Goal: Task Accomplishment & Management: Complete application form

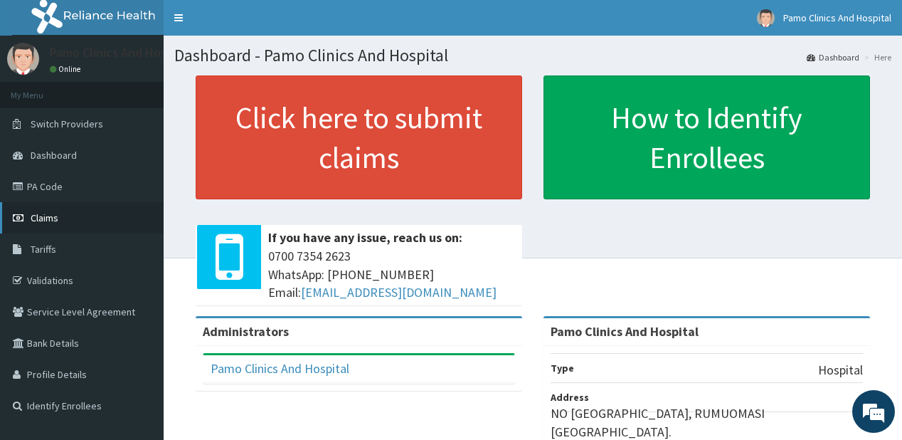
click at [57, 219] on span "Claims" at bounding box center [45, 217] width 28 height 13
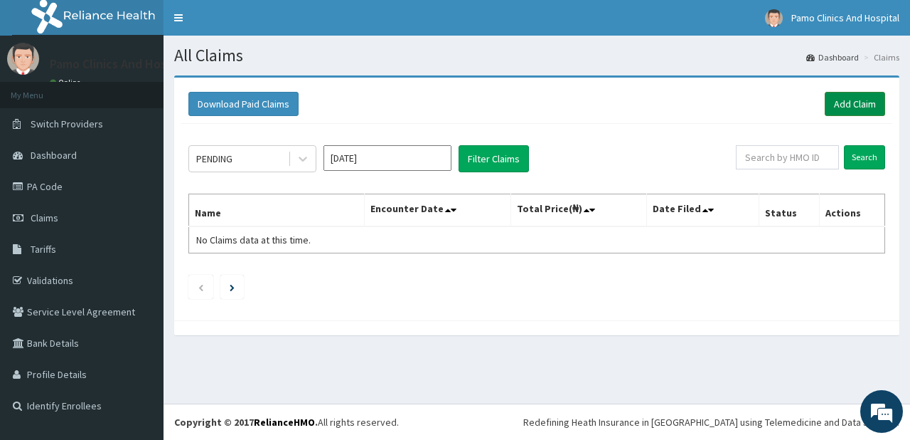
click at [850, 98] on link "Add Claim" at bounding box center [855, 104] width 60 height 24
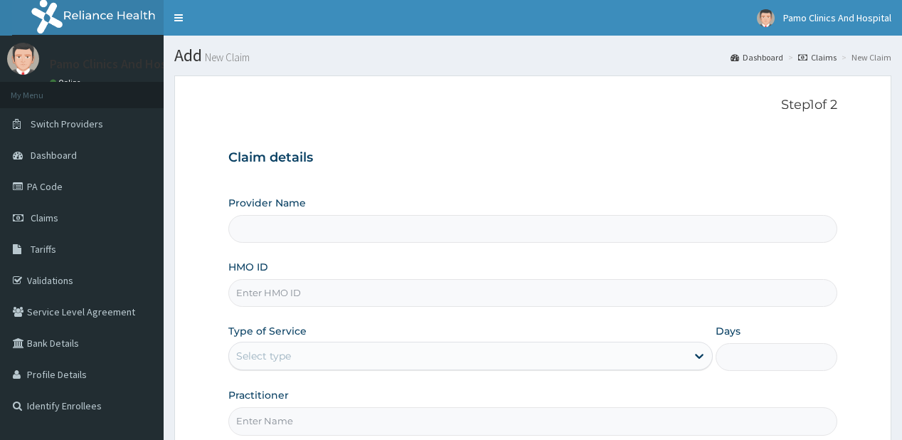
type input "OLA/10211/B"
drag, startPoint x: 0, startPoint y: 0, endPoint x: 247, endPoint y: 282, distance: 374.5
click at [247, 282] on input "OLA/10211/B" at bounding box center [532, 293] width 608 height 28
type input "Pamo Clinics And Hospital"
type input "OLA/10211/B"
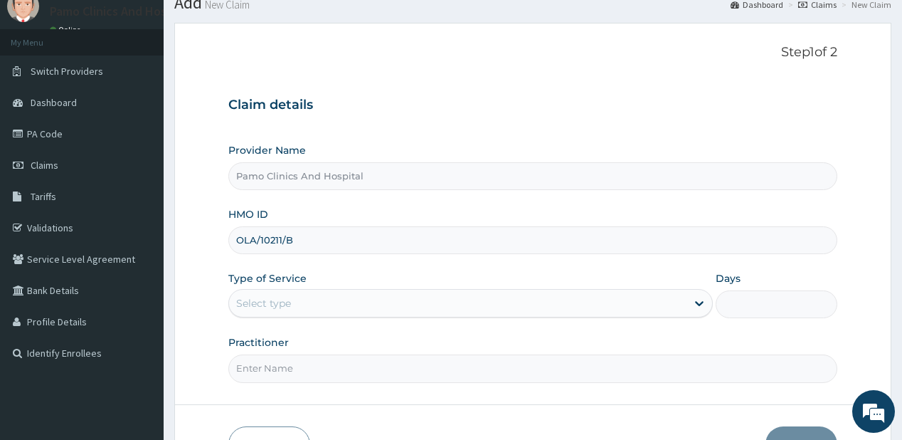
scroll to position [57, 0]
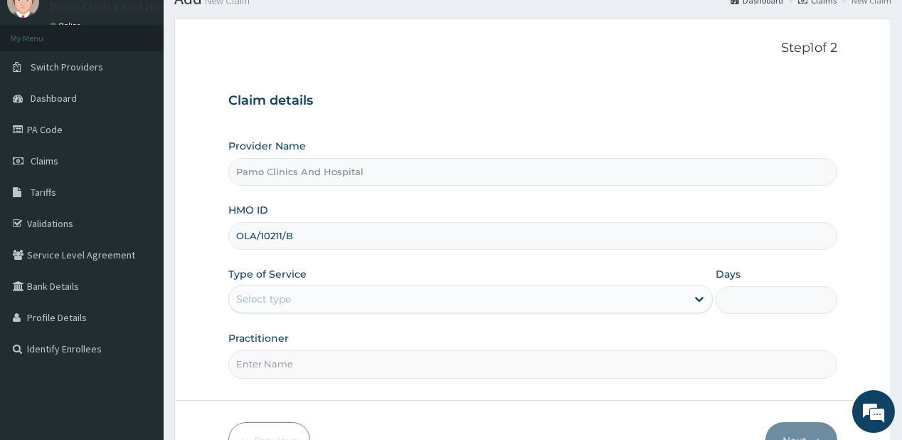
click at [269, 306] on div "Select type" at bounding box center [457, 298] width 457 height 23
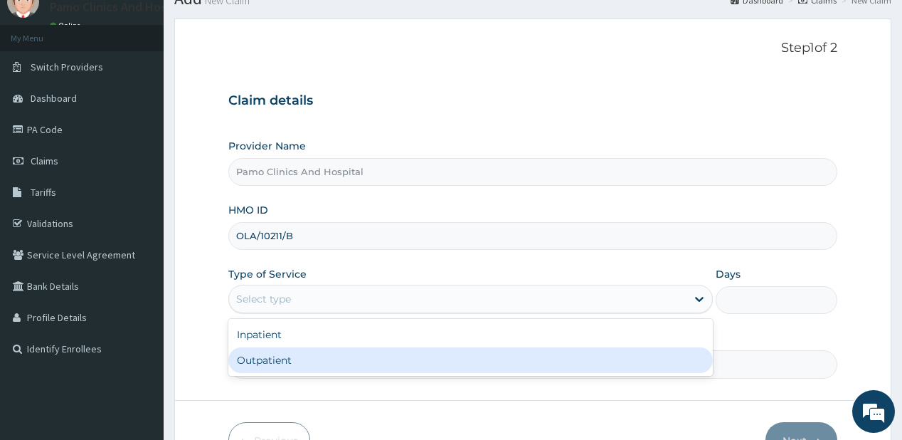
click at [252, 364] on div "Outpatient" at bounding box center [470, 360] width 484 height 26
type input "1"
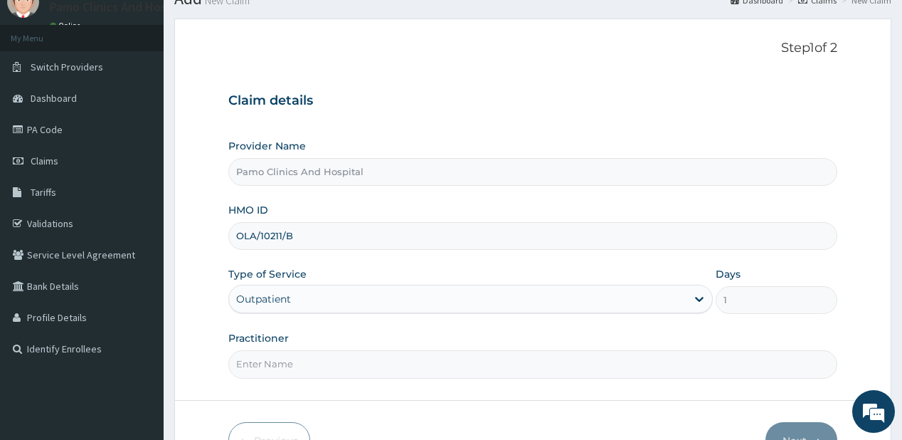
click at [251, 360] on input "Practitioner" at bounding box center [532, 364] width 608 height 28
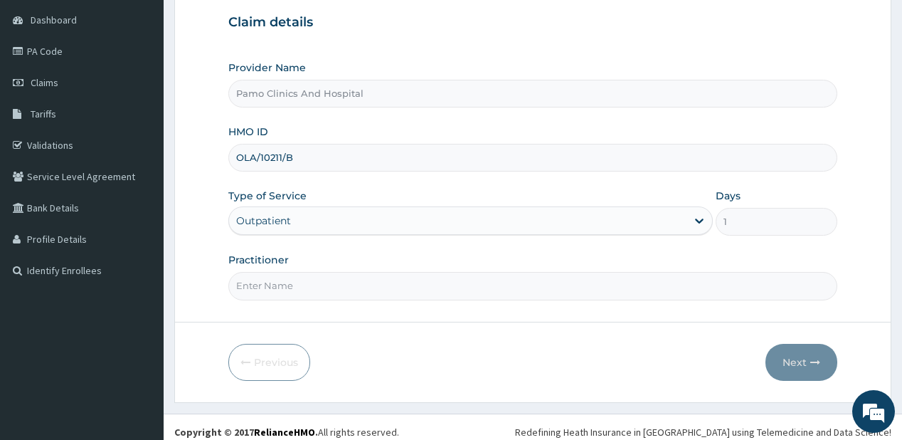
scroll to position [142, 0]
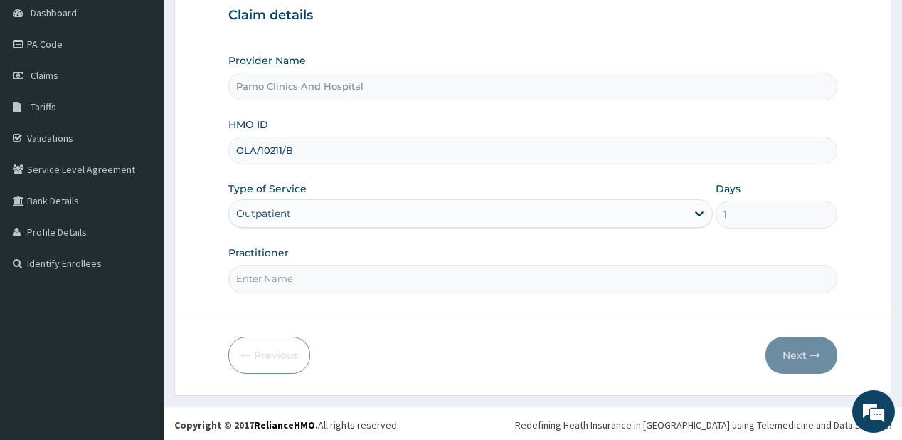
click at [245, 267] on input "Practitioner" at bounding box center [532, 279] width 608 height 28
type input "DR CYNTHIA AMAEFULE"
click at [799, 351] on button "Next" at bounding box center [801, 354] width 72 height 37
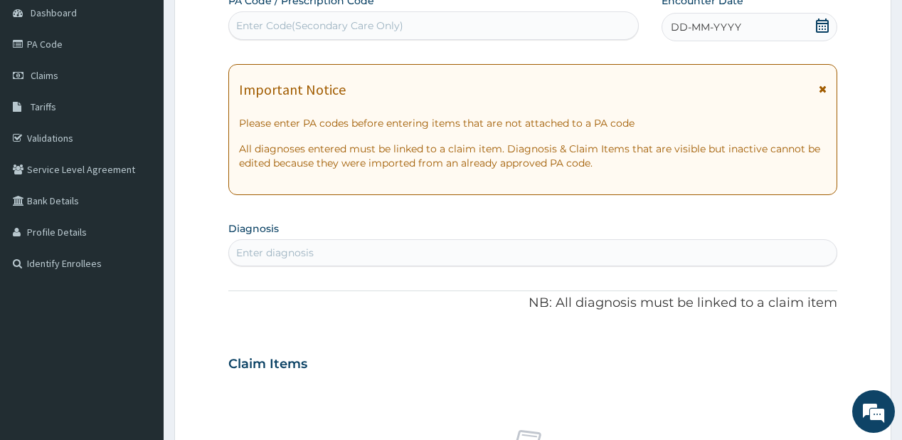
click at [695, 34] on div "DD-MM-YYYY" at bounding box center [749, 27] width 176 height 28
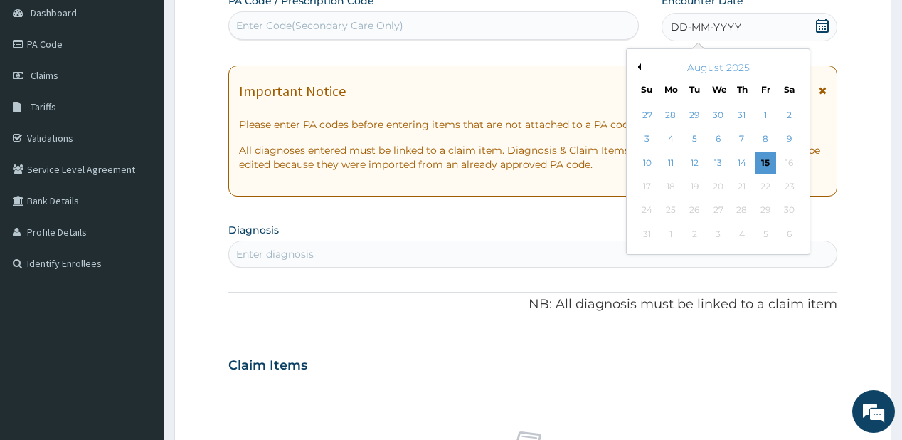
click at [637, 65] on button "Previous Month" at bounding box center [637, 66] width 7 height 7
drag, startPoint x: 739, startPoint y: 181, endPoint x: 708, endPoint y: 199, distance: 35.4
click at [740, 181] on div "24" at bounding box center [741, 186] width 21 height 21
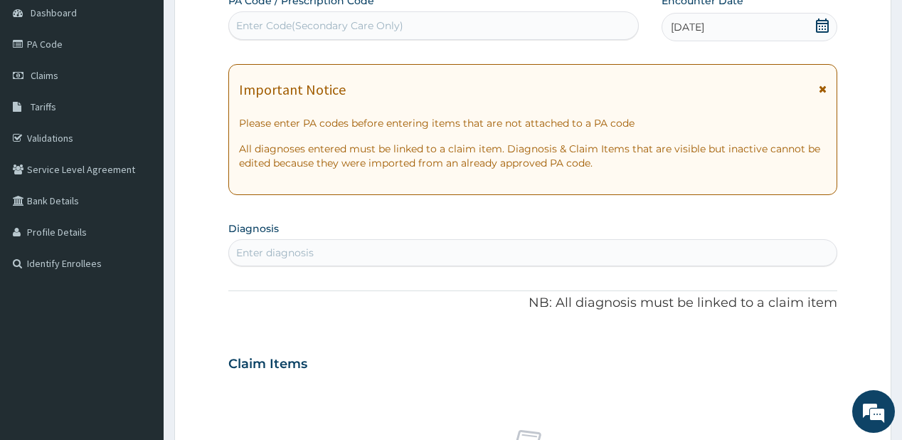
click at [287, 254] on div "Enter diagnosis" at bounding box center [275, 252] width 78 height 14
type input "malaria"
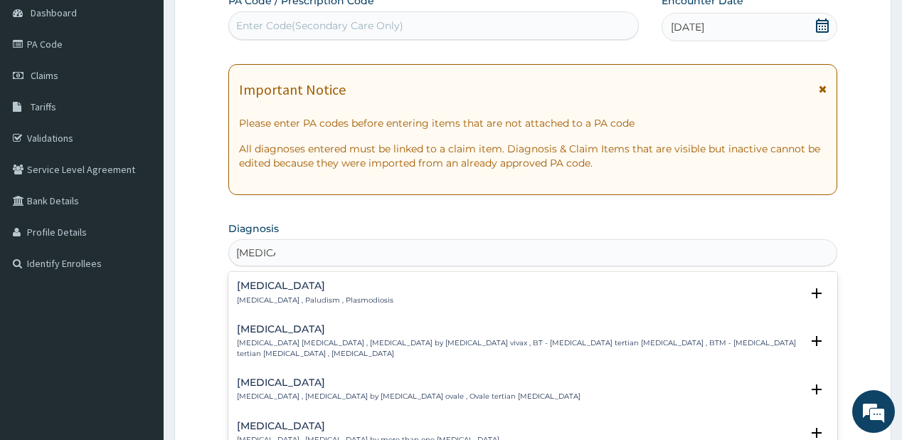
click at [252, 286] on h4 "Malaria" at bounding box center [315, 285] width 156 height 11
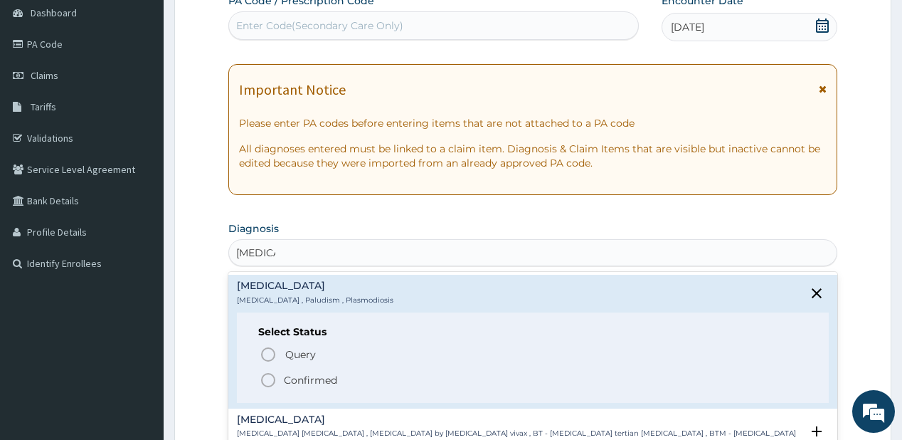
drag, startPoint x: 270, startPoint y: 376, endPoint x: 262, endPoint y: 368, distance: 11.1
click at [270, 373] on icon "status option filled" at bounding box center [268, 379] width 17 height 17
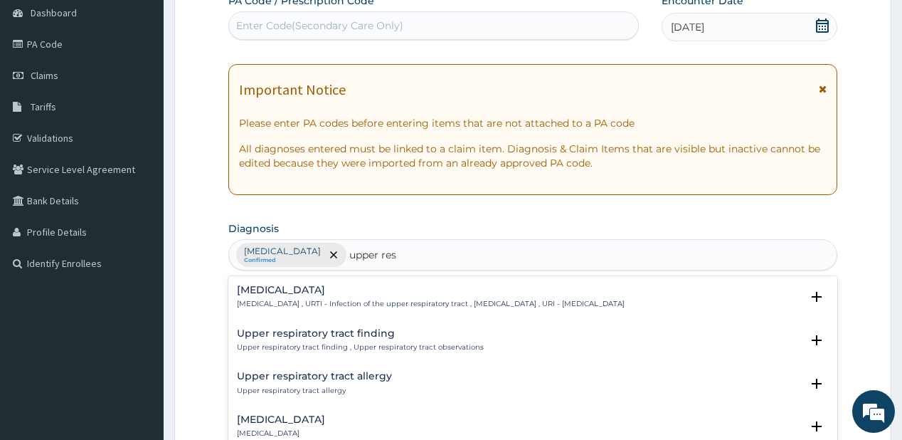
type input "upper resp"
click at [278, 290] on h4 "Upper respiratory infection" at bounding box center [431, 289] width 388 height 11
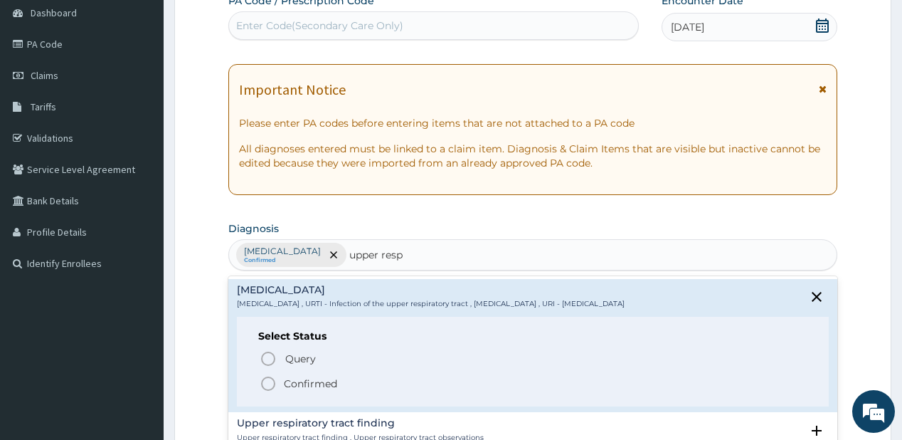
click at [304, 382] on p "Confirmed" at bounding box center [310, 383] width 53 height 14
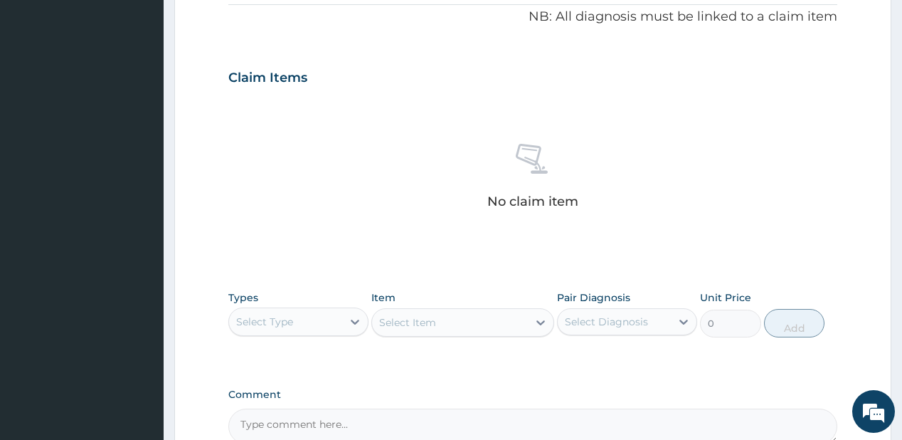
scroll to position [541, 0]
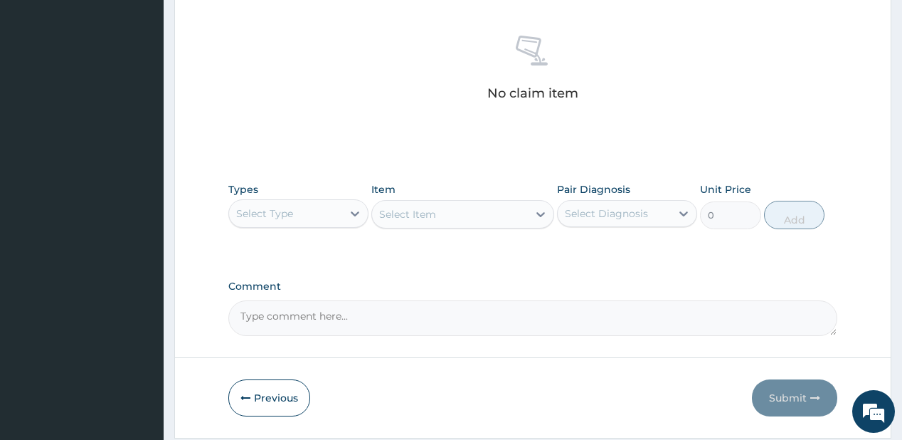
click at [280, 216] on div "Select Type" at bounding box center [264, 213] width 57 height 14
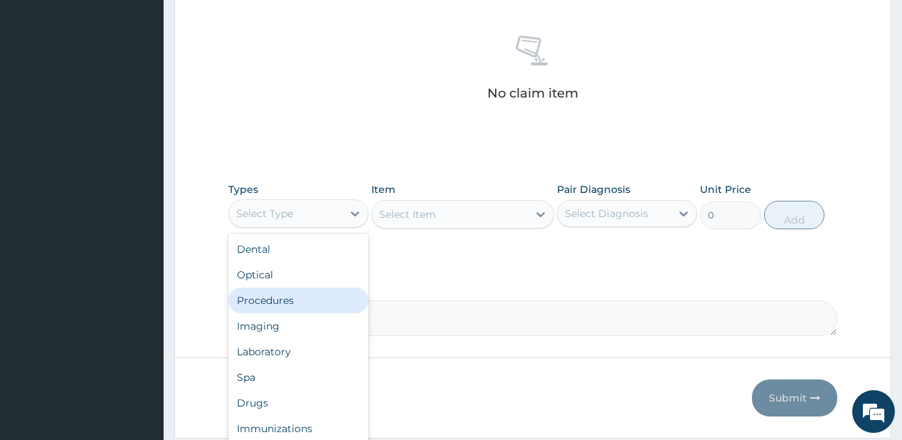
click at [267, 301] on div "Procedures" at bounding box center [298, 300] width 140 height 26
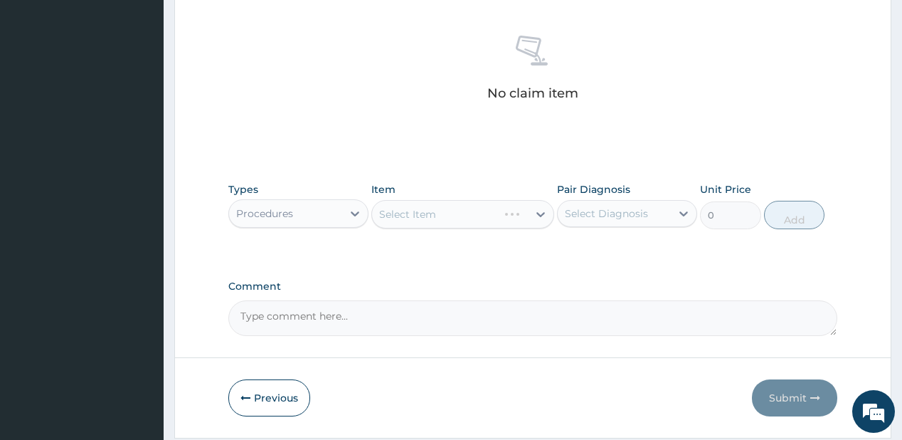
click at [423, 216] on div "Select Item" at bounding box center [462, 214] width 183 height 28
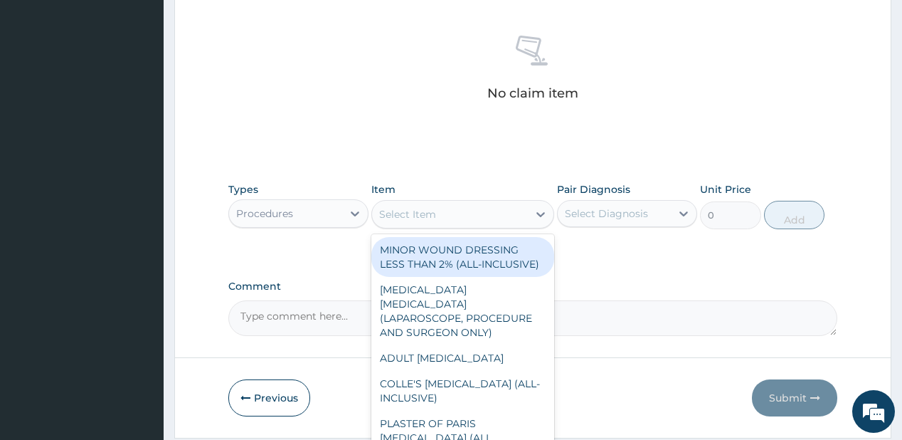
click at [422, 216] on div "Select Item" at bounding box center [407, 214] width 57 height 14
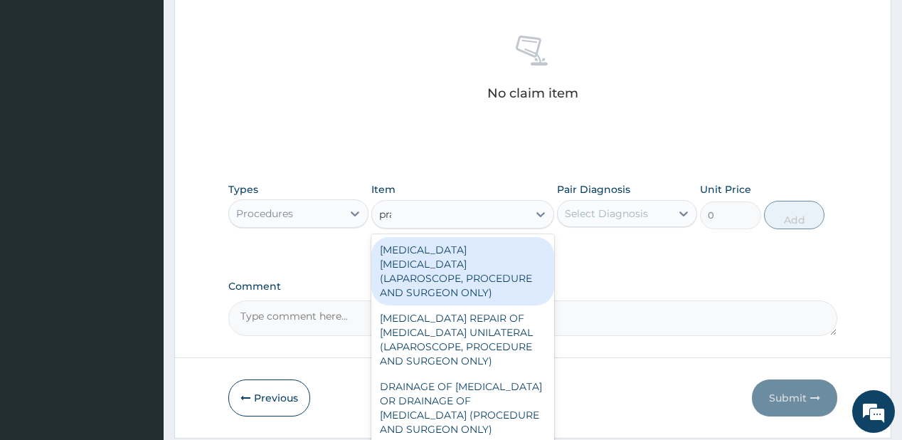
type input "prac"
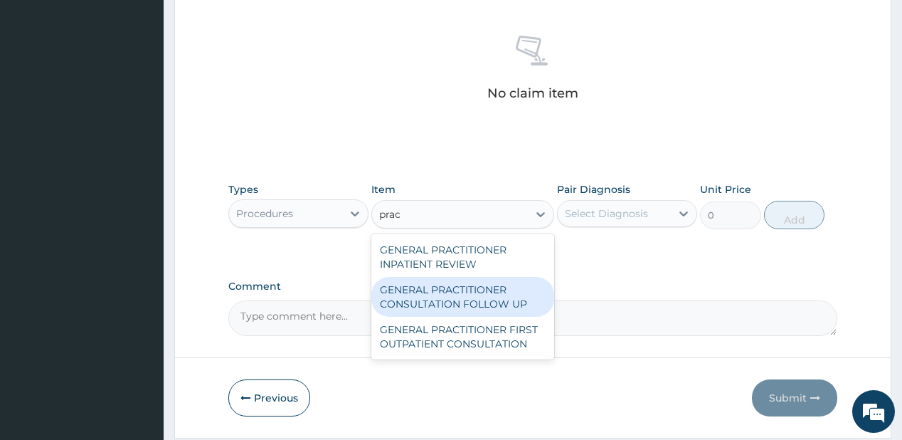
click at [393, 292] on div "GENERAL PRACTITIONER CONSULTATION FOLLOW UP" at bounding box center [462, 297] width 183 height 40
type input "1875"
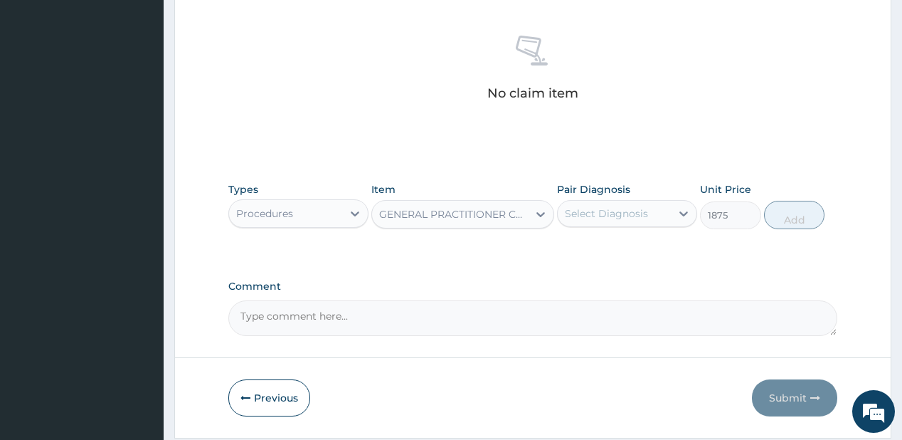
click at [573, 208] on div "Select Diagnosis" at bounding box center [606, 213] width 83 height 14
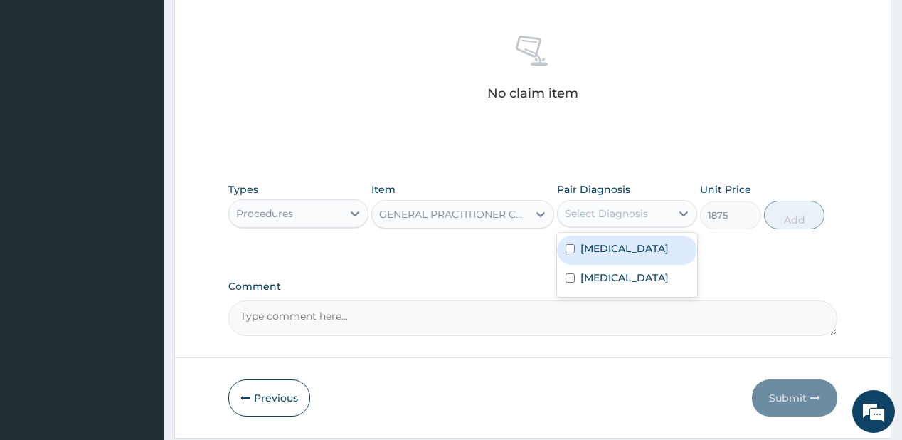
click at [608, 248] on label "Malaria" at bounding box center [624, 248] width 88 height 14
checkbox input "true"
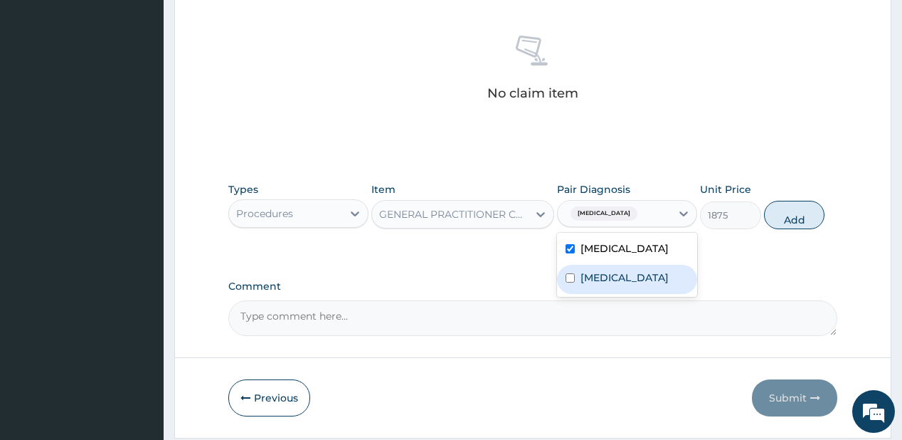
click at [608, 274] on label "Upper respiratory infection" at bounding box center [624, 277] width 88 height 14
checkbox input "true"
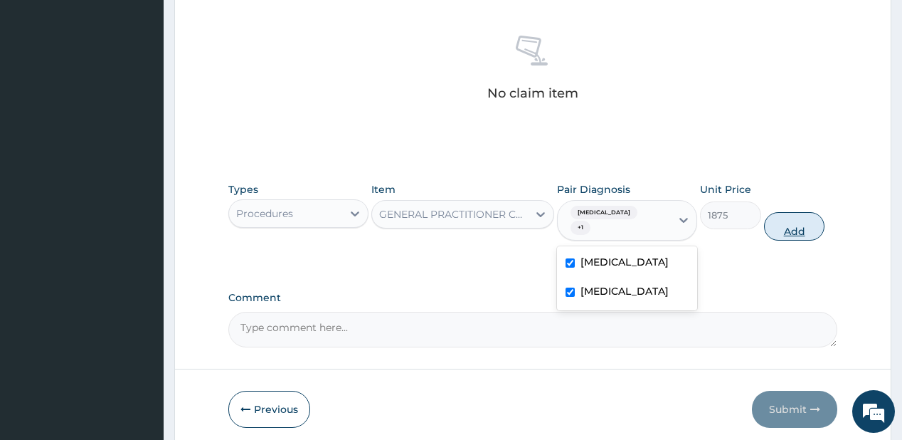
click at [803, 213] on button "Add" at bounding box center [794, 226] width 61 height 28
type input "0"
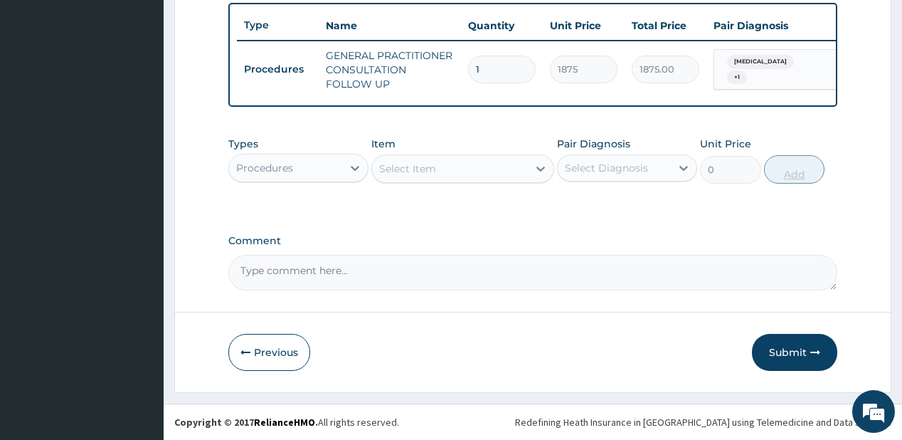
scroll to position [532, 0]
click at [287, 166] on div "Procedures" at bounding box center [264, 168] width 57 height 14
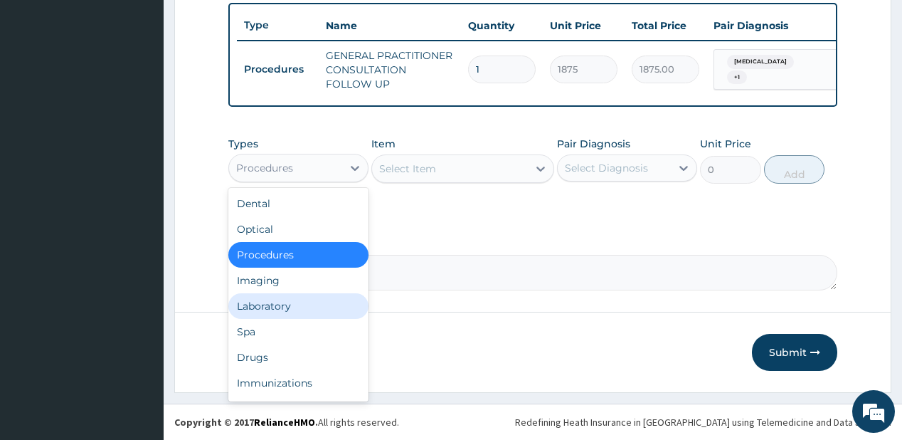
click at [261, 307] on div "Laboratory" at bounding box center [298, 306] width 140 height 26
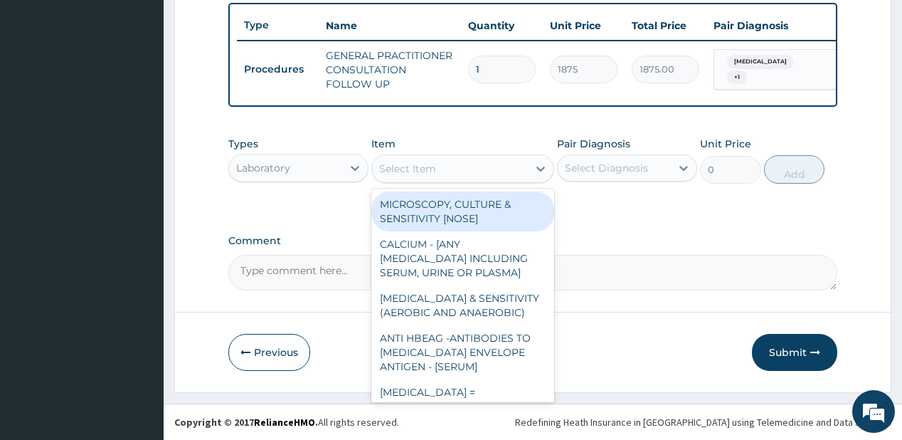
click at [454, 170] on div "Select Item" at bounding box center [450, 168] width 156 height 23
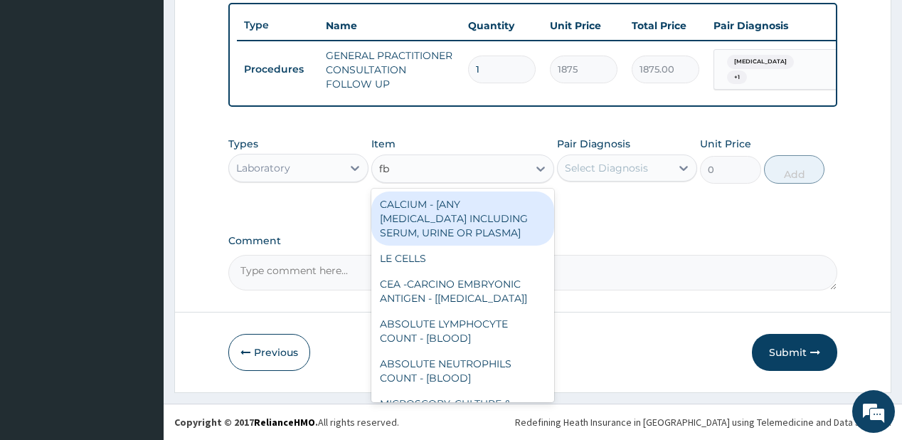
type input "fbc"
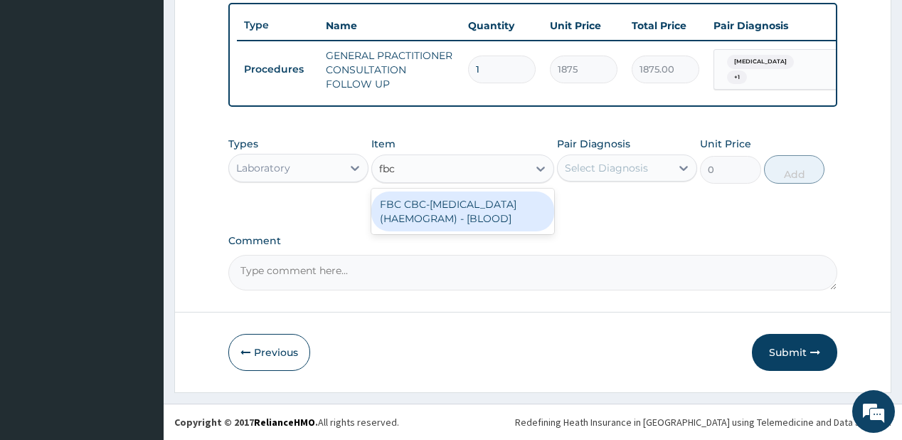
click at [416, 218] on div "FBC CBC-COMPLETE BLOOD COUNT (HAEMOGRAM) - [BLOOD]" at bounding box center [462, 211] width 183 height 40
type input "5000"
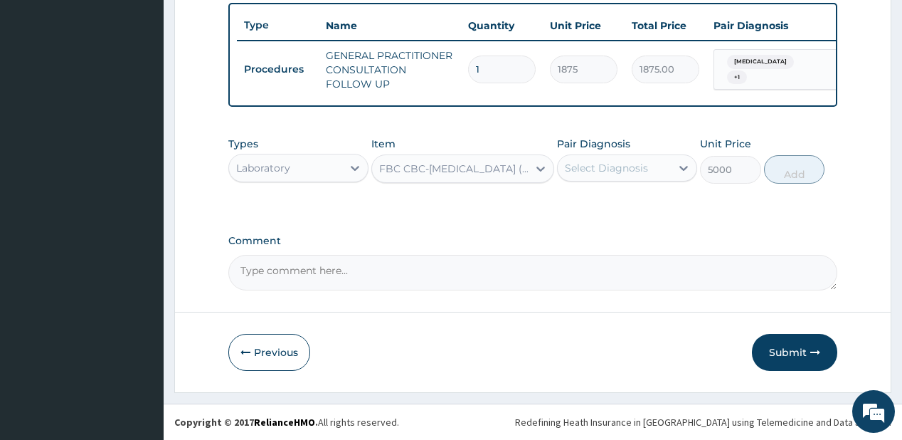
click at [600, 173] on div "Select Diagnosis" at bounding box center [606, 168] width 83 height 14
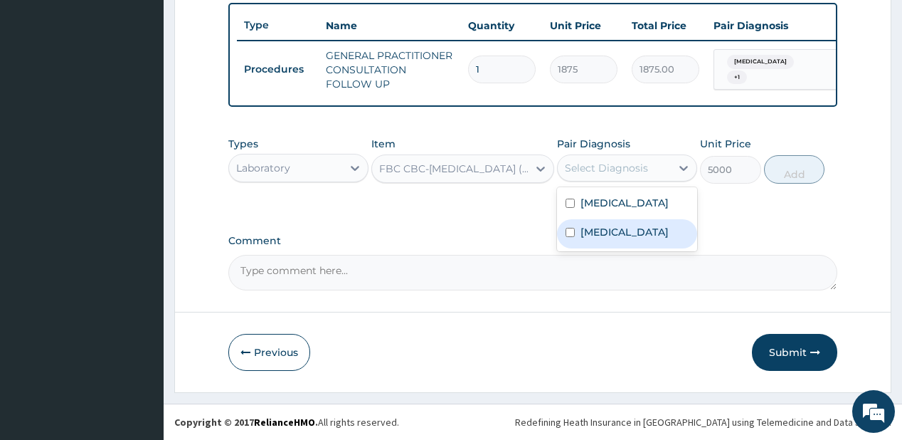
drag, startPoint x: 594, startPoint y: 250, endPoint x: 708, endPoint y: 188, distance: 130.5
click at [605, 239] on label "Upper respiratory infection" at bounding box center [624, 232] width 88 height 14
checkbox input "true"
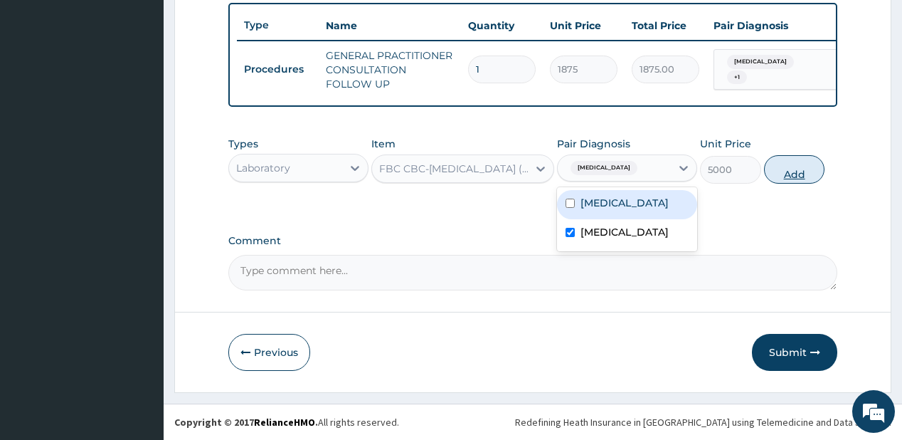
click at [812, 168] on button "Add" at bounding box center [794, 169] width 61 height 28
type input "0"
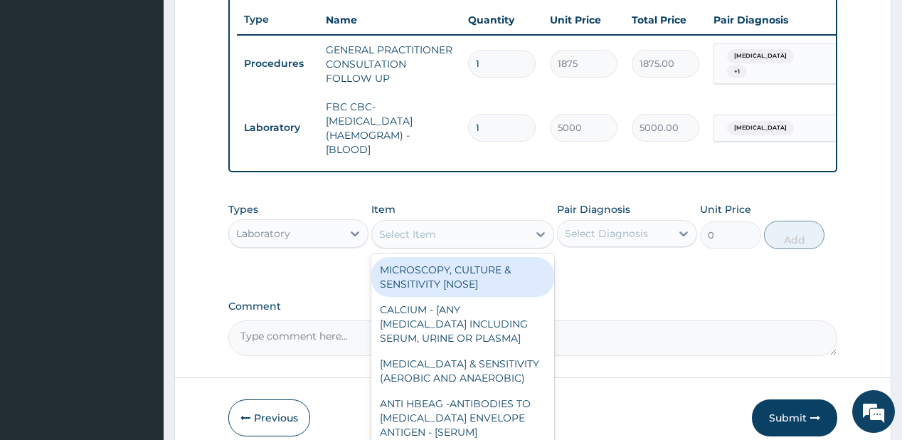
click at [379, 231] on div "Select Item" at bounding box center [450, 234] width 156 height 23
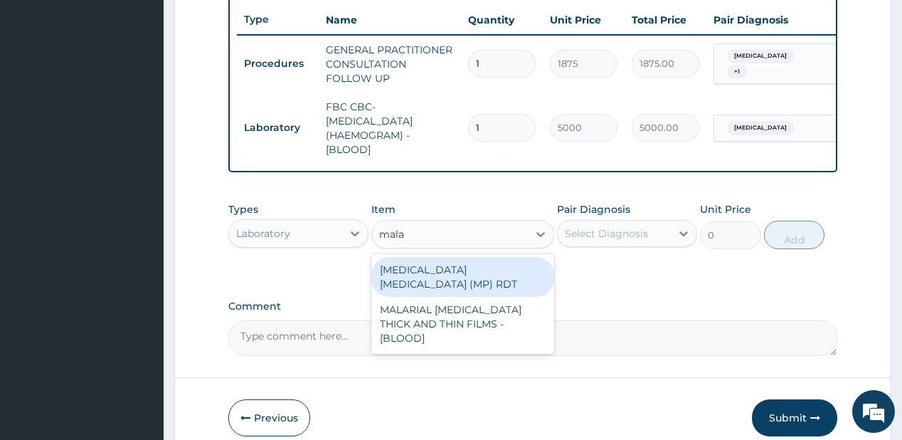
type input "malar"
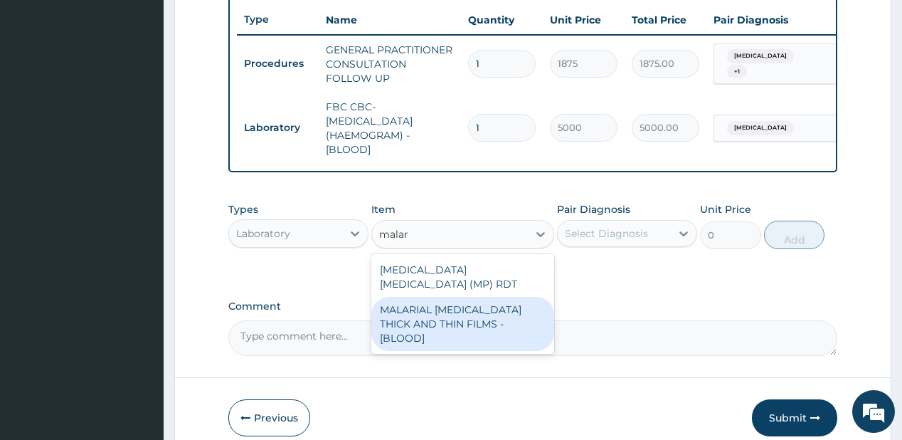
click at [449, 314] on div "MALARIAL PARASITE THICK AND THIN FILMS - [BLOOD]" at bounding box center [462, 324] width 183 height 54
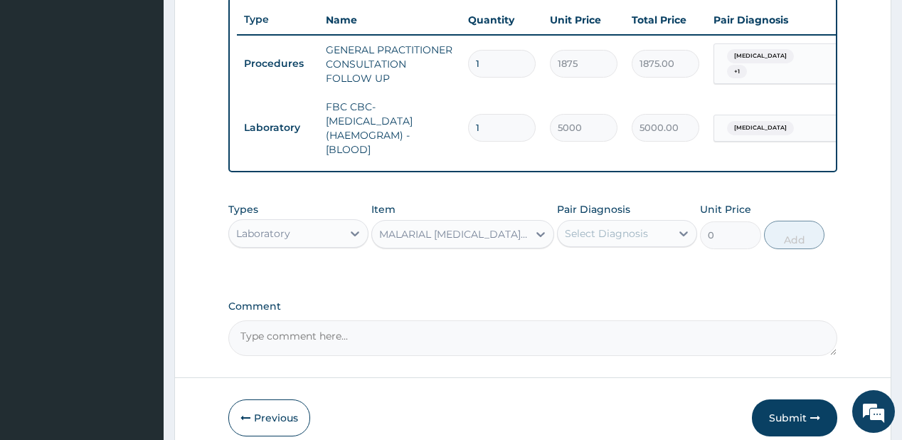
type input "2187.5"
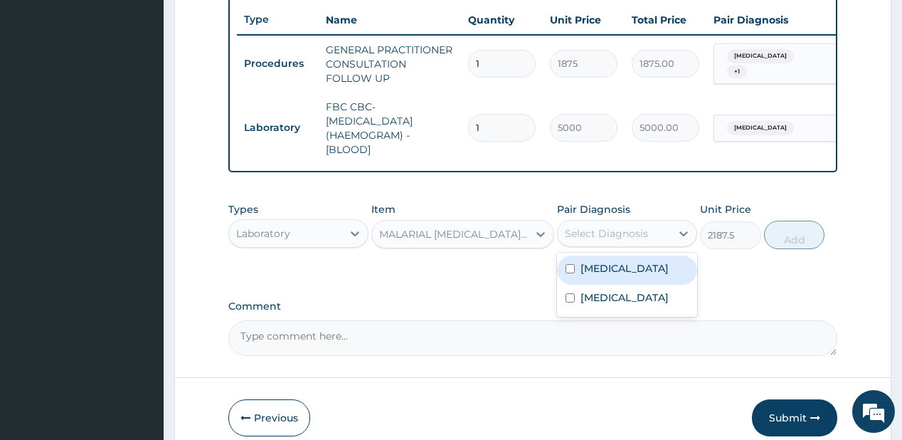
click at [583, 240] on div "Select Diagnosis" at bounding box center [606, 233] width 83 height 14
drag, startPoint x: 595, startPoint y: 281, endPoint x: 603, endPoint y: 273, distance: 11.6
click at [596, 275] on label "Malaria" at bounding box center [624, 268] width 88 height 14
checkbox input "true"
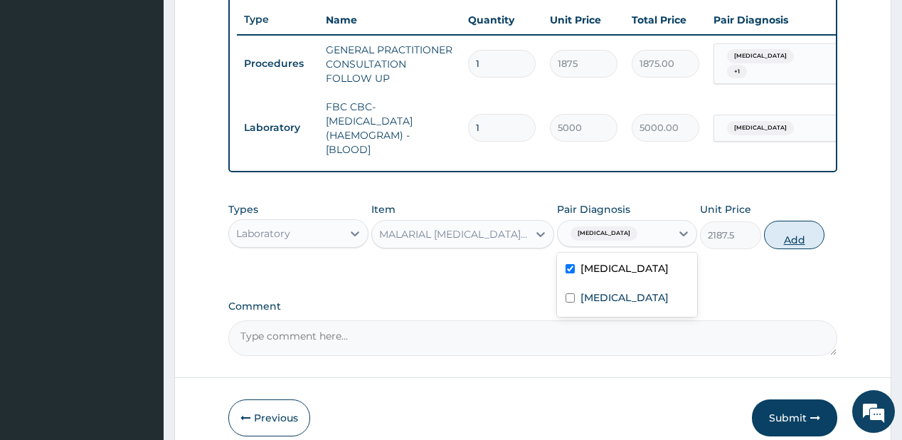
click at [802, 239] on button "Add" at bounding box center [794, 234] width 61 height 28
type input "0"
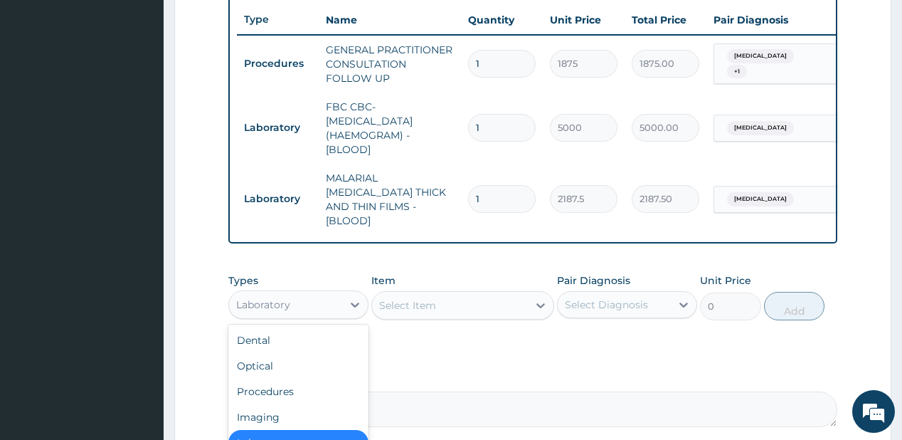
click at [323, 305] on div "Laboratory" at bounding box center [285, 304] width 113 height 23
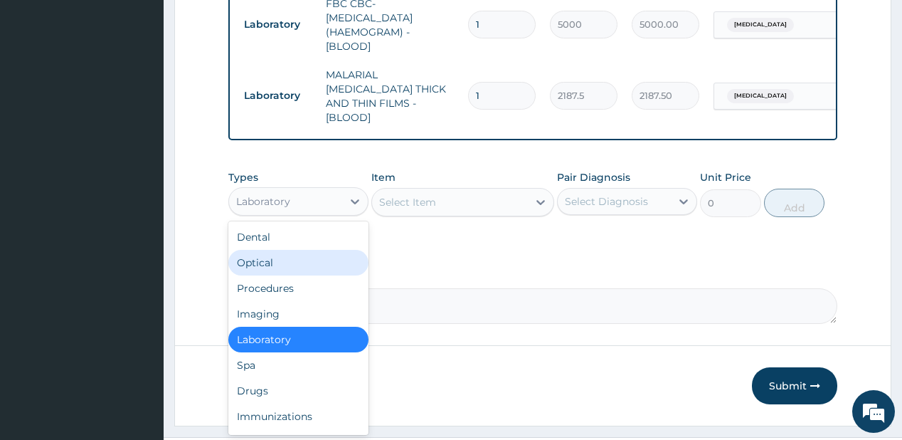
scroll to position [660, 0]
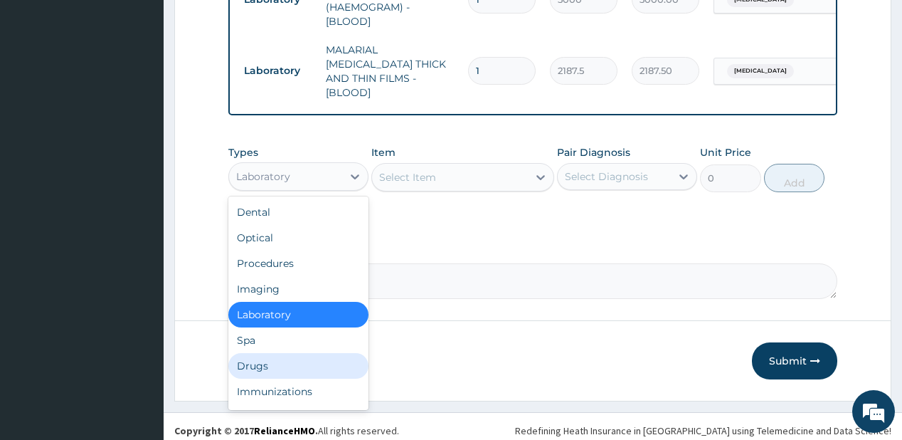
click at [275, 404] on div "Others" at bounding box center [298, 417] width 140 height 26
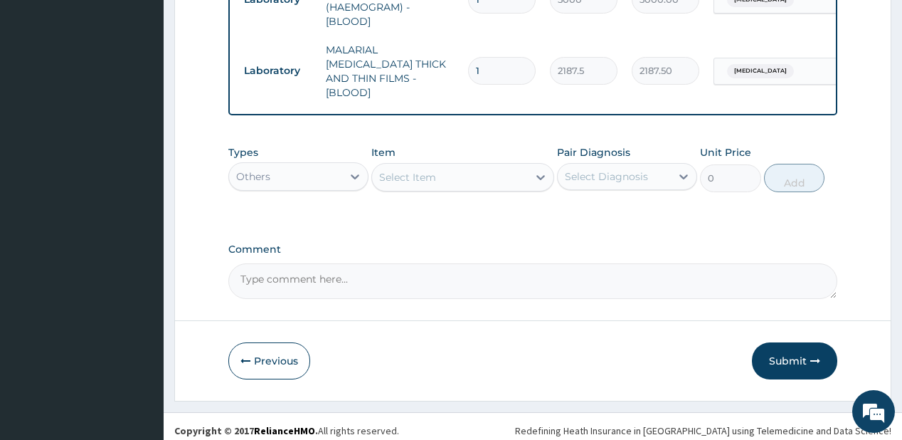
click at [294, 174] on div "Others" at bounding box center [285, 176] width 113 height 23
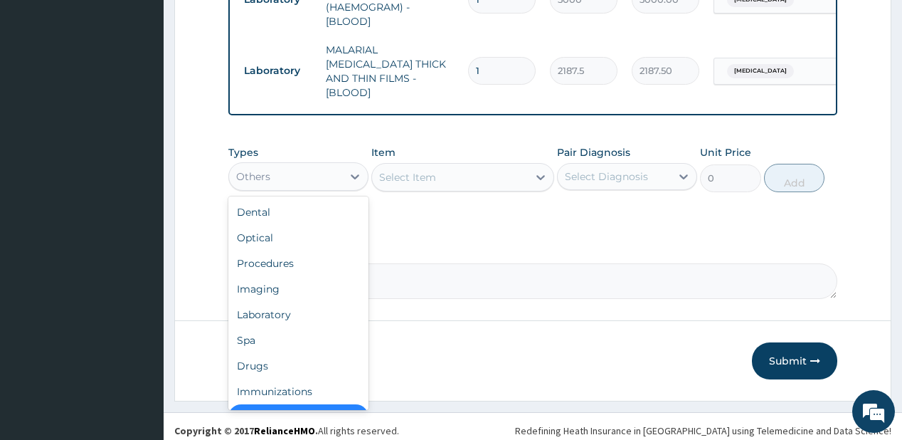
scroll to position [28, 0]
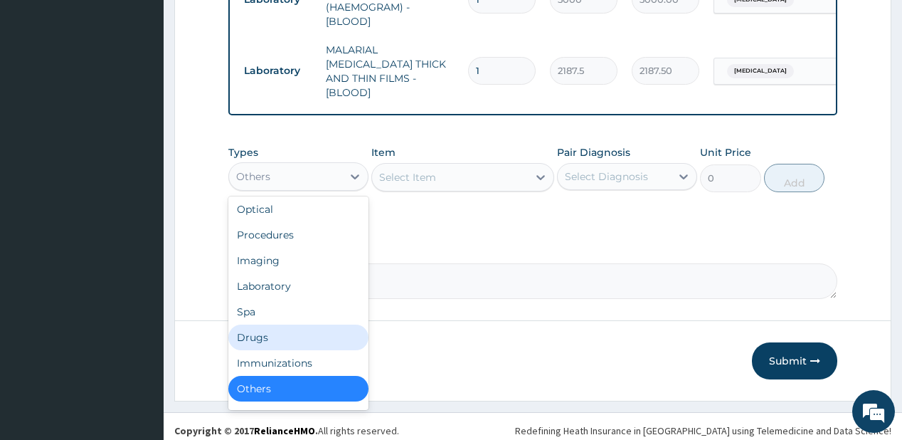
click at [252, 334] on div "Drugs" at bounding box center [298, 337] width 140 height 26
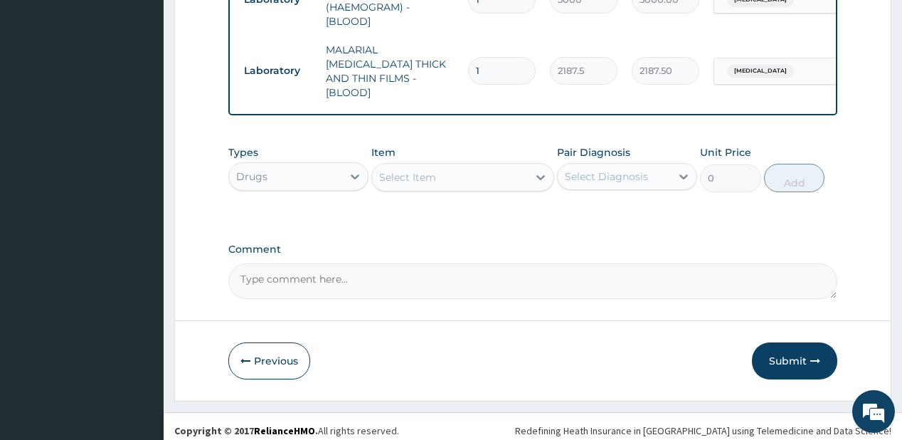
click at [437, 169] on div "Select Item" at bounding box center [450, 177] width 156 height 23
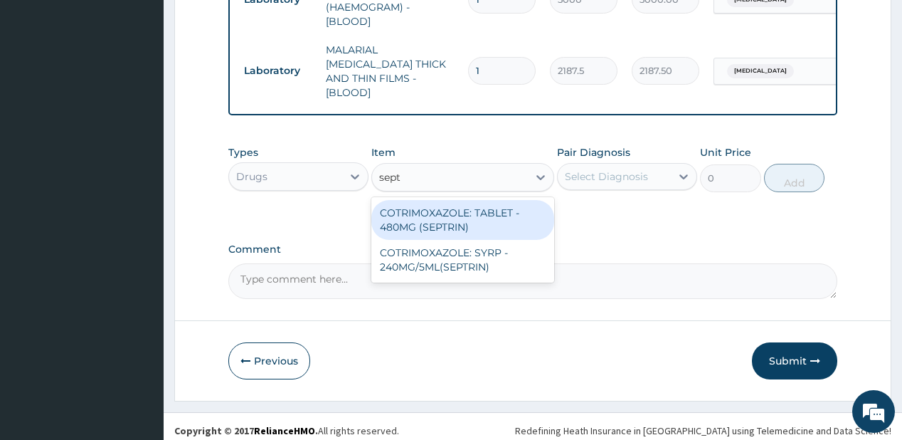
type input "septr"
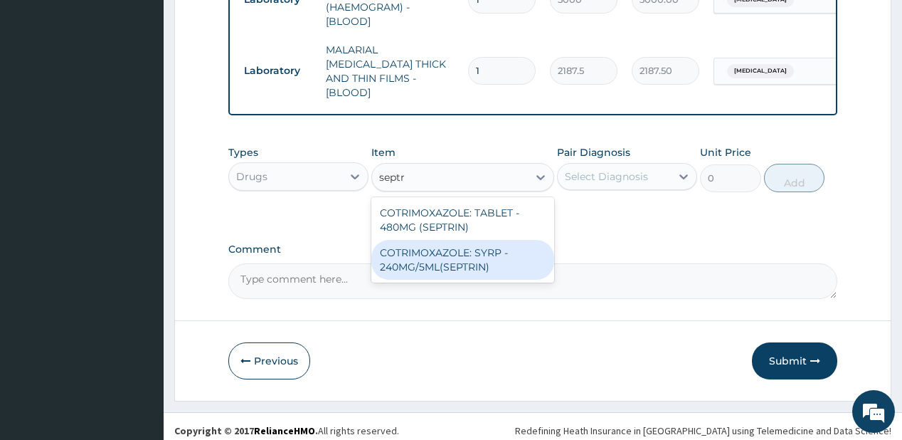
drag, startPoint x: 484, startPoint y: 260, endPoint x: 495, endPoint y: 240, distance: 22.9
click at [484, 258] on div "COTRIMOXAZOLE: SYRP - 240MG/5ML(SEPTRIN)" at bounding box center [462, 260] width 183 height 40
type input "700"
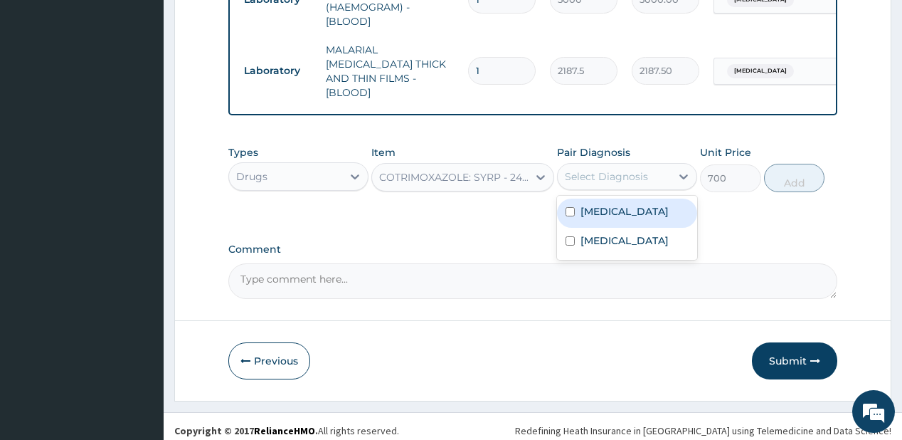
click at [632, 165] on div "Select Diagnosis" at bounding box center [614, 176] width 113 height 23
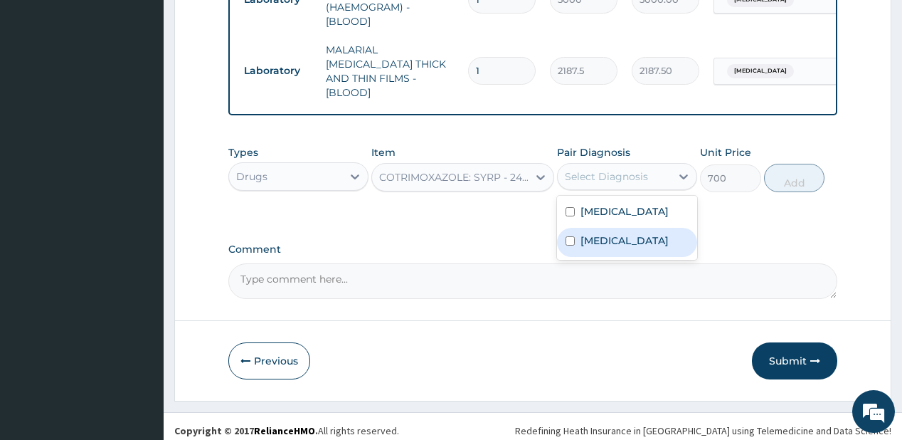
drag, startPoint x: 622, startPoint y: 241, endPoint x: 646, endPoint y: 230, distance: 25.8
click at [623, 240] on label "Upper respiratory infection" at bounding box center [624, 240] width 88 height 14
checkbox input "true"
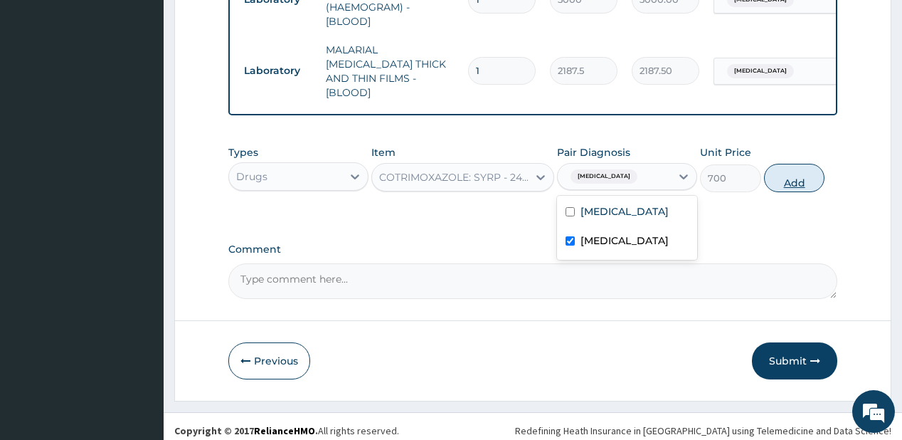
click at [792, 178] on button "Add" at bounding box center [794, 178] width 61 height 28
type input "0"
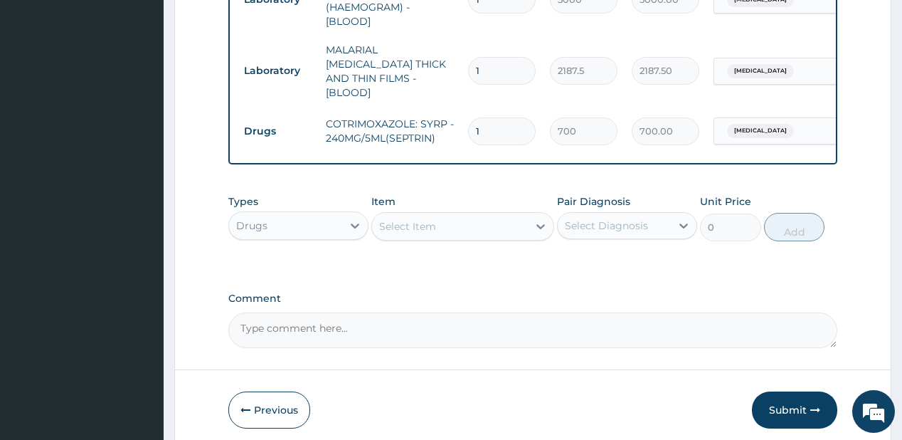
click at [427, 219] on div "Select Item" at bounding box center [407, 226] width 57 height 14
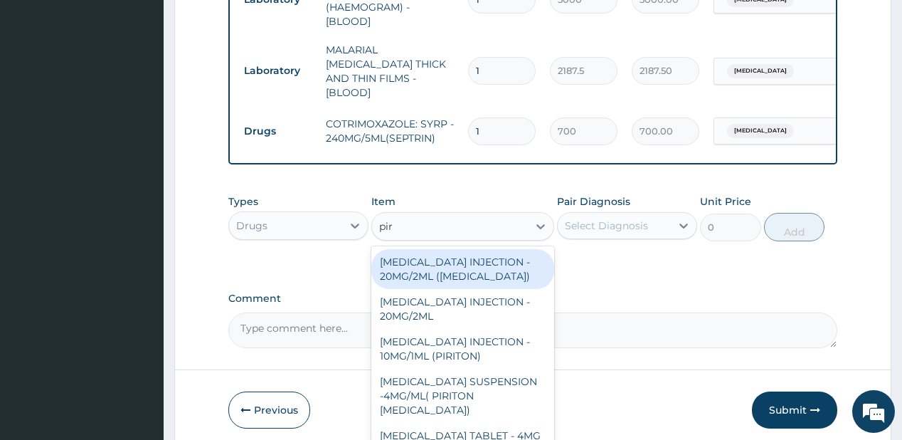
type input "piri"
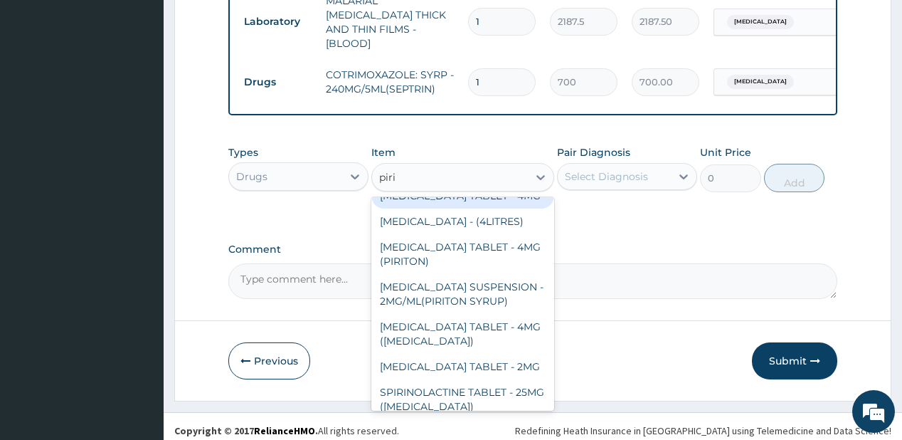
scroll to position [114, 0]
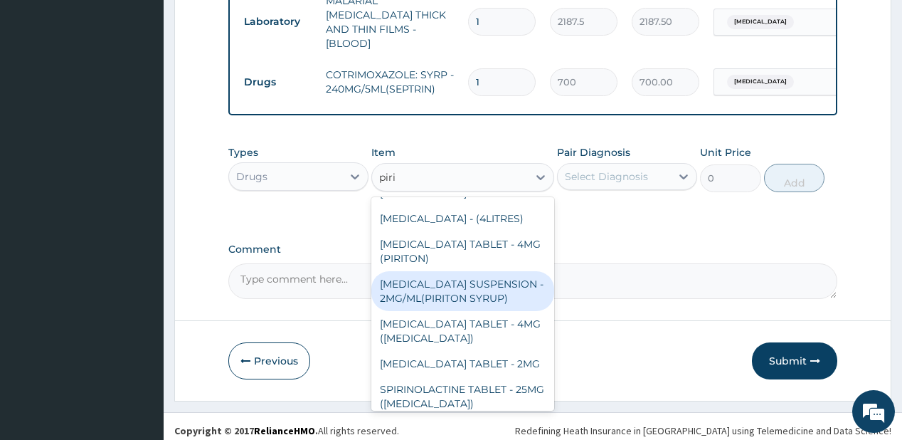
click at [427, 311] on div "CHLORPHENIRAMINE SUSPENSION - 2MG/ML(PIRITON SYRUP)" at bounding box center [462, 291] width 183 height 40
type input "840"
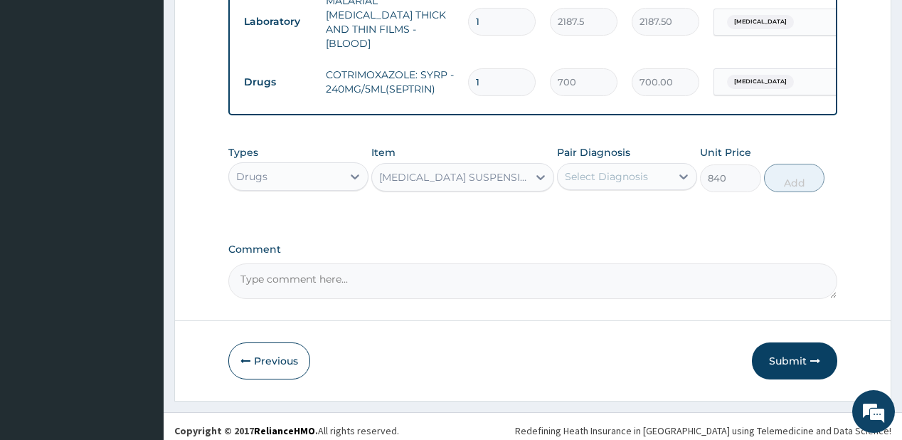
click at [638, 169] on div "Select Diagnosis" at bounding box center [606, 176] width 83 height 14
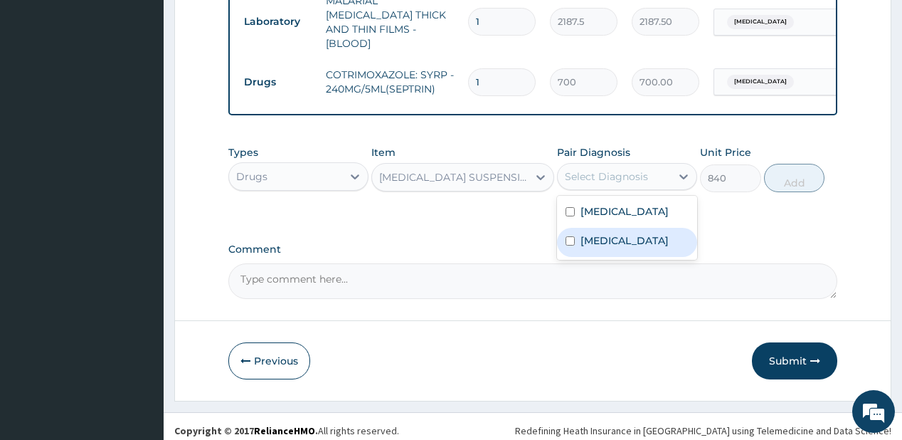
click at [595, 246] on label "Upper respiratory infection" at bounding box center [624, 240] width 88 height 14
checkbox input "true"
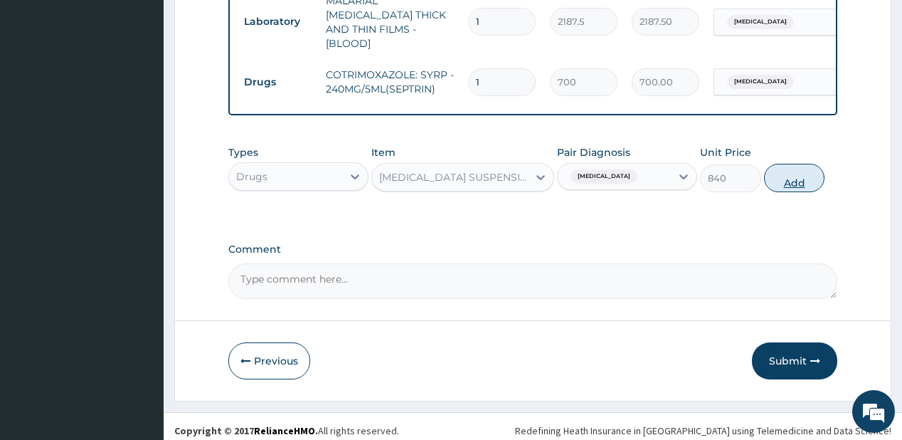
click at [798, 166] on button "Add" at bounding box center [794, 178] width 61 height 28
type input "0"
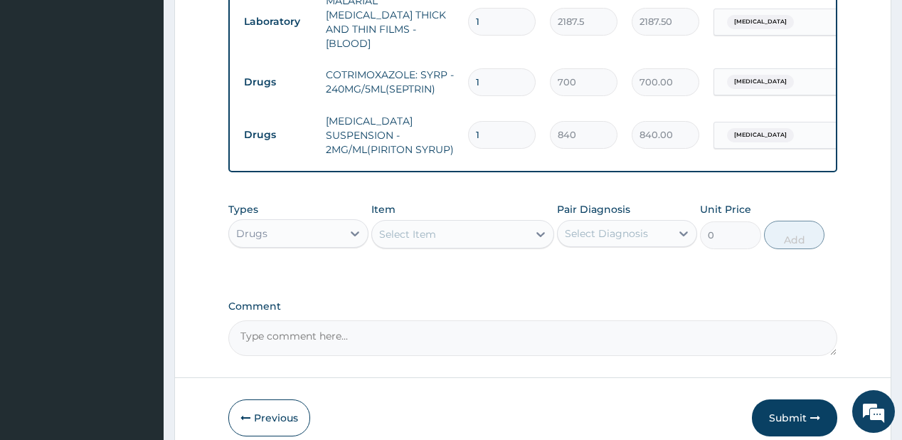
click at [429, 227] on div "Select Item" at bounding box center [407, 234] width 57 height 14
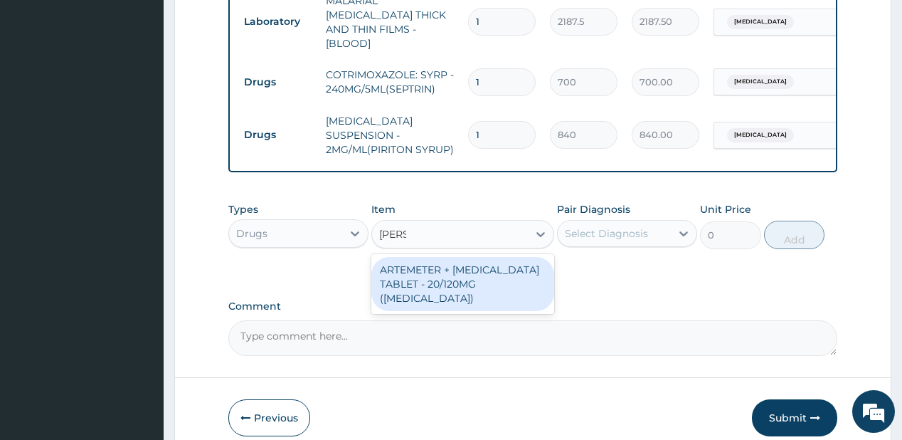
type input "coart"
click at [452, 265] on div "ARTEMETER + LUMEFANTRINE TABLET - 20/120MG (COARTEM)" at bounding box center [462, 284] width 183 height 54
type input "210"
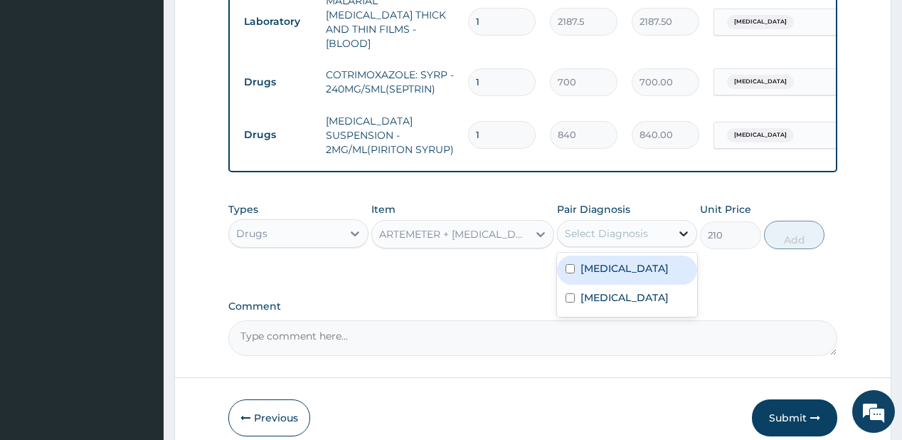
click at [686, 226] on icon at bounding box center [683, 233] width 14 height 14
drag, startPoint x: 611, startPoint y: 259, endPoint x: 786, endPoint y: 243, distance: 175.7
click at [619, 258] on div "Malaria" at bounding box center [627, 269] width 140 height 29
checkbox input "true"
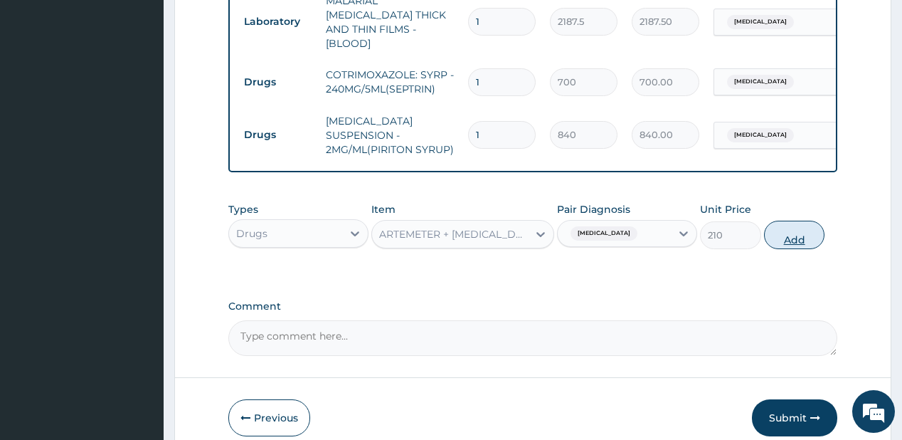
click at [789, 230] on button "Add" at bounding box center [794, 234] width 61 height 28
type input "0"
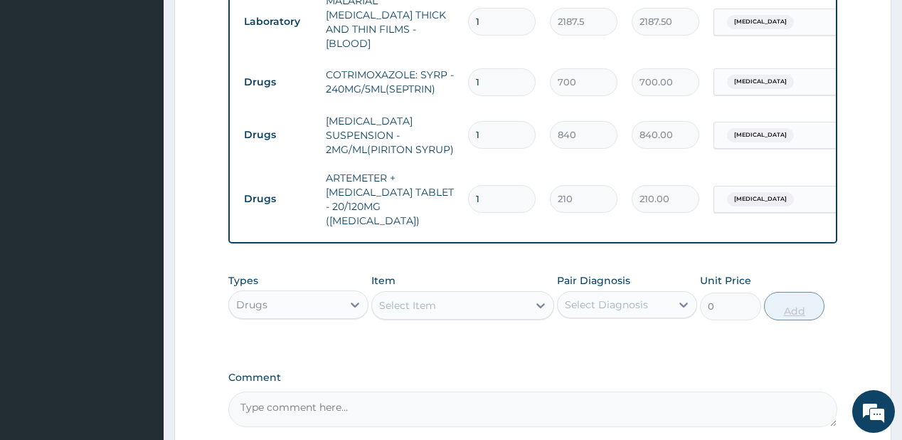
type input "12"
type input "2520.00"
type input "12"
click at [438, 294] on div "Select Item" at bounding box center [450, 305] width 156 height 23
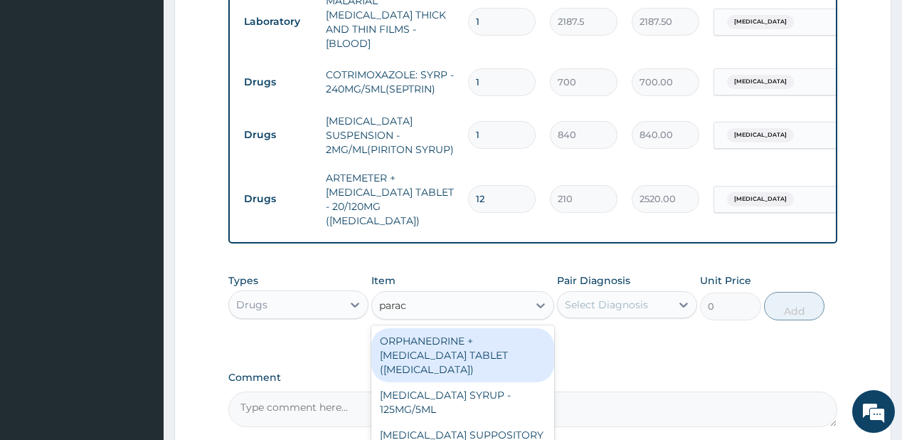
type input "parace"
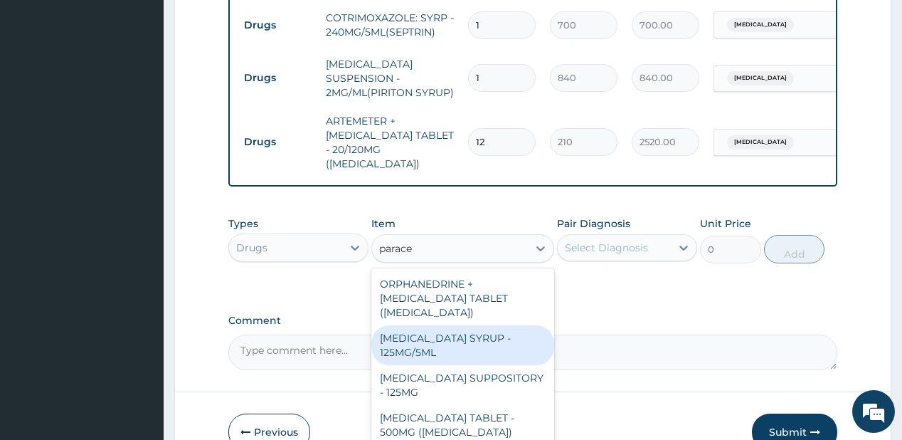
scroll to position [823, 0]
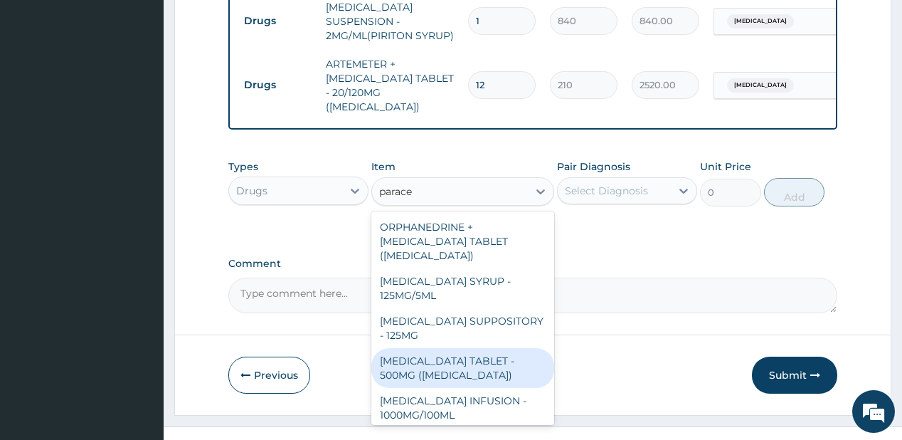
click at [426, 348] on div "[MEDICAL_DATA] TABLET - 500MG ([MEDICAL_DATA])" at bounding box center [462, 368] width 183 height 40
type input "42"
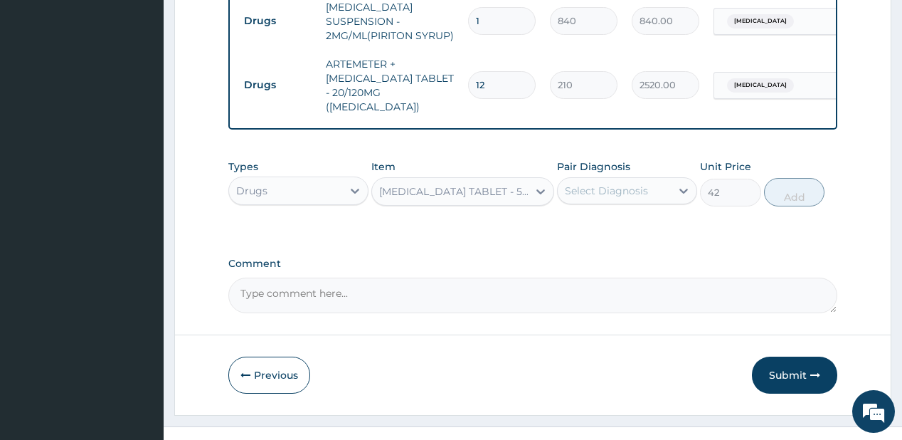
click at [606, 183] on div "Select Diagnosis" at bounding box center [606, 190] width 83 height 14
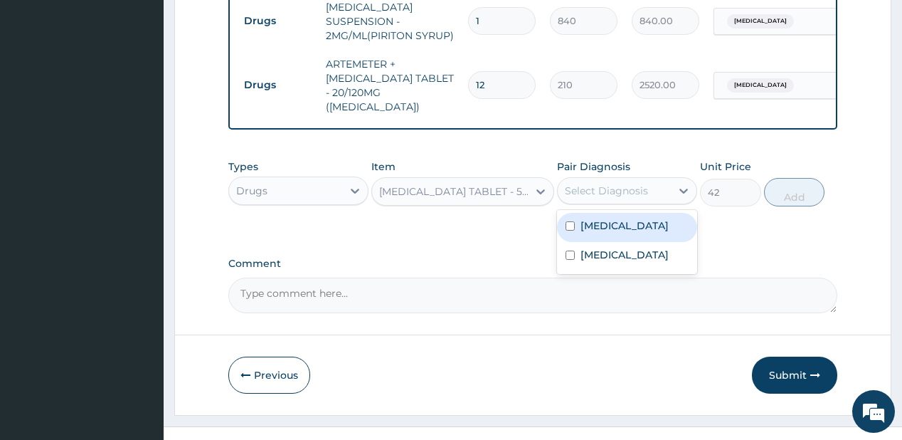
click at [616, 222] on div "Malaria Upper respiratory infection" at bounding box center [627, 242] width 140 height 64
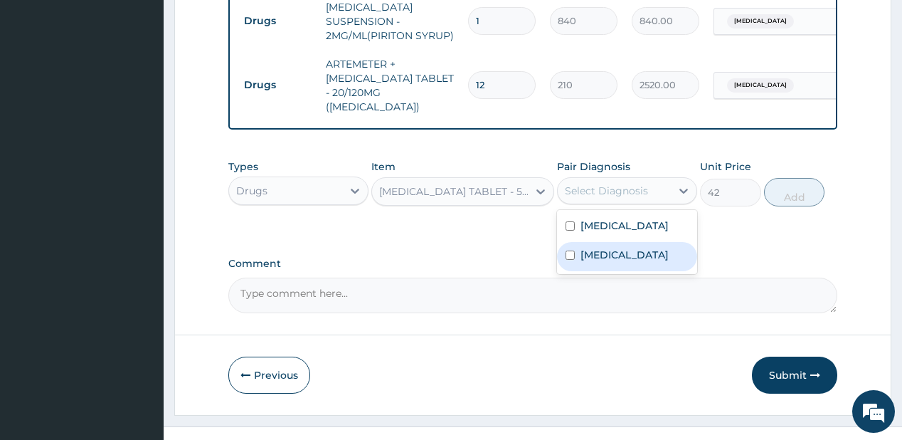
drag, startPoint x: 609, startPoint y: 253, endPoint x: 644, endPoint y: 222, distance: 46.8
click at [610, 251] on div "Upper respiratory infection" at bounding box center [627, 256] width 140 height 29
checkbox input "true"
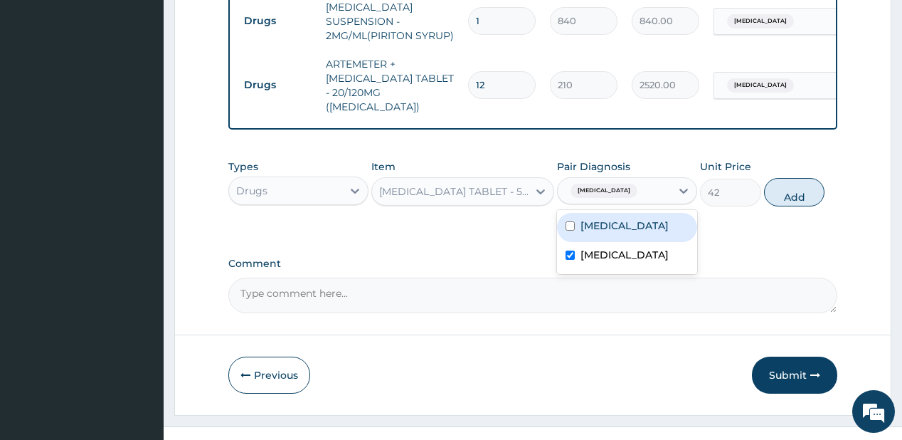
drag, startPoint x: 651, startPoint y: 216, endPoint x: 662, endPoint y: 200, distance: 19.5
click at [655, 213] on div "[MEDICAL_DATA]" at bounding box center [627, 227] width 140 height 29
checkbox input "true"
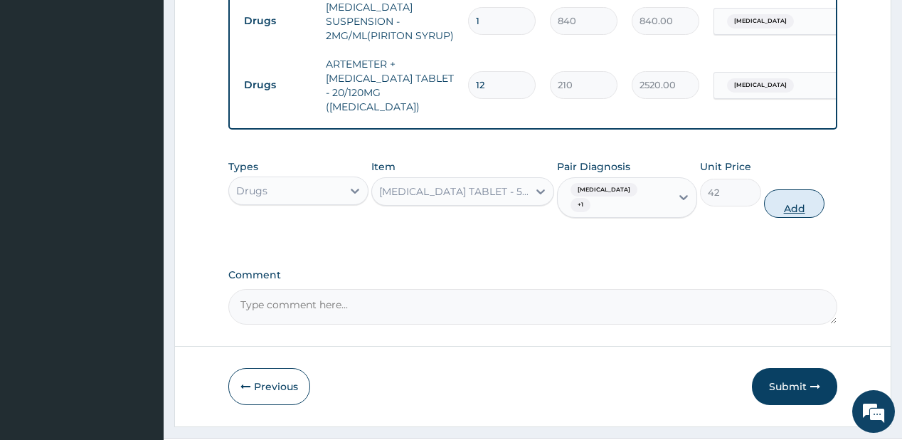
click at [790, 189] on button "Add" at bounding box center [794, 203] width 61 height 28
type input "0"
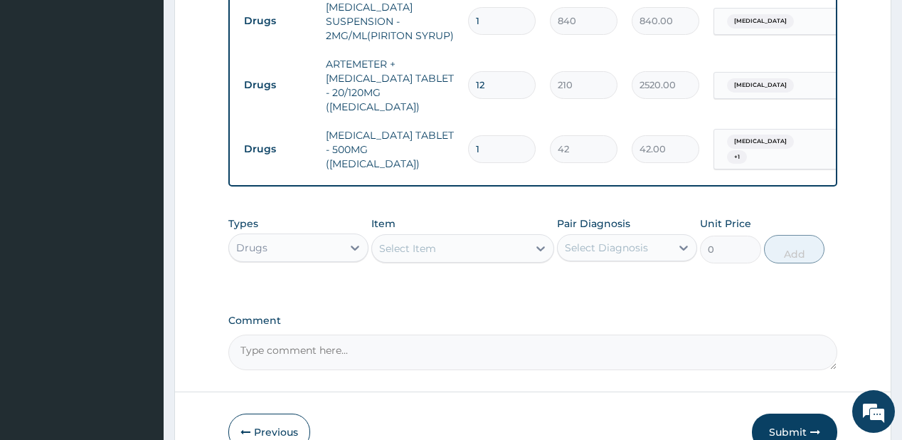
type input "0.00"
type input "5"
type input "210.00"
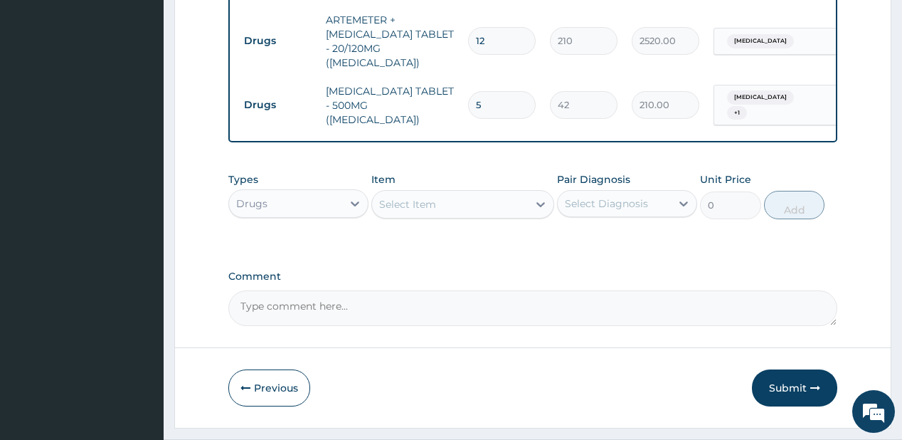
scroll to position [878, 0]
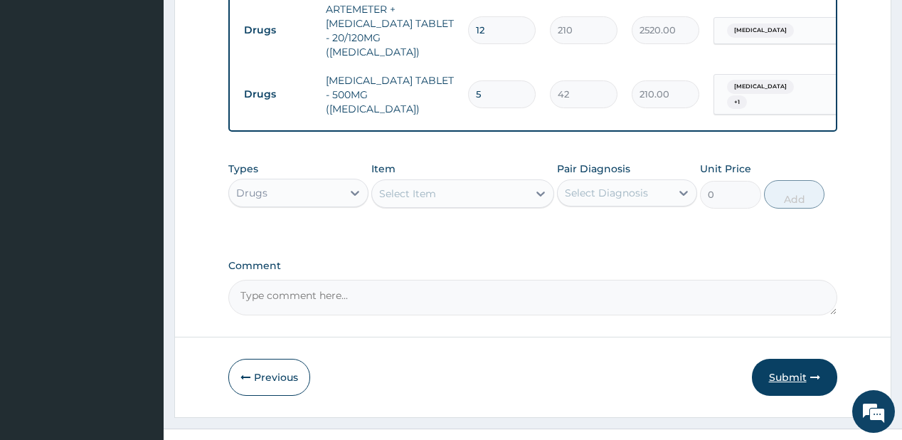
type input "5"
click at [789, 358] on button "Submit" at bounding box center [794, 376] width 85 height 37
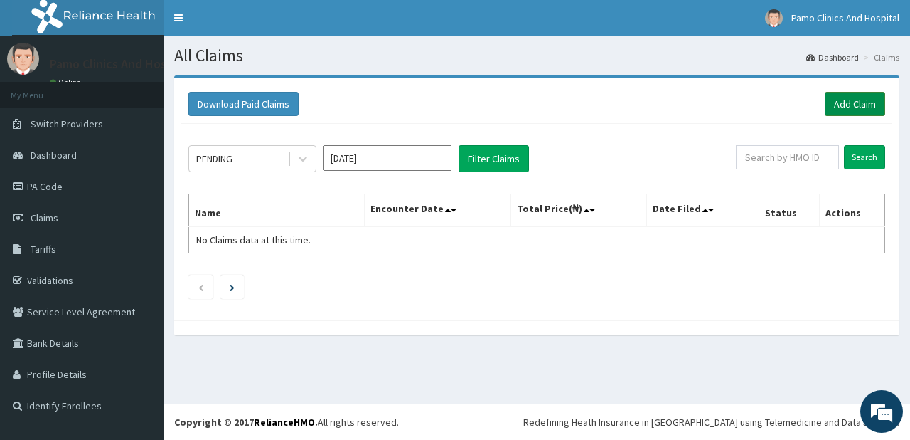
click at [862, 104] on link "Add Claim" at bounding box center [855, 104] width 60 height 24
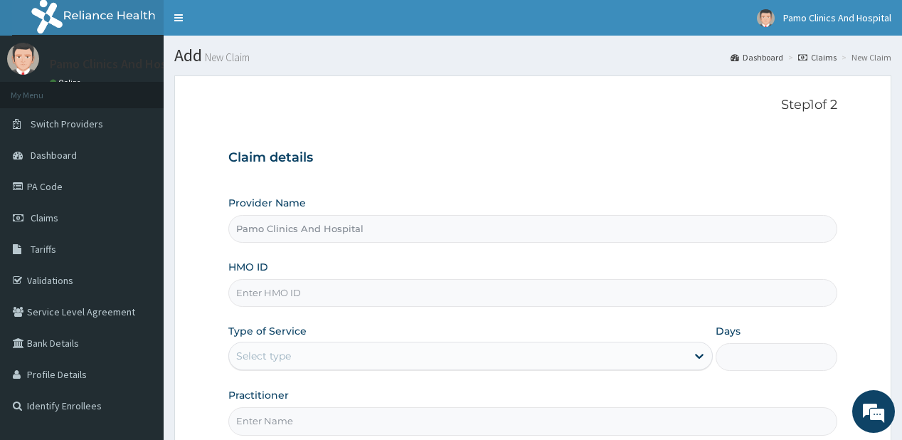
drag, startPoint x: 254, startPoint y: 291, endPoint x: 245, endPoint y: 284, distance: 11.2
click at [254, 291] on input "HMO ID" at bounding box center [532, 293] width 608 height 28
paste input "ZEI/10095/C"
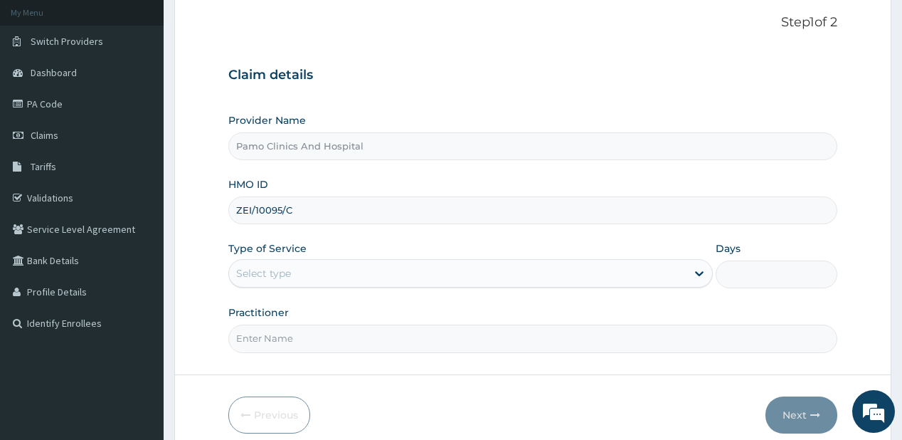
scroll to position [114, 0]
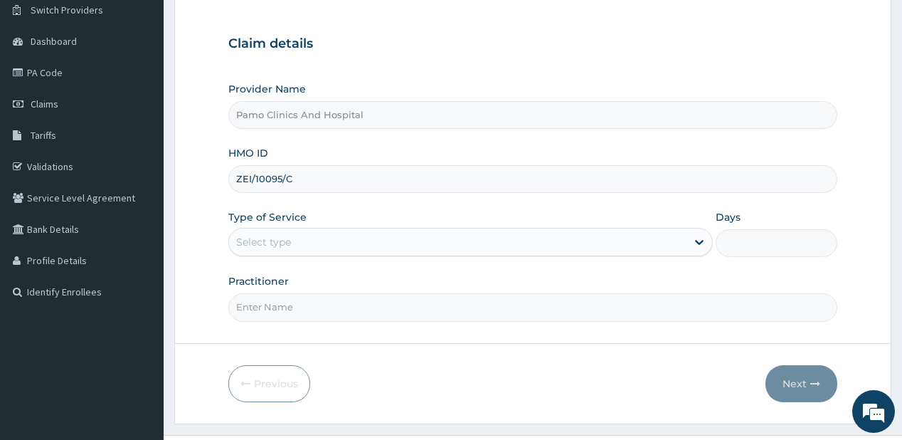
type input "ZEI/10095/C"
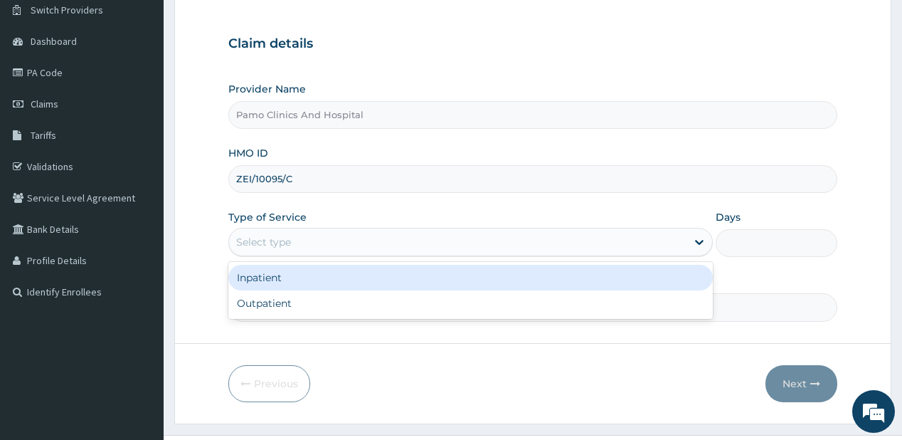
click at [269, 239] on div "Select type" at bounding box center [263, 242] width 55 height 14
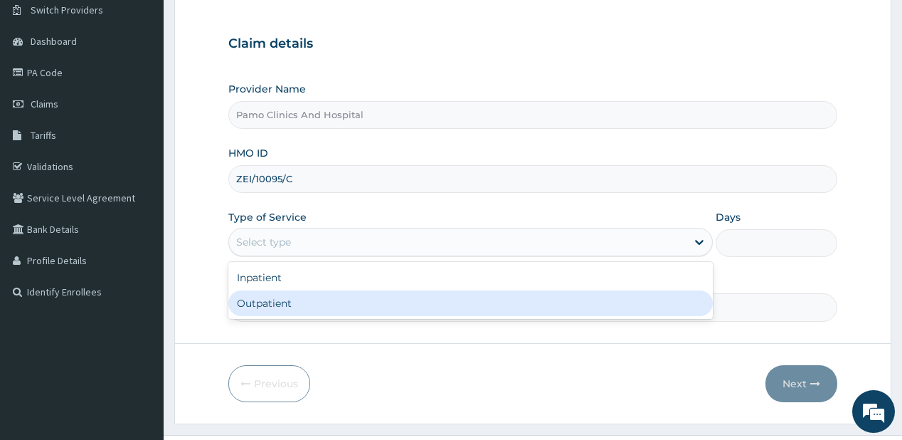
click at [244, 310] on div "Outpatient" at bounding box center [470, 303] width 484 height 26
type input "1"
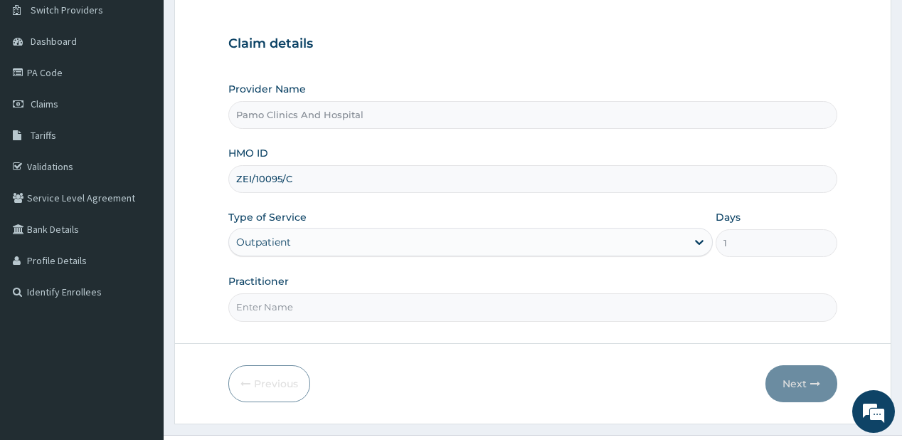
click at [259, 302] on input "Practitioner" at bounding box center [532, 307] width 608 height 28
type input "DR EZECHUKWU TOCHUKWU"
click at [792, 371] on button "Next" at bounding box center [801, 383] width 72 height 37
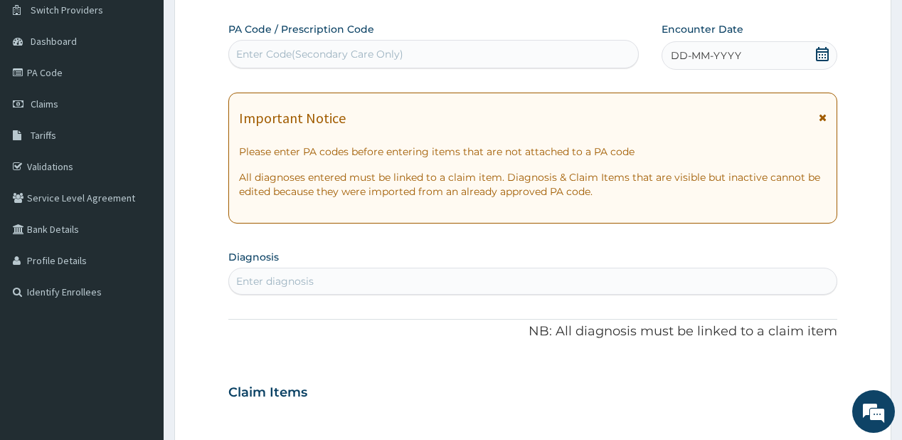
click at [696, 52] on span "DD-MM-YYYY" at bounding box center [706, 55] width 70 height 14
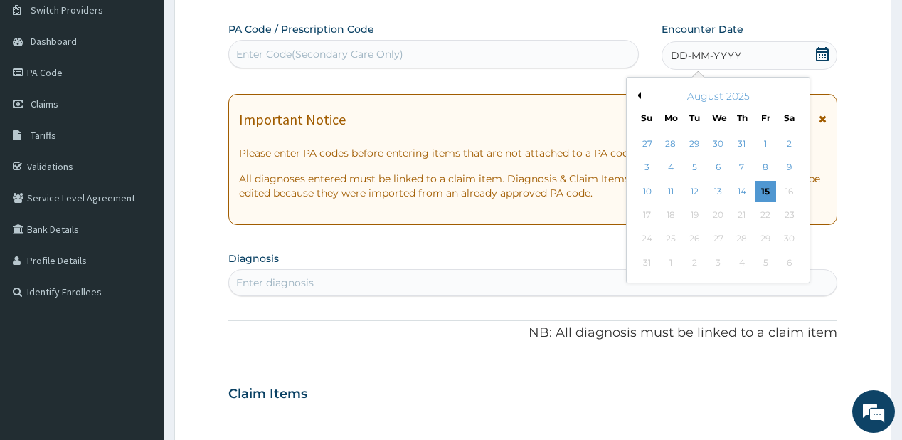
click at [639, 93] on button "Previous Month" at bounding box center [637, 95] width 7 height 7
click at [745, 213] on div "24" at bounding box center [741, 214] width 21 height 21
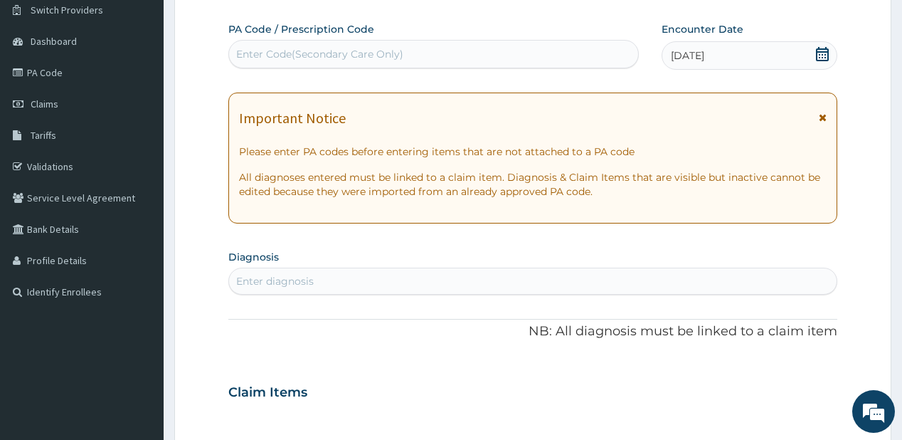
click at [250, 282] on div "Enter diagnosis" at bounding box center [275, 281] width 78 height 14
type input "malaria"
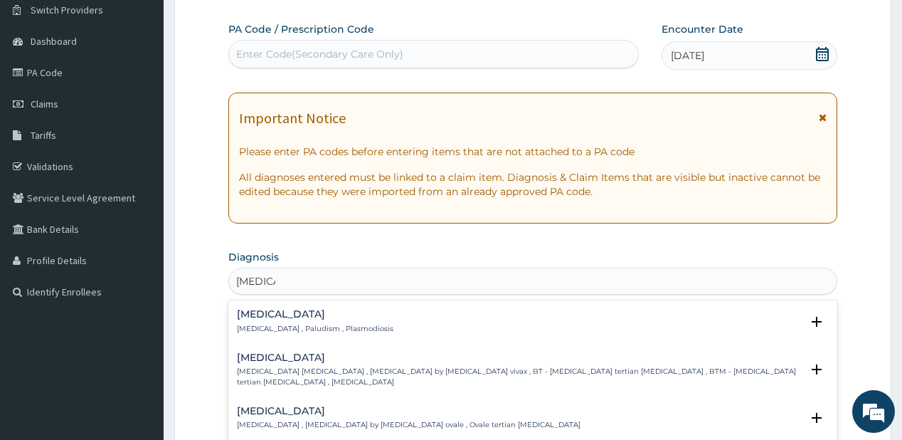
click at [289, 326] on p "Malaria , Paludism , Plasmodiosis" at bounding box center [315, 329] width 156 height 10
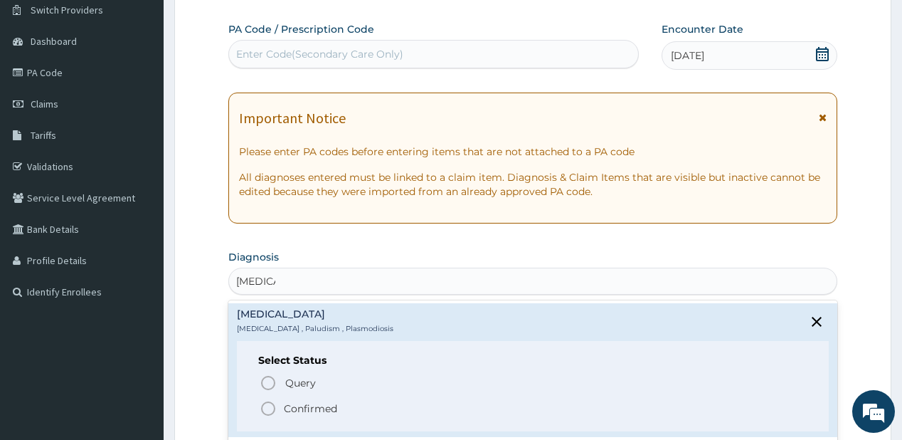
click at [273, 407] on icon "status option filled" at bounding box center [268, 408] width 17 height 17
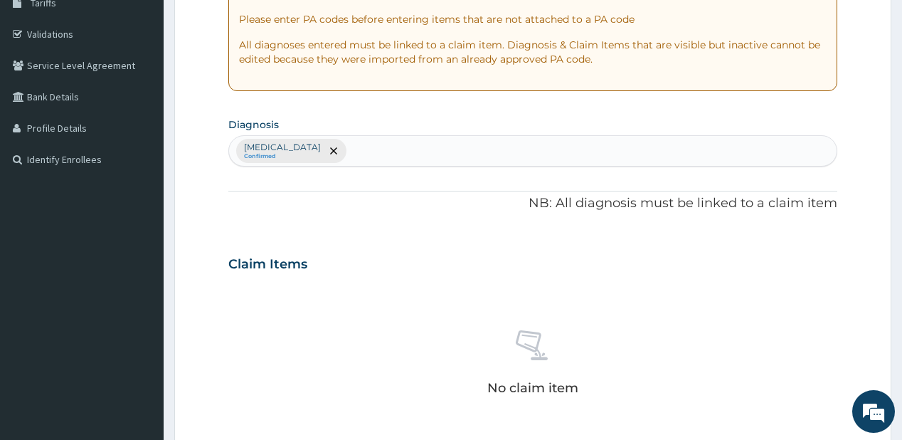
scroll to position [341, 0]
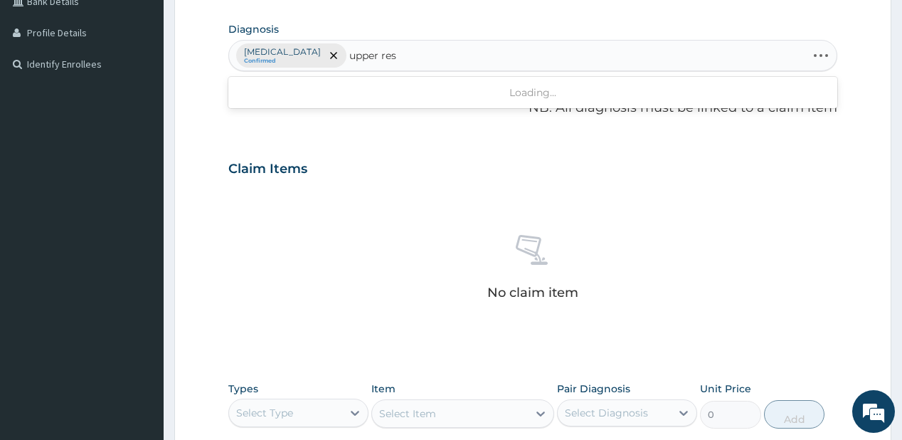
type input "upper resp"
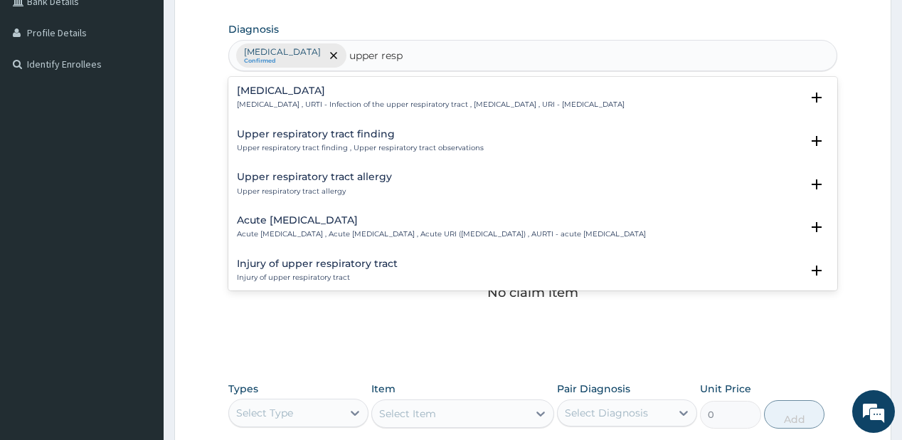
click at [262, 100] on p "Upper respiratory infection , URTI - Infection of the upper respiratory tract ,…" at bounding box center [431, 105] width 388 height 10
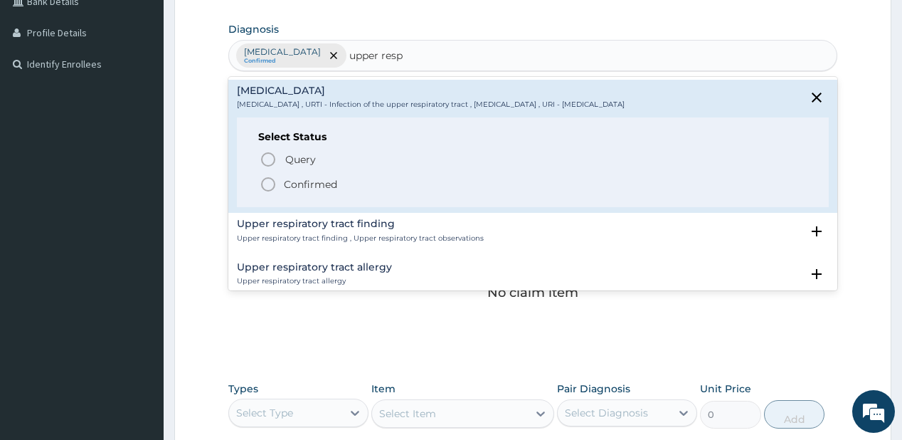
click at [270, 183] on icon "status option filled" at bounding box center [268, 184] width 17 height 17
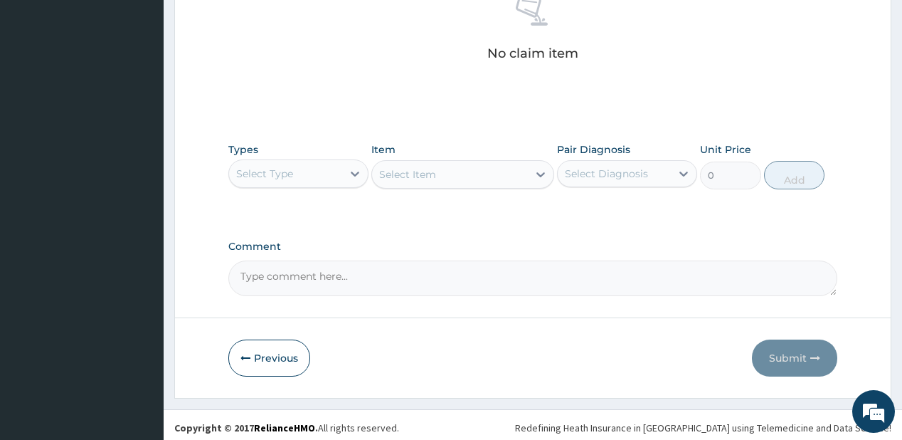
scroll to position [584, 0]
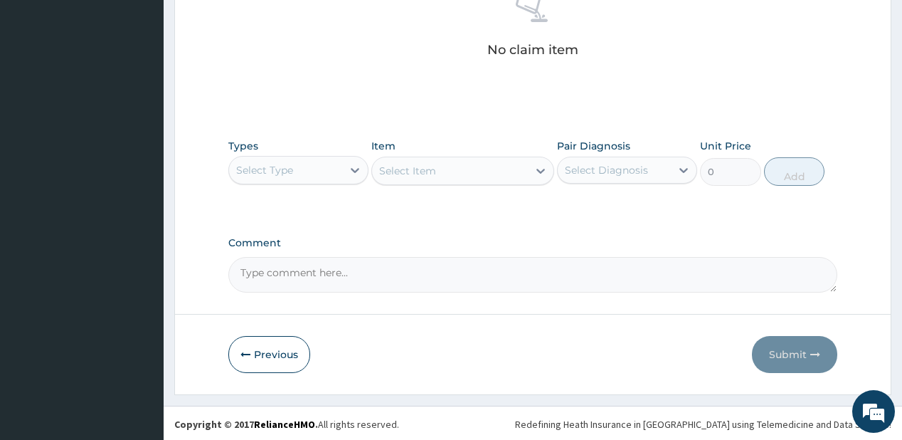
click at [297, 171] on div "Select Type" at bounding box center [285, 170] width 113 height 23
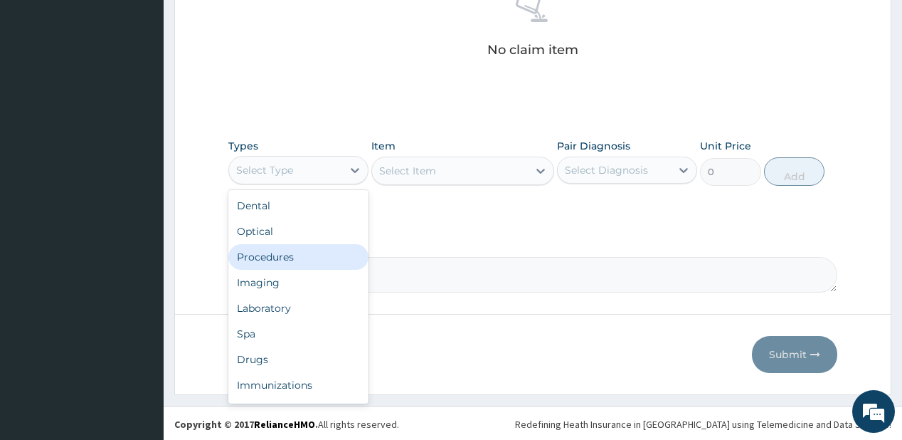
click at [287, 254] on div "Procedures" at bounding box center [298, 257] width 140 height 26
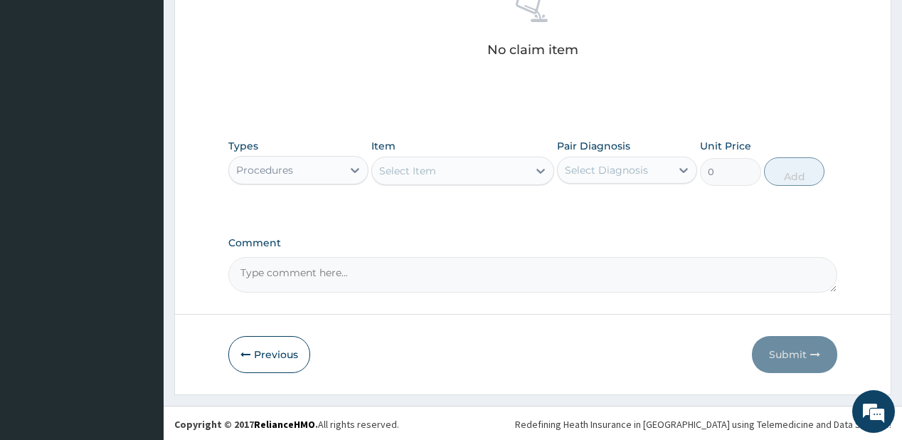
click at [435, 164] on div "Select Item" at bounding box center [450, 170] width 156 height 23
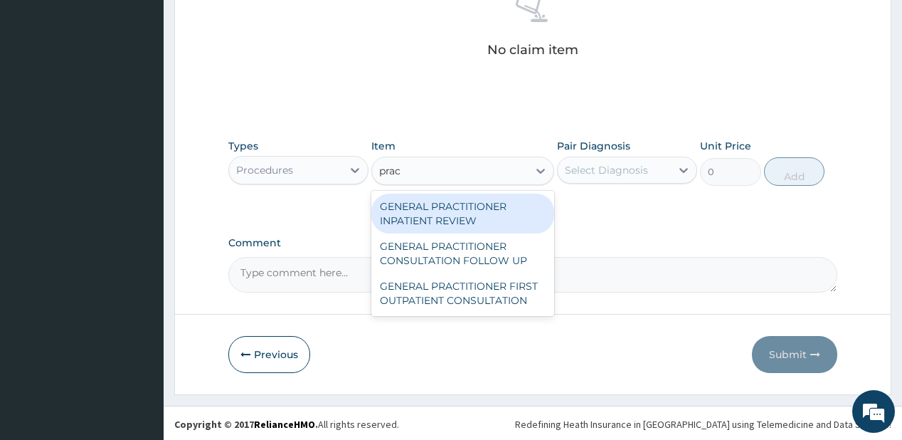
type input "pract"
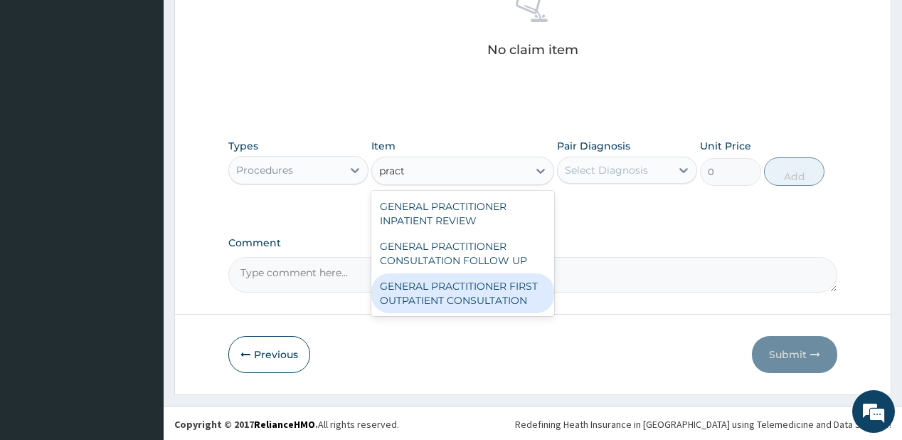
drag, startPoint x: 432, startPoint y: 297, endPoint x: 532, endPoint y: 223, distance: 124.0
click at [432, 297] on div "GENERAL PRACTITIONER FIRST OUTPATIENT CONSULTATION" at bounding box center [462, 293] width 183 height 40
type input "3750"
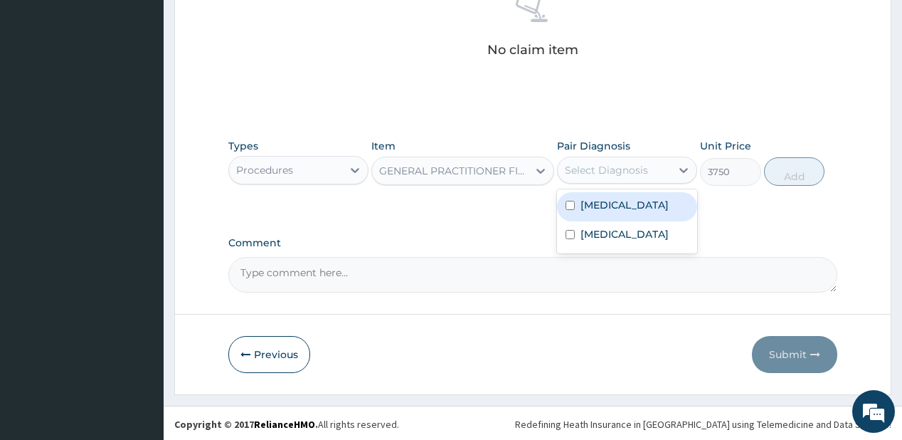
click at [612, 170] on div "Select Diagnosis" at bounding box center [606, 170] width 83 height 14
click at [592, 213] on div "[MEDICAL_DATA]" at bounding box center [627, 206] width 140 height 29
checkbox input "true"
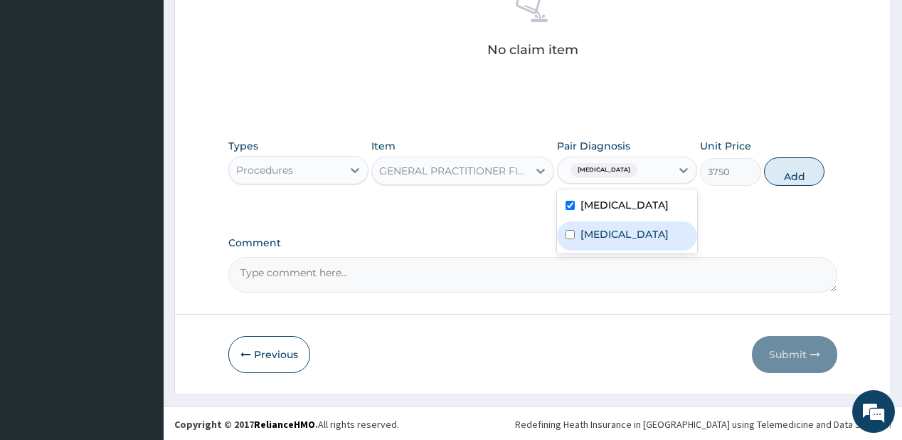
click at [583, 235] on label "Upper respiratory infection" at bounding box center [624, 234] width 88 height 14
checkbox input "true"
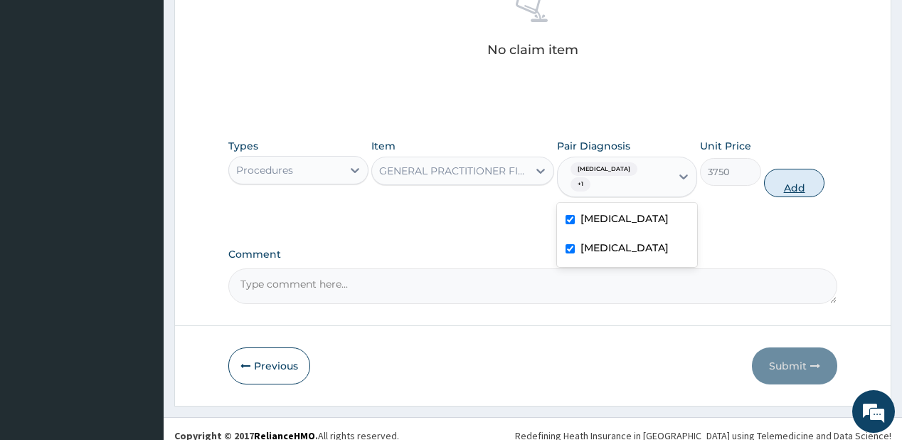
click at [791, 171] on button "Add" at bounding box center [794, 183] width 61 height 28
type input "0"
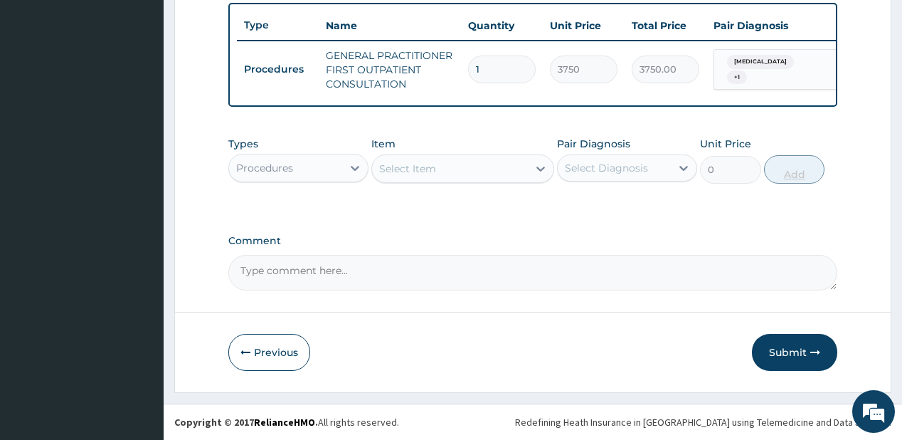
scroll to position [532, 0]
click at [441, 178] on div "Select Item" at bounding box center [450, 168] width 156 height 23
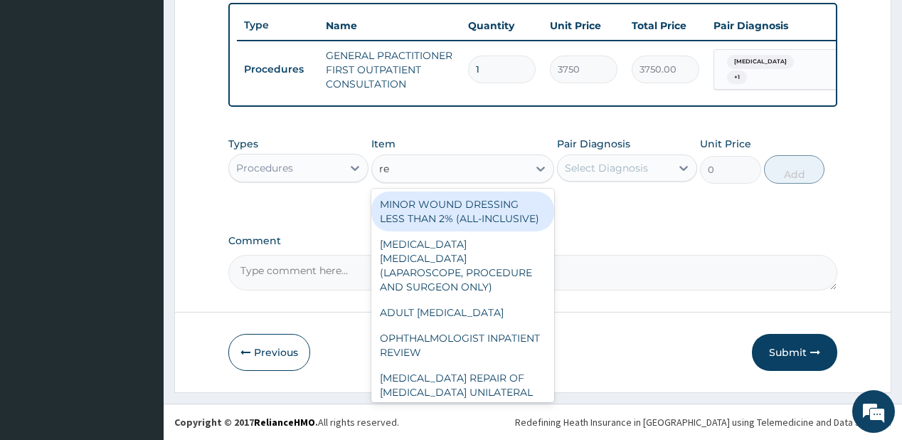
type input "reg"
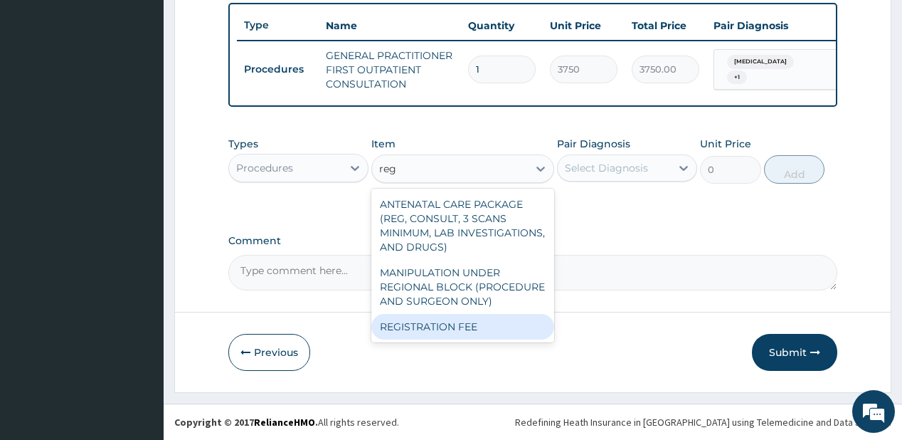
drag, startPoint x: 386, startPoint y: 321, endPoint x: 471, endPoint y: 259, distance: 105.3
click at [388, 321] on div "REGISTRATION FEE" at bounding box center [462, 327] width 183 height 26
type input "2500"
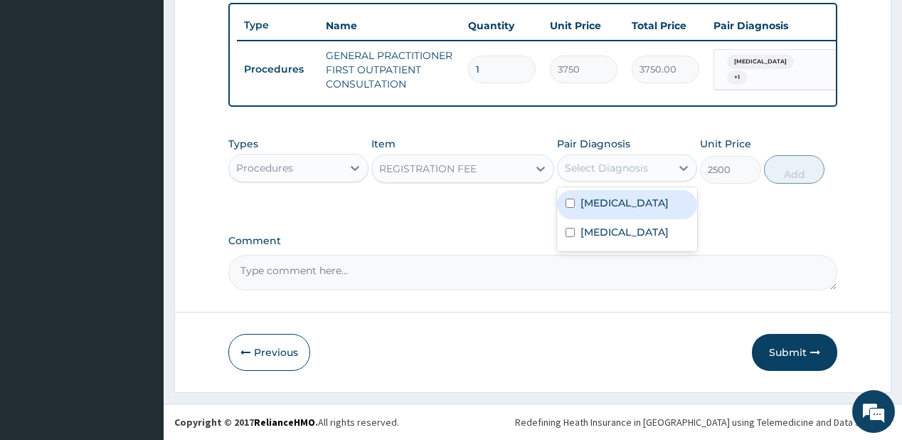
click at [603, 162] on div "Select Diagnosis" at bounding box center [606, 168] width 83 height 14
drag, startPoint x: 603, startPoint y: 202, endPoint x: 706, endPoint y: 148, distance: 115.8
click at [603, 201] on label "[MEDICAL_DATA]" at bounding box center [624, 203] width 88 height 14
checkbox input "true"
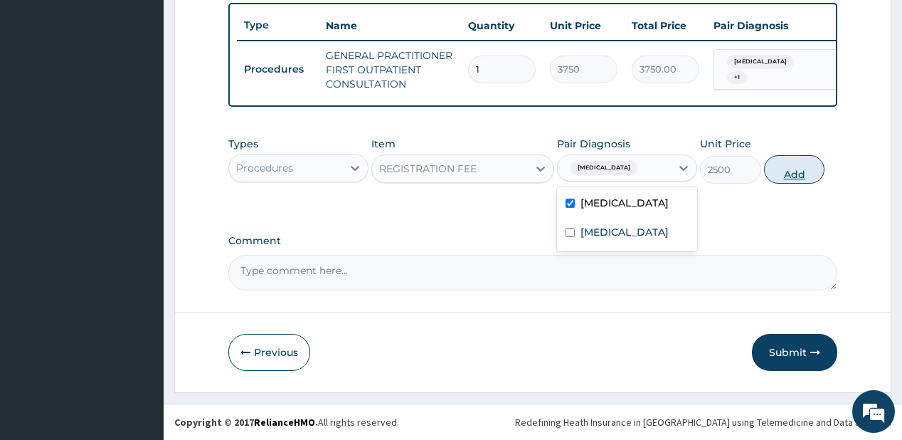
click at [795, 169] on button "Add" at bounding box center [794, 169] width 61 height 28
type input "0"
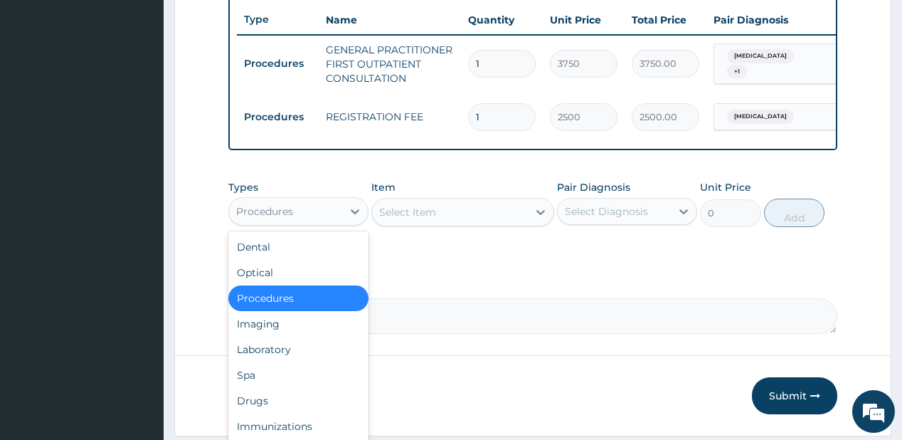
drag, startPoint x: 340, startPoint y: 222, endPoint x: 356, endPoint y: 198, distance: 28.2
click at [341, 219] on div "Procedures" at bounding box center [285, 211] width 113 height 23
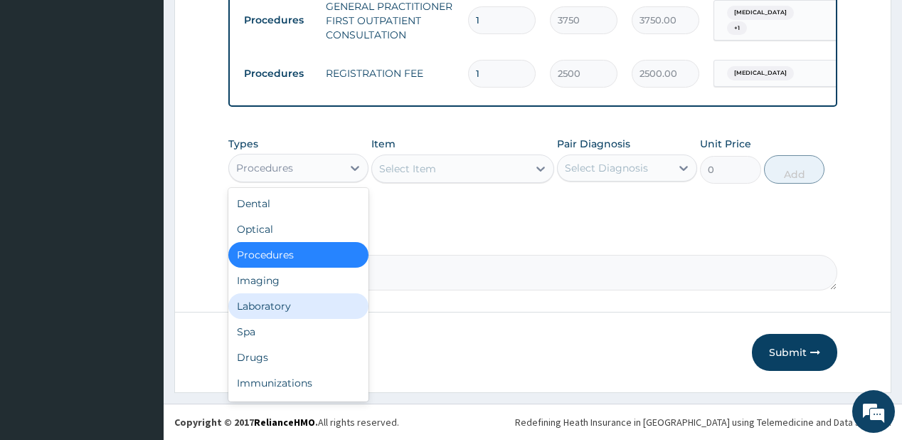
click at [279, 307] on div "Laboratory" at bounding box center [298, 306] width 140 height 26
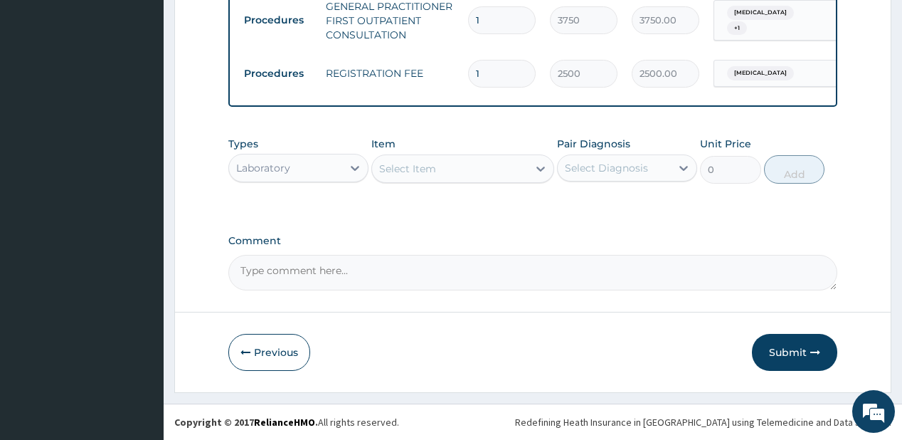
click at [431, 167] on div "Select Item" at bounding box center [407, 168] width 57 height 14
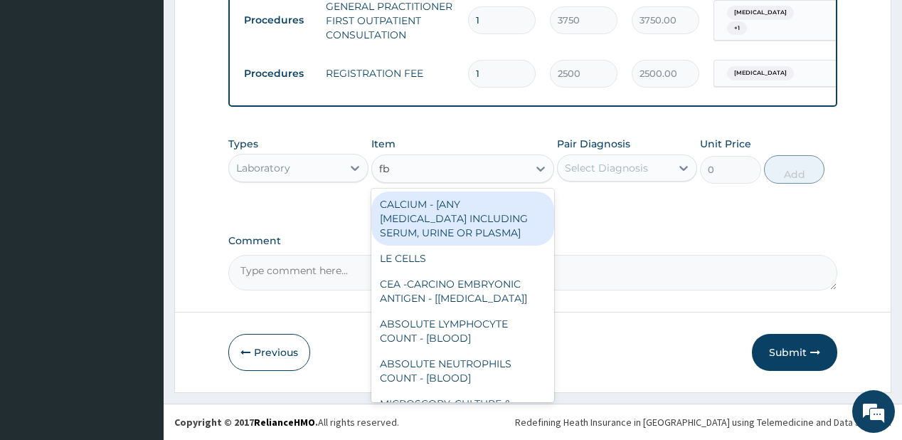
type input "fbc"
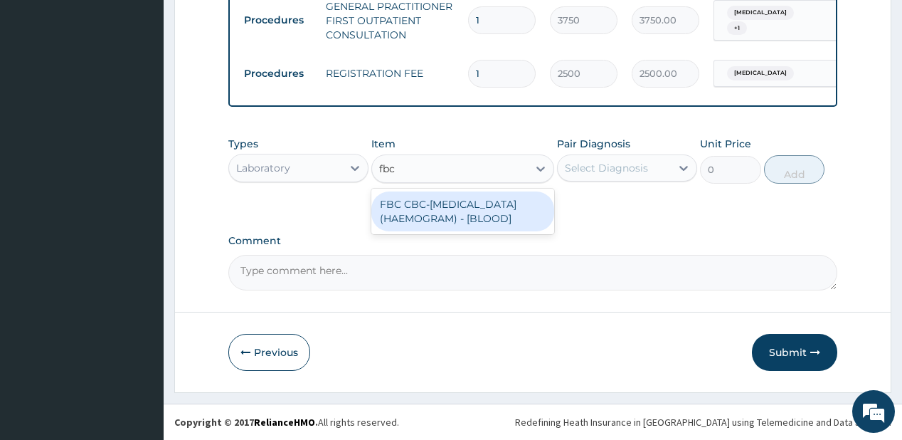
click at [419, 223] on div "FBC CBC-[MEDICAL_DATA] (HAEMOGRAM) - [BLOOD]" at bounding box center [462, 211] width 183 height 40
type input "5000"
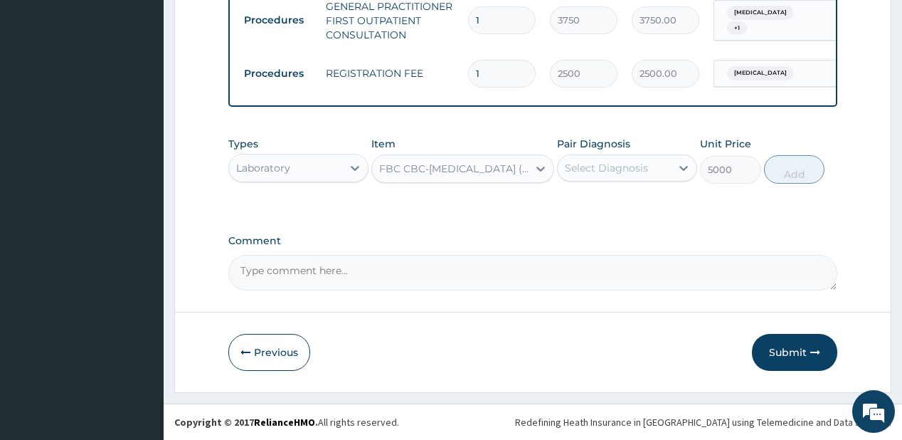
click at [609, 149] on label "Pair Diagnosis" at bounding box center [593, 144] width 73 height 14
click at [600, 163] on div "Select Diagnosis" at bounding box center [606, 168] width 83 height 14
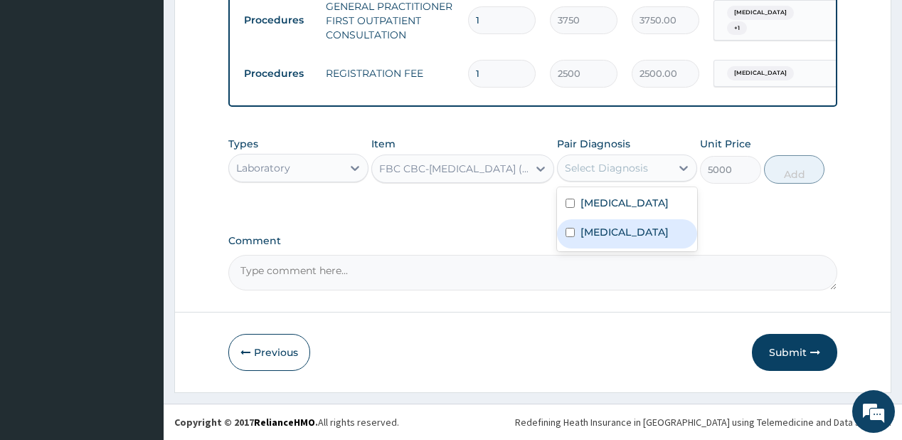
drag, startPoint x: 600, startPoint y: 239, endPoint x: 713, endPoint y: 181, distance: 127.9
click at [610, 231] on label "Upper respiratory infection" at bounding box center [624, 232] width 88 height 14
checkbox input "true"
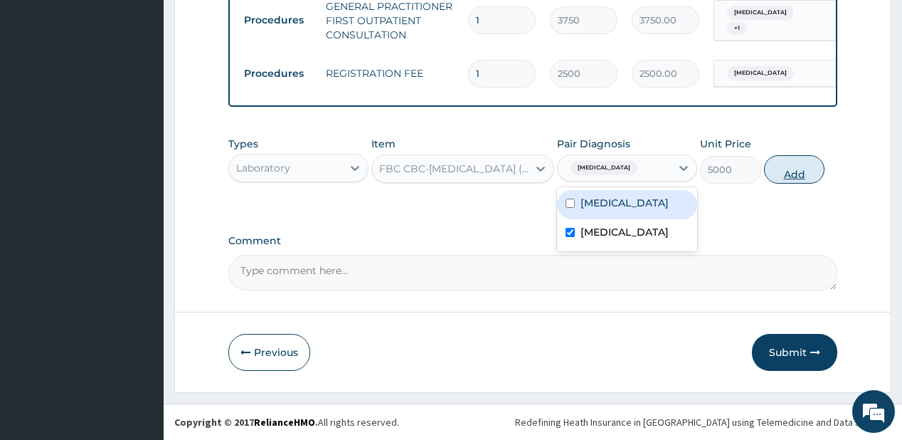
click at [784, 173] on button "Add" at bounding box center [794, 169] width 61 height 28
type input "0"
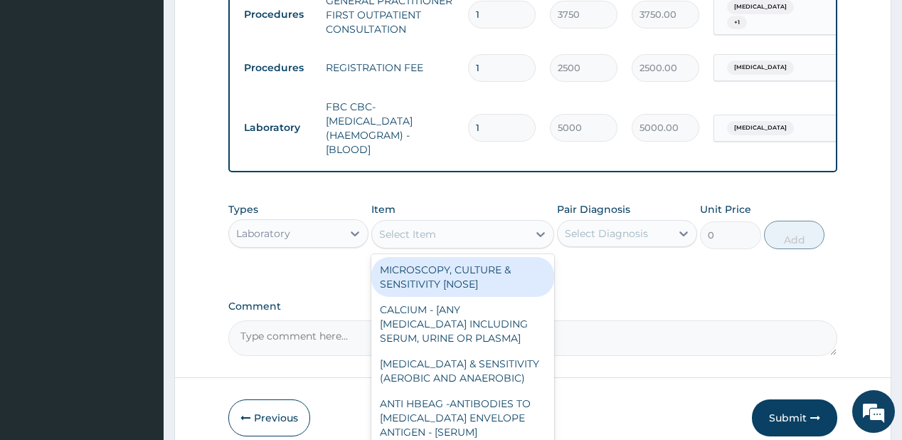
drag, startPoint x: 491, startPoint y: 240, endPoint x: 484, endPoint y: 237, distance: 7.7
click at [490, 240] on div "Select Item" at bounding box center [450, 234] width 156 height 23
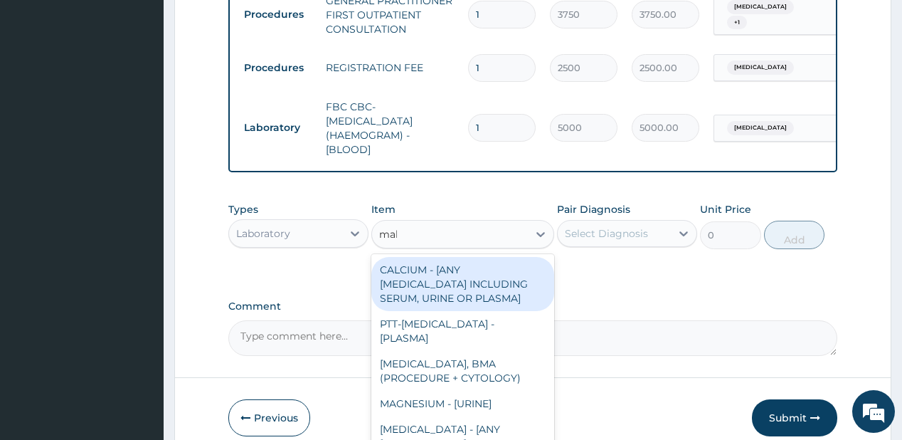
type input "mala"
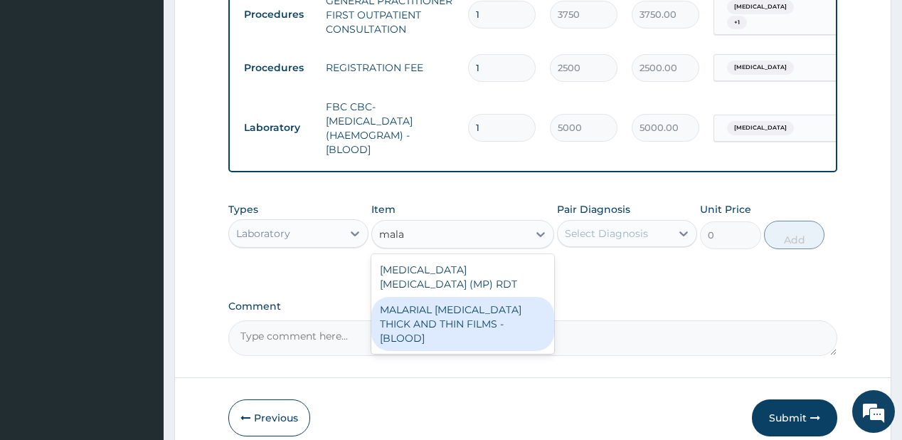
click at [469, 328] on div "MALARIAL [MEDICAL_DATA] THICK AND THIN FILMS - [BLOOD]" at bounding box center [462, 324] width 183 height 54
type input "2187.5"
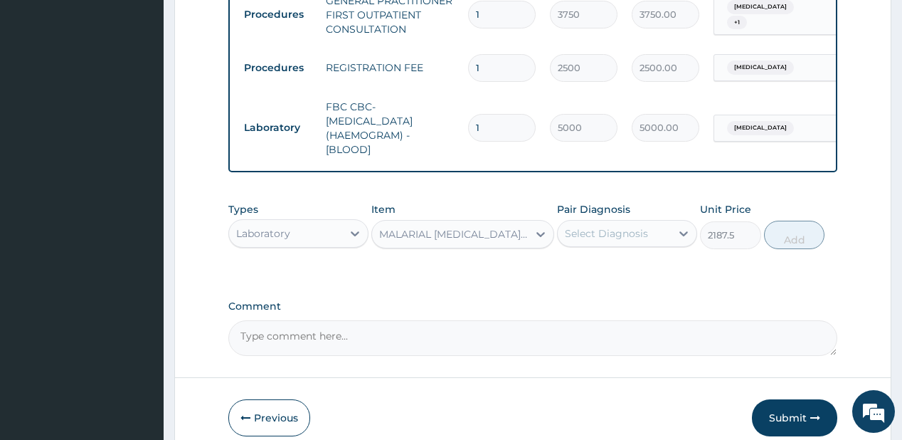
click at [623, 245] on div "Select Diagnosis" at bounding box center [614, 233] width 113 height 23
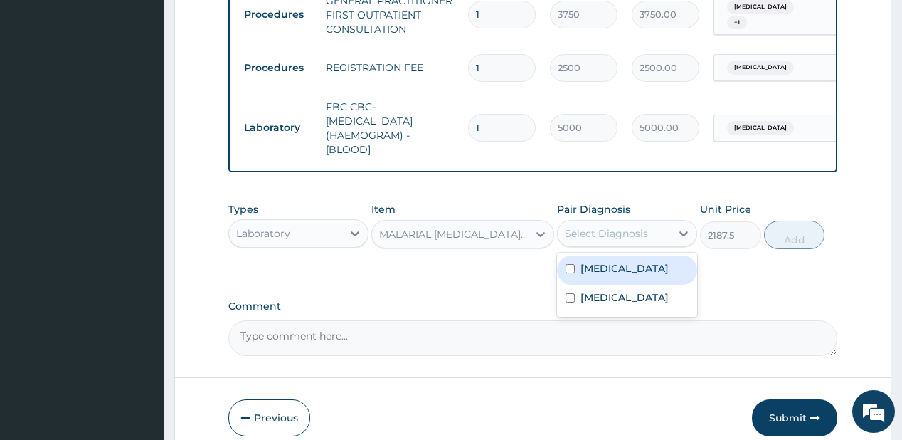
click at [610, 274] on label "[MEDICAL_DATA]" at bounding box center [624, 268] width 88 height 14
checkbox input "true"
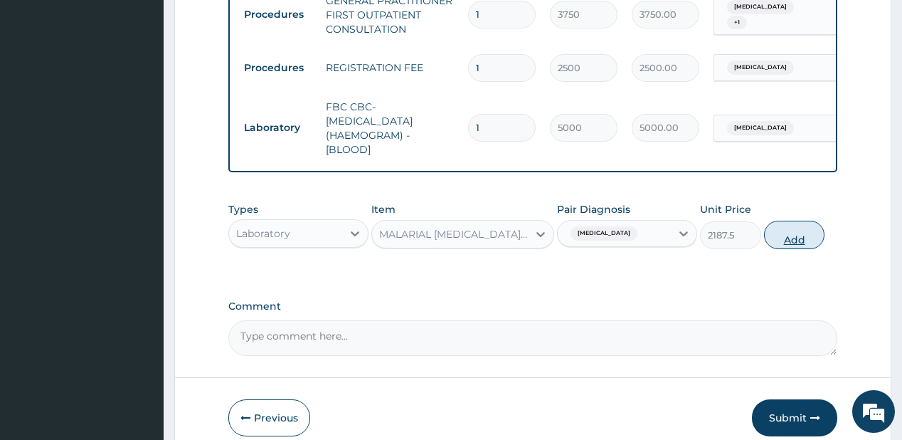
click at [785, 235] on button "Add" at bounding box center [794, 234] width 61 height 28
type input "0"
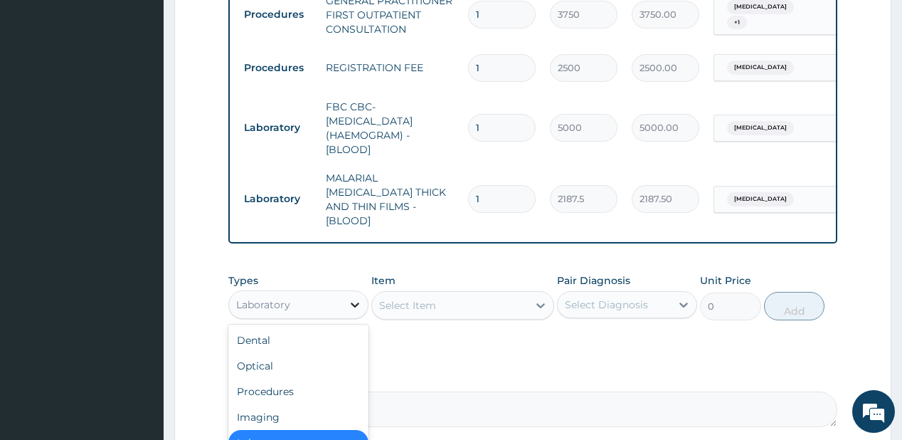
click at [351, 302] on icon at bounding box center [355, 304] width 14 height 14
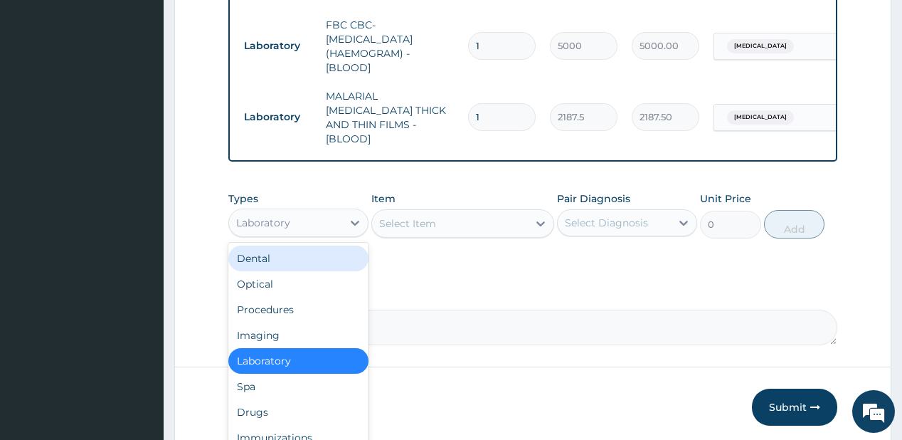
scroll to position [695, 0]
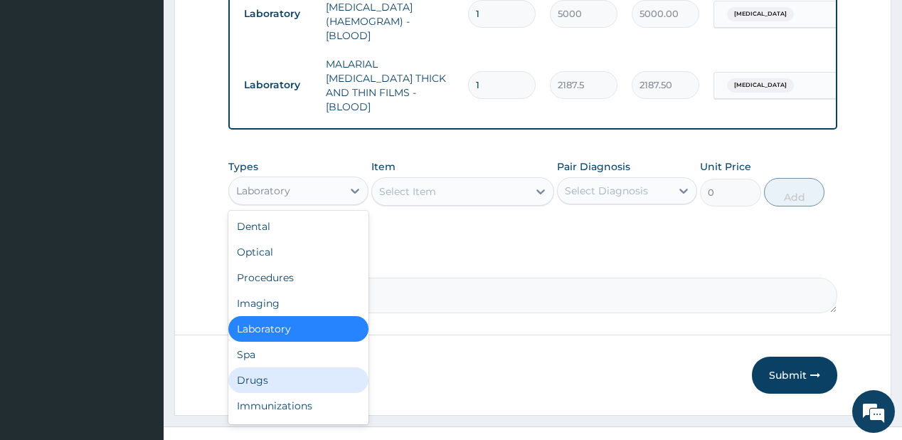
click at [276, 370] on div "Drugs" at bounding box center [298, 380] width 140 height 26
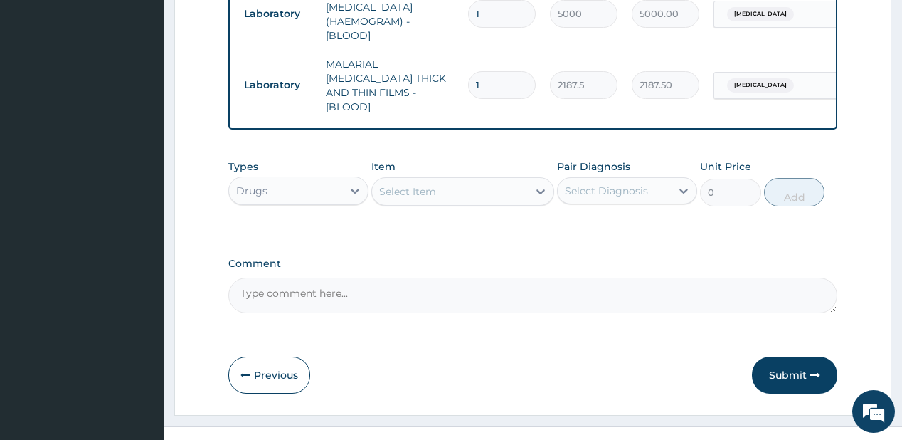
click at [438, 185] on div "Select Item" at bounding box center [450, 191] width 156 height 23
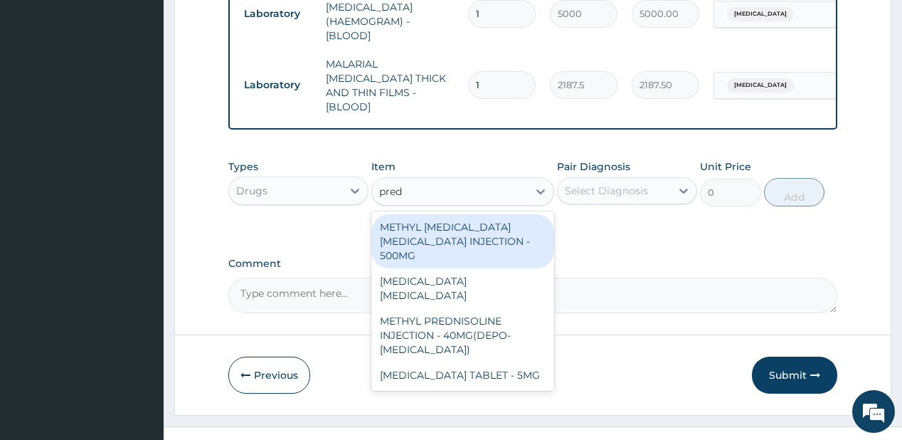
type input "predn"
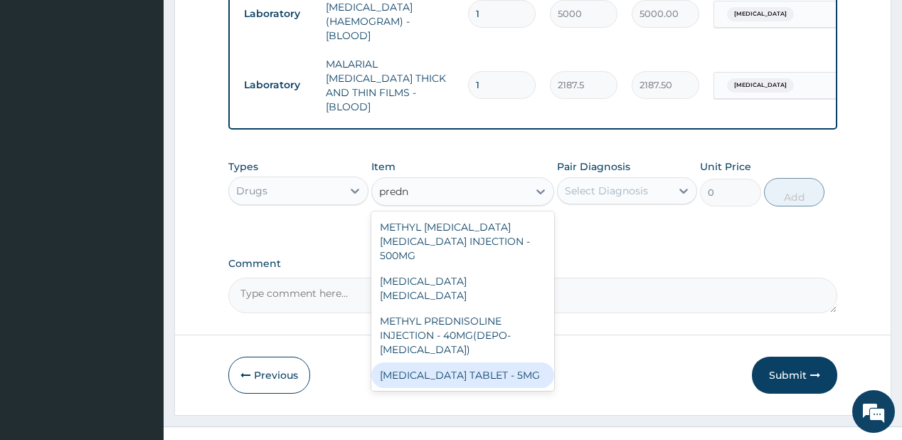
click at [456, 362] on div "[MEDICAL_DATA] TABLET - 5MG" at bounding box center [462, 375] width 183 height 26
type input "42"
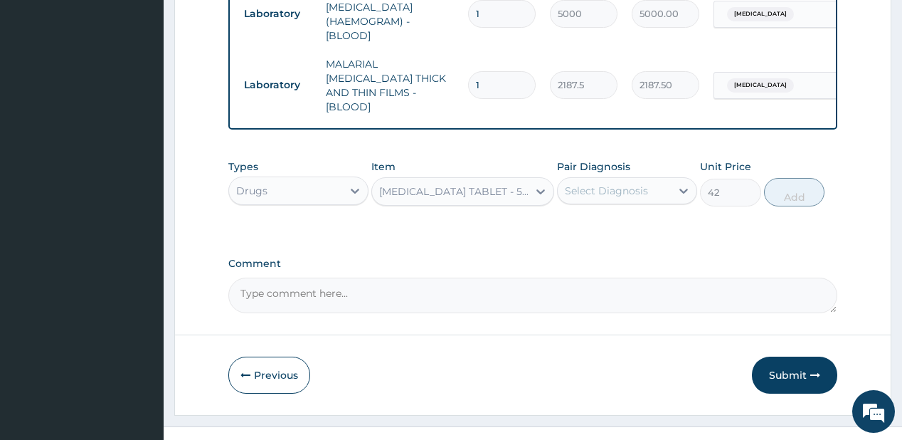
click at [616, 183] on div "Select Diagnosis" at bounding box center [606, 190] width 83 height 14
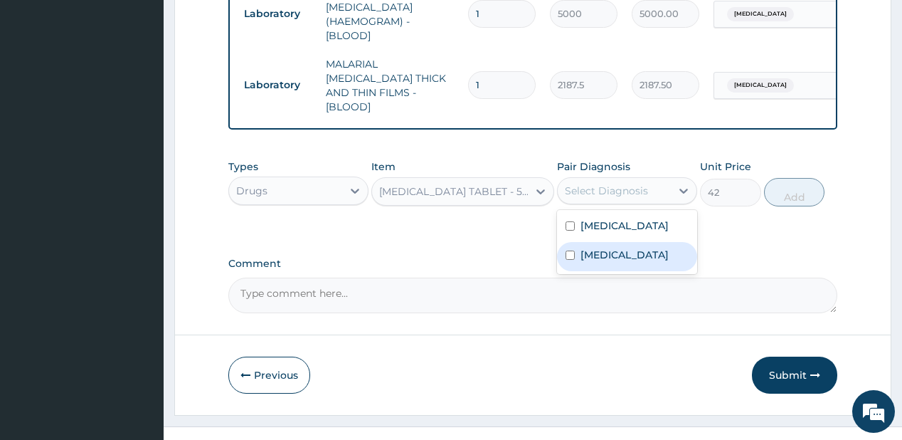
click at [610, 250] on label "Upper respiratory infection" at bounding box center [624, 255] width 88 height 14
checkbox input "true"
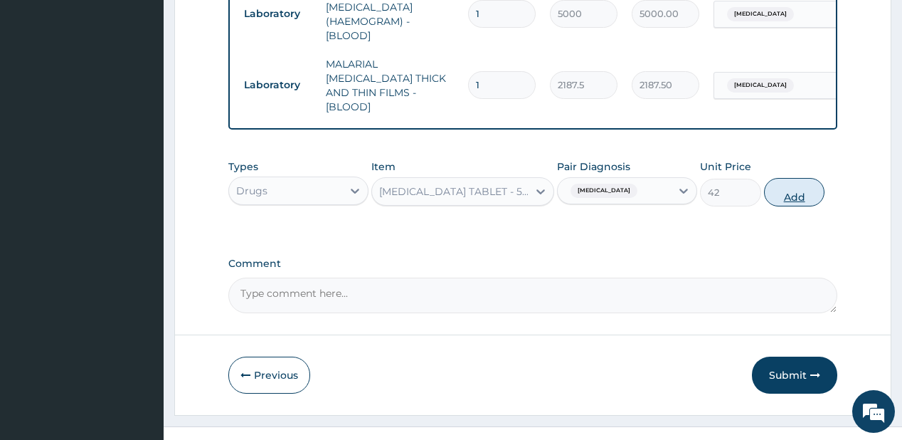
click at [794, 178] on button "Add" at bounding box center [794, 192] width 61 height 28
type input "0"
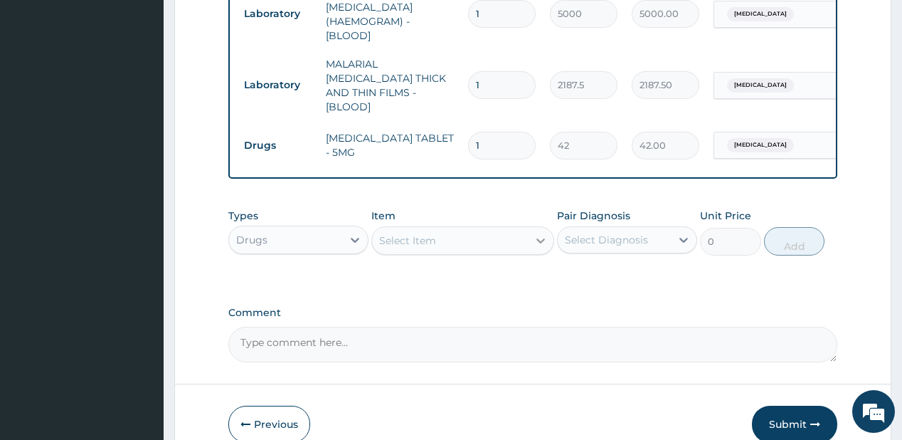
click at [541, 236] on icon at bounding box center [540, 240] width 14 height 14
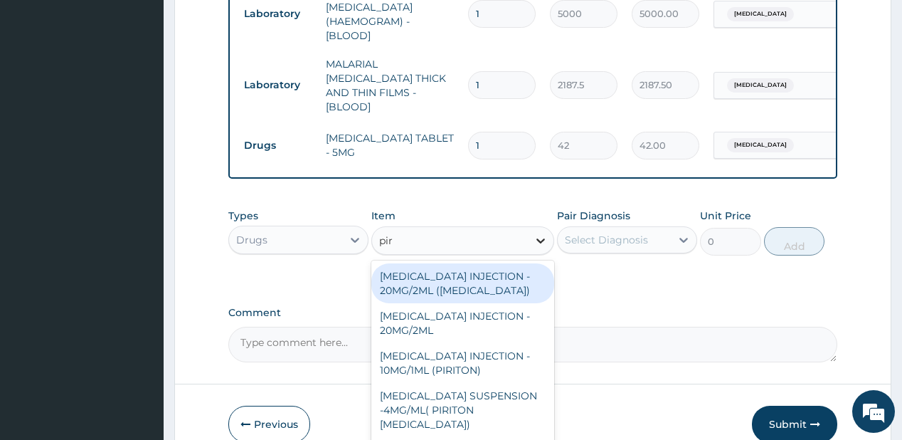
type input "piri"
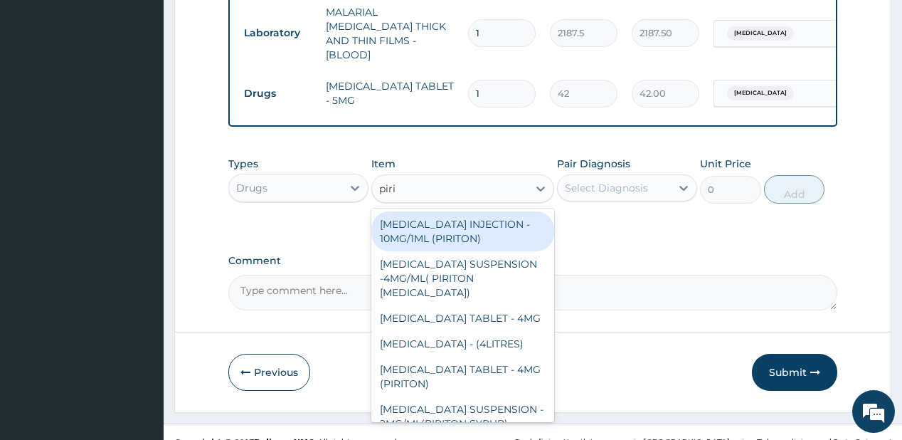
scroll to position [758, 0]
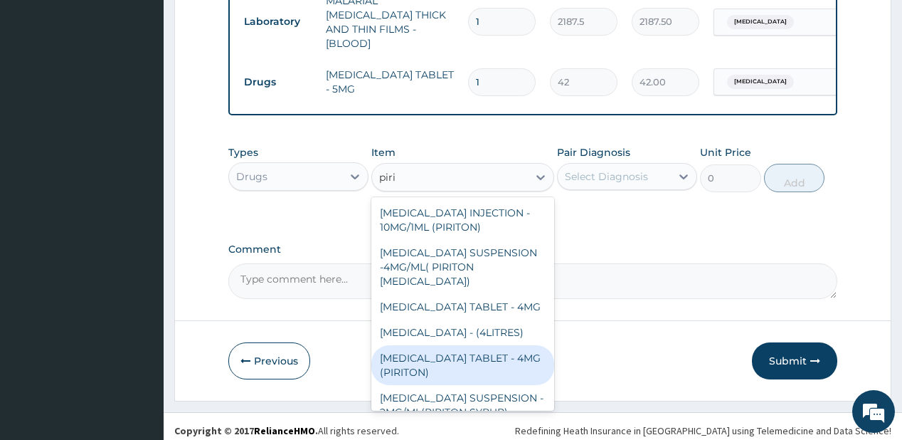
drag, startPoint x: 450, startPoint y: 376, endPoint x: 632, endPoint y: 193, distance: 258.0
click at [452, 374] on div "CHLORPHENIRAMINE TABLET - 4MG (PIRITON)" at bounding box center [462, 365] width 183 height 40
type input "22.4"
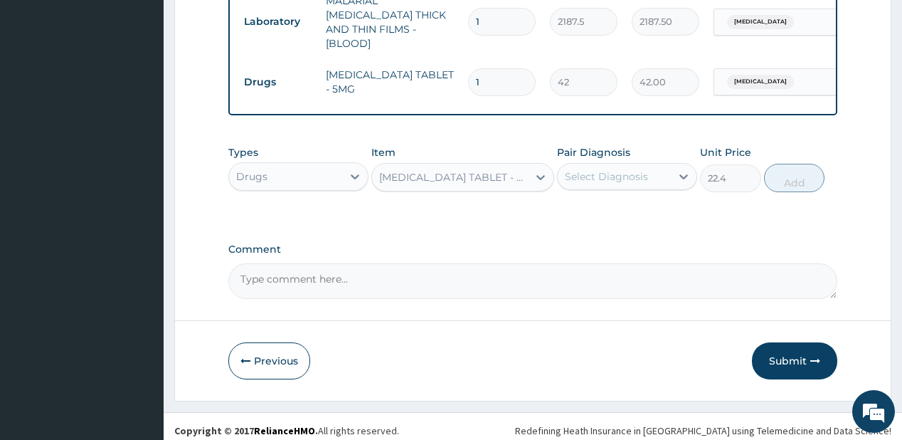
click at [623, 170] on div "Select Diagnosis" at bounding box center [606, 176] width 83 height 14
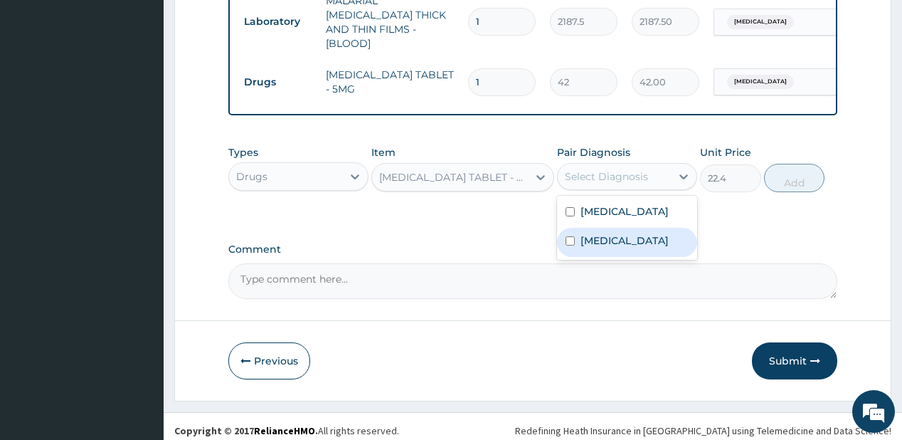
click at [586, 248] on label "Upper respiratory infection" at bounding box center [624, 240] width 88 height 14
checkbox input "true"
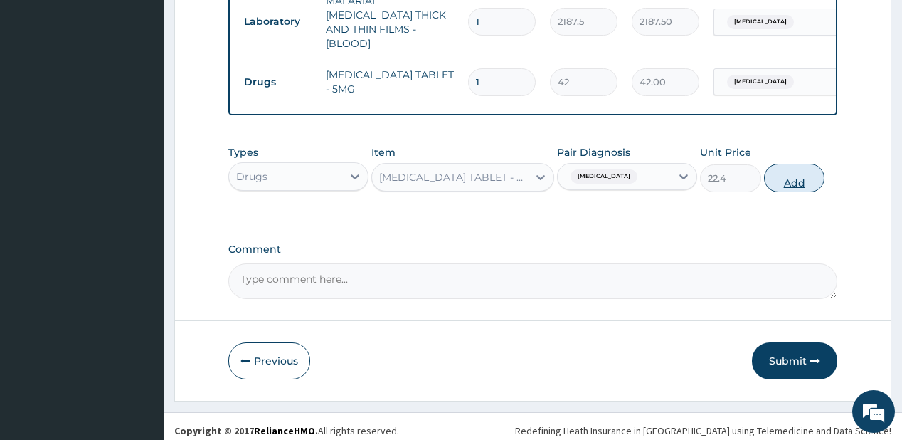
click at [798, 165] on button "Add" at bounding box center [794, 178] width 61 height 28
type input "0"
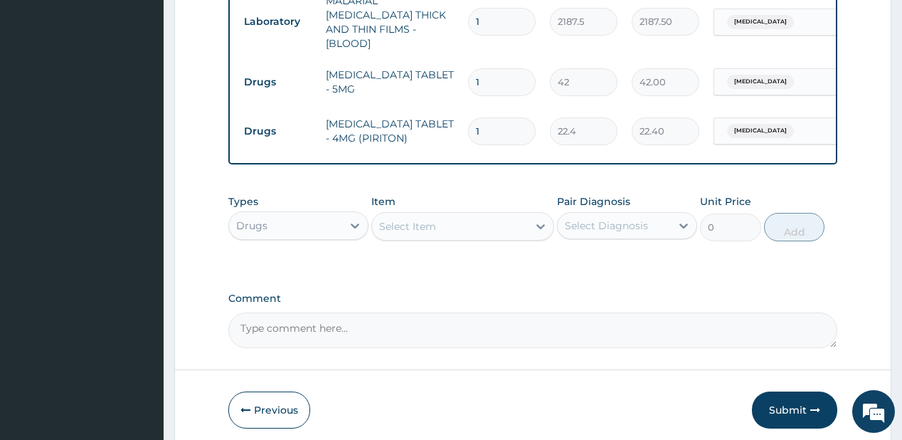
type input "0.00"
type input "8"
type input "179.20"
type input "8"
click at [499, 73] on input "1" at bounding box center [502, 82] width 68 height 28
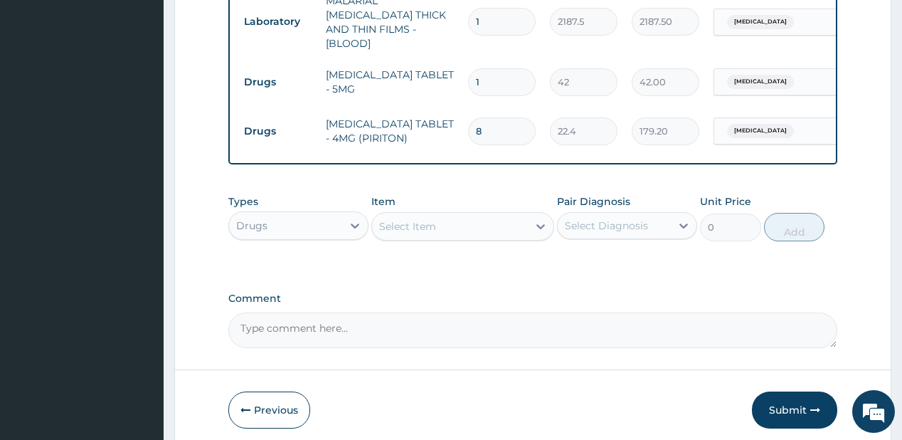
type input "18"
type input "756.00"
type input "18"
click at [403, 215] on div "Select Item" at bounding box center [450, 226] width 156 height 23
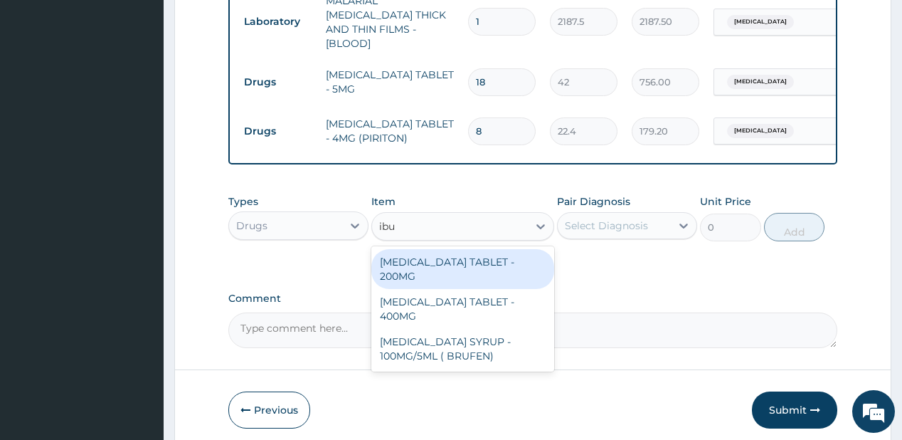
type input "ibup"
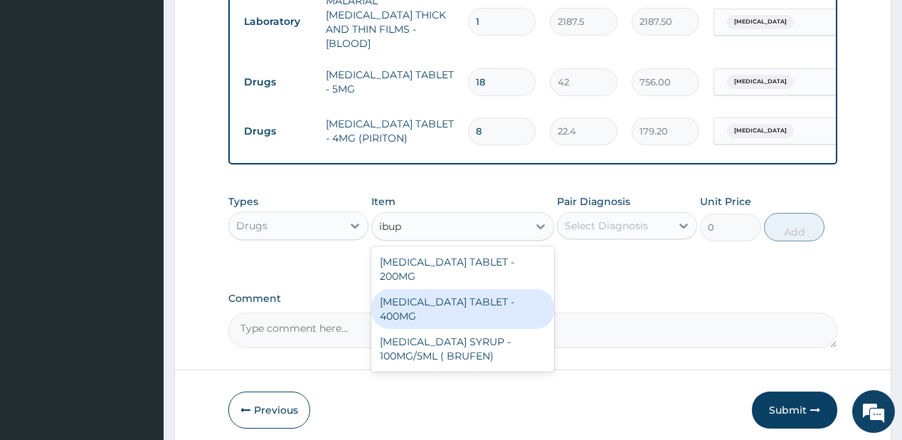
click at [406, 289] on div "IBUPROFEN TABLET - 400MG" at bounding box center [462, 309] width 183 height 40
type input "560"
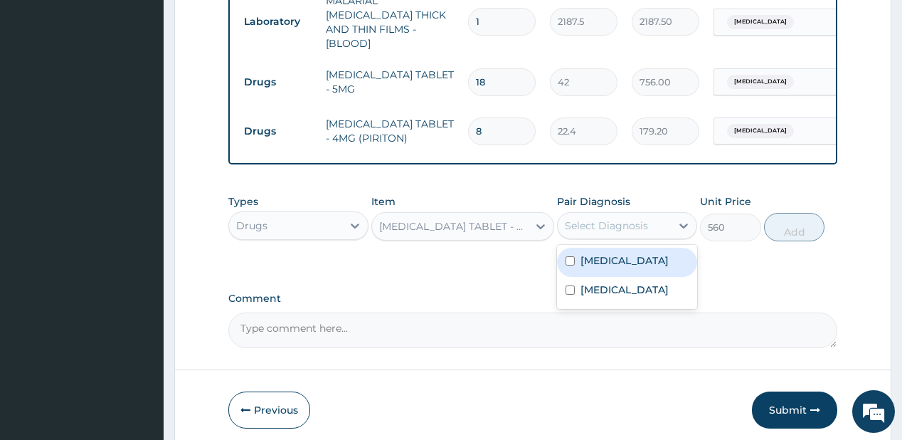
click at [632, 219] on div "Select Diagnosis" at bounding box center [606, 225] width 83 height 14
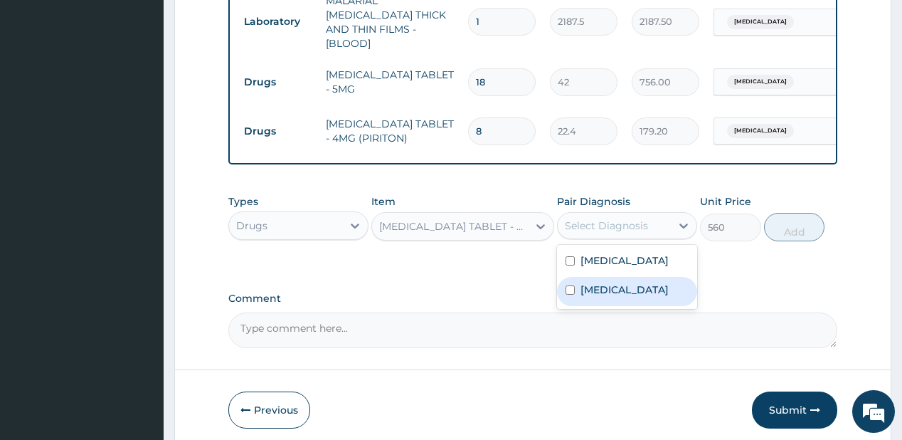
click at [649, 283] on label "Upper respiratory infection" at bounding box center [624, 289] width 88 height 14
checkbox input "true"
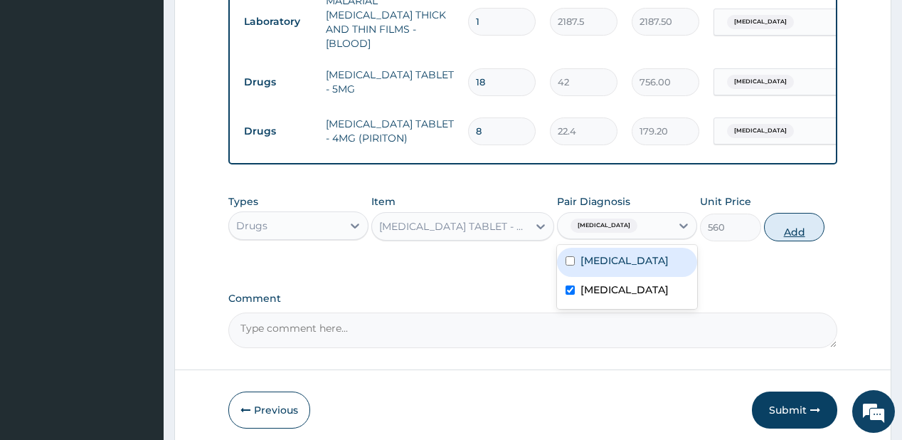
drag, startPoint x: 791, startPoint y: 221, endPoint x: 794, endPoint y: 203, distance: 18.8
click at [791, 219] on button "Add" at bounding box center [794, 227] width 61 height 28
type input "0"
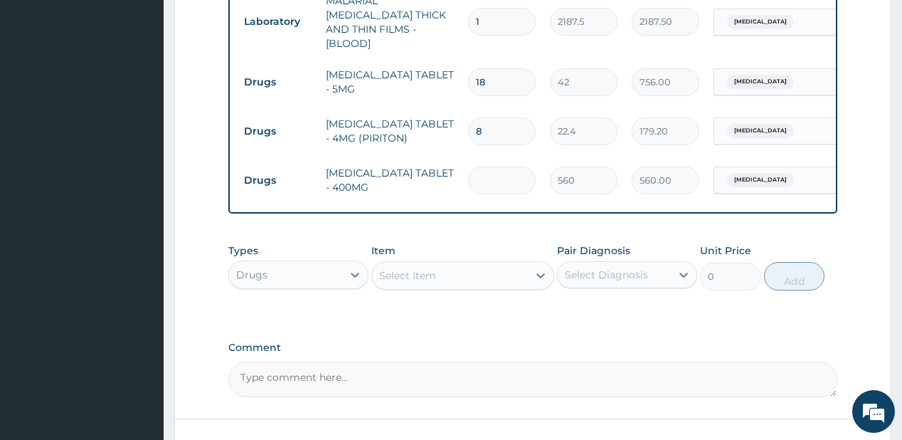
type input "0.00"
type input "9"
type input "5040.00"
type input "9"
click at [478, 265] on div "Select Item" at bounding box center [450, 275] width 156 height 23
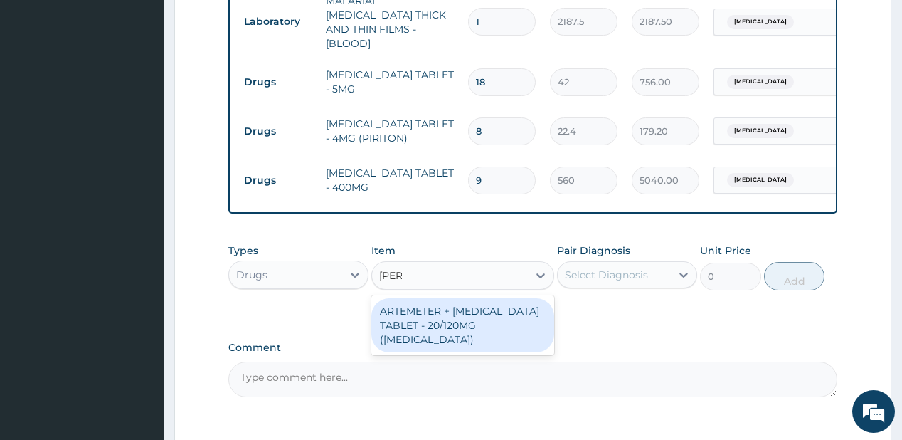
type input "coart"
drag, startPoint x: 468, startPoint y: 319, endPoint x: 552, endPoint y: 273, distance: 95.5
click at [467, 319] on div "ARTEMETER + [MEDICAL_DATA] TABLET - 20/120MG ([MEDICAL_DATA])" at bounding box center [462, 325] width 183 height 54
type input "210"
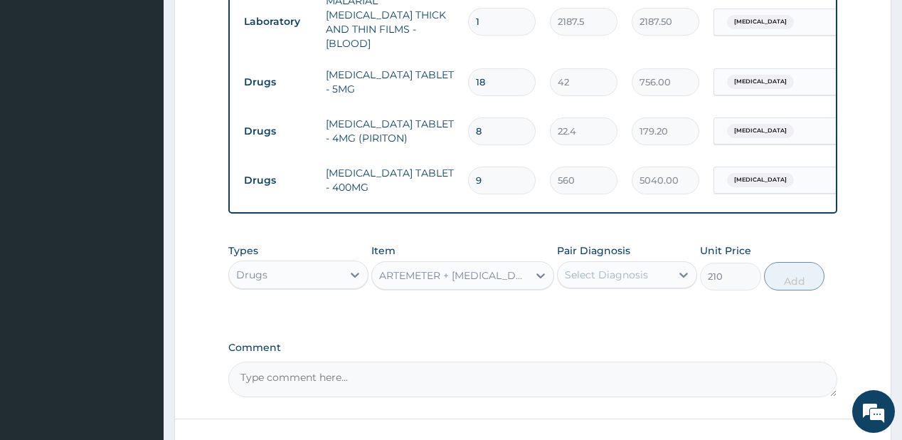
click at [578, 263] on div "Select Diagnosis" at bounding box center [614, 274] width 113 height 23
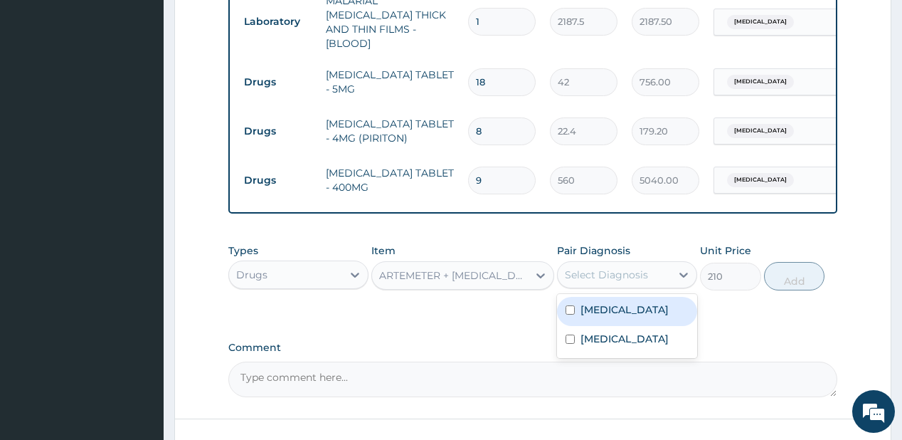
click at [583, 309] on div "Malaria" at bounding box center [627, 311] width 140 height 29
checkbox input "true"
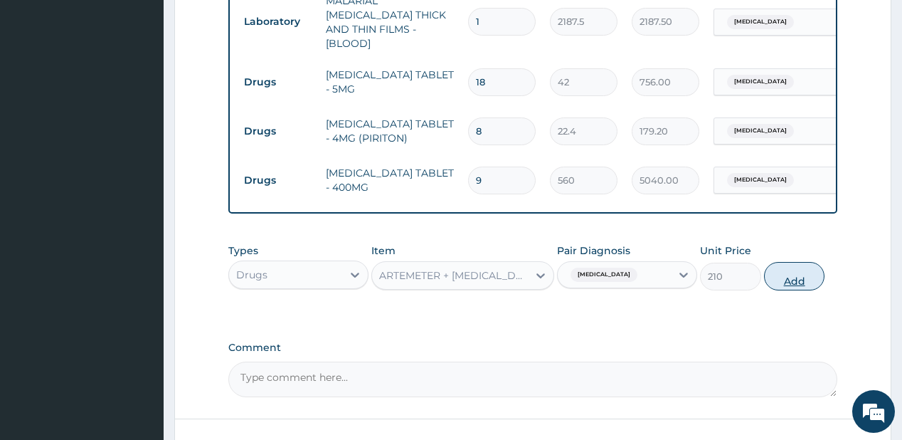
click at [779, 267] on button "Add" at bounding box center [794, 276] width 61 height 28
type input "0"
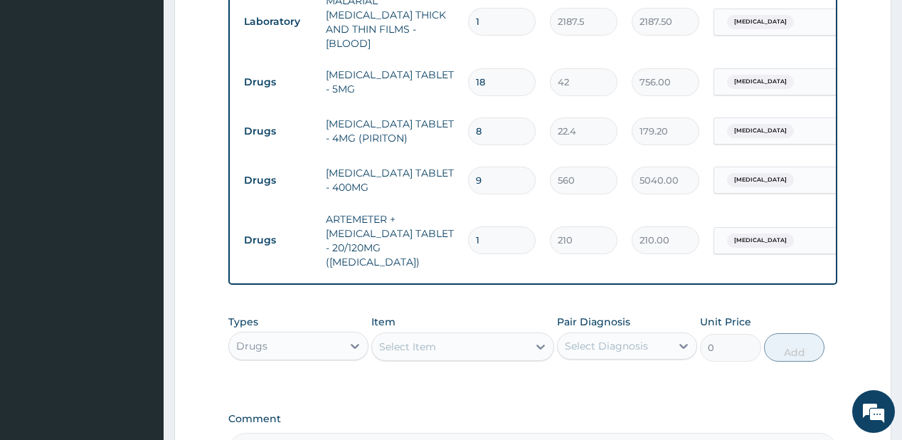
type input "0.00"
type input "2"
type input "420.00"
type input "24"
type input "5040.00"
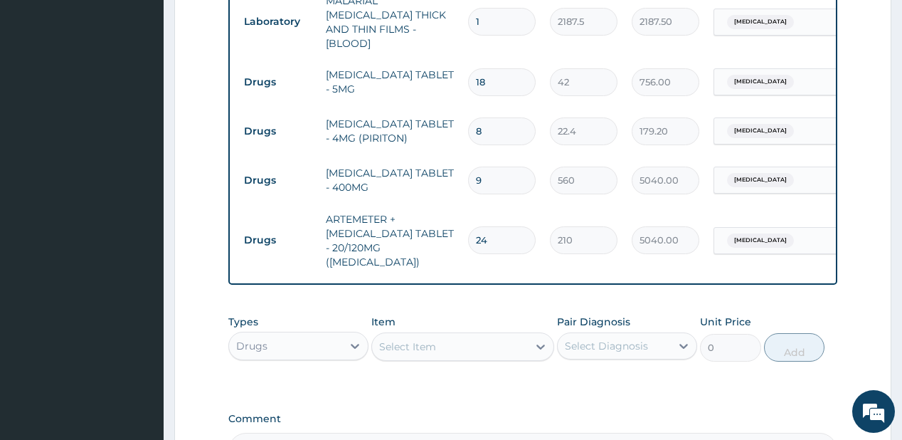
type input "24"
click at [499, 335] on div "Select Item" at bounding box center [450, 346] width 156 height 23
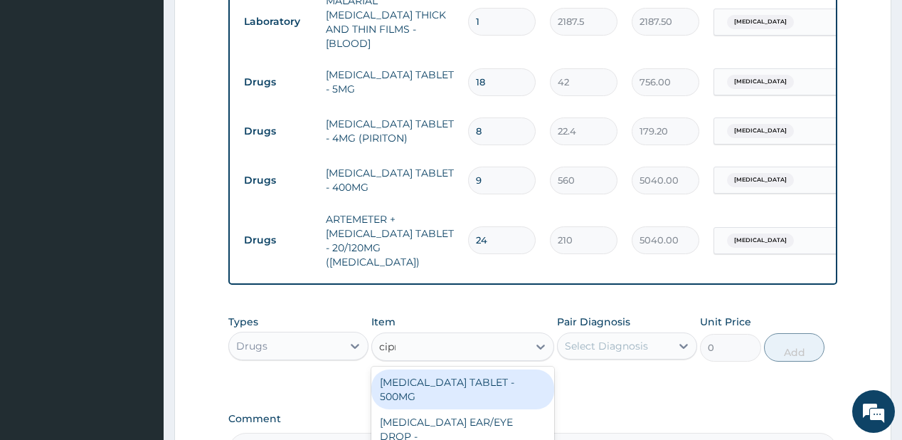
type input "cipro"
drag, startPoint x: 473, startPoint y: 367, endPoint x: 504, endPoint y: 346, distance: 37.3
click at [476, 369] on div "[MEDICAL_DATA] TABLET - 500MG" at bounding box center [462, 389] width 183 height 40
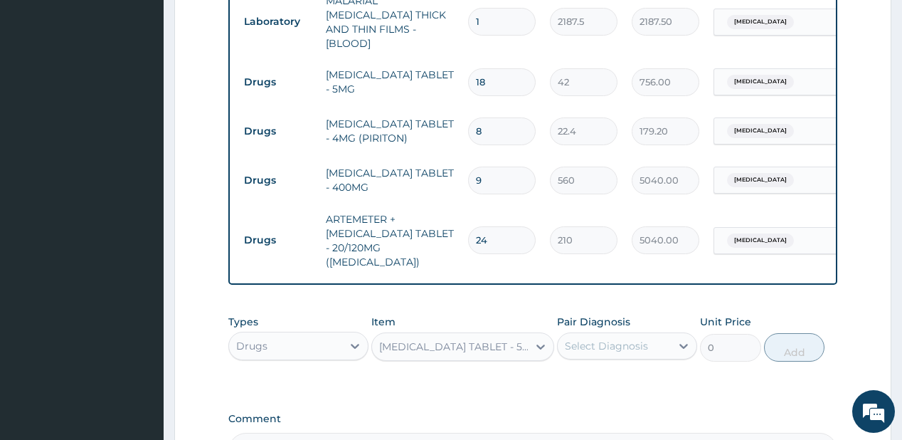
type input "196"
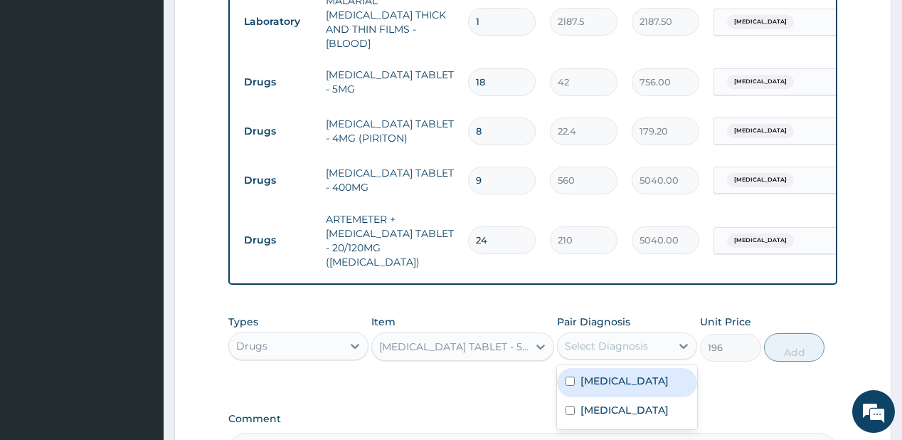
click at [600, 334] on div "Select Diagnosis" at bounding box center [614, 345] width 113 height 23
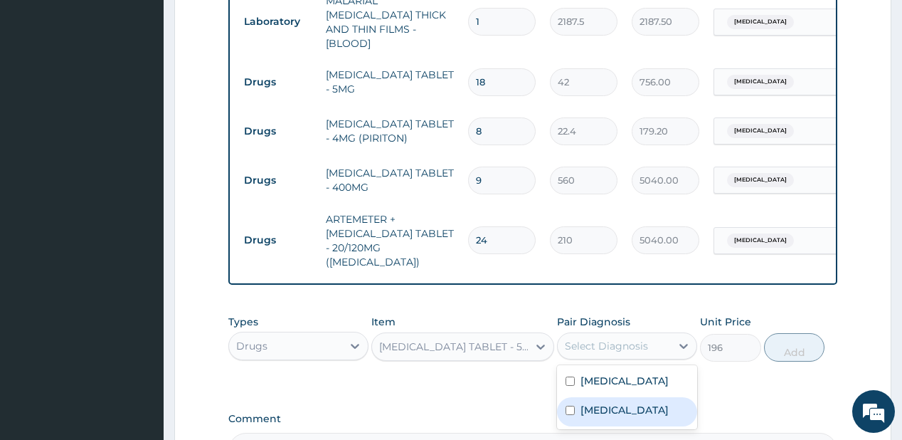
click at [643, 403] on label "Upper respiratory infection" at bounding box center [624, 410] width 88 height 14
checkbox input "true"
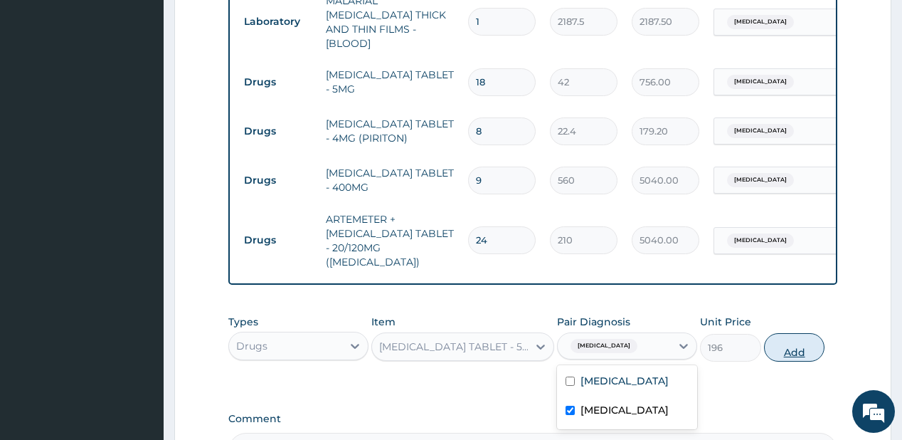
click at [796, 333] on button "Add" at bounding box center [794, 347] width 61 height 28
type input "0"
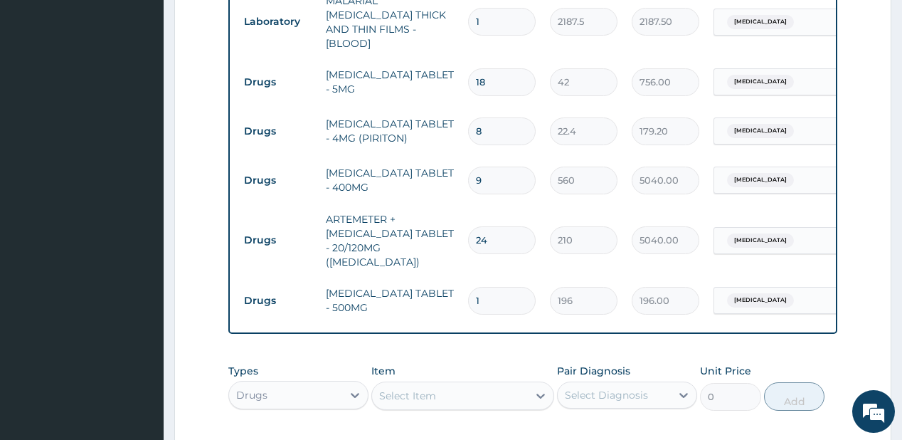
type input "10"
type input "1960.00"
type input "10"
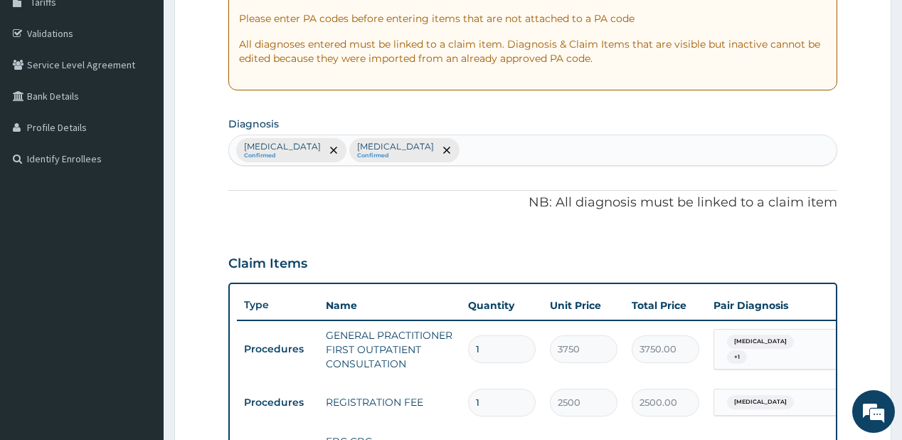
scroll to position [246, 0]
click at [472, 144] on div "Malaria Confirmed Upper respiratory infection Confirmed" at bounding box center [532, 151] width 607 height 30
type input "body pain"
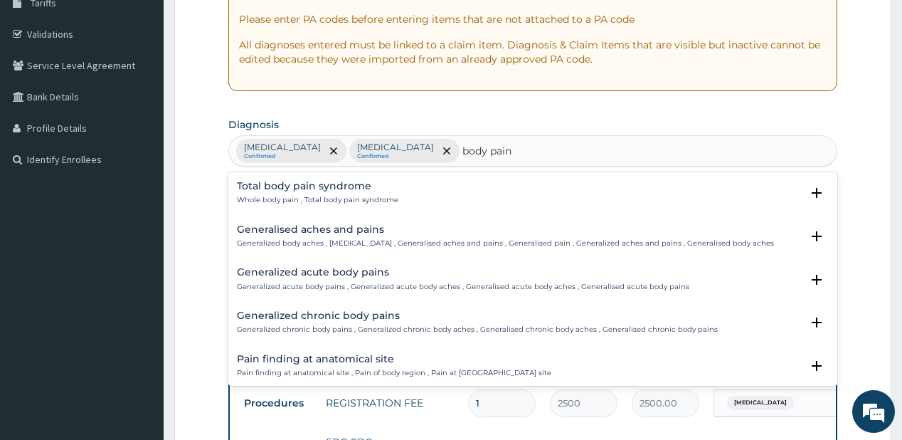
click at [331, 277] on div "Generalized acute body pains Generalized acute body pains , Generalized acute b…" at bounding box center [463, 279] width 452 height 25
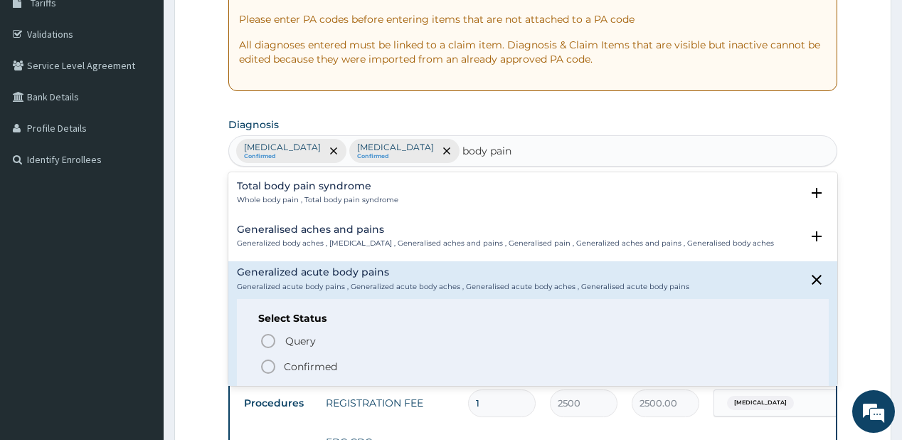
click at [304, 364] on p "Confirmed" at bounding box center [310, 366] width 53 height 14
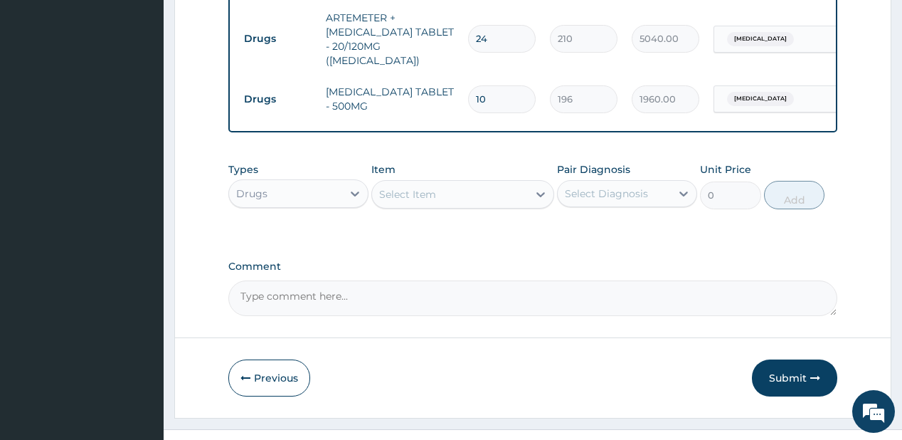
scroll to position [962, 0]
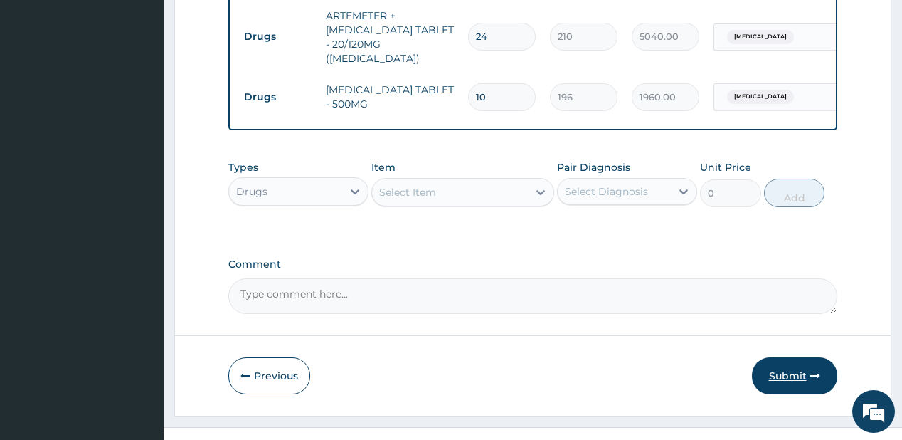
click at [795, 357] on button "Submit" at bounding box center [794, 375] width 85 height 37
click at [797, 357] on button "Submit" at bounding box center [794, 375] width 85 height 37
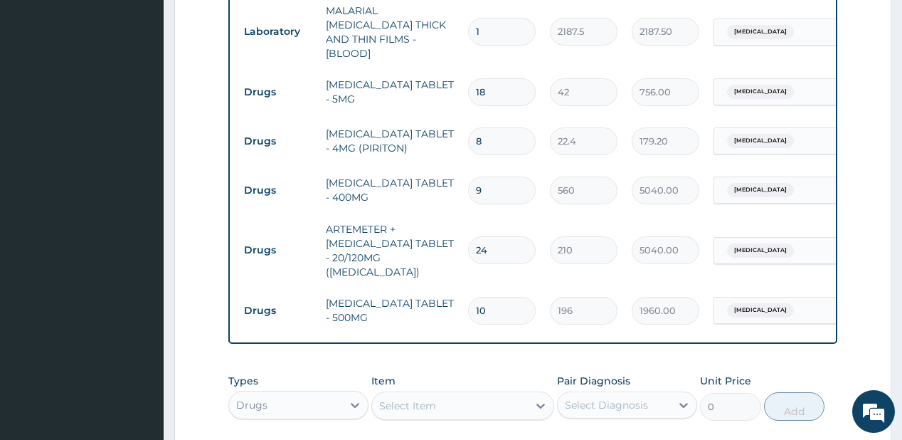
scroll to position [848, 0]
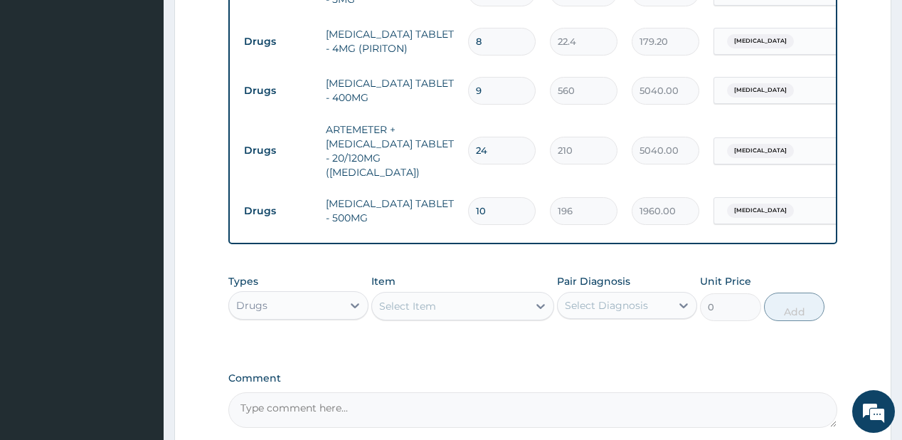
click at [819, 78] on div "Upper respiratory infection" at bounding box center [771, 90] width 115 height 24
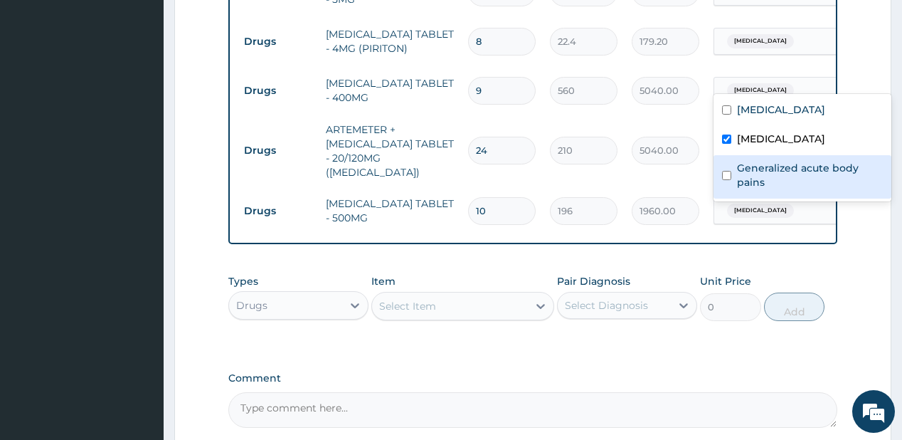
click at [772, 176] on label "Generalized acute body pains" at bounding box center [810, 175] width 146 height 28
checkbox input "true"
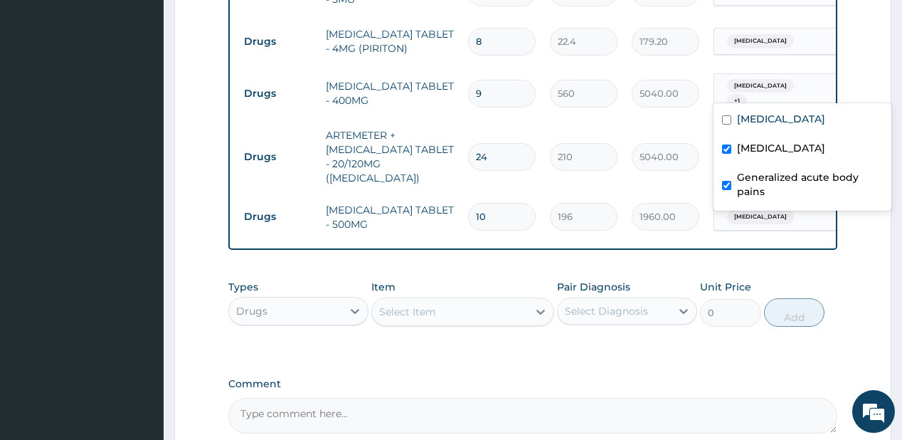
click at [784, 148] on label "[MEDICAL_DATA]" at bounding box center [781, 148] width 88 height 14
checkbox input "false"
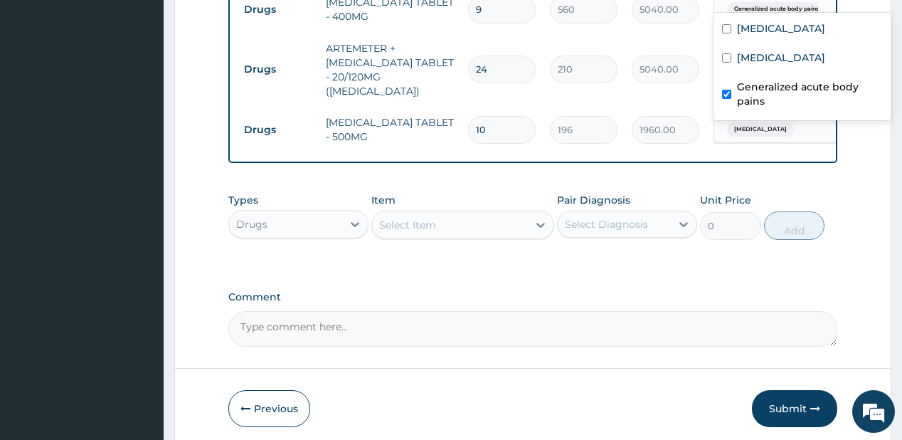
scroll to position [962, 0]
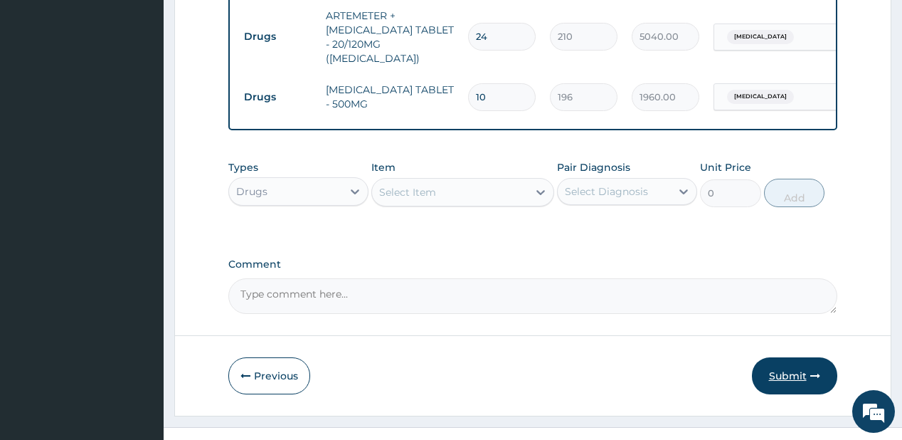
click at [775, 357] on button "Submit" at bounding box center [794, 375] width 85 height 37
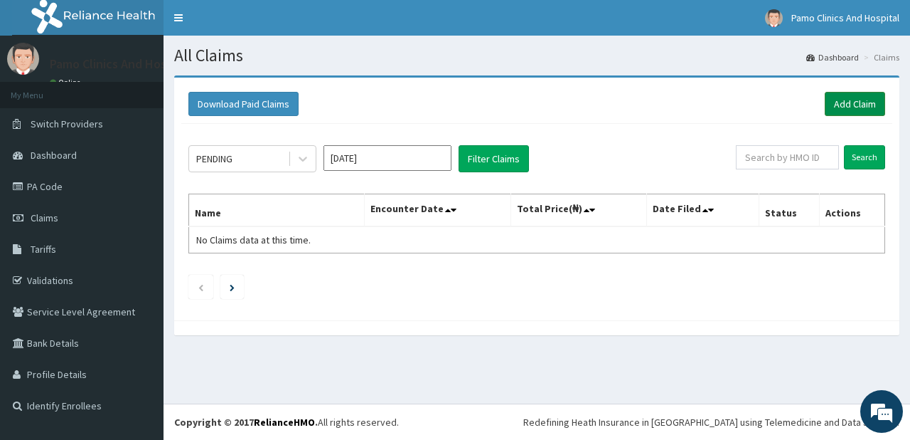
click at [853, 102] on link "Add Claim" at bounding box center [855, 104] width 60 height 24
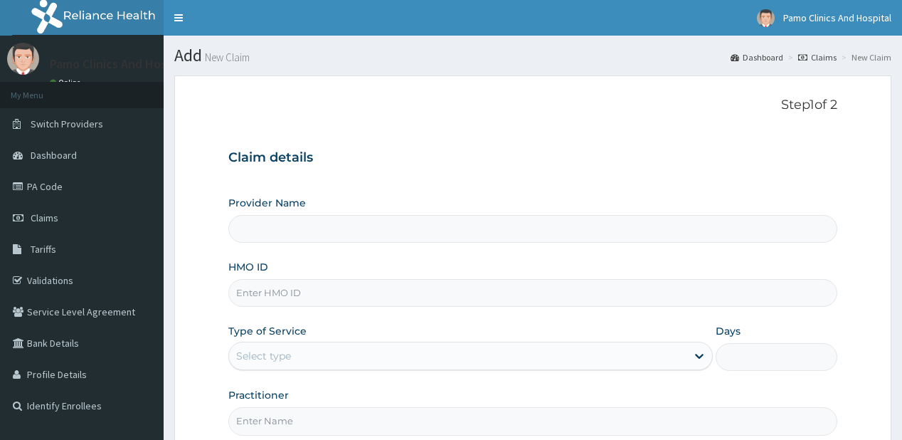
click at [285, 307] on div "Provider Name HMO ID Type of Service Select type Days Practitioner" at bounding box center [532, 315] width 608 height 239
click at [284, 302] on input "HMO ID" at bounding box center [532, 293] width 608 height 28
paste input "BTI/10024/C"
click at [242, 284] on input "BTI/10024/C" at bounding box center [532, 293] width 608 height 28
click at [247, 286] on input "BTI/10024/C" at bounding box center [532, 293] width 608 height 28
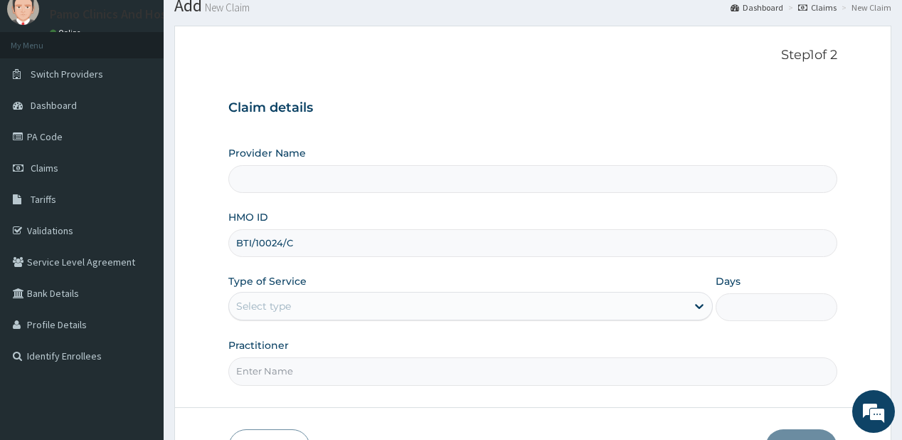
scroll to position [142, 0]
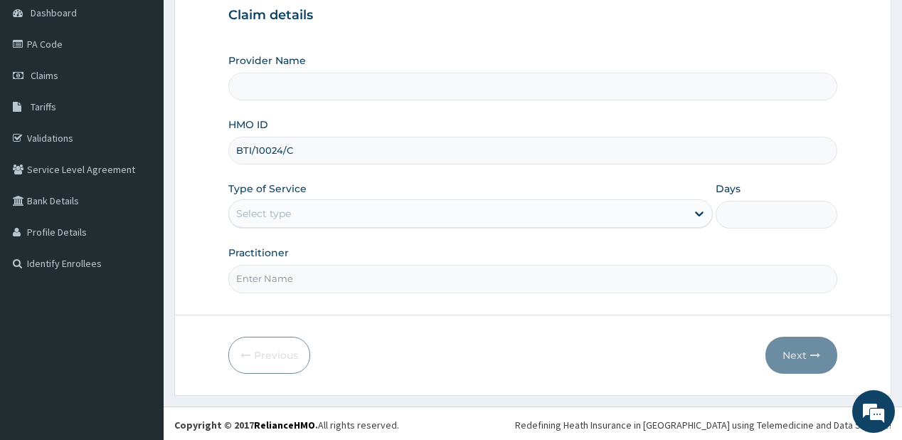
type input "BTI/10024/C"
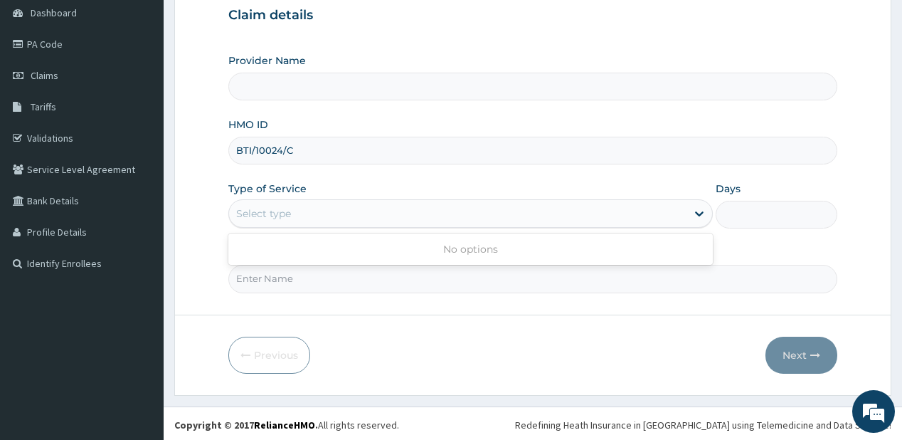
click at [270, 211] on div "Select type" at bounding box center [263, 213] width 55 height 14
click at [286, 213] on div "Select type" at bounding box center [263, 213] width 55 height 14
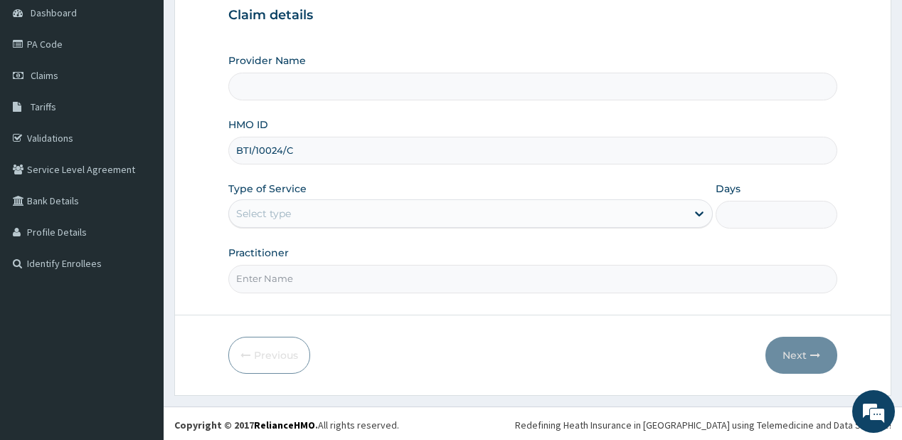
click at [289, 213] on div "Select type" at bounding box center [263, 213] width 55 height 14
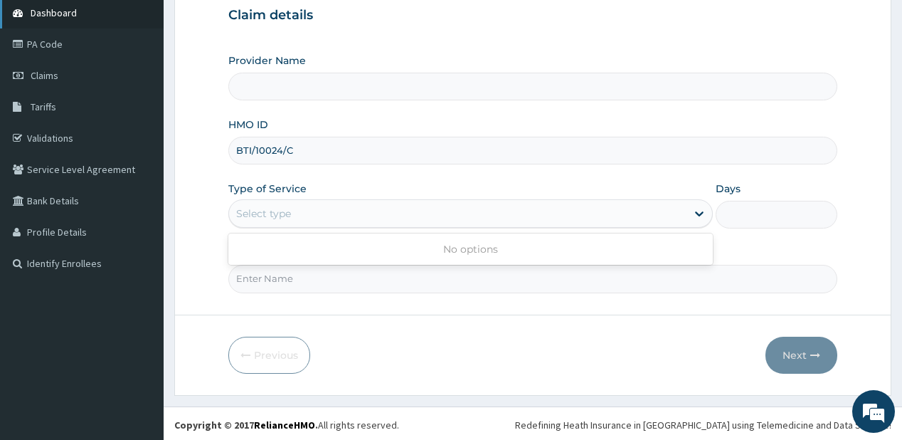
scroll to position [0, 0]
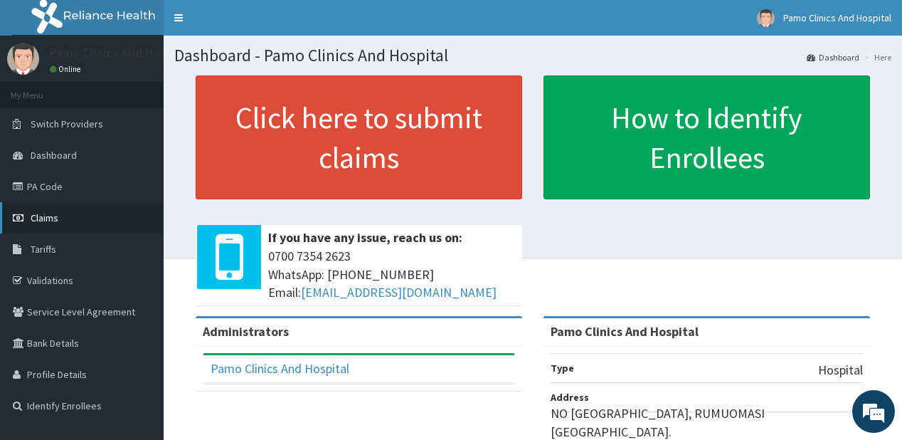
click at [34, 213] on span "Claims" at bounding box center [45, 217] width 28 height 13
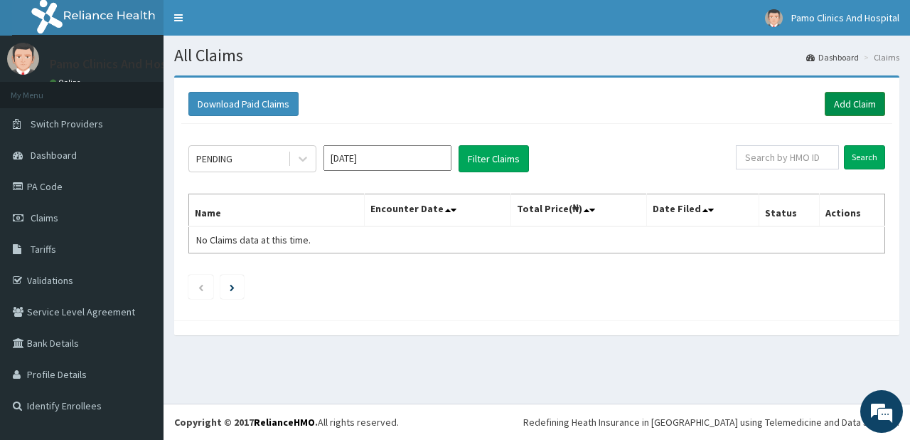
click at [856, 104] on link "Add Claim" at bounding box center [855, 104] width 60 height 24
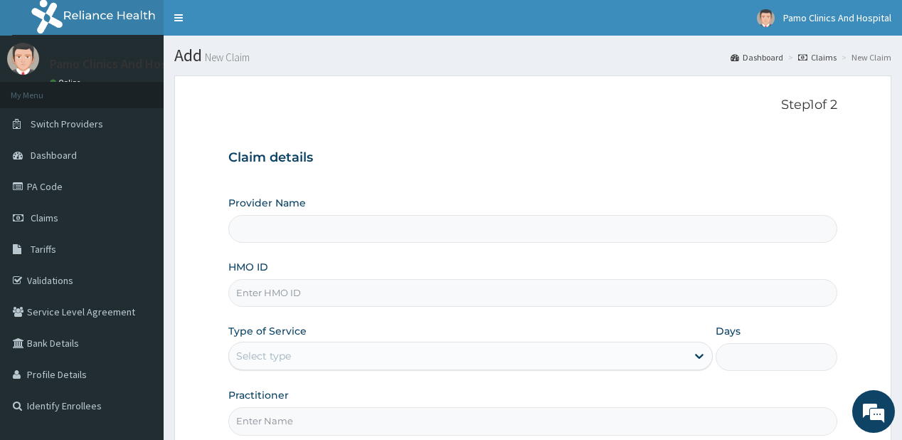
type input "Pamo Clinics And Hospital"
click at [236, 291] on input "HMO ID" at bounding box center [532, 293] width 608 height 28
paste input "BTI/10024/C"
click at [252, 284] on input "BTI/10024/C" at bounding box center [532, 293] width 608 height 28
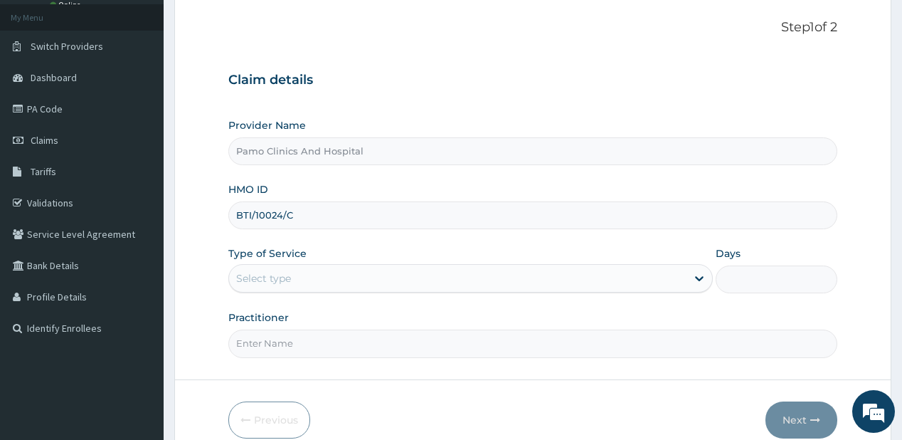
scroll to position [142, 0]
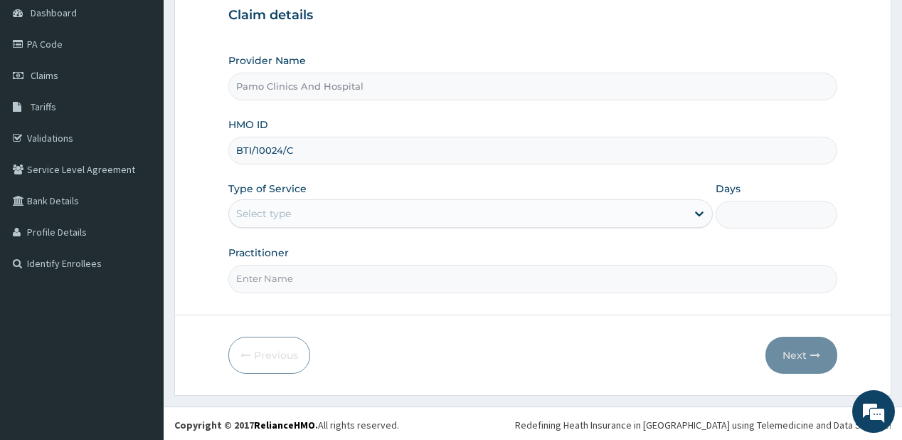
type input "BTI/10024/C"
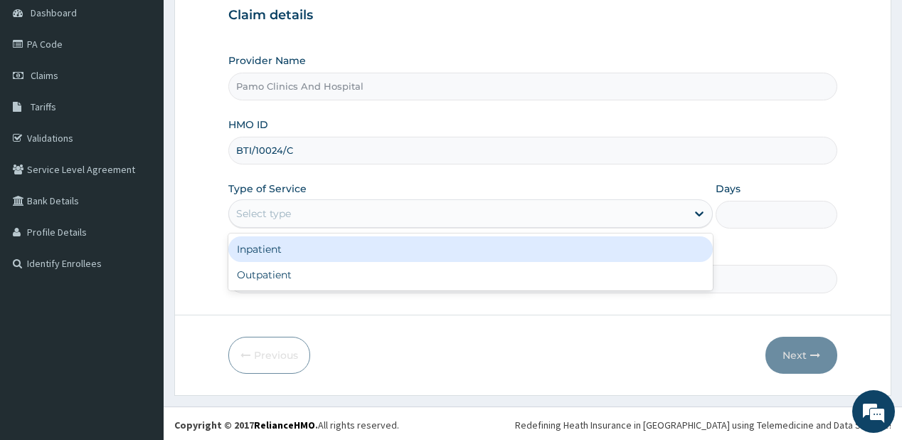
drag, startPoint x: 280, startPoint y: 215, endPoint x: 271, endPoint y: 250, distance: 35.9
click at [279, 215] on div "Select type" at bounding box center [263, 213] width 55 height 14
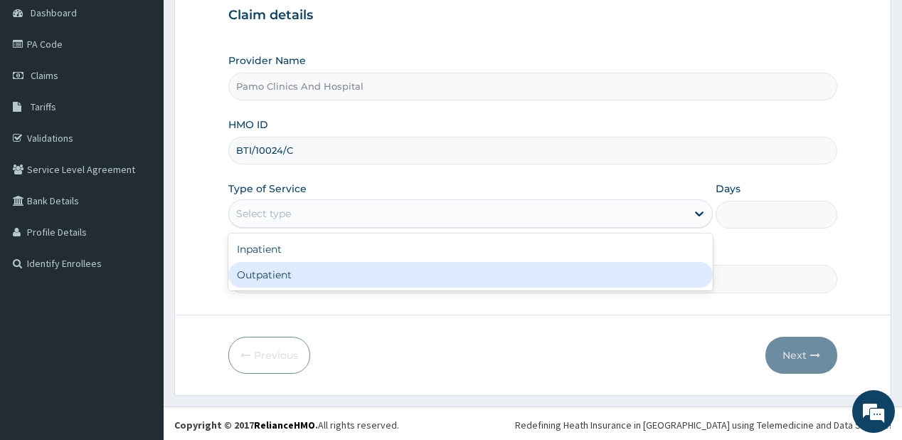
click at [248, 282] on div "Outpatient" at bounding box center [470, 275] width 484 height 26
type input "1"
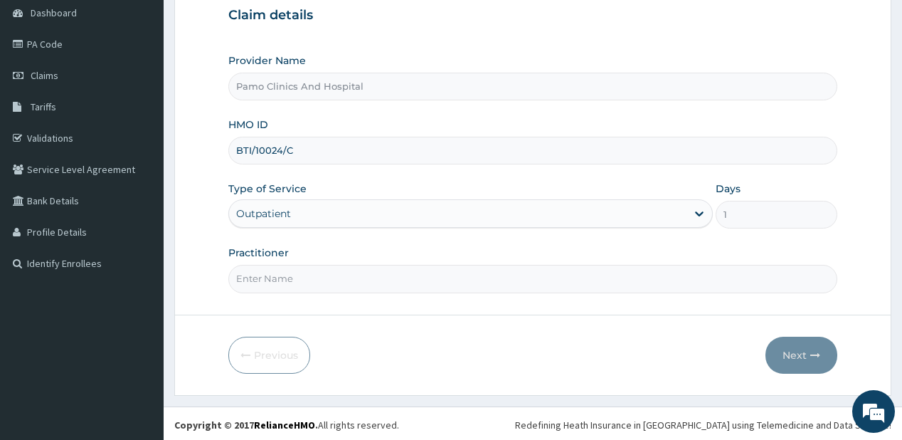
click at [248, 283] on input "Practitioner" at bounding box center [532, 279] width 608 height 28
type input "[PERSON_NAME]"
click at [796, 346] on button "Next" at bounding box center [801, 354] width 72 height 37
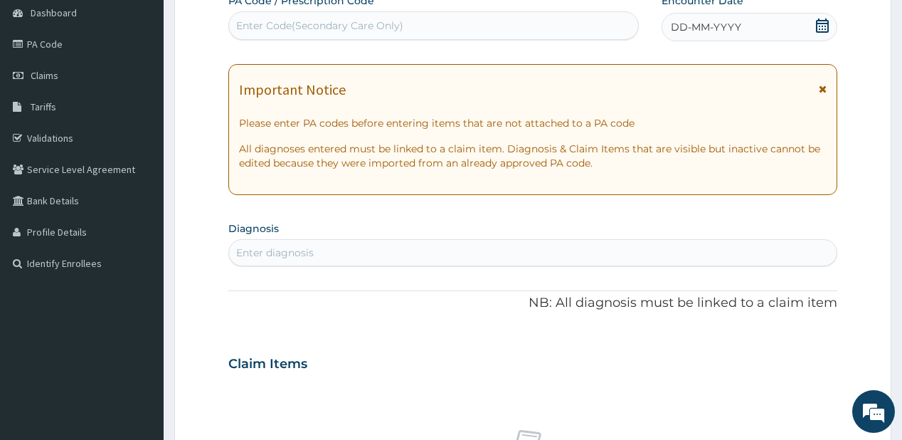
click at [735, 29] on span "DD-MM-YYYY" at bounding box center [706, 27] width 70 height 14
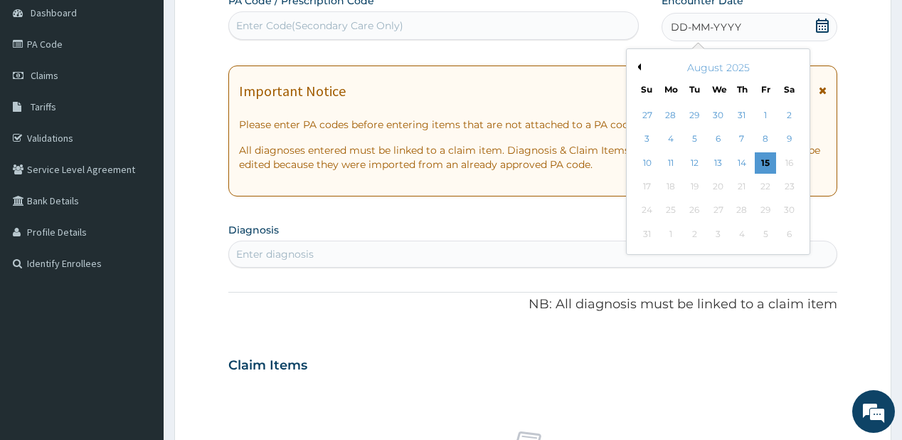
click at [639, 66] on button "Previous Month" at bounding box center [637, 66] width 7 height 7
click at [740, 180] on div "24" at bounding box center [741, 186] width 21 height 21
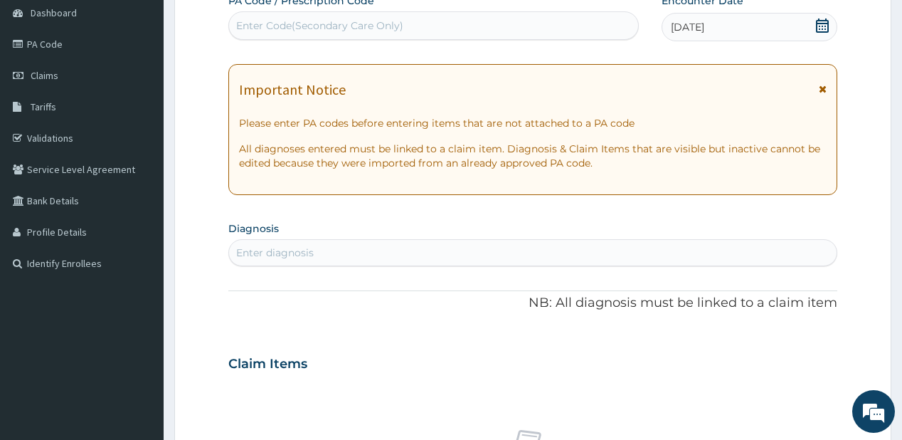
click at [367, 254] on div "Enter diagnosis" at bounding box center [532, 252] width 607 height 23
type input "[MEDICAL_DATA]"
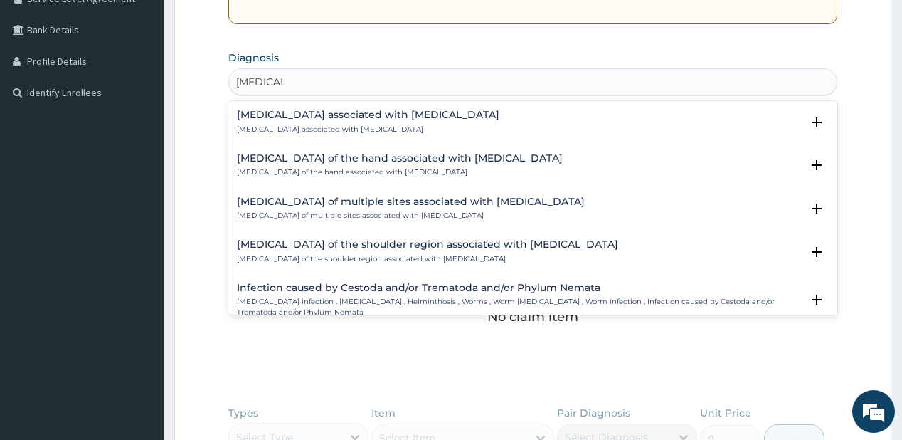
scroll to position [57, 0]
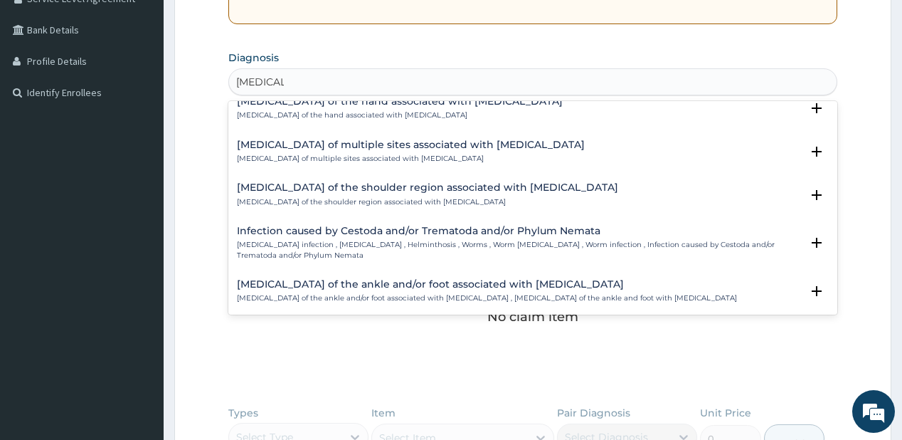
click at [287, 250] on p "[MEDICAL_DATA] infection , [MEDICAL_DATA] , Helminthosis , Worms , Worm [MEDICA…" at bounding box center [518, 250] width 563 height 21
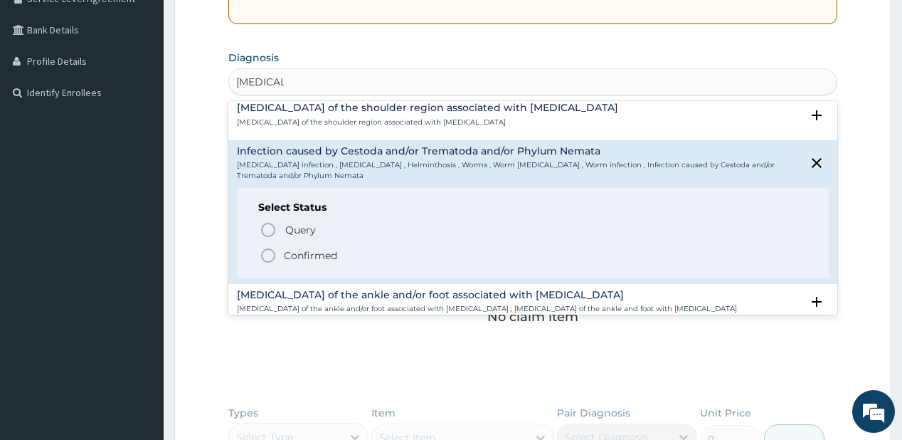
scroll to position [171, 0]
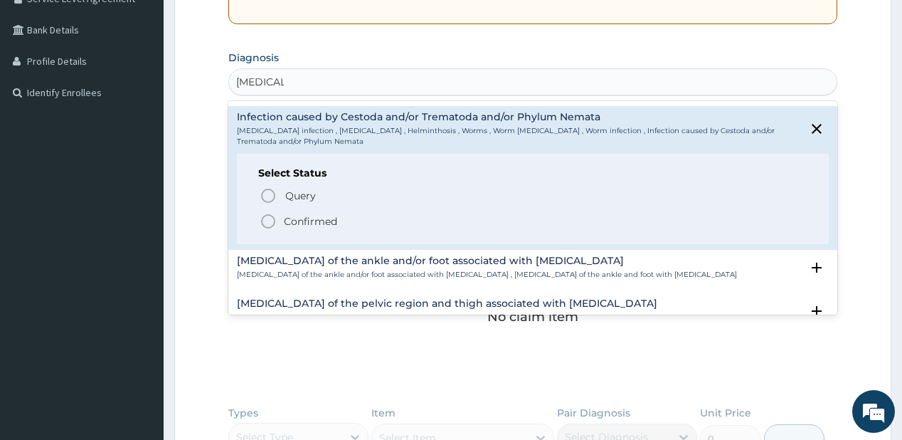
click at [284, 219] on p "Confirmed" at bounding box center [310, 221] width 53 height 14
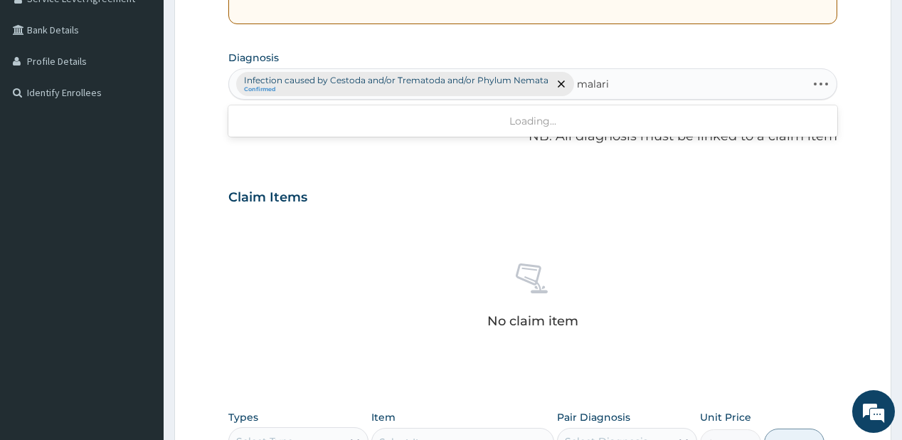
type input "[MEDICAL_DATA]"
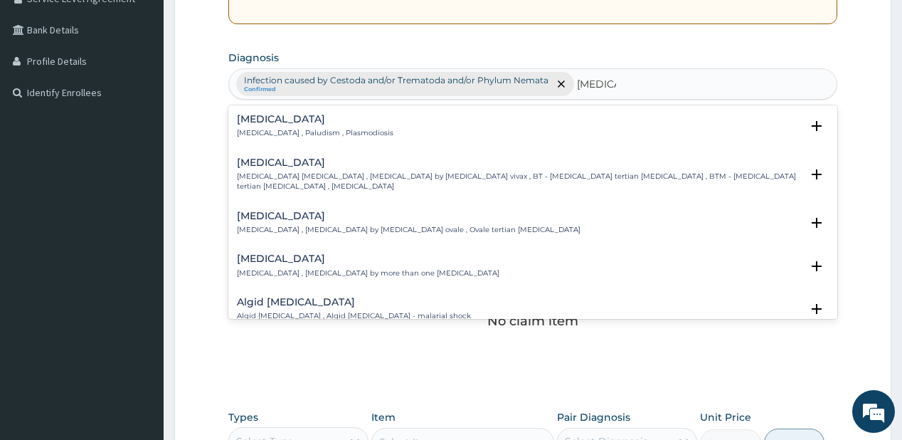
click at [259, 124] on div "[MEDICAL_DATA] [MEDICAL_DATA] , Paludism , Plasmodiosis" at bounding box center [315, 126] width 156 height 25
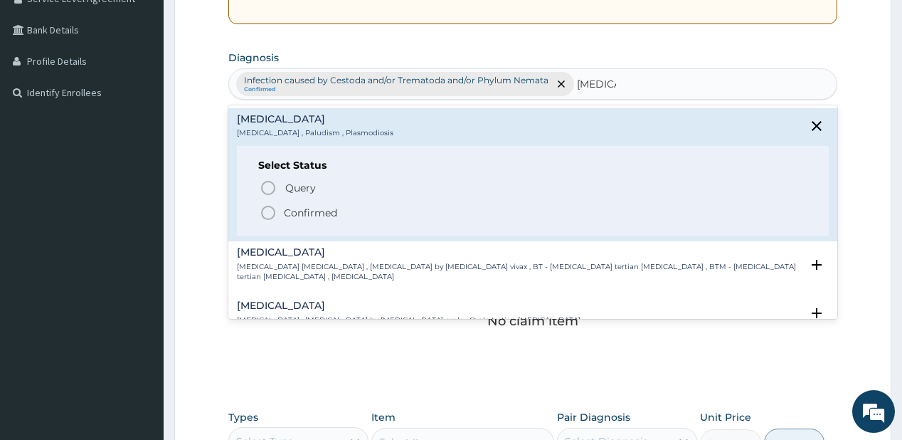
click at [270, 212] on icon "status option filled" at bounding box center [268, 212] width 17 height 17
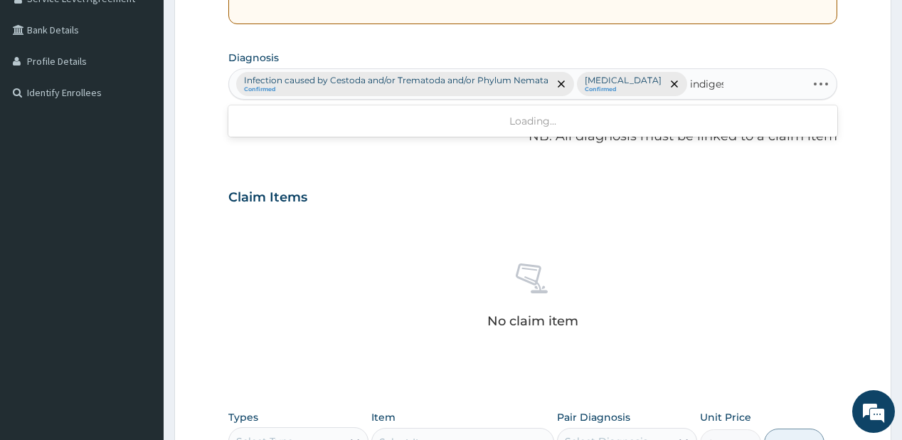
type input "indigest"
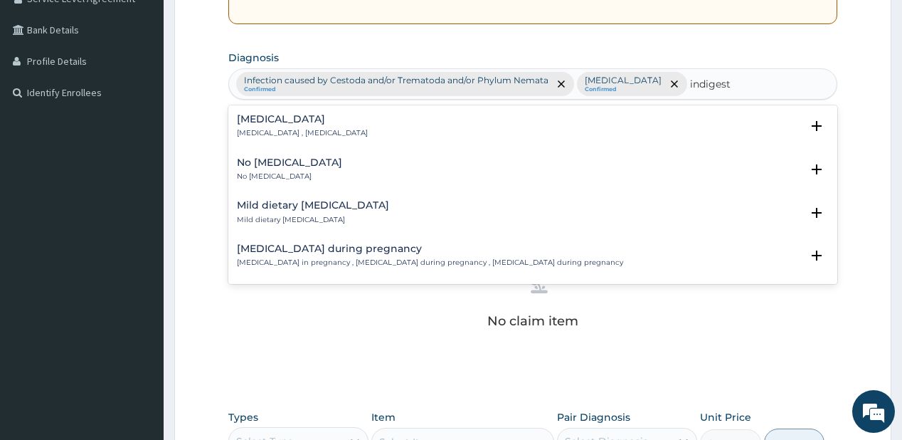
click at [267, 124] on div "[MEDICAL_DATA] [MEDICAL_DATA] , [MEDICAL_DATA]" at bounding box center [302, 126] width 131 height 25
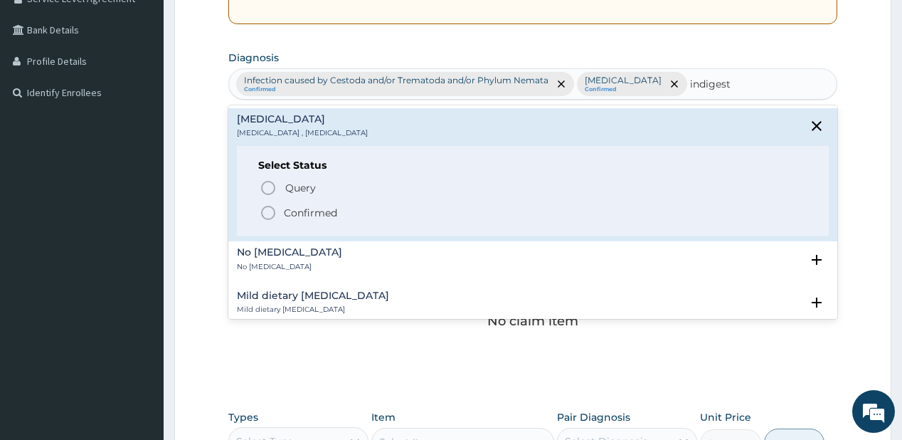
click at [272, 212] on icon "status option filled" at bounding box center [268, 212] width 17 height 17
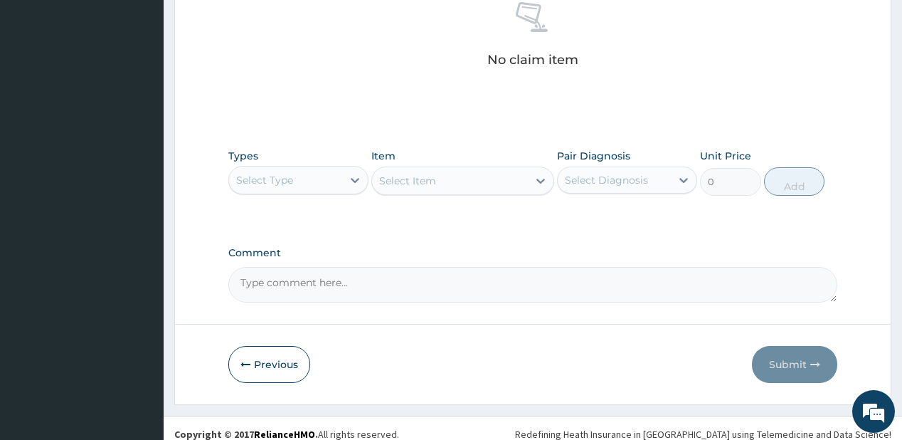
scroll to position [584, 0]
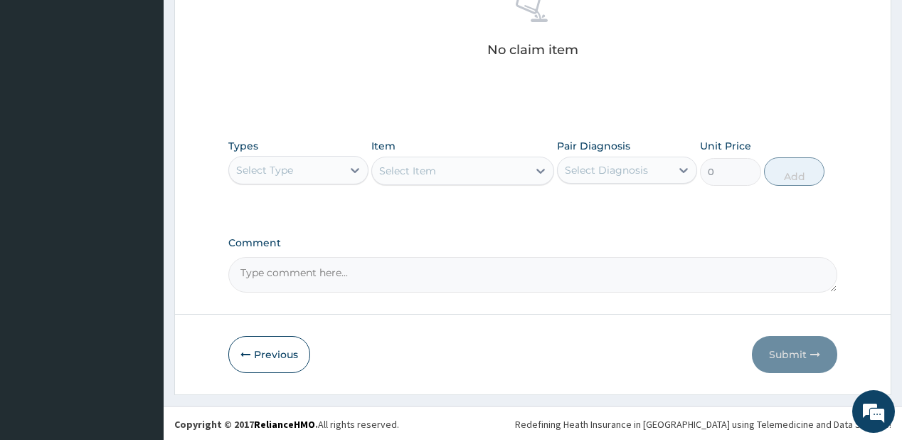
click at [317, 172] on div "Select Type" at bounding box center [285, 170] width 113 height 23
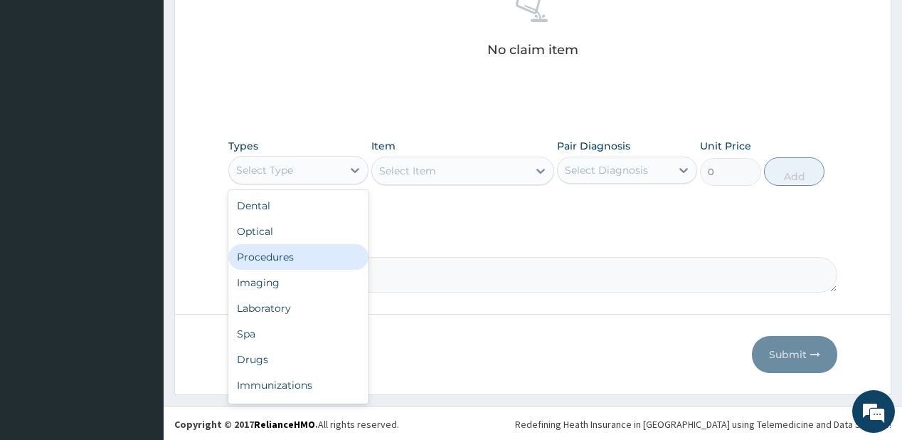
click at [294, 256] on div "Procedures" at bounding box center [298, 257] width 140 height 26
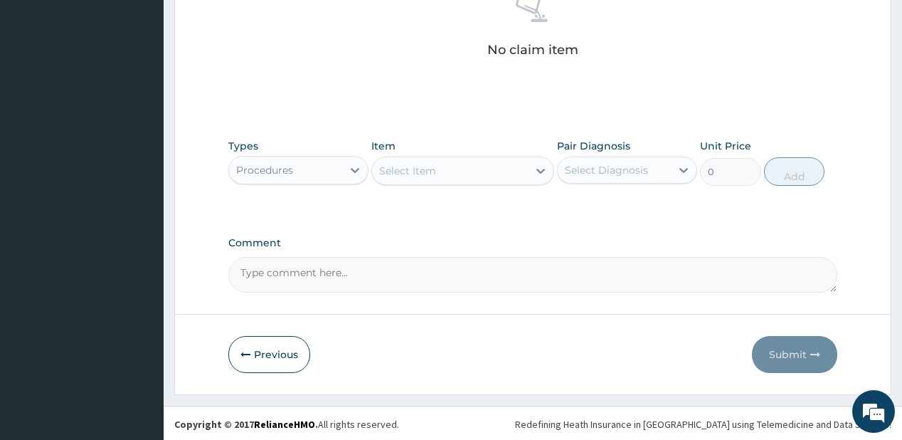
drag, startPoint x: 427, startPoint y: 173, endPoint x: 430, endPoint y: 165, distance: 8.3
click at [427, 172] on div "Select Item" at bounding box center [407, 171] width 57 height 14
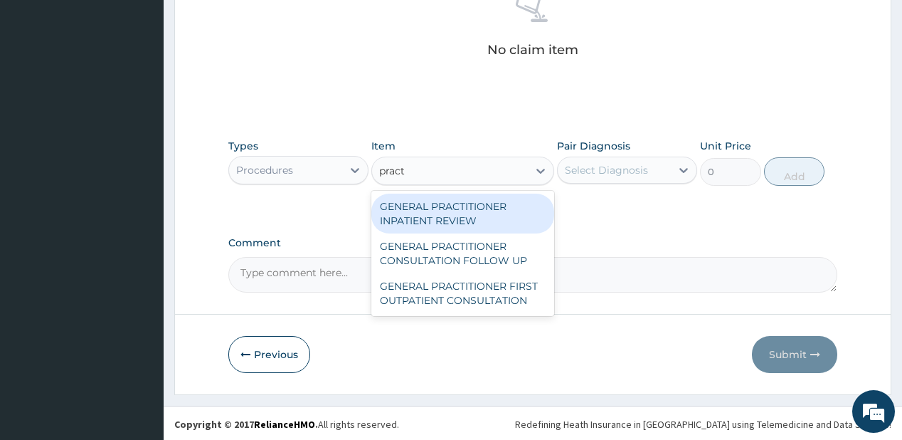
type input "pract"
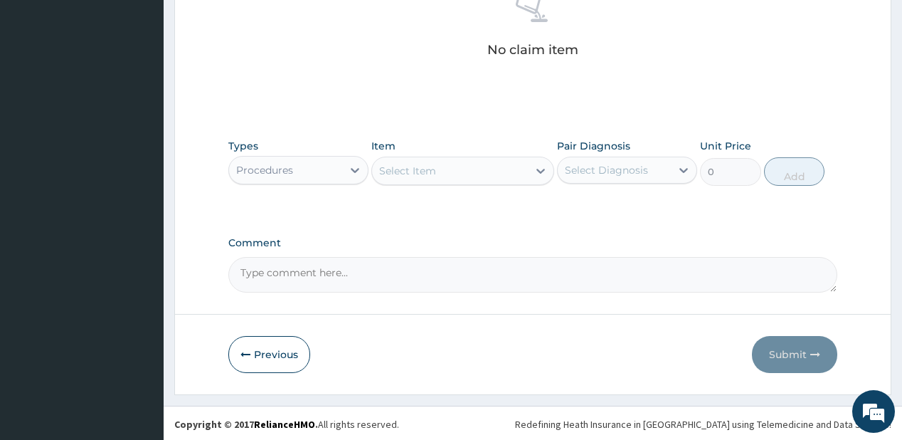
drag, startPoint x: 427, startPoint y: 168, endPoint x: 430, endPoint y: 149, distance: 19.4
click at [427, 159] on div "Select Item" at bounding box center [450, 170] width 156 height 23
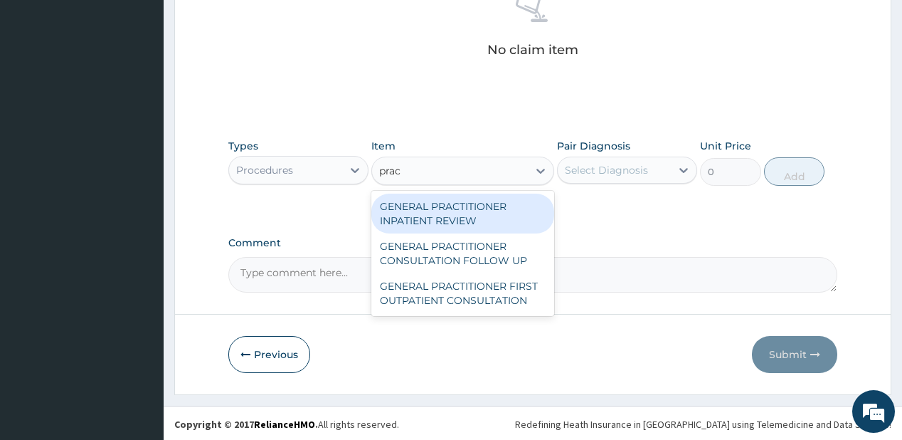
type input "pract"
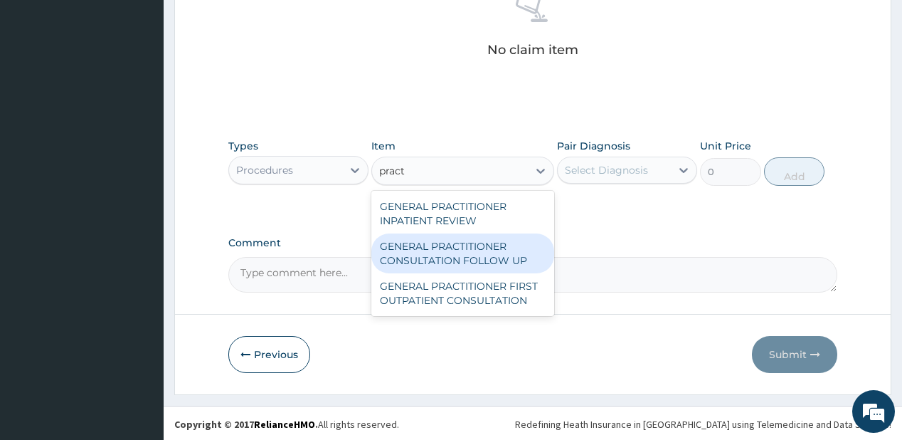
click at [413, 263] on div "GENERAL PRACTITIONER CONSULTATION FOLLOW UP" at bounding box center [462, 253] width 183 height 40
type input "1875"
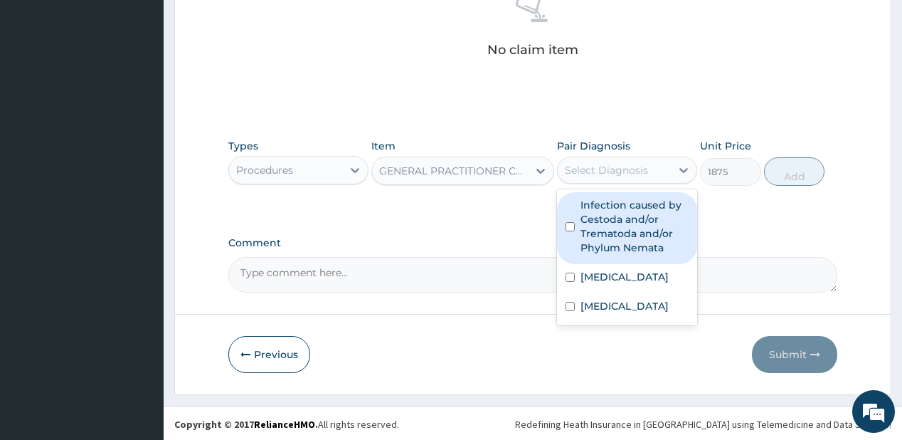
click at [618, 168] on div "Select Diagnosis" at bounding box center [606, 170] width 83 height 14
click at [609, 207] on label "Infection caused by Cestoda and/or Trematoda and/or Phylum Nemata" at bounding box center [634, 226] width 108 height 57
checkbox input "true"
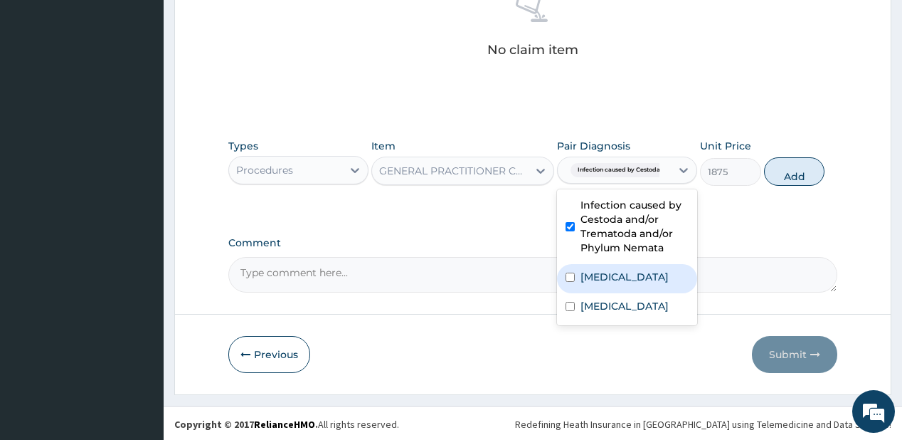
click at [624, 276] on div "[MEDICAL_DATA]" at bounding box center [627, 278] width 140 height 29
checkbox input "true"
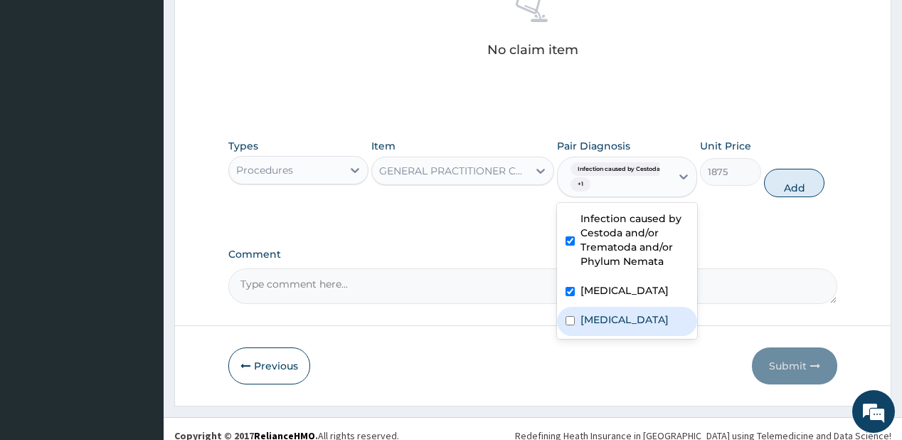
drag, startPoint x: 592, startPoint y: 319, endPoint x: 698, endPoint y: 216, distance: 147.9
click at [591, 319] on label "Indigestion" at bounding box center [624, 319] width 88 height 14
checkbox input "true"
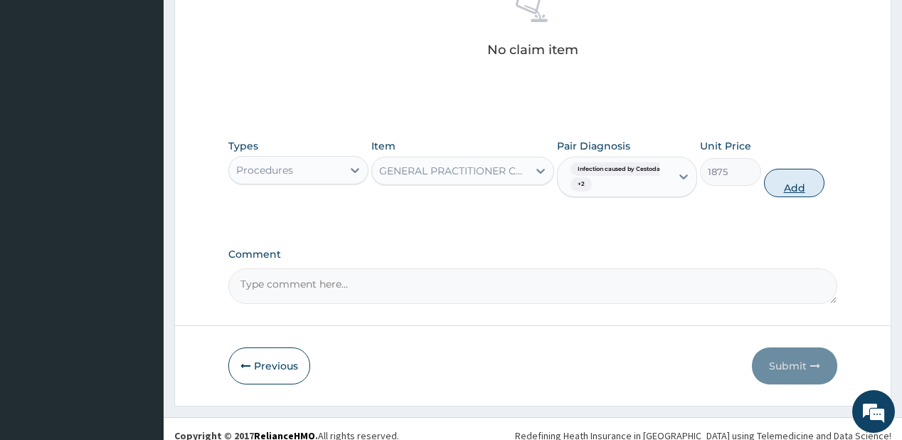
click at [811, 183] on button "Add" at bounding box center [794, 183] width 61 height 28
type input "0"
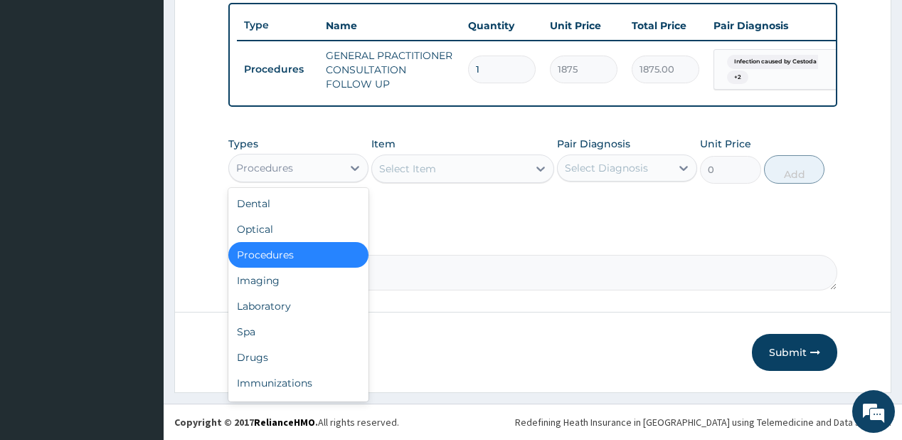
click at [280, 165] on div "Procedures" at bounding box center [264, 168] width 57 height 14
drag, startPoint x: 299, startPoint y: 304, endPoint x: 256, endPoint y: 7, distance: 300.3
click at [299, 304] on div "Laboratory" at bounding box center [298, 306] width 140 height 26
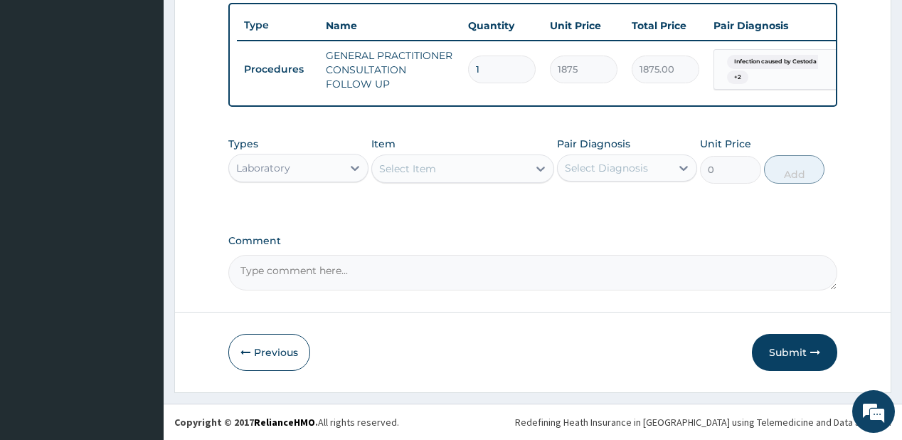
click at [437, 167] on div "Select Item" at bounding box center [450, 168] width 156 height 23
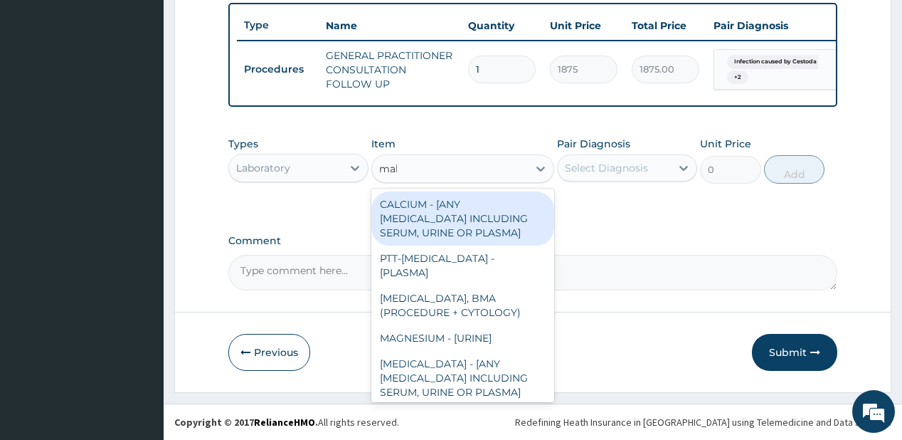
type input "mala"
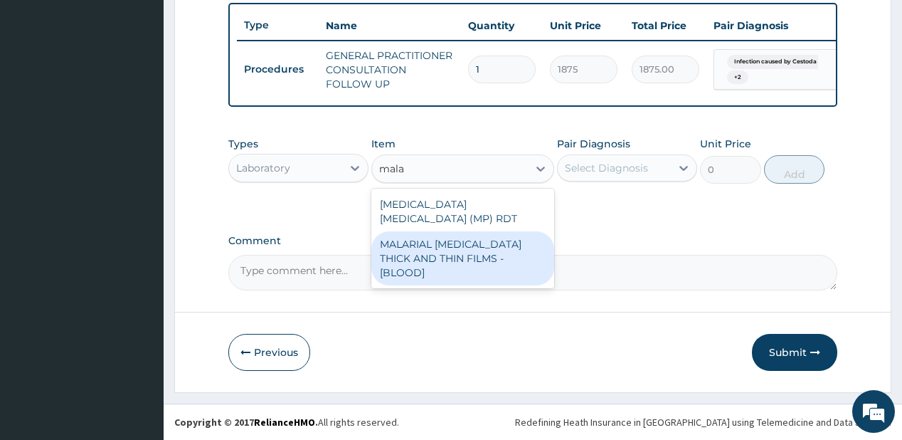
click at [414, 233] on div "MALARIAL [MEDICAL_DATA] THICK AND THIN FILMS - [BLOOD]" at bounding box center [462, 258] width 183 height 54
type input "2187.5"
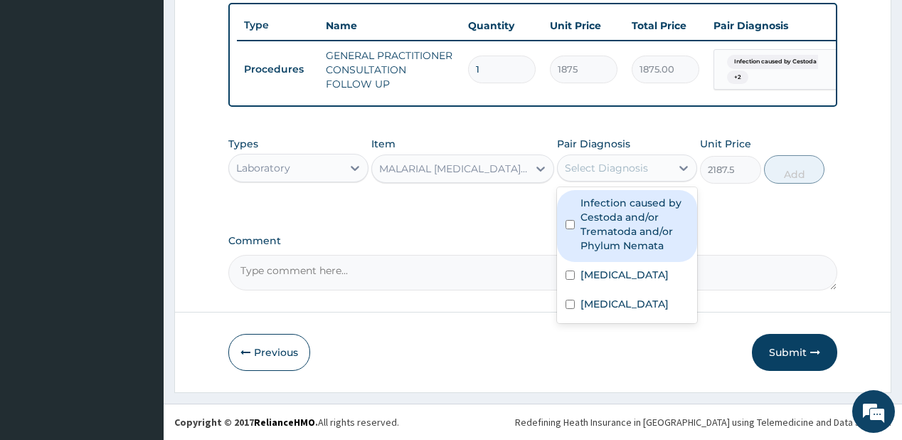
click at [596, 161] on div "Select Diagnosis" at bounding box center [606, 168] width 83 height 14
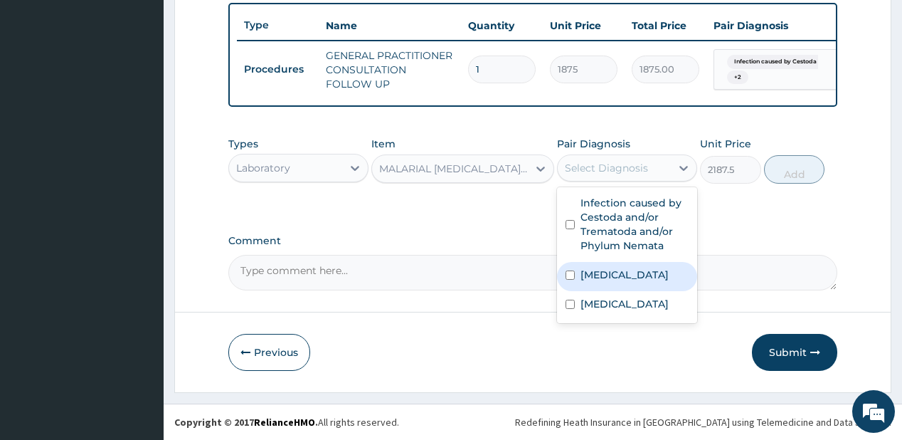
drag, startPoint x: 580, startPoint y: 283, endPoint x: 617, endPoint y: 252, distance: 48.4
click at [581, 282] on div "[MEDICAL_DATA]" at bounding box center [627, 276] width 140 height 29
checkbox input "true"
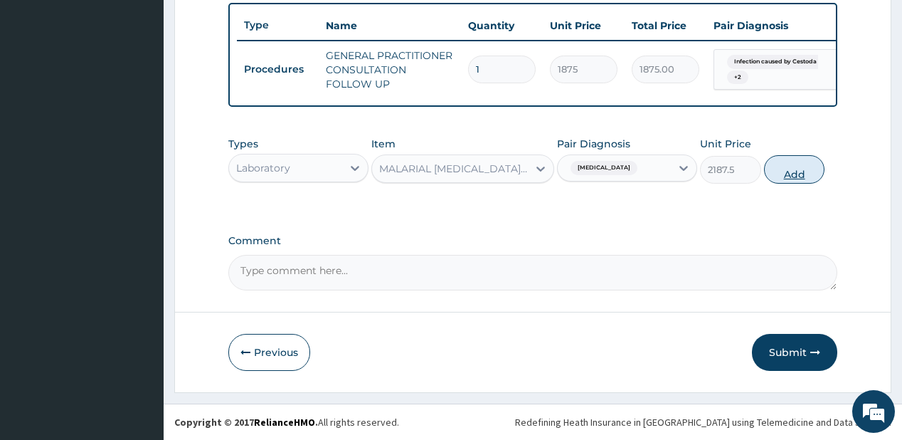
click at [787, 162] on button "Add" at bounding box center [794, 169] width 61 height 28
type input "0"
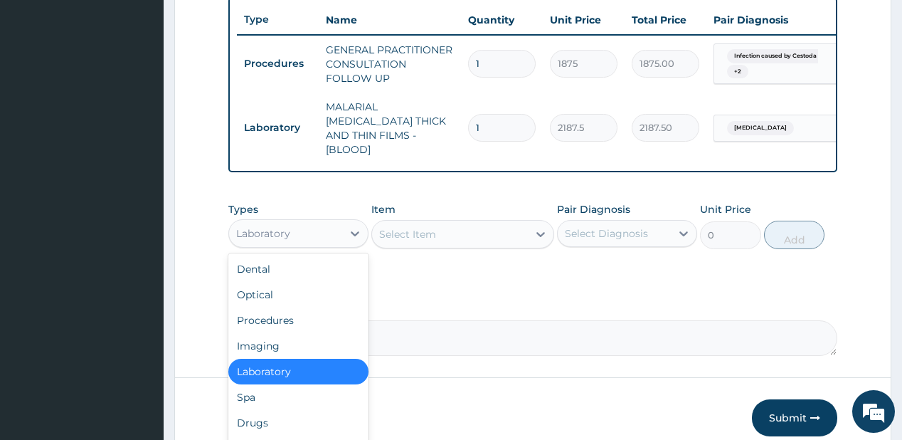
drag, startPoint x: 308, startPoint y: 228, endPoint x: 297, endPoint y: 210, distance: 21.3
click at [309, 228] on div "Laboratory" at bounding box center [285, 233] width 113 height 23
drag, startPoint x: 248, startPoint y: 415, endPoint x: 222, endPoint y: 9, distance: 407.7
click at [246, 410] on div "Drugs" at bounding box center [298, 423] width 140 height 26
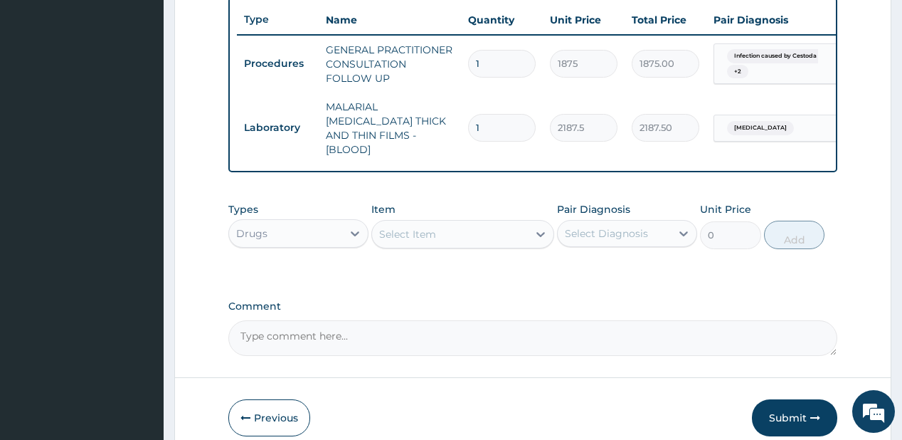
click at [416, 223] on div "Select Item" at bounding box center [450, 234] width 156 height 23
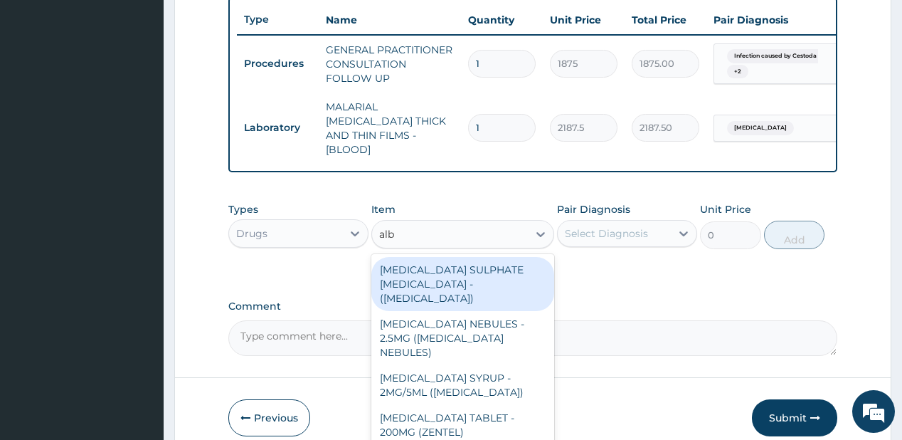
type input "albe"
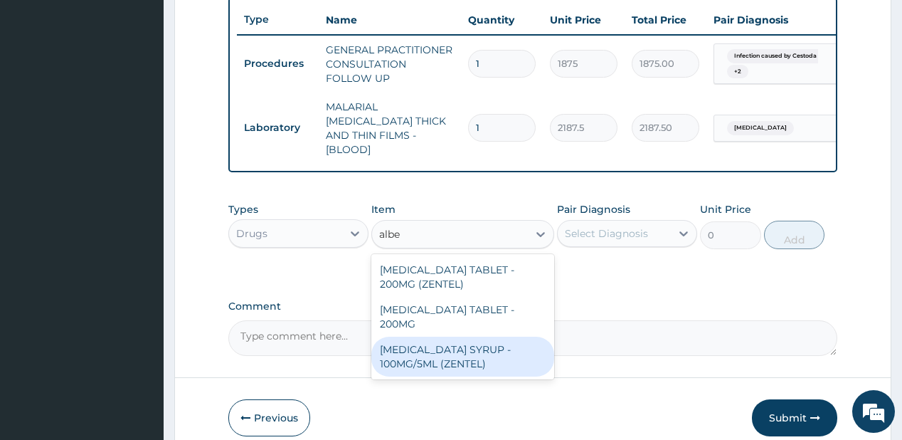
drag, startPoint x: 438, startPoint y: 334, endPoint x: 484, endPoint y: 275, distance: 75.0
click at [441, 336] on div "[MEDICAL_DATA] SYRUP - 100MG/5ML (ZENTEL)" at bounding box center [462, 356] width 183 height 40
type input "840"
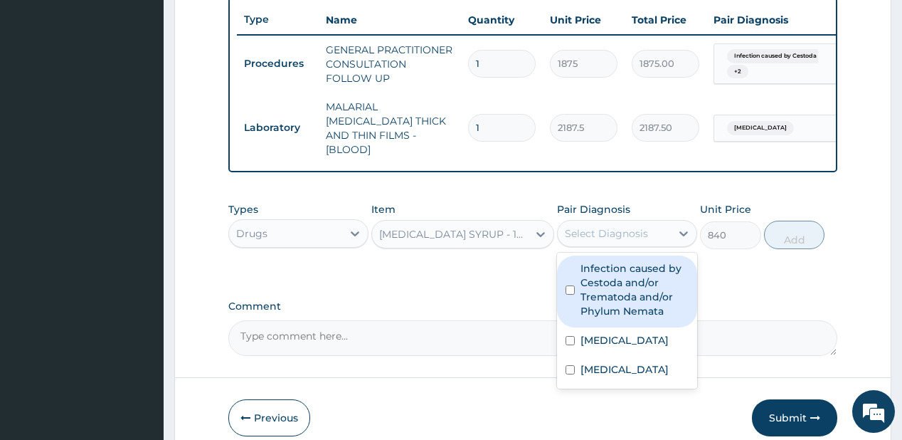
click at [634, 233] on div "Select Diagnosis" at bounding box center [614, 233] width 113 height 23
drag, startPoint x: 633, startPoint y: 280, endPoint x: 708, endPoint y: 253, distance: 79.8
click at [637, 275] on label "Infection caused by Cestoda and/or Trematoda and/or Phylum Nemata" at bounding box center [634, 289] width 108 height 57
checkbox input "true"
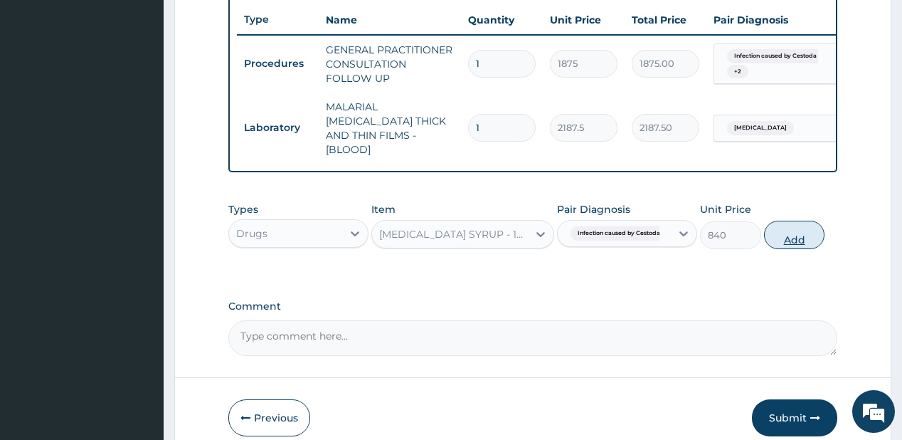
click at [809, 230] on button "Add" at bounding box center [794, 234] width 61 height 28
type input "0"
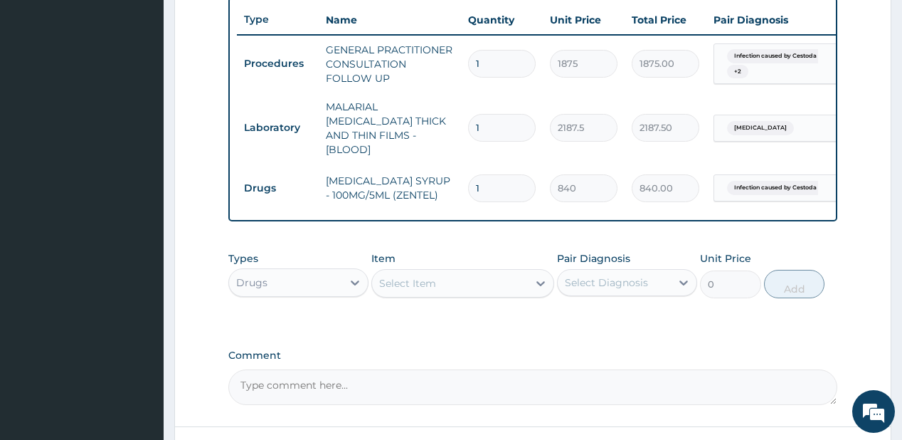
drag, startPoint x: 411, startPoint y: 273, endPoint x: 410, endPoint y: 265, distance: 8.0
click at [410, 276] on div "Select Item" at bounding box center [407, 283] width 57 height 14
type input "mis"
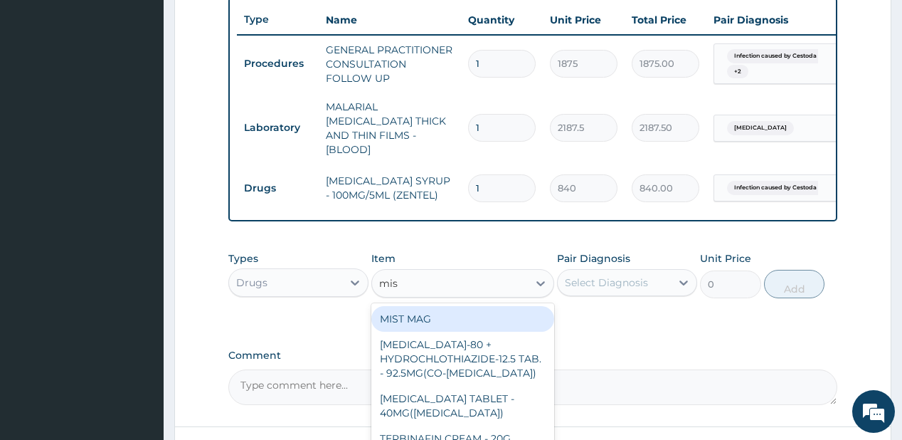
click at [390, 313] on div "MIST MAG" at bounding box center [462, 319] width 183 height 26
type input "1000"
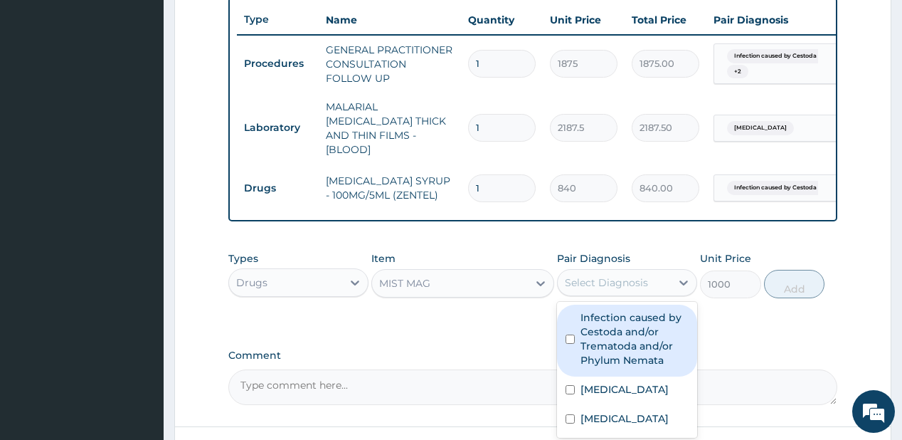
click at [599, 275] on div "Select Diagnosis" at bounding box center [606, 282] width 83 height 14
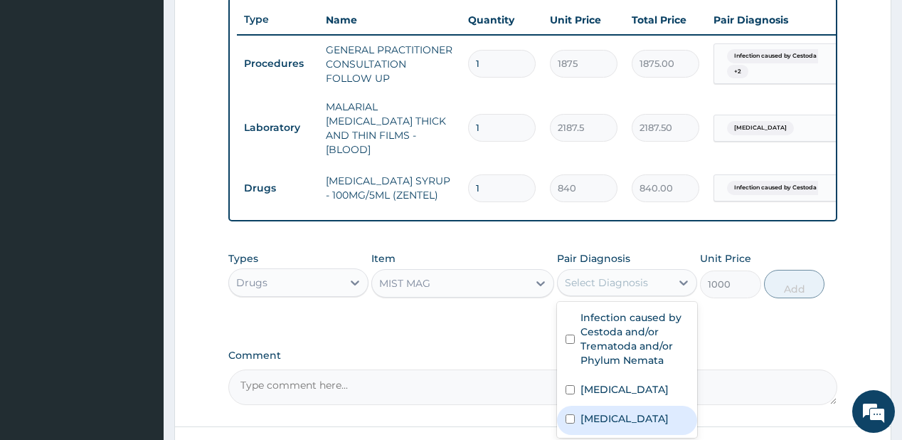
drag, startPoint x: 610, startPoint y: 404, endPoint x: 666, endPoint y: 347, distance: 80.0
click at [610, 411] on label "Indigestion" at bounding box center [624, 418] width 88 height 14
checkbox input "true"
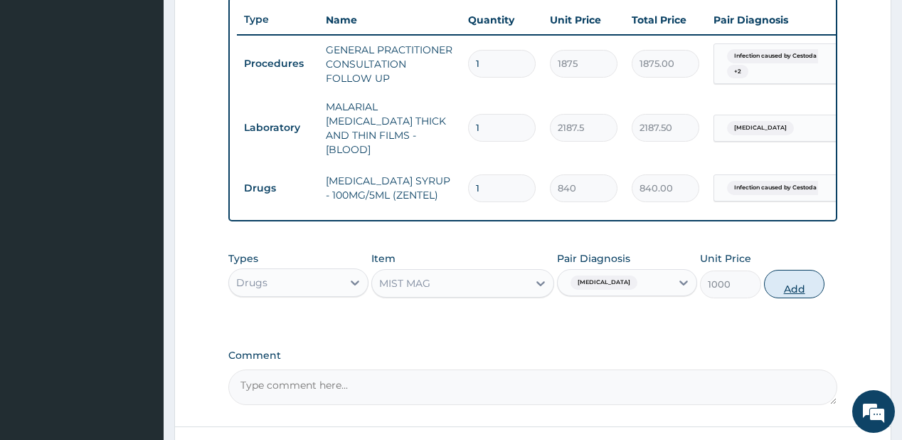
click at [782, 280] on button "Add" at bounding box center [794, 284] width 61 height 28
type input "0"
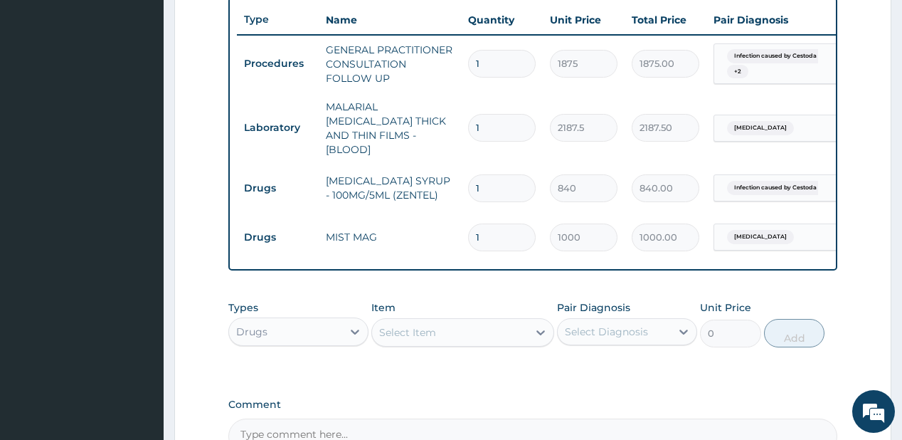
click at [427, 327] on div "Select Item" at bounding box center [407, 332] width 57 height 14
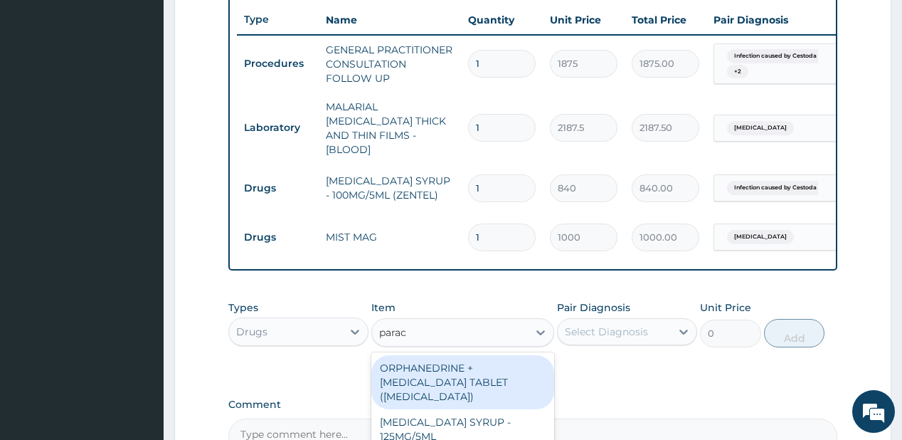
type input "parace"
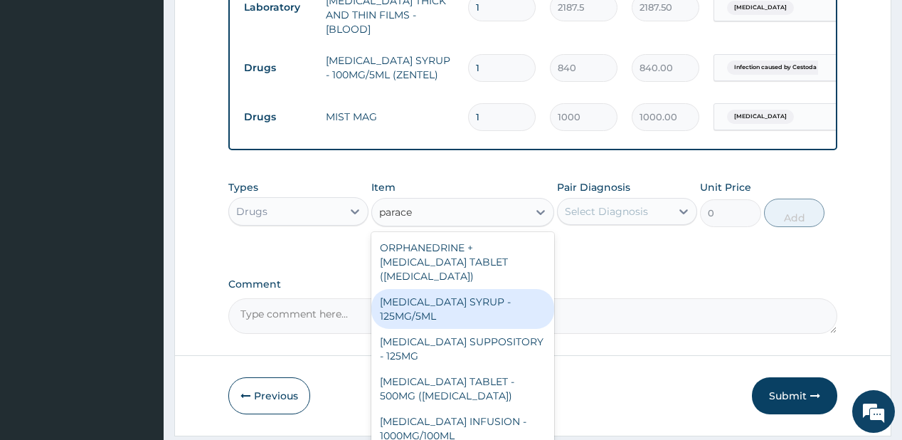
scroll to position [687, 0]
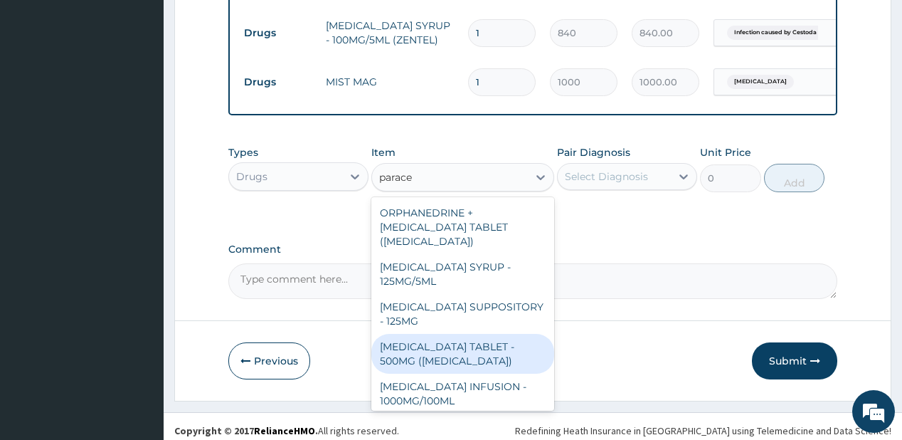
click at [422, 342] on div "[MEDICAL_DATA] TABLET - 500MG ([MEDICAL_DATA])" at bounding box center [462, 354] width 183 height 40
type input "42"
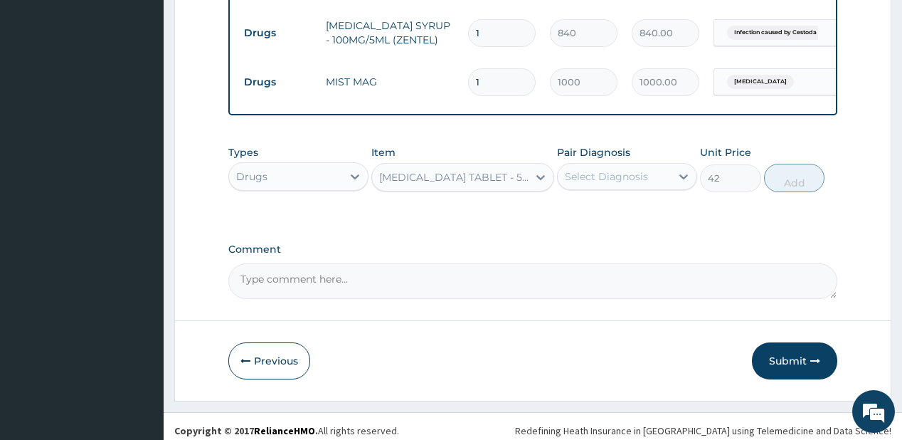
click at [640, 172] on div "Select Diagnosis" at bounding box center [606, 176] width 83 height 14
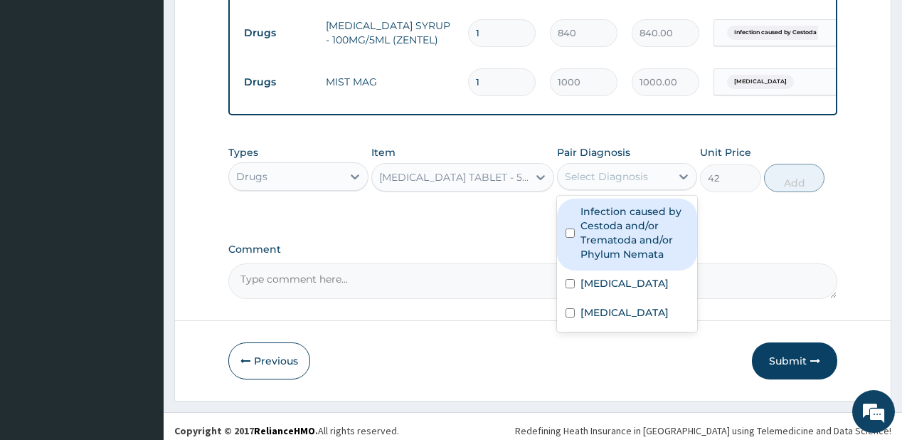
drag, startPoint x: 651, startPoint y: 223, endPoint x: 614, endPoint y: 284, distance: 71.5
click at [646, 236] on label "Infection caused by Cestoda and/or Trematoda and/or Phylum Nemata" at bounding box center [634, 232] width 108 height 57
checkbox input "true"
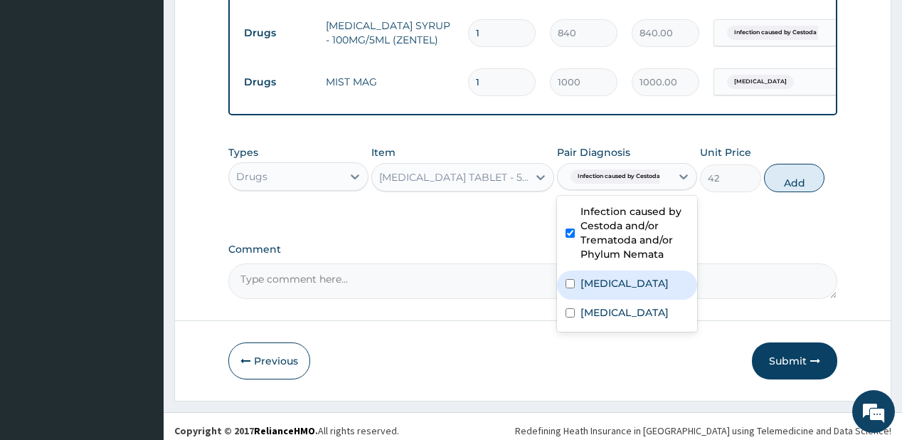
drag, startPoint x: 614, startPoint y: 284, endPoint x: 649, endPoint y: 275, distance: 35.4
click at [624, 282] on div "[MEDICAL_DATA]" at bounding box center [627, 284] width 140 height 29
checkbox input "true"
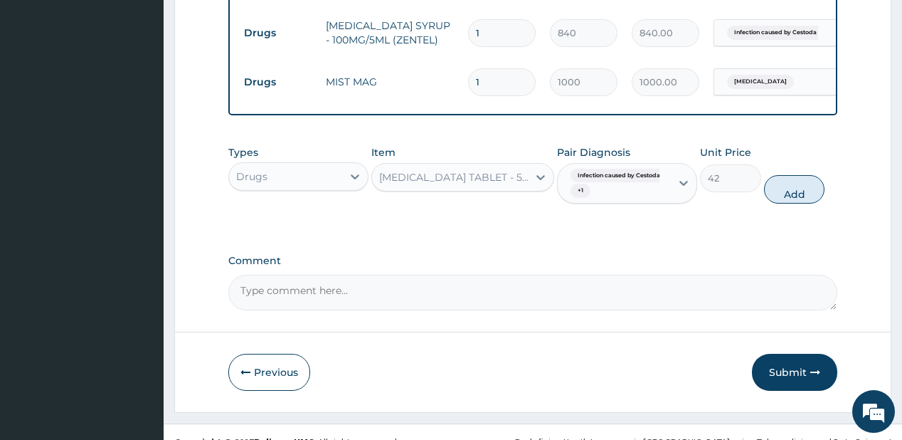
drag, startPoint x: 791, startPoint y: 184, endPoint x: 479, endPoint y: 33, distance: 347.0
click at [789, 184] on button "Add" at bounding box center [794, 189] width 61 height 28
type input "0"
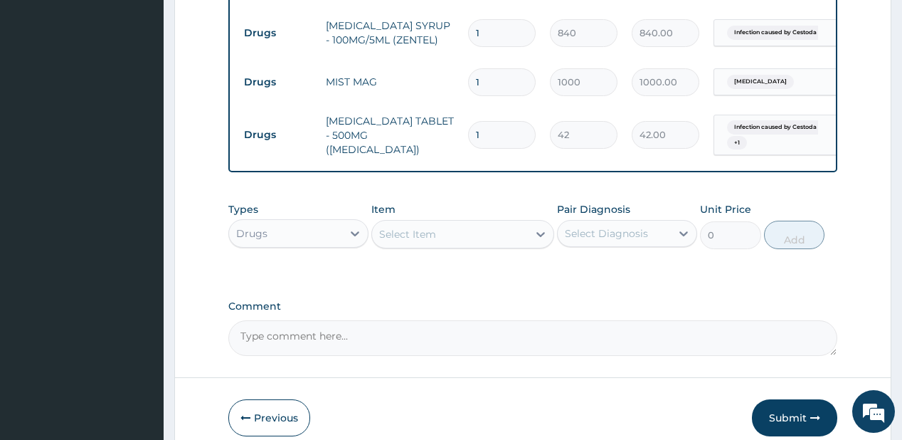
type input "0.00"
type input "9"
type input "378.00"
type input "9"
click at [489, 225] on div "Select Item" at bounding box center [450, 234] width 156 height 23
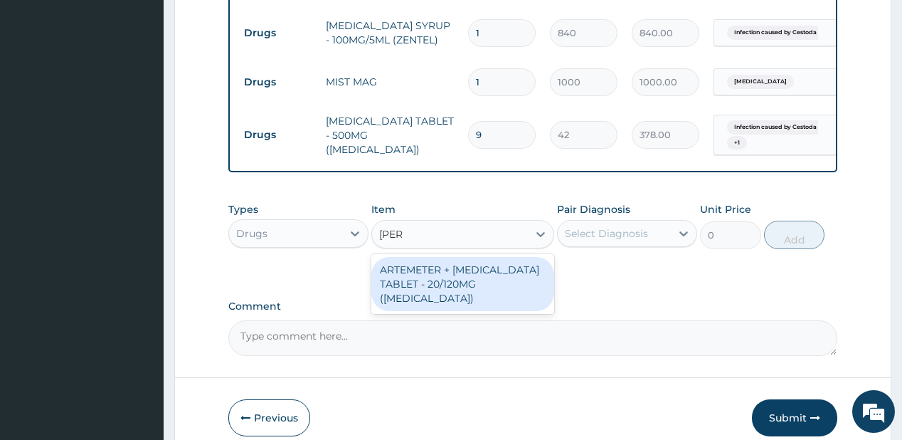
type input "coart"
drag, startPoint x: 414, startPoint y: 269, endPoint x: 511, endPoint y: 248, distance: 99.7
click at [414, 270] on div "ARTEMETER + [MEDICAL_DATA] TABLET - 20/120MG ([MEDICAL_DATA])" at bounding box center [462, 284] width 183 height 54
type input "210"
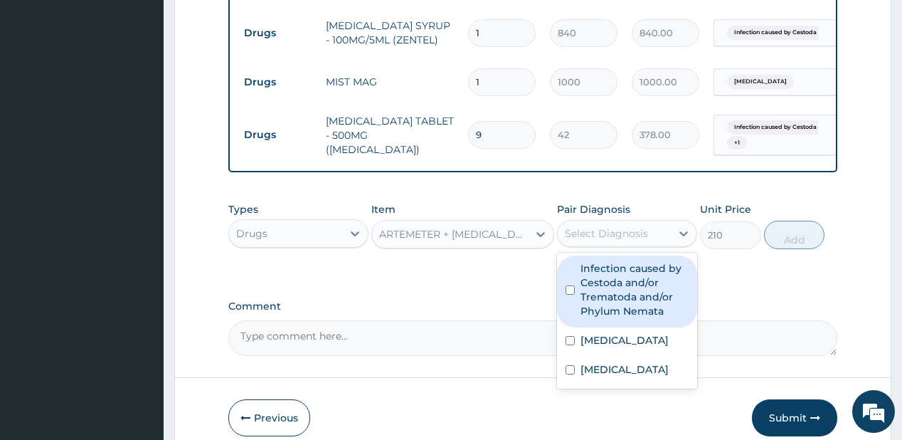
click at [614, 228] on div "Select Diagnosis" at bounding box center [606, 233] width 83 height 14
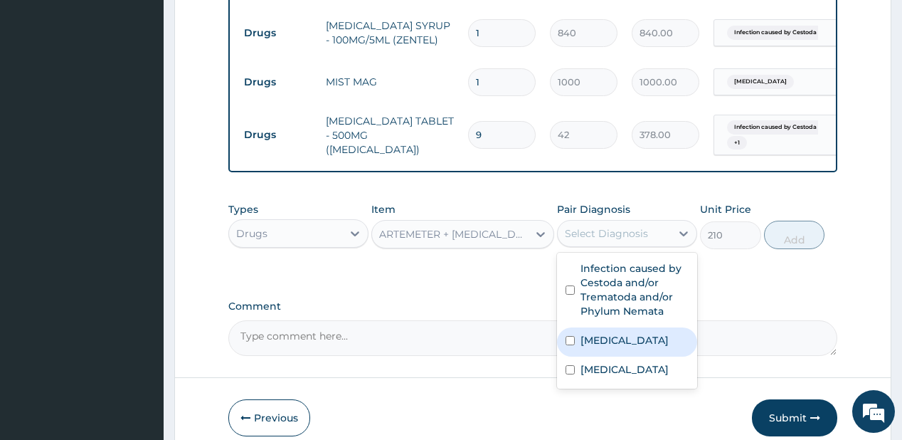
drag, startPoint x: 613, startPoint y: 324, endPoint x: 651, endPoint y: 300, distance: 45.0
click at [617, 327] on div "[MEDICAL_DATA]" at bounding box center [627, 341] width 140 height 29
checkbox input "true"
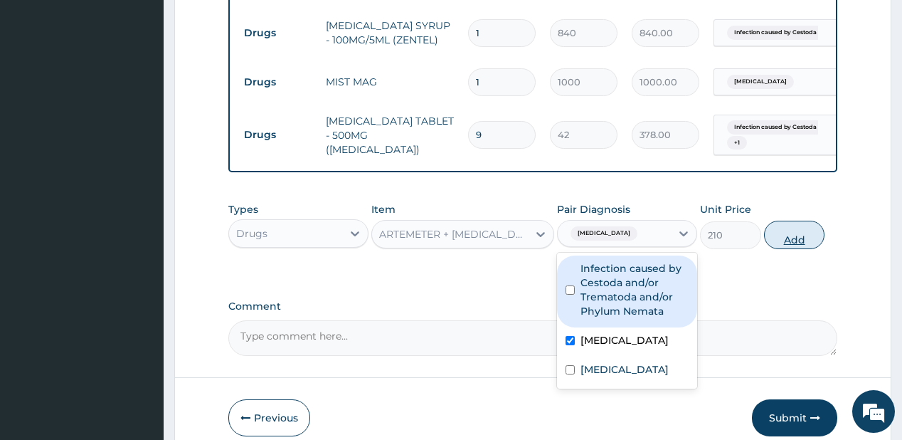
click at [807, 226] on button "Add" at bounding box center [794, 234] width 61 height 28
type input "0"
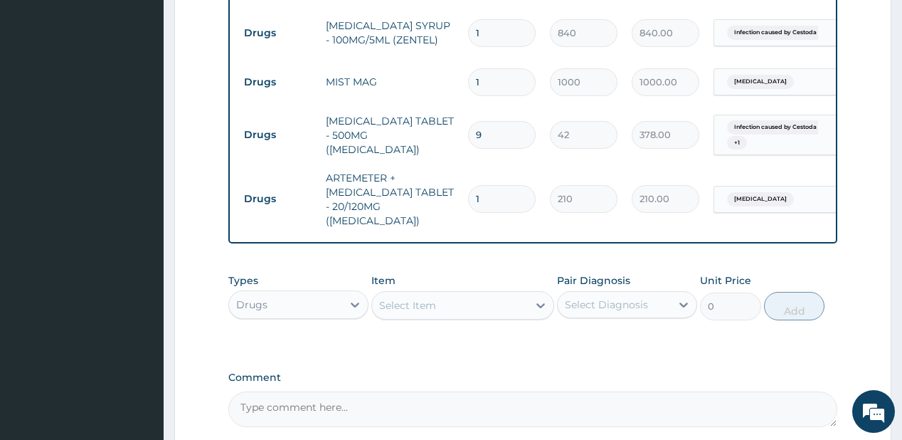
type input "12"
type input "2520.00"
type input "12"
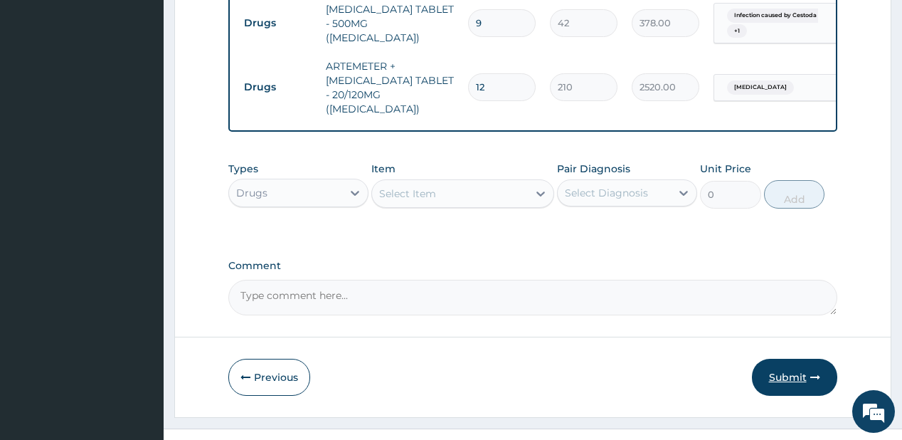
click at [783, 358] on button "Submit" at bounding box center [794, 376] width 85 height 37
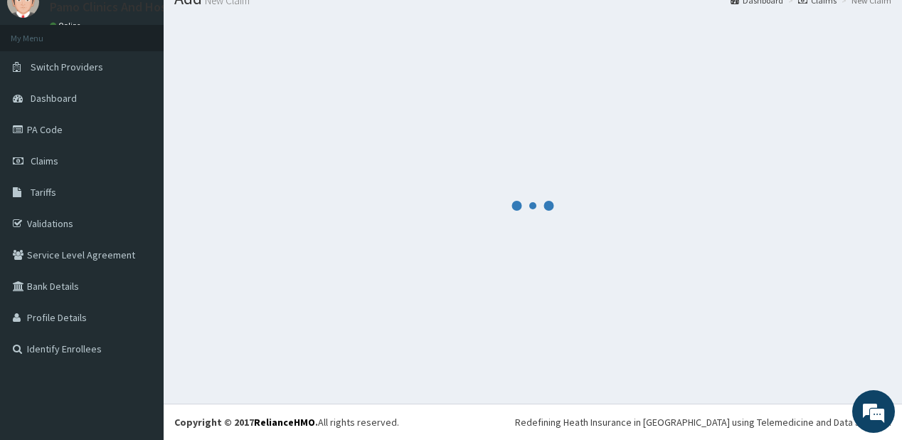
scroll to position [56, 0]
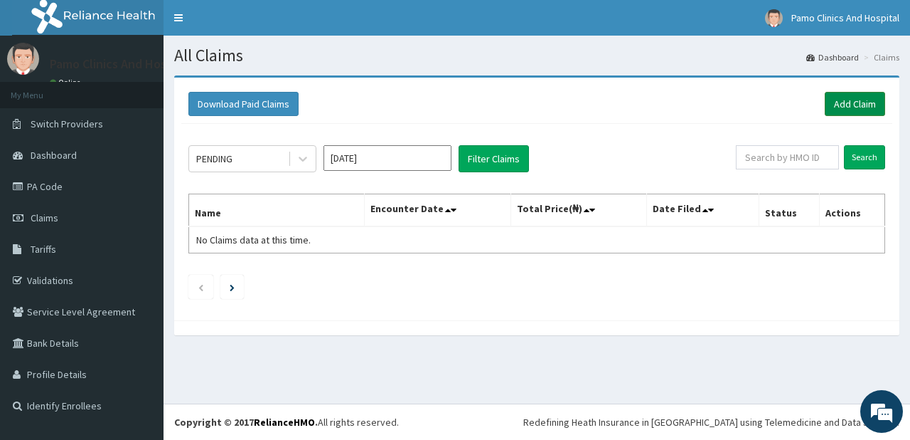
click at [846, 105] on link "Add Claim" at bounding box center [855, 104] width 60 height 24
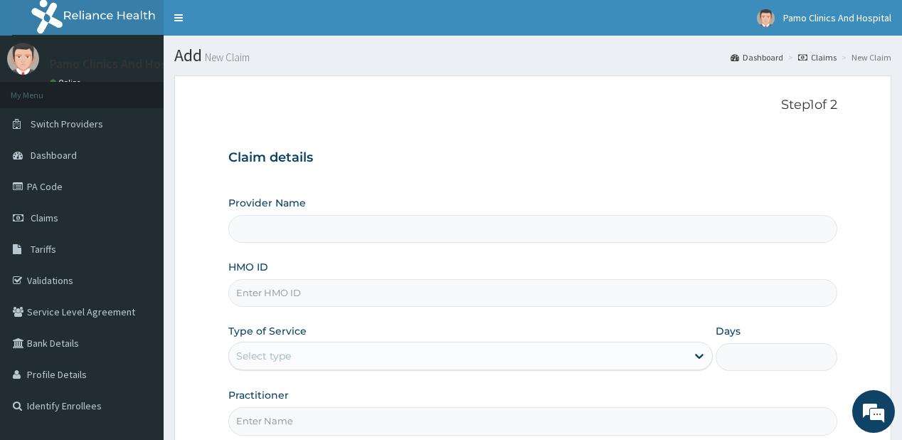
type input "Pamo Clinics And Hospital"
click at [254, 299] on input "HMO ID" at bounding box center [532, 293] width 608 height 28
paste input "BTI/10024/B"
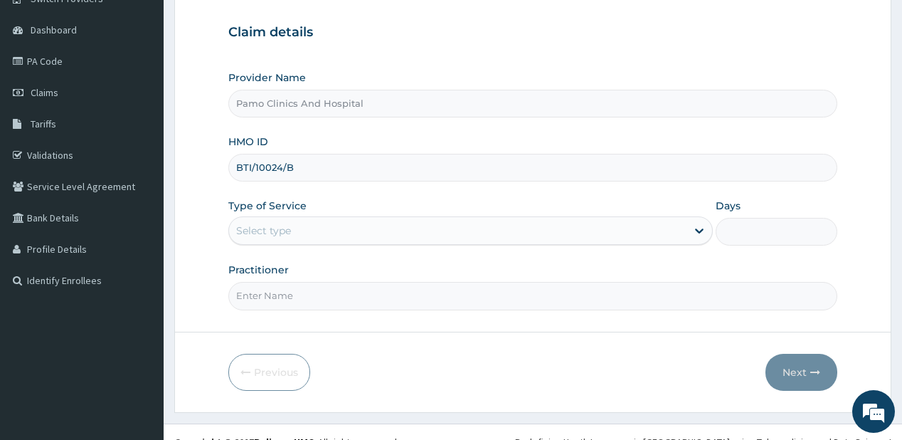
scroll to position [142, 0]
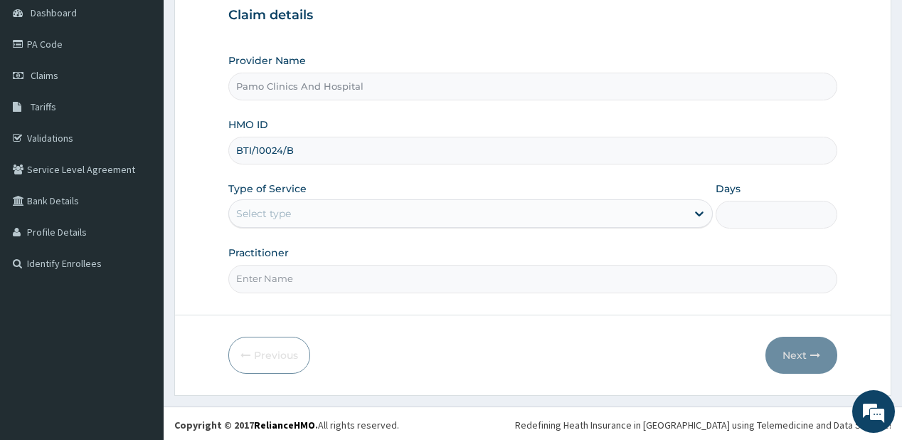
type input "BTI/10024/B"
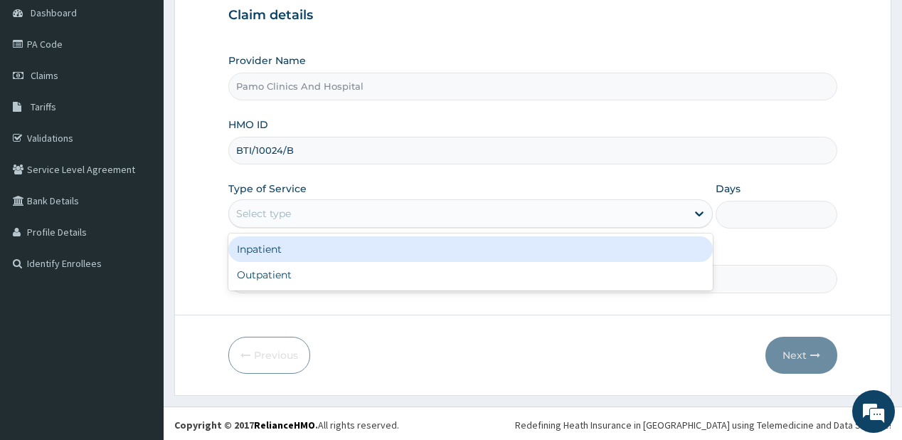
drag, startPoint x: 334, startPoint y: 218, endPoint x: 302, endPoint y: 255, distance: 48.9
click at [333, 218] on div "Select type" at bounding box center [457, 213] width 457 height 23
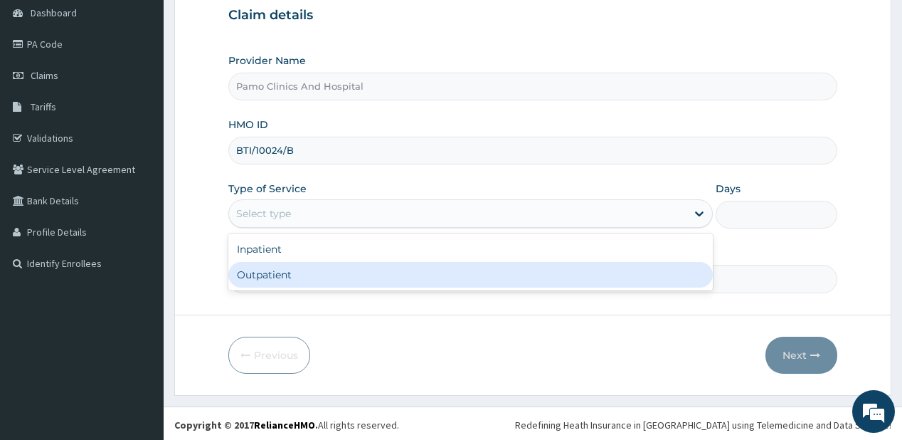
click at [282, 270] on div "Outpatient" at bounding box center [470, 275] width 484 height 26
type input "1"
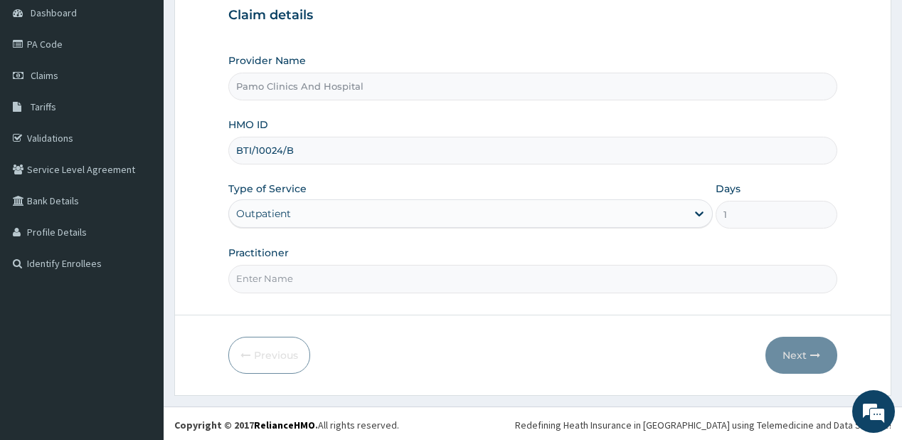
click at [273, 283] on input "Practitioner" at bounding box center [532, 279] width 608 height 28
type input "DR CYNTHIA AMAEFULE"
click at [879, 409] on em at bounding box center [873, 411] width 38 height 38
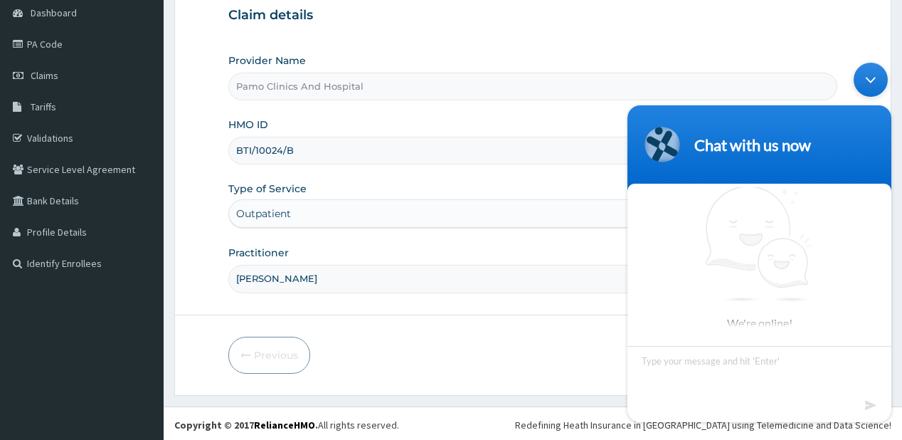
scroll to position [1, 0]
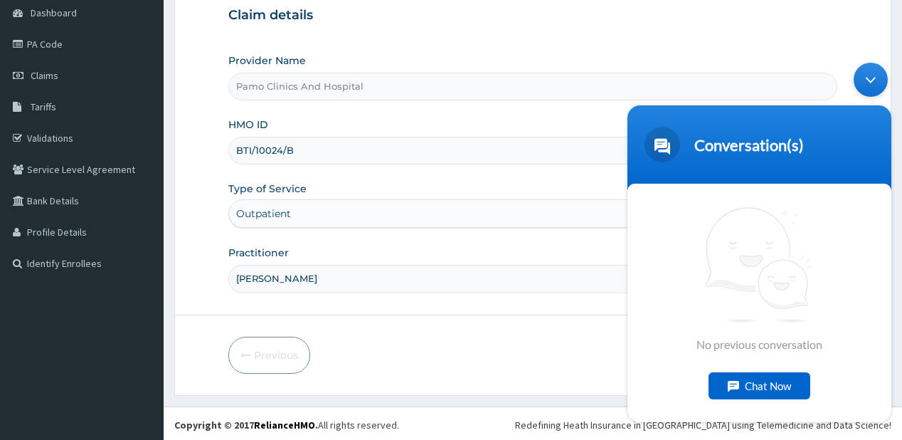
click at [757, 34] on div "Claim details Provider Name Pamo Clinics And Hospital HMO ID BTI/10024/B Type o…" at bounding box center [532, 143] width 608 height 299
click at [784, 50] on div "Claim details Provider Name Pamo Clinics And Hospital HMO ID BTI/10024/B Type o…" at bounding box center [532, 143] width 608 height 299
click at [861, 85] on div "Minimize live chat window" at bounding box center [870, 79] width 34 height 34
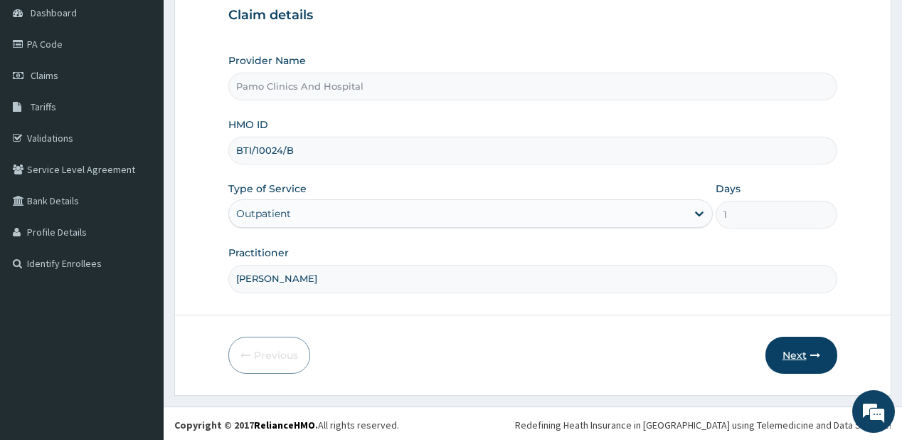
click at [797, 350] on button "Next" at bounding box center [801, 354] width 72 height 37
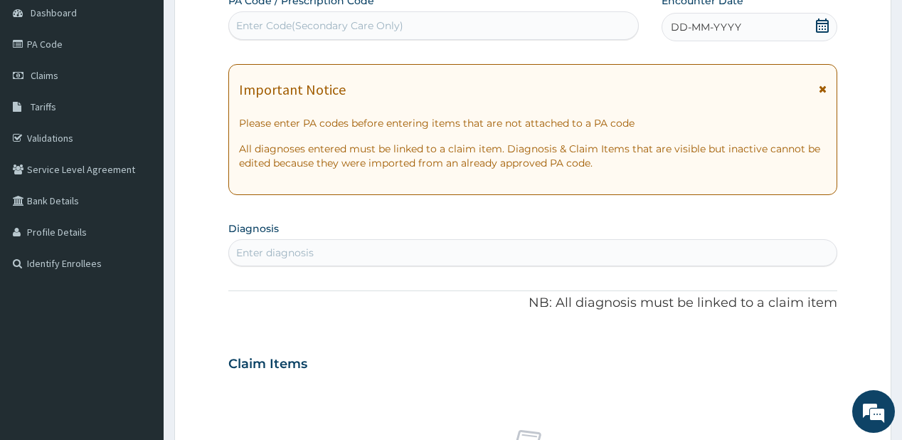
click at [748, 28] on div "DD-MM-YYYY" at bounding box center [749, 27] width 176 height 28
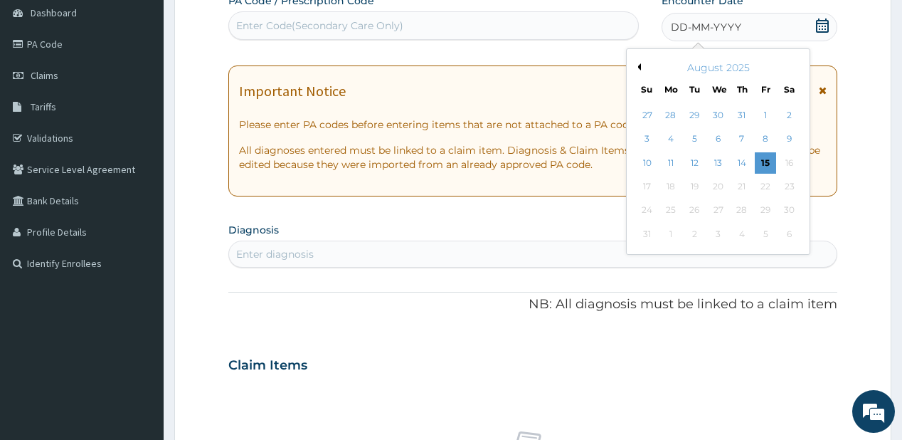
click at [638, 65] on button "Previous Month" at bounding box center [637, 66] width 7 height 7
click at [743, 180] on div "24" at bounding box center [741, 186] width 21 height 21
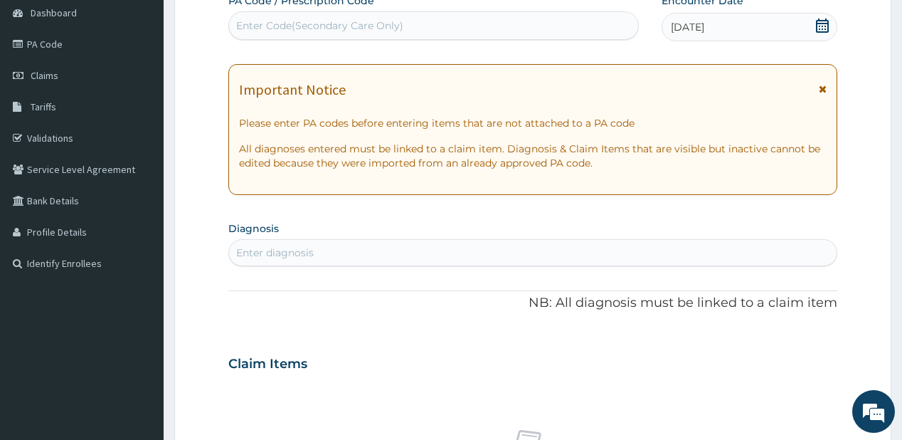
click at [259, 256] on div "Enter diagnosis" at bounding box center [275, 252] width 78 height 14
type input "[MEDICAL_DATA]"
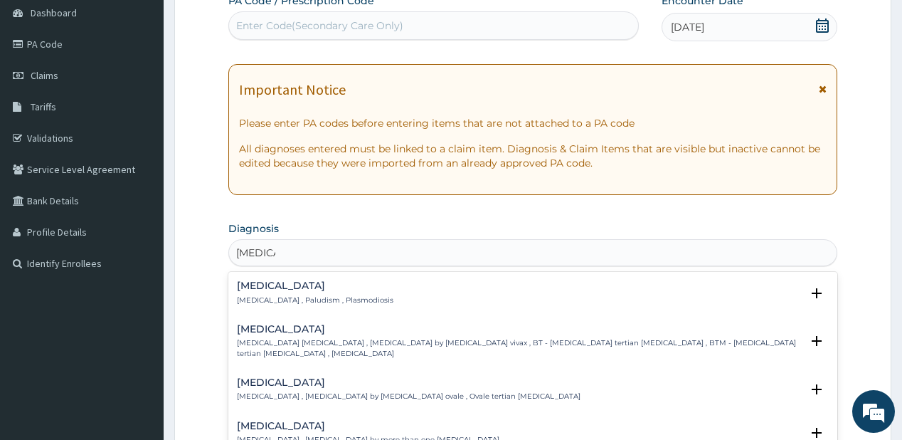
click at [250, 289] on h4 "[MEDICAL_DATA]" at bounding box center [315, 285] width 156 height 11
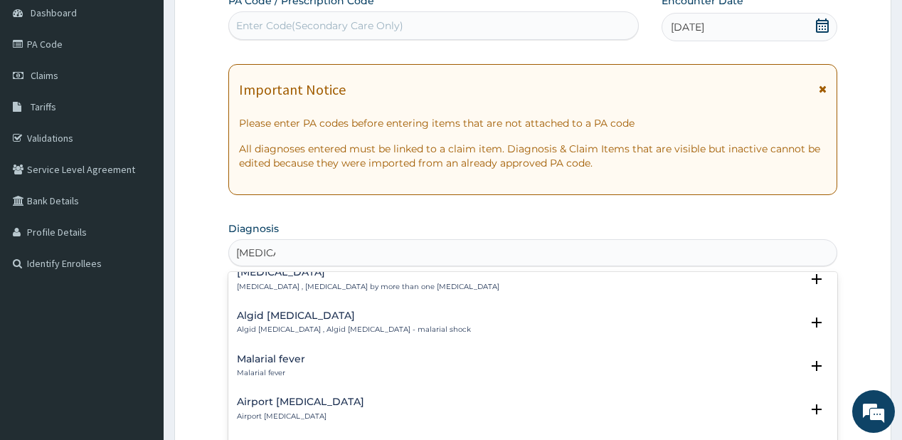
scroll to position [57, 0]
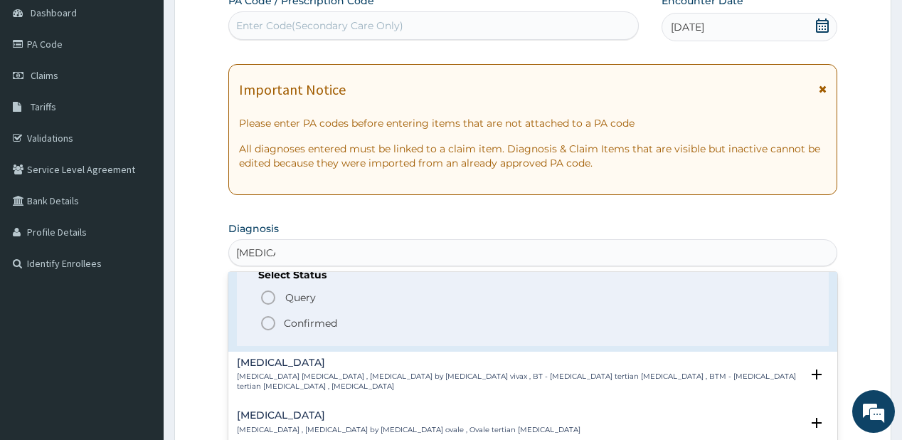
click at [282, 322] on span "Confirmed" at bounding box center [533, 322] width 547 height 17
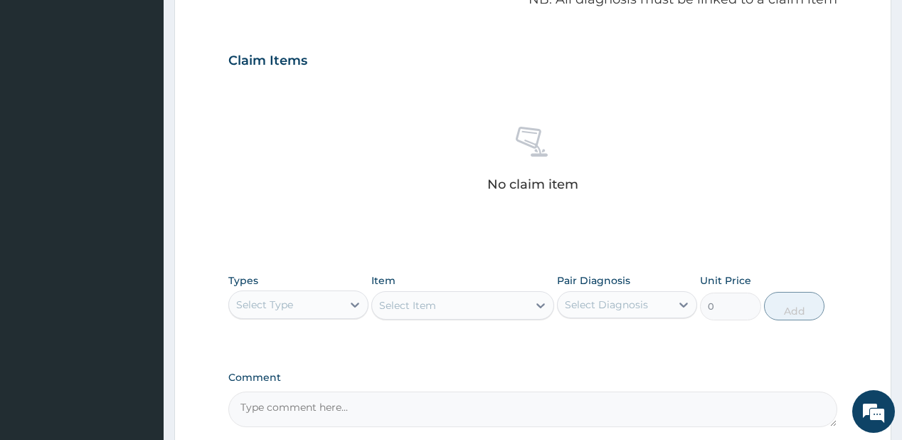
scroll to position [484, 0]
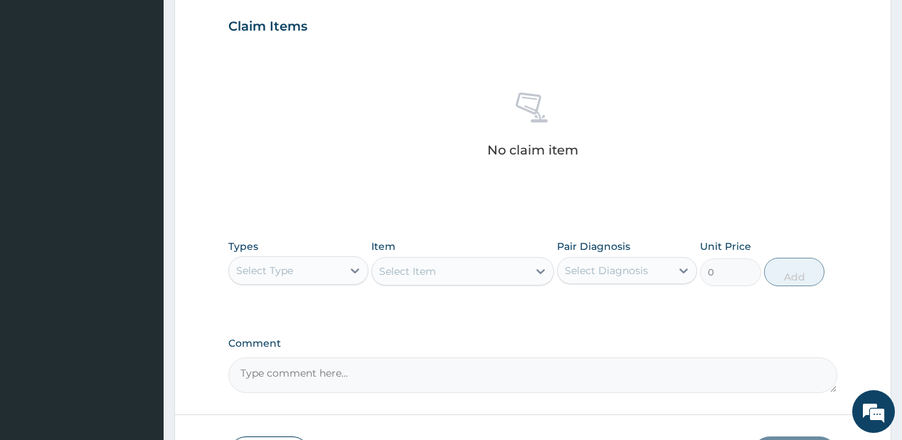
click at [430, 269] on div "Select Item" at bounding box center [462, 271] width 183 height 28
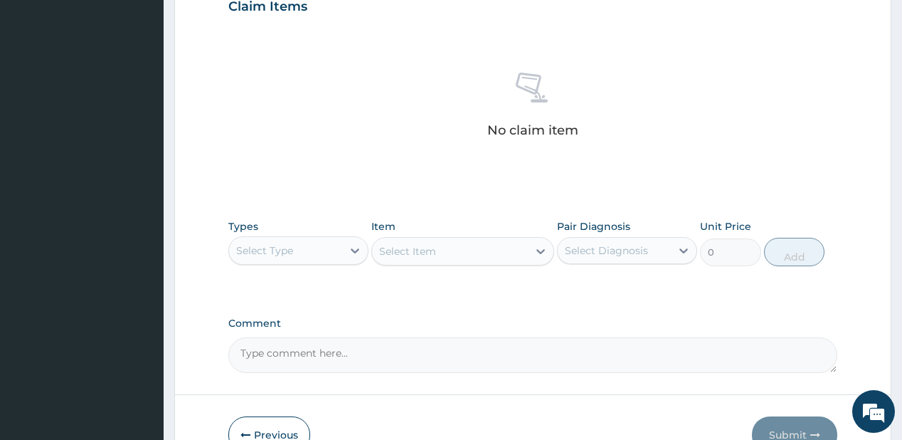
scroll to position [584, 0]
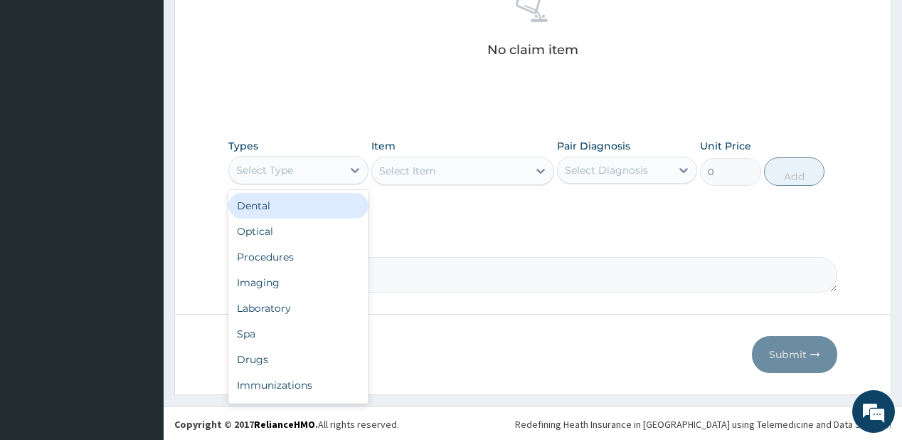
click at [314, 171] on div "Select Type" at bounding box center [285, 170] width 113 height 23
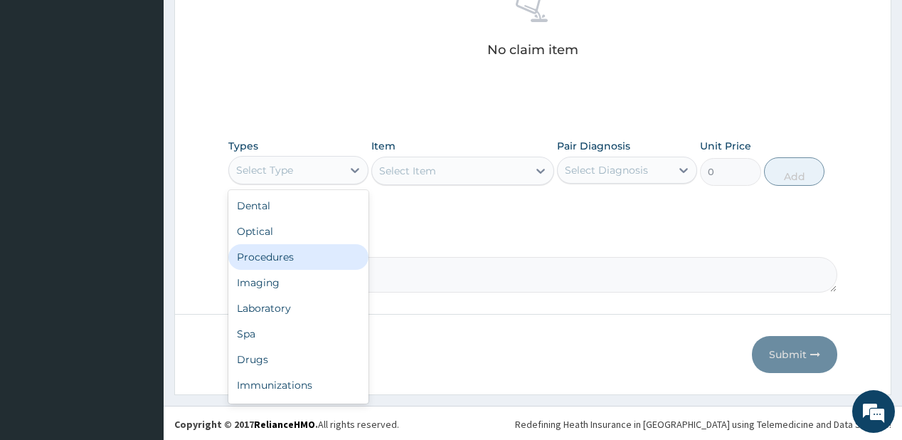
click at [268, 259] on div "Procedures" at bounding box center [298, 257] width 140 height 26
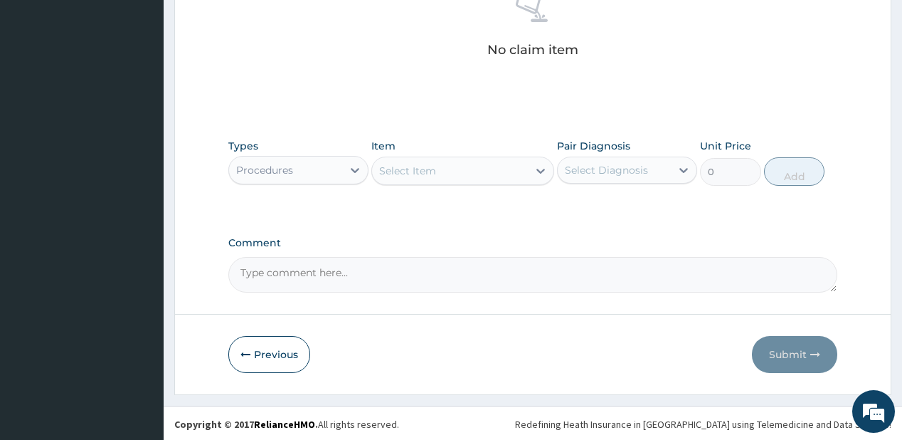
click at [425, 166] on div "Select Item" at bounding box center [407, 171] width 57 height 14
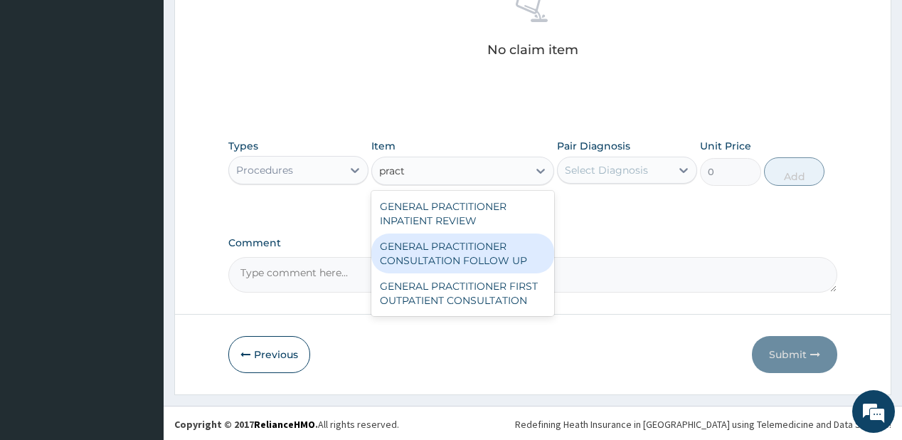
drag, startPoint x: 472, startPoint y: 242, endPoint x: 596, endPoint y: 145, distance: 157.1
click at [483, 229] on div "GENERAL PRACTITIONER INPATIENT REVIEW GENERAL PRACTITIONER CONSULTATION FOLLOW …" at bounding box center [462, 253] width 183 height 125
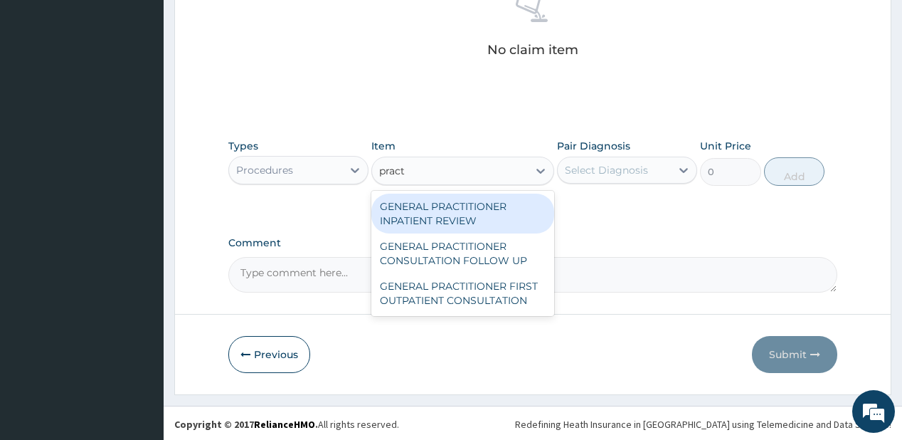
type input "pract"
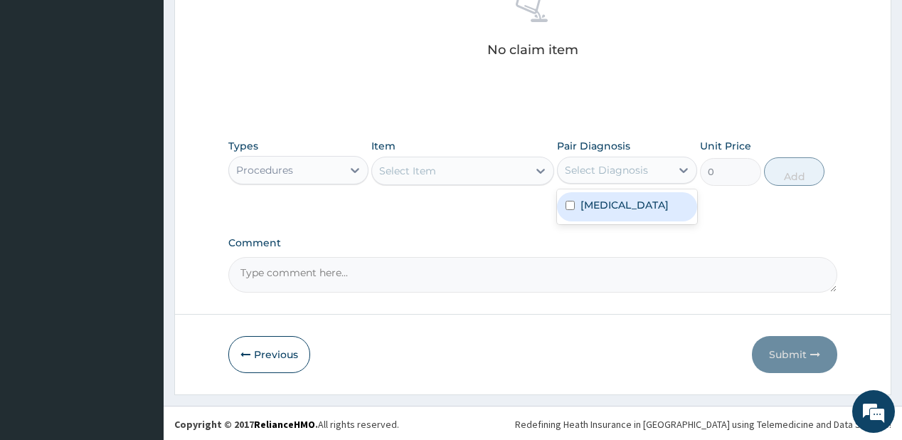
click at [625, 159] on div "Select Diagnosis" at bounding box center [614, 170] width 113 height 23
drag, startPoint x: 596, startPoint y: 205, endPoint x: 789, endPoint y: 174, distance: 195.3
click at [628, 204] on div "Malaria" at bounding box center [627, 206] width 140 height 29
checkbox input "true"
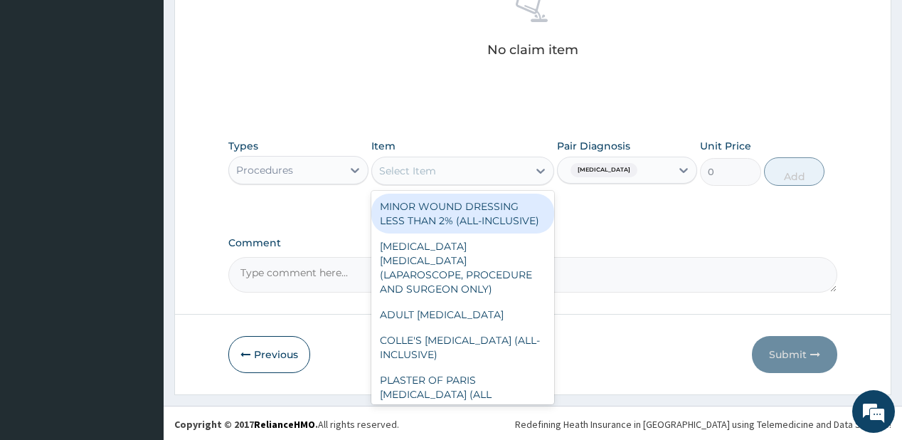
click at [469, 172] on div "Select Item" at bounding box center [450, 170] width 156 height 23
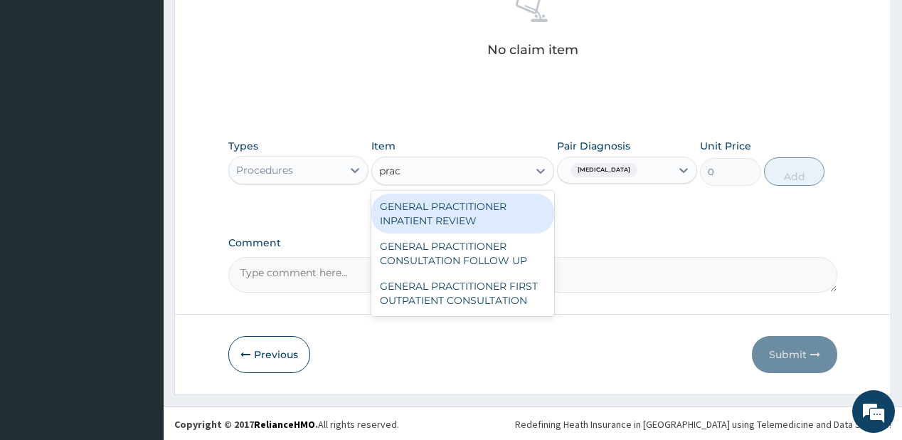
type input "pract"
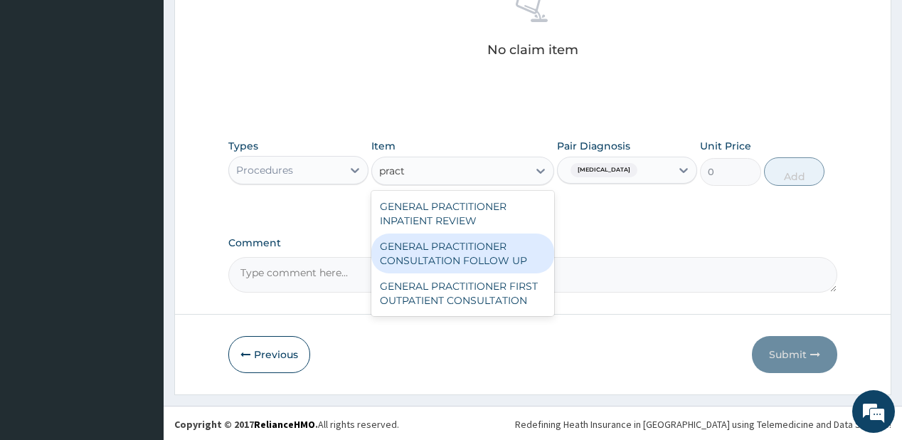
click at [463, 247] on div "GENERAL PRACTITIONER CONSULTATION FOLLOW UP" at bounding box center [462, 253] width 183 height 40
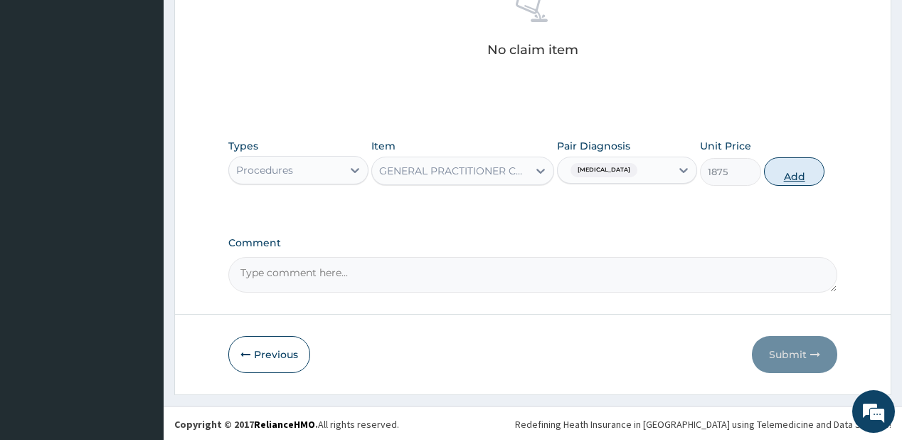
click at [811, 163] on button "Add" at bounding box center [794, 171] width 61 height 28
type input "0"
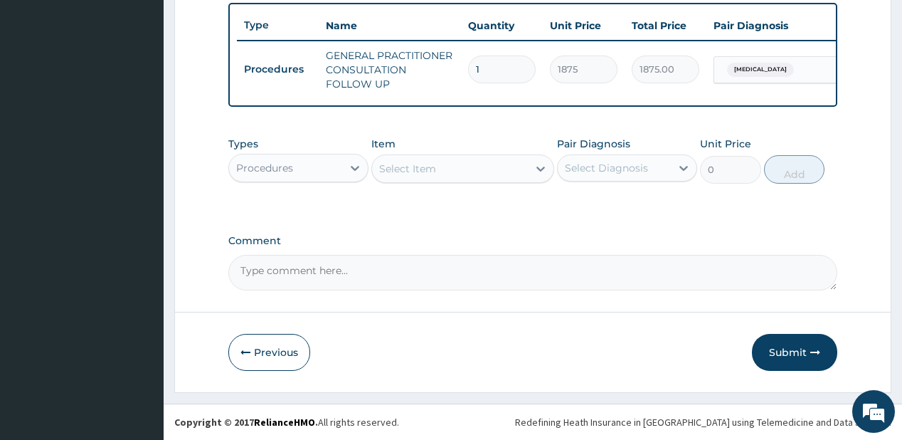
scroll to position [532, 0]
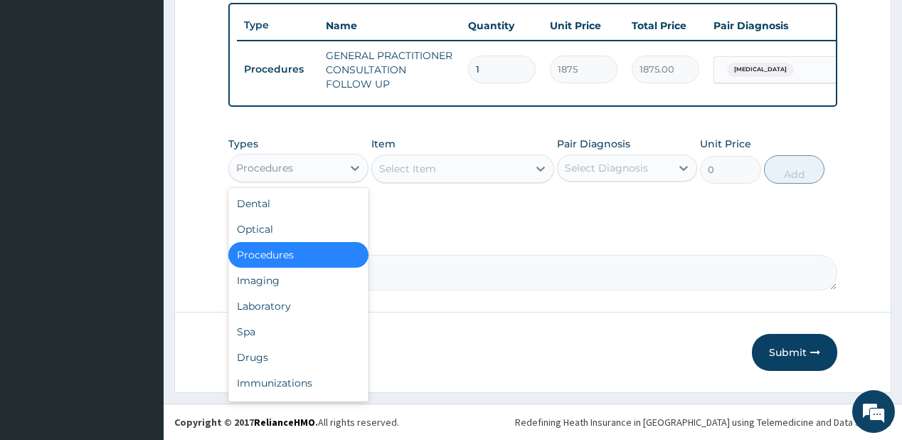
click at [260, 156] on div "Procedures" at bounding box center [285, 167] width 113 height 23
drag, startPoint x: 266, startPoint y: 305, endPoint x: 265, endPoint y: 11, distance: 293.7
click at [265, 302] on div "Laboratory" at bounding box center [298, 306] width 140 height 26
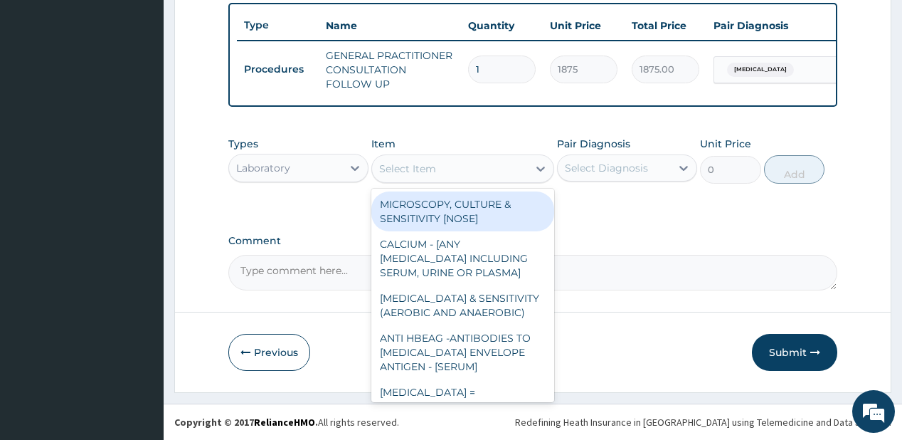
click div "Select Item"
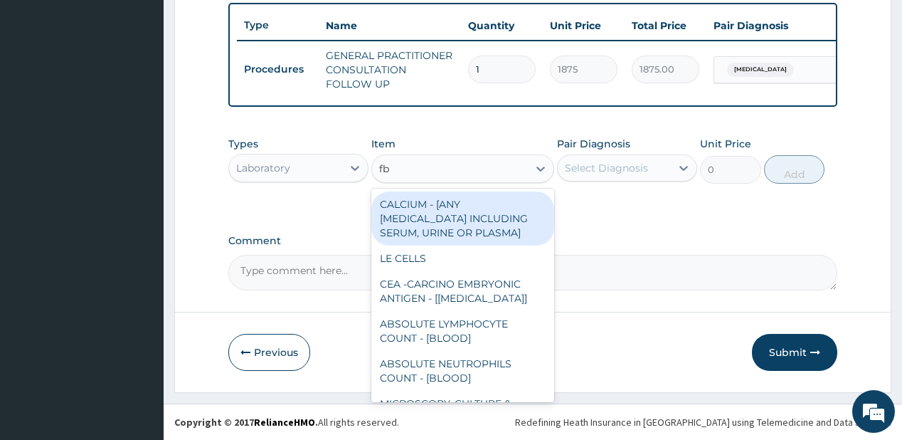
type input "fbc"
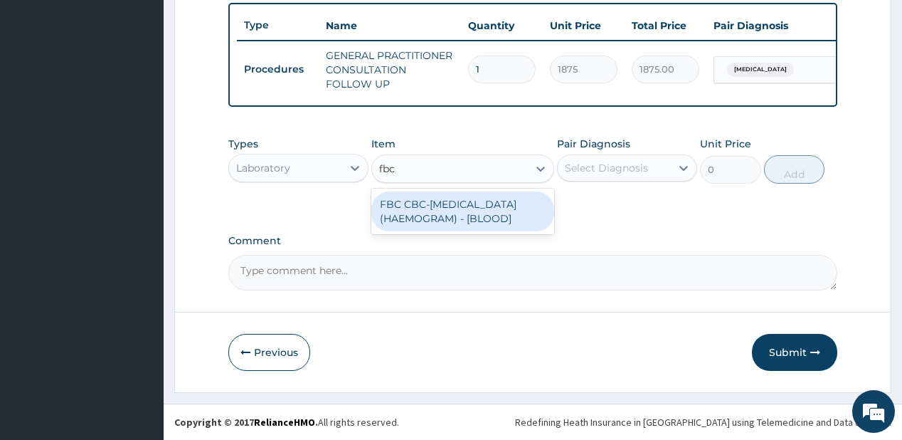
drag, startPoint x: 417, startPoint y: 230, endPoint x: 479, endPoint y: 208, distance: 65.9
click div "FBC CBC-[MEDICAL_DATA] (HAEMOGRAM) - [BLOOD]"
type input "5000"
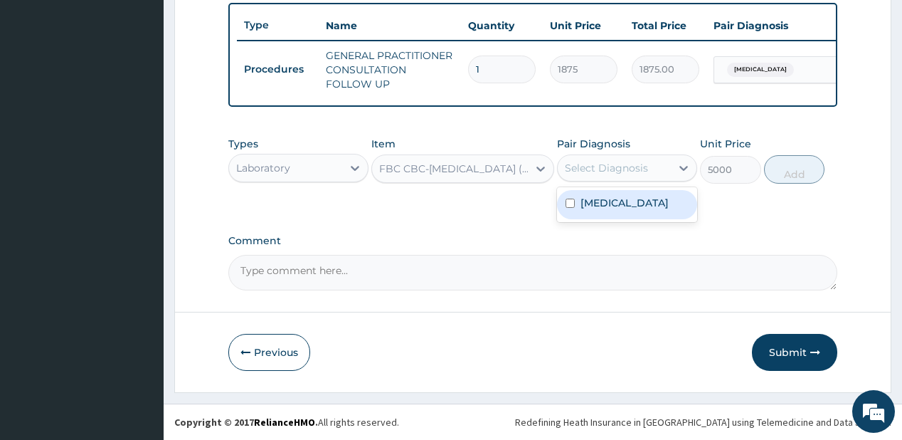
click div "Select Diagnosis"
click div "[MEDICAL_DATA]"
checkbox input "true"
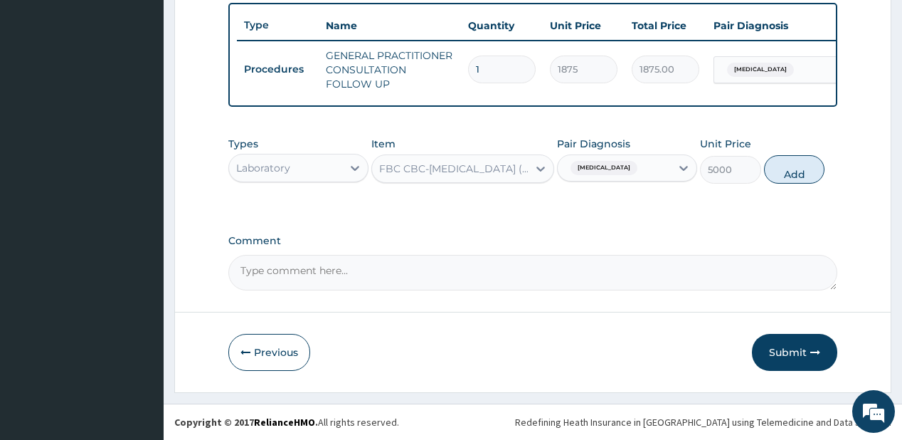
drag, startPoint x: 799, startPoint y: 171, endPoint x: 556, endPoint y: 162, distance: 243.4
click button "Add"
type input "0"
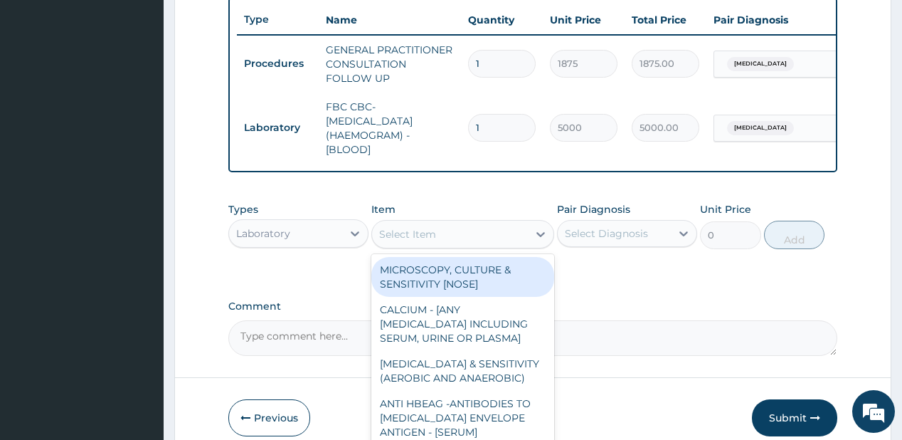
click div "Select Item"
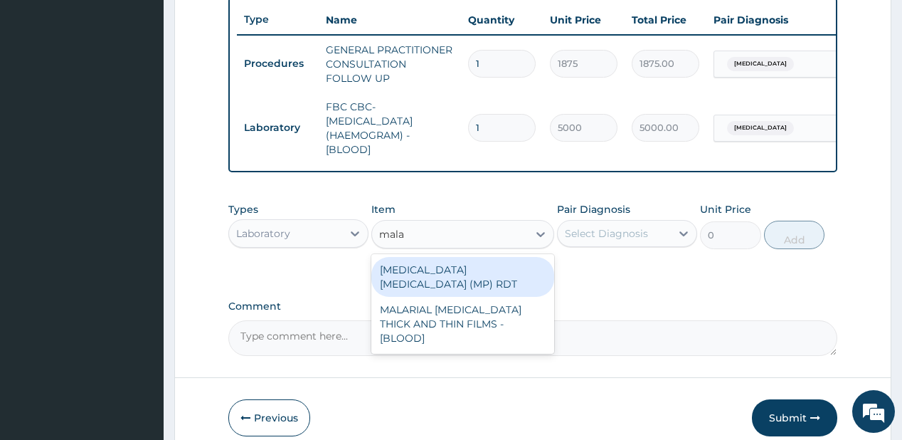
type input "malar"
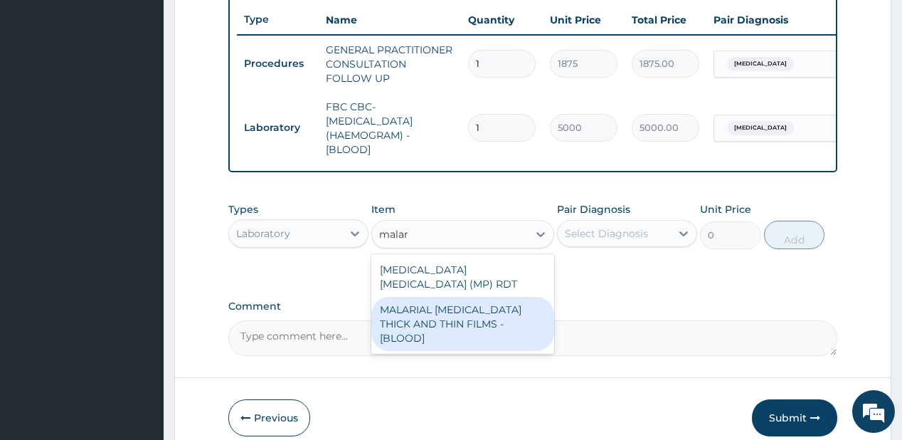
click div "MALARIAL [MEDICAL_DATA] THICK AND THIN FILMS - [BLOOD]"
type input "2187.5"
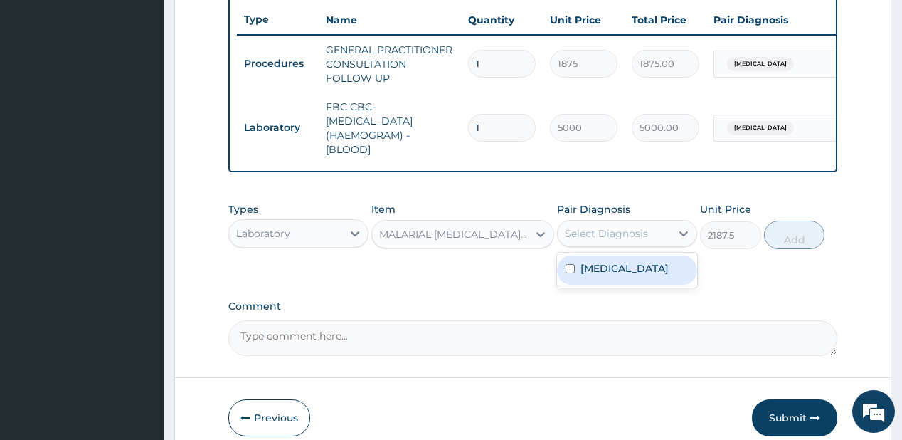
click div "Select Diagnosis"
drag, startPoint x: 627, startPoint y: 272, endPoint x: 700, endPoint y: 252, distance: 75.0
click div "[MEDICAL_DATA]"
checkbox input "true"
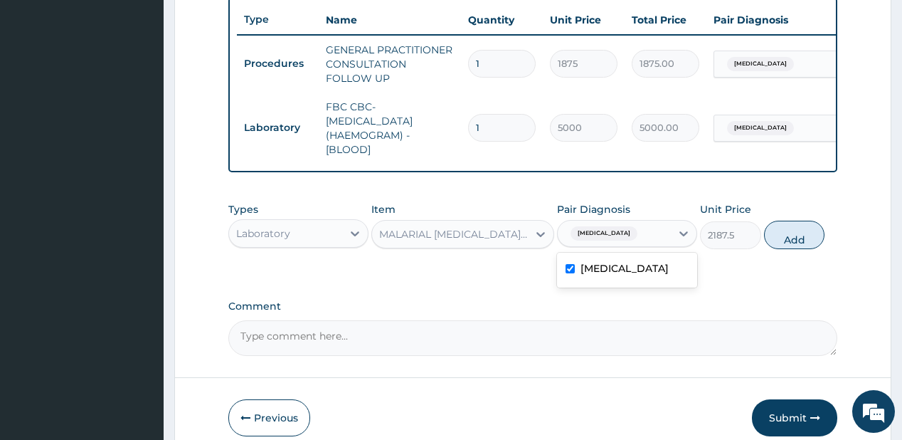
click button "Add"
type input "0"
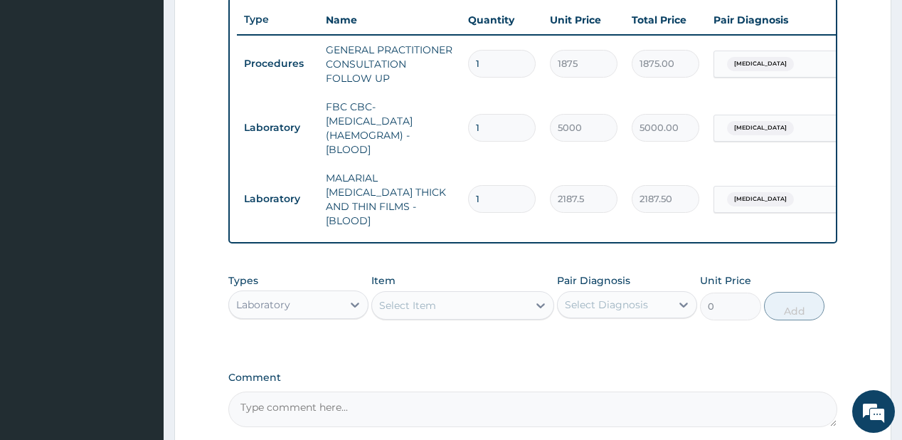
click div "Laboratory"
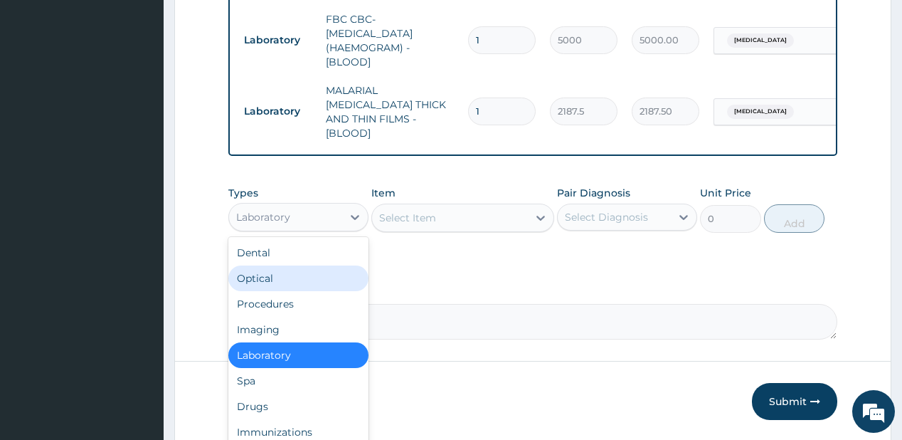
scroll to position [646, 0]
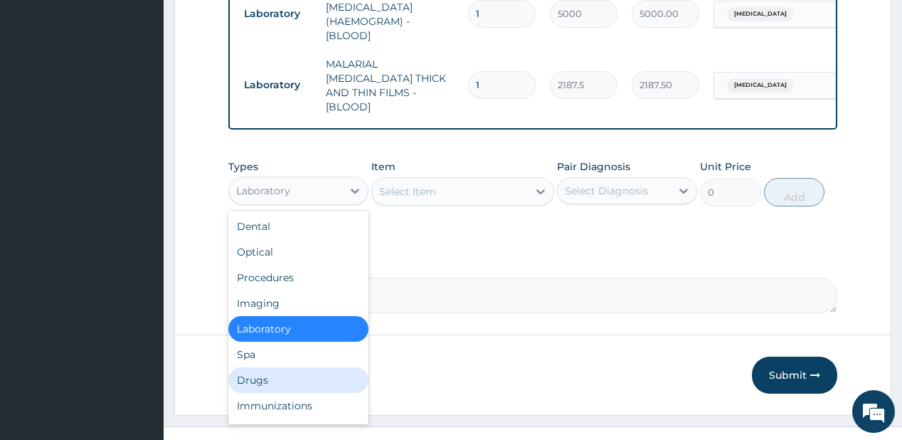
click div "Drugs"
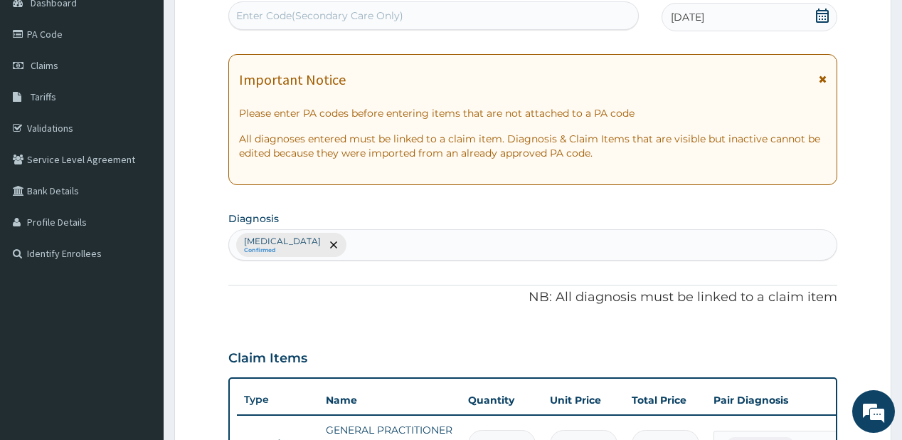
scroll to position [134, 0]
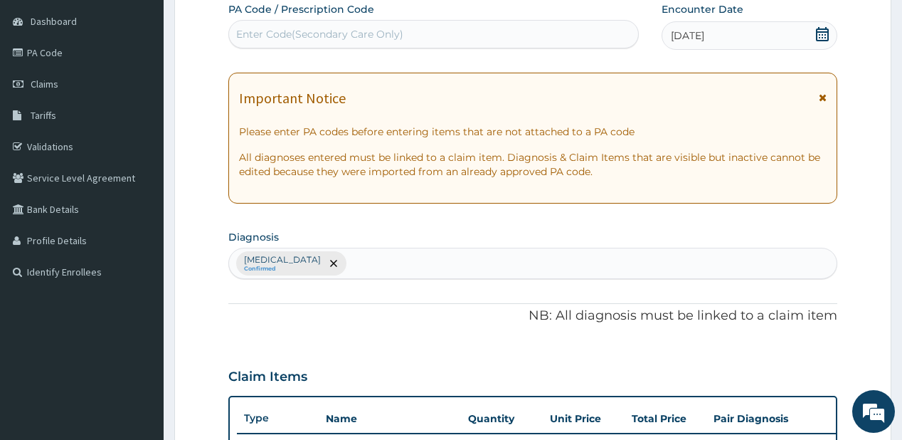
click div "Enter Code(Secondary Care Only)"
paste input "PA/C4C187"
type input "PA/C4C187"
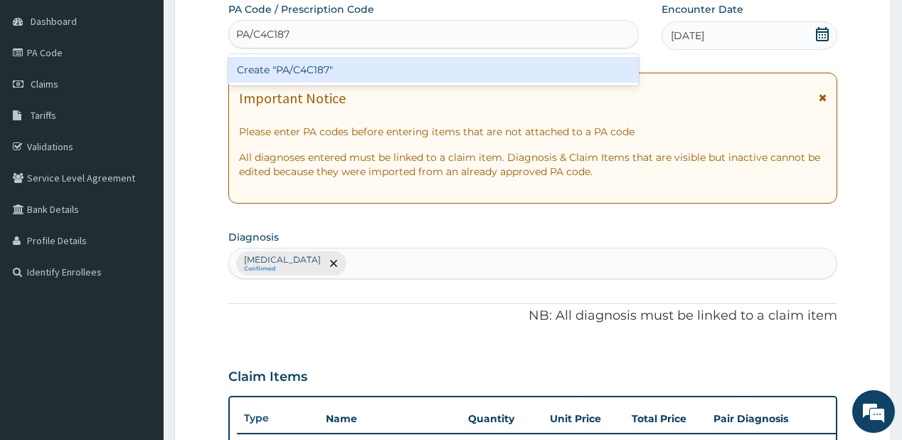
click div "Create "PA/C4C187""
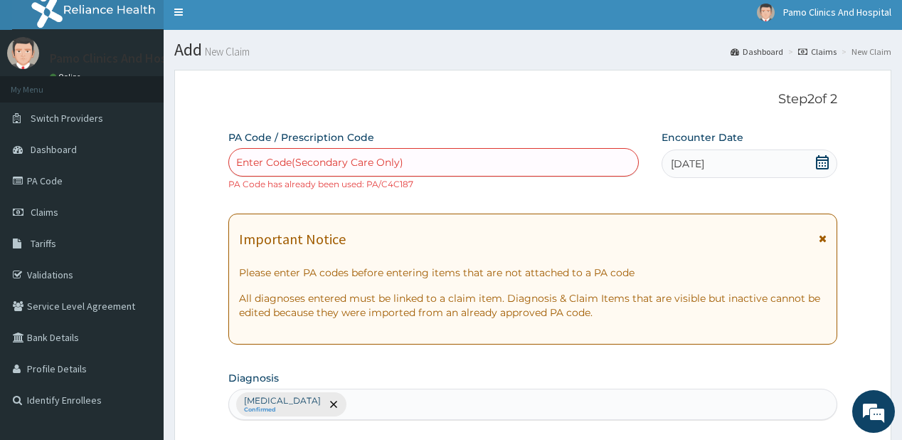
scroll to position [3, 0]
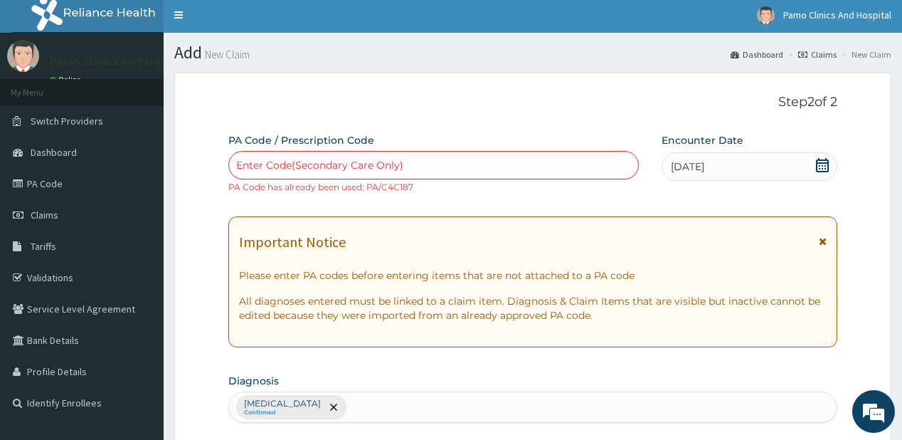
click div "Enter Code(Secondary Care Only)"
paste input "PA/C4C187"
type input "PA/C4C187"
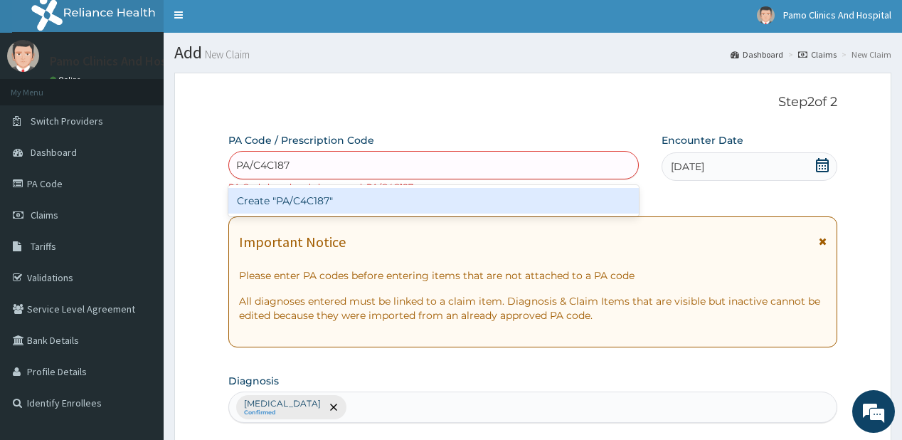
click div "Create "PA/C4C187""
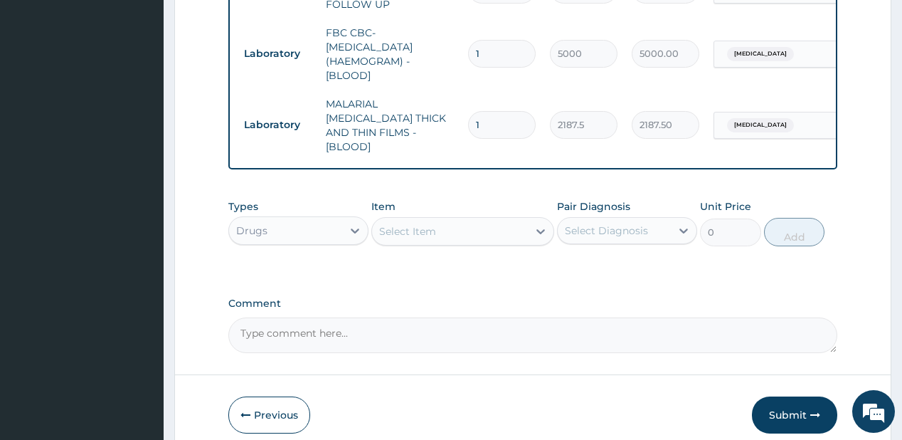
scroll to position [629, 0]
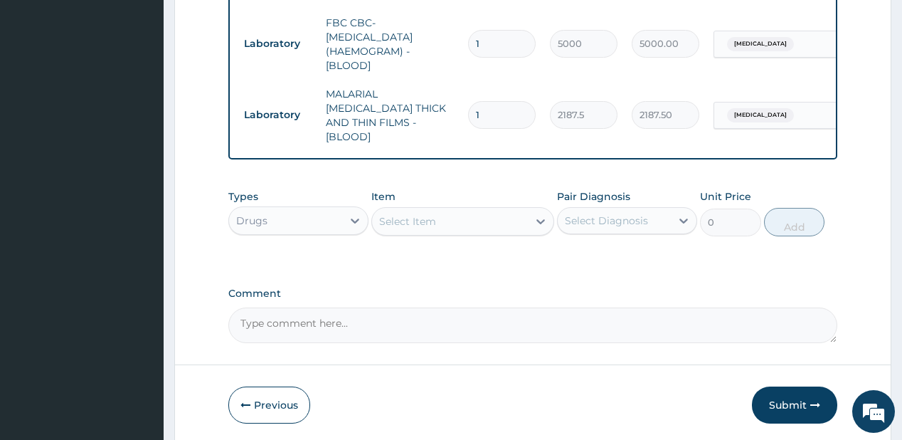
click div "Select Item"
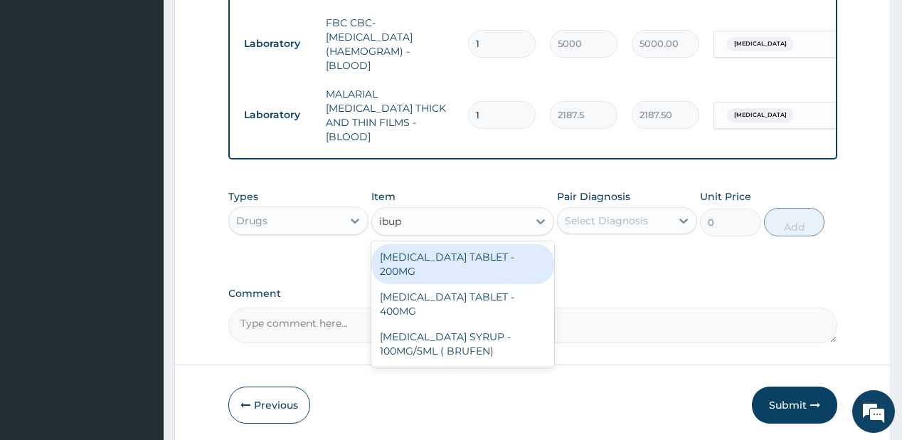
type input "ibupr"
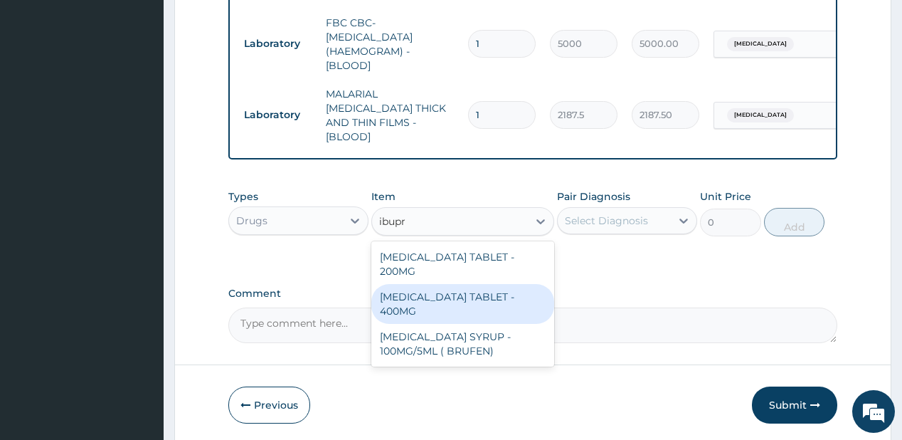
click div "[MEDICAL_DATA] TABLET - 400MG"
type input "560"
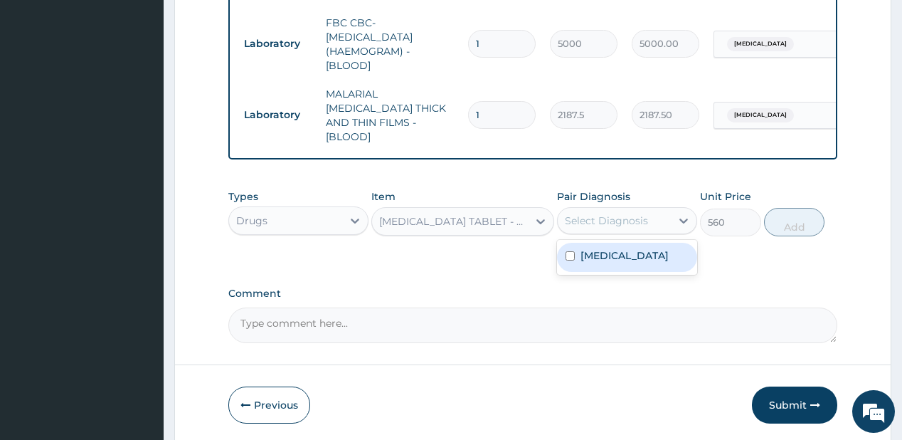
click div "Select Diagnosis"
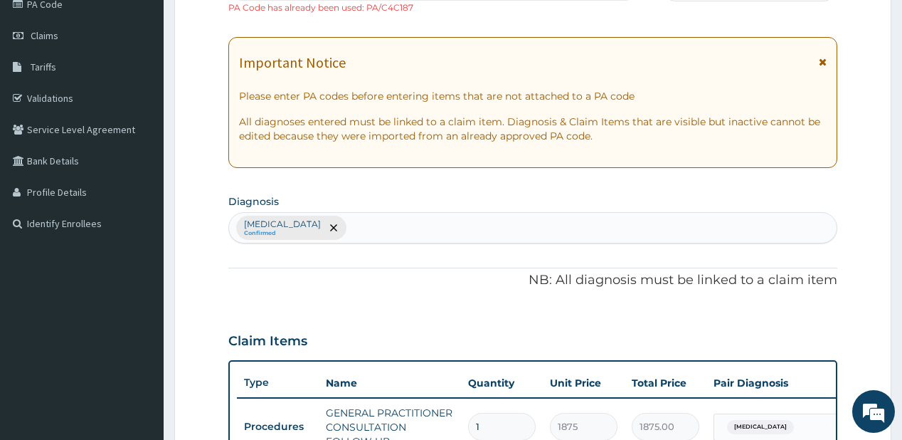
scroll to position [174, 0]
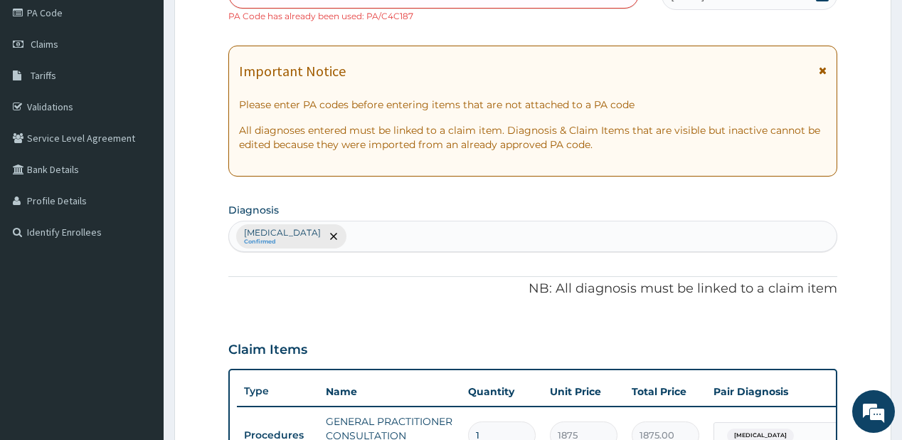
click div "Malaria Confirmed"
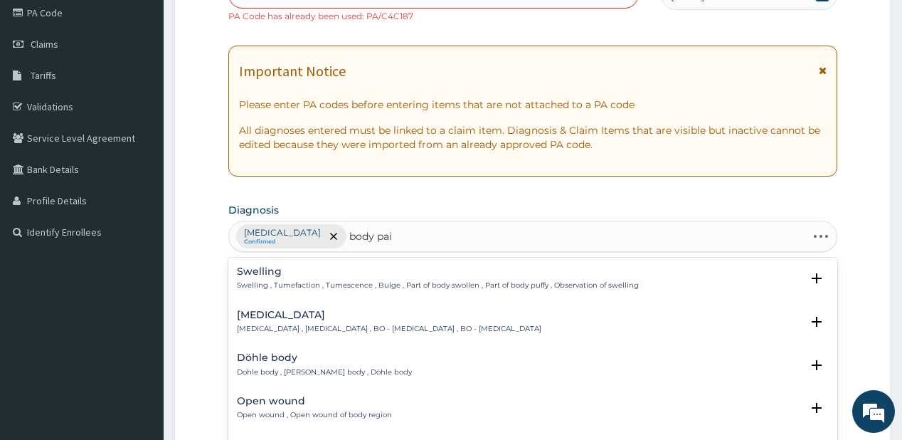
type input "body pain"
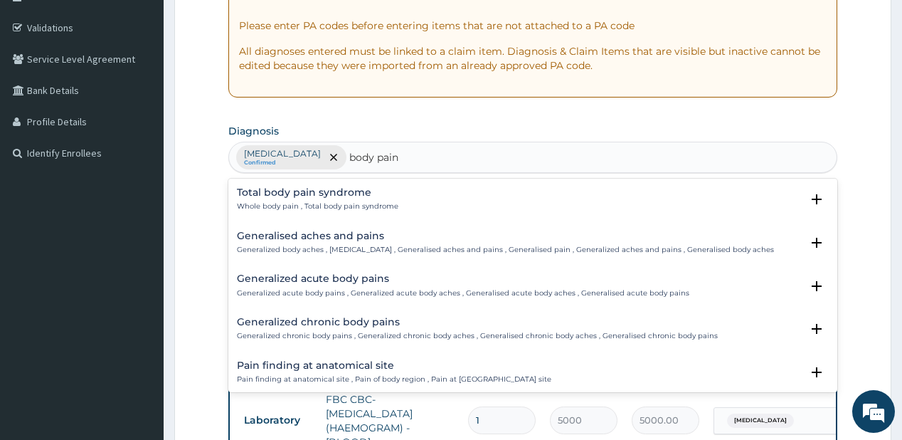
scroll to position [287, 0]
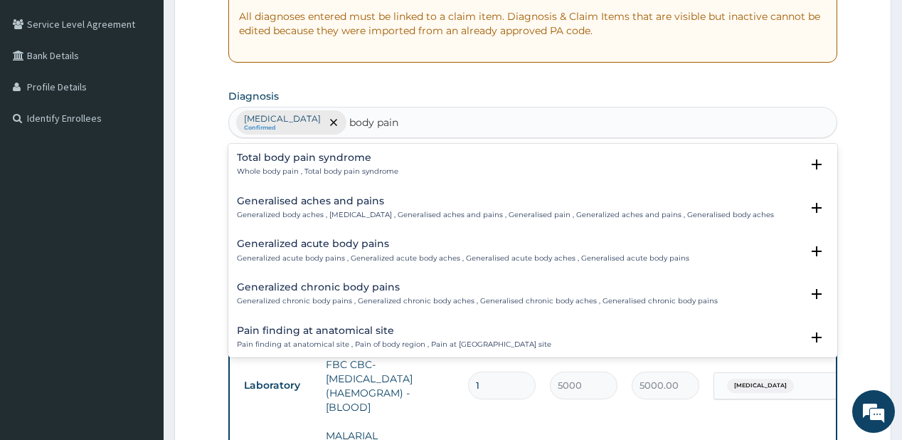
click h4 "Generalised aches and pains"
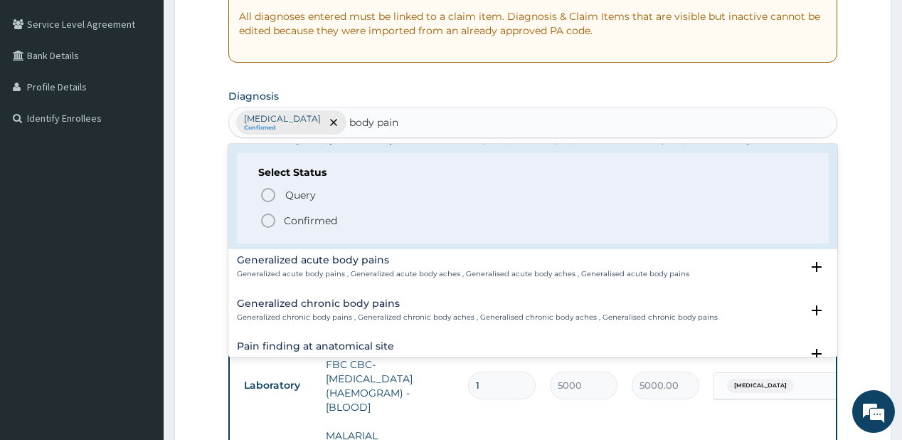
scroll to position [114, 0]
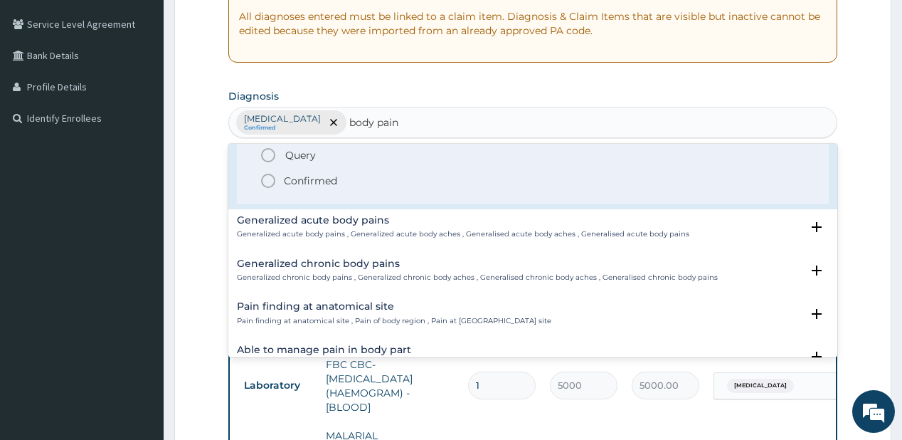
click p "Confirmed"
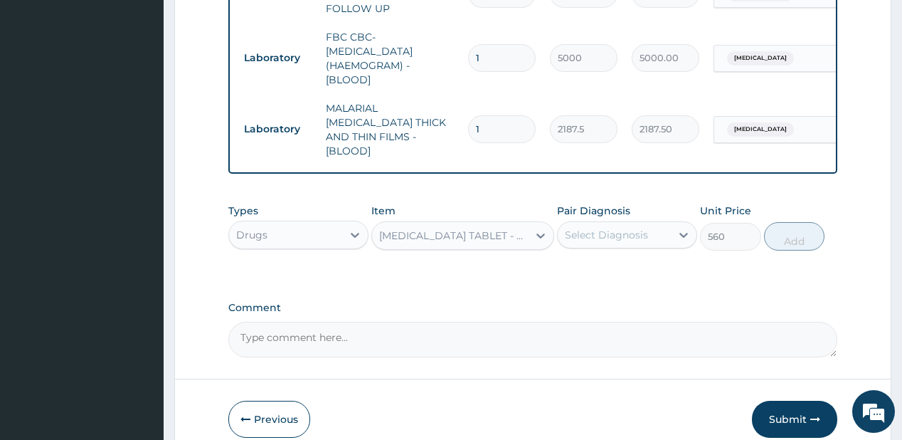
scroll to position [629, 0]
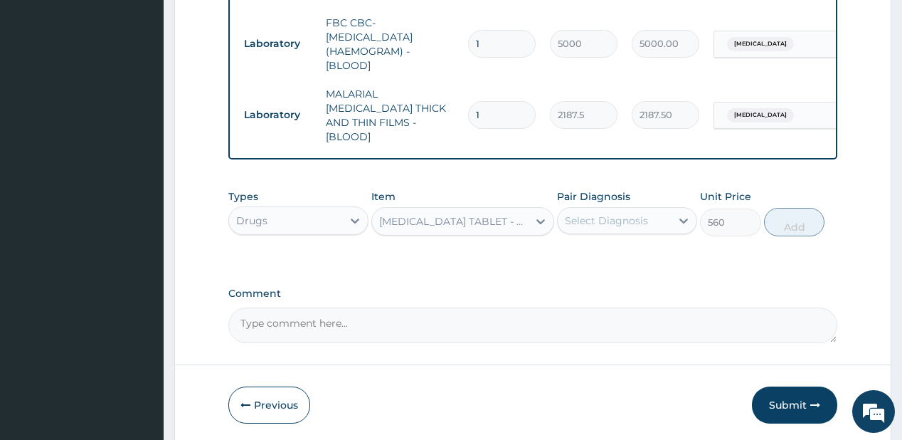
click div "Select Diagnosis"
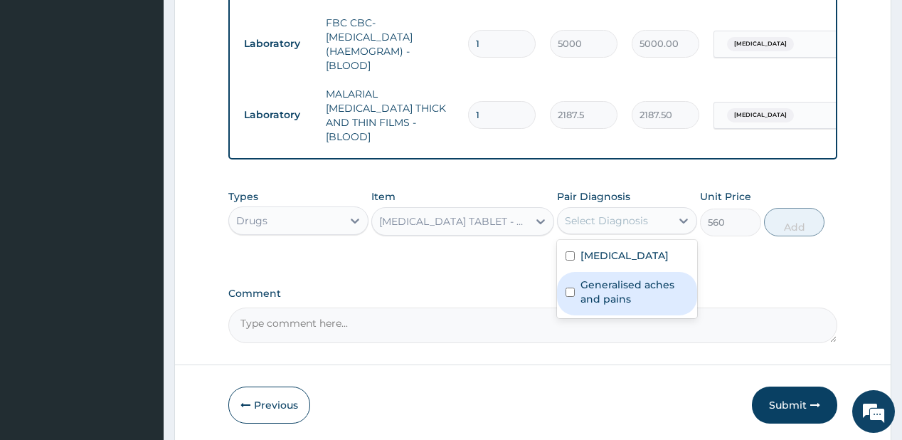
click label "Generalised aches and pains"
checkbox input "true"
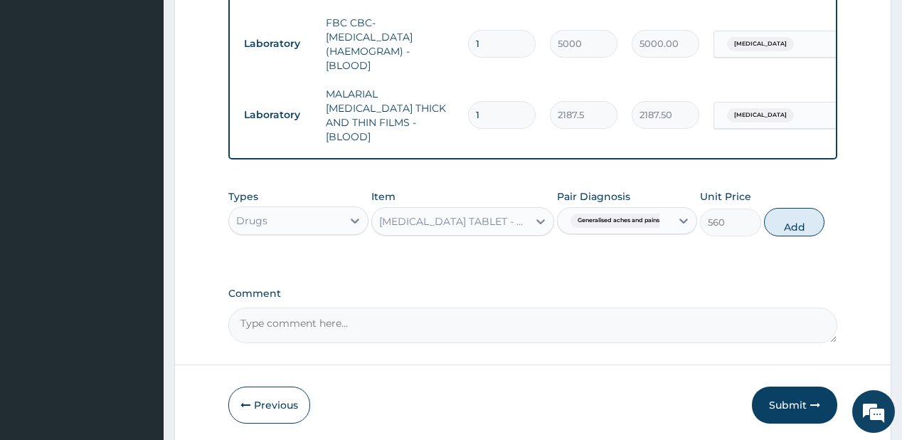
drag, startPoint x: 821, startPoint y: 218, endPoint x: 811, endPoint y: 219, distance: 9.3
click button "Add"
type input "0"
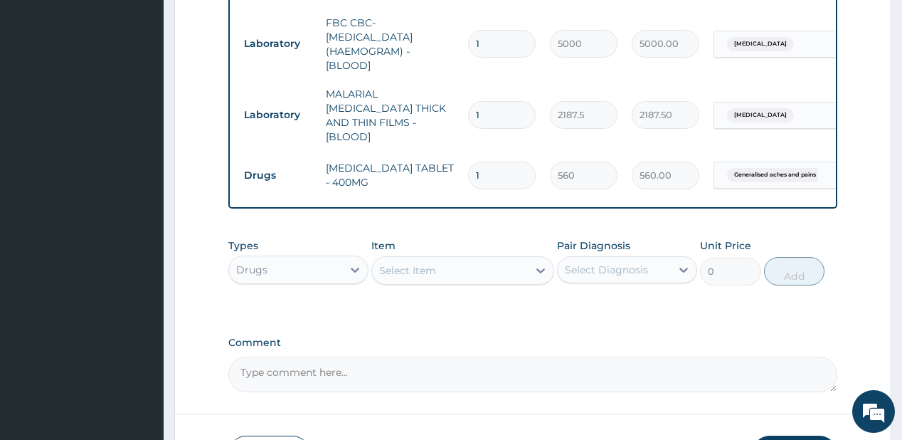
type input "0.00"
type input "9"
type input "5040.00"
type input "9"
drag, startPoint x: 432, startPoint y: 254, endPoint x: 427, endPoint y: 248, distance: 7.6
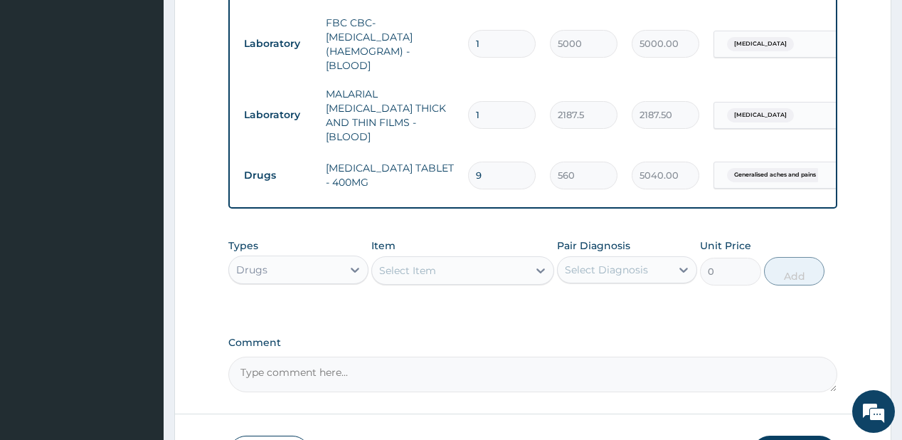
click div "Select Item"
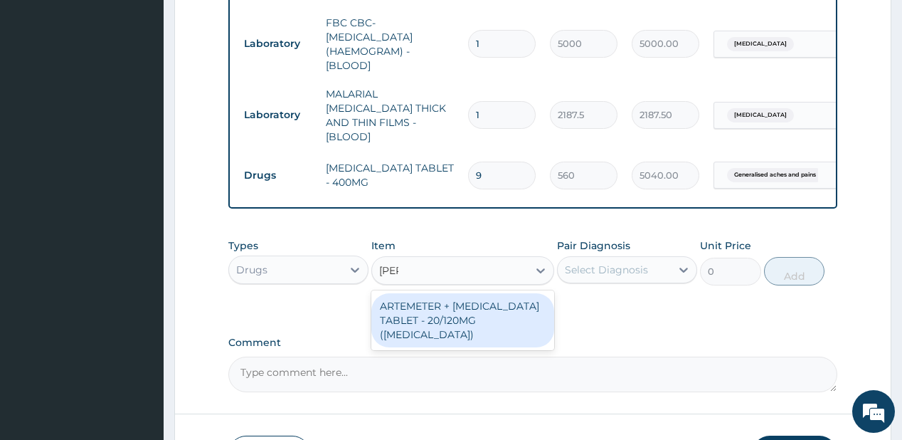
type input "coart"
click div "ARTEMETER + [MEDICAL_DATA] TABLET - 20/120MG ([MEDICAL_DATA])"
type input "210"
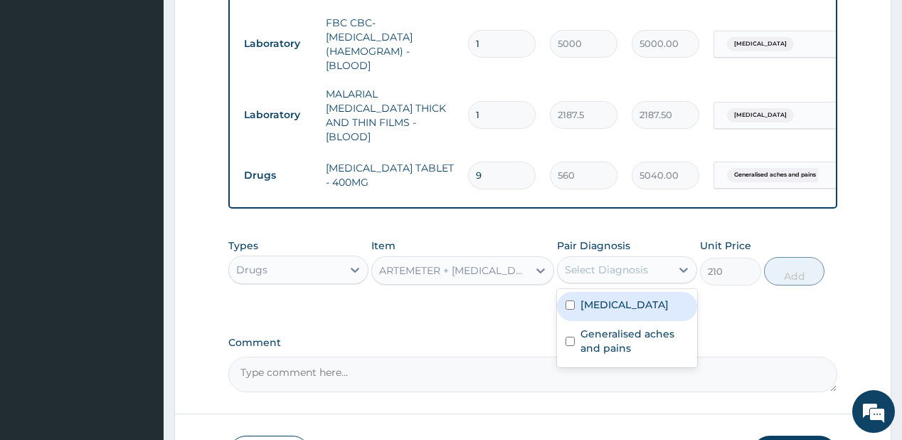
click div "Select Diagnosis"
click div "[MEDICAL_DATA]"
checkbox input "true"
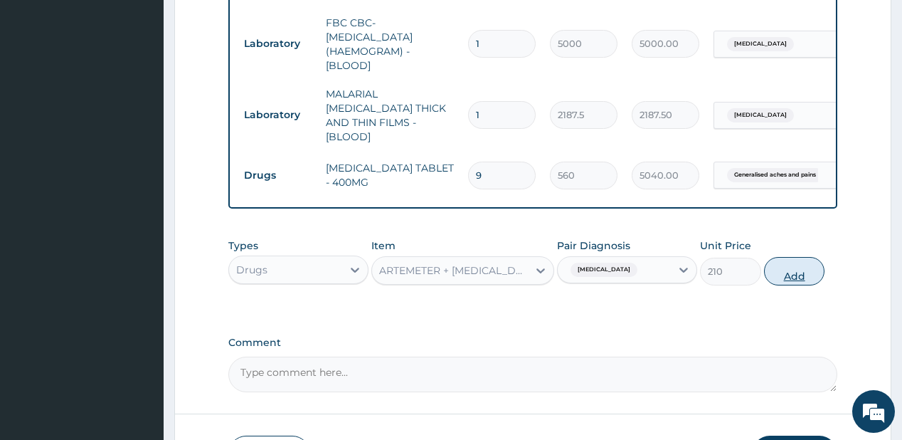
click button "Add"
type input "0"
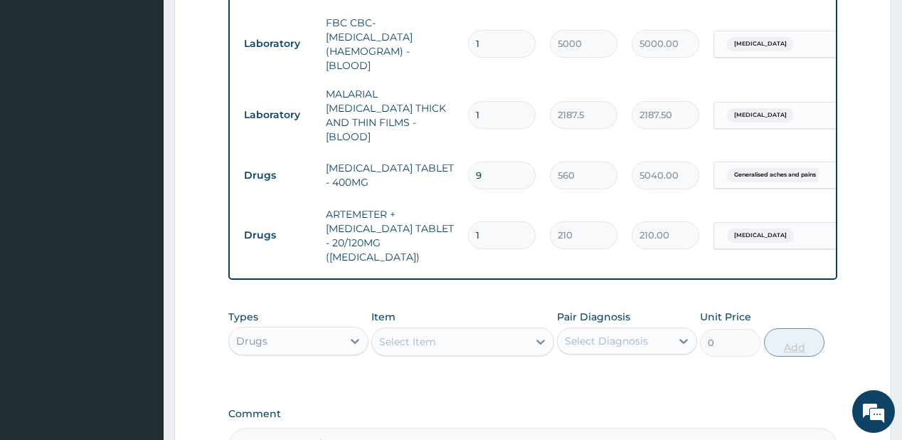
type input "0.00"
type input "2"
type input "420.00"
type input "24"
type input "5040.00"
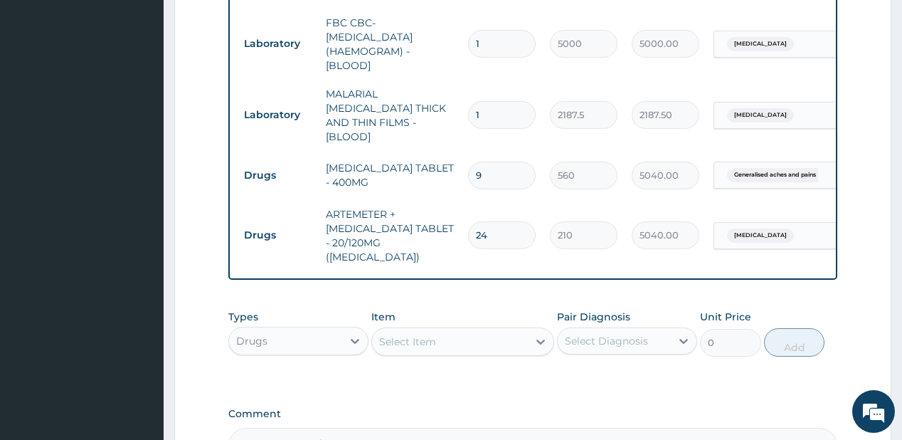
type input "24"
click div "Select Item"
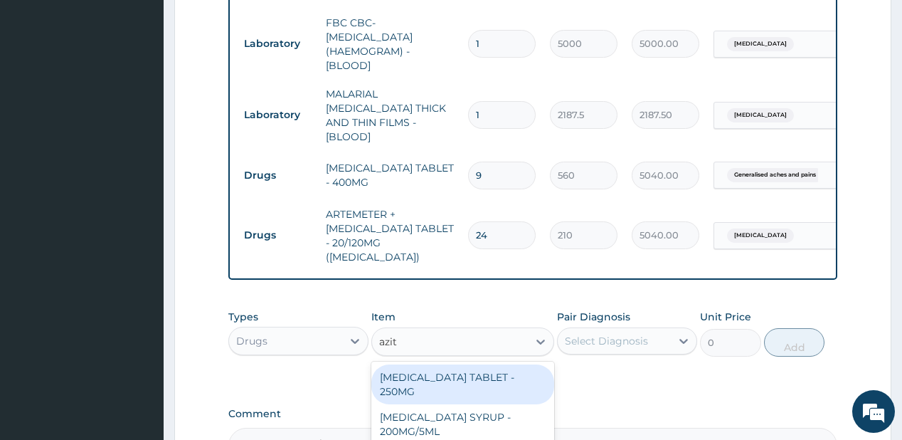
type input "azith"
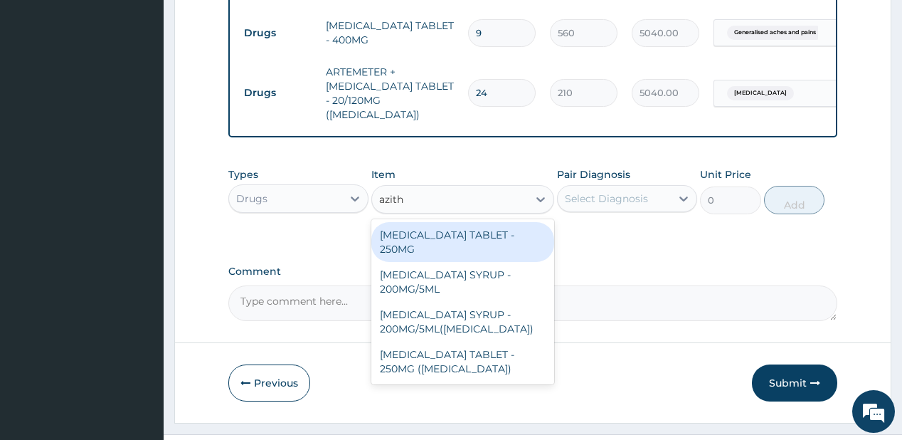
scroll to position [779, 0]
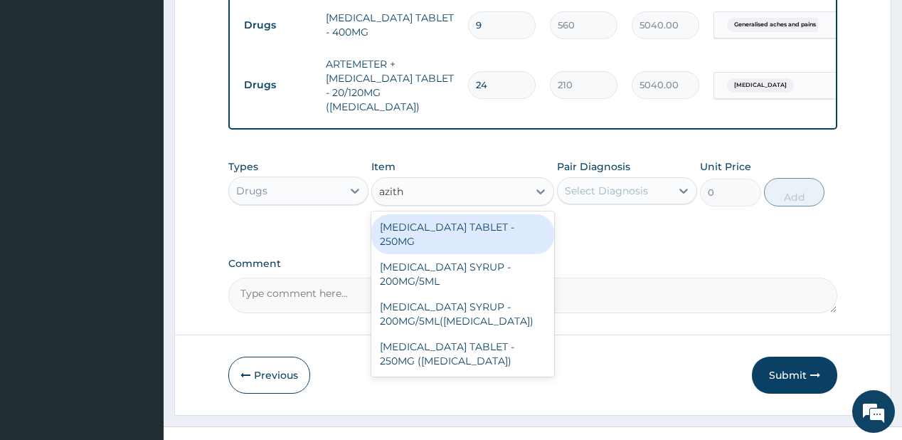
click div "[MEDICAL_DATA] TABLET - 250MG"
type input "280"
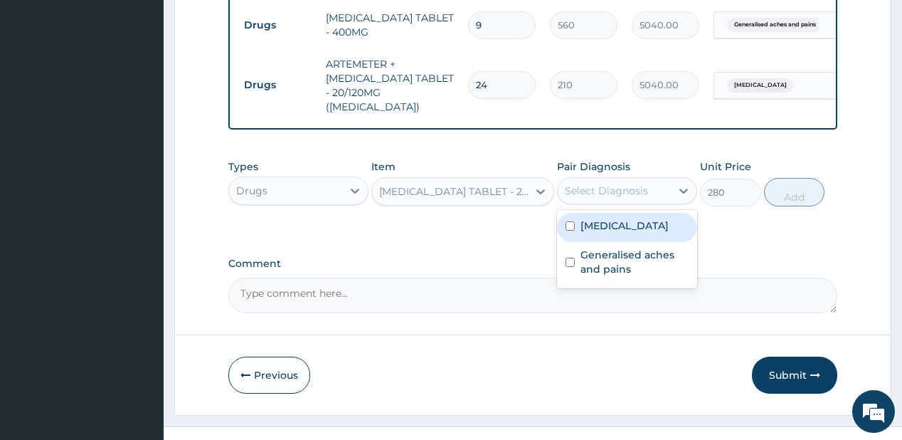
click div "Select Diagnosis"
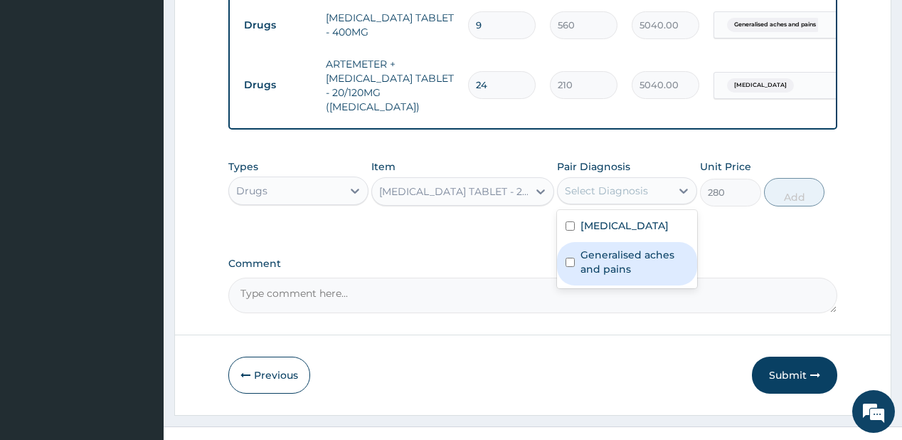
click label "Generalised aches and pains"
checkbox input "true"
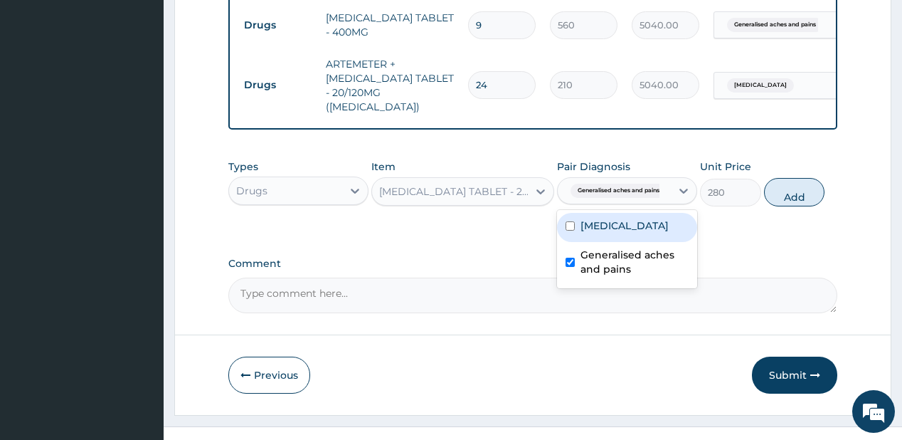
click div "Malaria Generalised aches and pains"
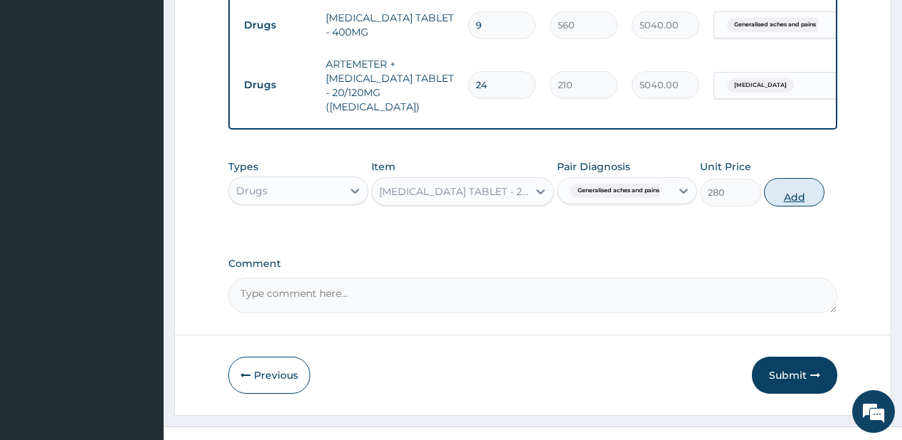
click button "Add"
type input "0"
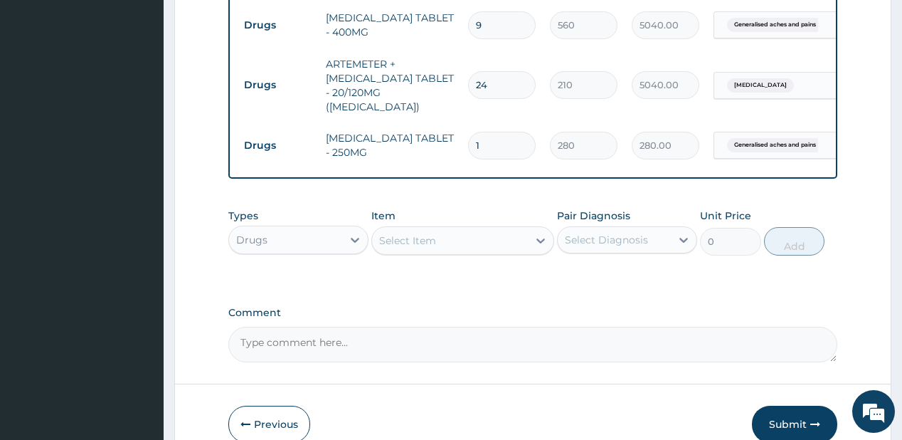
type input "10"
type input "2800.00"
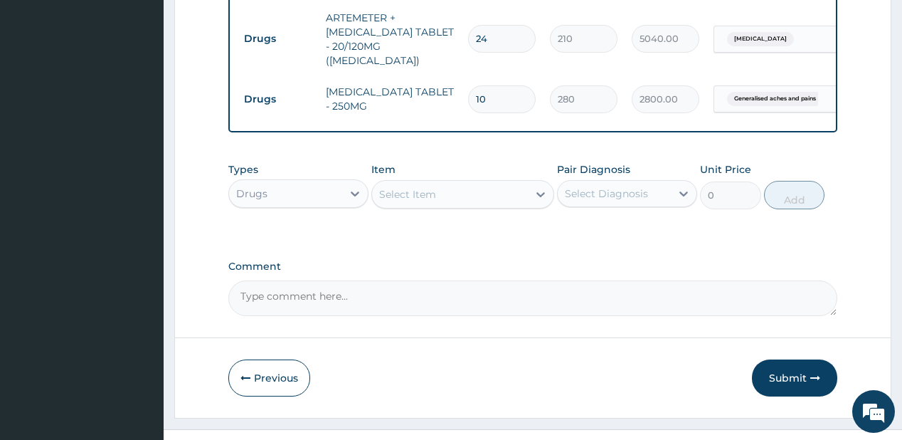
scroll to position [828, 0]
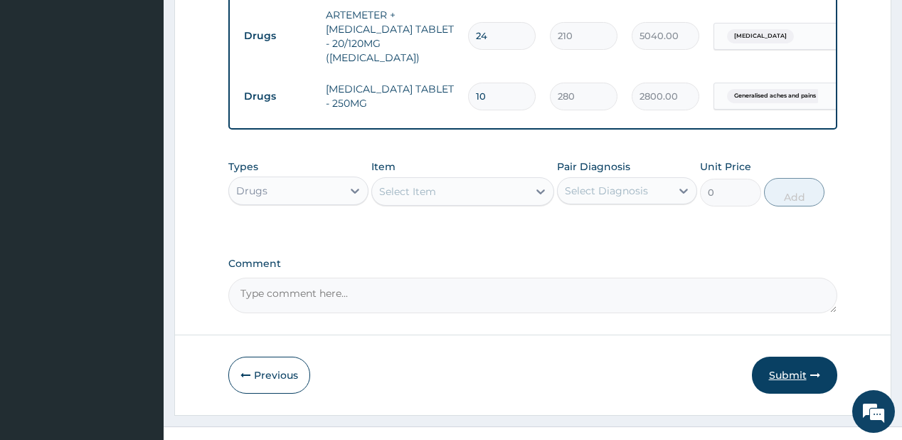
type input "10"
click button "Submit"
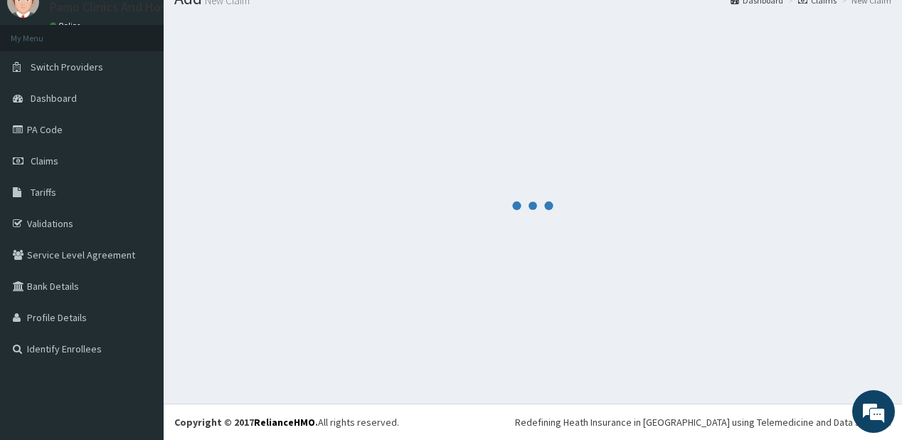
scroll to position [56, 0]
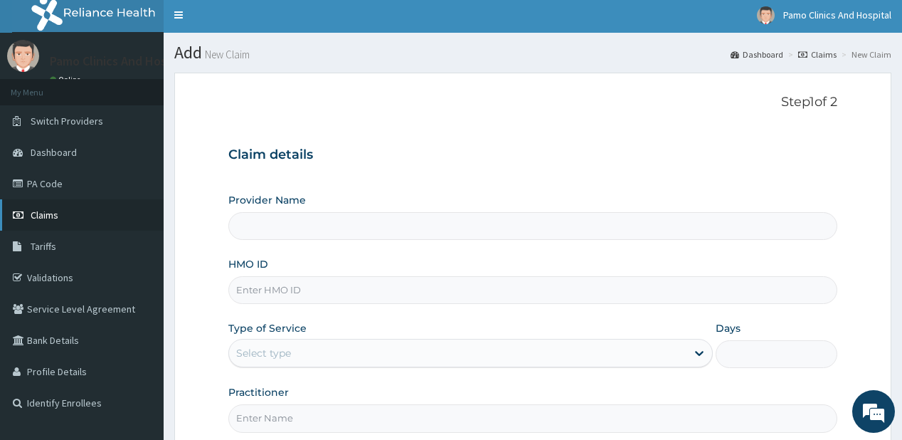
click at [51, 218] on span "Claims" at bounding box center [45, 214] width 28 height 13
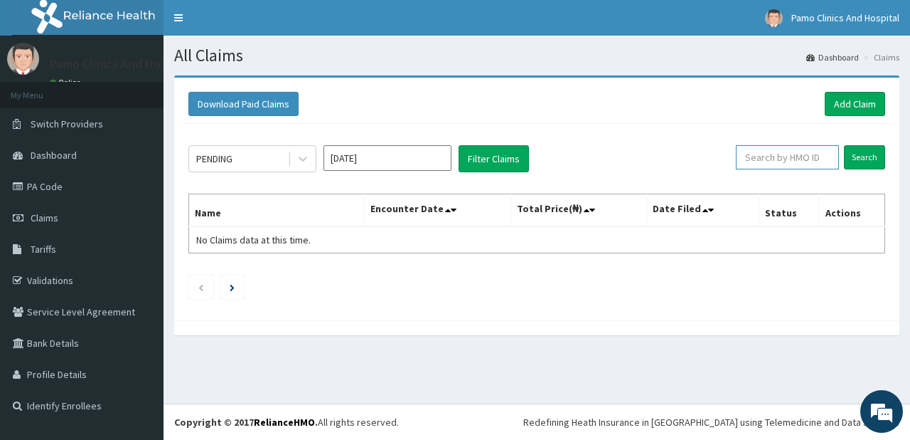
click at [752, 150] on input "text" at bounding box center [787, 157] width 103 height 24
paste input "BTI/10024/B"
type input "BTI/10024/B"
click at [865, 150] on input "Search" at bounding box center [864, 157] width 41 height 24
click at [850, 100] on link "Add Claim" at bounding box center [855, 104] width 60 height 24
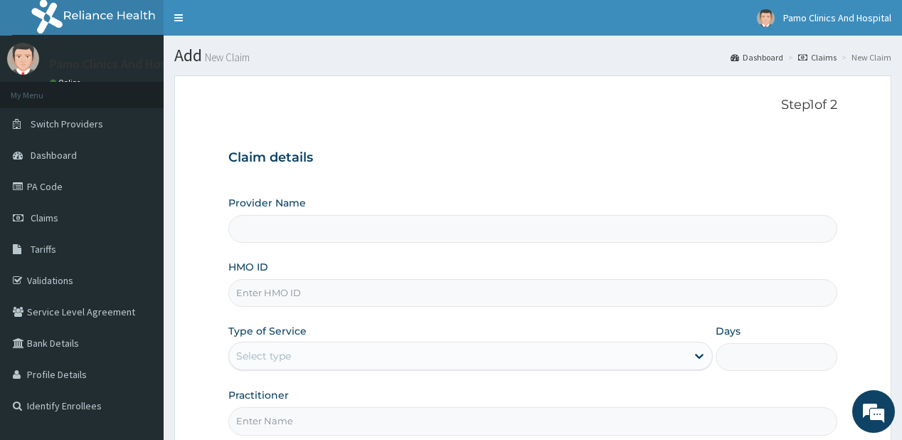
type input "Pamo Clinics And Hospital"
click at [257, 287] on input "HMO ID" at bounding box center [532, 293] width 608 height 28
paste input "MTM/10110/A"
click at [257, 287] on input "MTM/10110/A" at bounding box center [532, 293] width 608 height 28
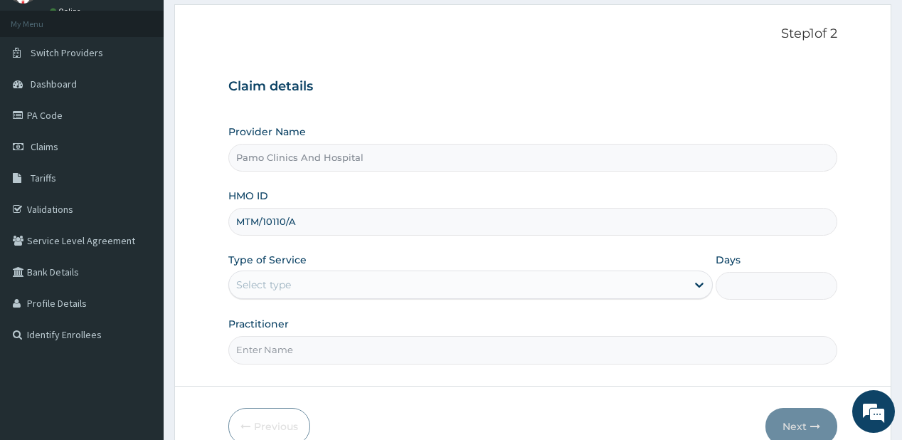
scroll to position [142, 0]
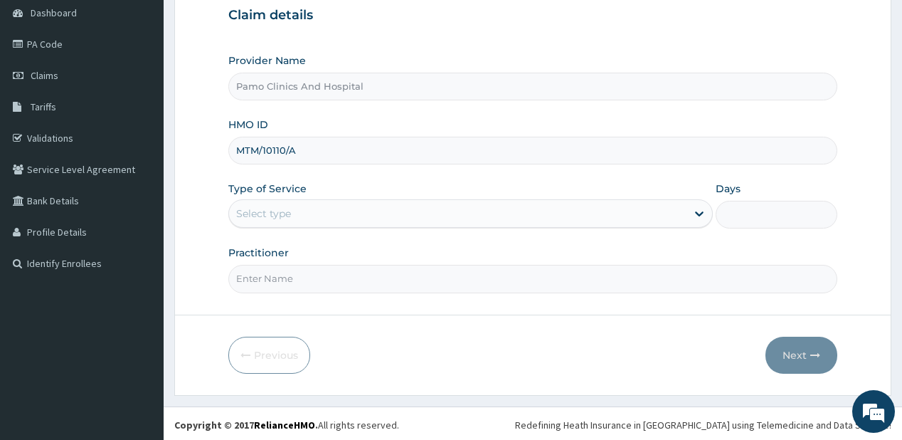
type input "MTM/10110/A"
click at [321, 216] on div "Select type" at bounding box center [457, 213] width 457 height 23
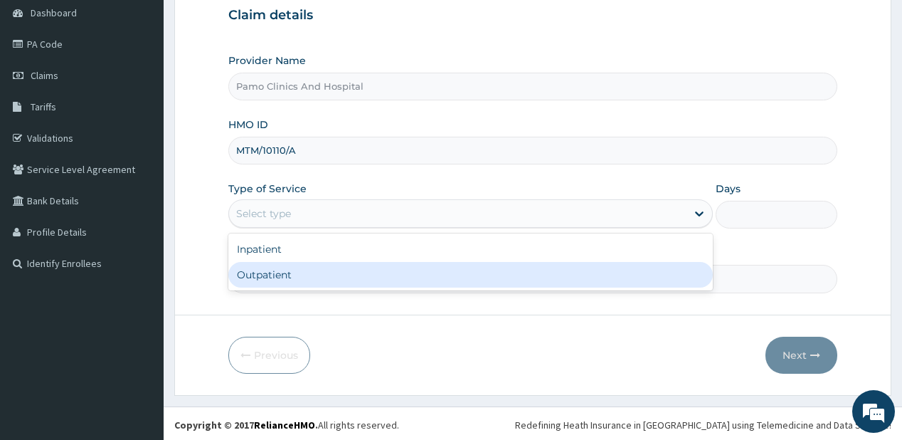
click at [268, 287] on div "Inpatient Outpatient" at bounding box center [470, 261] width 484 height 57
click at [269, 277] on div "Outpatient" at bounding box center [470, 275] width 484 height 26
type input "1"
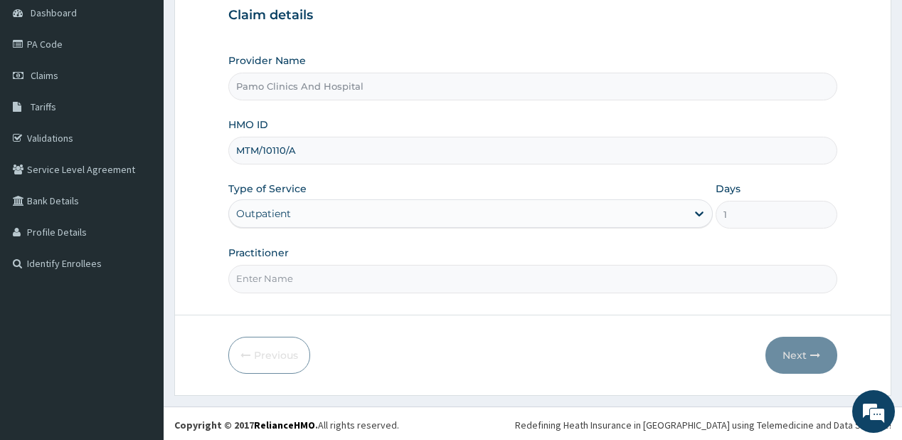
click at [270, 277] on input "Practitioner" at bounding box center [532, 279] width 608 height 28
type input "[PERSON_NAME]"
click at [814, 340] on button "Next" at bounding box center [801, 354] width 72 height 37
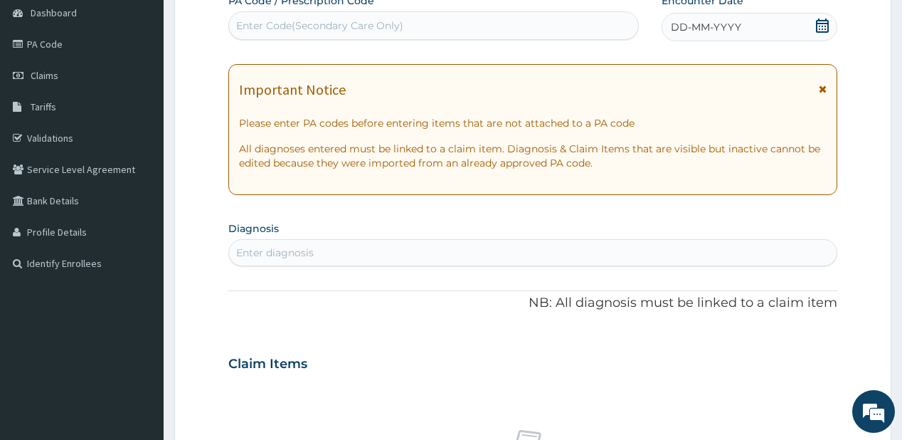
click at [330, 17] on div "Enter Code(Secondary Care Only)" at bounding box center [433, 25] width 408 height 23
paste input "PA/5807B6"
type input "PA/5807B6"
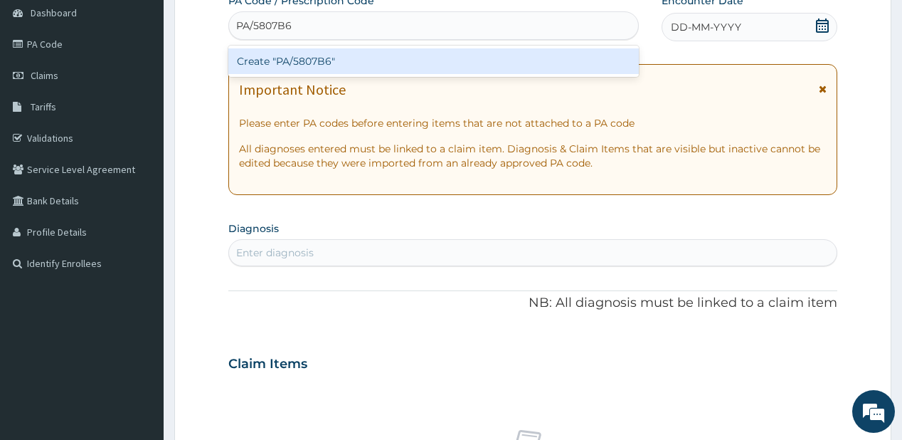
click at [292, 57] on div "Create "PA/5807B6"" at bounding box center [433, 61] width 410 height 26
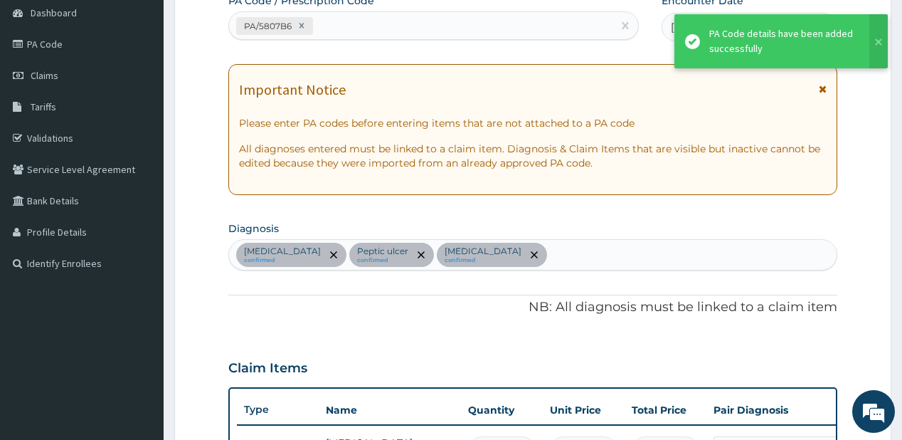
scroll to position [468, 0]
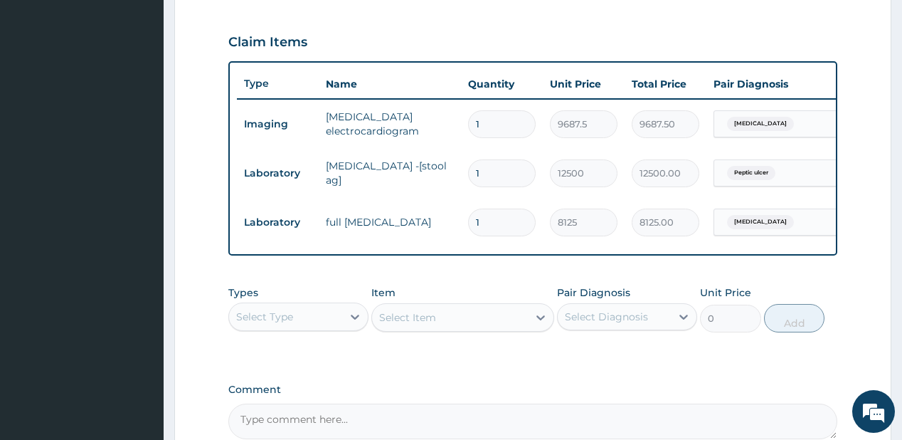
click at [291, 321] on div "Select Type" at bounding box center [264, 316] width 57 height 14
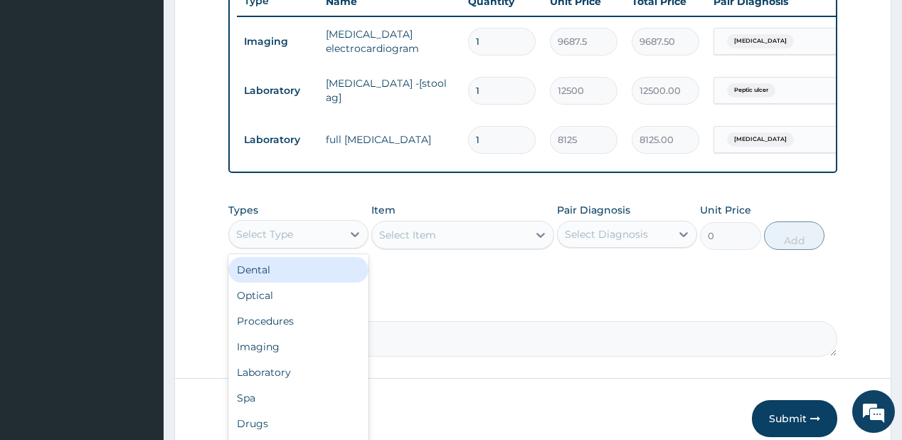
scroll to position [582, 0]
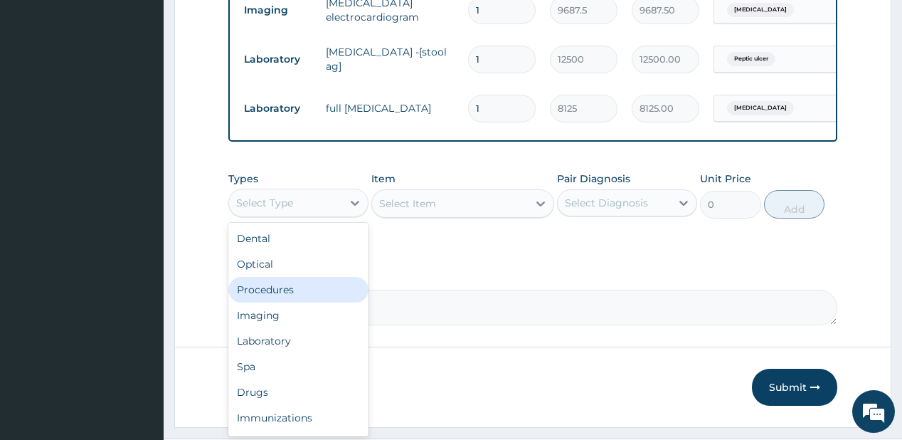
click at [253, 302] on div "Procedures" at bounding box center [298, 290] width 140 height 26
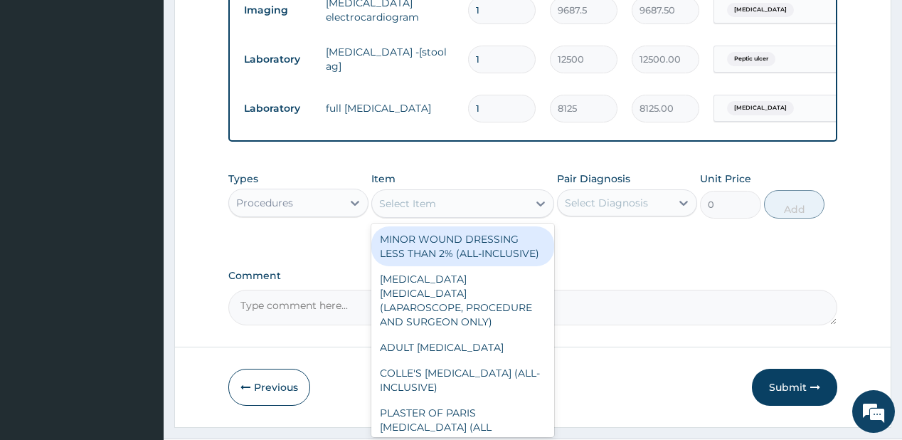
click at [471, 213] on div "Select Item" at bounding box center [450, 203] width 156 height 23
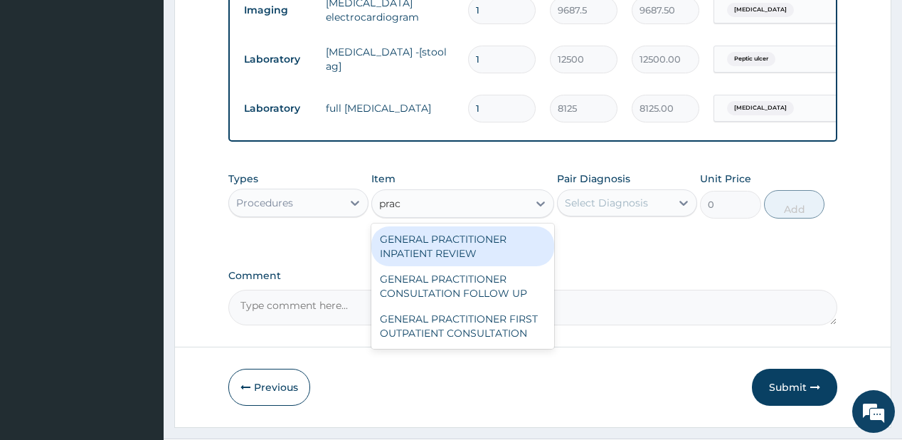
type input "pract"
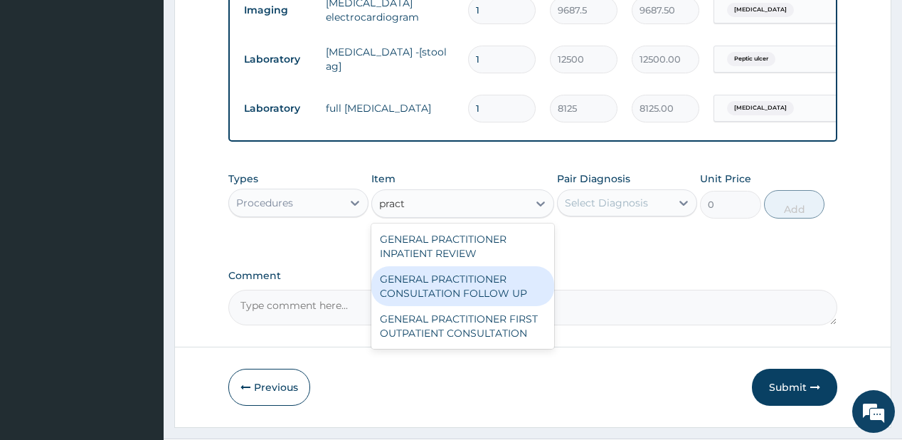
click at [456, 294] on div "GENERAL PRACTITIONER CONSULTATION FOLLOW UP" at bounding box center [462, 286] width 183 height 40
type input "1875"
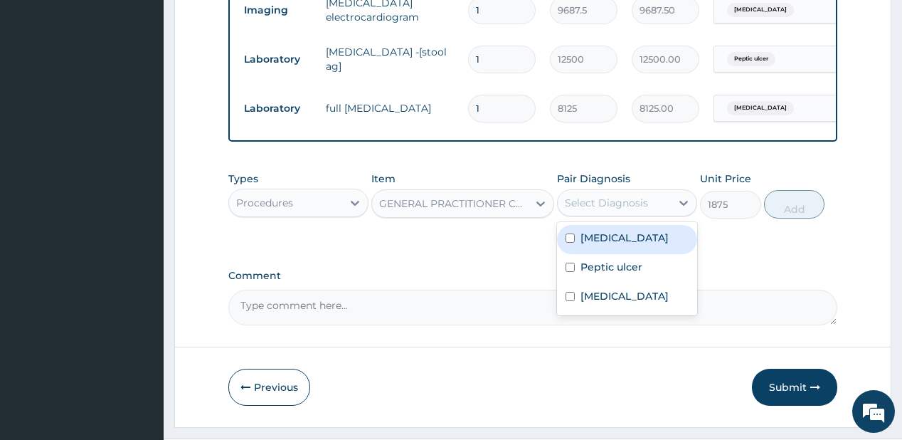
click at [613, 206] on div "Select Diagnosis" at bounding box center [606, 203] width 83 height 14
drag, startPoint x: 605, startPoint y: 246, endPoint x: 602, endPoint y: 261, distance: 15.1
click at [605, 245] on label "Angina pectoris" at bounding box center [624, 237] width 88 height 14
checkbox input "true"
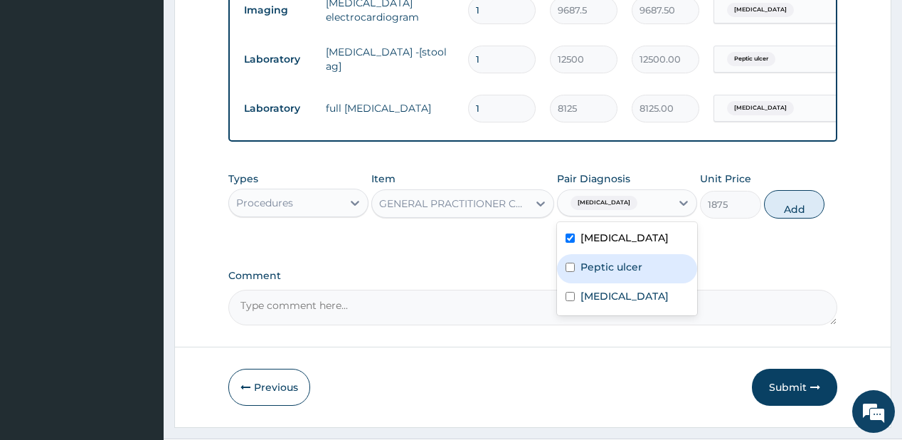
drag, startPoint x: 590, startPoint y: 271, endPoint x: 558, endPoint y: 324, distance: 61.6
click at [587, 282] on div "Peptic ulcer" at bounding box center [627, 268] width 140 height 29
checkbox input "true"
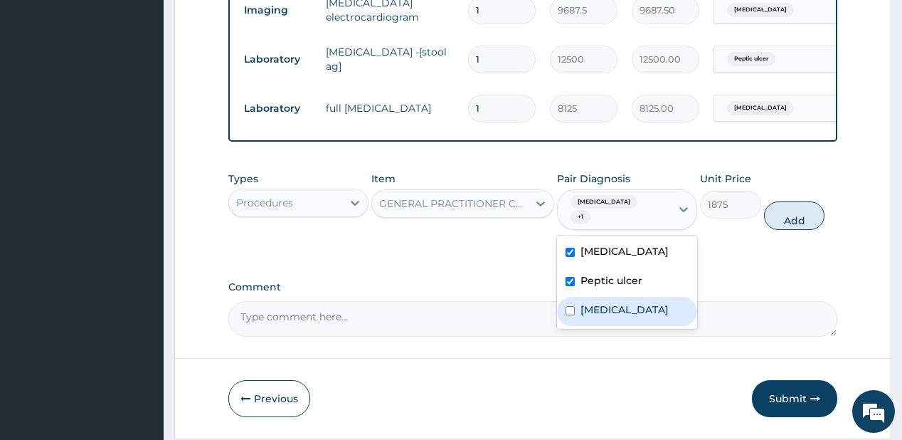
click at [562, 320] on div "Angina pectoris Peptic ulcer Hyperlipidemia" at bounding box center [627, 281] width 140 height 93
click at [573, 310] on div "Hyperlipidemia" at bounding box center [627, 311] width 140 height 29
checkbox input "true"
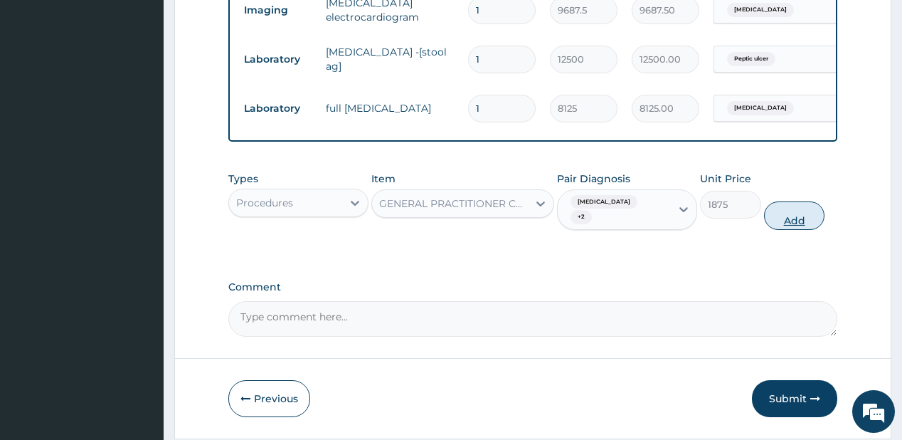
click at [800, 210] on button "Add" at bounding box center [794, 215] width 61 height 28
type input "0"
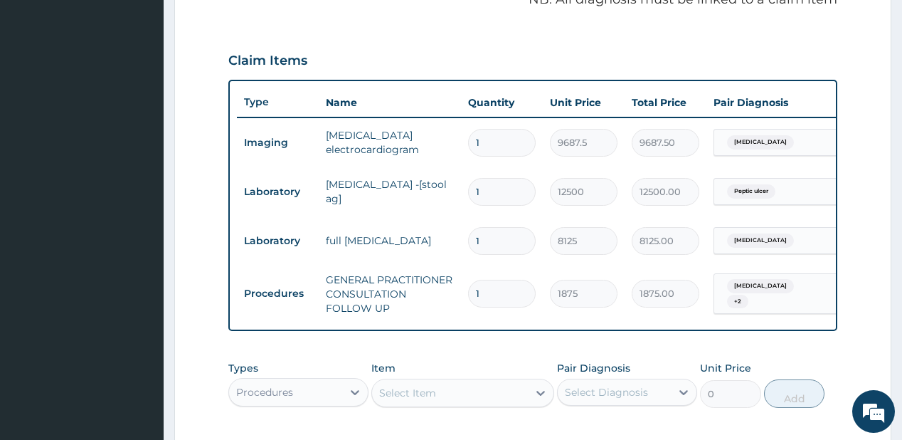
scroll to position [354, 0]
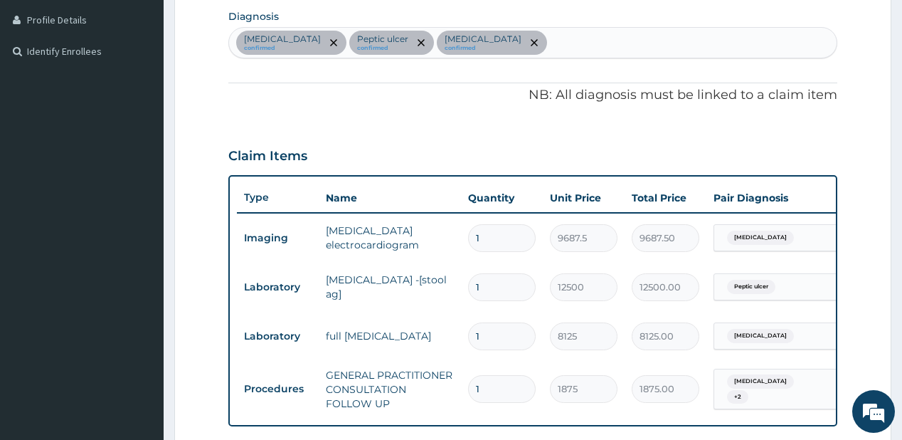
click at [545, 37] on div "Angina pectoris confirmed Peptic ulcer confirmed Hyperlipidemia confirmed" at bounding box center [532, 43] width 607 height 30
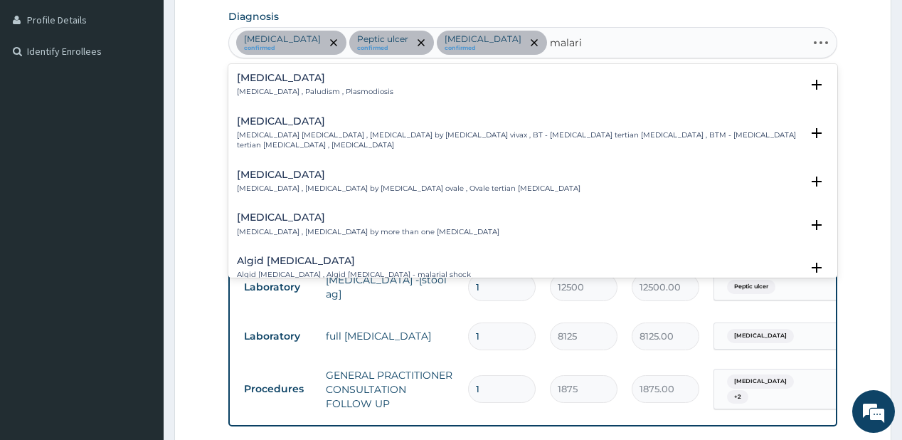
type input "malaria"
click at [270, 82] on h4 "Malaria" at bounding box center [315, 78] width 156 height 11
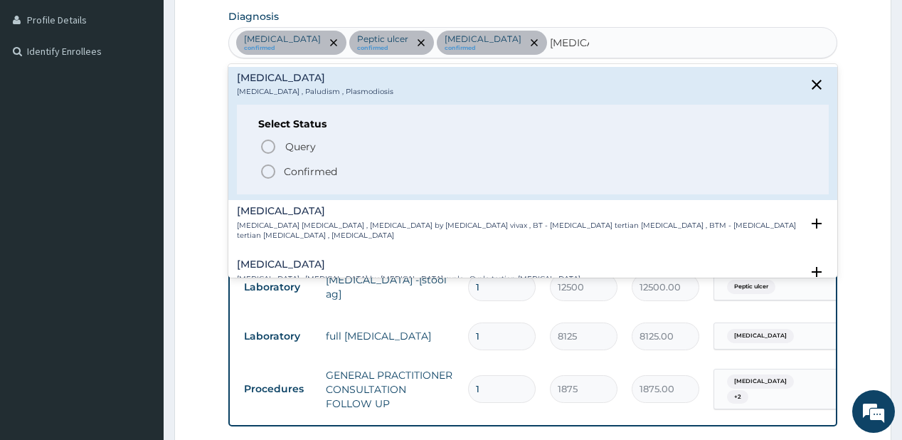
click at [282, 173] on span "Confirmed" at bounding box center [533, 171] width 547 height 17
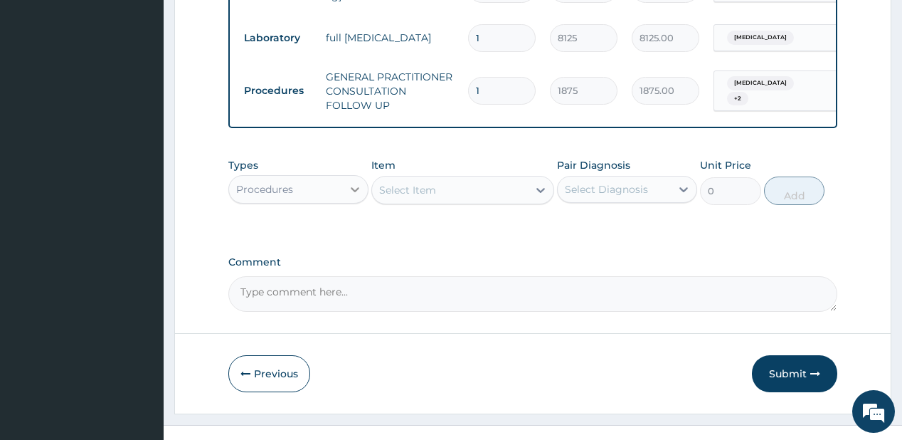
scroll to position [679, 0]
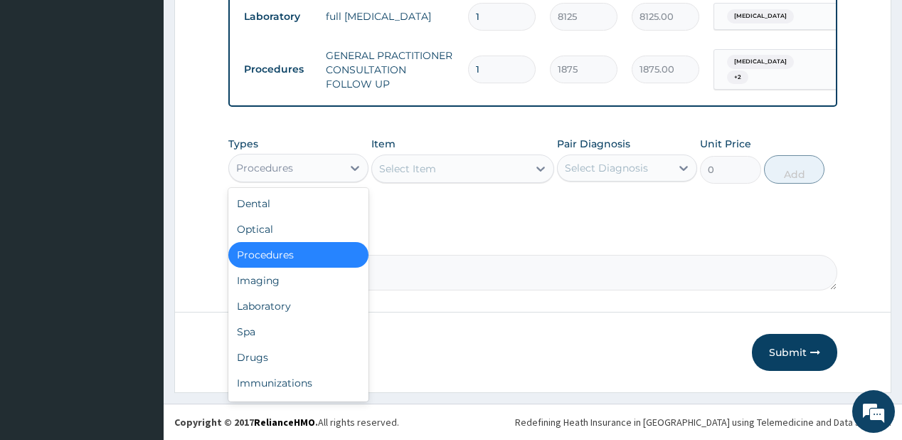
click at [333, 172] on div "Procedures" at bounding box center [285, 167] width 113 height 23
drag, startPoint x: 270, startPoint y: 357, endPoint x: 286, endPoint y: 327, distance: 33.7
click at [271, 358] on div "Drugs" at bounding box center [298, 357] width 140 height 26
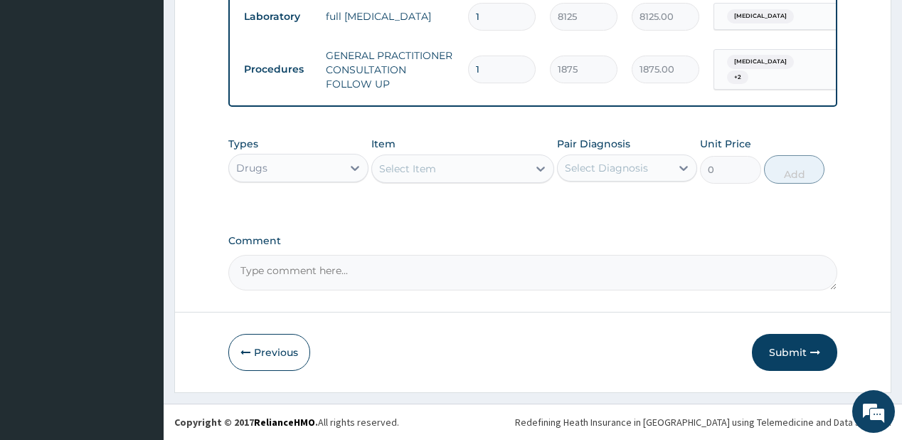
drag, startPoint x: 431, startPoint y: 175, endPoint x: 441, endPoint y: 156, distance: 21.0
click at [441, 161] on div "Select Item" at bounding box center [450, 168] width 156 height 23
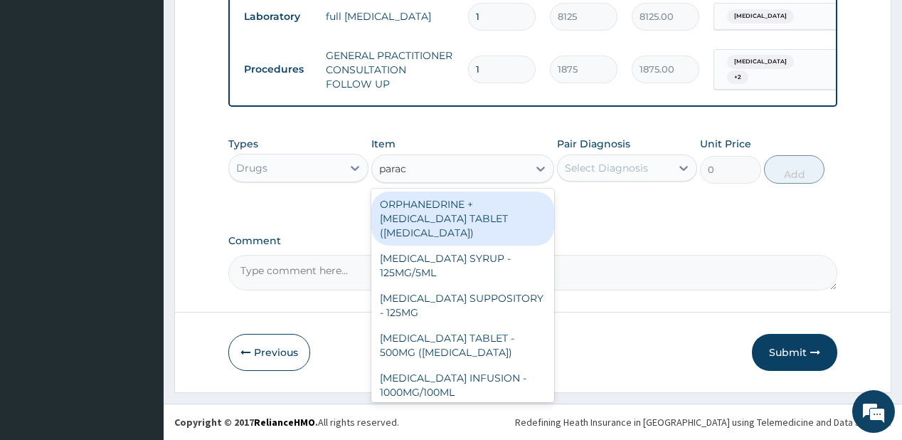
type input "parace"
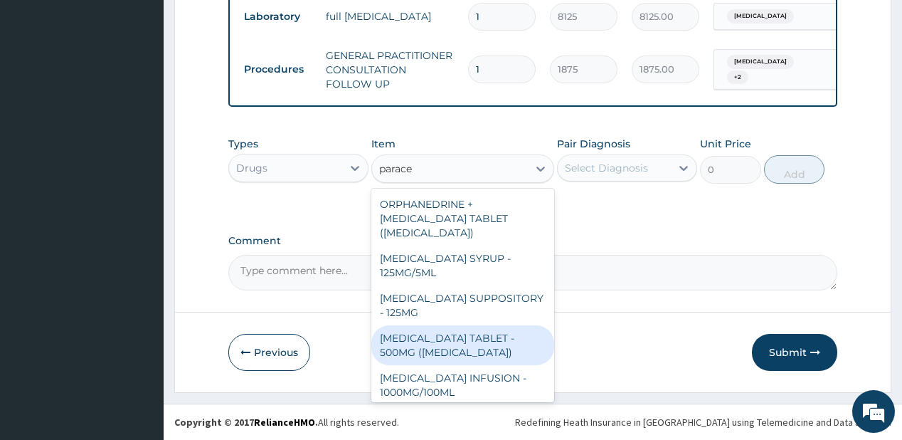
drag, startPoint x: 442, startPoint y: 338, endPoint x: 580, endPoint y: 224, distance: 179.4
click at [442, 336] on div "[MEDICAL_DATA] TABLET - 500MG ([MEDICAL_DATA])" at bounding box center [462, 345] width 183 height 40
type input "42"
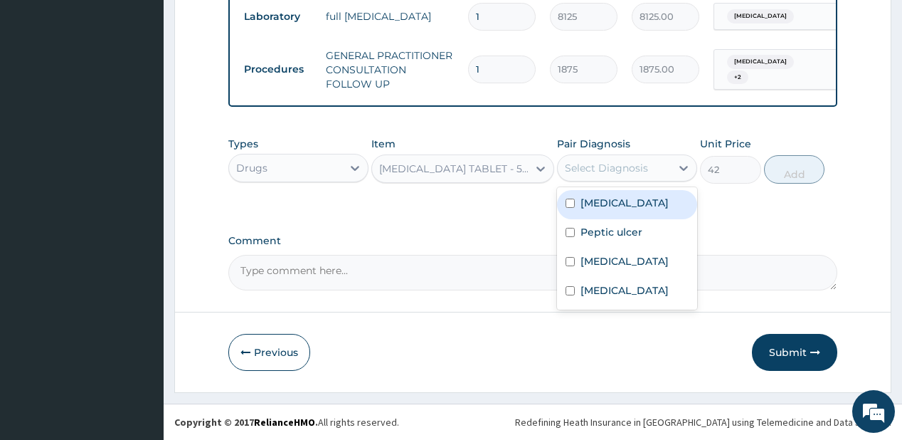
drag, startPoint x: 606, startPoint y: 171, endPoint x: 600, endPoint y: 189, distance: 19.3
click at [607, 171] on div "Select Diagnosis" at bounding box center [606, 168] width 83 height 14
drag, startPoint x: 597, startPoint y: 198, endPoint x: 591, endPoint y: 216, distance: 19.6
click at [595, 208] on label "Angina pectoris" at bounding box center [624, 203] width 88 height 14
checkbox input "true"
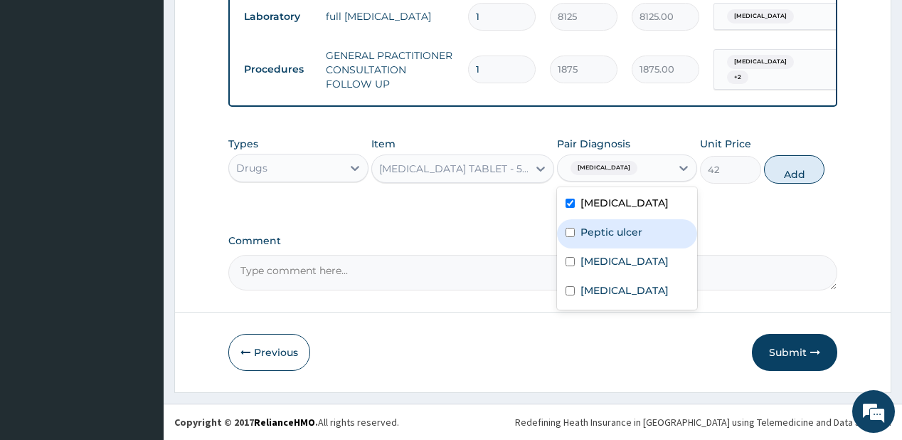
drag, startPoint x: 587, startPoint y: 228, endPoint x: 587, endPoint y: 267, distance: 39.8
click at [587, 233] on label "Peptic ulcer" at bounding box center [611, 232] width 62 height 14
checkbox input "true"
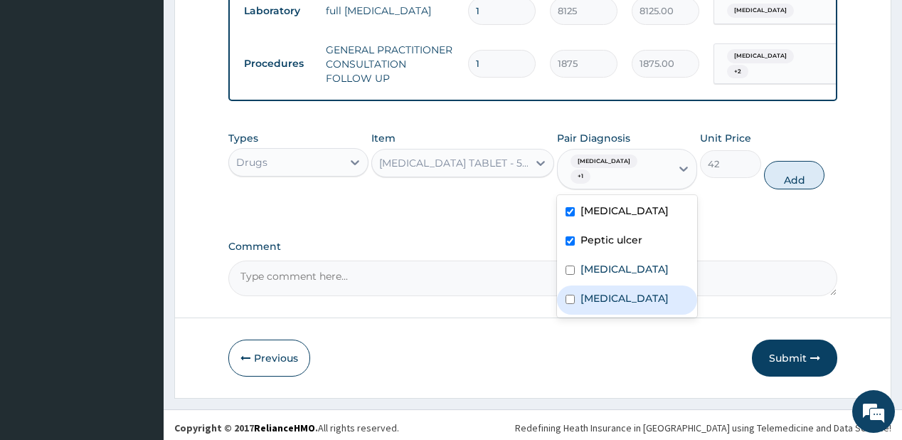
drag, startPoint x: 589, startPoint y: 290, endPoint x: 658, endPoint y: 241, distance: 84.7
click at [592, 291] on label "Malaria" at bounding box center [624, 298] width 88 height 14
checkbox input "true"
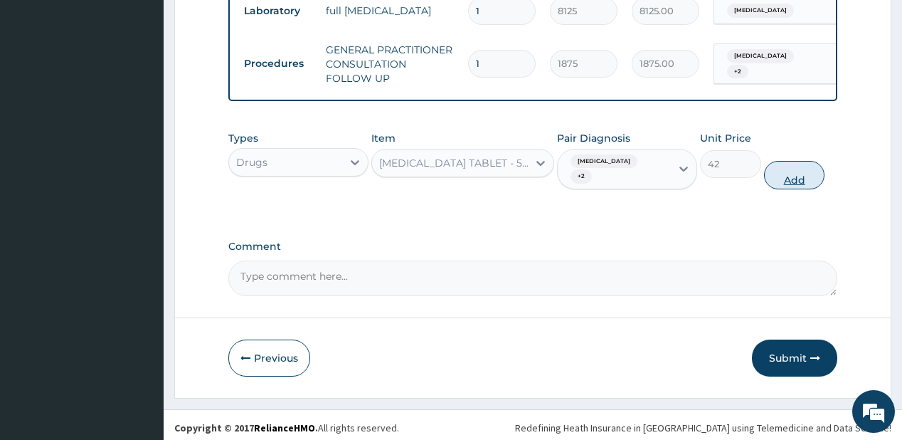
drag, startPoint x: 805, startPoint y: 165, endPoint x: 604, endPoint y: 229, distance: 211.2
click at [804, 166] on button "Add" at bounding box center [794, 175] width 61 height 28
type input "0"
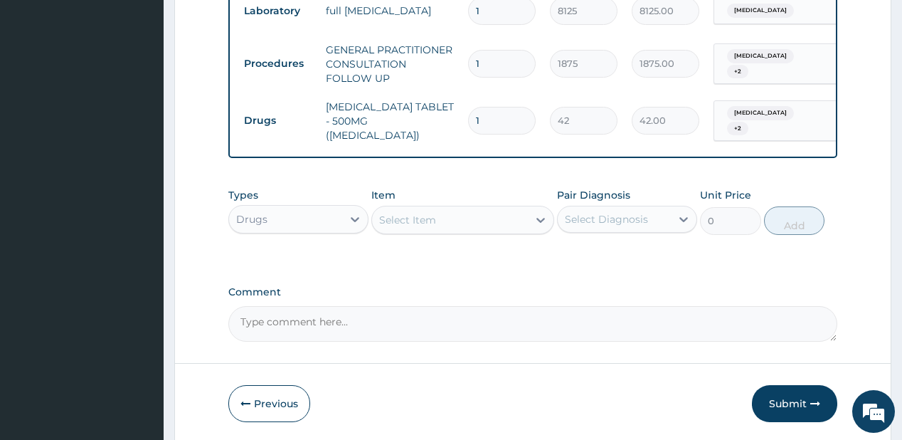
click at [517, 211] on div "Select Item" at bounding box center [450, 219] width 156 height 23
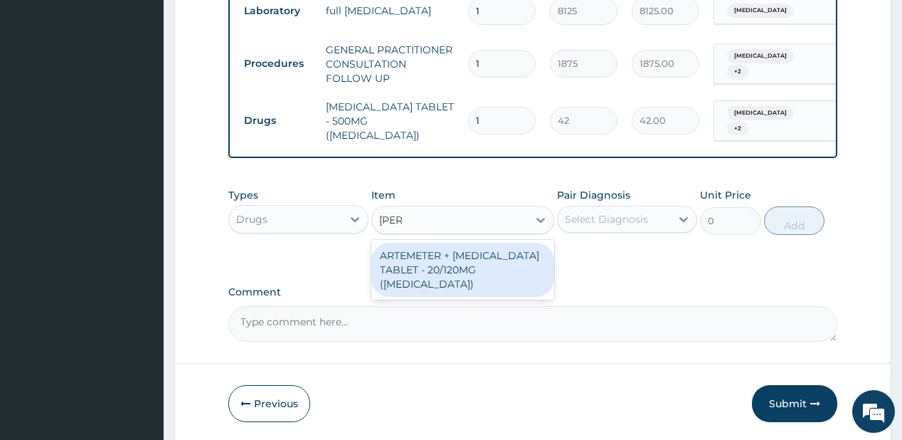
type input "coart"
drag, startPoint x: 475, startPoint y: 268, endPoint x: 541, endPoint y: 246, distance: 69.7
click at [479, 268] on div "ARTEMETER + [MEDICAL_DATA] TABLET - 20/120MG ([MEDICAL_DATA])" at bounding box center [462, 270] width 183 height 54
type input "210"
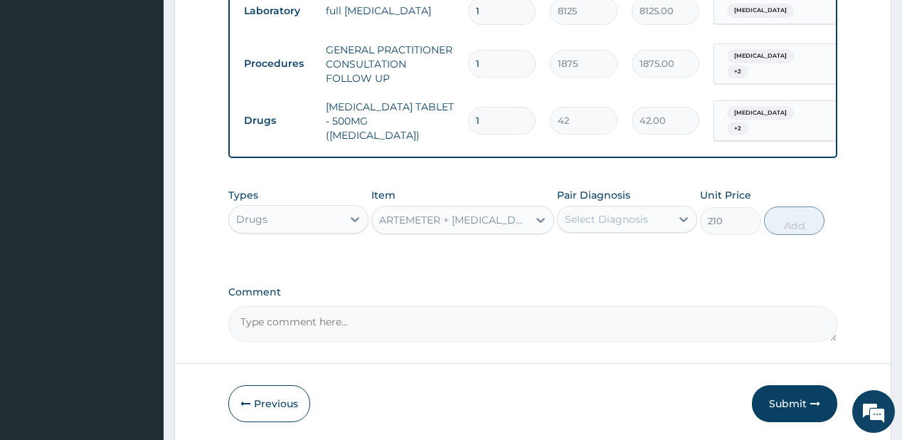
click at [629, 208] on div "Select Diagnosis" at bounding box center [614, 219] width 113 height 23
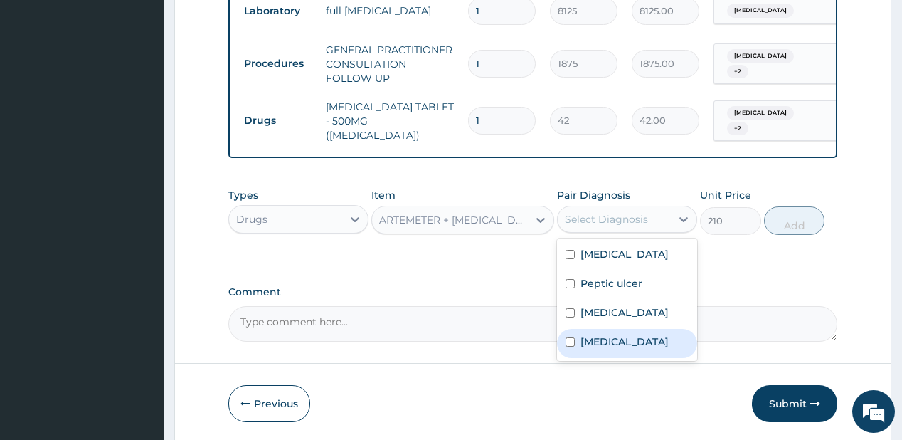
drag, startPoint x: 612, startPoint y: 340, endPoint x: 628, endPoint y: 324, distance: 22.1
click at [617, 335] on label "Malaria" at bounding box center [624, 341] width 88 height 14
checkbox input "true"
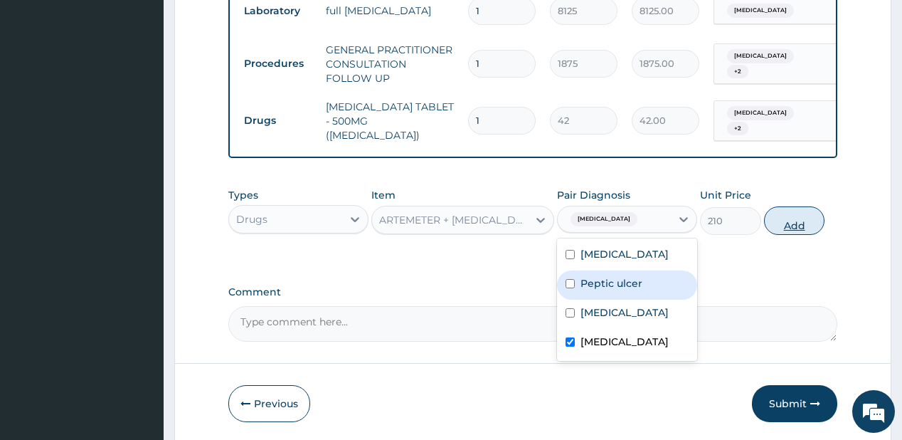
click at [809, 209] on button "Add" at bounding box center [794, 220] width 61 height 28
type input "0"
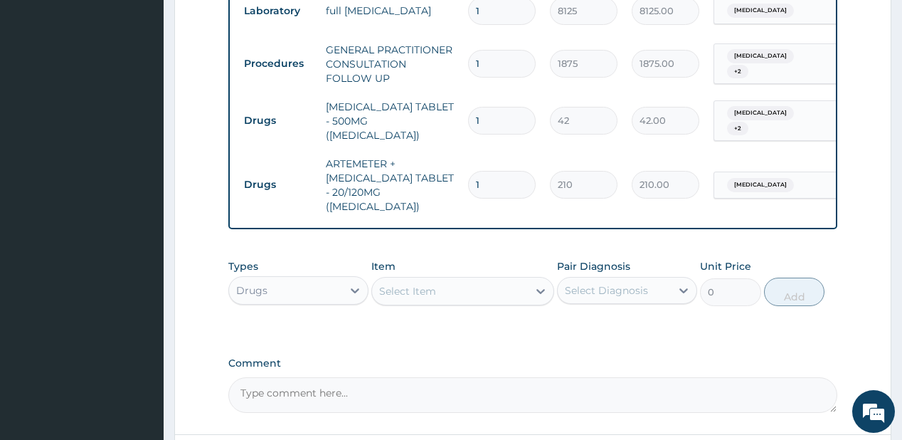
type input "0.00"
type input "2"
type input "420.00"
type input "24"
type input "5040.00"
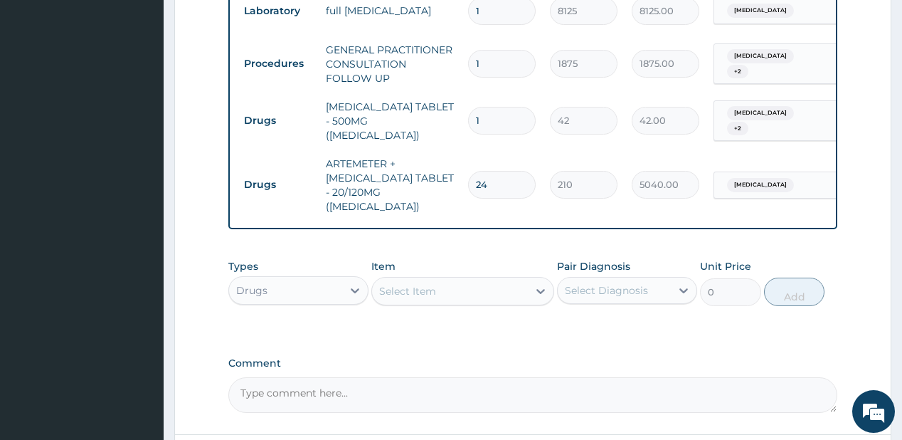
type input "24"
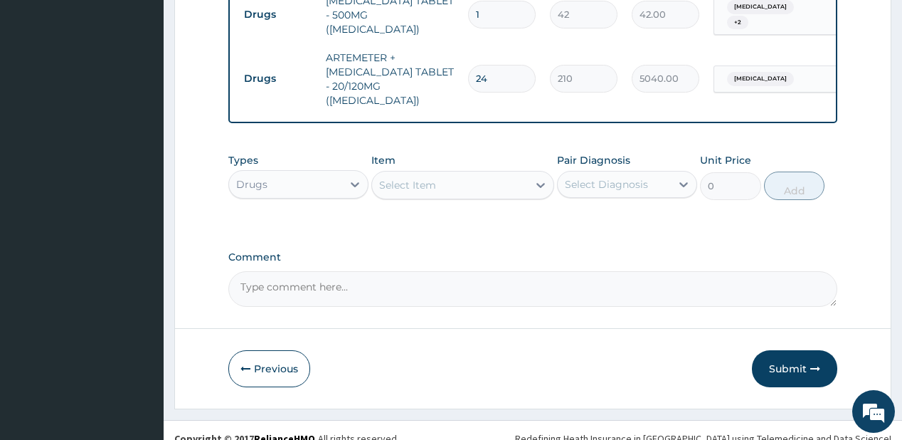
drag, startPoint x: 797, startPoint y: 356, endPoint x: 807, endPoint y: 377, distance: 22.6
click at [797, 356] on button "Submit" at bounding box center [794, 368] width 85 height 37
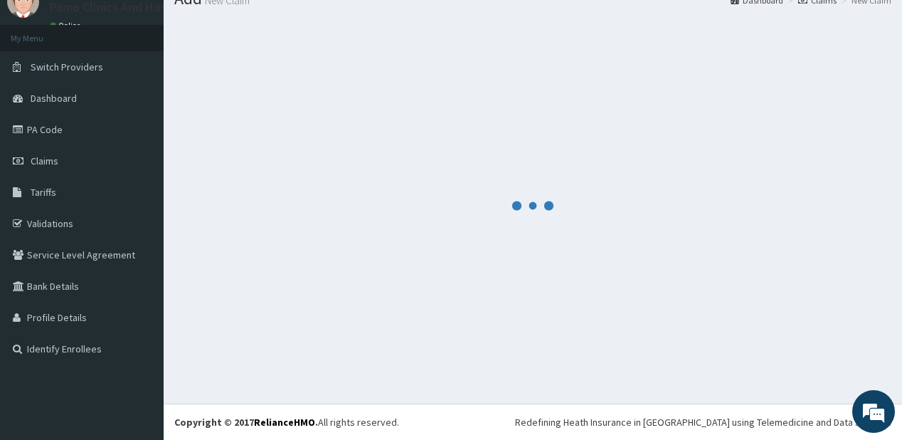
scroll to position [56, 0]
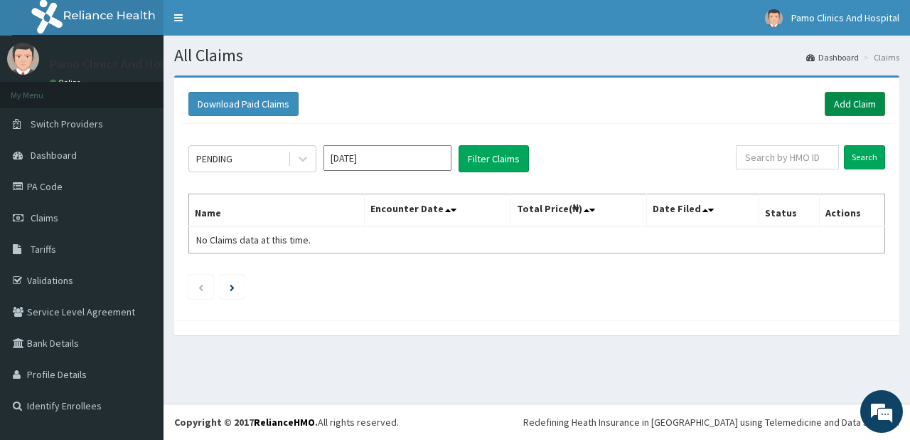
click at [851, 110] on link "Add Claim" at bounding box center [855, 104] width 60 height 24
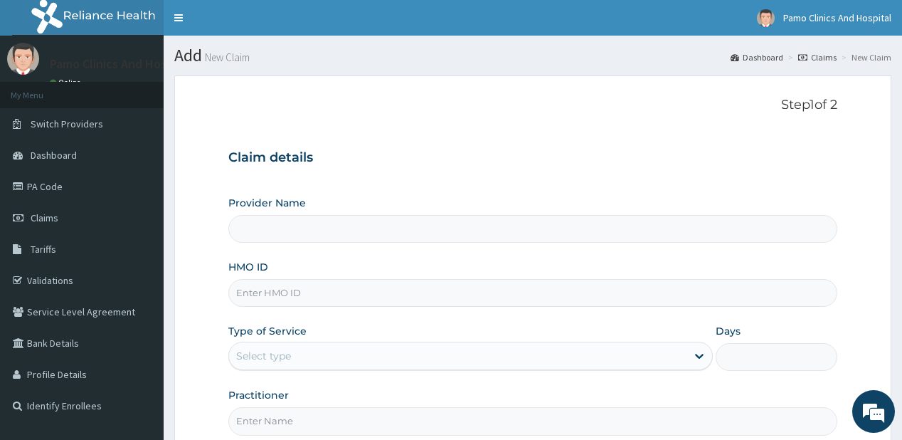
type input "Pamo Clinics And Hospital"
click at [267, 277] on div "HMO ID" at bounding box center [532, 283] width 608 height 47
click at [259, 285] on input "HMO ID" at bounding box center [532, 293] width 608 height 28
paste input "MTM/10110/A"
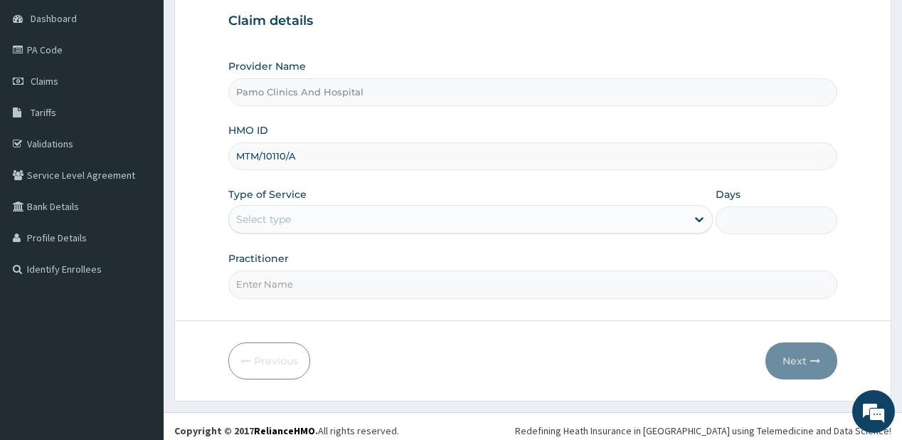
scroll to position [142, 0]
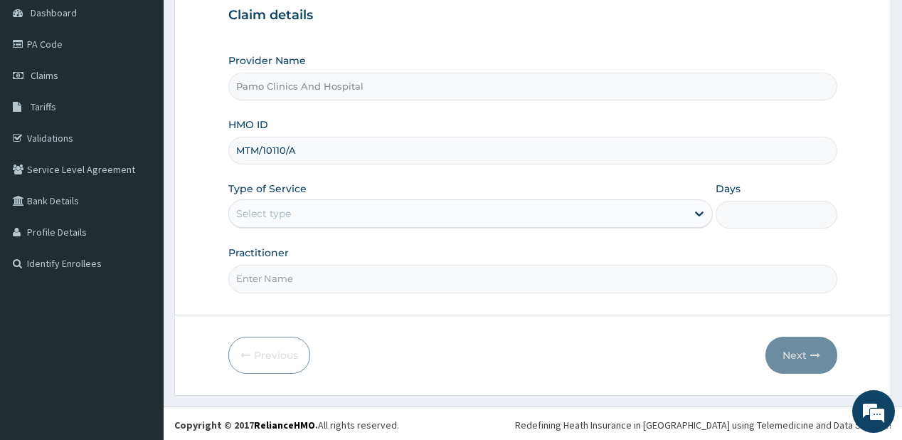
type input "MTM/10110/A"
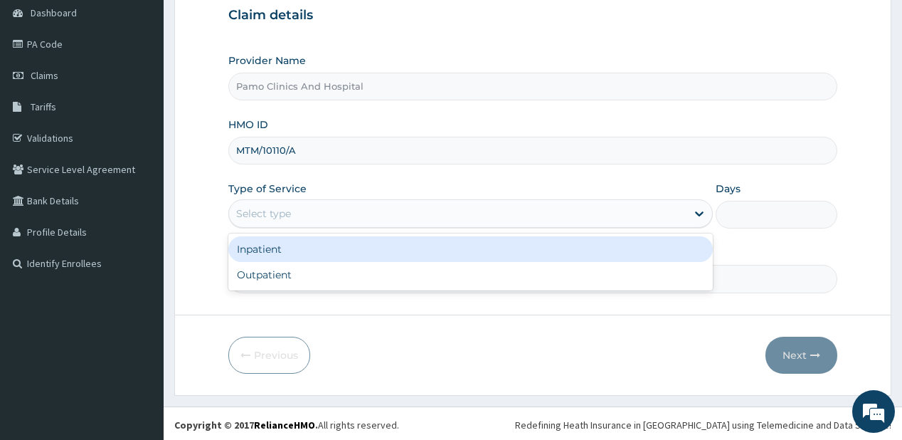
click at [277, 210] on div "Select type" at bounding box center [263, 213] width 55 height 14
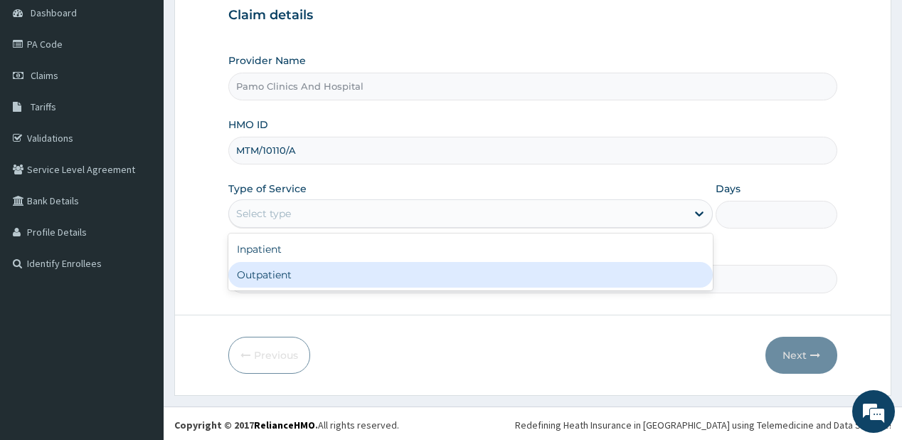
click at [275, 278] on div "Outpatient" at bounding box center [470, 275] width 484 height 26
type input "1"
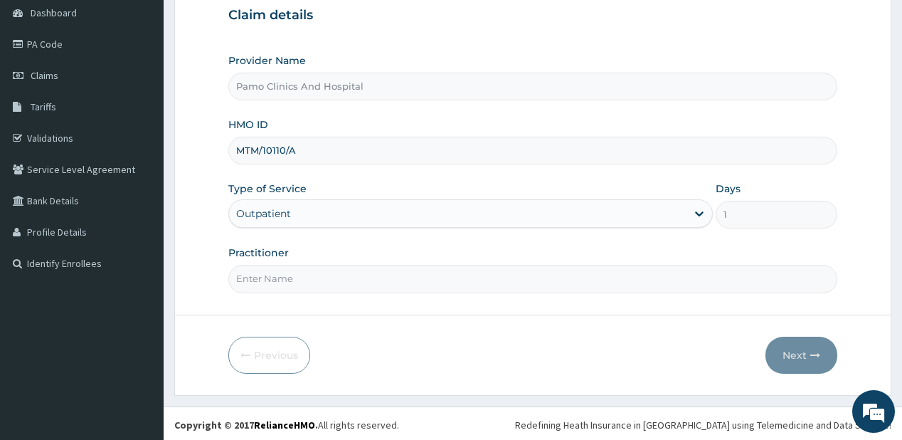
click at [275, 278] on input "Practitioner" at bounding box center [532, 279] width 608 height 28
type input "DR CYNTHIA AMAEFULE"
click at [781, 346] on button "Next" at bounding box center [801, 354] width 72 height 37
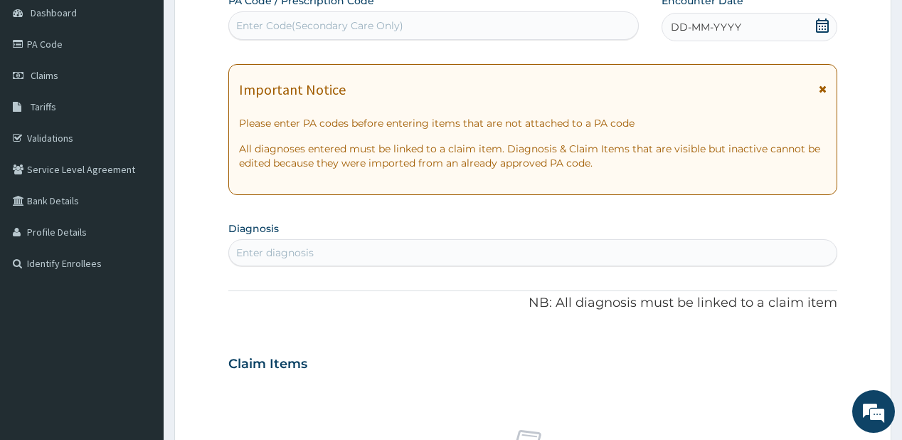
click at [701, 30] on span "DD-MM-YYYY" at bounding box center [706, 27] width 70 height 14
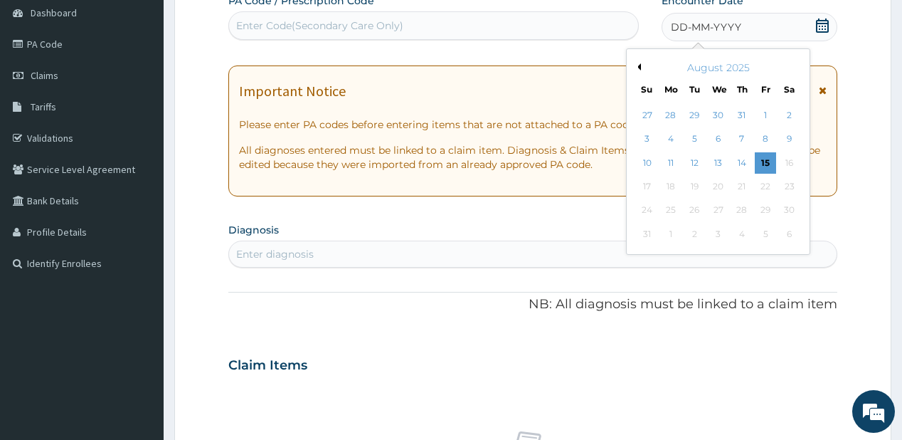
click at [639, 67] on button "Previous Month" at bounding box center [637, 66] width 7 height 7
drag, startPoint x: 696, startPoint y: 208, endPoint x: 422, endPoint y: 270, distance: 280.0
click at [694, 210] on div "29" at bounding box center [693, 210] width 21 height 21
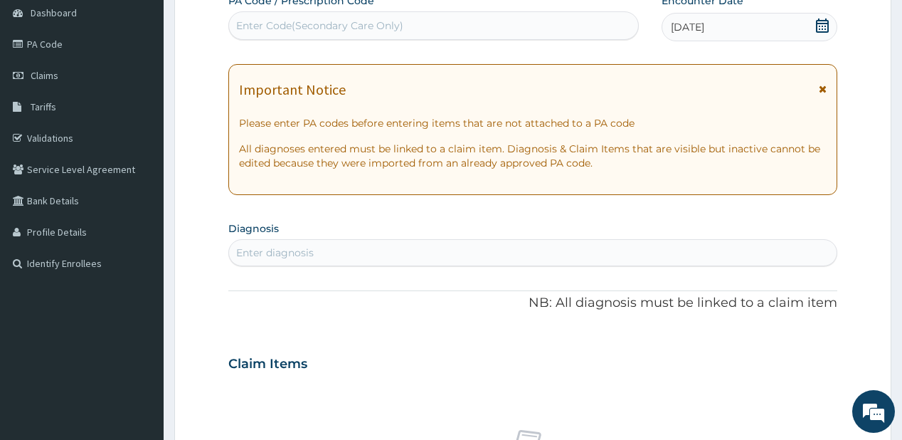
click at [381, 248] on div "Enter diagnosis" at bounding box center [532, 252] width 607 height 23
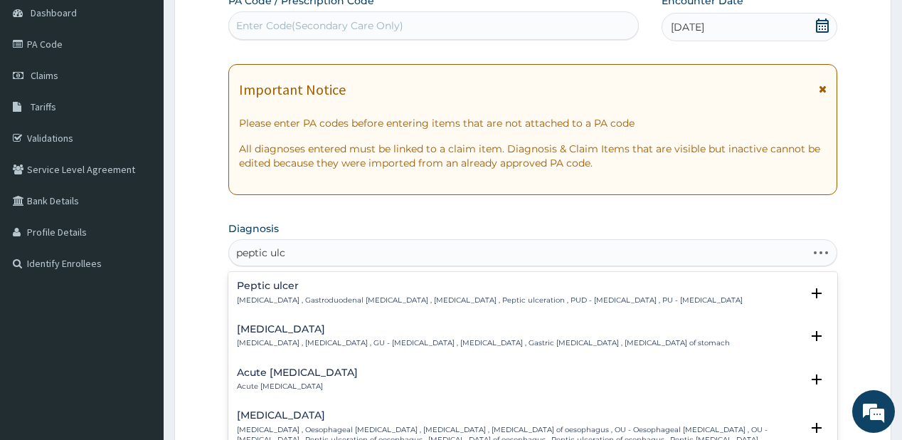
type input "peptic ulce"
click at [365, 295] on p "Peptic ulcer , Gastroduodenal ulcer , Peptic ulcer disease , Peptic ulceration …" at bounding box center [490, 300] width 506 height 10
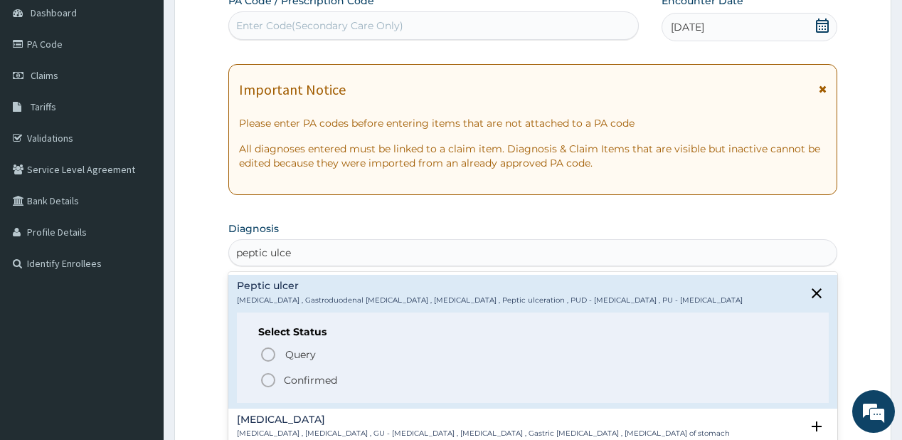
click at [290, 376] on p "Confirmed" at bounding box center [310, 380] width 53 height 14
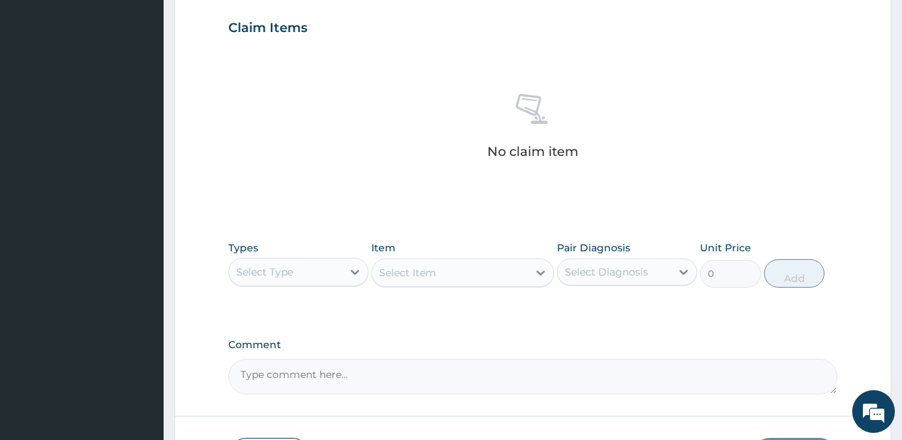
scroll to position [484, 0]
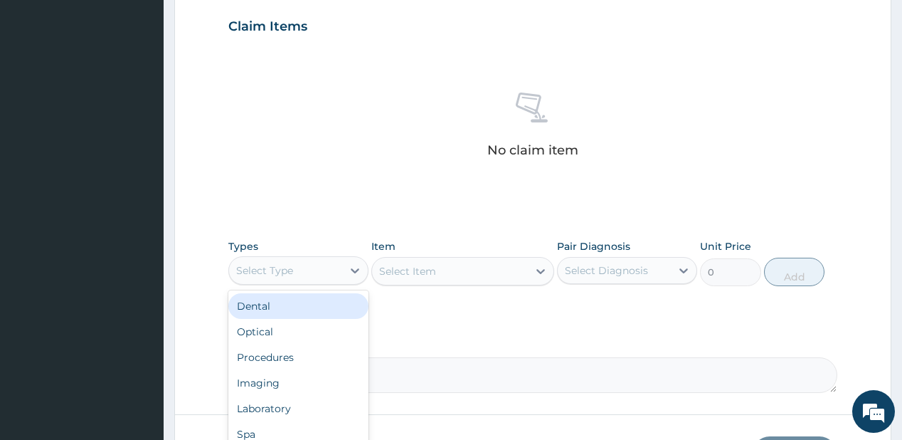
click at [310, 279] on div "Select Type" at bounding box center [285, 270] width 113 height 23
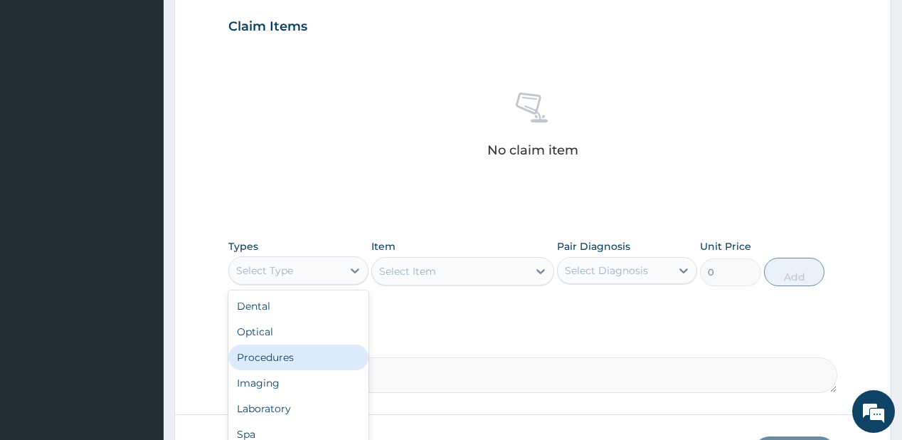
click at [291, 353] on div "Procedures" at bounding box center [298, 357] width 140 height 26
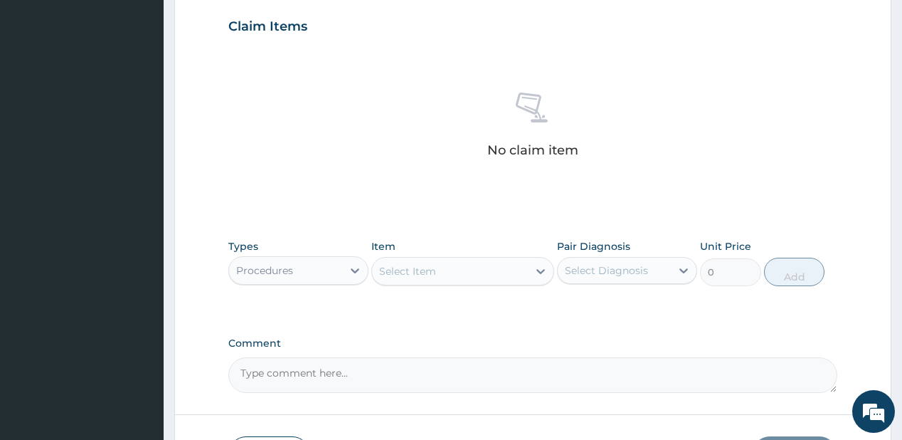
drag, startPoint x: 450, startPoint y: 267, endPoint x: 418, endPoint y: 223, distance: 54.5
click at [430, 263] on div "Select Item" at bounding box center [450, 271] width 156 height 23
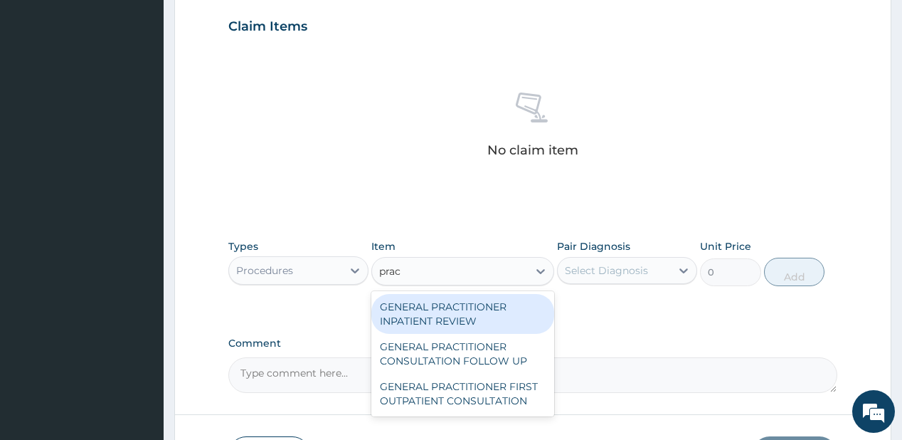
type input "pract"
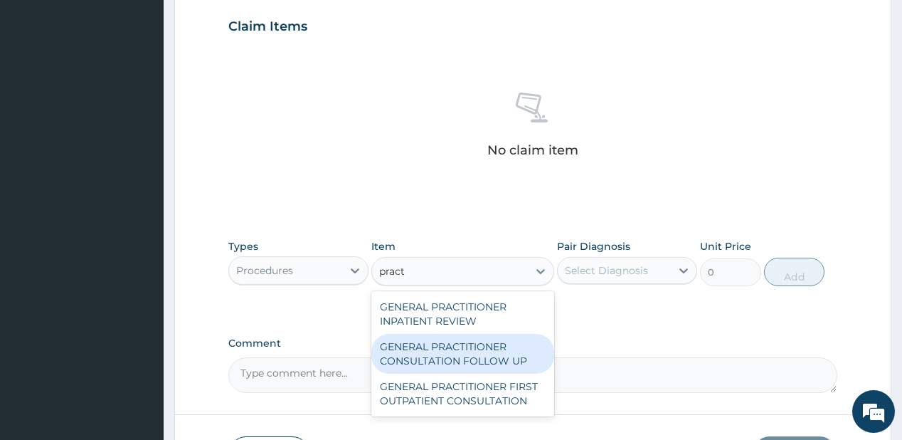
click at [418, 346] on div "GENERAL PRACTITIONER CONSULTATION FOLLOW UP" at bounding box center [462, 354] width 183 height 40
type input "1875"
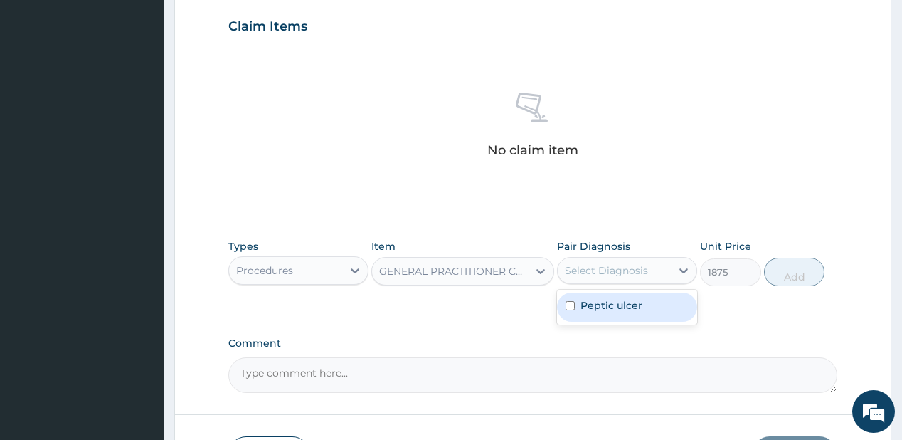
click at [622, 275] on div "Select Diagnosis" at bounding box center [606, 270] width 83 height 14
drag, startPoint x: 606, startPoint y: 307, endPoint x: 770, endPoint y: 260, distance: 170.4
click at [607, 307] on label "Peptic ulcer" at bounding box center [611, 305] width 62 height 14
checkbox input "true"
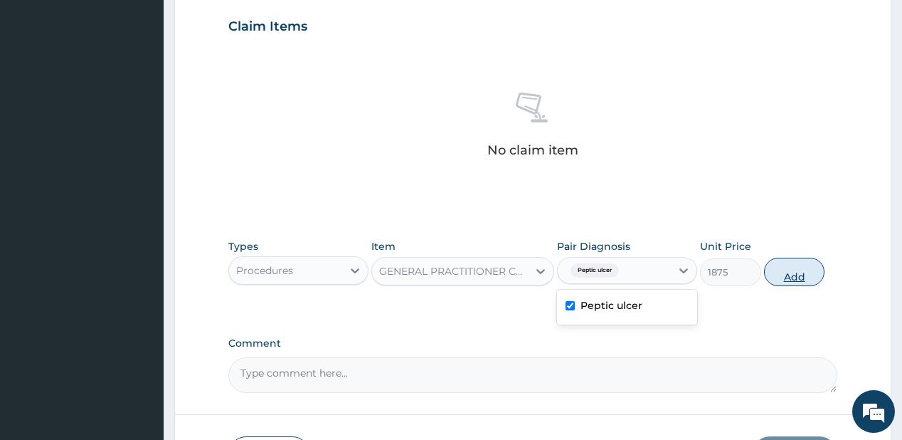
click at [788, 275] on button "Add" at bounding box center [794, 271] width 61 height 28
type input "0"
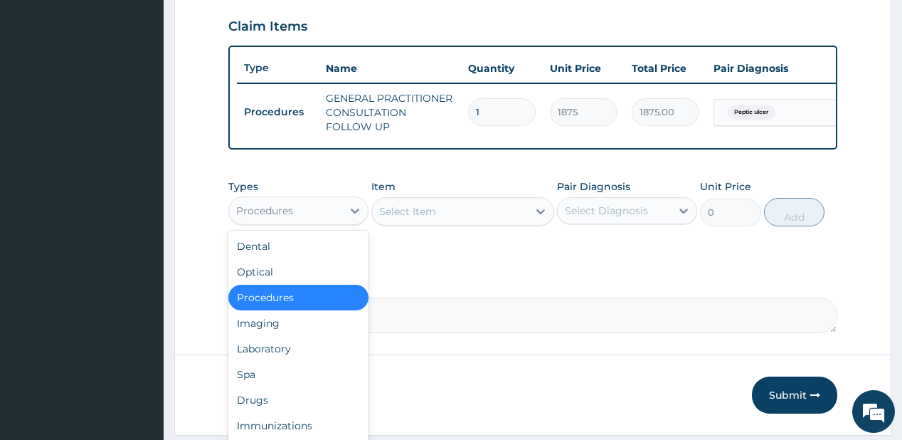
click at [330, 220] on div "Procedures" at bounding box center [285, 210] width 113 height 23
click at [259, 408] on div "Drugs" at bounding box center [298, 400] width 140 height 26
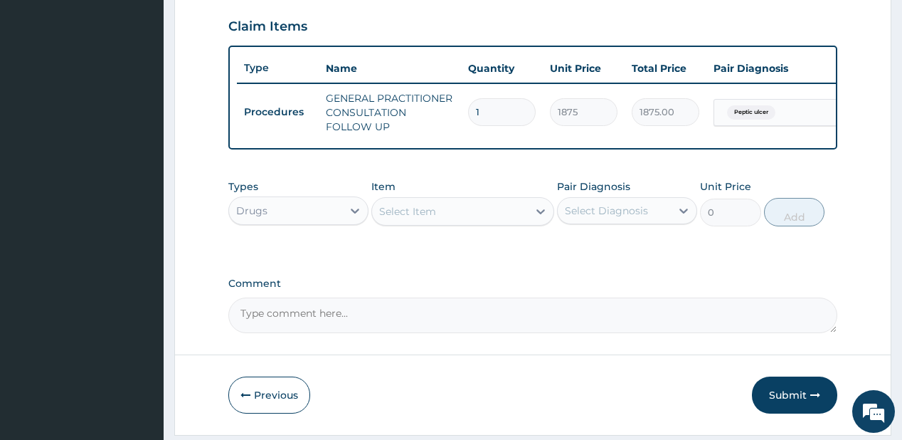
click at [455, 213] on div "Select Item" at bounding box center [450, 211] width 156 height 23
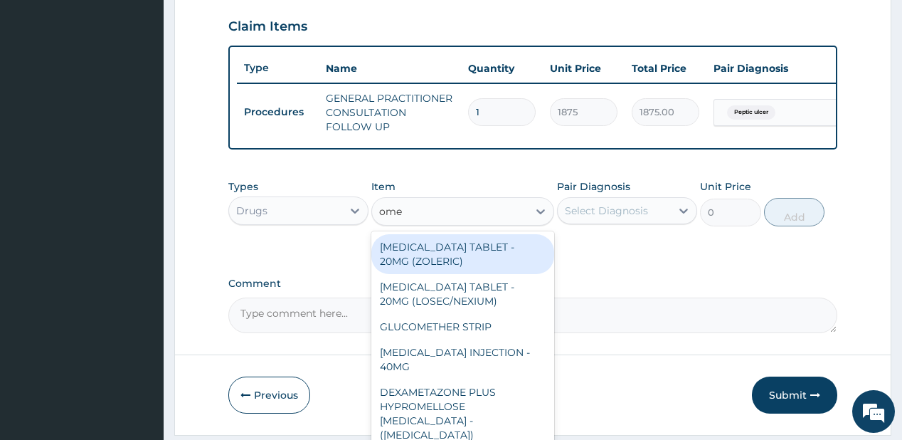
type input "omep"
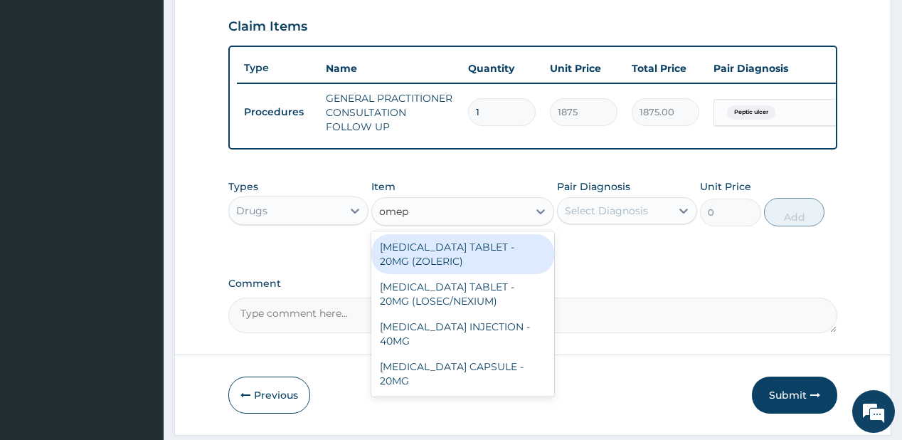
click at [526, 255] on div "ESOMEPRAZOLE TABLET - 20MG (ZOLERIC)" at bounding box center [462, 254] width 183 height 40
type input "109.19999999999999"
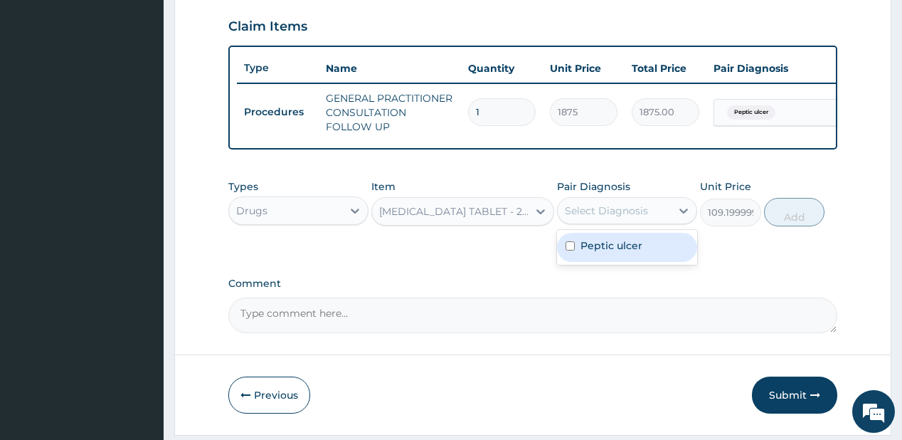
click at [630, 203] on div "Select Diagnosis" at bounding box center [627, 210] width 140 height 27
drag, startPoint x: 602, startPoint y: 248, endPoint x: 717, endPoint y: 200, distance: 124.0
click at [605, 248] on label "Peptic ulcer" at bounding box center [611, 245] width 62 height 14
checkbox input "true"
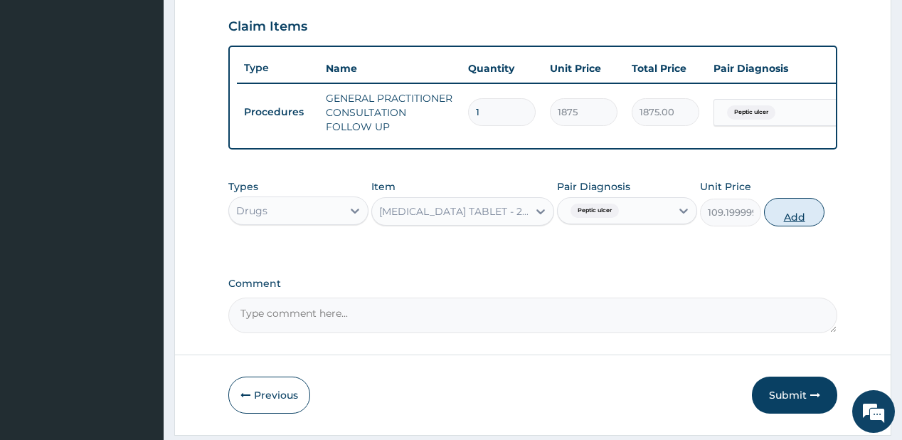
click at [778, 213] on button "Add" at bounding box center [794, 212] width 61 height 28
type input "0"
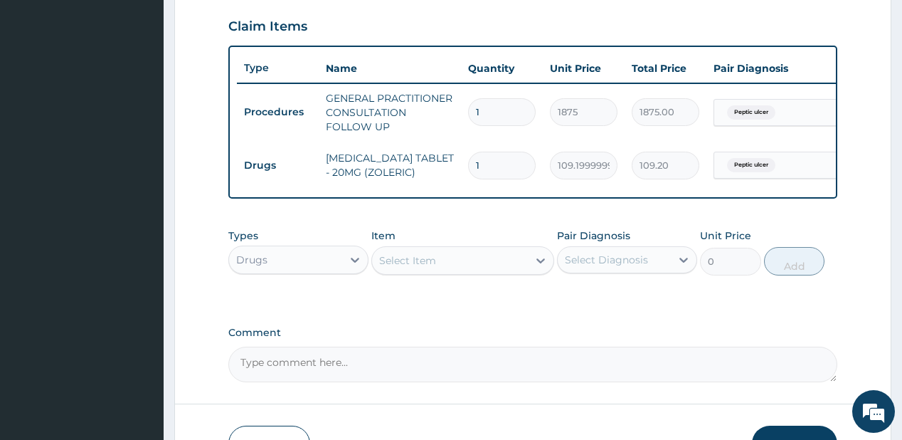
type input "10"
type input "1092.00"
type input "10"
click at [462, 272] on div "Select Item" at bounding box center [450, 260] width 156 height 23
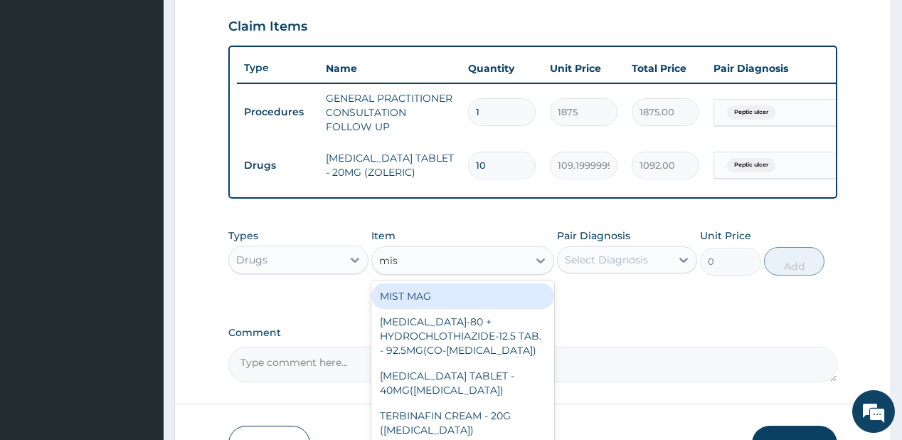
type input "mist"
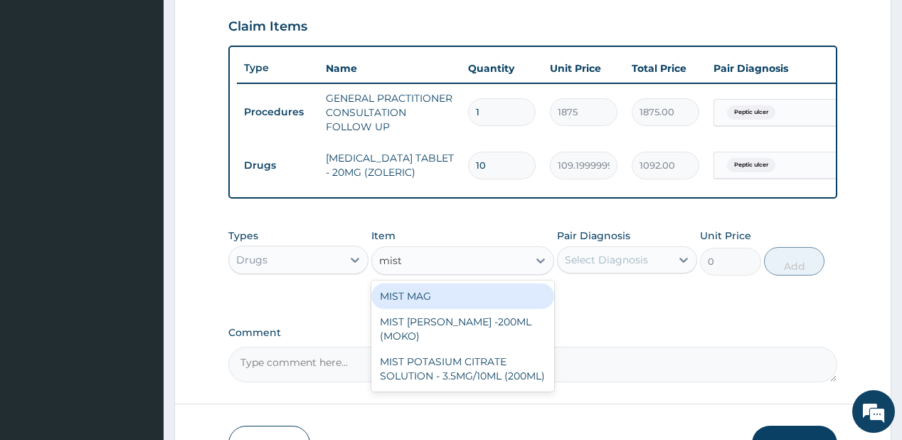
click at [497, 299] on div "MIST MAG" at bounding box center [462, 296] width 183 height 26
type input "1000"
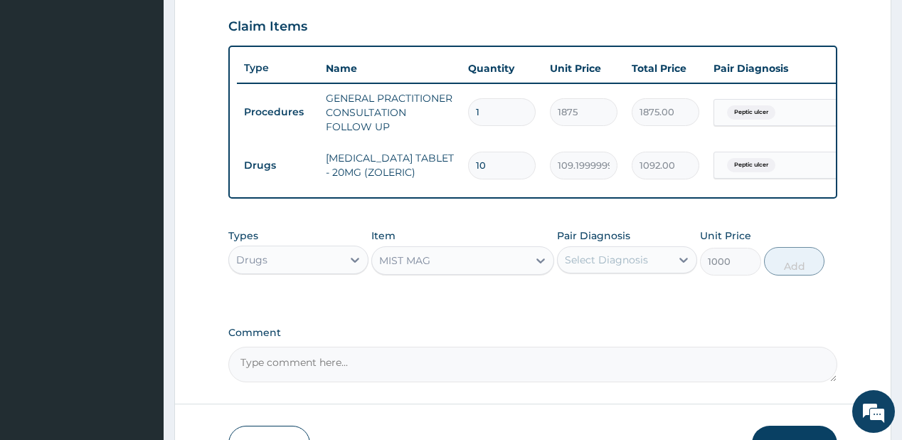
click at [603, 262] on div "Select Diagnosis" at bounding box center [606, 259] width 83 height 14
drag, startPoint x: 604, startPoint y: 303, endPoint x: 781, endPoint y: 262, distance: 181.7
click at [605, 302] on label "Peptic ulcer" at bounding box center [611, 294] width 62 height 14
checkbox input "true"
click at [787, 261] on button "Add" at bounding box center [794, 261] width 61 height 28
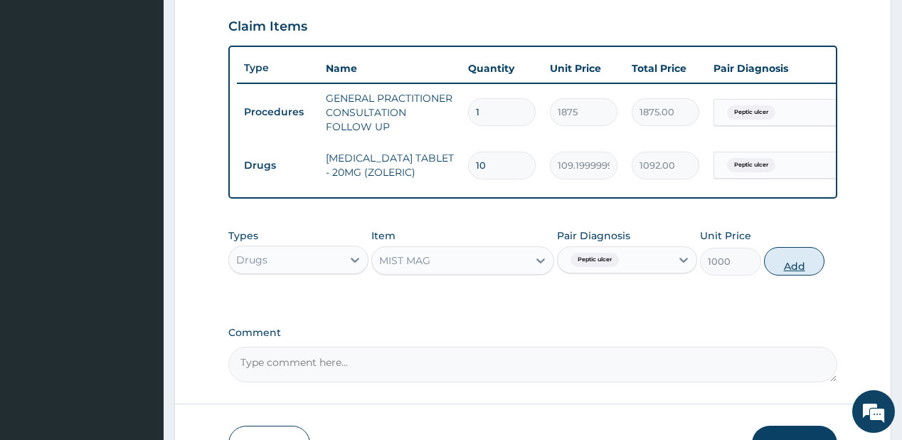
type input "0"
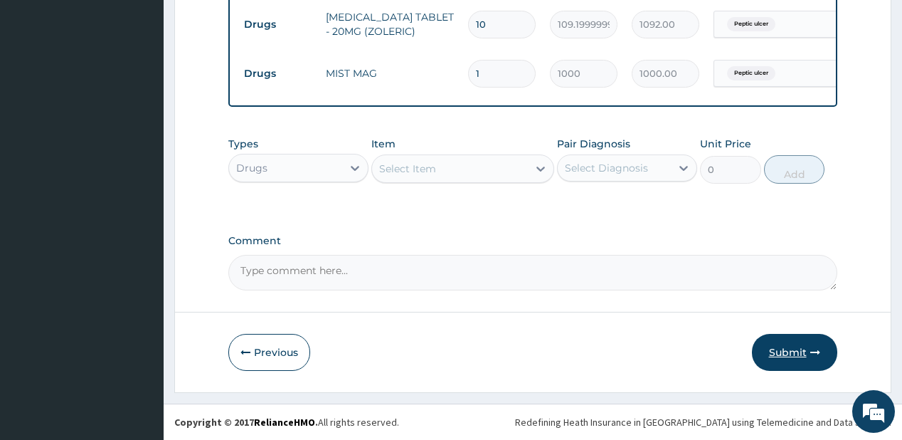
click at [773, 356] on button "Submit" at bounding box center [794, 352] width 85 height 37
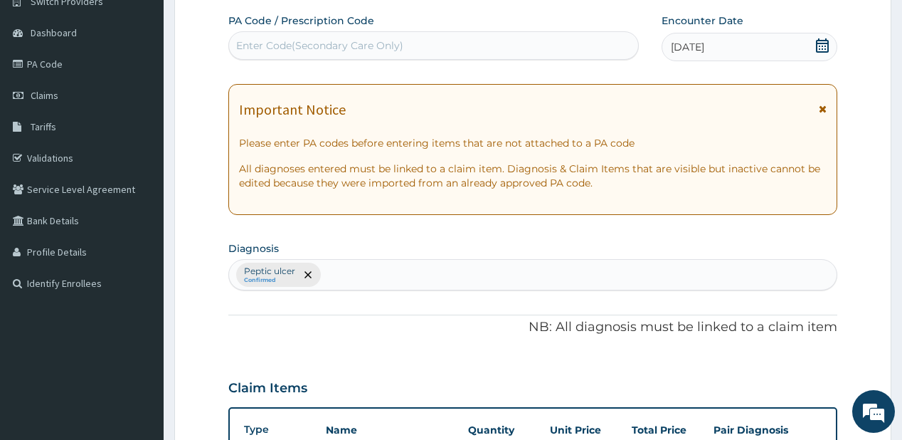
scroll to position [0, 0]
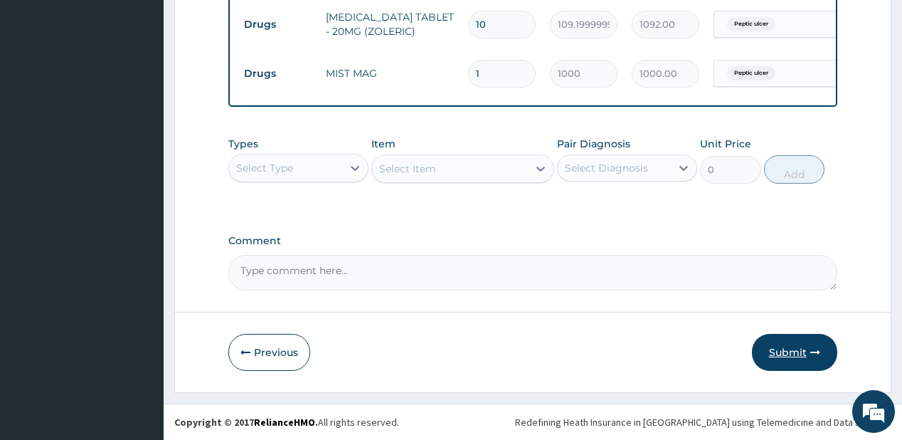
click at [782, 353] on button "Submit" at bounding box center [794, 352] width 85 height 37
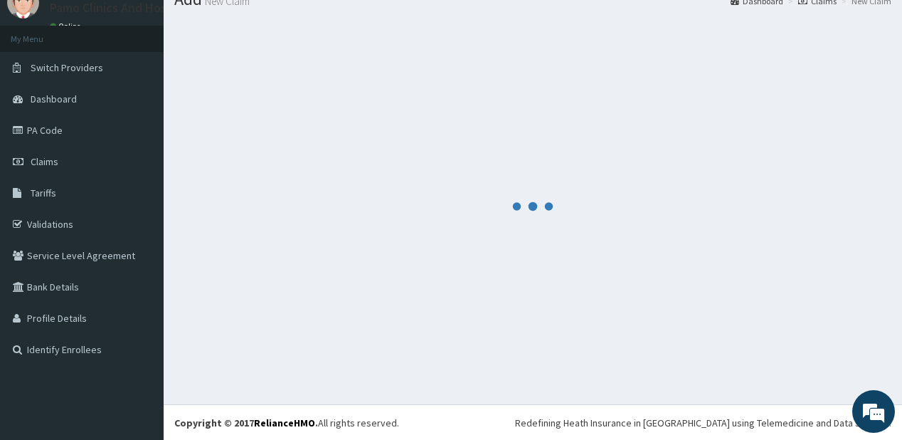
scroll to position [630, 0]
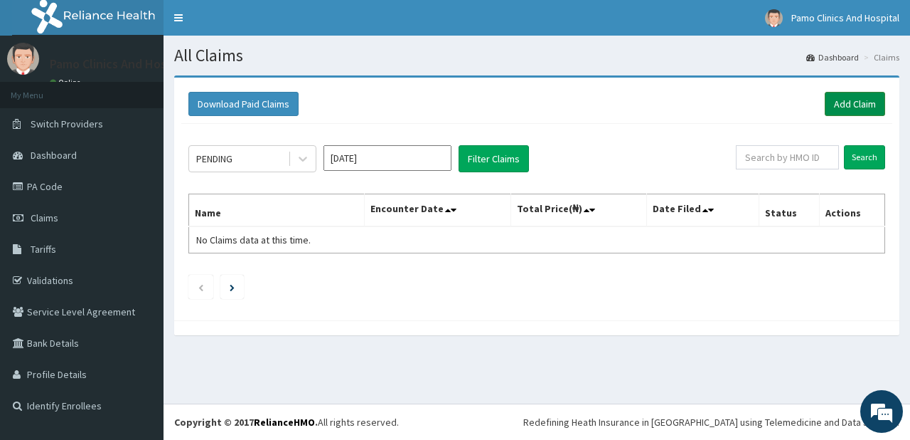
click at [843, 100] on link "Add Claim" at bounding box center [855, 104] width 60 height 24
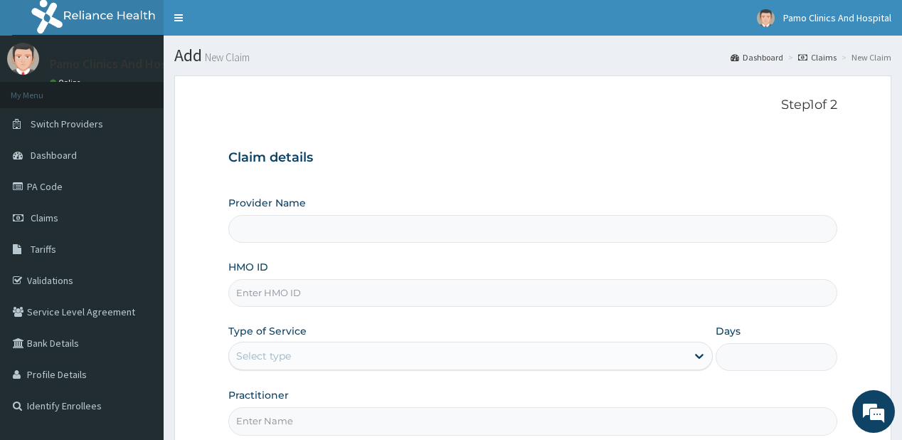
type input "Pamo Clinics And Hospital"
click at [257, 293] on input "HMO ID" at bounding box center [532, 293] width 608 height 28
paste input "ZEI/10048/B"
click at [245, 296] on input "ZEI/10048/B" at bounding box center [532, 293] width 608 height 28
click at [252, 288] on input "ZEI/10048/B" at bounding box center [532, 293] width 608 height 28
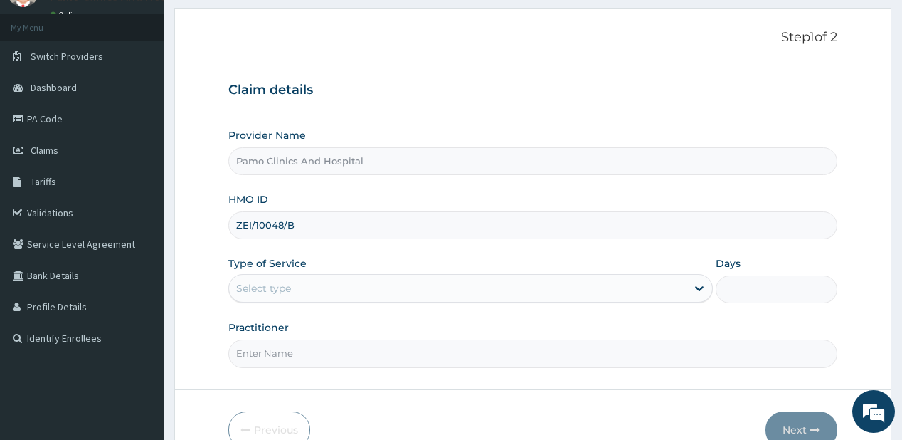
scroll to position [114, 0]
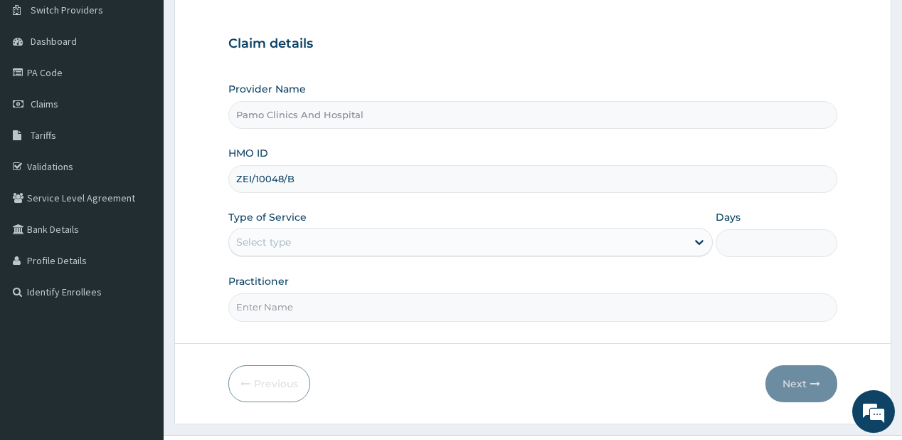
type input "ZEI/10048/B"
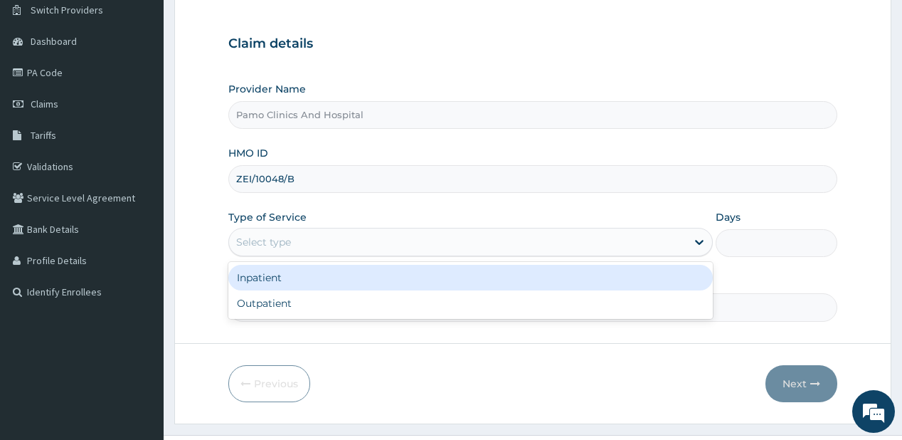
click at [263, 230] on div "Select type" at bounding box center [457, 241] width 457 height 23
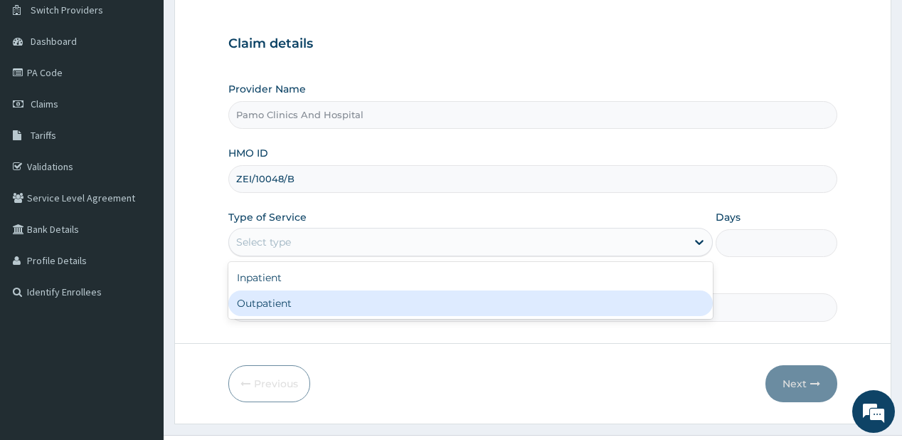
click at [256, 304] on div "Outpatient" at bounding box center [470, 303] width 484 height 26
type input "1"
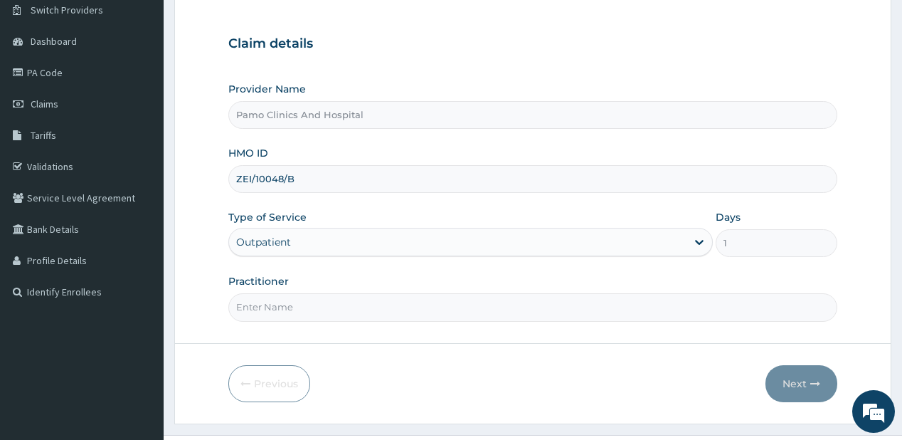
click at [259, 304] on input "Practitioner" at bounding box center [532, 307] width 608 height 28
type input "[PERSON_NAME]"
click at [798, 384] on button "Next" at bounding box center [801, 383] width 72 height 37
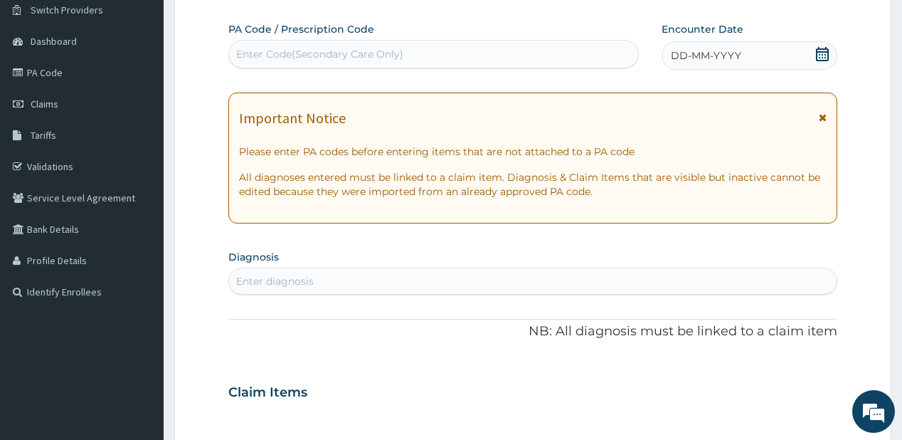
click at [682, 54] on span "DD-MM-YYYY" at bounding box center [706, 55] width 70 height 14
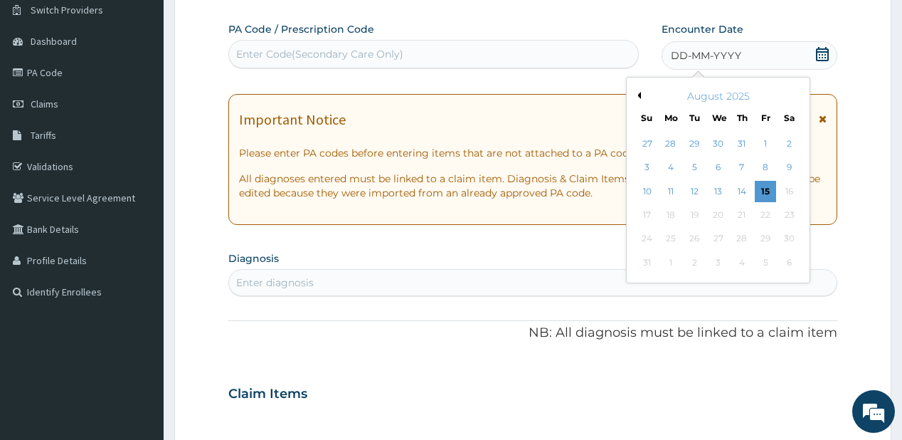
click at [636, 98] on button "Previous Month" at bounding box center [637, 95] width 7 height 7
click at [636, 93] on button "Previous Month" at bounding box center [637, 95] width 7 height 7
click at [792, 94] on div "[DATE]" at bounding box center [717, 96] width 171 height 14
click at [795, 94] on button "Next Month" at bounding box center [798, 95] width 7 height 7
click at [742, 208] on div "24" at bounding box center [741, 214] width 21 height 21
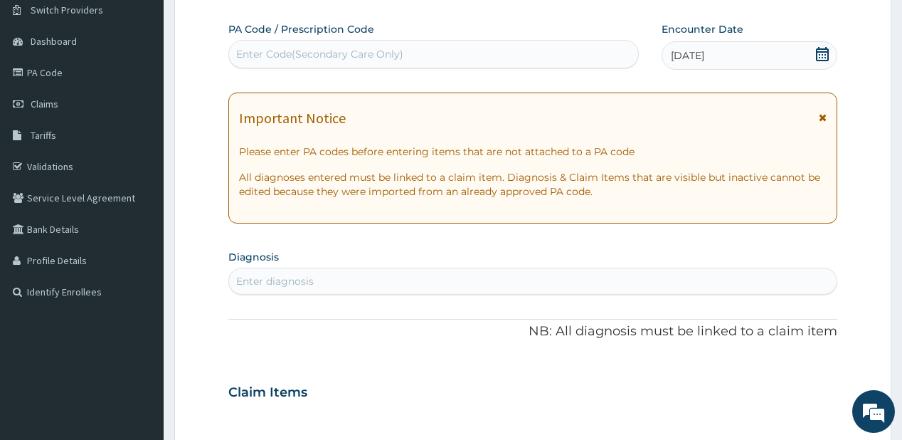
click at [267, 290] on div "Enter diagnosis" at bounding box center [532, 281] width 607 height 23
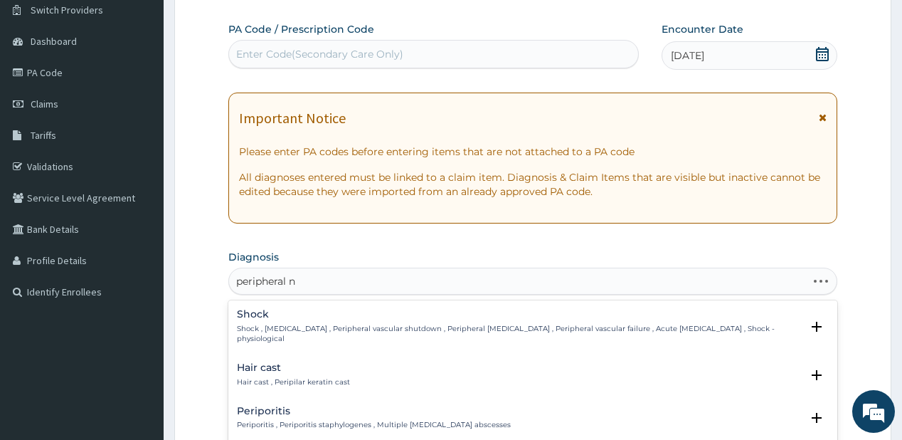
type input "peripheral ne"
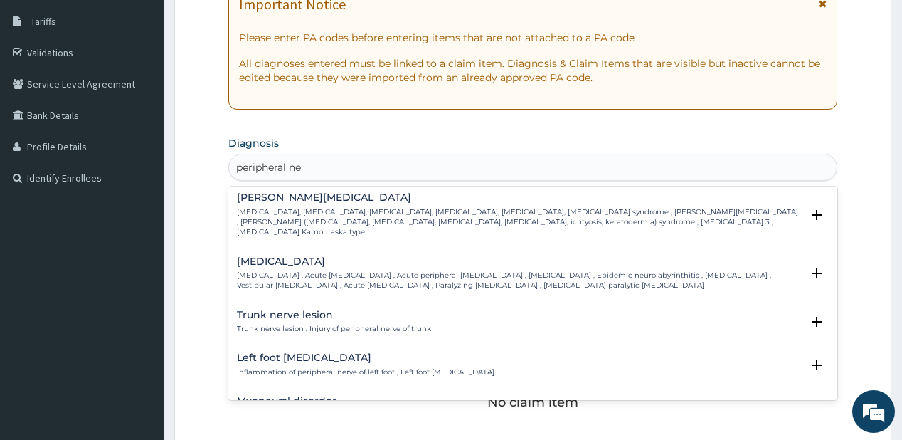
scroll to position [0, 0]
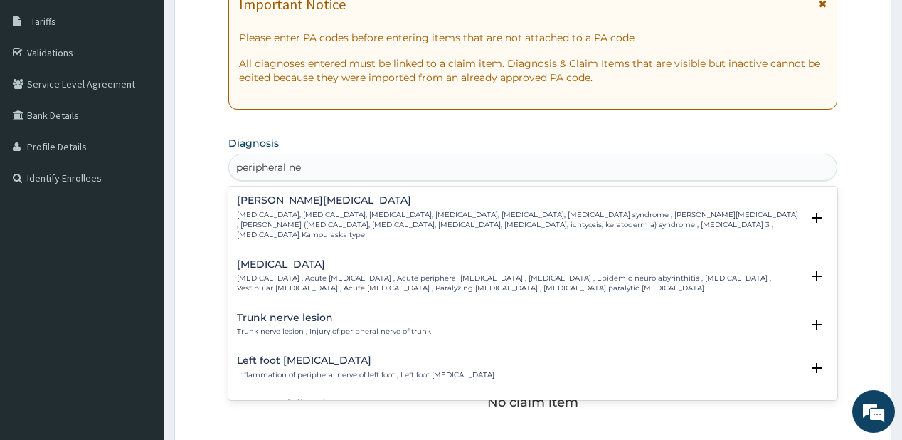
click at [341, 220] on p "[MEDICAL_DATA], [MEDICAL_DATA], [MEDICAL_DATA], [MEDICAL_DATA], [MEDICAL_DATA],…" at bounding box center [518, 225] width 563 height 31
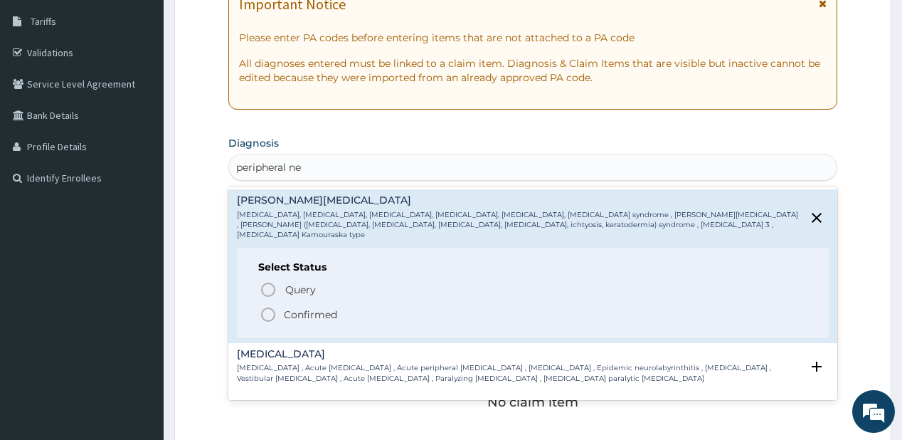
click at [299, 310] on p "Confirmed" at bounding box center [310, 314] width 53 height 14
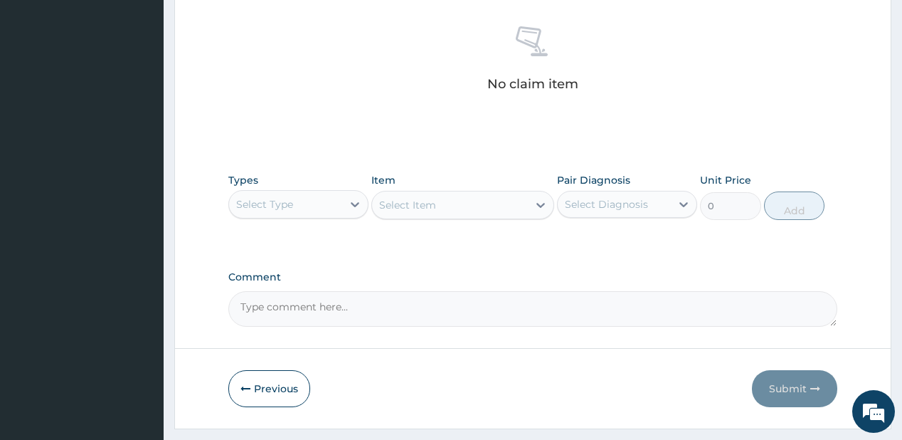
scroll to position [584, 0]
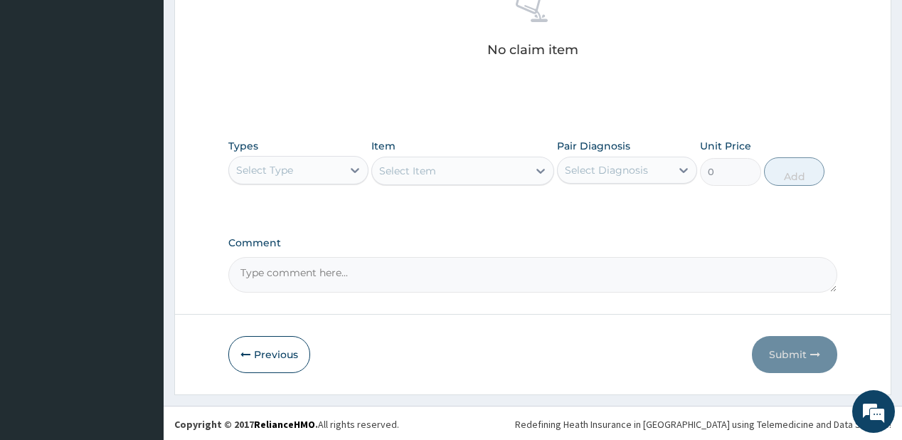
click at [280, 169] on div "Select Type" at bounding box center [264, 170] width 57 height 14
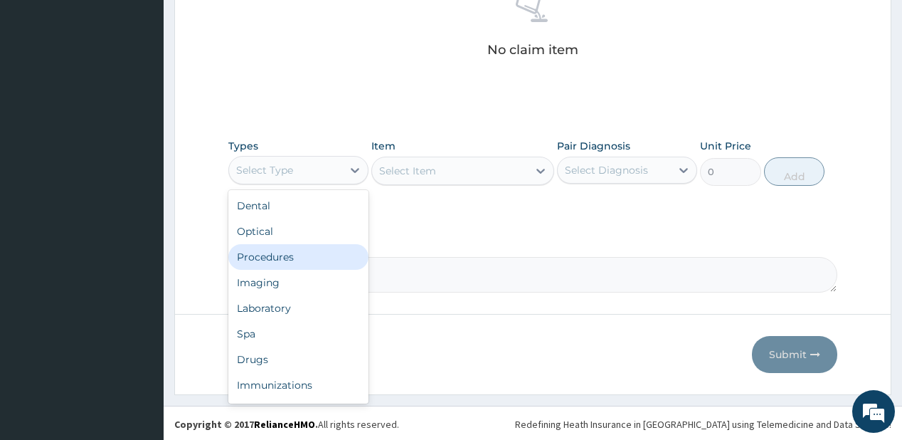
click at [264, 251] on div "Procedures" at bounding box center [298, 257] width 140 height 26
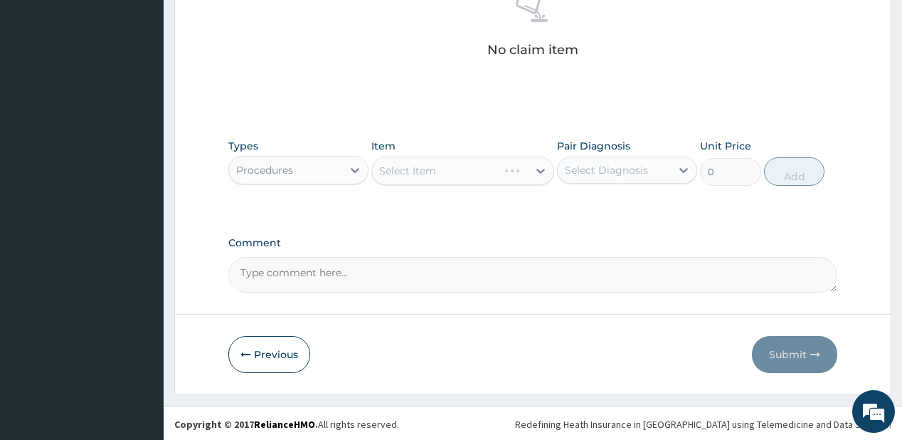
click at [399, 165] on div "Select Item" at bounding box center [462, 170] width 183 height 28
click at [467, 172] on div "Select Item" at bounding box center [450, 170] width 156 height 23
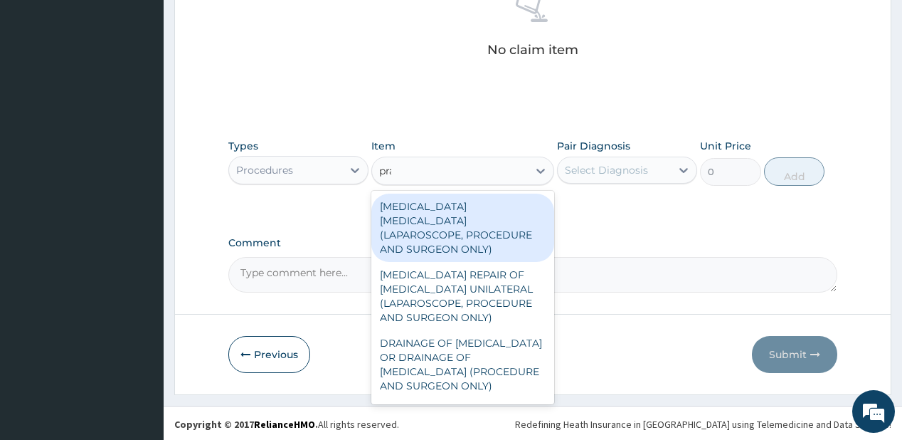
type input "prac"
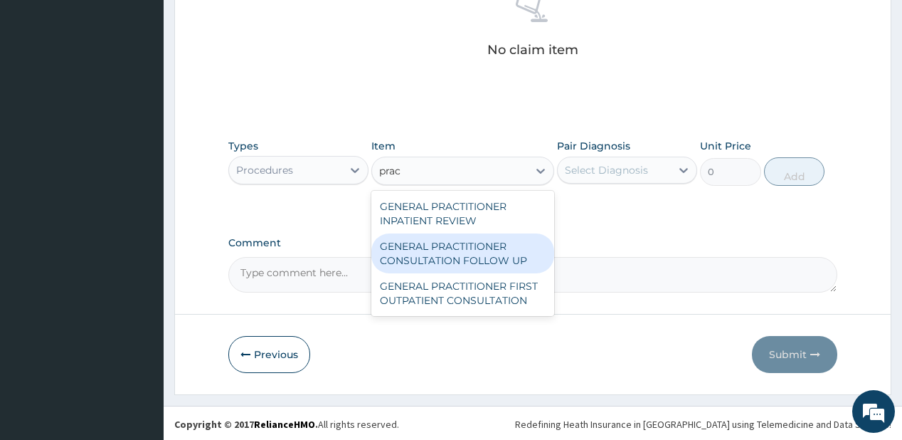
click at [400, 252] on div "GENERAL PRACTITIONER CONSULTATION FOLLOW UP" at bounding box center [462, 253] width 183 height 40
type input "1875"
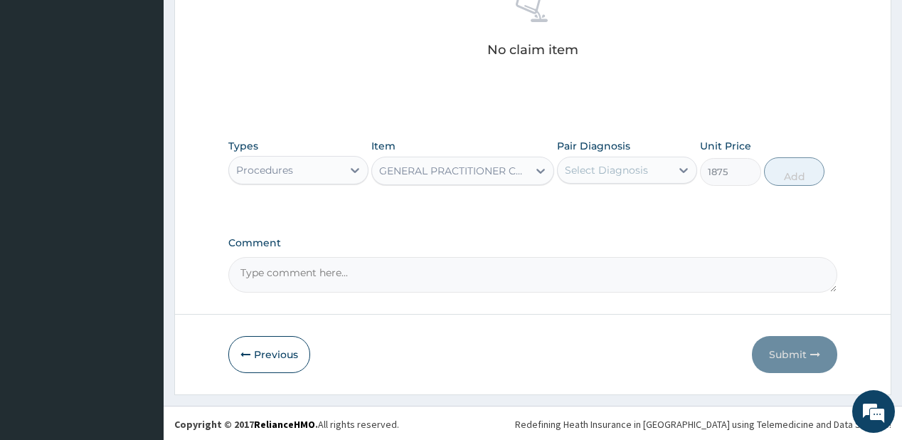
click at [623, 171] on div "Select Diagnosis" at bounding box center [606, 170] width 83 height 14
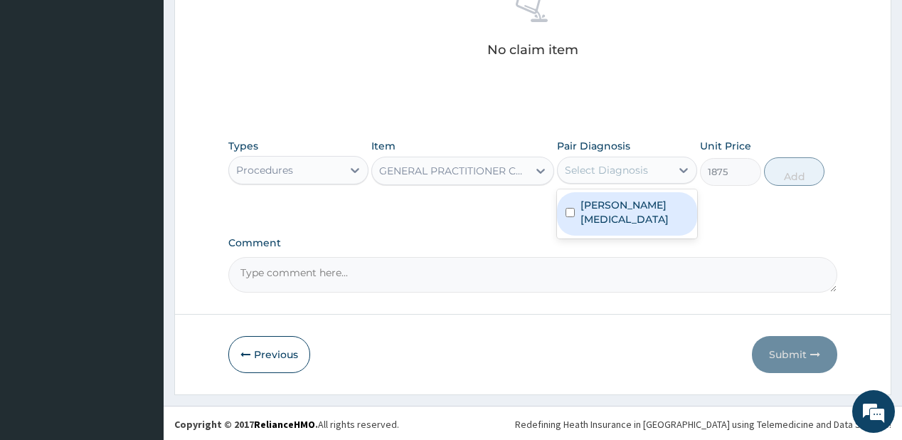
click at [623, 203] on label "[PERSON_NAME][MEDICAL_DATA]" at bounding box center [634, 212] width 108 height 28
checkbox input "true"
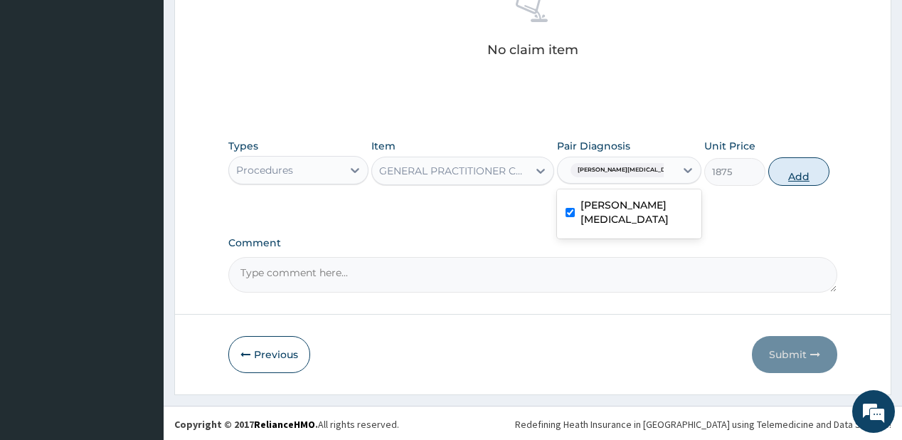
click at [792, 161] on button "Add" at bounding box center [798, 171] width 61 height 28
type input "0"
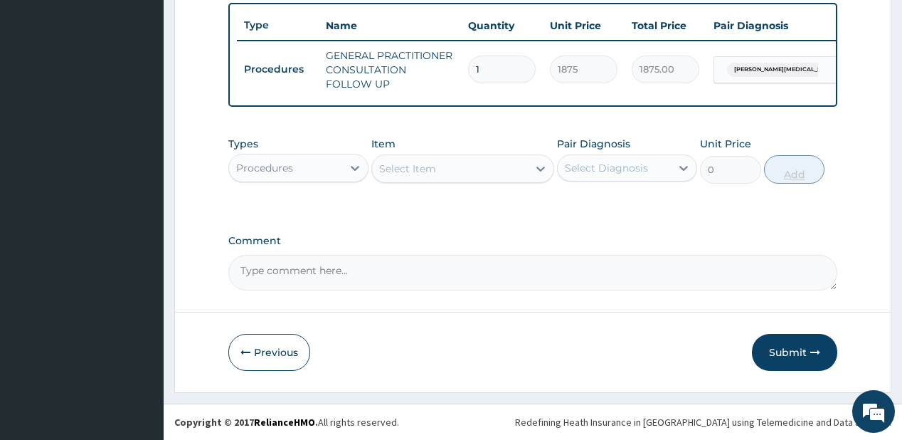
scroll to position [532, 0]
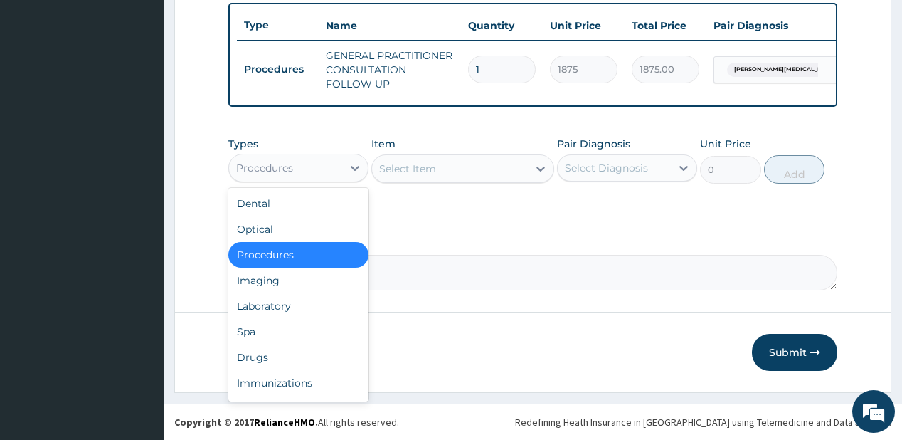
click at [305, 166] on div "Procedures" at bounding box center [285, 167] width 113 height 23
click at [261, 353] on div "Drugs" at bounding box center [298, 357] width 140 height 26
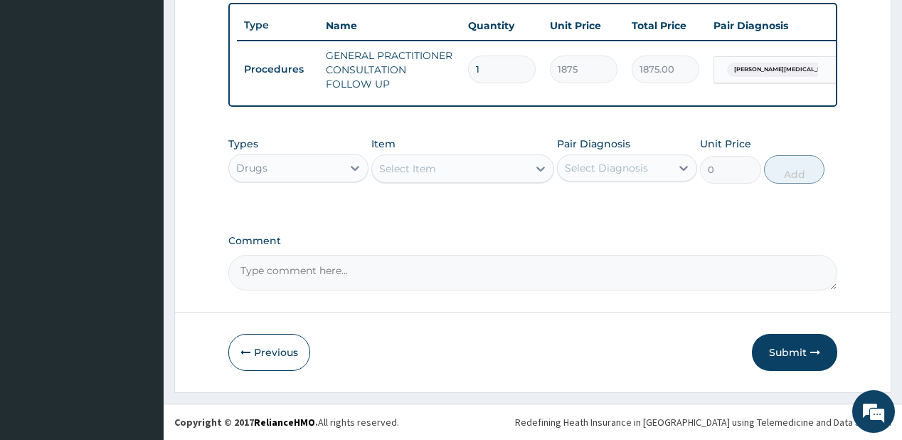
click at [452, 168] on div "Select Item" at bounding box center [450, 168] width 156 height 23
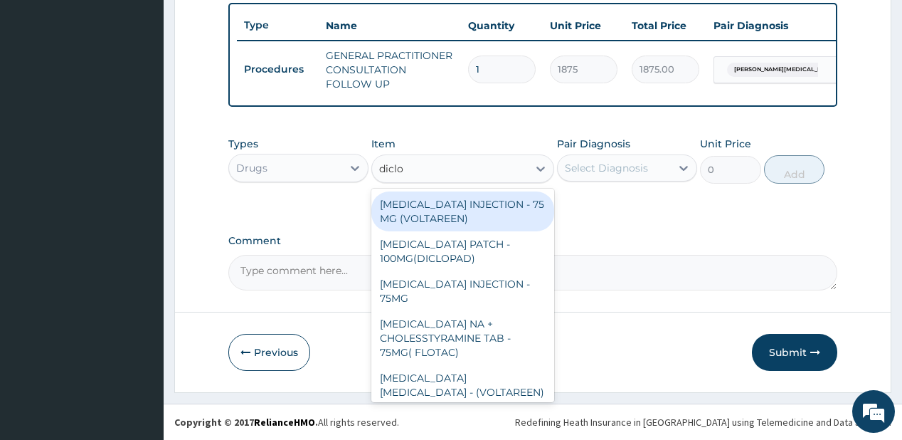
type input "diclof"
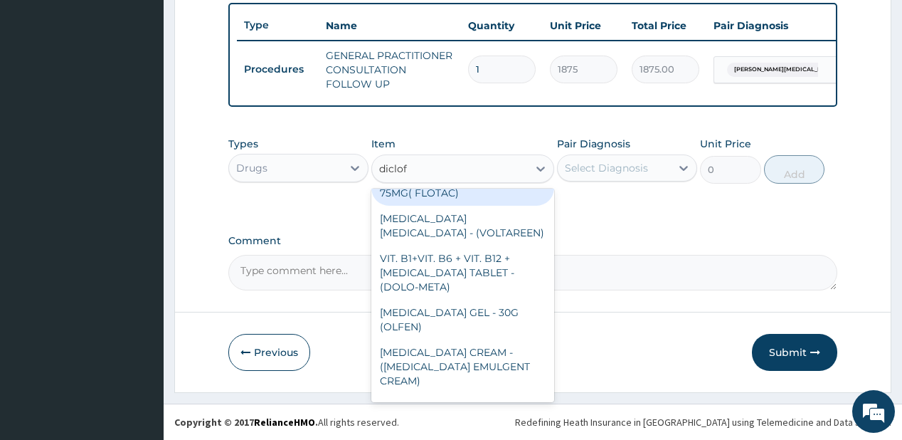
scroll to position [171, 0]
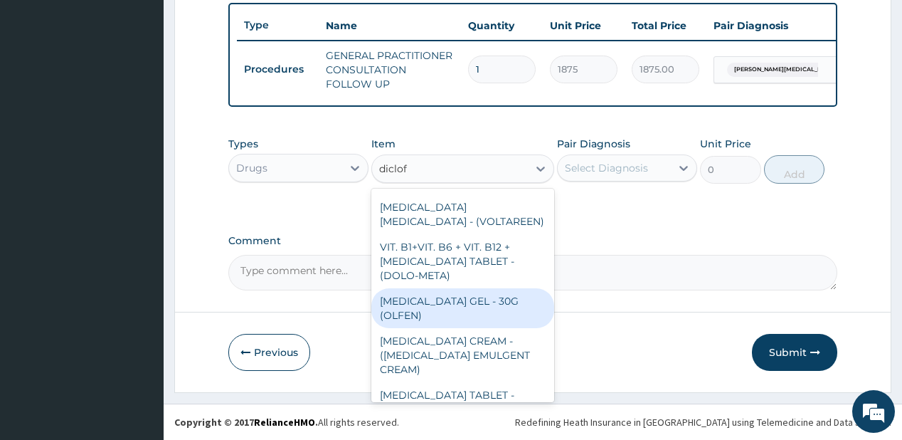
drag, startPoint x: 435, startPoint y: 309, endPoint x: 483, endPoint y: 250, distance: 75.3
click at [435, 307] on div "[MEDICAL_DATA] GEL - 30G (OLFEN)" at bounding box center [462, 308] width 183 height 40
type input "1120"
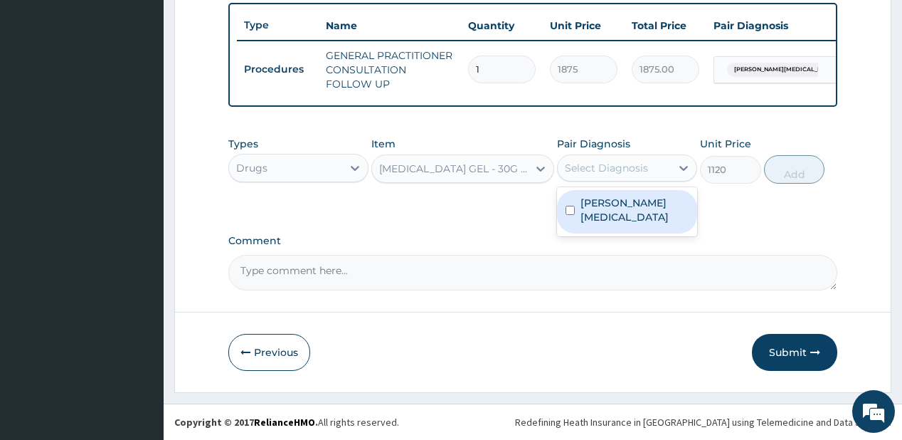
drag, startPoint x: 582, startPoint y: 170, endPoint x: 600, endPoint y: 203, distance: 38.2
click at [582, 173] on div "Select Diagnosis" at bounding box center [606, 168] width 83 height 14
drag, startPoint x: 607, startPoint y: 211, endPoint x: 639, endPoint y: 207, distance: 32.9
click at [609, 211] on div "[PERSON_NAME][MEDICAL_DATA]" at bounding box center [627, 211] width 140 height 43
checkbox input "true"
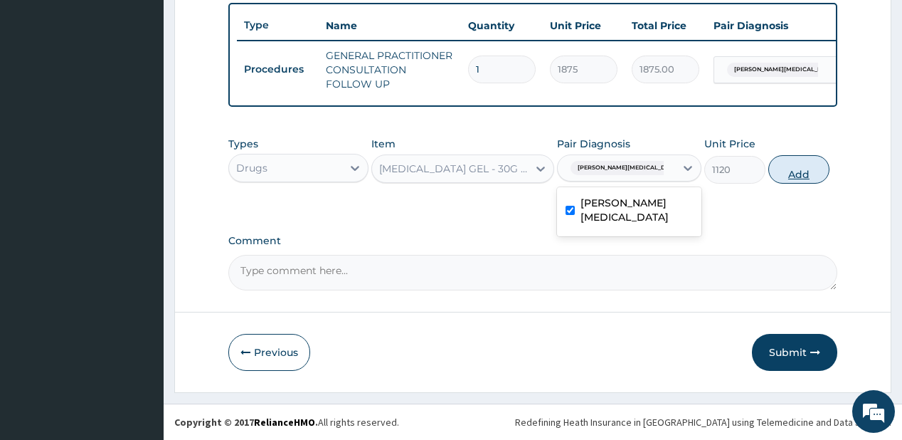
click at [783, 174] on button "Add" at bounding box center [798, 169] width 61 height 28
type input "0"
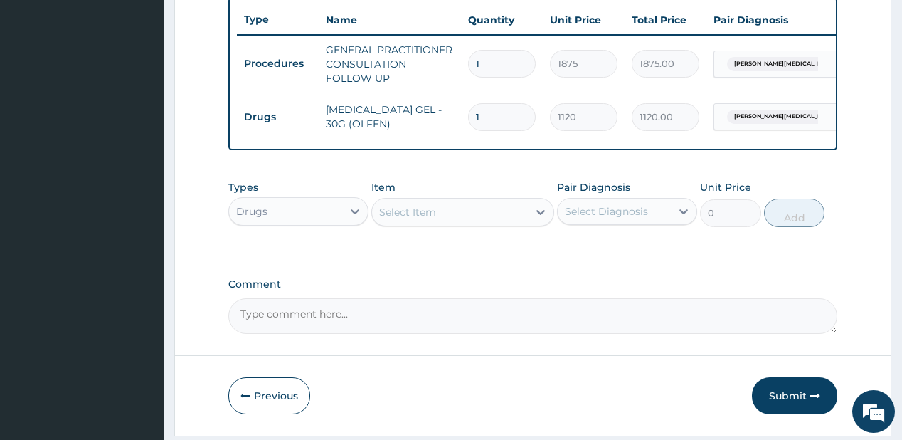
click at [410, 217] on div "Select Item" at bounding box center [407, 212] width 57 height 14
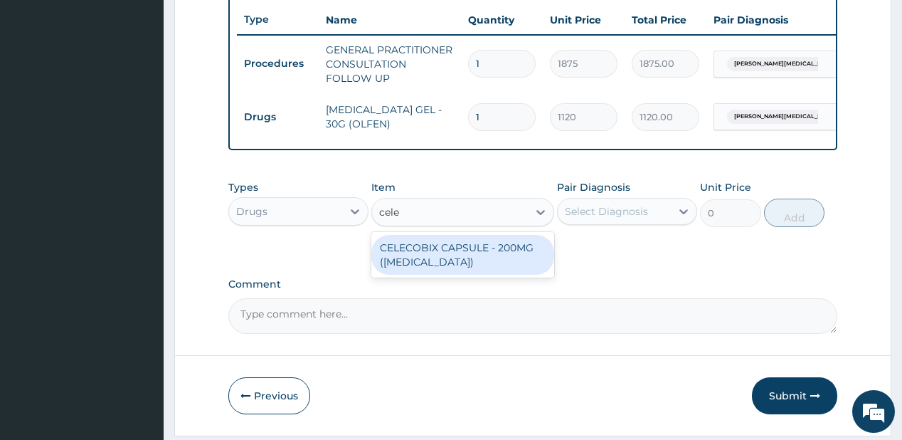
type input "celeb"
drag, startPoint x: 443, startPoint y: 257, endPoint x: 535, endPoint y: 216, distance: 100.3
click at [452, 253] on div "CELECOBIX CAPSULE - 200MG ([MEDICAL_DATA])" at bounding box center [462, 255] width 183 height 40
type input "224"
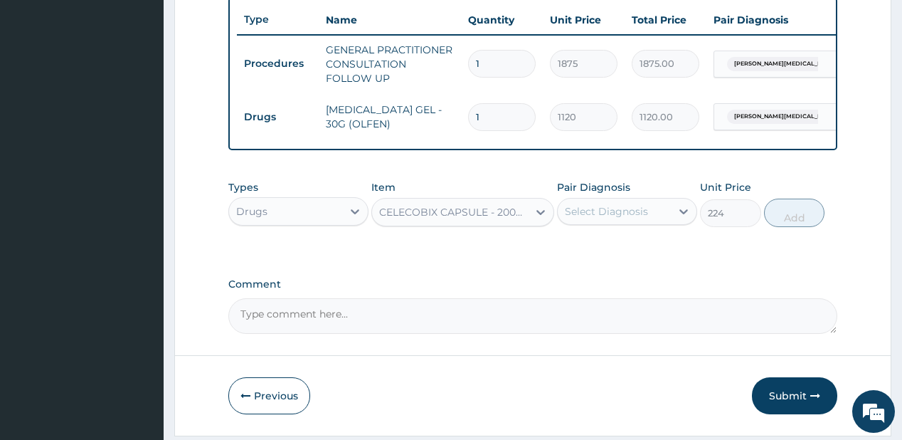
click at [650, 223] on div "Select Diagnosis" at bounding box center [614, 211] width 113 height 23
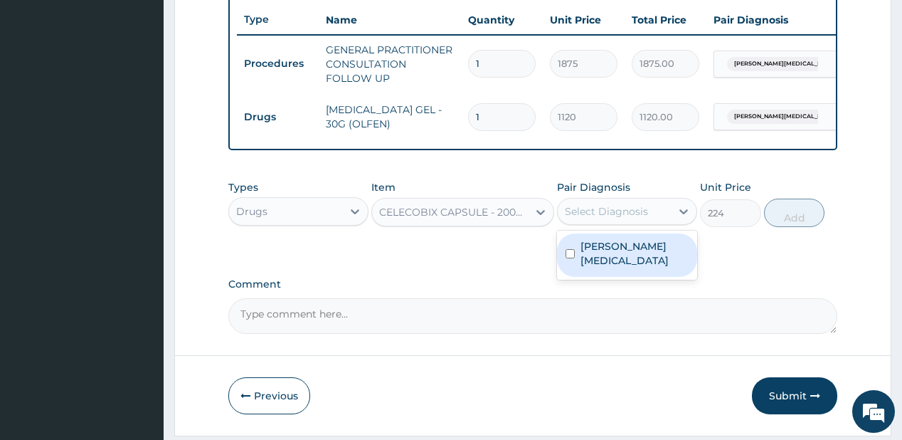
drag, startPoint x: 629, startPoint y: 253, endPoint x: 710, endPoint y: 241, distance: 81.3
click at [637, 255] on label "[PERSON_NAME][MEDICAL_DATA]" at bounding box center [634, 253] width 108 height 28
checkbox input "true"
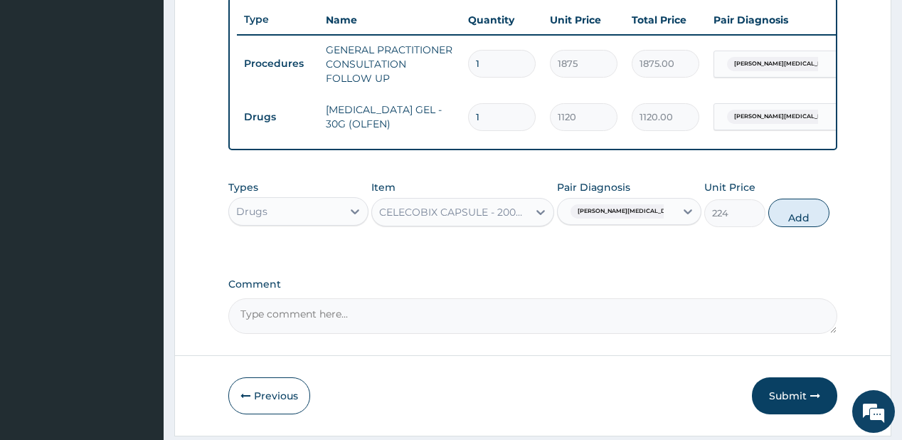
drag, startPoint x: 785, startPoint y: 216, endPoint x: 630, endPoint y: 134, distance: 175.6
click at [785, 216] on button "Add" at bounding box center [798, 212] width 61 height 28
type input "0"
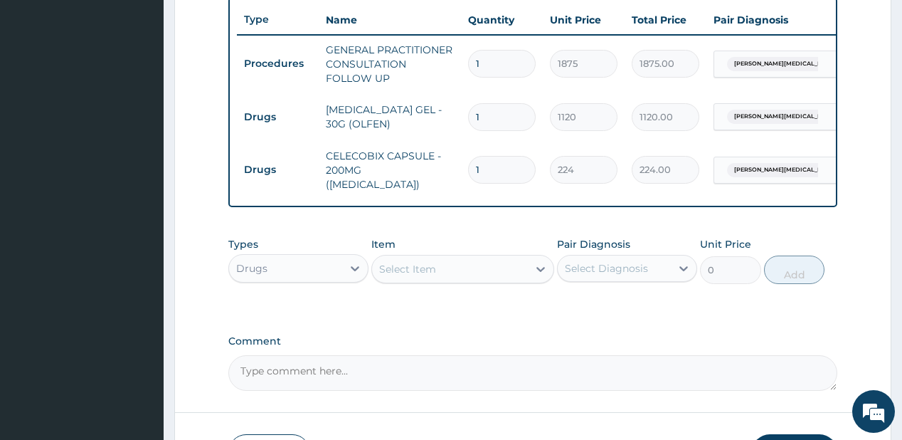
type input "0.00"
type input "6"
type input "1344.00"
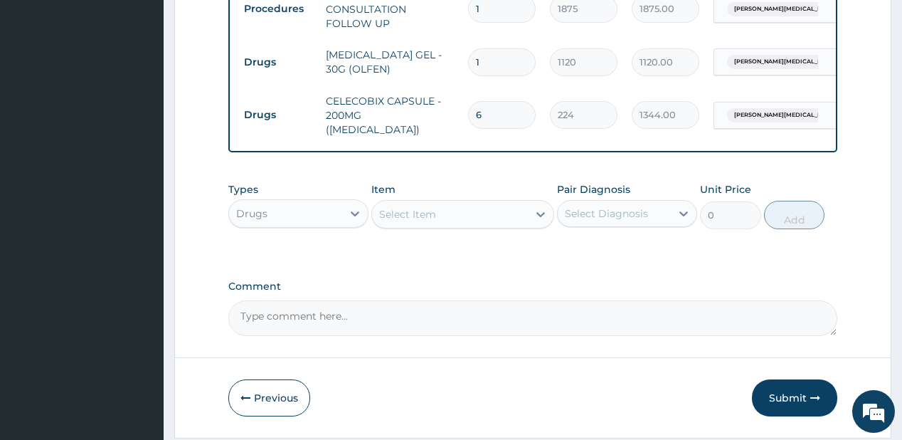
scroll to position [630, 0]
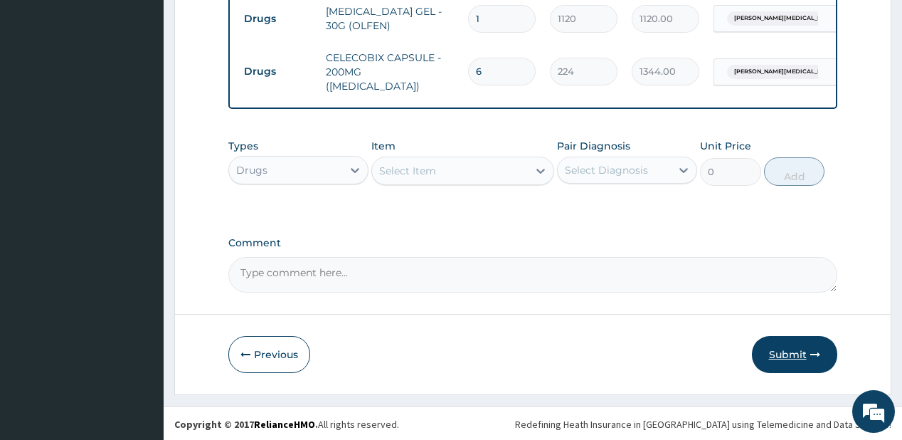
type input "6"
click at [779, 351] on button "Submit" at bounding box center [794, 354] width 85 height 37
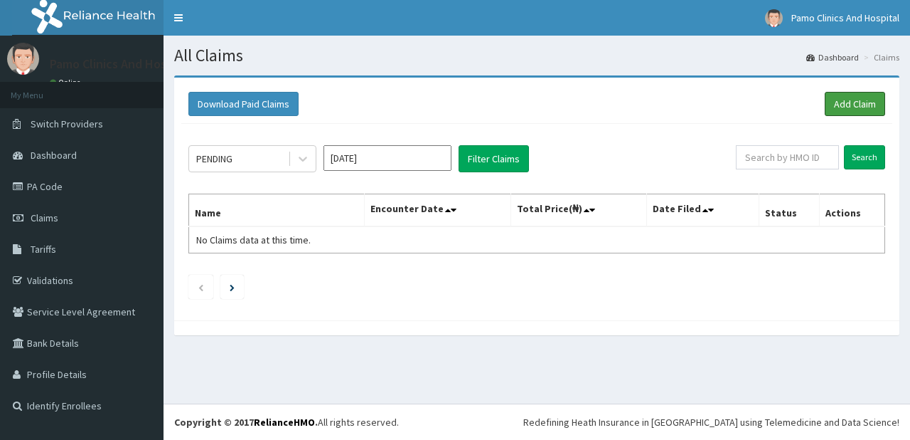
click at [839, 104] on link "Add Claim" at bounding box center [855, 104] width 60 height 24
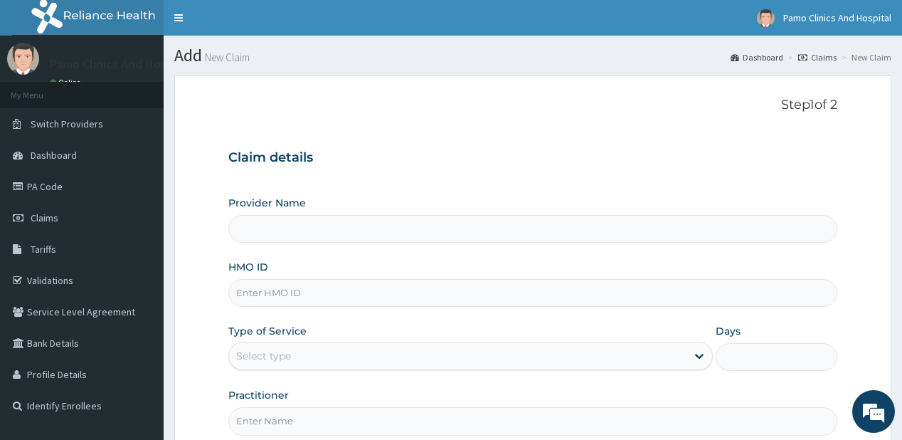
type input "Pamo Clinics And Hospital"
click at [275, 283] on input "HMO ID" at bounding box center [532, 293] width 608 height 28
paste input "ZEI/10022/B"
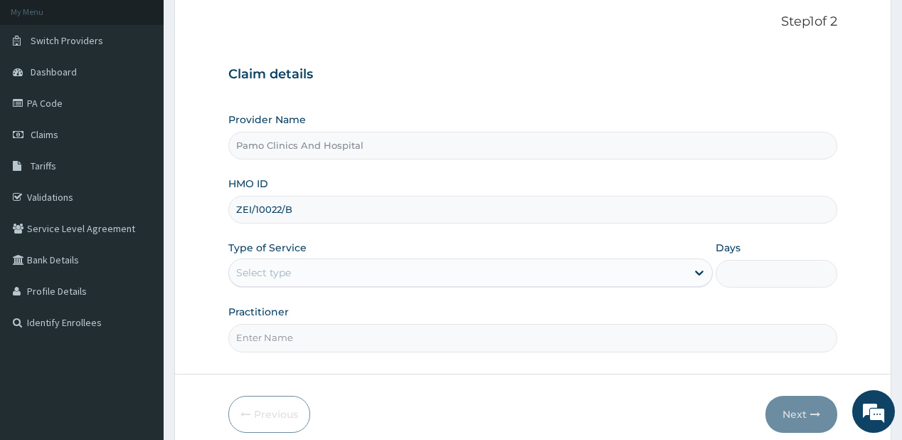
scroll to position [142, 0]
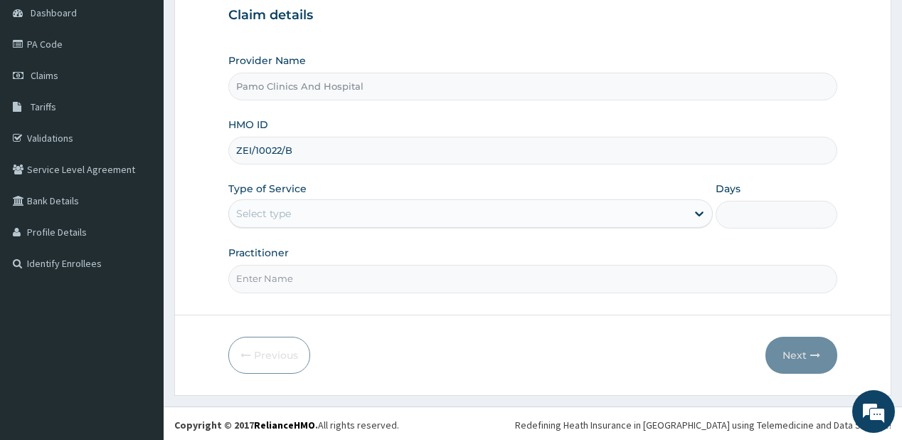
type input "ZEI/10022/B"
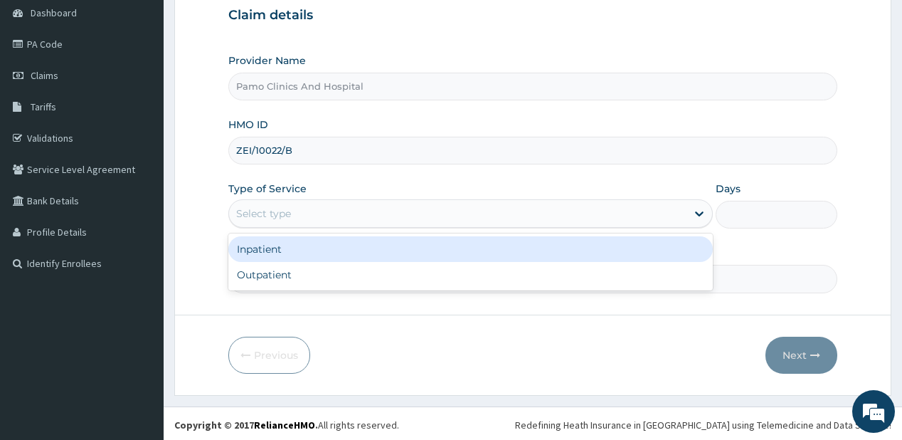
click at [249, 203] on div "Select type" at bounding box center [457, 213] width 457 height 23
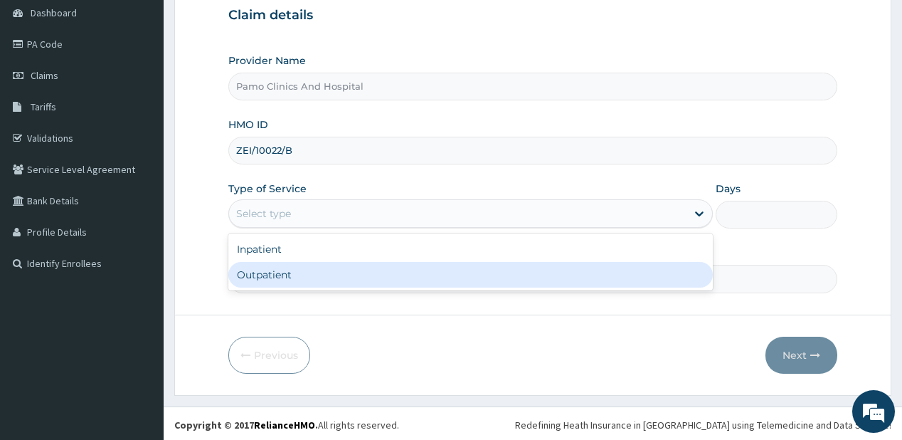
click at [254, 269] on div "Outpatient" at bounding box center [470, 275] width 484 height 26
type input "1"
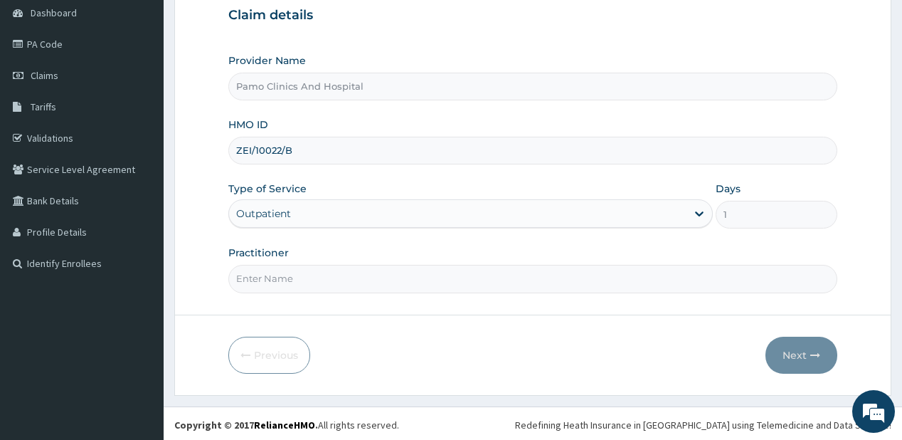
click at [254, 275] on input "Practitioner" at bounding box center [532, 279] width 608 height 28
type input "[PERSON_NAME]"
click at [784, 348] on button "Next" at bounding box center [801, 354] width 72 height 37
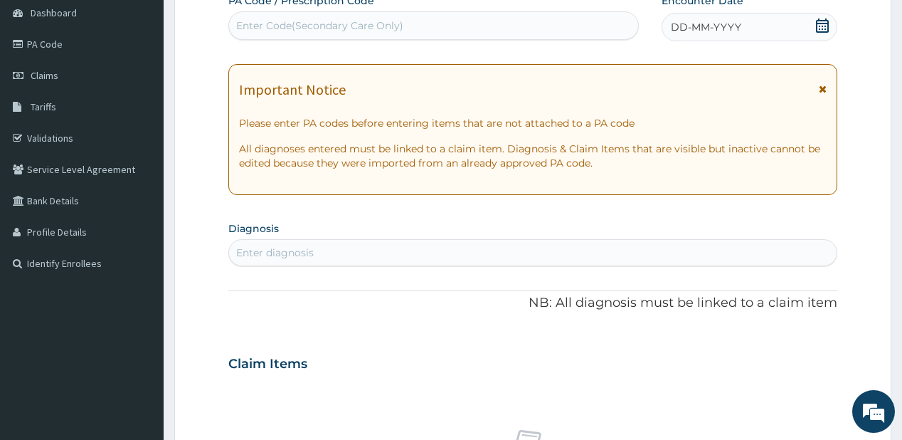
click at [708, 24] on span "DD-MM-YYYY" at bounding box center [706, 27] width 70 height 14
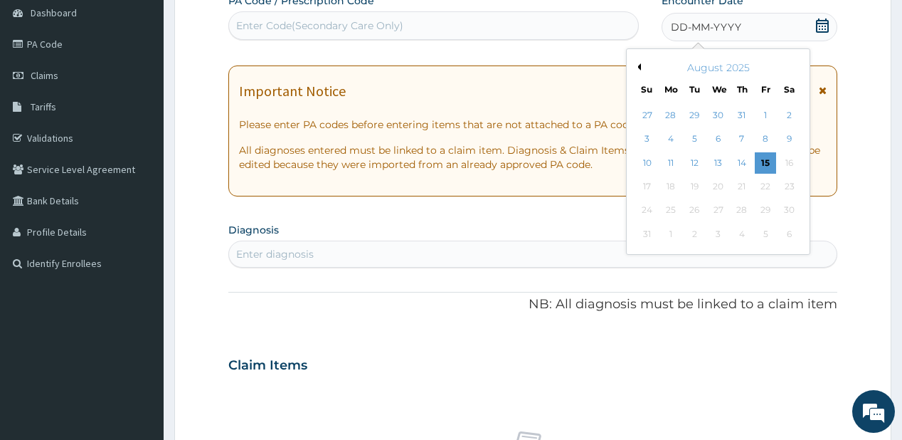
click at [638, 65] on button "Previous Month" at bounding box center [637, 66] width 7 height 7
click at [765, 182] on div "25" at bounding box center [765, 186] width 21 height 21
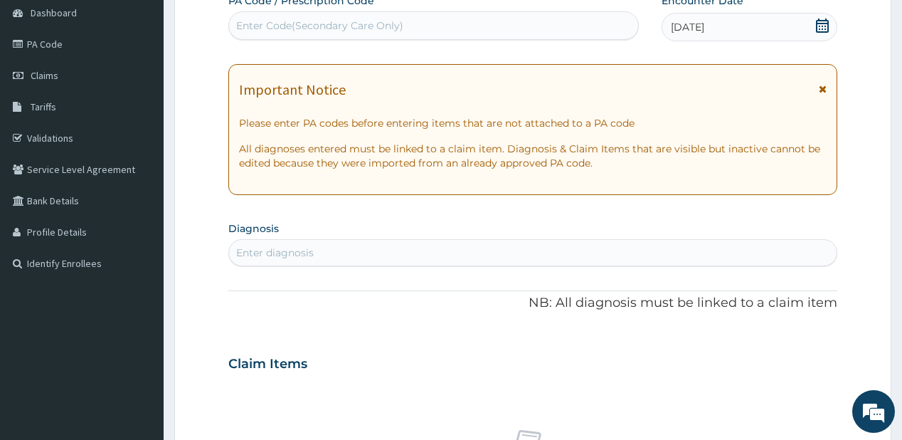
click at [352, 248] on div "Enter diagnosis" at bounding box center [532, 252] width 607 height 23
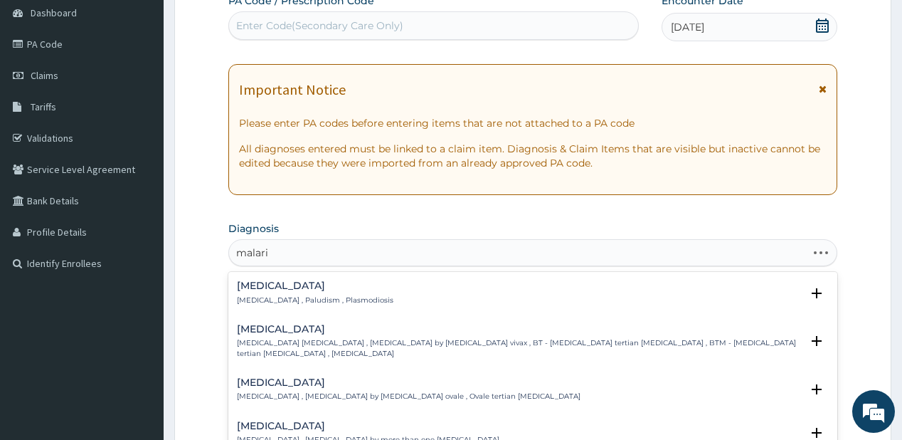
type input "malaria"
click at [259, 289] on h4 "Malaria" at bounding box center [315, 285] width 156 height 11
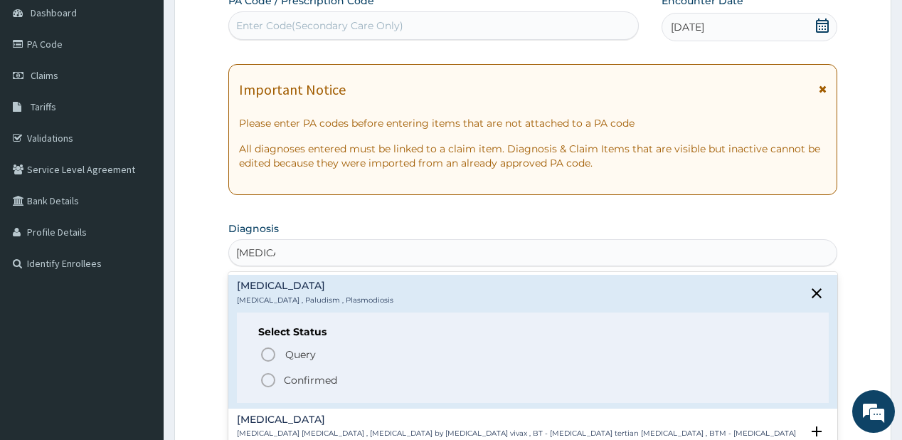
click at [274, 382] on circle "status option filled" at bounding box center [268, 379] width 13 height 13
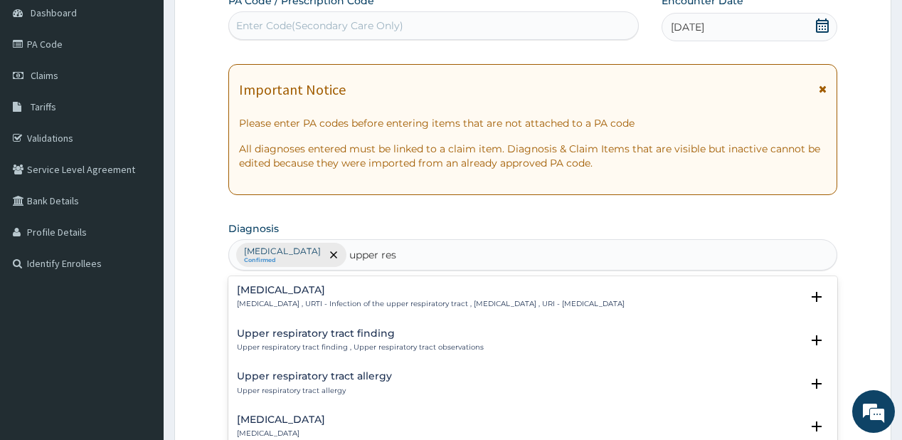
type input "upper resp"
click at [330, 292] on h4 "Upper respiratory infection" at bounding box center [431, 289] width 388 height 11
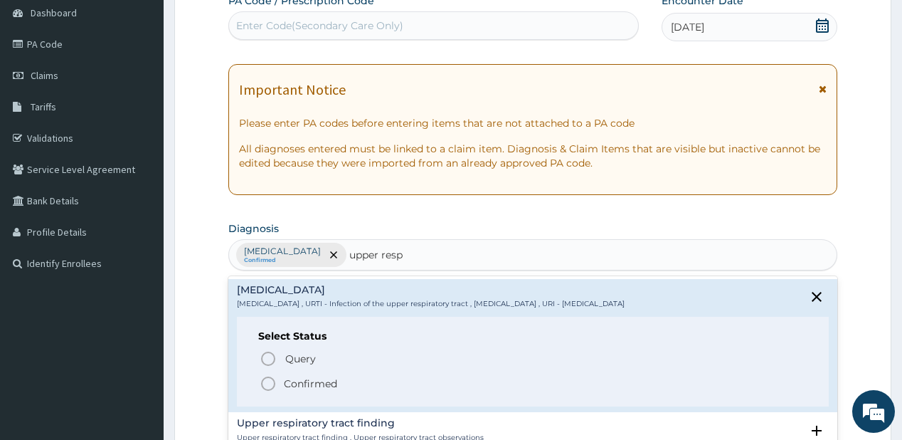
click at [280, 382] on span "Confirmed" at bounding box center [533, 383] width 547 height 17
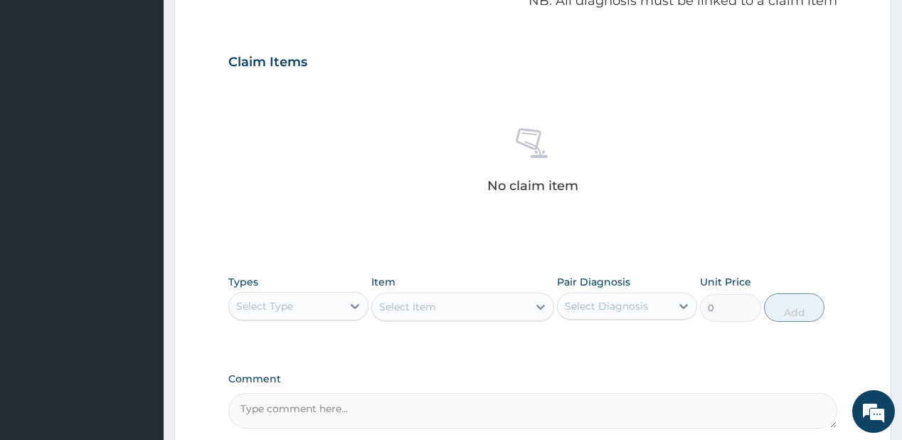
scroll to position [584, 0]
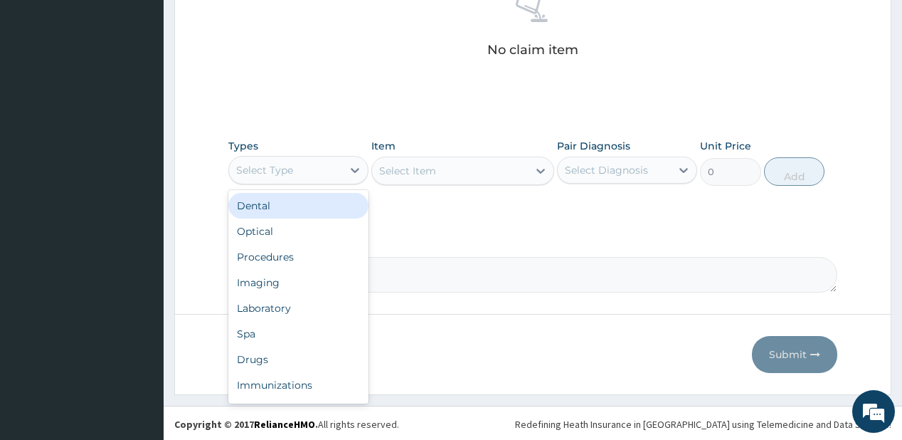
drag, startPoint x: 321, startPoint y: 174, endPoint x: 313, endPoint y: 193, distance: 20.7
click at [319, 174] on div "Select Type" at bounding box center [285, 170] width 113 height 23
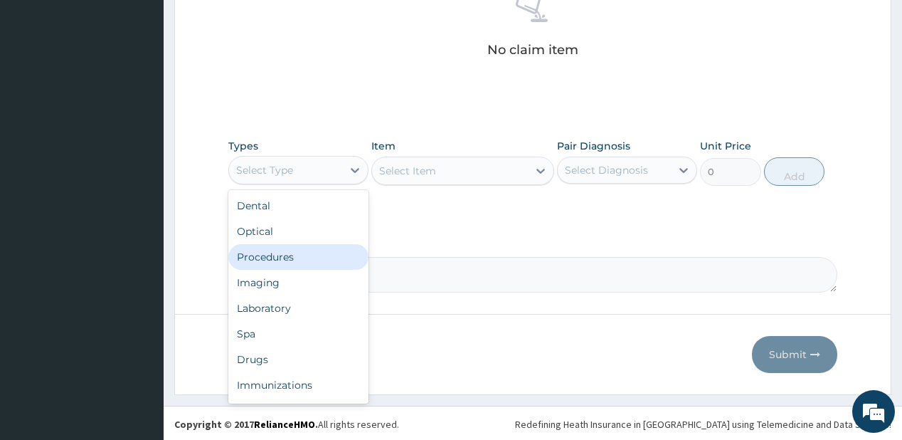
click at [282, 251] on div "Procedures" at bounding box center [298, 257] width 140 height 26
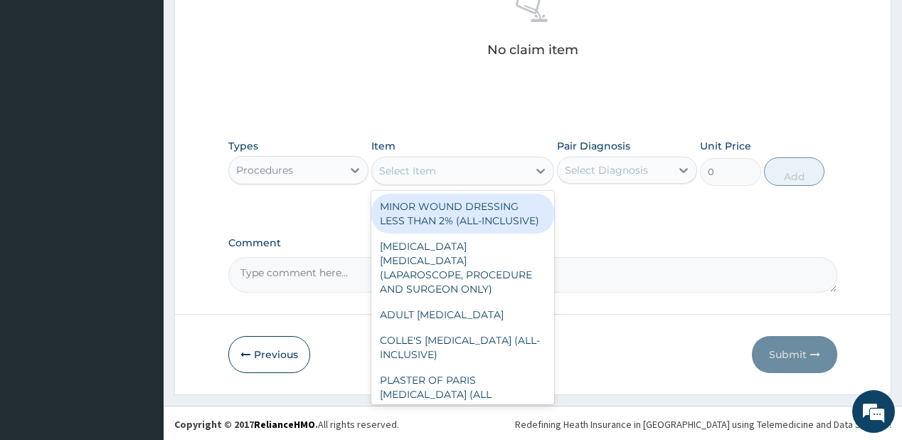
click at [444, 159] on div "Select Item" at bounding box center [450, 170] width 156 height 23
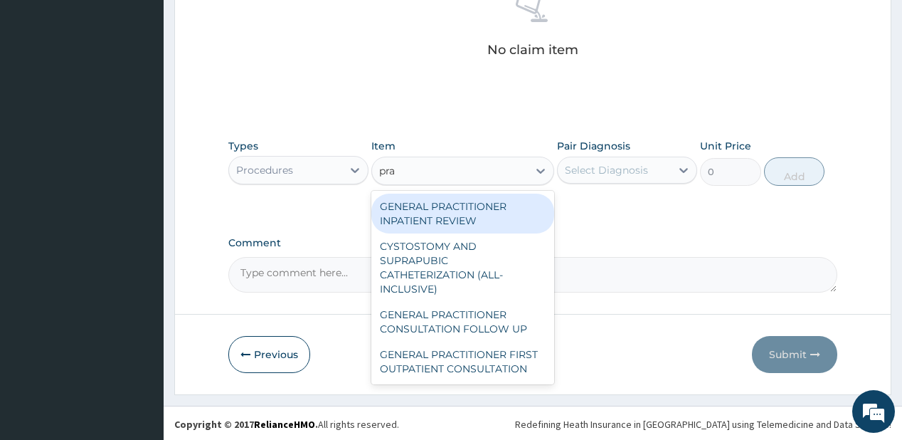
type input "prac"
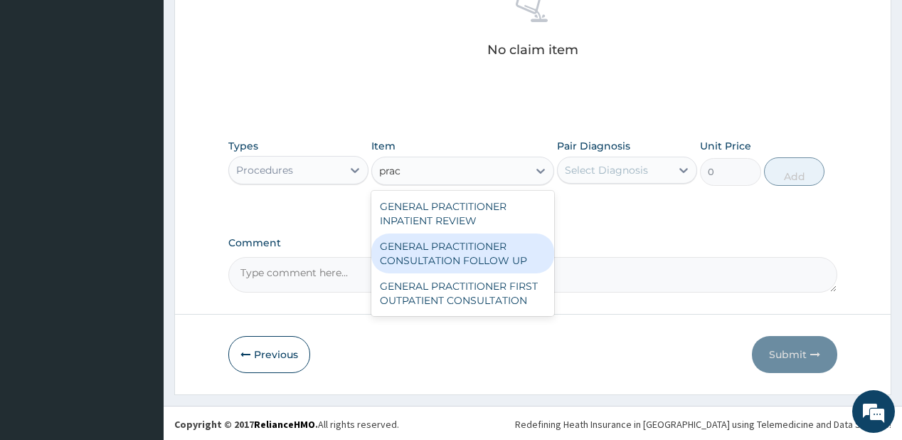
click at [404, 258] on div "GENERAL PRACTITIONER CONSULTATION FOLLOW UP" at bounding box center [462, 253] width 183 height 40
type input "1875"
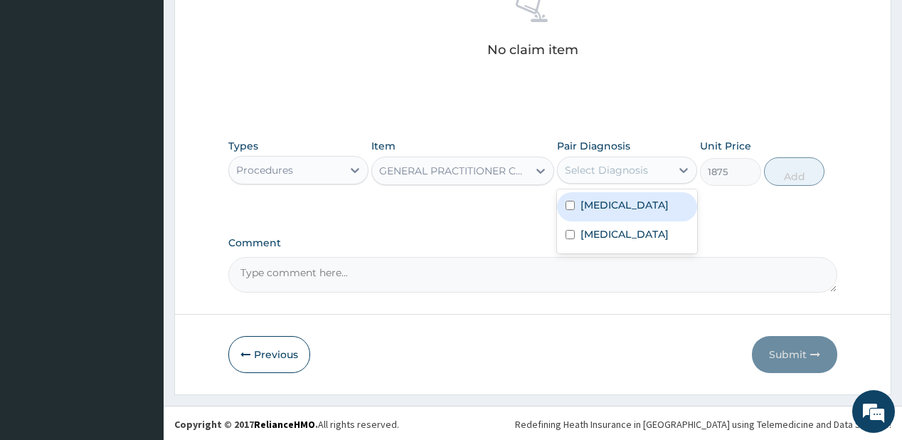
click at [649, 176] on div "Select Diagnosis" at bounding box center [614, 170] width 113 height 23
drag, startPoint x: 642, startPoint y: 199, endPoint x: 632, endPoint y: 228, distance: 29.9
click at [639, 212] on div "Malaria" at bounding box center [627, 206] width 140 height 29
checkbox input "true"
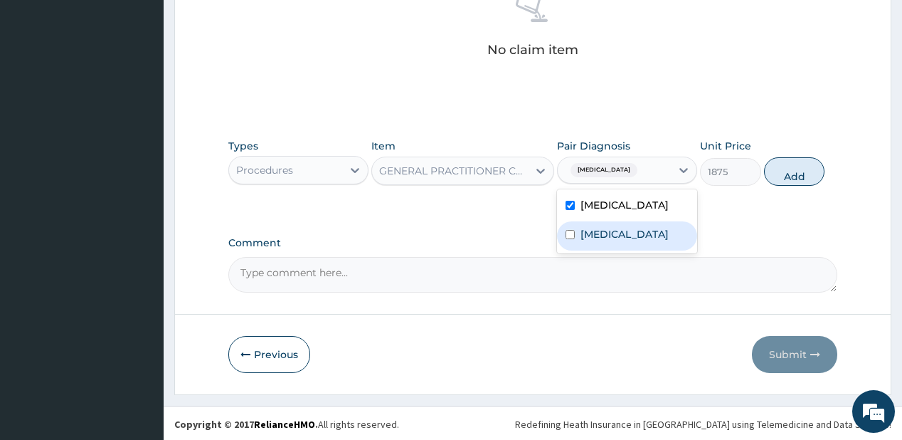
click at [631, 236] on label "Upper respiratory infection" at bounding box center [624, 234] width 88 height 14
checkbox input "true"
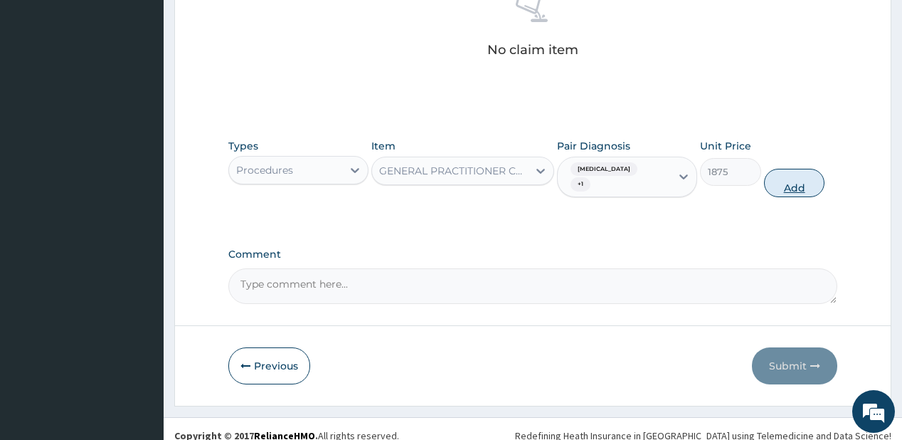
click at [772, 174] on button "Add" at bounding box center [794, 183] width 61 height 28
type input "0"
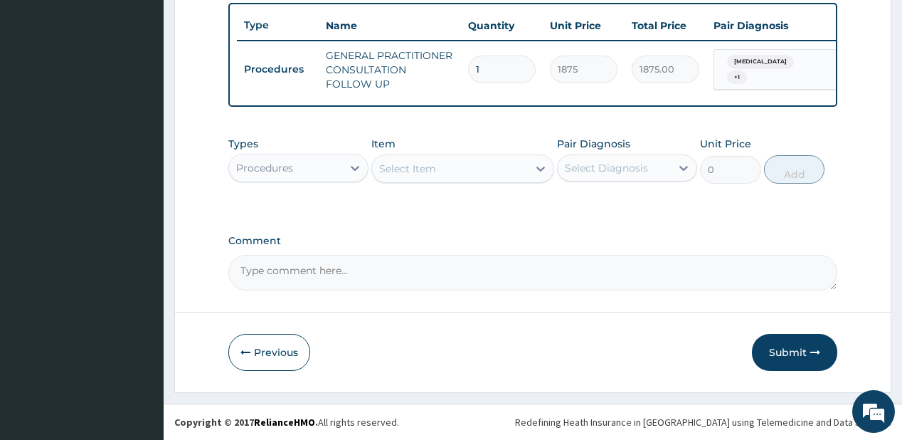
scroll to position [532, 0]
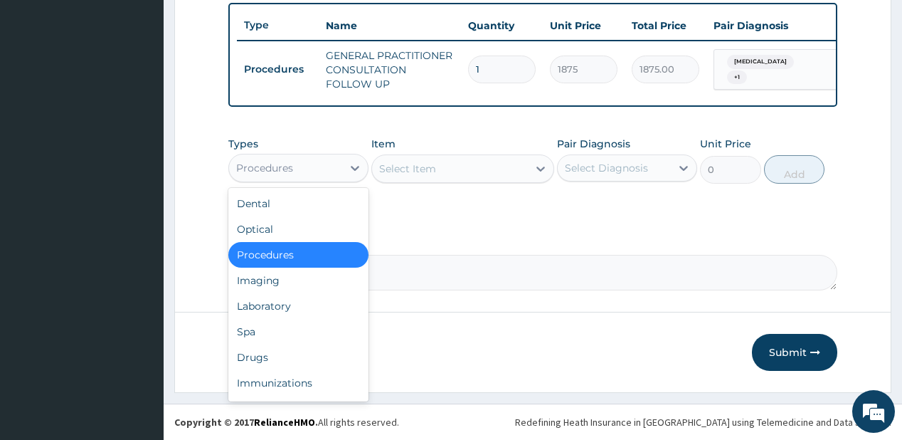
click at [328, 174] on div "Procedures" at bounding box center [285, 167] width 113 height 23
drag, startPoint x: 265, startPoint y: 308, endPoint x: 265, endPoint y: 259, distance: 49.1
click at [265, 304] on div "Laboratory" at bounding box center [298, 306] width 140 height 26
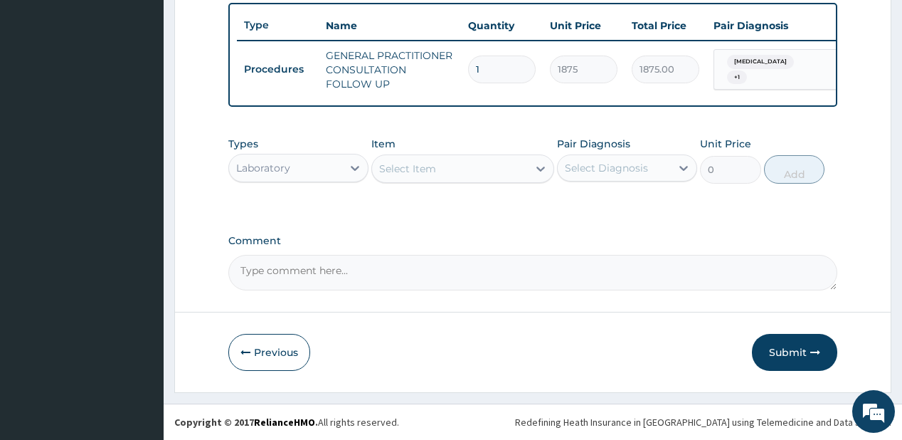
click at [412, 165] on div "Select Item" at bounding box center [407, 168] width 57 height 14
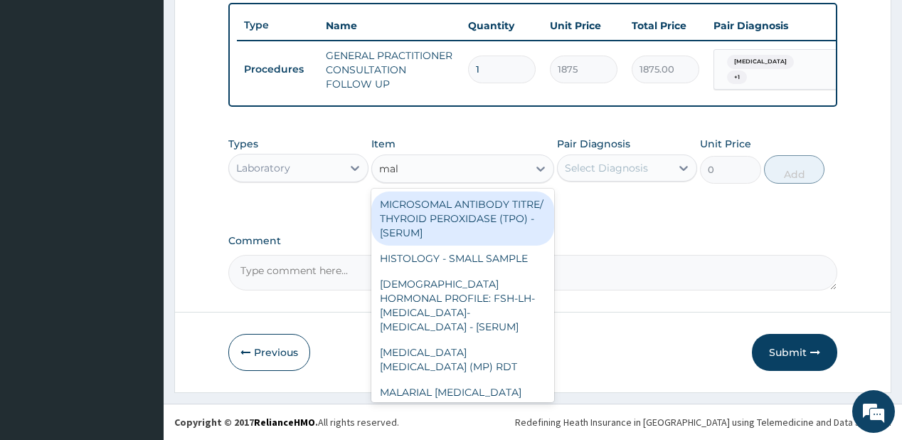
type input "mala"
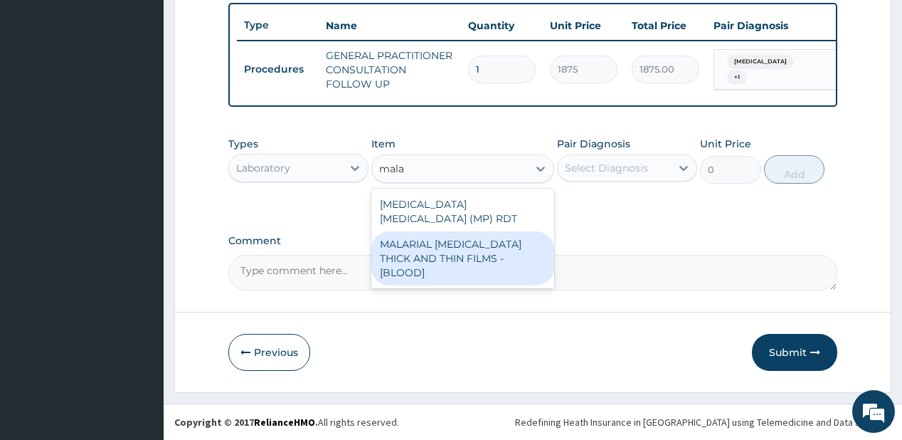
click at [435, 245] on div "MALARIAL PARASITE THICK AND THIN FILMS - [BLOOD]" at bounding box center [462, 258] width 183 height 54
type input "2187.5"
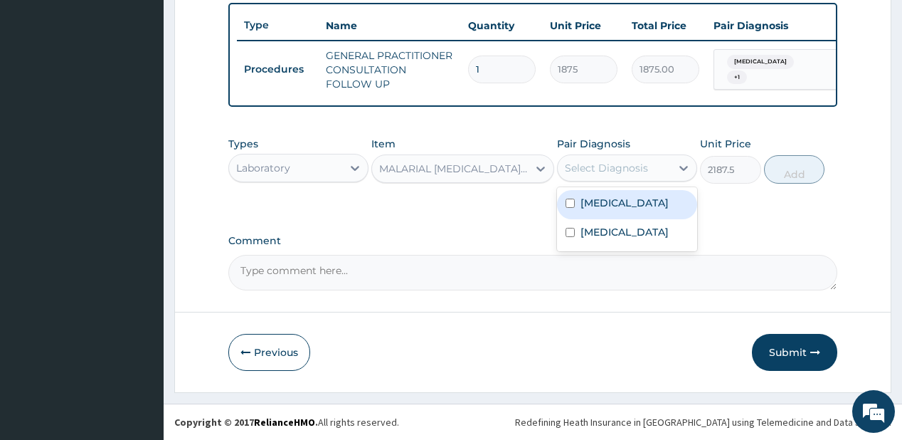
click at [600, 171] on div "Select Diagnosis" at bounding box center [606, 168] width 83 height 14
click at [608, 206] on label "Malaria" at bounding box center [624, 203] width 88 height 14
checkbox input "true"
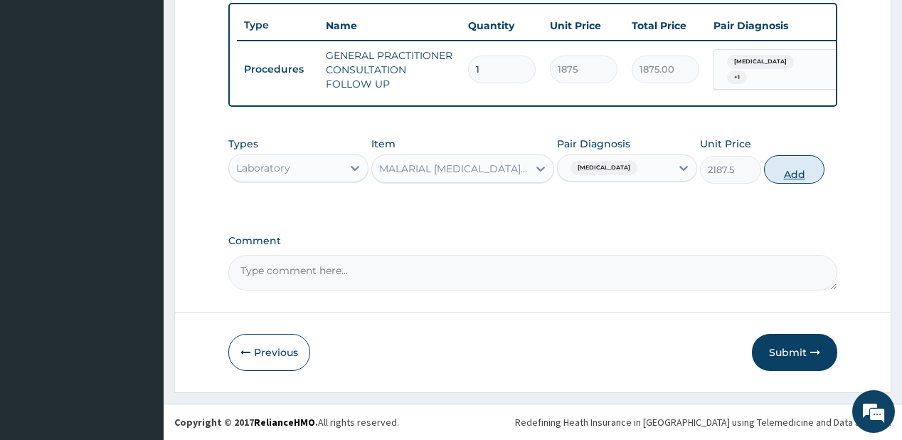
click at [783, 173] on button "Add" at bounding box center [794, 169] width 61 height 28
type input "0"
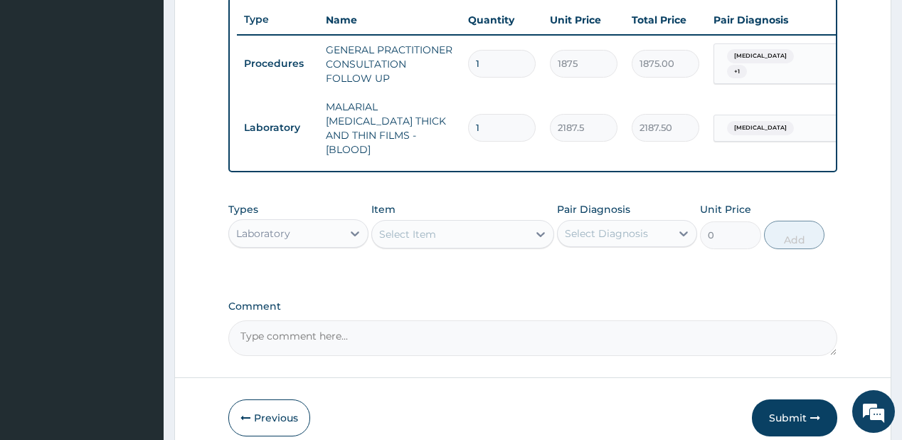
click at [292, 219] on div "Laboratory" at bounding box center [298, 233] width 140 height 28
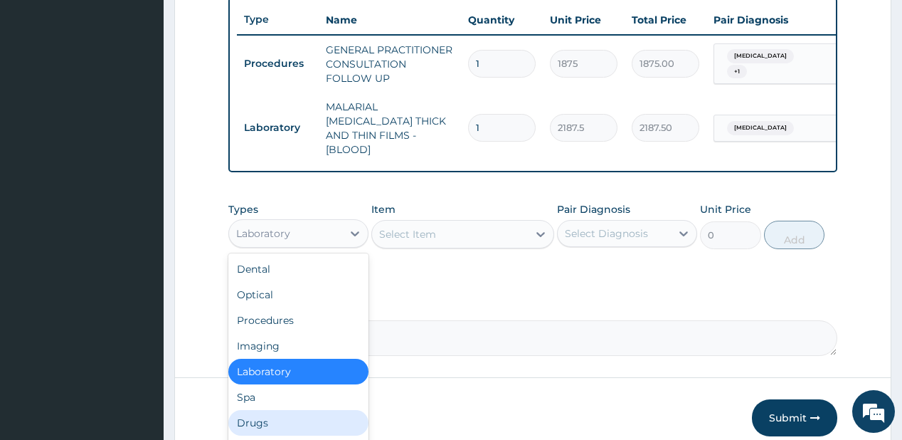
click at [262, 413] on div "Drugs" at bounding box center [298, 423] width 140 height 26
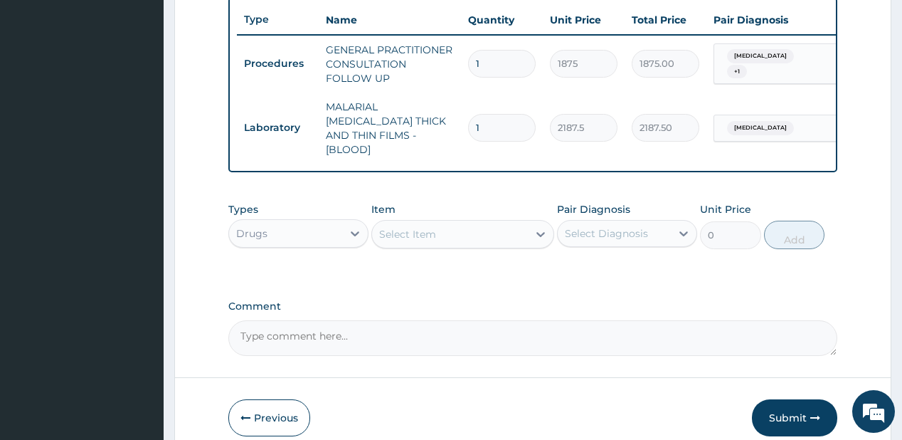
click at [445, 228] on div "Select Item" at bounding box center [450, 234] width 156 height 23
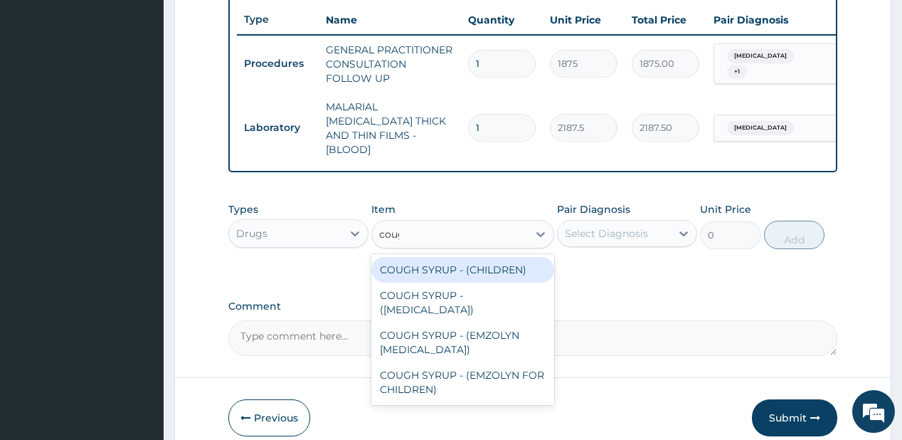
type input "cough"
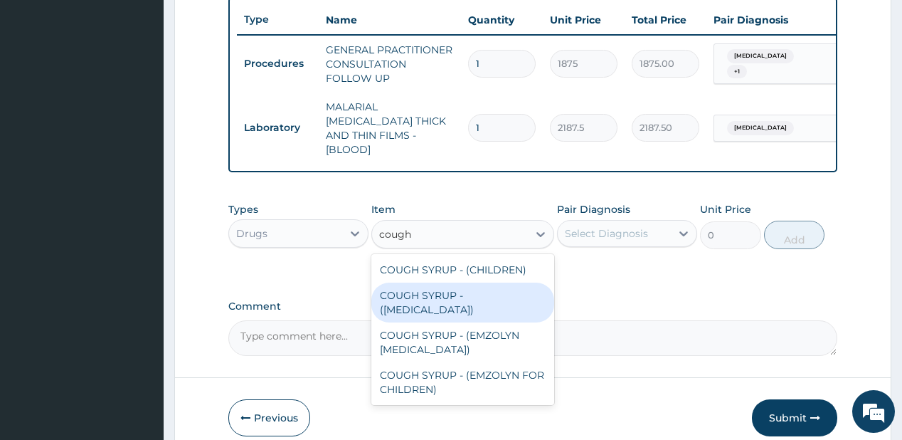
drag, startPoint x: 441, startPoint y: 302, endPoint x: 548, endPoint y: 250, distance: 119.3
click at [441, 301] on div "COUGH SYRUP - (EXPECTORANT)" at bounding box center [462, 302] width 183 height 40
type input "1120"
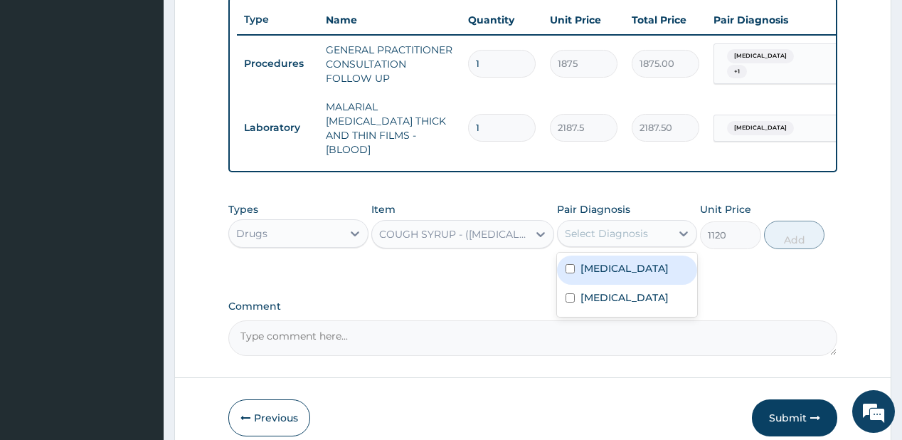
click at [588, 230] on div "Select Diagnosis" at bounding box center [606, 233] width 83 height 14
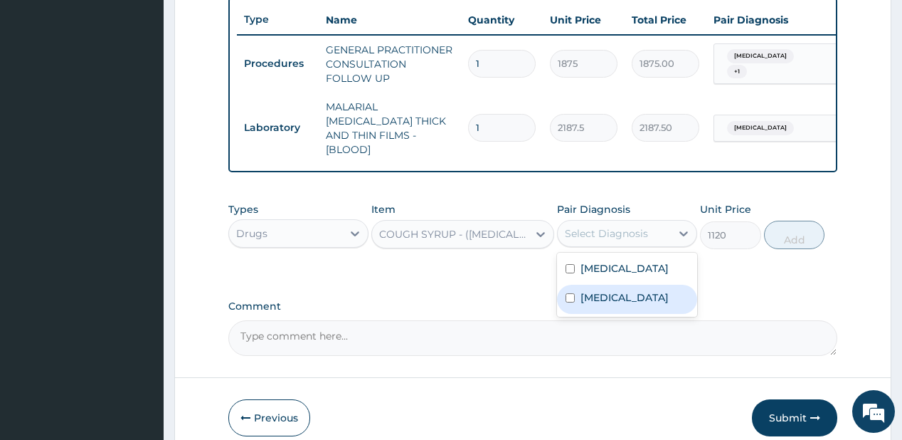
drag, startPoint x: 578, startPoint y: 294, endPoint x: 649, endPoint y: 238, distance: 90.8
click at [585, 289] on div "Upper respiratory infection" at bounding box center [627, 298] width 140 height 29
checkbox input "true"
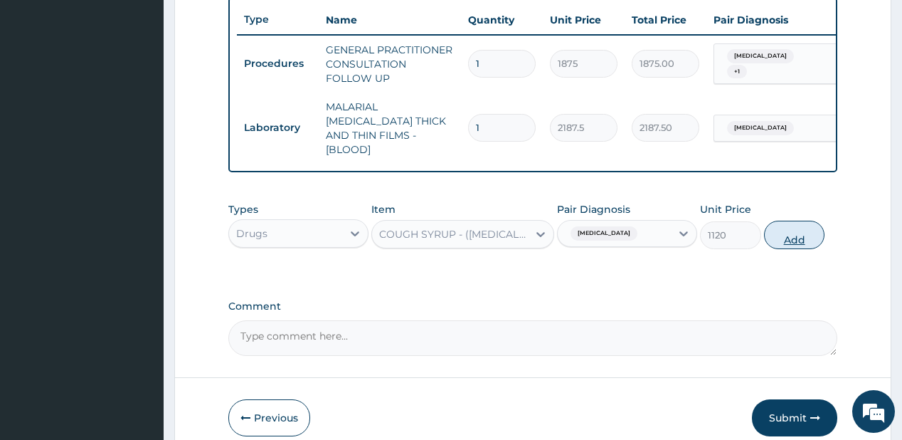
click at [790, 225] on button "Add" at bounding box center [794, 234] width 61 height 28
type input "0"
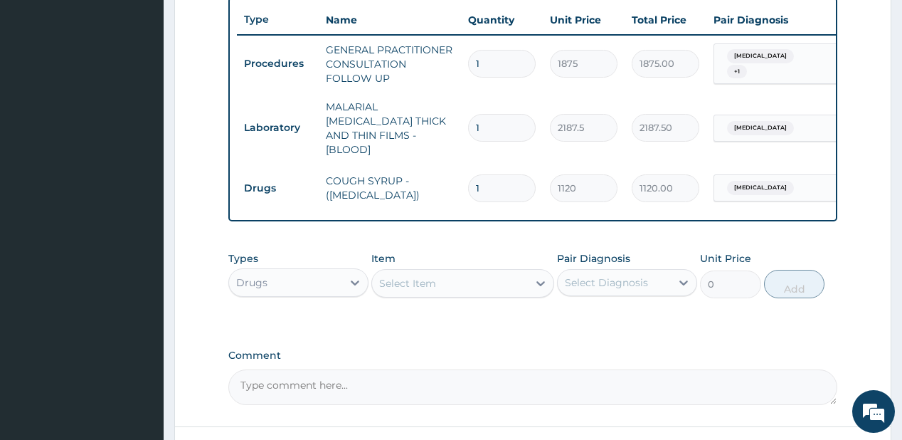
click at [459, 280] on div "Select Item" at bounding box center [450, 283] width 156 height 23
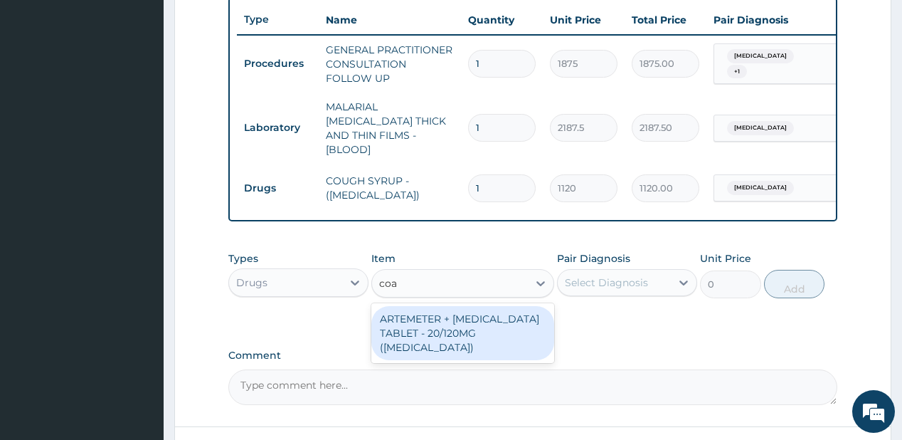
type input "coar"
drag, startPoint x: 447, startPoint y: 325, endPoint x: 454, endPoint y: 310, distance: 16.2
click at [447, 323] on div "ARTEMETER + LUMEFANTRINE TABLET - 20/120MG (COARTEM)" at bounding box center [462, 333] width 183 height 54
type input "210"
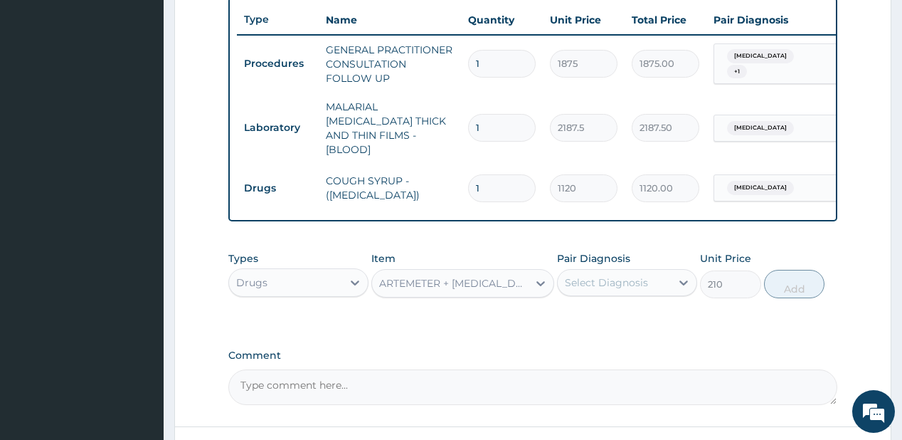
click at [609, 271] on div "Select Diagnosis" at bounding box center [614, 282] width 113 height 23
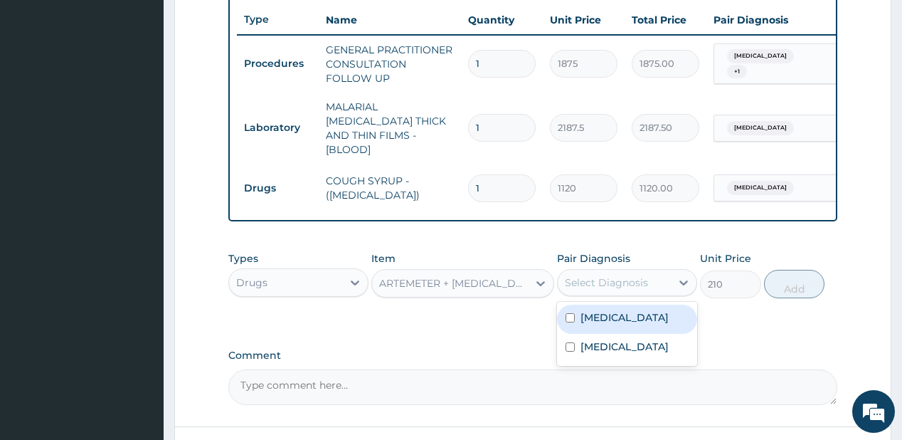
click at [608, 311] on label "[MEDICAL_DATA]" at bounding box center [624, 317] width 88 height 14
checkbox input "true"
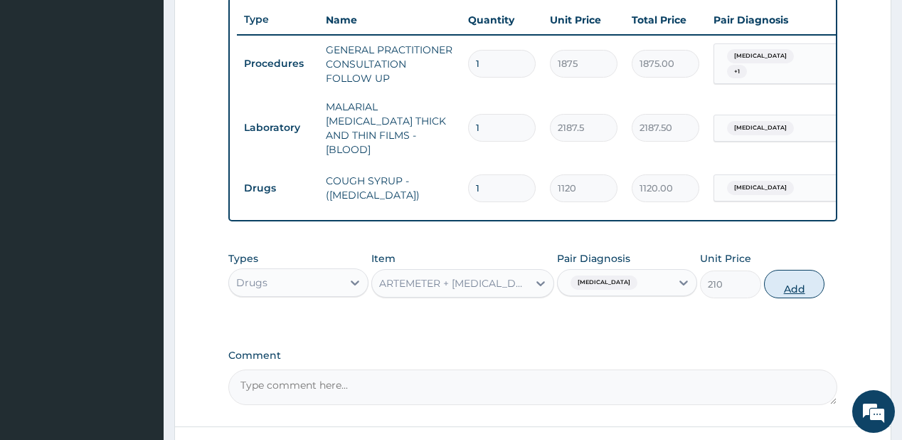
click at [791, 284] on button "Add" at bounding box center [794, 284] width 61 height 28
type input "0"
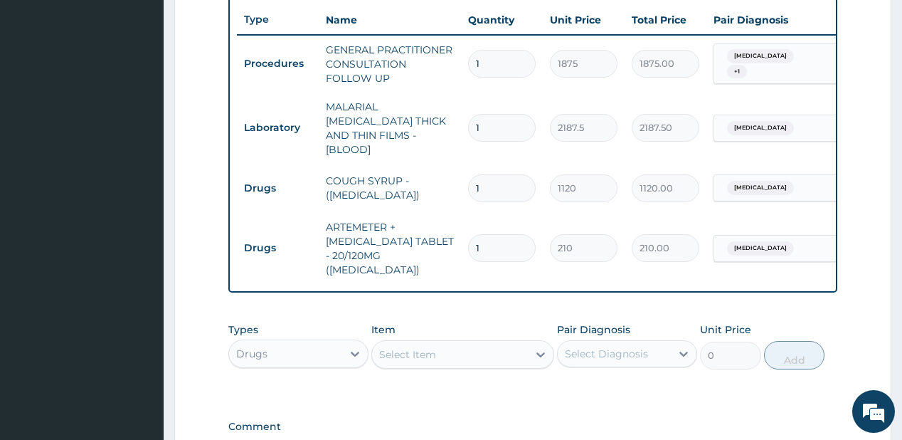
type input "0.00"
type input "2"
type input "420.00"
type input "24"
type input "5040.00"
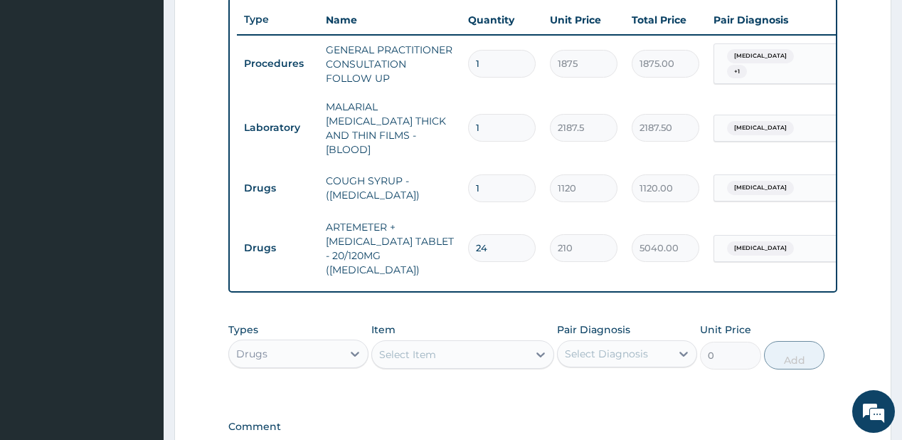
type input "24"
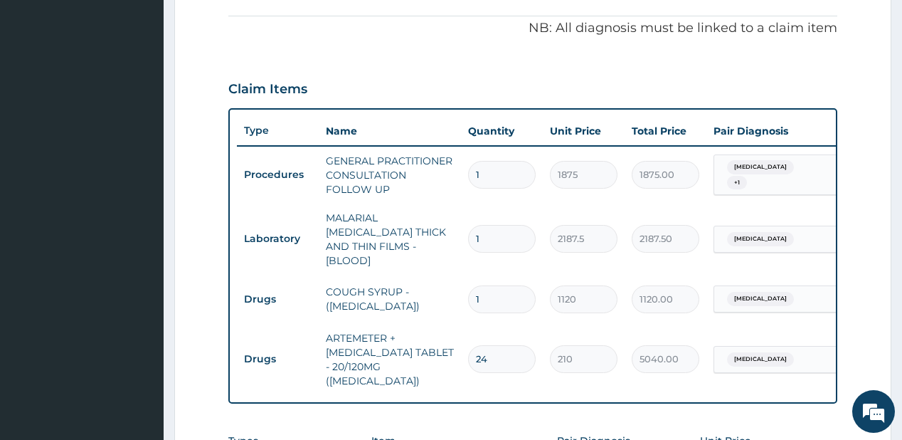
scroll to position [304, 0]
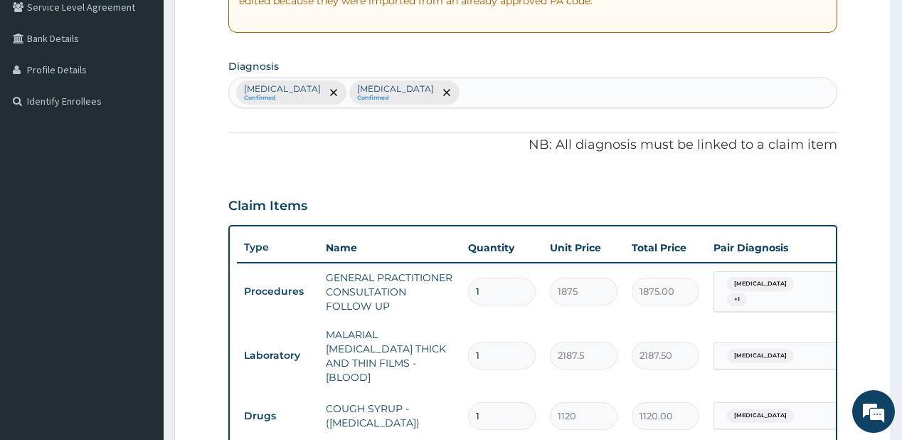
click at [472, 94] on div "Malaria Confirmed Upper respiratory infection Confirmed" at bounding box center [532, 93] width 607 height 30
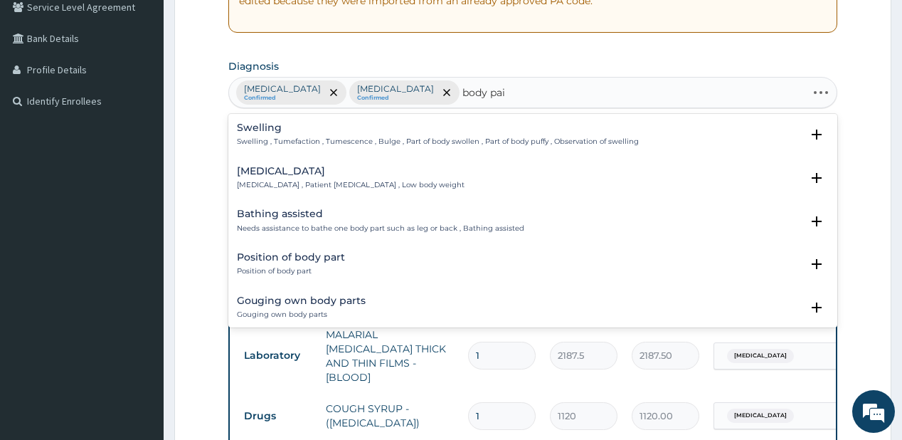
type input "body pain"
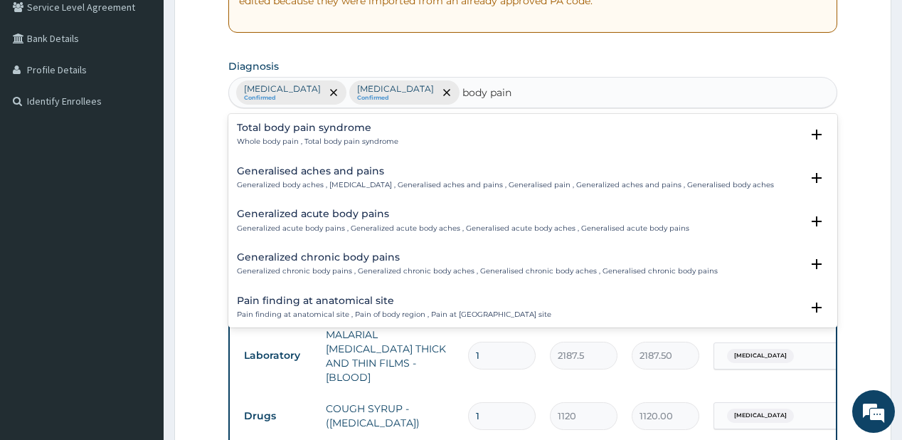
click at [323, 168] on h4 "Generalised aches and pains" at bounding box center [505, 171] width 537 height 11
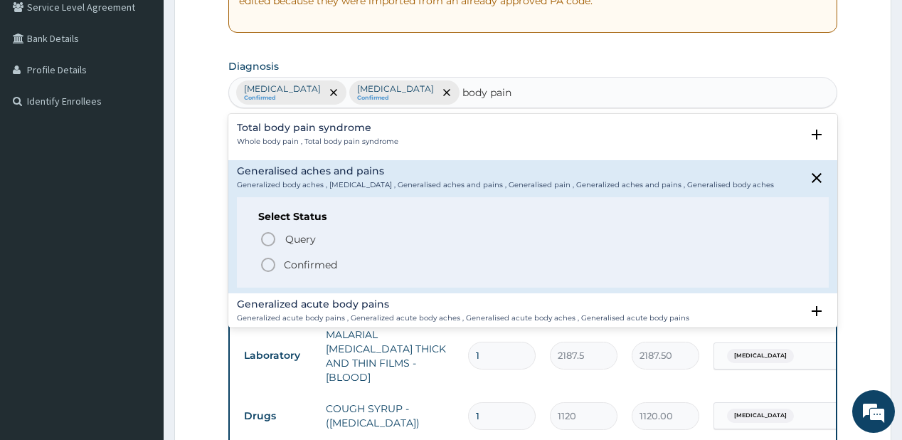
click at [292, 259] on p "Confirmed" at bounding box center [310, 264] width 53 height 14
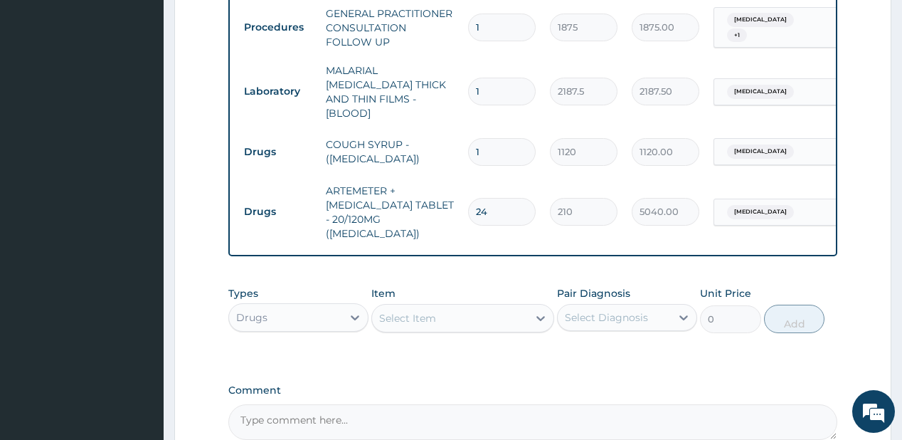
scroll to position [646, 0]
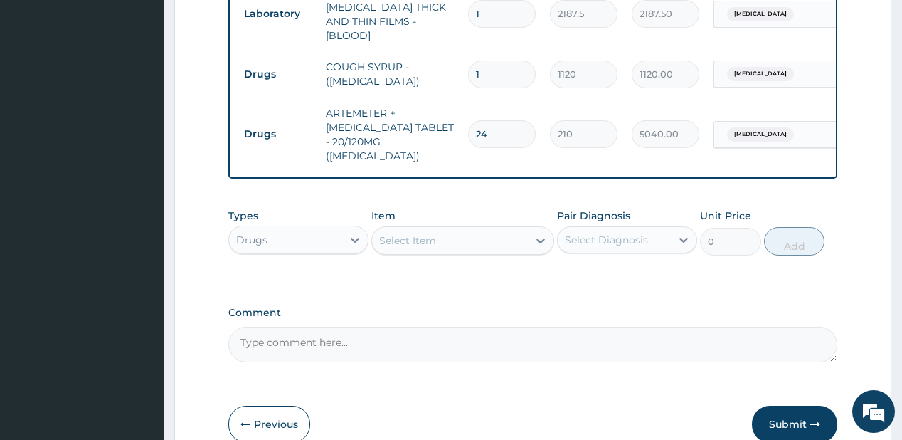
click at [413, 233] on div "Select Item" at bounding box center [407, 240] width 57 height 14
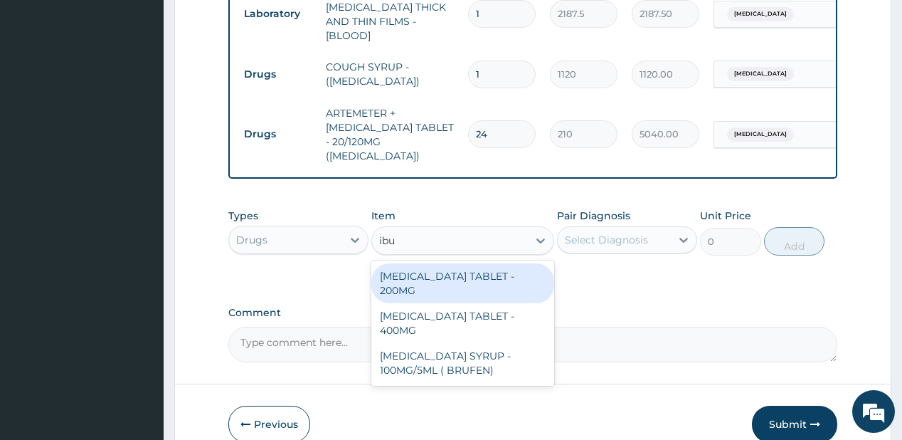
type input "ibup"
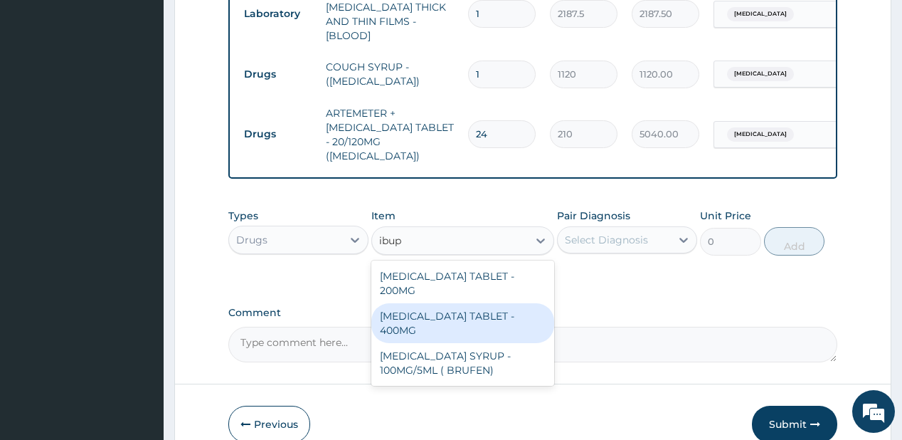
drag, startPoint x: 416, startPoint y: 273, endPoint x: 558, endPoint y: 242, distance: 145.6
click at [417, 303] on div "IBUPROFEN TABLET - 400MG" at bounding box center [462, 323] width 183 height 40
type input "560"
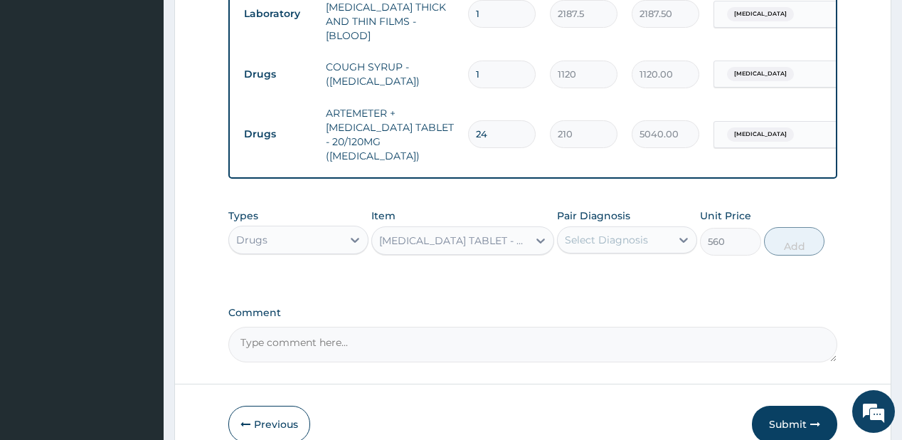
click at [640, 233] on div "Select Diagnosis" at bounding box center [606, 240] width 83 height 14
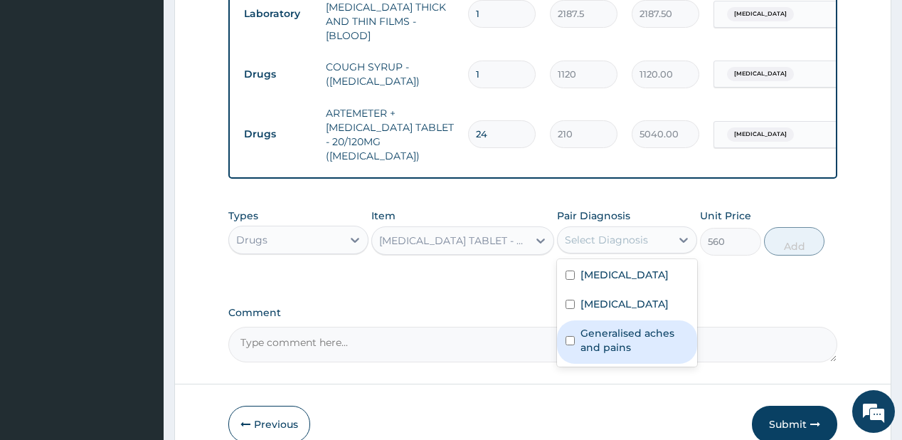
click at [629, 343] on label "Generalised aches and pains" at bounding box center [634, 340] width 108 height 28
checkbox input "true"
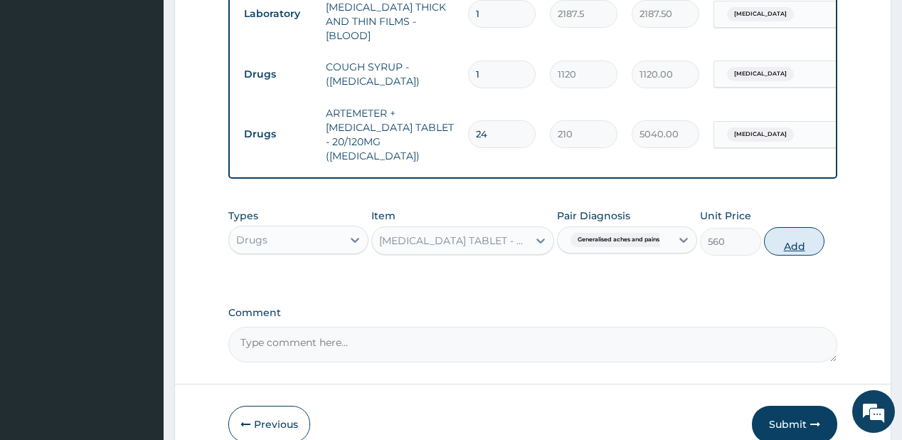
click at [799, 227] on button "Add" at bounding box center [794, 241] width 61 height 28
type input "0"
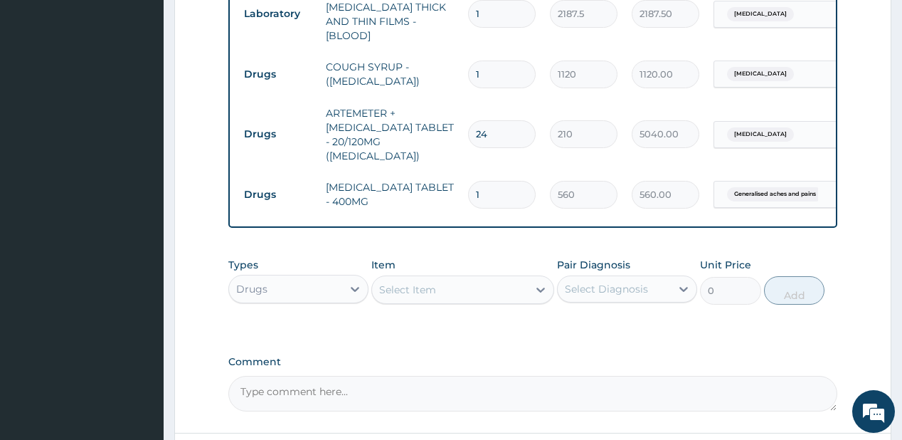
type input "0.00"
type input "9"
type input "5040.00"
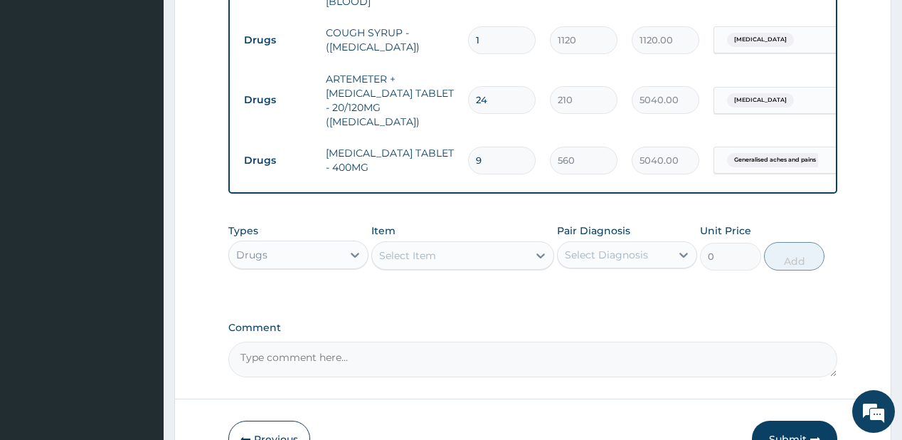
scroll to position [744, 0]
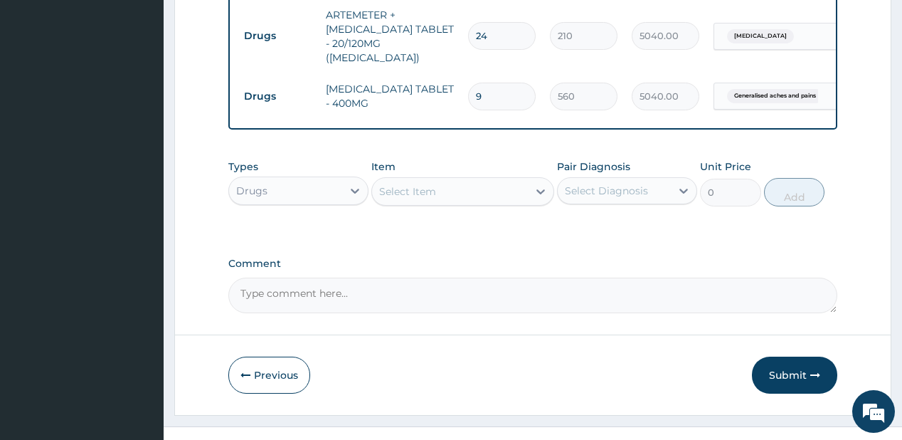
type input "9"
click at [784, 356] on button "Submit" at bounding box center [794, 374] width 85 height 37
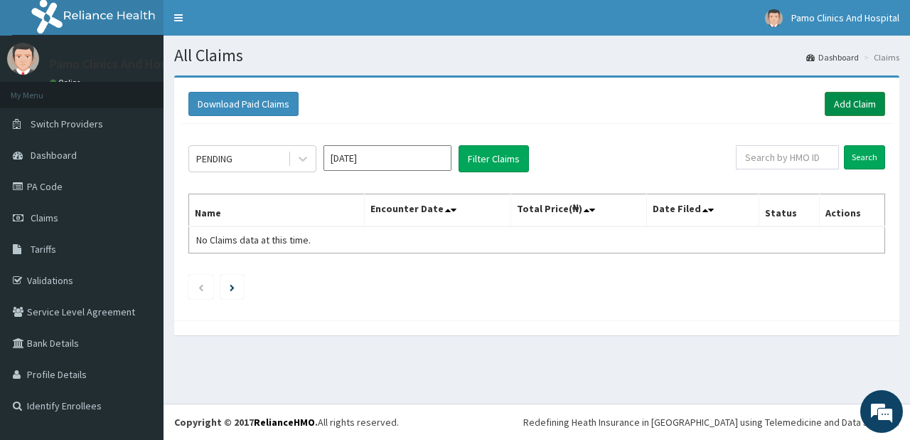
click at [861, 101] on link "Add Claim" at bounding box center [855, 104] width 60 height 24
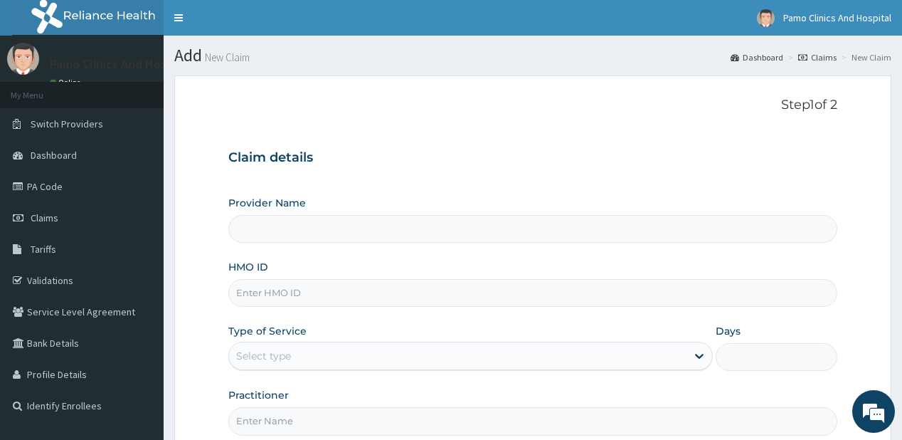
type input "Pamo Clinics And Hospital"
drag, startPoint x: 242, startPoint y: 292, endPoint x: 235, endPoint y: 279, distance: 15.0
click at [243, 292] on input "HMO ID" at bounding box center [532, 293] width 608 height 28
paste input "SFL/10488/B"
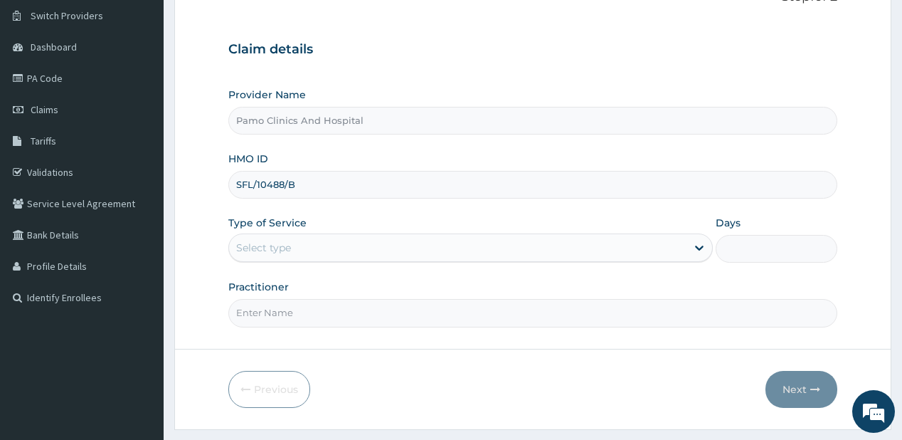
scroll to position [142, 0]
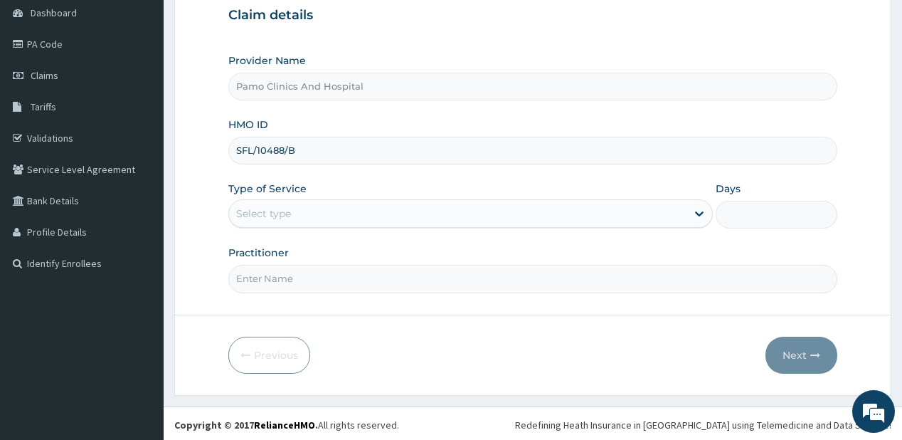
type input "SFL/10488/B"
click at [298, 212] on div "Select type" at bounding box center [457, 213] width 457 height 23
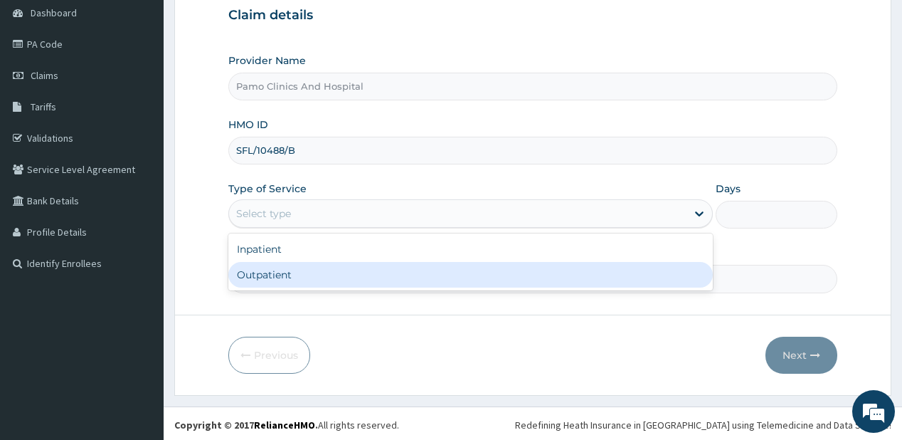
click at [297, 270] on div "Outpatient" at bounding box center [470, 275] width 484 height 26
type input "1"
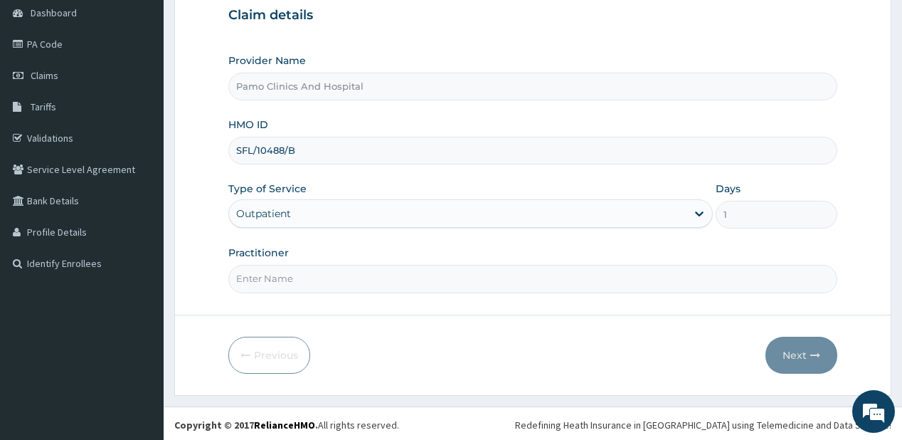
click at [303, 272] on input "Practitioner" at bounding box center [532, 279] width 608 height 28
type input "Dr. OBENEME JNR BENJAMIN"
click at [804, 351] on button "Next" at bounding box center [801, 354] width 72 height 37
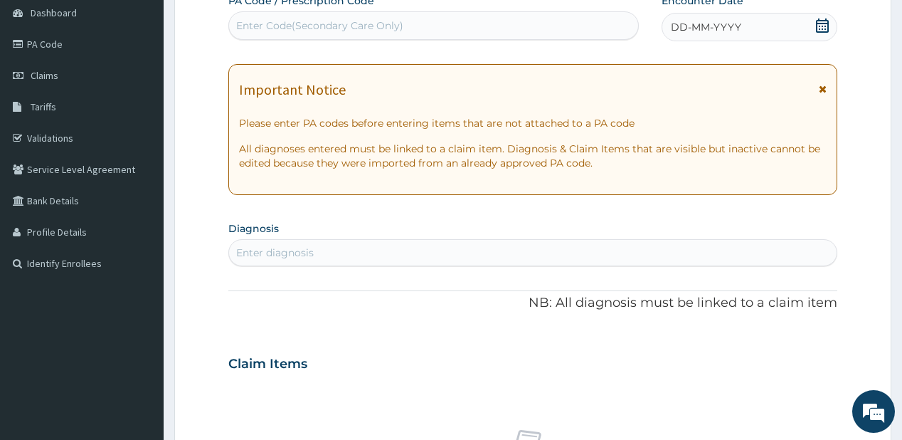
click at [679, 29] on span "DD-MM-YYYY" at bounding box center [706, 27] width 70 height 14
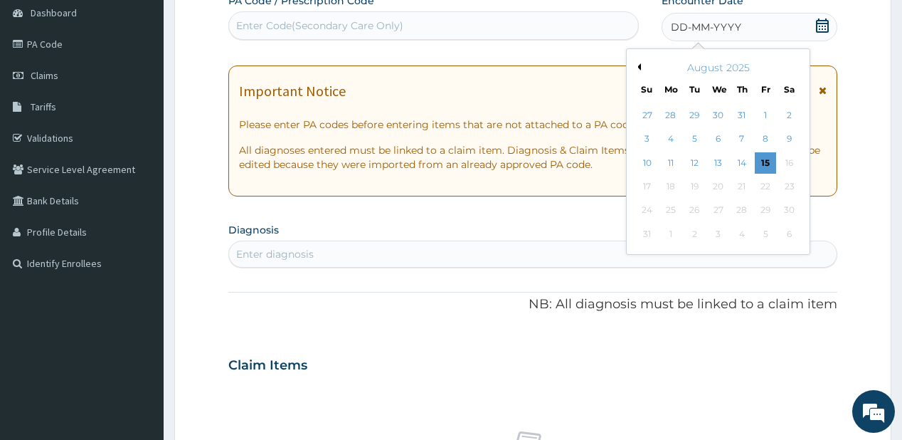
click at [640, 68] on button "Previous Month" at bounding box center [637, 66] width 7 height 7
click at [765, 182] on div "25" at bounding box center [765, 186] width 21 height 21
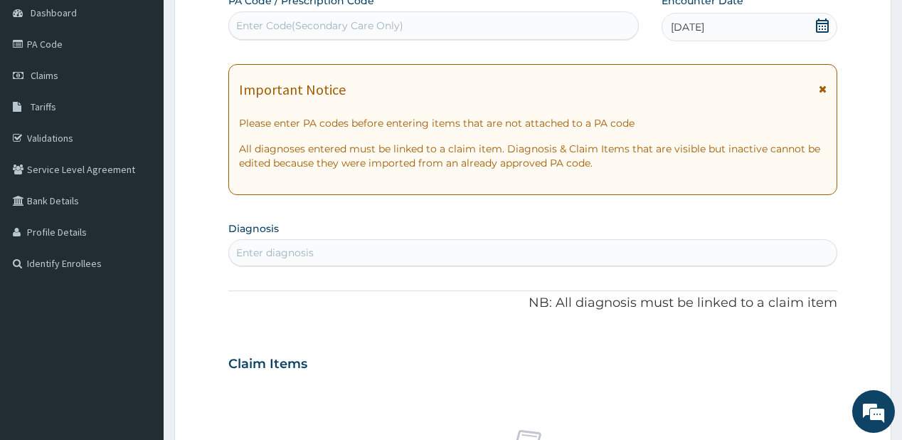
click at [293, 250] on div "Enter diagnosis" at bounding box center [275, 252] width 78 height 14
type input "[MEDICAL_DATA]"
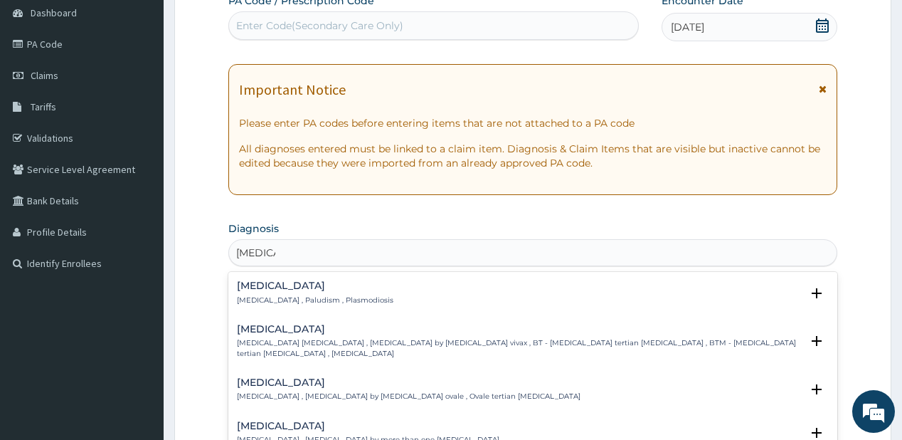
click at [279, 292] on div "[MEDICAL_DATA] [MEDICAL_DATA] , Paludism , Plasmodiosis" at bounding box center [315, 292] width 156 height 25
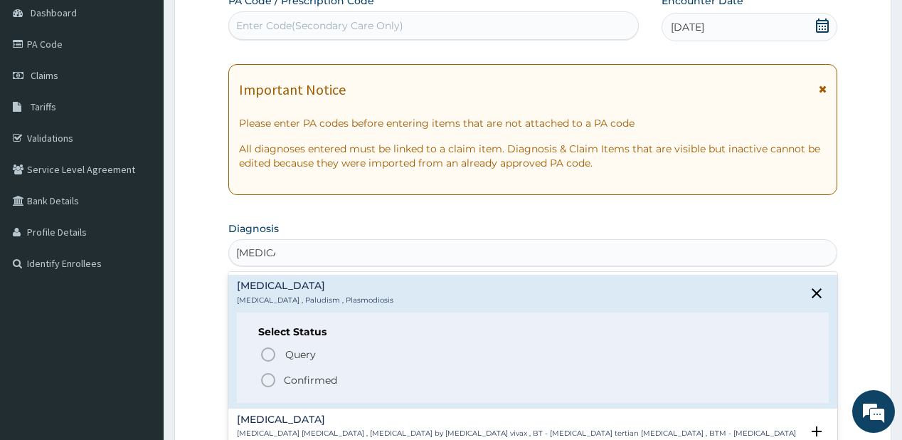
click at [289, 368] on div "Query Query covers suspected (?), Keep in view (kiv), Ruled out (r/o) Confirmed" at bounding box center [532, 365] width 548 height 43
click at [276, 378] on icon "status option filled" at bounding box center [268, 379] width 17 height 17
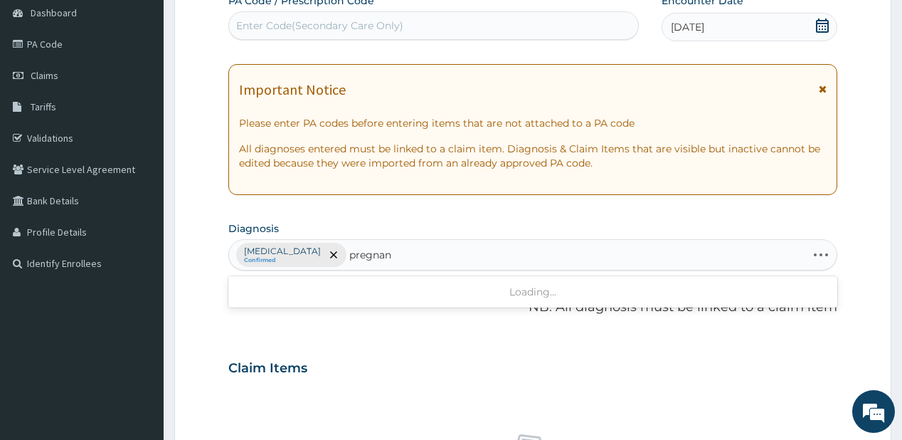
type input "pregnanc"
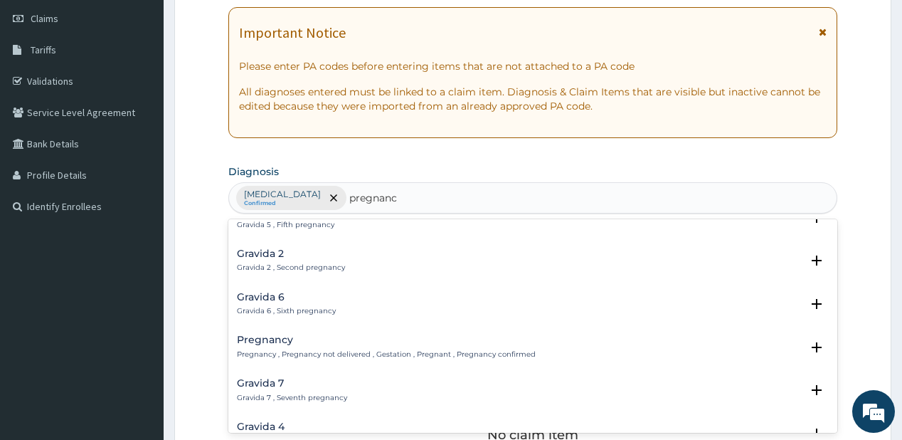
scroll to position [114, 0]
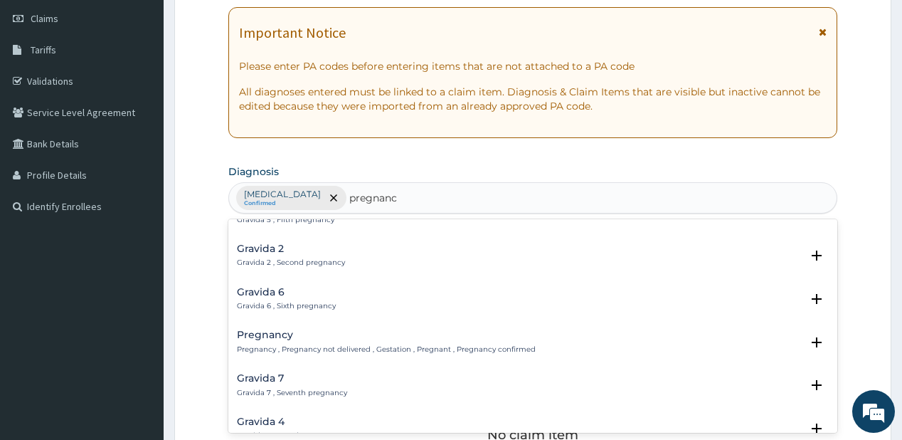
click at [264, 341] on div "Pregnancy Pregnancy , Pregnancy not delivered , Gestation , Pregnant , Pregnanc…" at bounding box center [386, 341] width 299 height 25
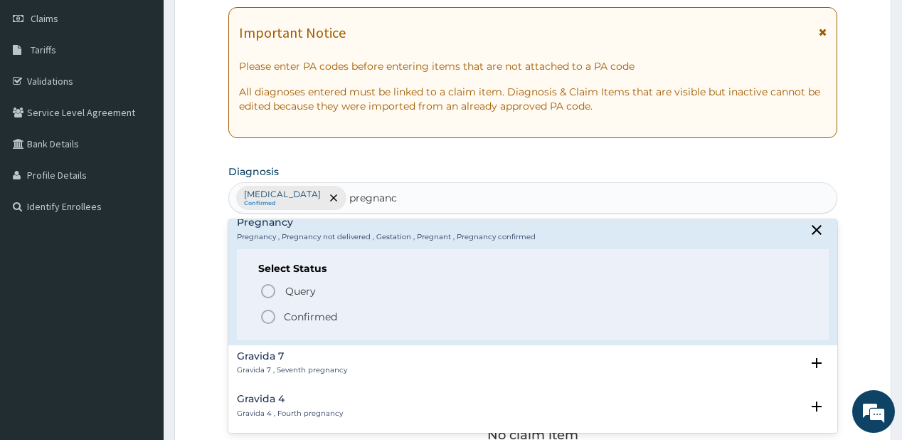
scroll to position [228, 0]
click at [276, 317] on icon "status option filled" at bounding box center [268, 315] width 17 height 17
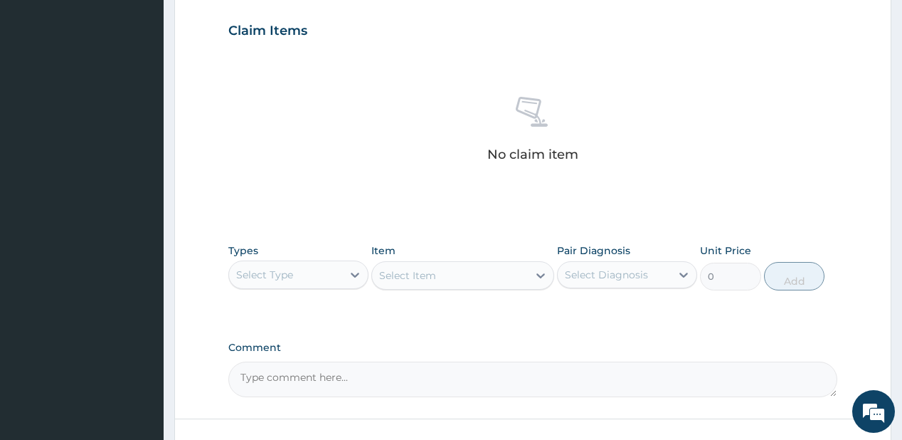
scroll to position [541, 0]
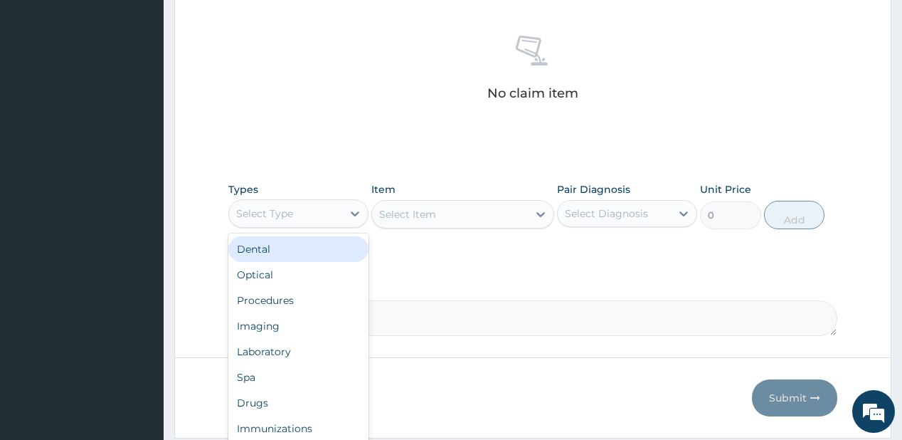
click at [260, 207] on div "Select Type" at bounding box center [264, 213] width 57 height 14
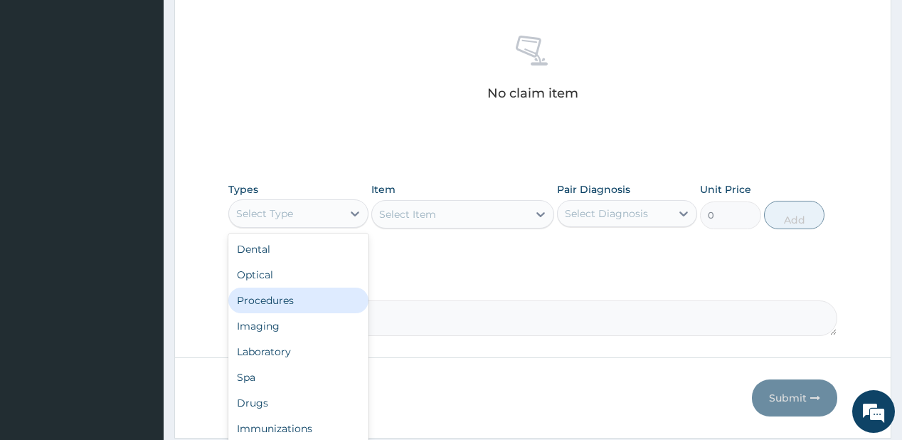
click at [279, 302] on div "Procedures" at bounding box center [298, 300] width 140 height 26
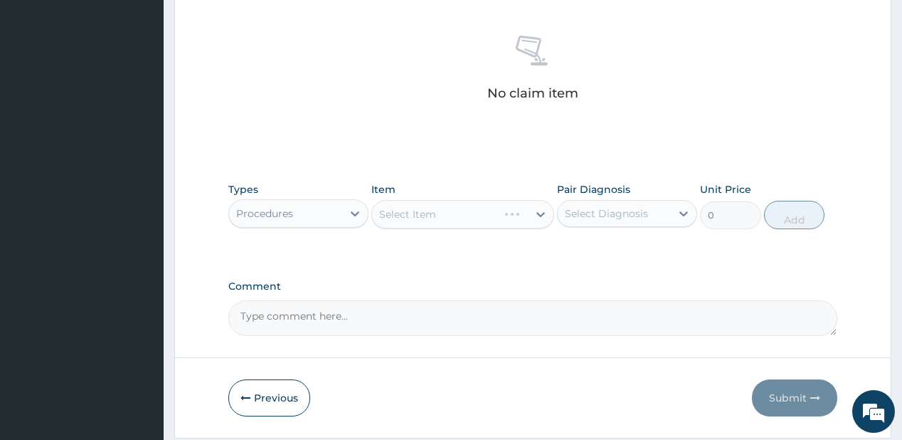
click at [437, 223] on div "Select Item" at bounding box center [462, 214] width 183 height 28
click at [452, 211] on div "Select Item" at bounding box center [450, 214] width 156 height 23
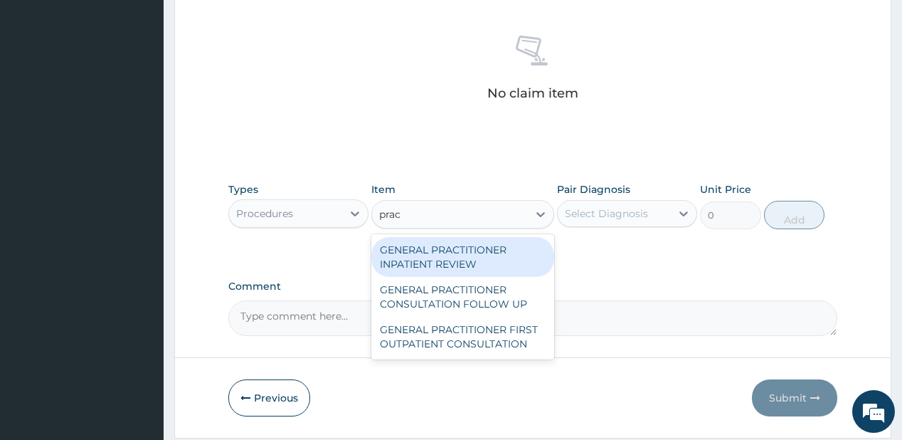
type input "pract"
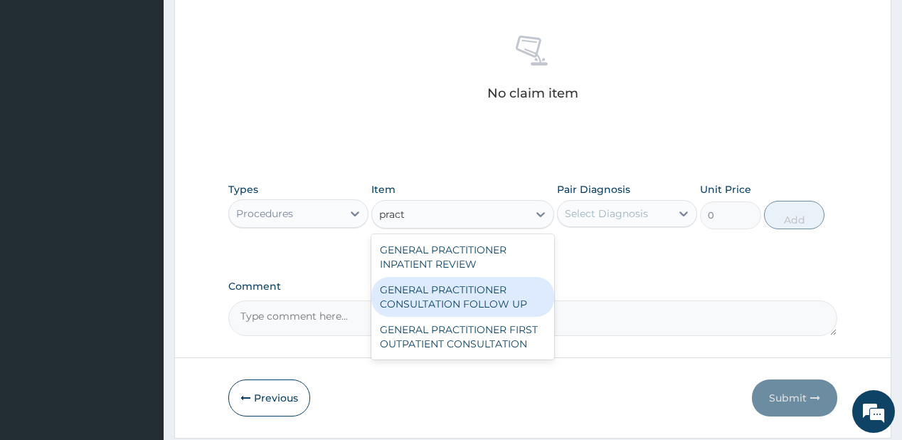
click at [435, 299] on div "GENERAL PRACTITIONER CONSULTATION FOLLOW UP" at bounding box center [462, 297] width 183 height 40
type input "1875"
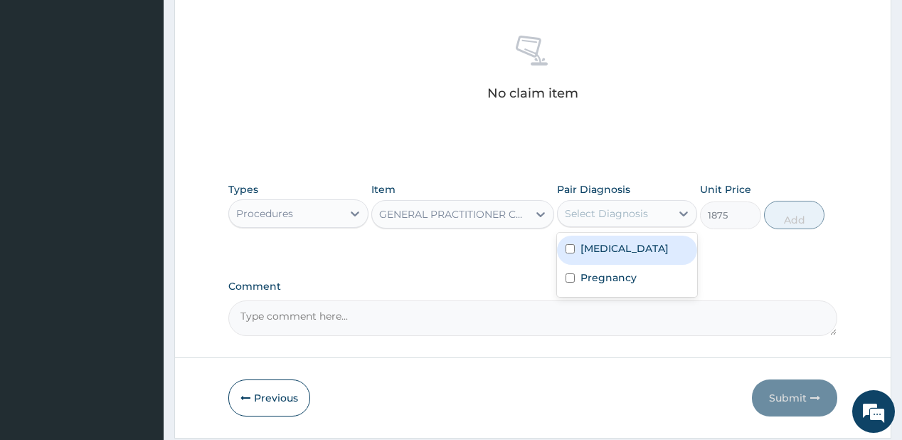
click at [601, 210] on div "Select Diagnosis" at bounding box center [606, 213] width 83 height 14
click at [600, 249] on label "Malaria" at bounding box center [624, 248] width 88 height 14
checkbox input "true"
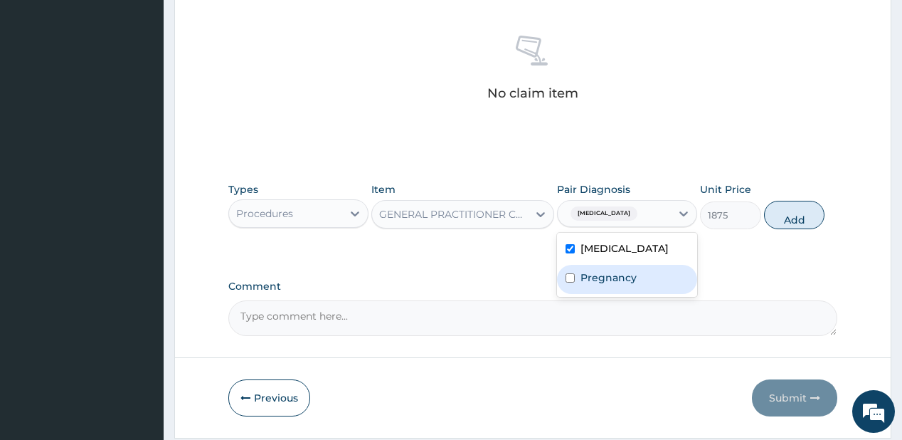
drag, startPoint x: 585, startPoint y: 283, endPoint x: 738, endPoint y: 233, distance: 160.1
click at [590, 280] on div "Pregnancy" at bounding box center [627, 279] width 140 height 29
checkbox input "true"
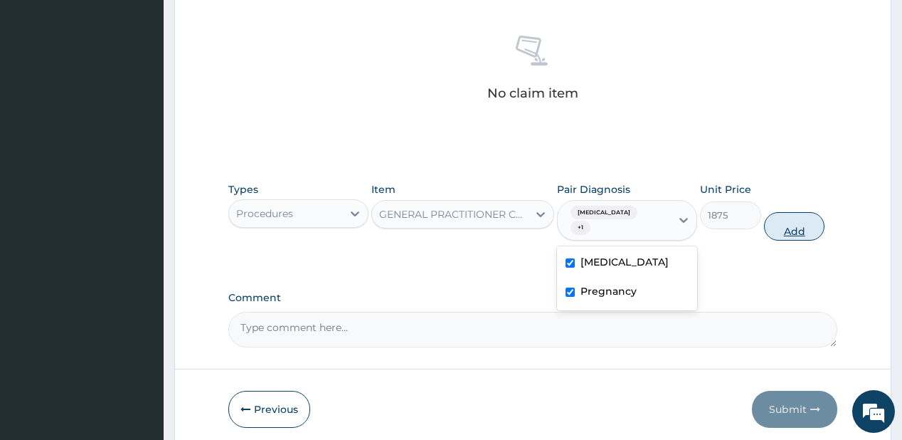
click at [799, 212] on button "Add" at bounding box center [794, 226] width 61 height 28
type input "0"
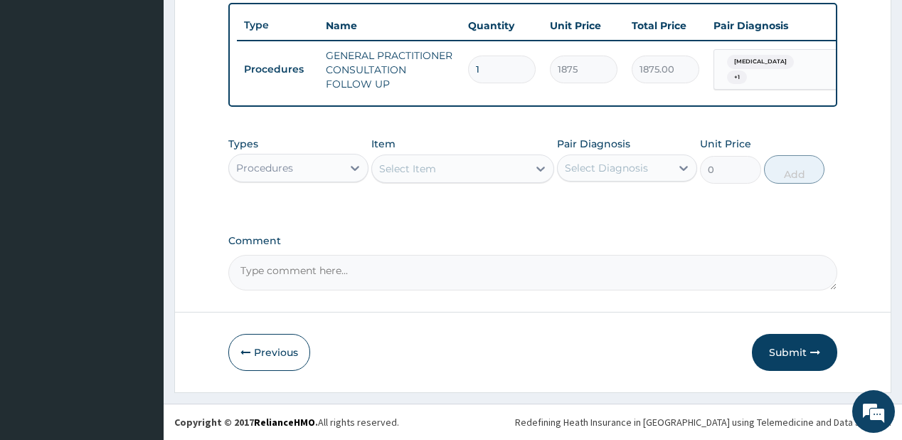
scroll to position [532, 0]
click at [297, 181] on div "Procedures" at bounding box center [298, 168] width 140 height 28
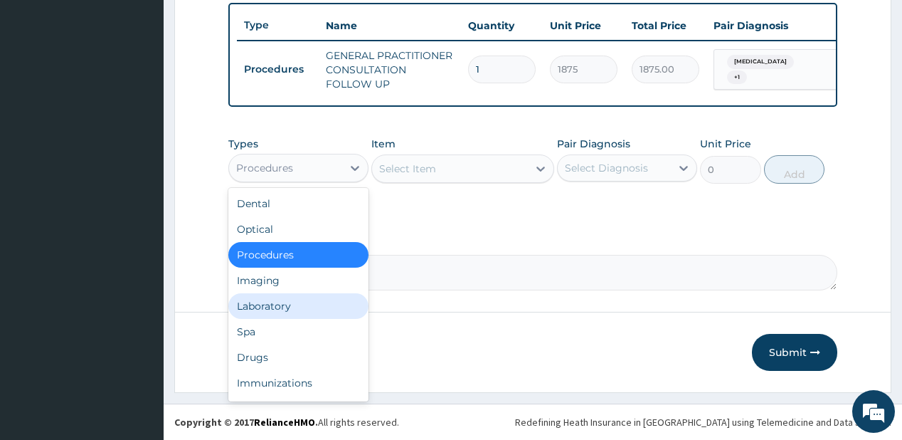
drag, startPoint x: 267, startPoint y: 303, endPoint x: 269, endPoint y: 247, distance: 56.2
click at [266, 299] on div "Laboratory" at bounding box center [298, 306] width 140 height 26
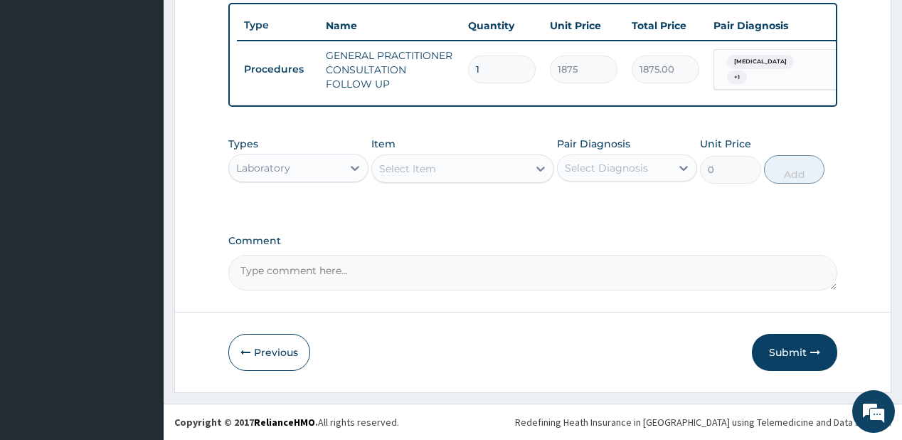
click at [431, 166] on div "Select Item" at bounding box center [407, 168] width 57 height 14
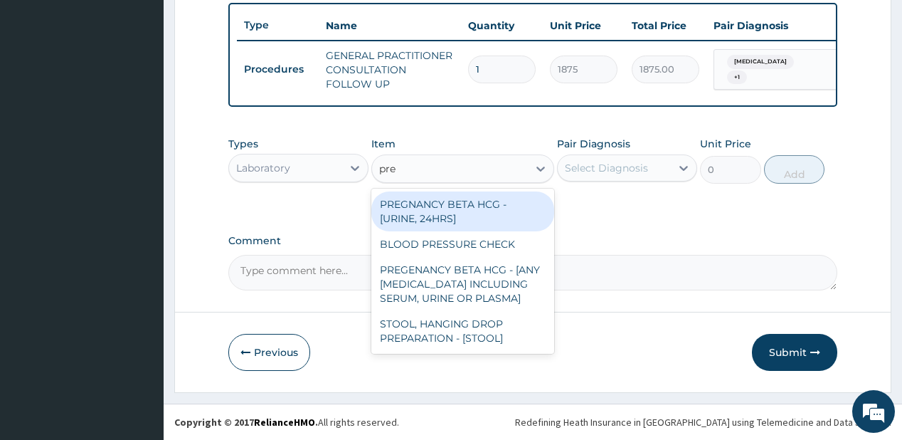
type input "preg"
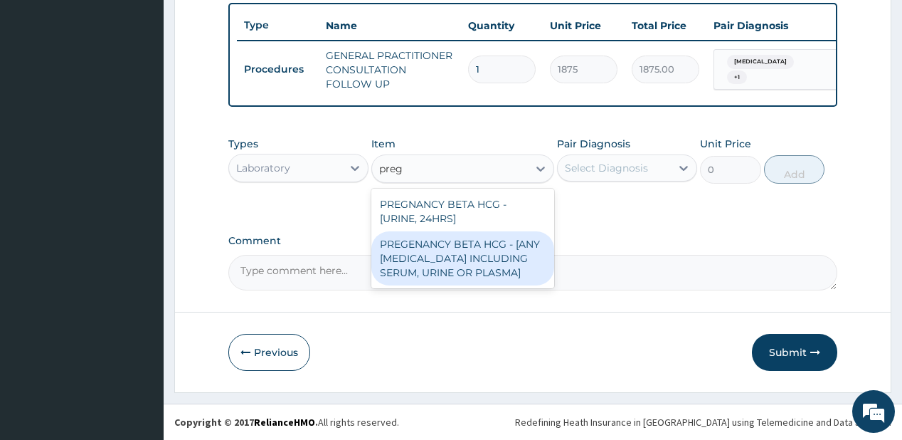
click at [421, 266] on div "PREGENANCY BETA HCG - [ANY BODY FLUID INCLUDING SERUM, URINE OR PLASMA]" at bounding box center [462, 258] width 183 height 54
type input "2500"
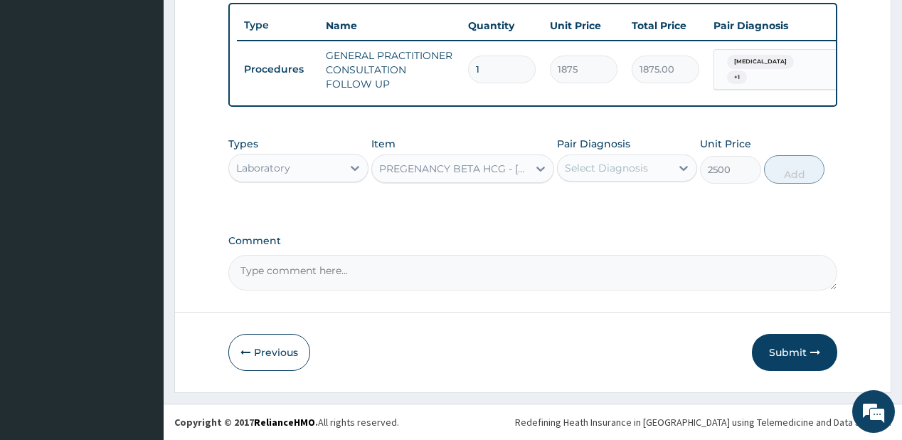
click at [595, 165] on div "Select Diagnosis" at bounding box center [606, 168] width 83 height 14
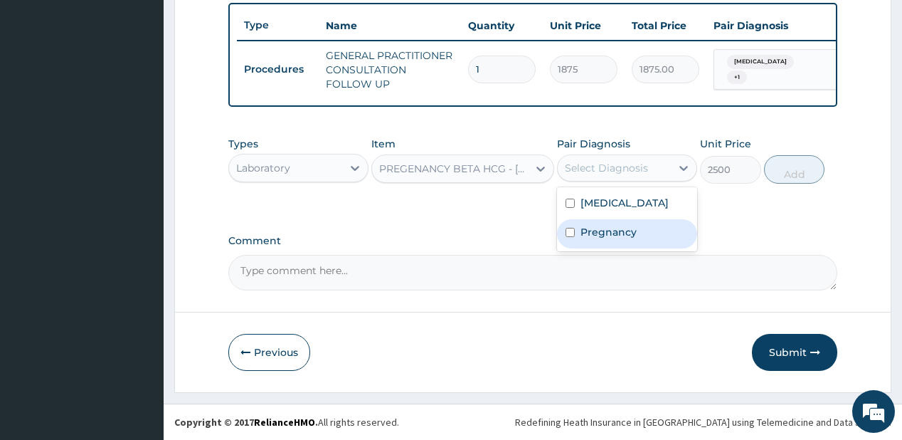
drag, startPoint x: 613, startPoint y: 241, endPoint x: 823, endPoint y: 190, distance: 216.0
click at [626, 235] on div "Pregnancy" at bounding box center [627, 233] width 140 height 29
checkbox input "true"
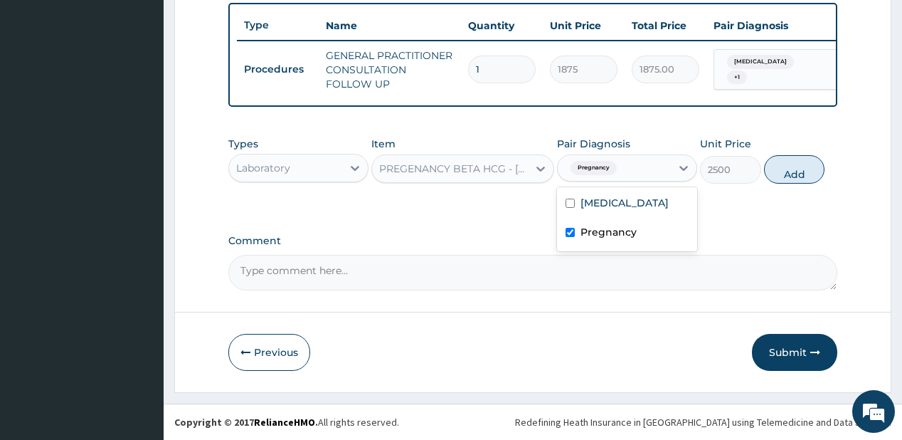
drag, startPoint x: 782, startPoint y: 171, endPoint x: 708, endPoint y: 200, distance: 79.5
click at [744, 191] on div "Types Laboratory Item PREGENANCY BETA HCG - [ANY BODY FLUID INCLUDING SERUM, UR…" at bounding box center [532, 159] width 608 height 61
click at [803, 175] on button "Add" at bounding box center [794, 169] width 61 height 28
type input "0"
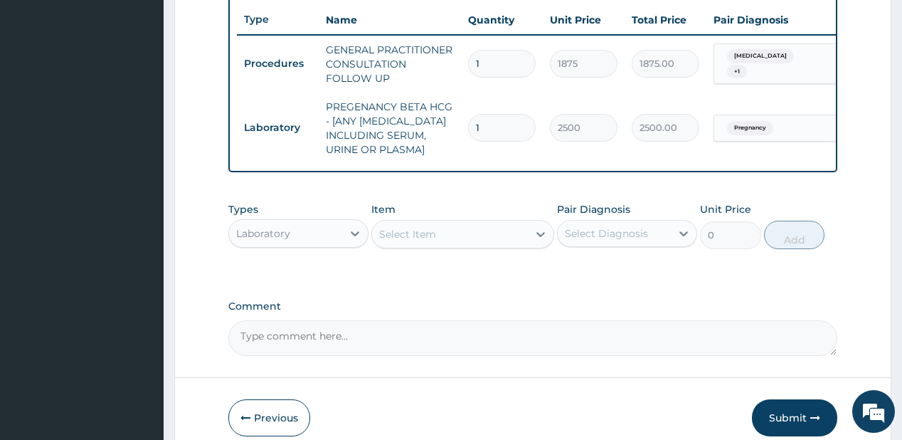
click at [417, 241] on div "Select Item" at bounding box center [407, 234] width 57 height 14
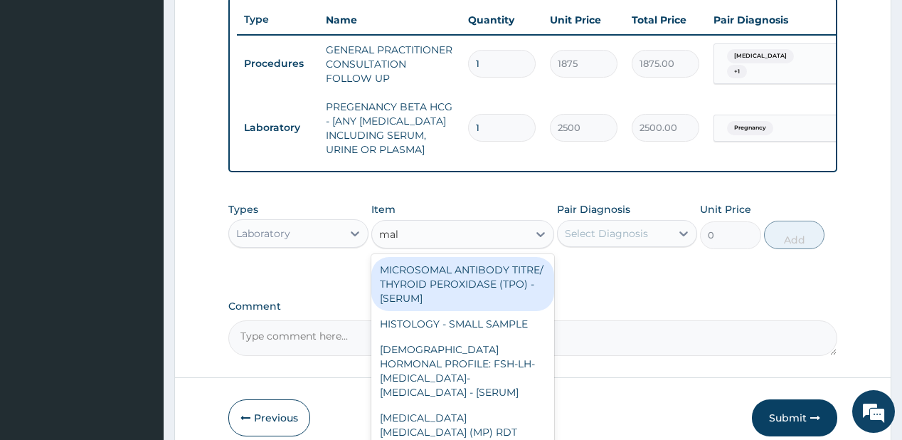
type input "mala"
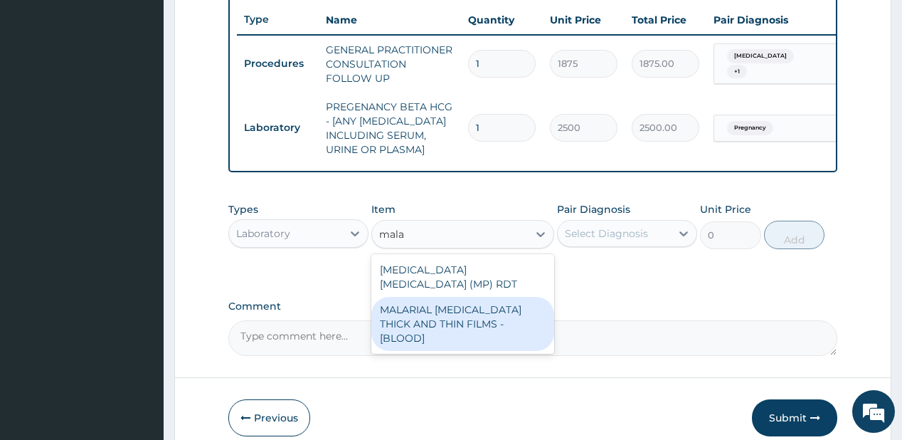
click at [459, 322] on div "MALARIAL PARASITE THICK AND THIN FILMS - [BLOOD]" at bounding box center [462, 324] width 183 height 54
type input "2187.5"
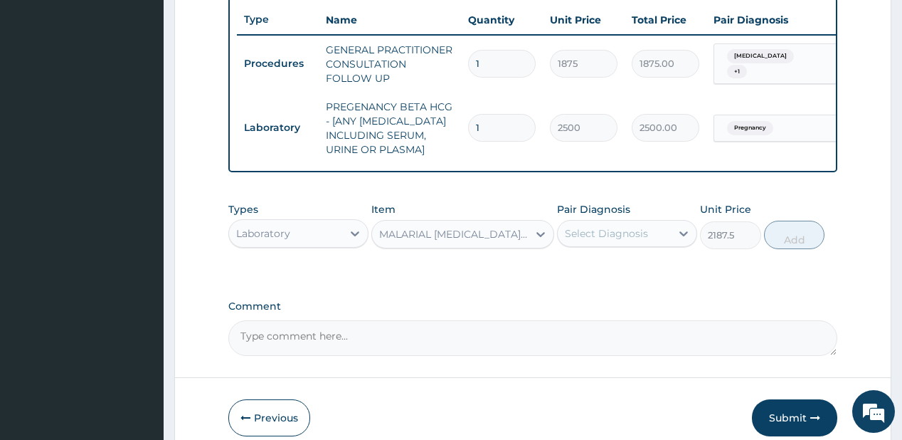
click at [592, 240] on div "Select Diagnosis" at bounding box center [606, 233] width 83 height 14
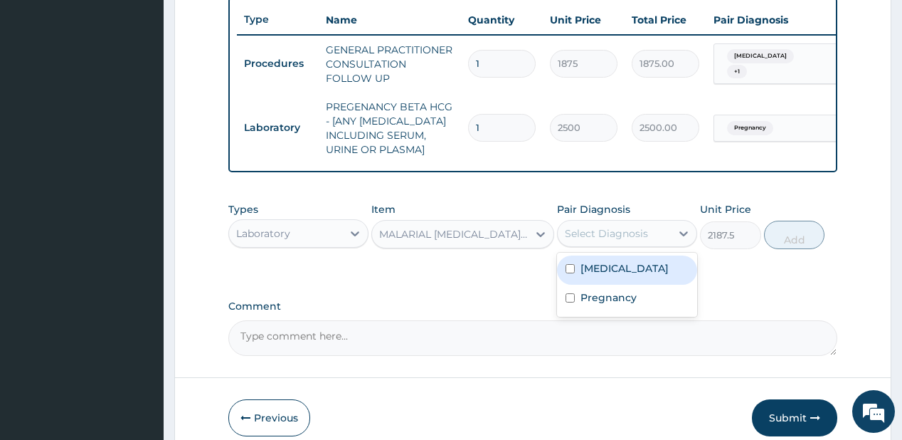
click at [580, 274] on label "[MEDICAL_DATA]" at bounding box center [624, 268] width 88 height 14
checkbox input "true"
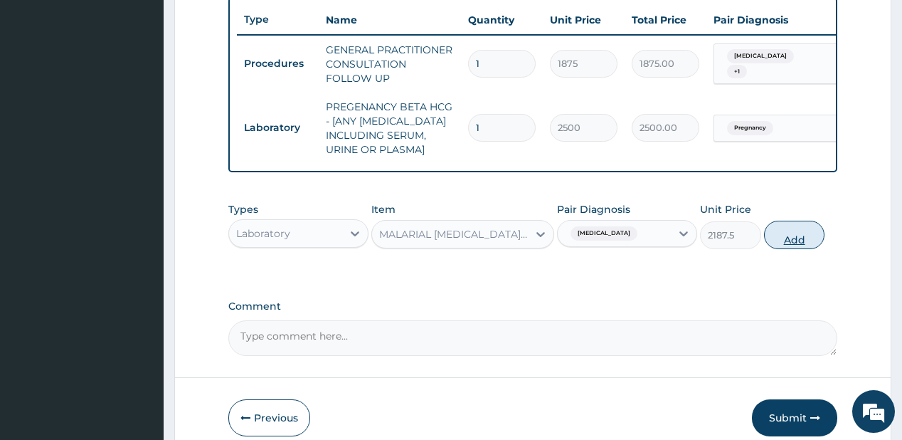
click at [791, 244] on button "Add" at bounding box center [794, 234] width 61 height 28
type input "0"
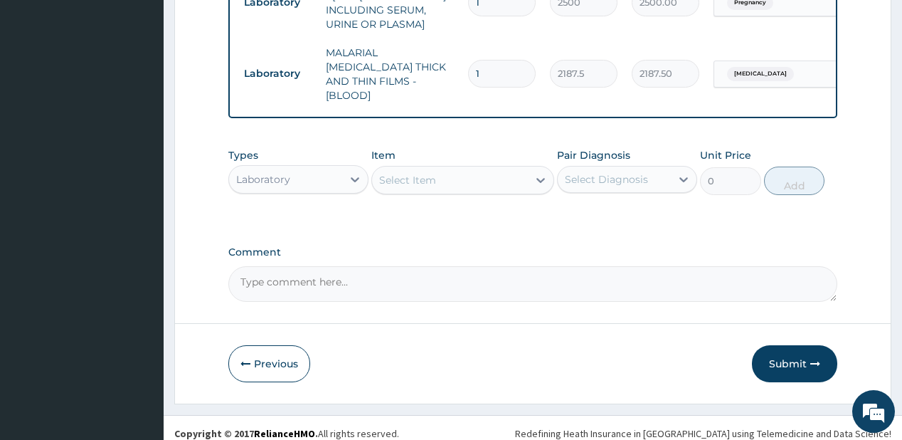
scroll to position [660, 0]
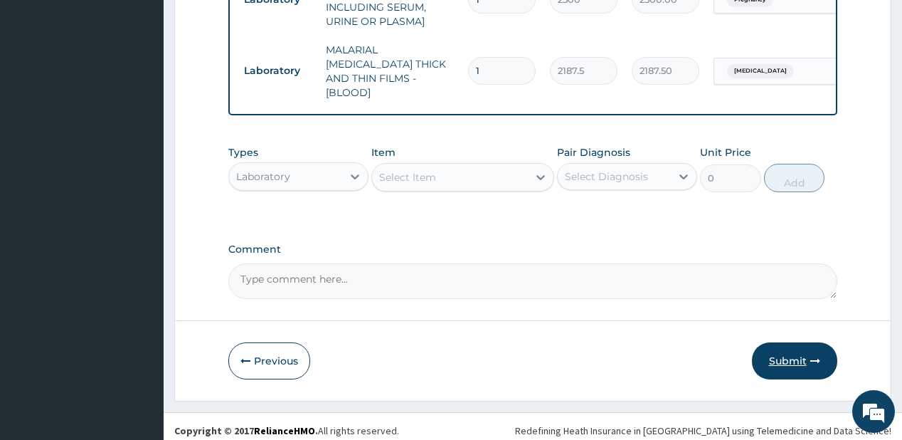
click at [810, 356] on icon "button" at bounding box center [815, 361] width 10 height 10
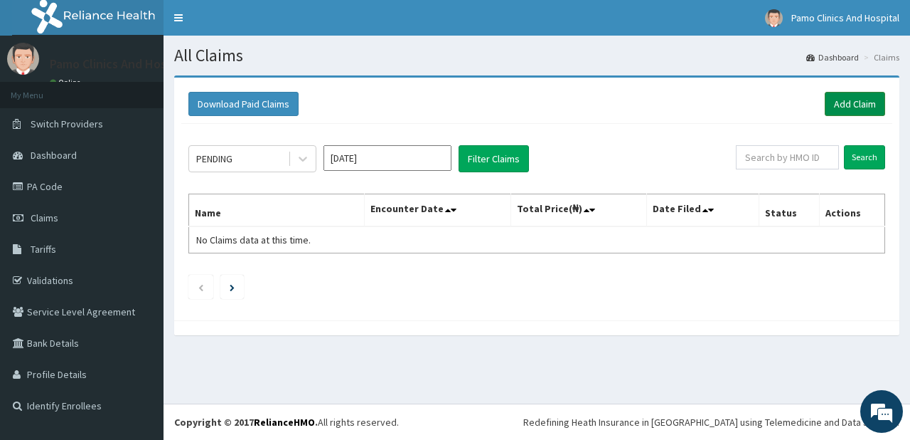
click at [846, 100] on link "Add Claim" at bounding box center [855, 104] width 60 height 24
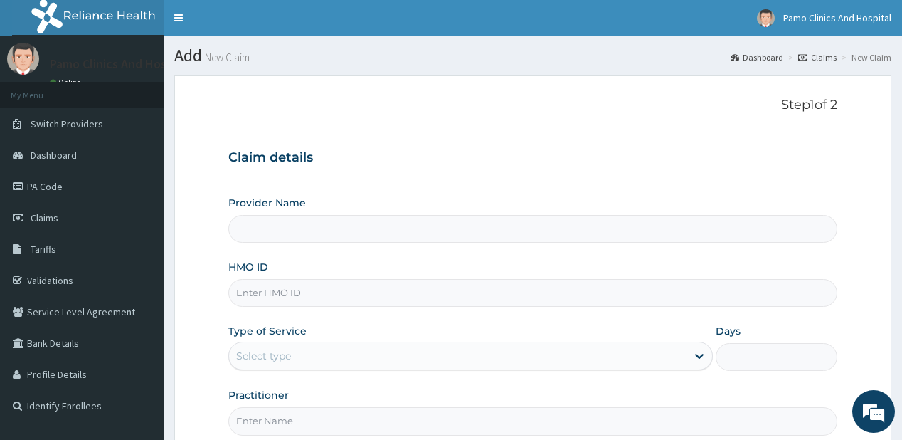
click at [251, 282] on input "HMO ID" at bounding box center [532, 293] width 608 height 28
paste input "MRI/10031/A"
click at [251, 282] on input "MRI/10031/A" at bounding box center [532, 293] width 608 height 28
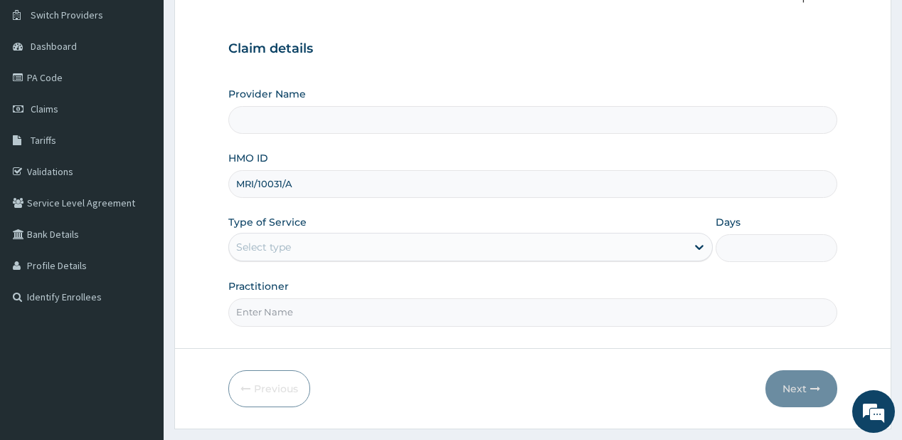
scroll to position [142, 0]
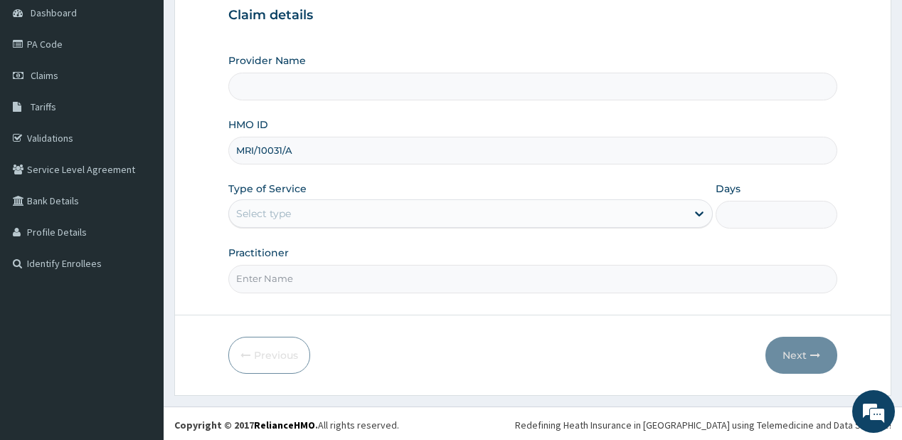
type input "MRI/10031/A"
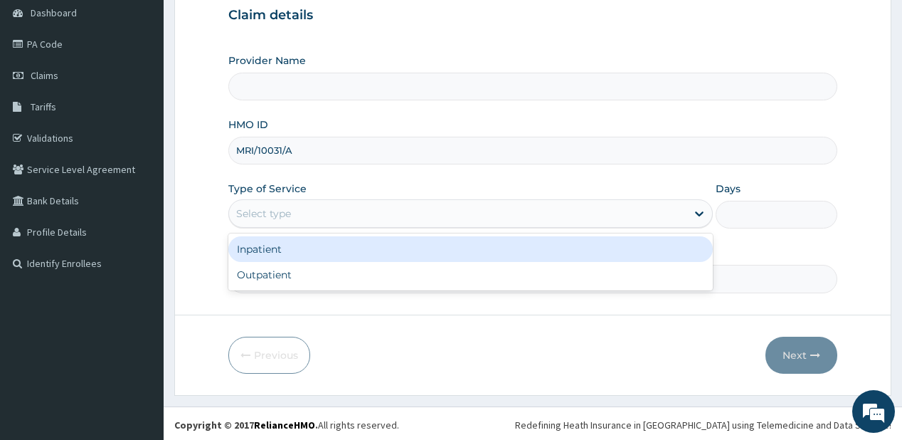
click at [270, 211] on div "Select type" at bounding box center [263, 213] width 55 height 14
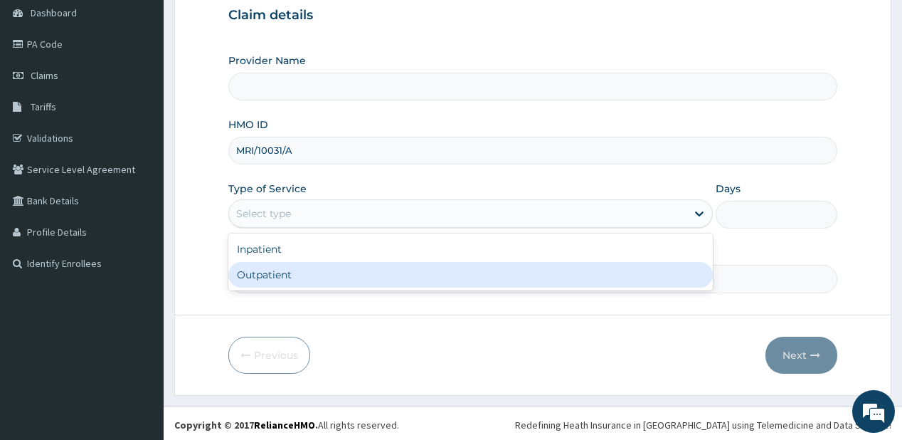
click at [270, 276] on div "Outpatient" at bounding box center [470, 275] width 484 height 26
type input "1"
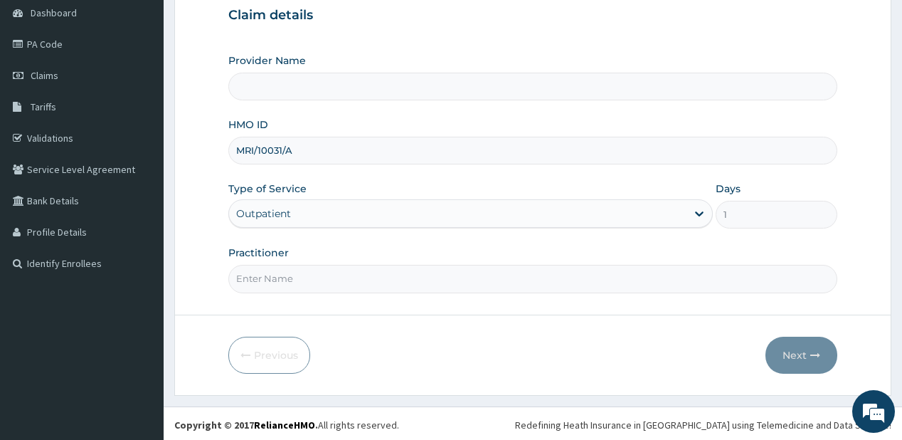
click at [270, 276] on input "Practitioner" at bounding box center [532, 279] width 608 height 28
type input "[PERSON_NAME]"
click at [779, 347] on button "Next" at bounding box center [801, 354] width 72 height 37
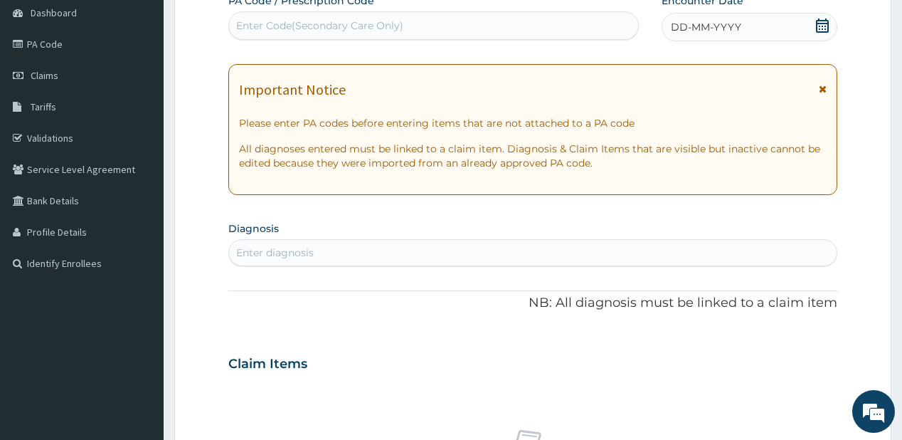
click at [321, 28] on div "Enter Code(Secondary Care Only)" at bounding box center [319, 25] width 167 height 14
paste input "PA/0B9EF6"
type input "PA/0B9EF6"
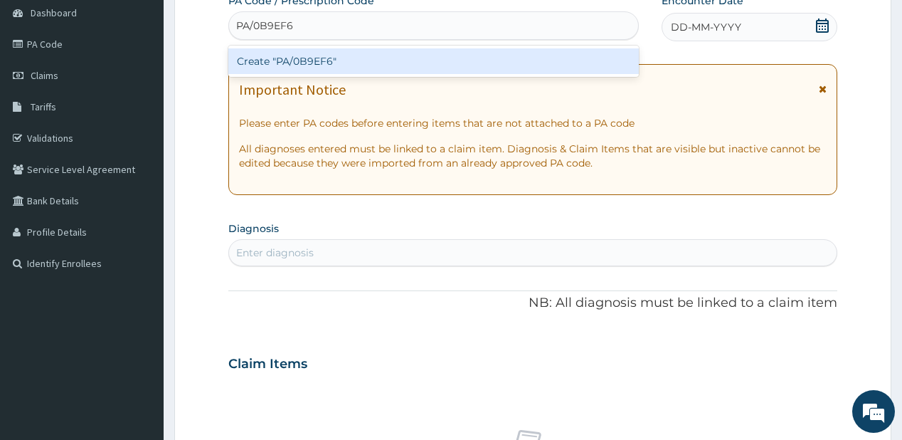
click at [270, 63] on div "Create "PA/0B9EF6"" at bounding box center [433, 61] width 410 height 26
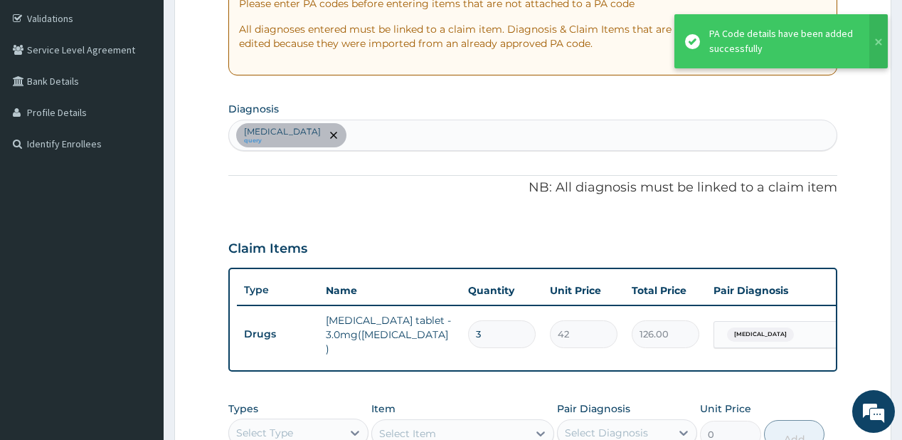
scroll to position [392, 0]
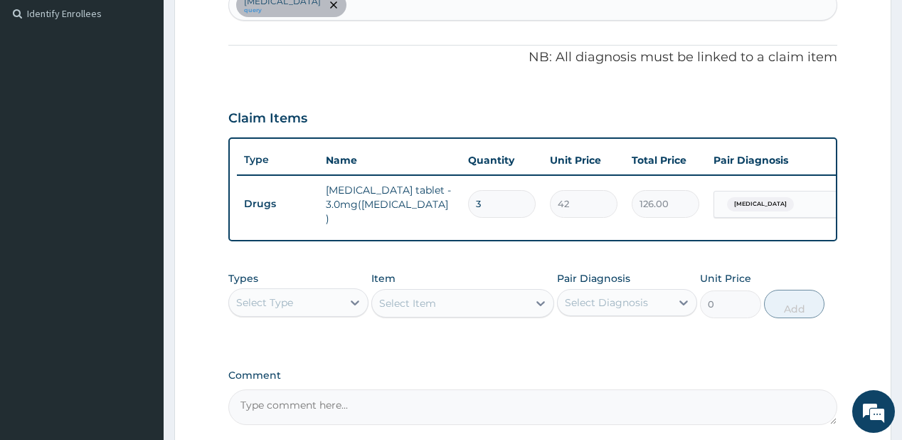
click at [336, 310] on div "Select Type" at bounding box center [285, 302] width 113 height 23
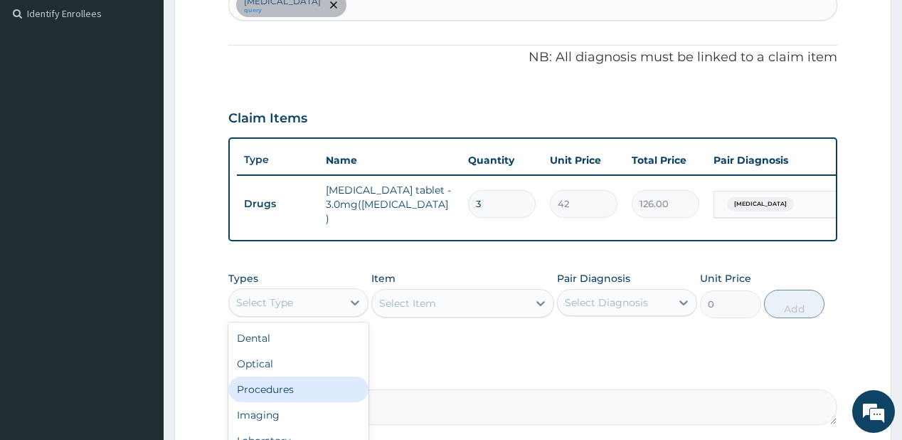
click at [277, 383] on div "Procedures" at bounding box center [298, 389] width 140 height 26
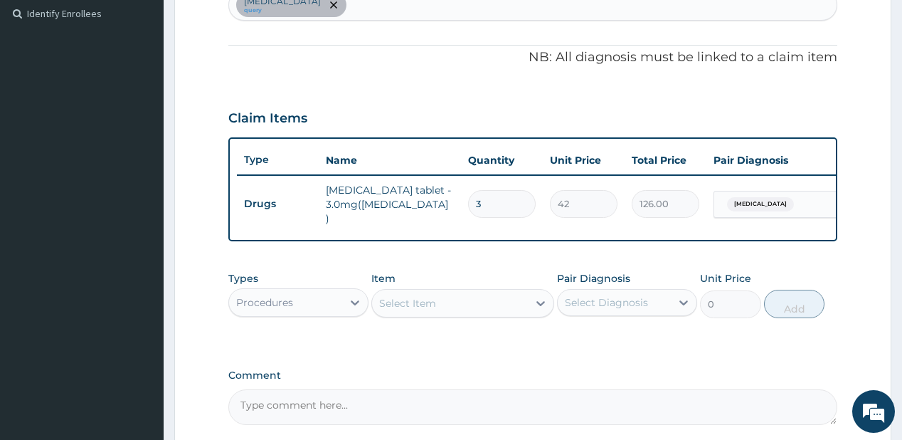
click at [413, 302] on div "Select Item" at bounding box center [407, 303] width 57 height 14
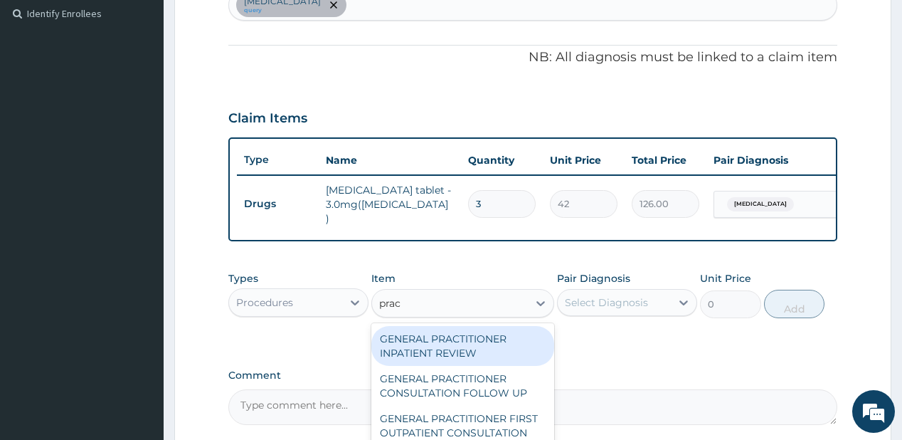
type input "pract"
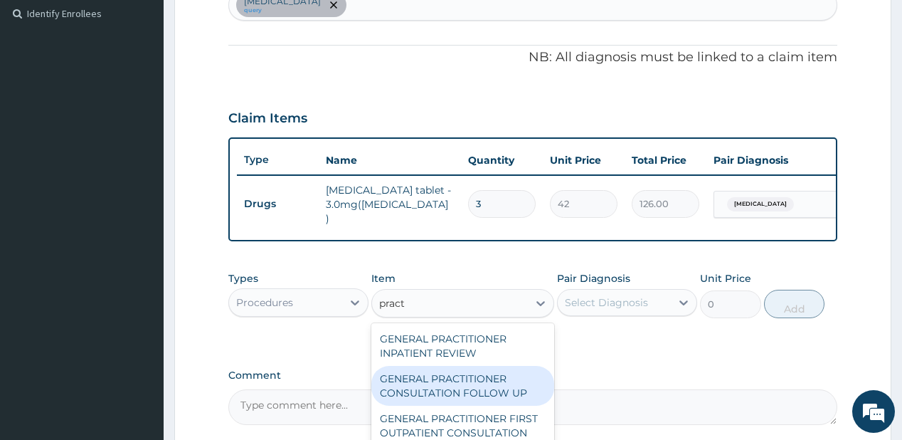
drag, startPoint x: 463, startPoint y: 393, endPoint x: 543, endPoint y: 344, distance: 93.2
click at [464, 393] on div "GENERAL PRACTITIONER CONSULTATION FOLLOW UP" at bounding box center [462, 386] width 183 height 40
type input "1875"
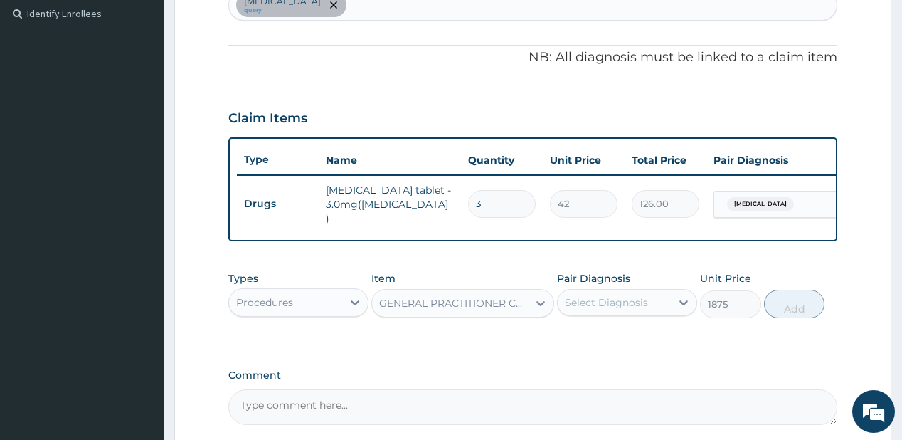
click at [600, 299] on div "Select Diagnosis" at bounding box center [606, 302] width 83 height 14
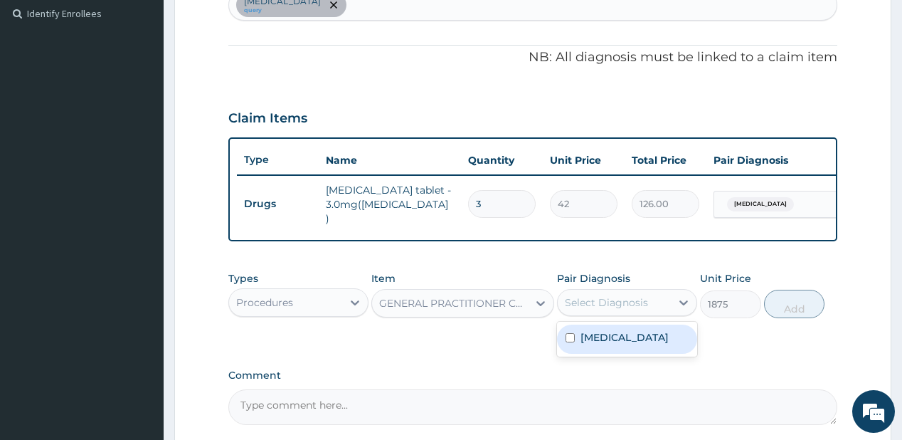
click at [598, 336] on label "[MEDICAL_DATA]" at bounding box center [624, 337] width 88 height 14
checkbox input "true"
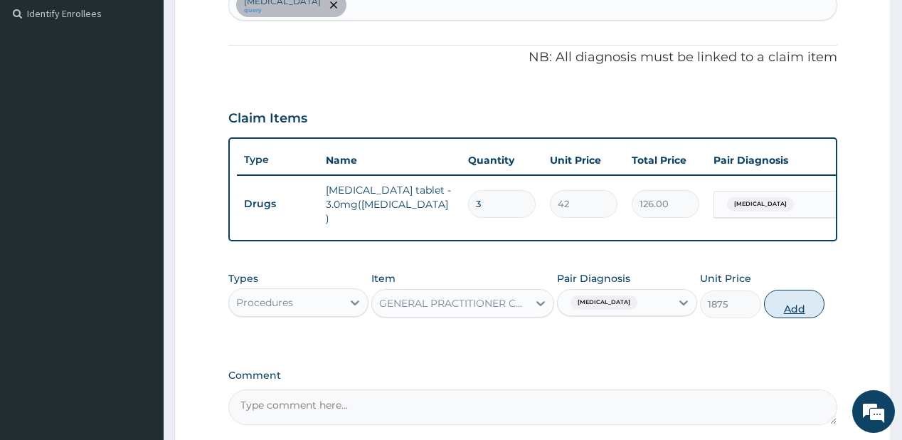
click at [794, 302] on button "Add" at bounding box center [794, 303] width 61 height 28
type input "0"
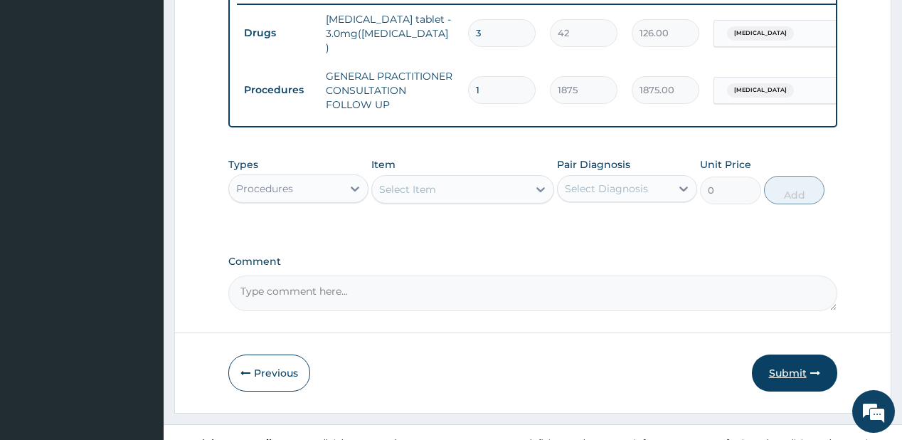
click at [782, 370] on button "Submit" at bounding box center [794, 372] width 85 height 37
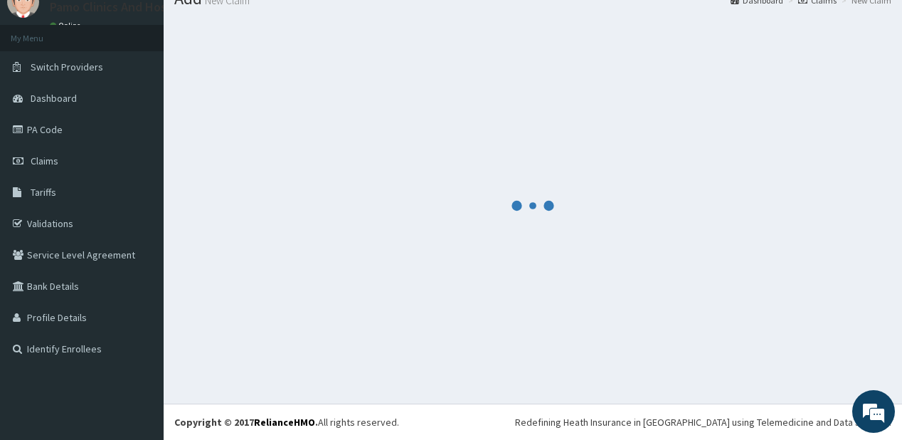
scroll to position [56, 0]
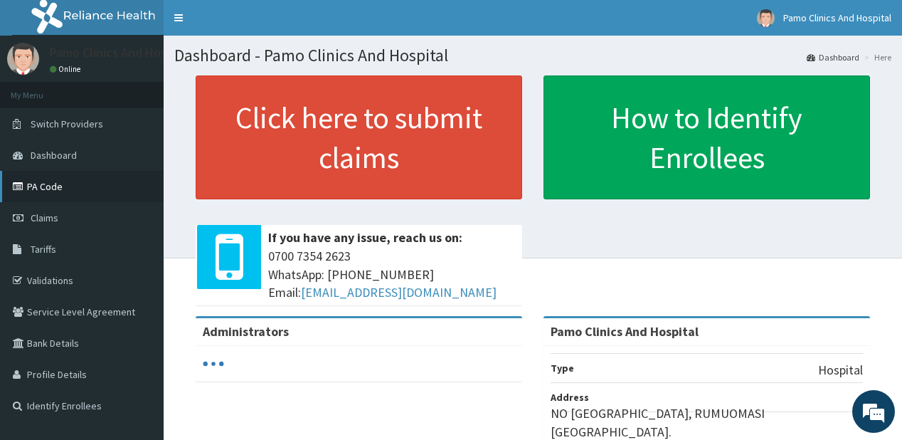
click at [46, 184] on link "PA Code" at bounding box center [82, 186] width 164 height 31
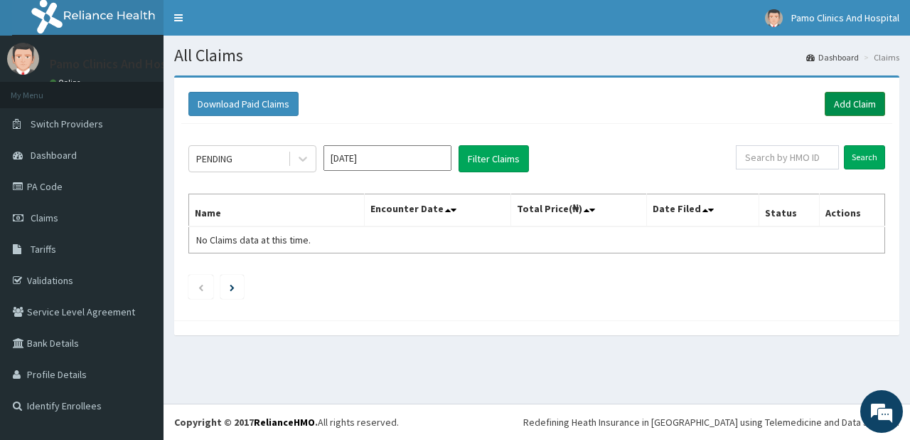
click at [839, 105] on link "Add Claim" at bounding box center [855, 104] width 60 height 24
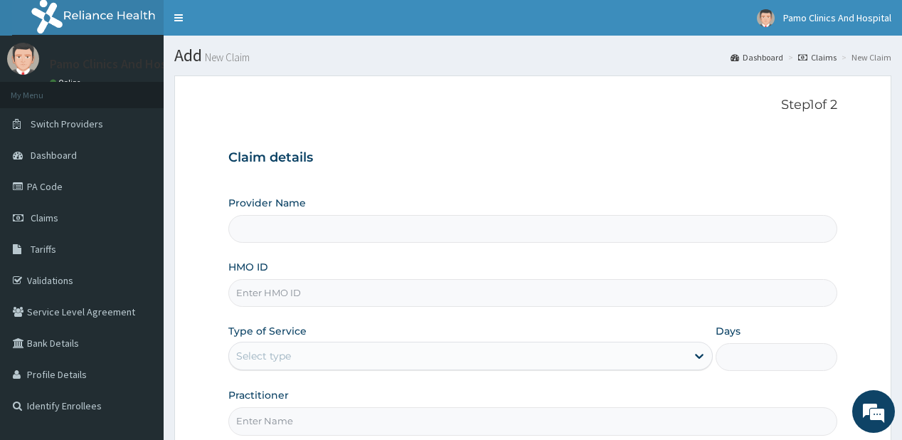
type input "Pamo Clinics And Hospital"
click at [244, 284] on input "HMO ID" at bounding box center [532, 293] width 608 height 28
paste input "CCD/10185/A"
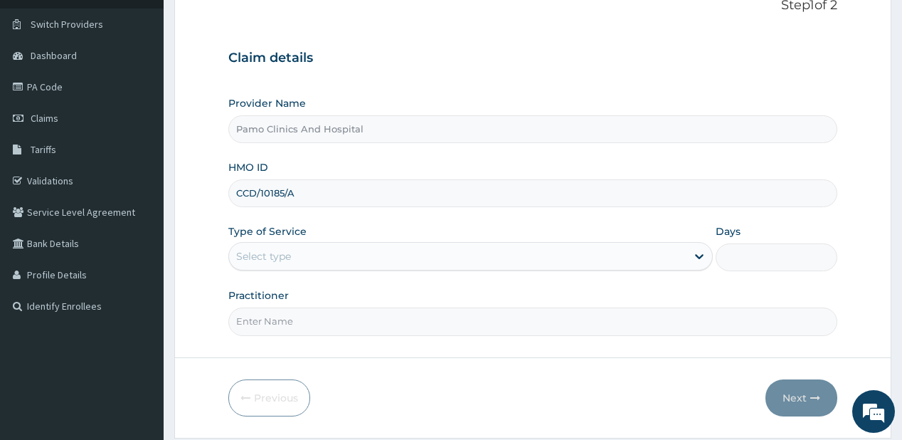
scroll to position [142, 0]
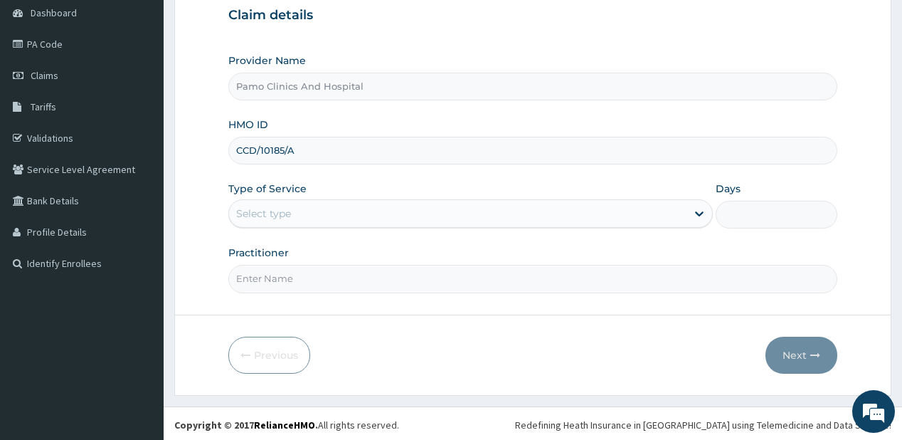
type input "CCD/10185/A"
click at [284, 217] on div "Select type" at bounding box center [263, 213] width 55 height 14
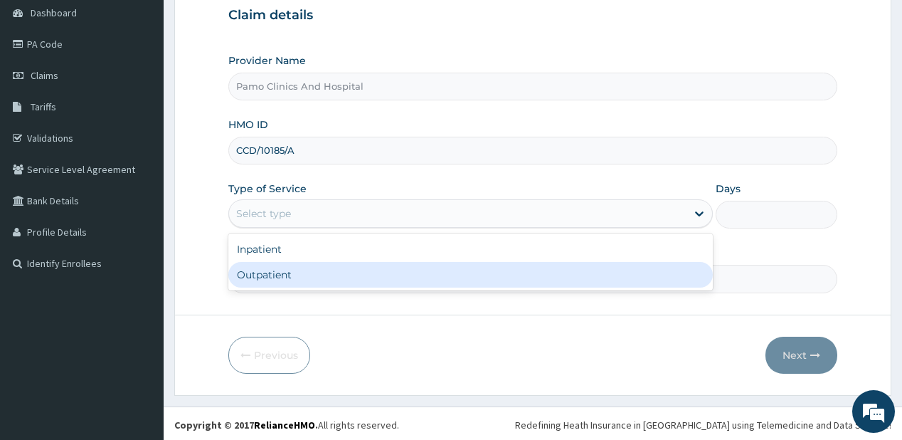
click at [242, 275] on div "Outpatient" at bounding box center [470, 275] width 484 height 26
type input "1"
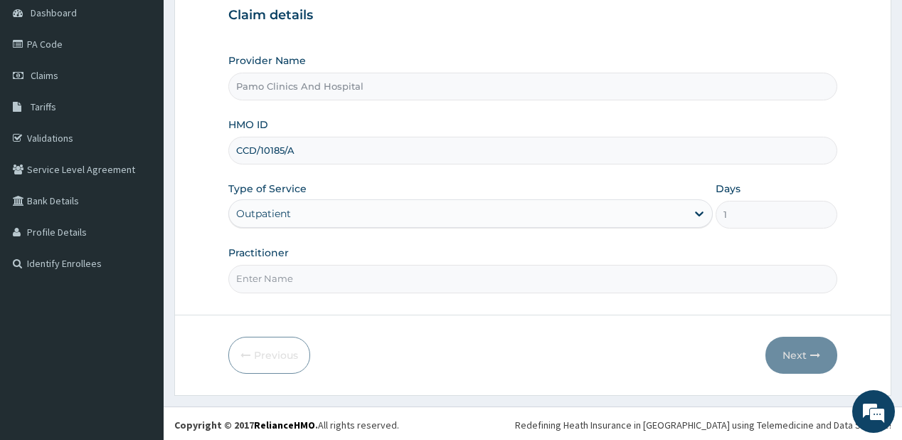
click at [250, 273] on input "Practitioner" at bounding box center [532, 279] width 608 height 28
type input "DR FESTUS DAVIES"
click at [799, 358] on button "Next" at bounding box center [801, 354] width 72 height 37
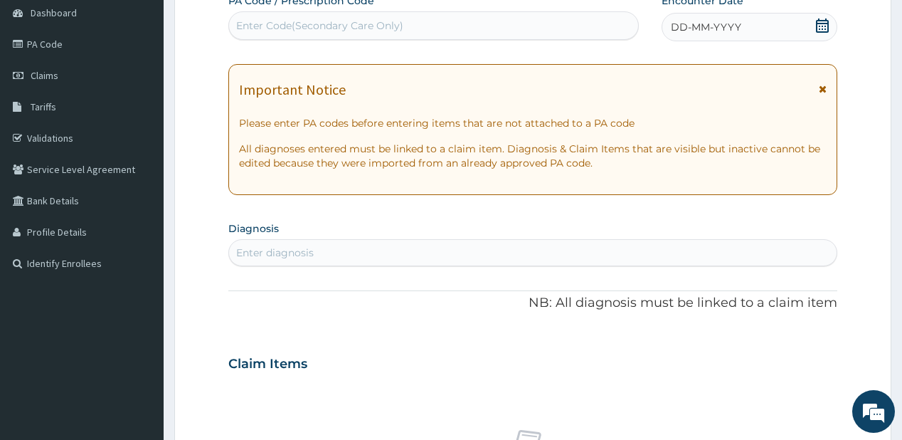
click at [738, 28] on span "DD-MM-YYYY" at bounding box center [706, 27] width 70 height 14
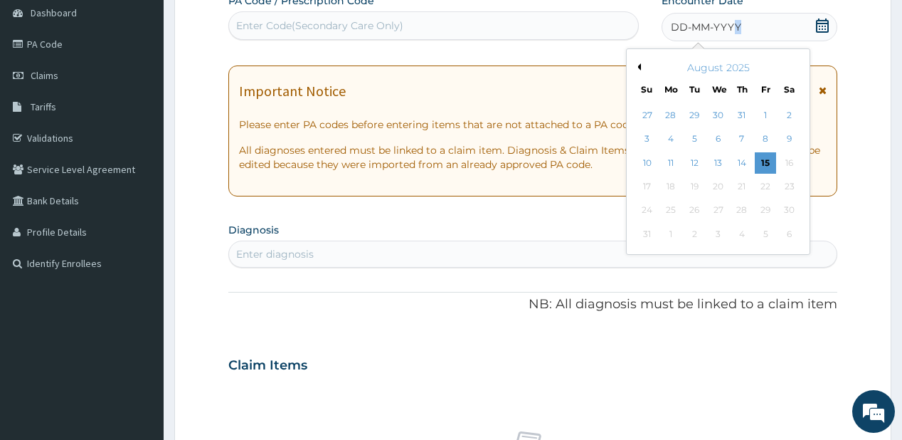
click at [639, 65] on button "Previous Month" at bounding box center [637, 66] width 7 height 7
click at [767, 188] on div "25" at bounding box center [765, 186] width 21 height 21
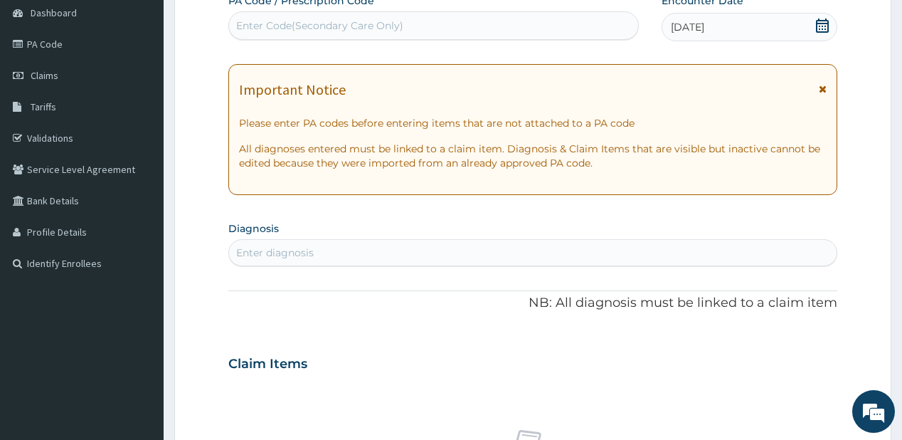
click at [353, 255] on div "Enter diagnosis" at bounding box center [532, 252] width 607 height 23
type input "upper resp"
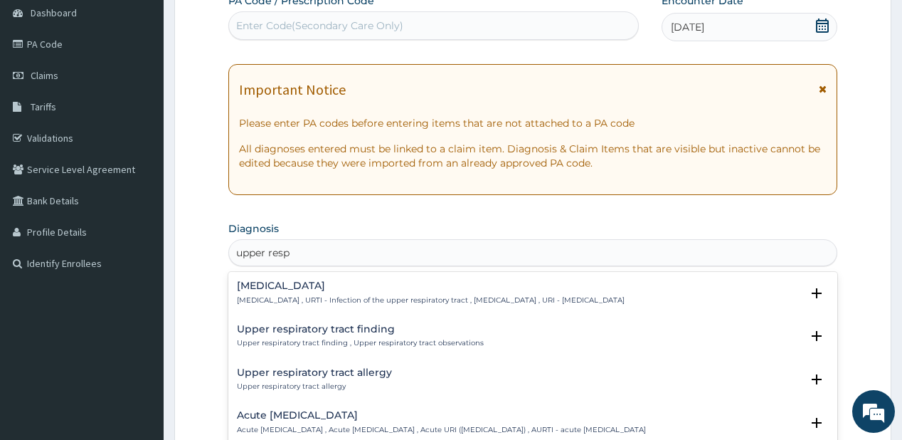
click at [297, 295] on p "Upper respiratory infection , URTI - Infection of the upper respiratory tract ,…" at bounding box center [431, 300] width 388 height 10
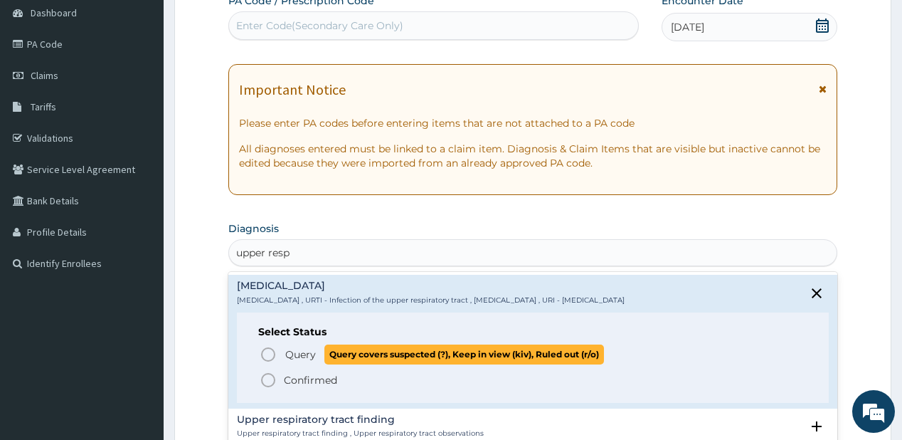
click at [293, 352] on span "Query" at bounding box center [300, 354] width 31 height 14
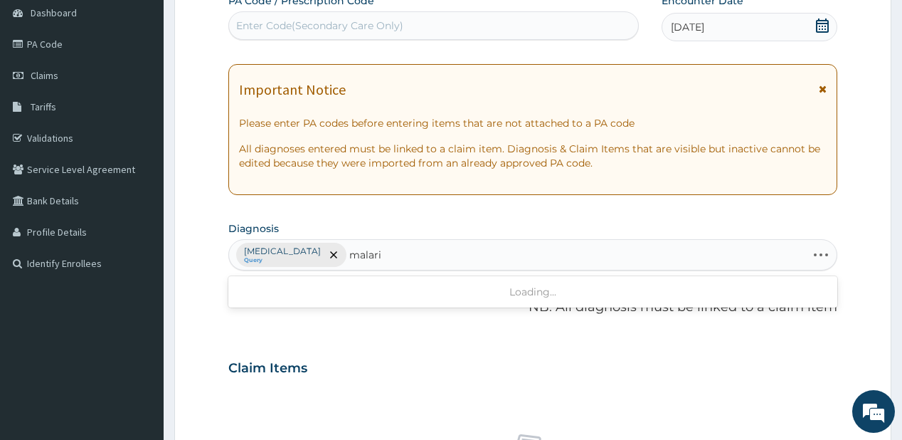
type input "[MEDICAL_DATA]"
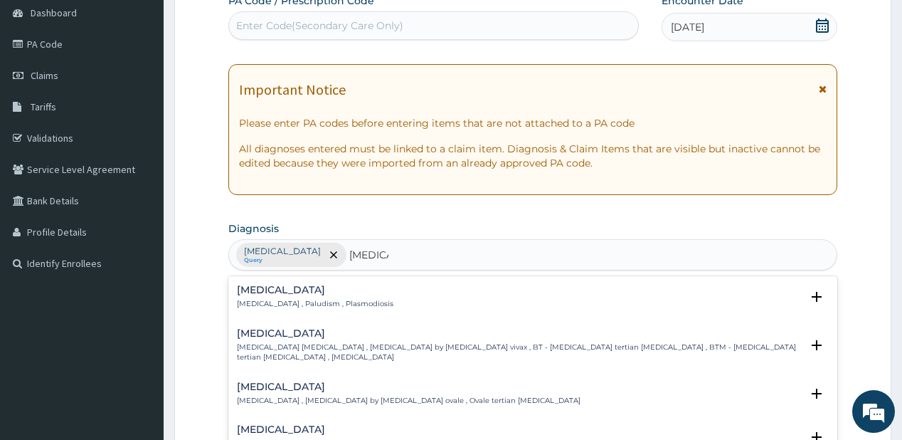
click at [272, 299] on p "[MEDICAL_DATA] , Paludism , Plasmodiosis" at bounding box center [315, 304] width 156 height 10
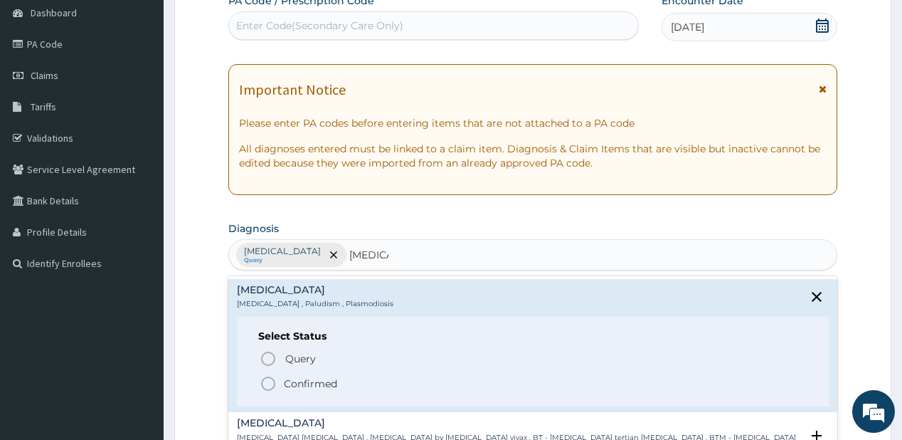
click at [267, 373] on div "Query Query covers suspected (?), Keep in view (kiv), Ruled out (r/o) Confirmed" at bounding box center [532, 369] width 548 height 43
drag, startPoint x: 282, startPoint y: 370, endPoint x: 296, endPoint y: 367, distance: 14.5
click at [299, 367] on div "Query Query covers suspected (?), Keep in view (kiv), Ruled out (r/o) Confirmed" at bounding box center [532, 369] width 548 height 43
click at [290, 383] on p "Confirmed" at bounding box center [310, 383] width 53 height 14
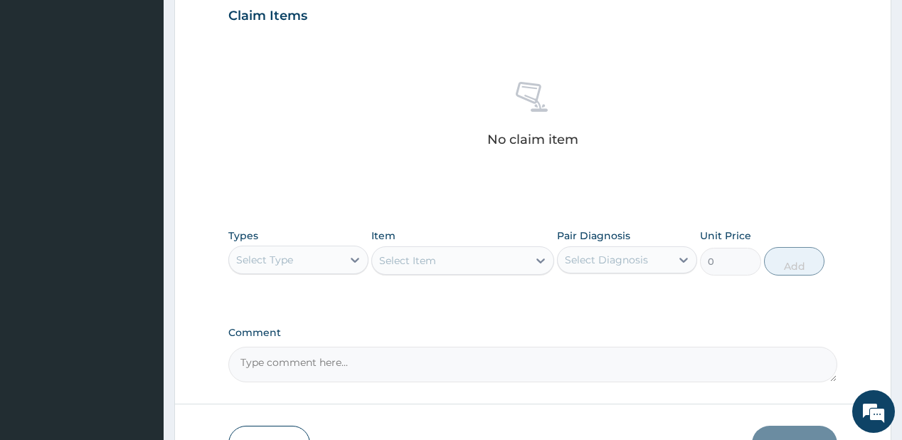
scroll to position [584, 0]
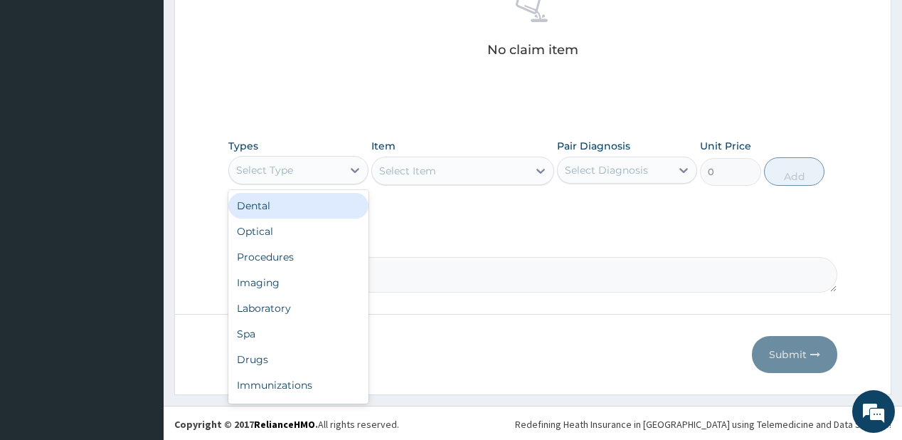
drag, startPoint x: 313, startPoint y: 174, endPoint x: 295, endPoint y: 225, distance: 53.5
click at [313, 174] on div "Select Type" at bounding box center [285, 170] width 113 height 23
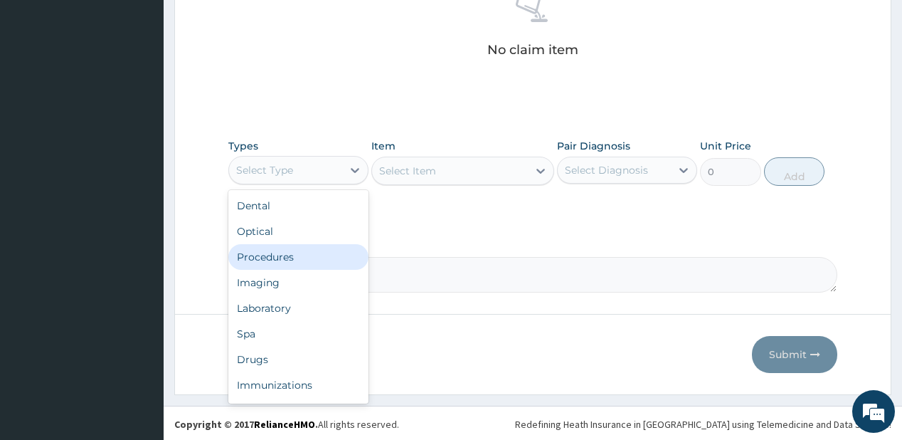
click at [272, 252] on div "Procedures" at bounding box center [298, 257] width 140 height 26
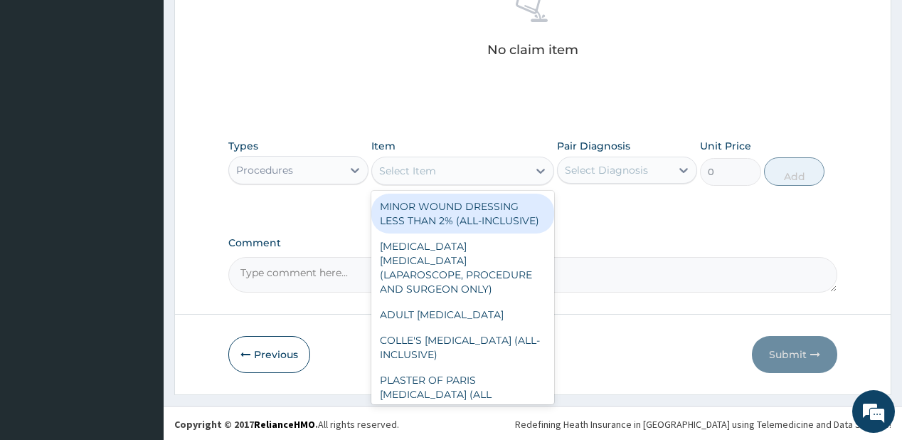
click at [445, 167] on div "Select Item" at bounding box center [450, 170] width 156 height 23
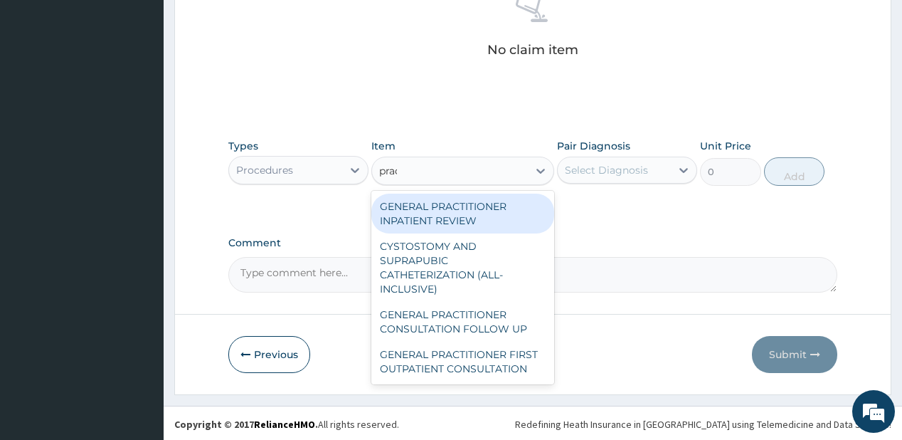
type input "pract"
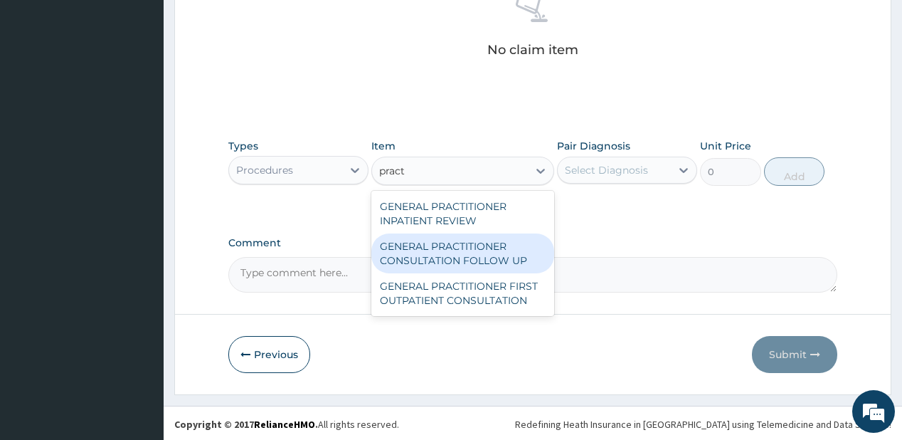
drag, startPoint x: 461, startPoint y: 257, endPoint x: 471, endPoint y: 257, distance: 10.0
click at [463, 258] on div "GENERAL PRACTITIONER CONSULTATION FOLLOW UP" at bounding box center [462, 253] width 183 height 40
type input "1875"
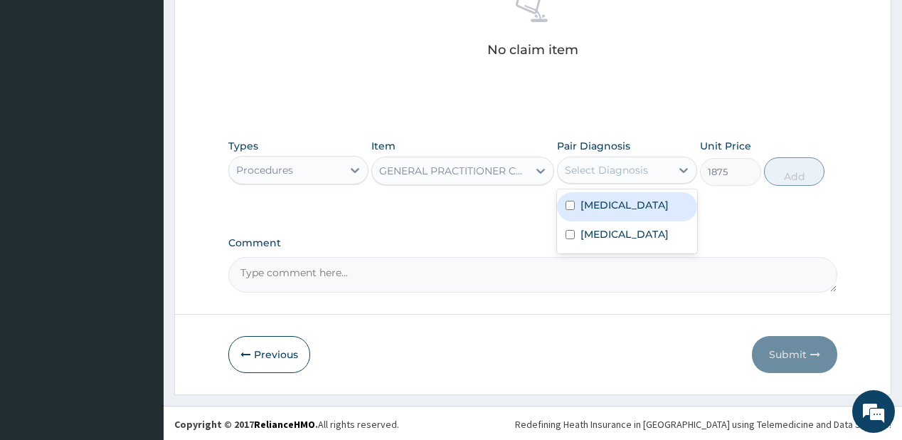
click at [602, 163] on div "Select Diagnosis" at bounding box center [606, 170] width 83 height 14
click at [593, 207] on label "[MEDICAL_DATA]" at bounding box center [624, 205] width 88 height 14
checkbox input "true"
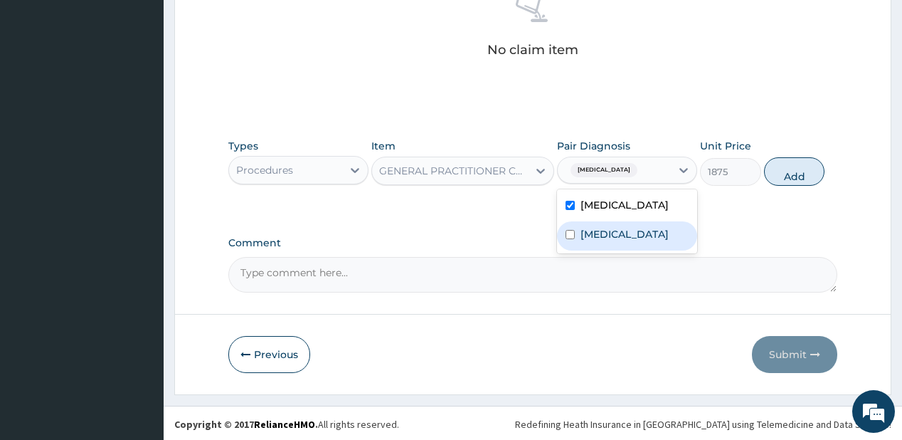
click at [577, 245] on div "[MEDICAL_DATA]" at bounding box center [627, 235] width 140 height 29
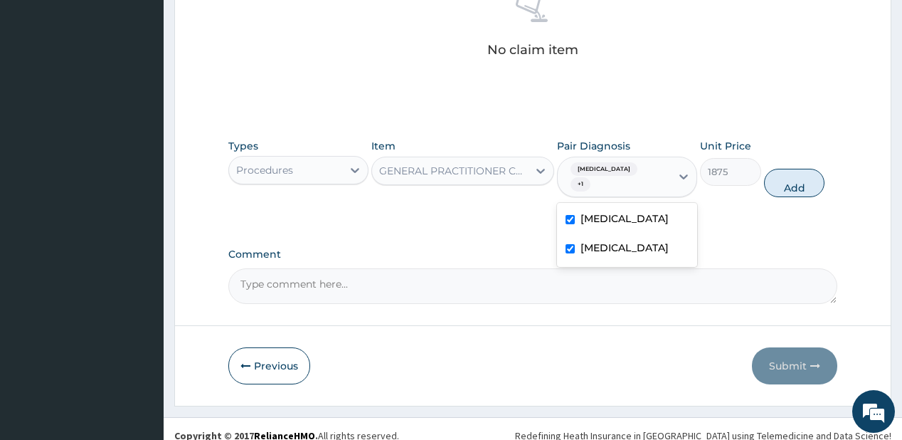
checkbox input "true"
click at [794, 179] on button "Add" at bounding box center [794, 183] width 61 height 28
type input "0"
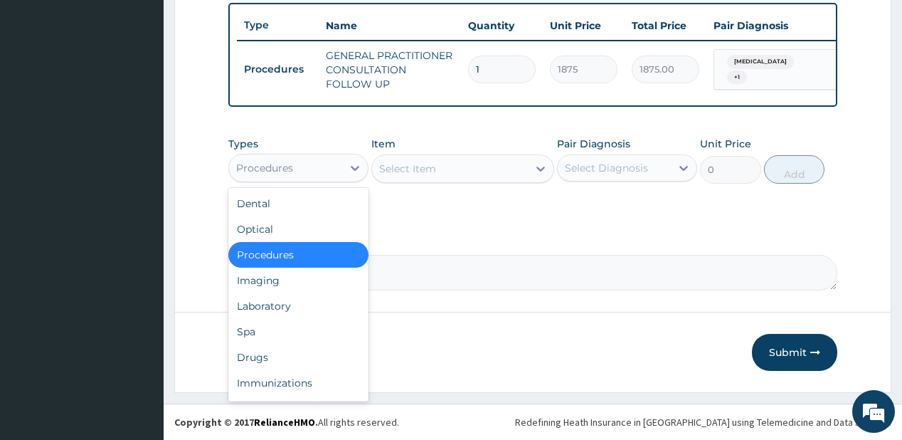
click at [292, 163] on div "Procedures" at bounding box center [264, 168] width 57 height 14
click at [280, 312] on div "Laboratory" at bounding box center [298, 306] width 140 height 26
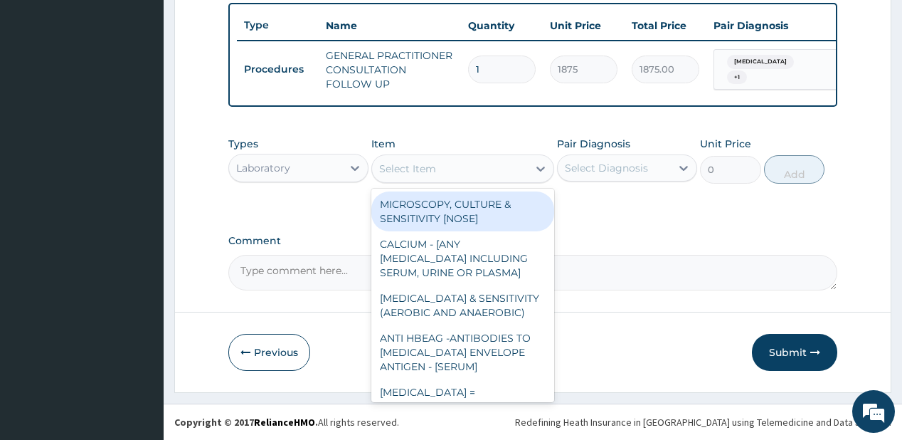
click at [444, 167] on div "Select Item" at bounding box center [450, 168] width 156 height 23
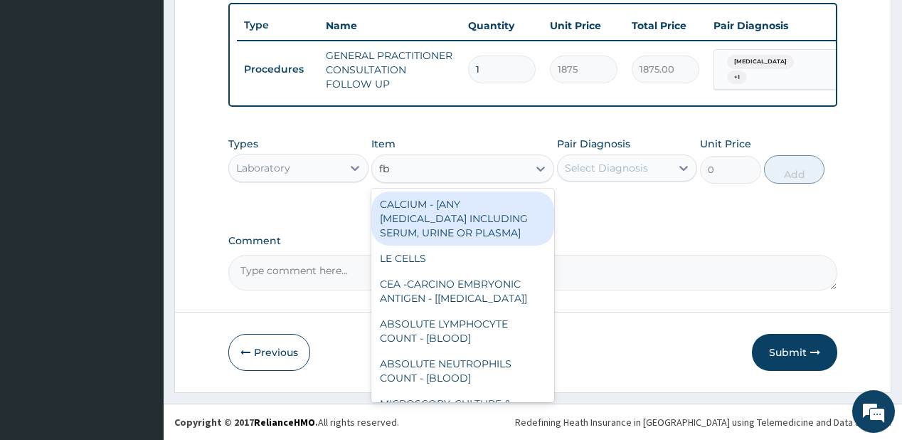
type input "fbc"
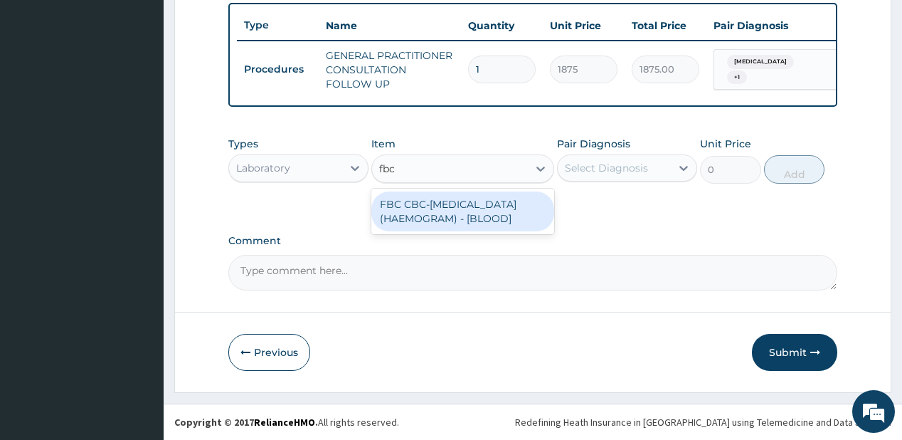
click at [424, 231] on div "FBC CBC-[MEDICAL_DATA] (HAEMOGRAM) - [BLOOD]" at bounding box center [462, 211] width 183 height 40
type input "5000"
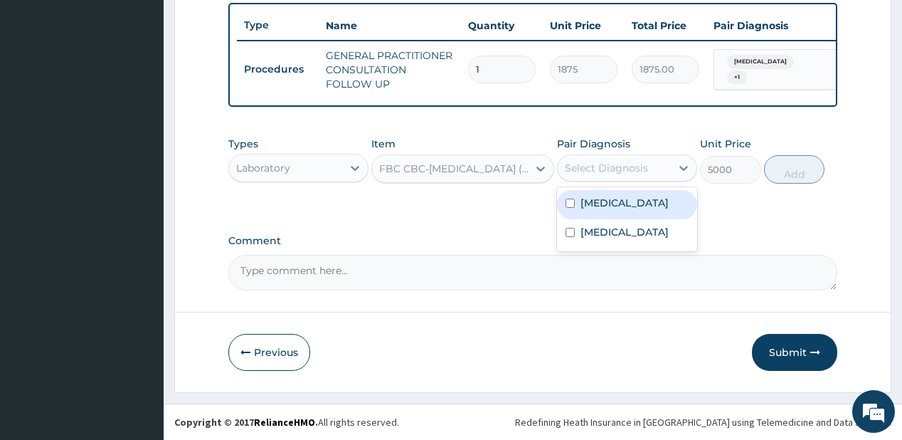
click at [608, 164] on div "Select Diagnosis" at bounding box center [606, 168] width 83 height 14
click at [600, 210] on label "[MEDICAL_DATA]" at bounding box center [624, 203] width 88 height 14
checkbox input "true"
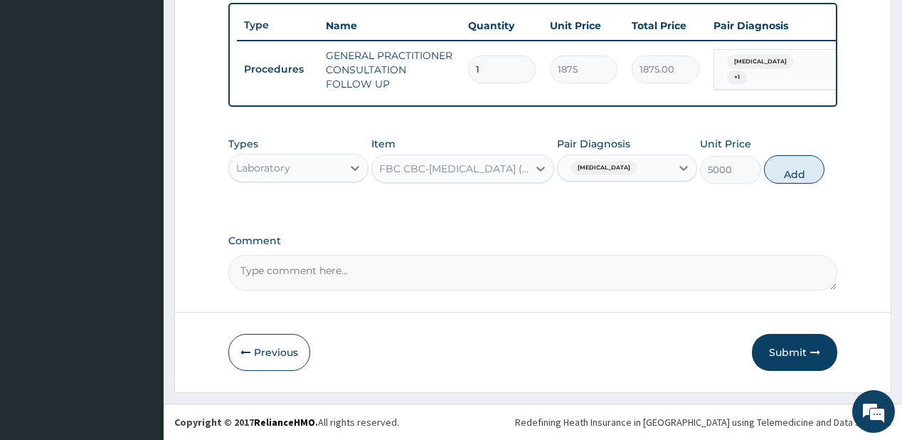
drag, startPoint x: 784, startPoint y: 166, endPoint x: 437, endPoint y: 176, distance: 347.9
click at [784, 167] on button "Add" at bounding box center [794, 169] width 61 height 28
type input "0"
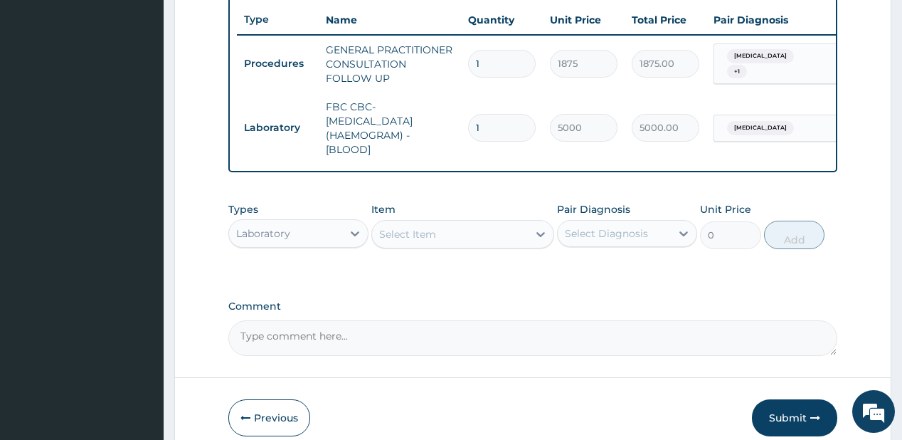
click at [395, 239] on div "Select Item" at bounding box center [407, 234] width 57 height 14
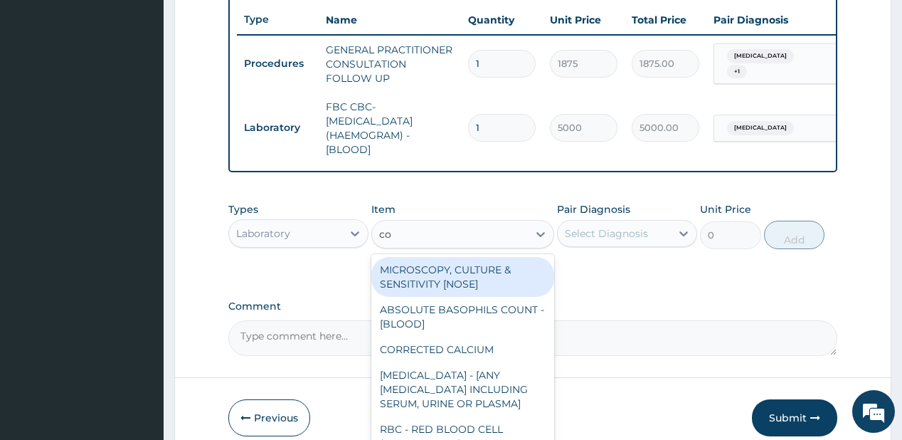
type input "c"
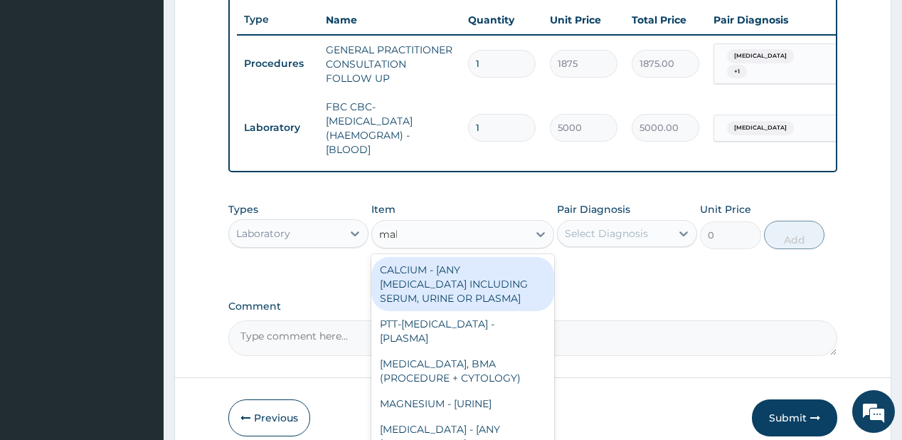
type input "mala"
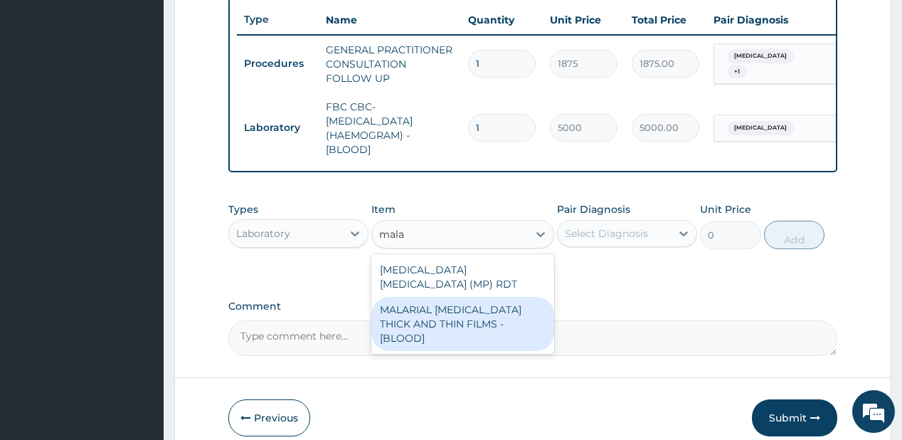
click at [418, 307] on div "MALARIAL PARASITE THICK AND THIN FILMS - [BLOOD]" at bounding box center [462, 324] width 183 height 54
type input "2187.5"
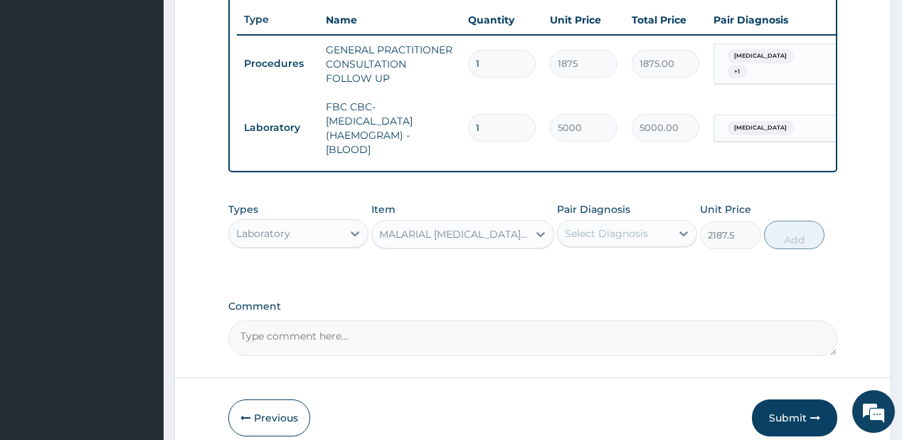
click at [642, 238] on div "Select Diagnosis" at bounding box center [606, 233] width 83 height 14
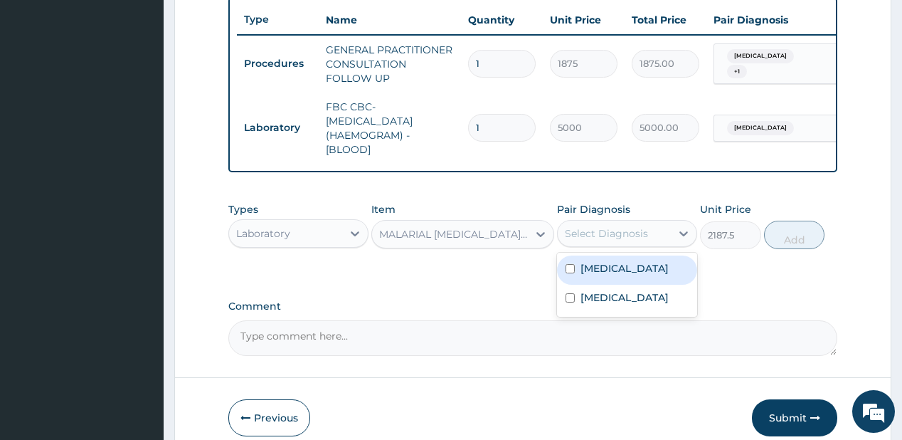
click at [594, 275] on label "Upper respiratory infection" at bounding box center [624, 268] width 88 height 14
checkbox input "true"
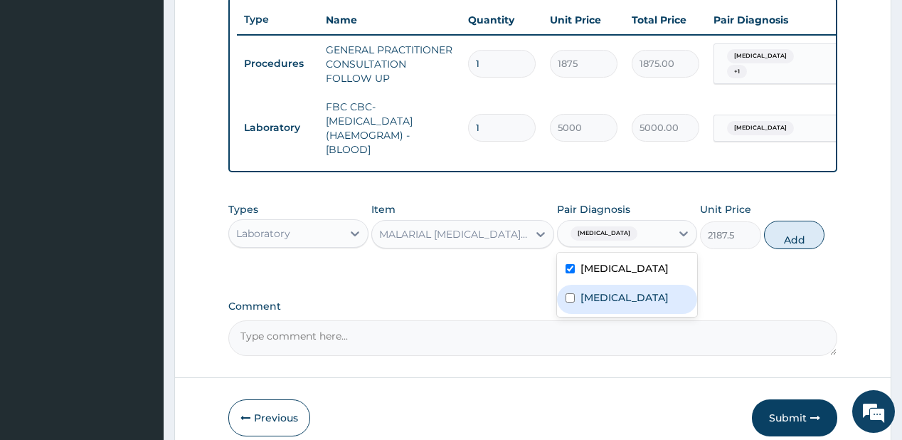
click at [587, 304] on label "[MEDICAL_DATA]" at bounding box center [624, 297] width 88 height 14
checkbox input "true"
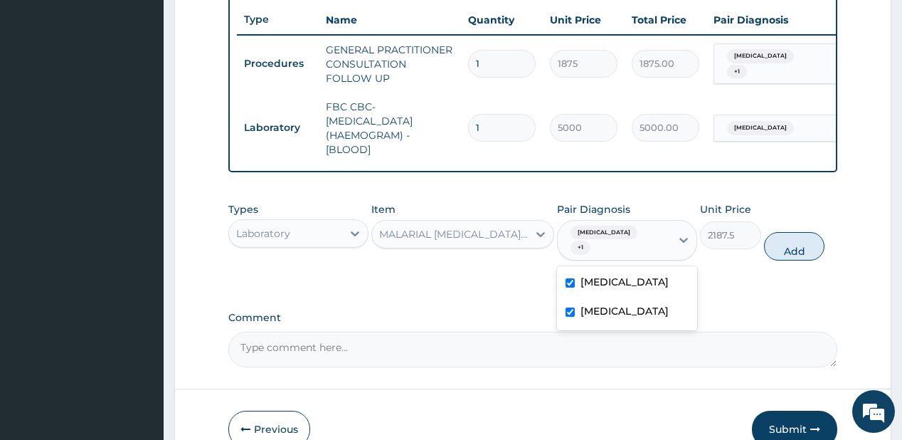
click at [612, 289] on label "Upper respiratory infection" at bounding box center [624, 282] width 88 height 14
checkbox input "false"
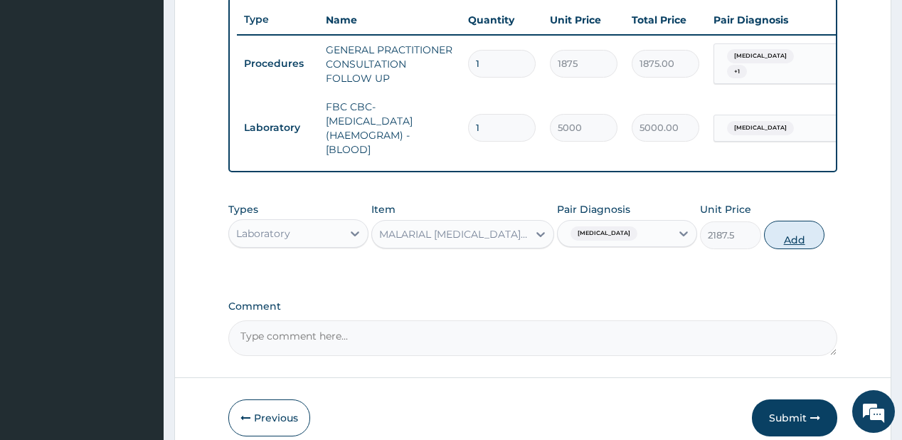
click at [807, 236] on button "Add" at bounding box center [794, 234] width 61 height 28
type input "0"
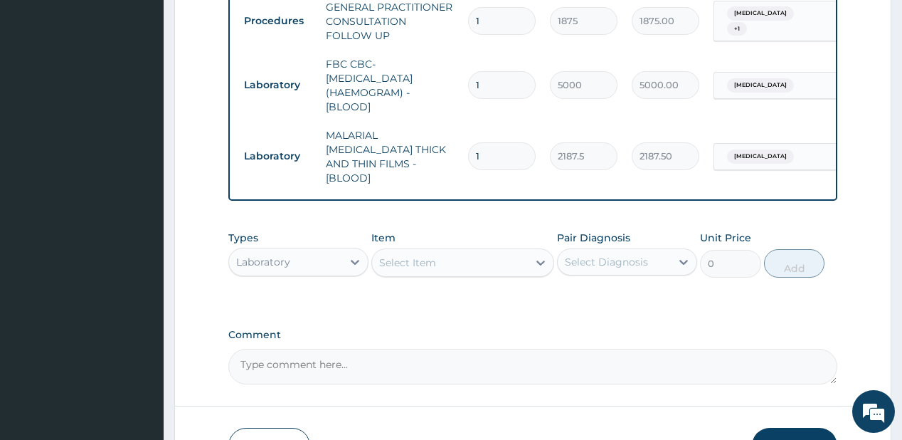
scroll to position [589, 0]
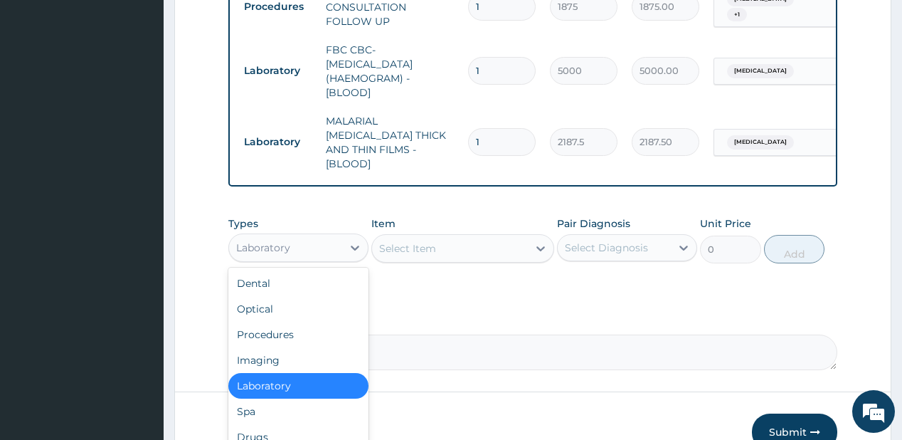
click at [328, 241] on div "Laboratory" at bounding box center [285, 247] width 113 height 23
click at [267, 427] on div "Drugs" at bounding box center [298, 437] width 140 height 26
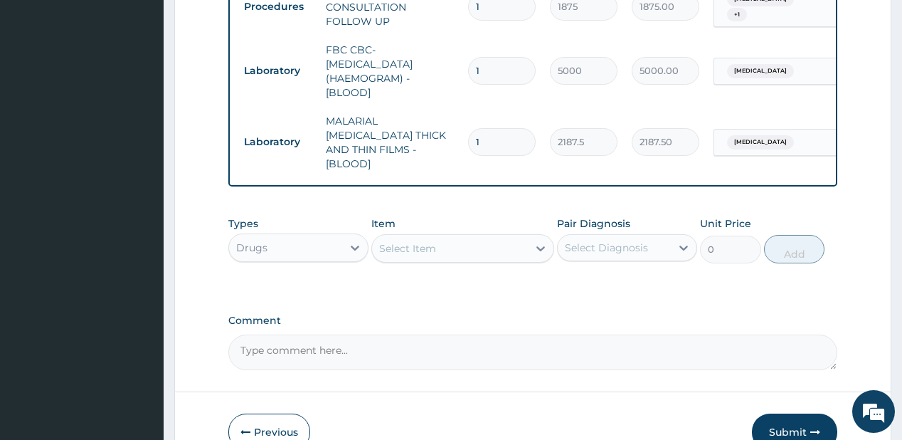
click at [435, 246] on div "Select Item" at bounding box center [450, 248] width 156 height 23
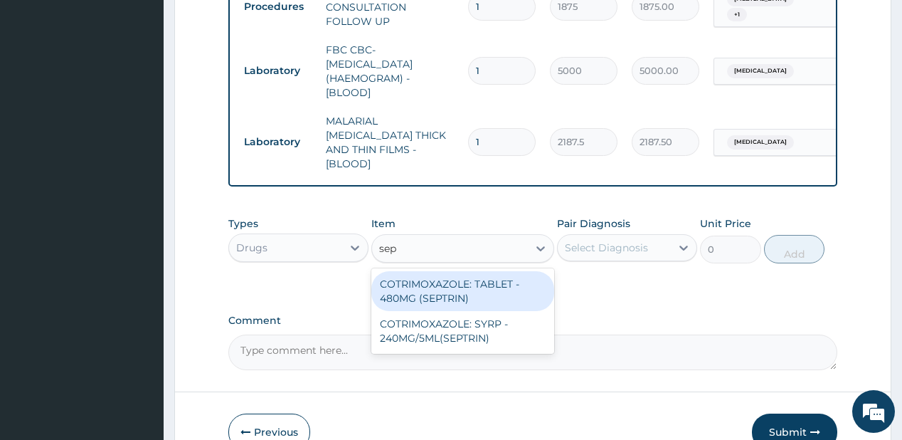
type input "sept"
click at [477, 284] on div "COTRIMOXAZOLE: TABLET - 480MG (SEPTRIN)" at bounding box center [462, 291] width 183 height 40
type input "81.19999999999999"
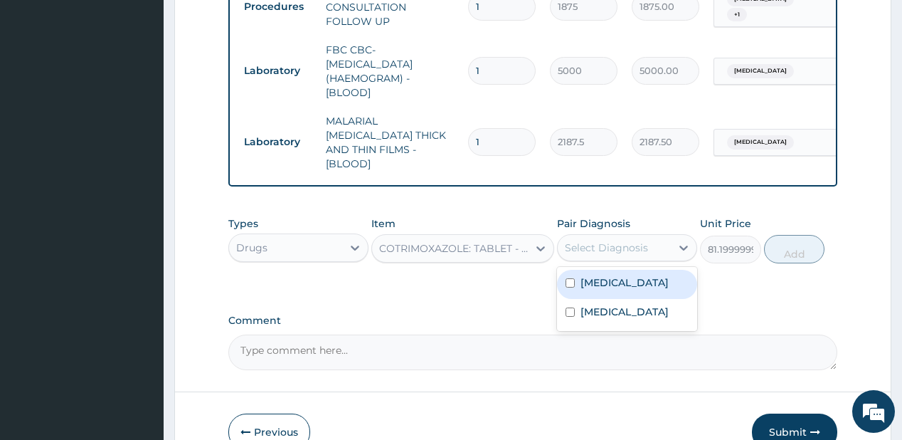
click at [608, 236] on div "Select Diagnosis" at bounding box center [614, 247] width 113 height 23
drag, startPoint x: 619, startPoint y: 280, endPoint x: 766, endPoint y: 257, distance: 148.3
click at [627, 276] on label "Upper respiratory infection" at bounding box center [624, 282] width 88 height 14
checkbox input "true"
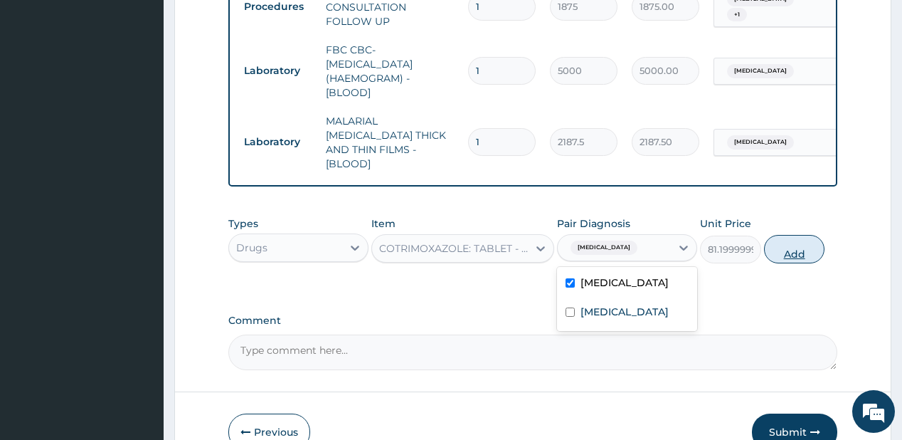
click at [793, 235] on button "Add" at bounding box center [794, 249] width 61 height 28
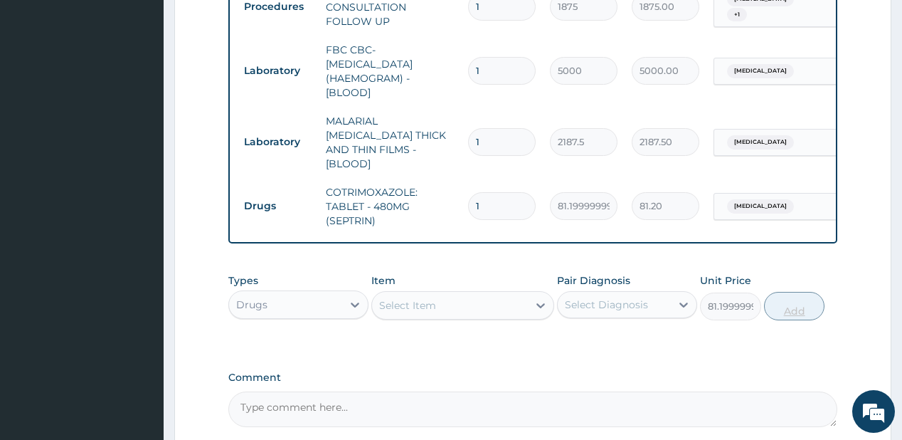
type input "0"
type input "0.00"
type input "2"
type input "162.40"
type input "20"
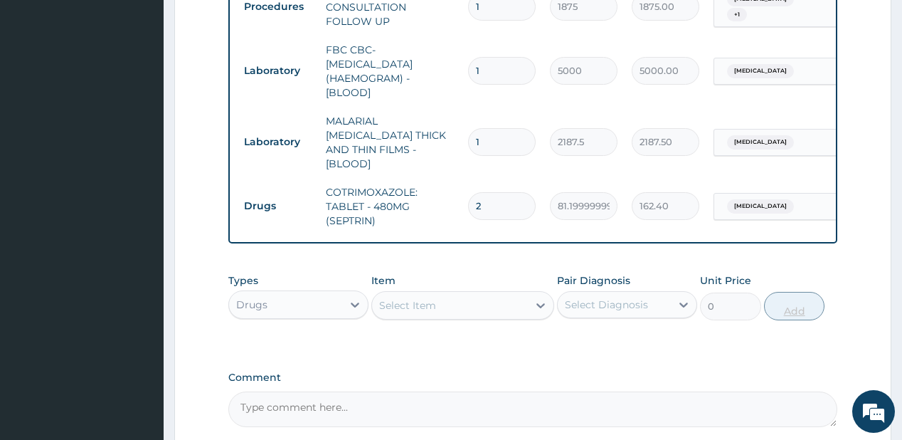
type input "1624.00"
type input "20"
drag, startPoint x: 423, startPoint y: 297, endPoint x: 414, endPoint y: 294, distance: 9.7
click at [417, 298] on div "Select Item" at bounding box center [407, 305] width 57 height 14
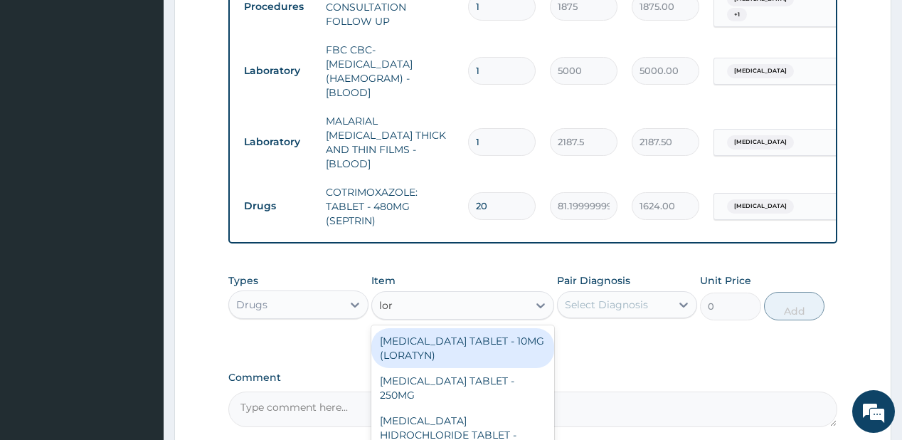
type input "lora"
click at [432, 339] on div "[MEDICAL_DATA] TABLET - 10MG (LORATYN)" at bounding box center [462, 348] width 183 height 40
type input "98"
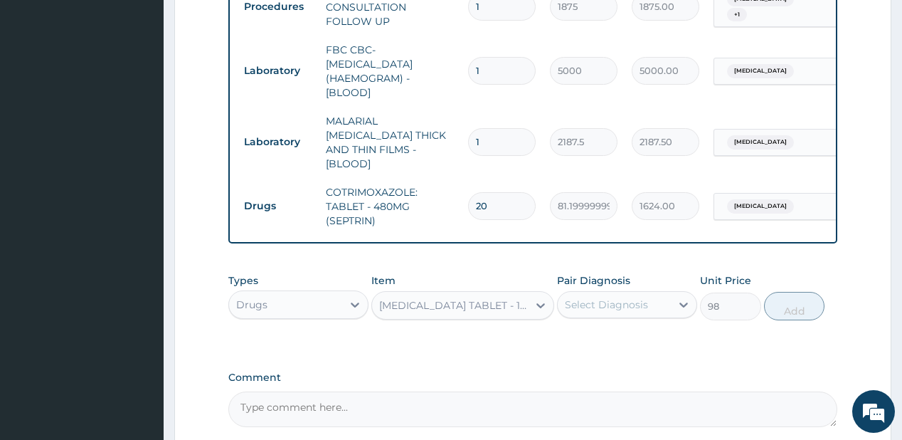
click at [604, 297] on div "Select Diagnosis" at bounding box center [606, 304] width 83 height 14
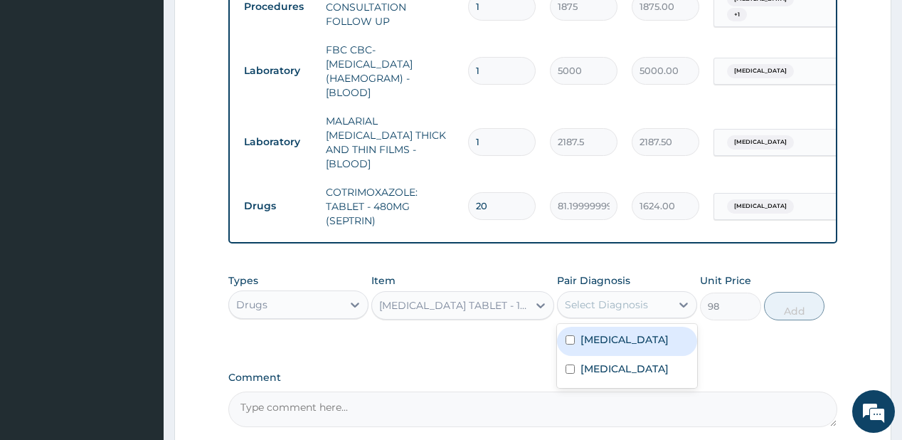
drag, startPoint x: 617, startPoint y: 337, endPoint x: 651, endPoint y: 328, distance: 35.4
click at [627, 333] on label "Upper respiratory infection" at bounding box center [624, 339] width 88 height 14
checkbox input "true"
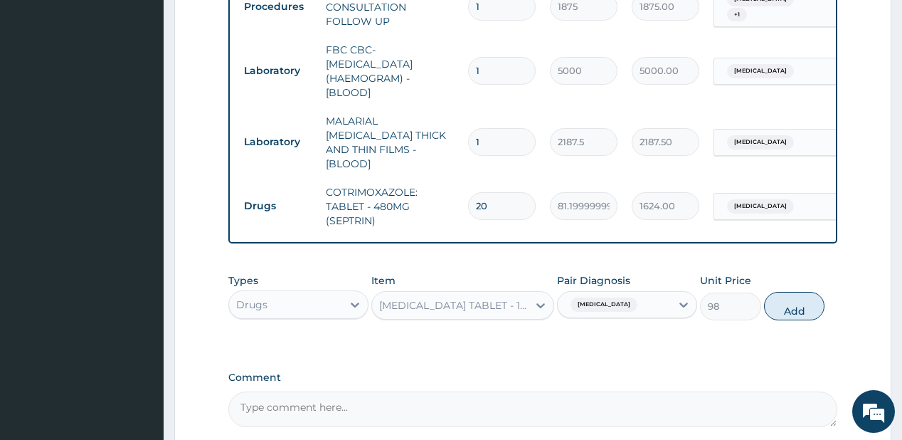
click at [782, 294] on button "Add" at bounding box center [794, 306] width 61 height 28
type input "0"
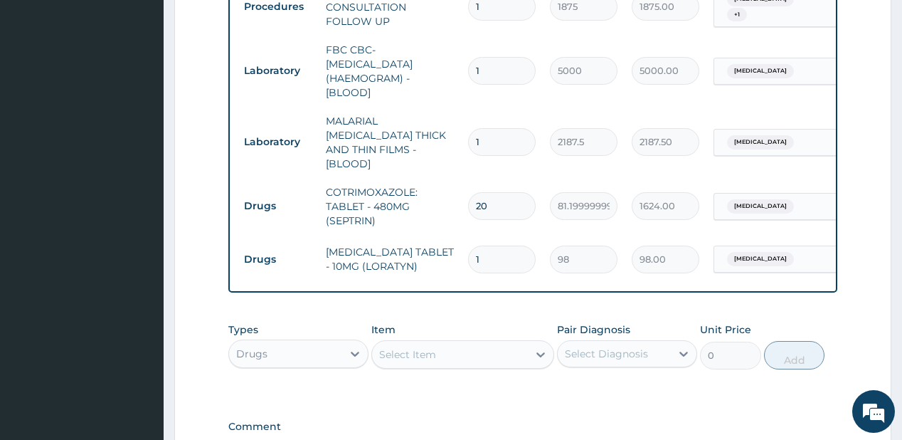
click at [425, 340] on div "Select Item" at bounding box center [462, 354] width 183 height 28
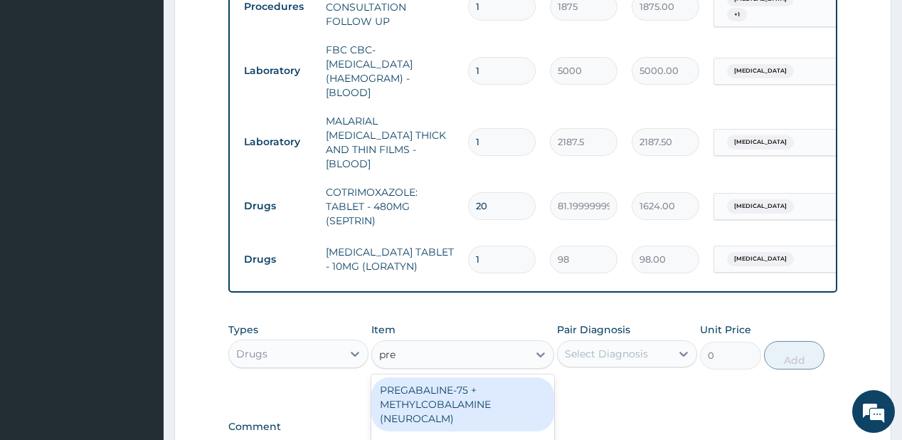
type input "pred"
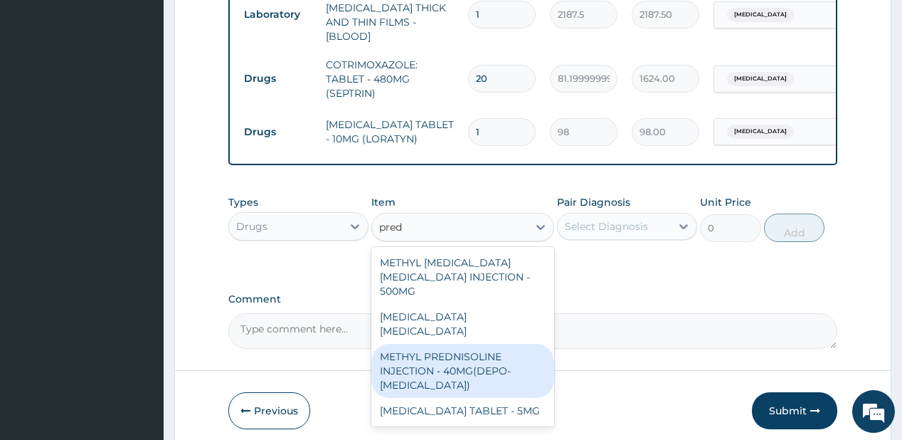
scroll to position [760, 0]
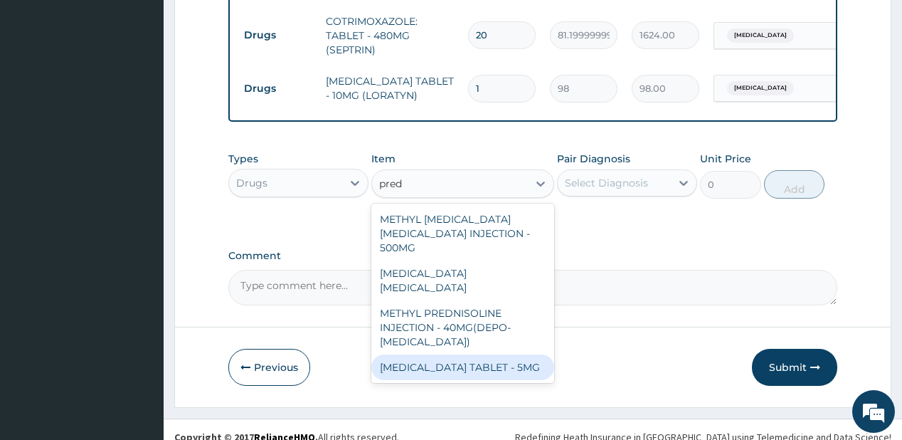
drag, startPoint x: 484, startPoint y: 345, endPoint x: 624, endPoint y: 171, distance: 224.0
click at [484, 354] on div "[MEDICAL_DATA] TABLET - 5MG" at bounding box center [462, 367] width 183 height 26
type input "42"
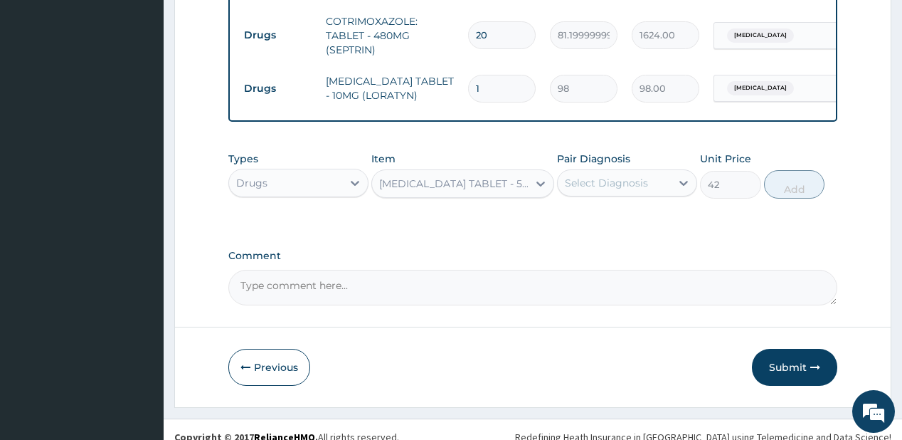
click at [614, 176] on div "Select Diagnosis" at bounding box center [606, 183] width 83 height 14
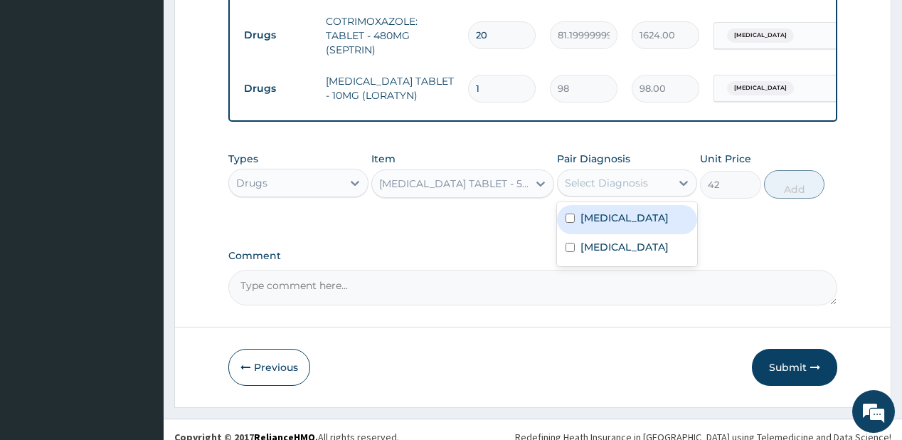
click at [612, 220] on label "Upper respiratory infection" at bounding box center [624, 218] width 88 height 14
checkbox input "true"
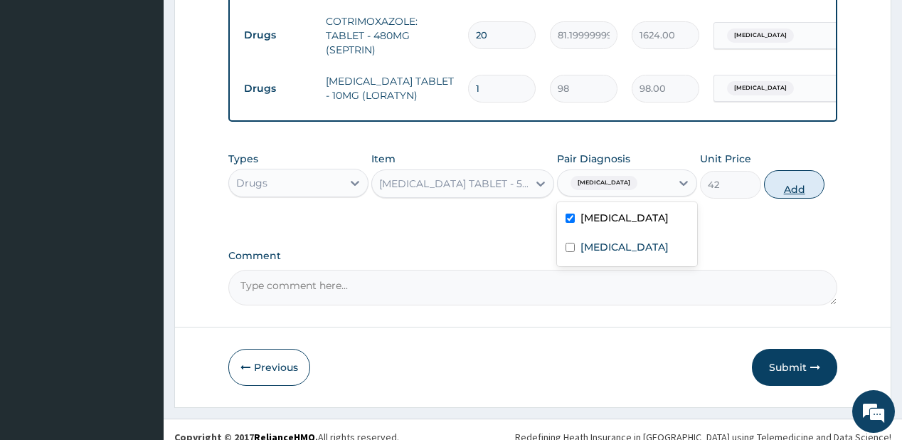
click at [774, 176] on button "Add" at bounding box center [794, 184] width 61 height 28
type input "0"
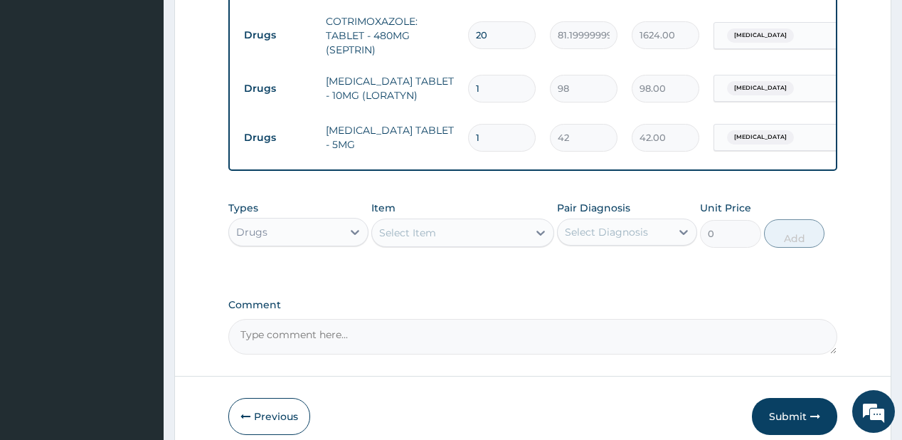
type input "18"
type input "756.00"
type input "18"
click at [451, 230] on div "Select Item" at bounding box center [450, 232] width 156 height 23
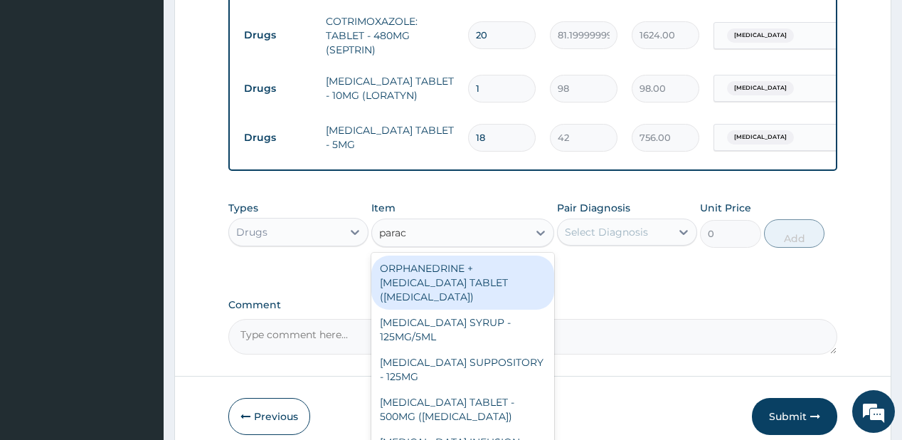
type input "parace"
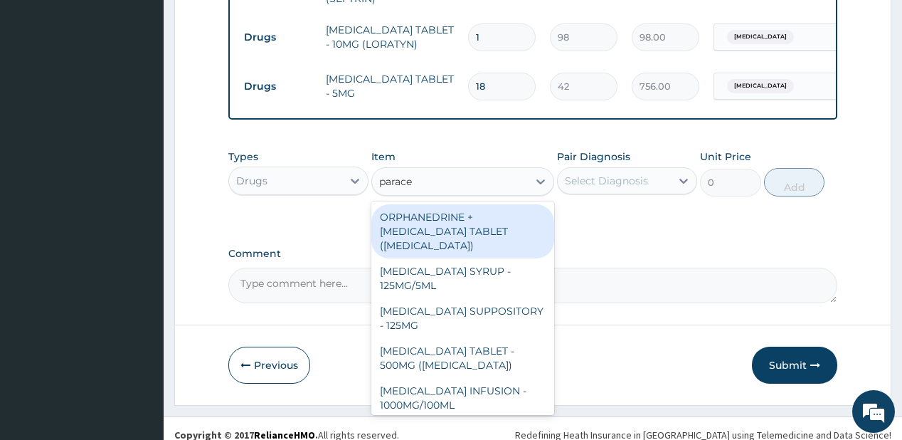
scroll to position [815, 0]
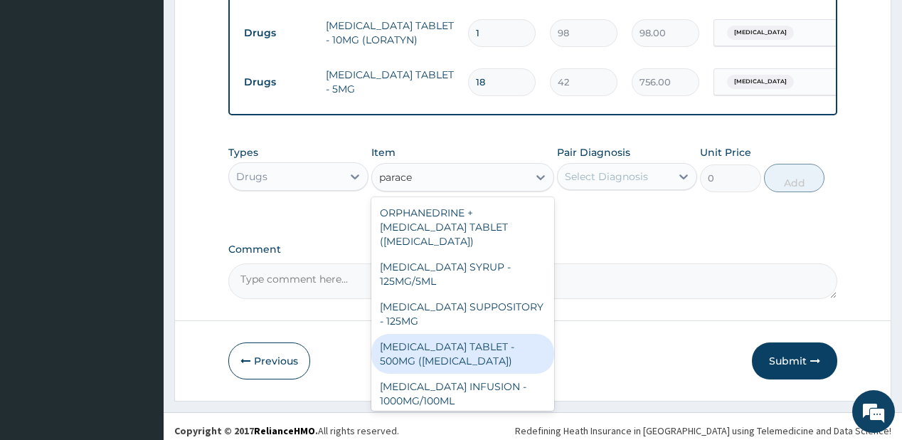
click at [427, 334] on div "PARACETAMOL TABLET - 500MG (PANADOL)" at bounding box center [462, 354] width 183 height 40
type input "42"
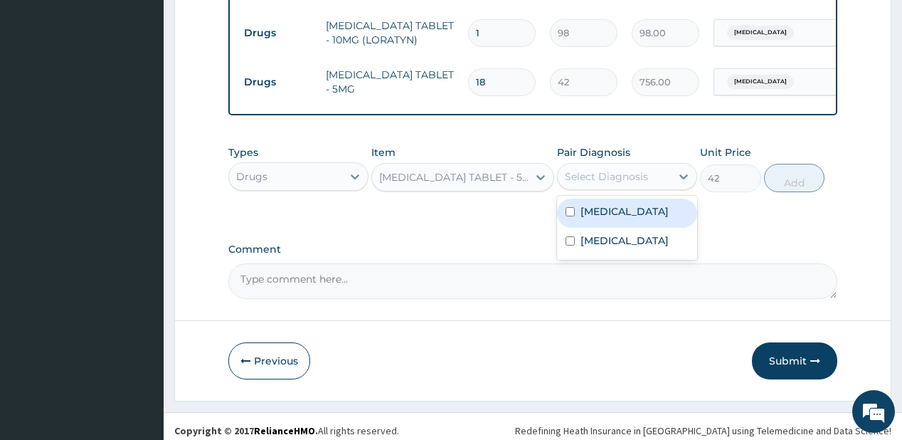
click at [595, 175] on div "Select Diagnosis" at bounding box center [606, 176] width 83 height 14
drag, startPoint x: 623, startPoint y: 225, endPoint x: 611, endPoint y: 255, distance: 32.9
click at [621, 228] on div "Upper respiratory infection" at bounding box center [627, 212] width 140 height 29
checkbox input "true"
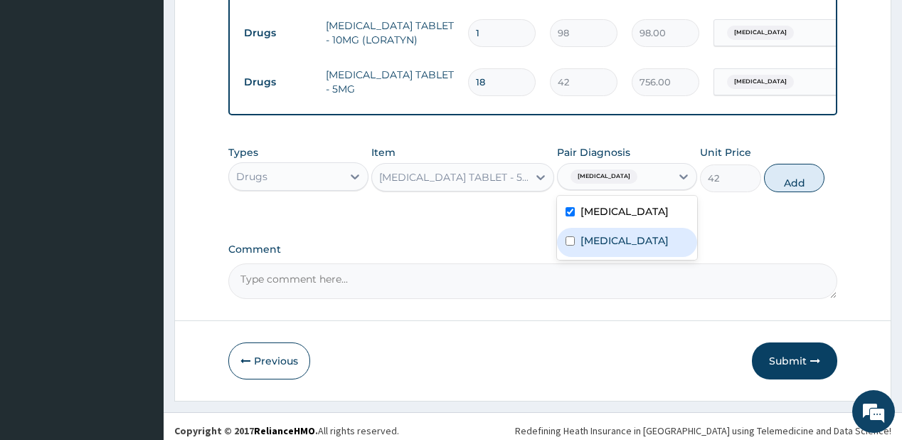
click at [608, 257] on div "Malaria" at bounding box center [627, 242] width 140 height 29
checkbox input "true"
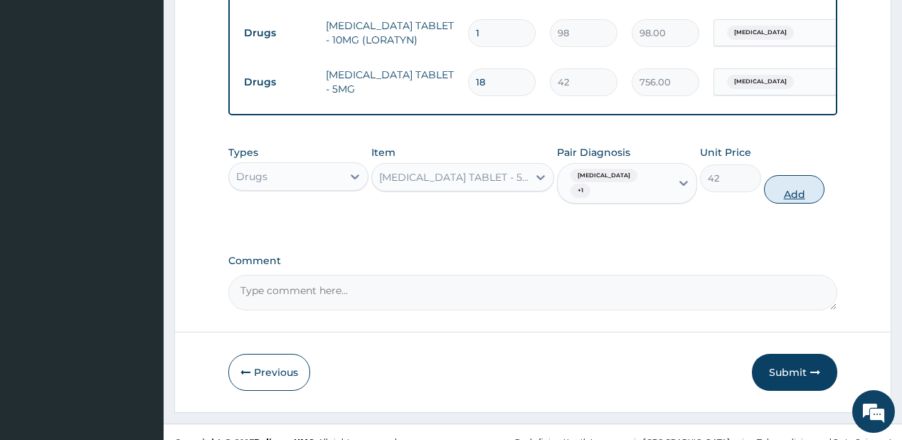
click at [790, 176] on button "Add" at bounding box center [794, 189] width 61 height 28
type input "0"
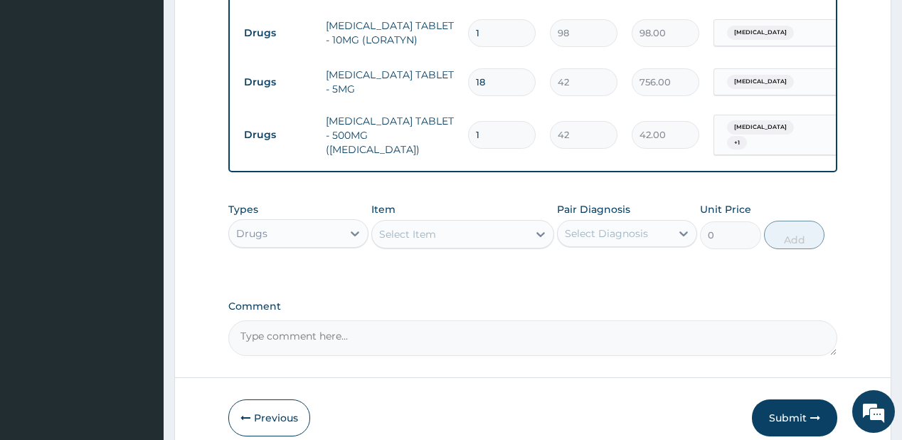
type input "18"
type input "756.00"
type input "18"
click at [471, 225] on div "Select Item" at bounding box center [450, 234] width 156 height 23
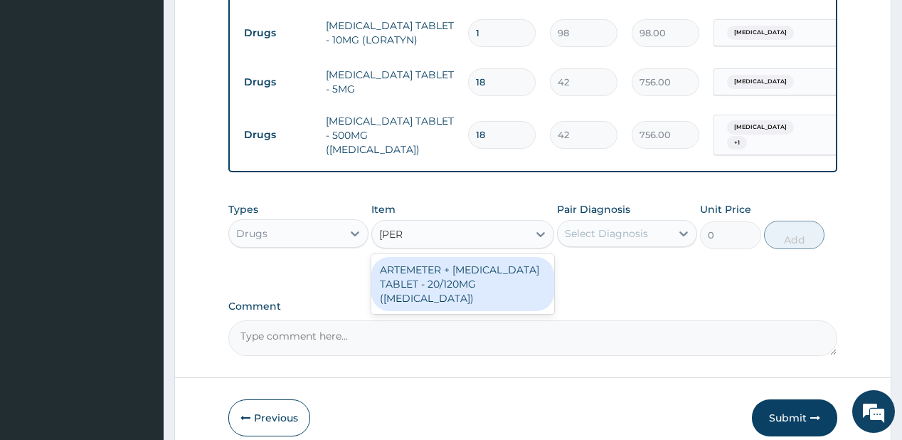
type input "coart"
click at [437, 267] on div "ARTEMETER + LUMEFANTRINE TABLET - 20/120MG (COARTEM)" at bounding box center [462, 284] width 183 height 54
type input "210"
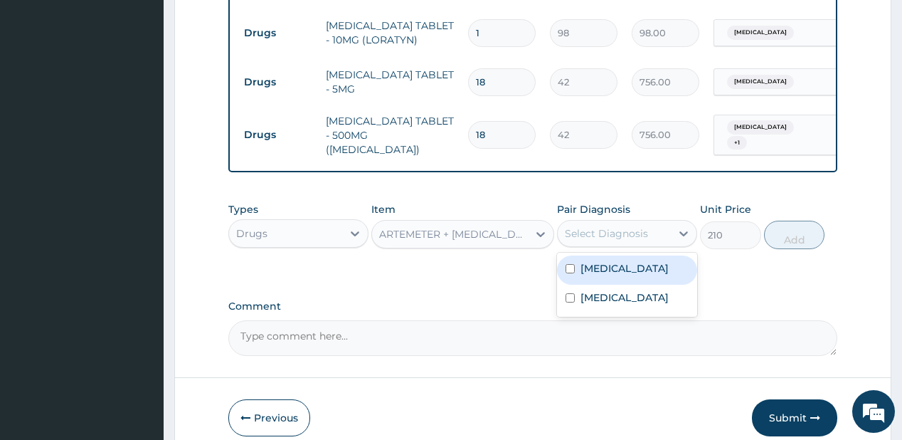
click at [616, 226] on div "Select Diagnosis" at bounding box center [606, 233] width 83 height 14
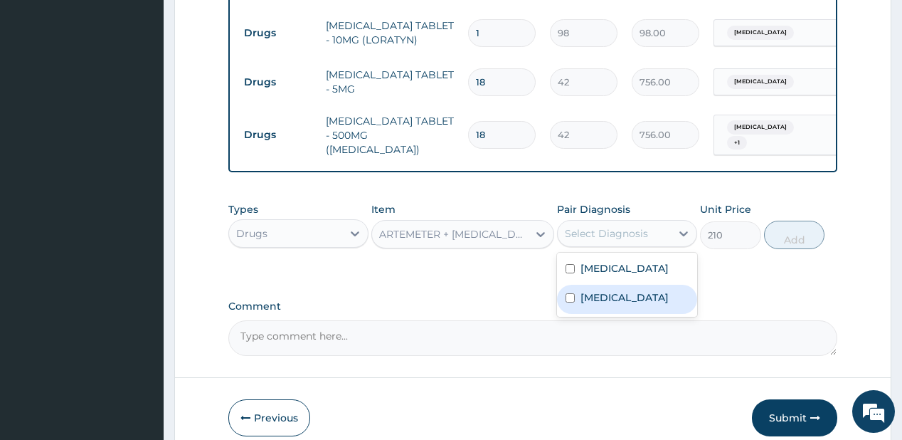
drag, startPoint x: 572, startPoint y: 302, endPoint x: 603, endPoint y: 292, distance: 32.6
click at [572, 302] on input "checkbox" at bounding box center [569, 297] width 9 height 9
checkbox input "true"
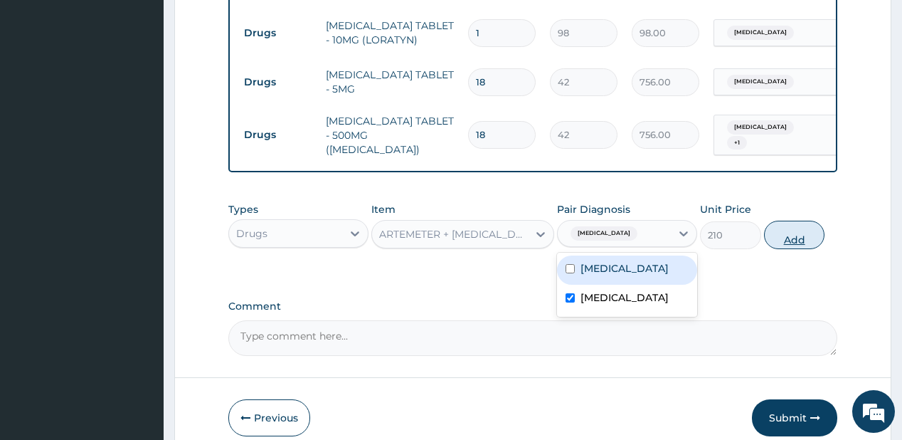
click at [782, 220] on button "Add" at bounding box center [794, 234] width 61 height 28
type input "0"
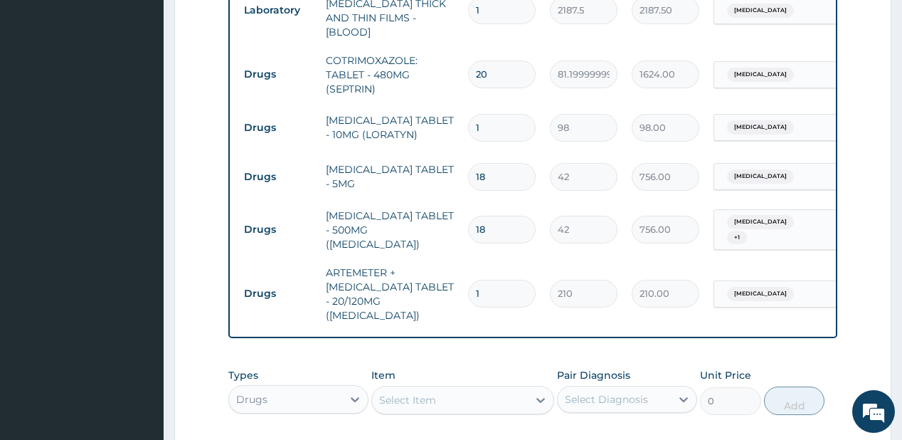
scroll to position [701, 0]
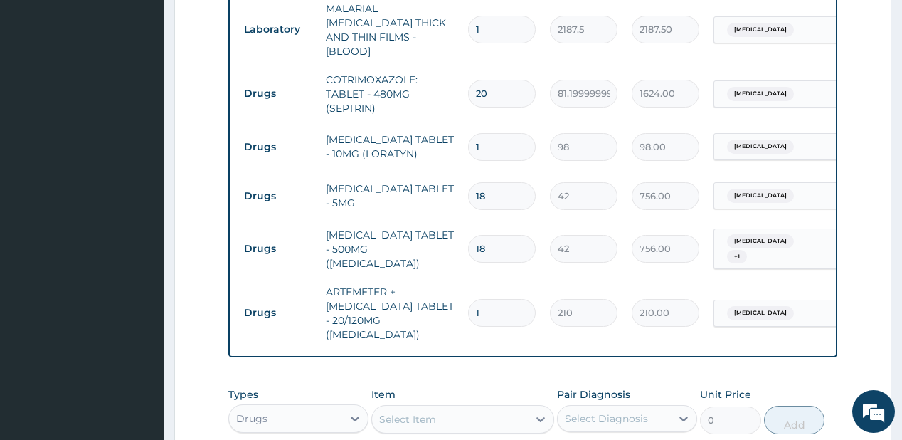
click at [504, 133] on input "1" at bounding box center [502, 147] width 68 height 28
type input "0.00"
type input "6"
type input "588.00"
type input "6"
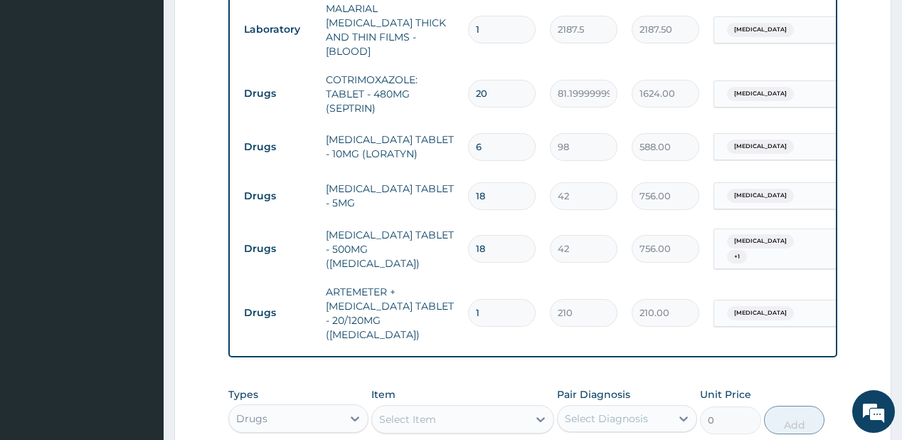
click at [512, 299] on input "1" at bounding box center [502, 313] width 68 height 28
type input "0.00"
type input "2"
type input "420.00"
type input "24"
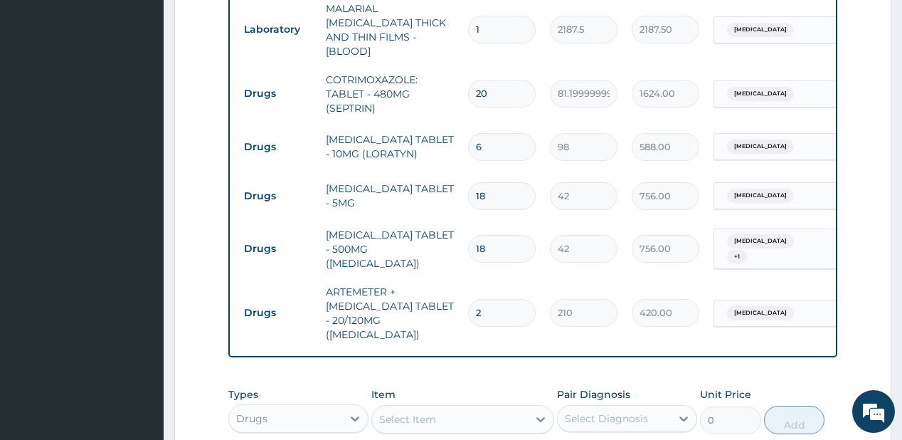
type input "5040.00"
type input "24"
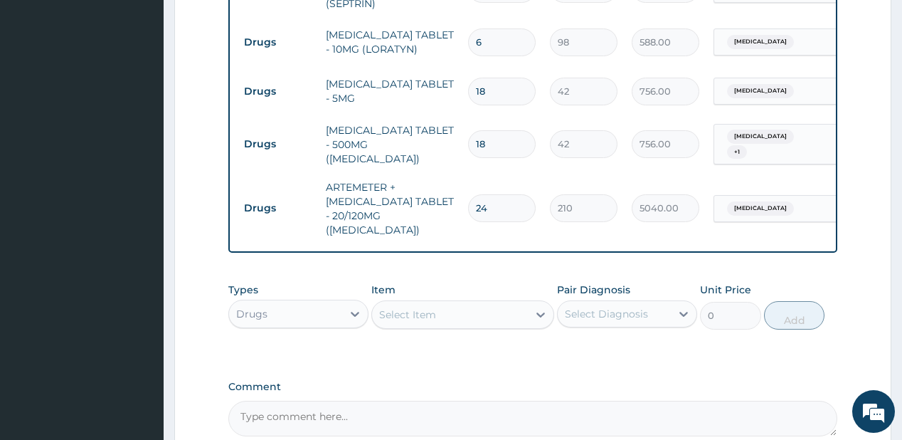
scroll to position [872, 0]
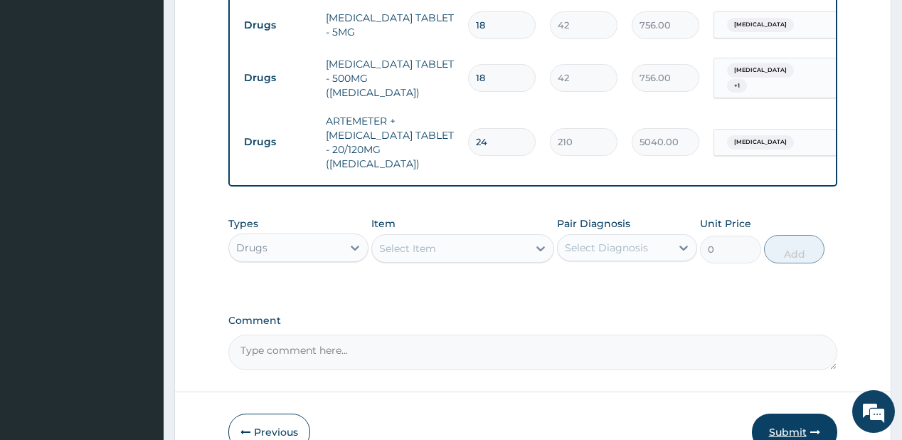
click at [770, 413] on button "Submit" at bounding box center [794, 431] width 85 height 37
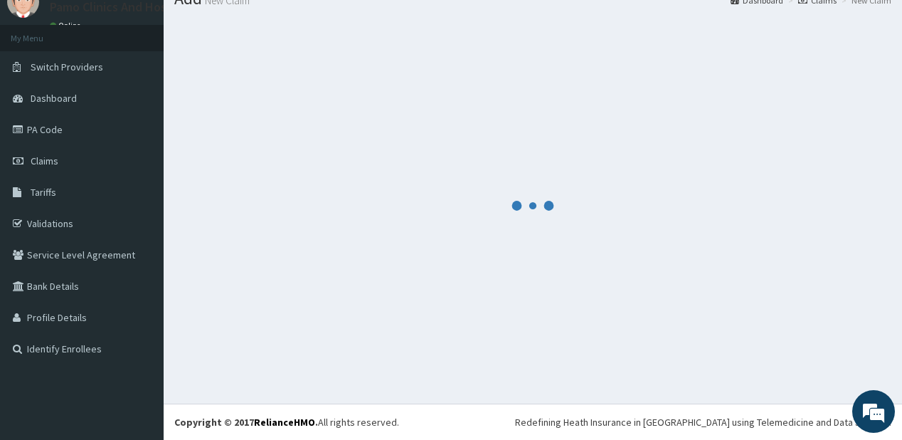
scroll to position [56, 0]
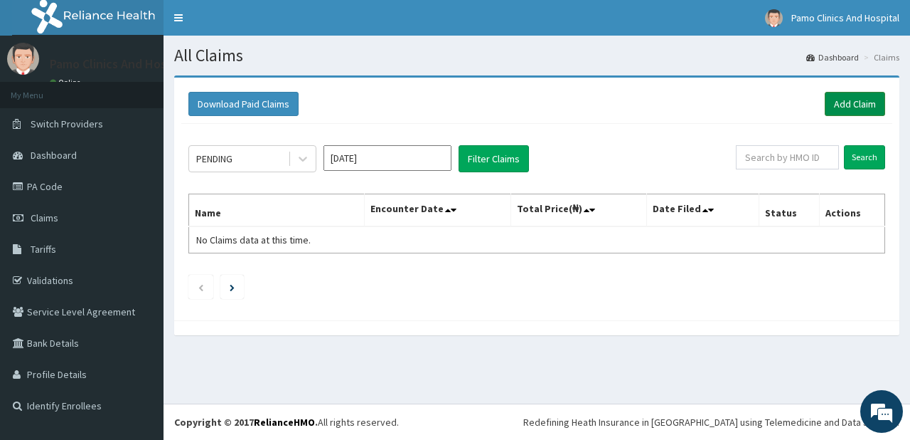
click at [856, 102] on link "Add Claim" at bounding box center [855, 104] width 60 height 24
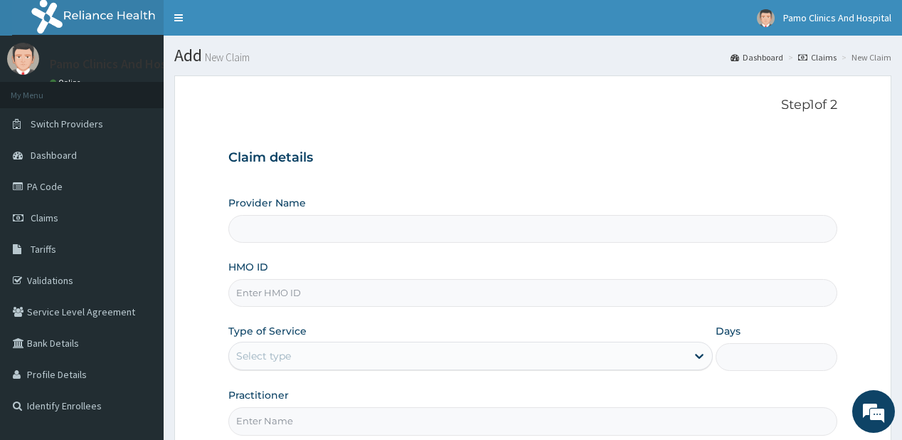
click at [264, 291] on input "HMO ID" at bounding box center [532, 293] width 608 height 28
type input "Pamo Clinics And Hospital"
paste input "DCH/10018/A"
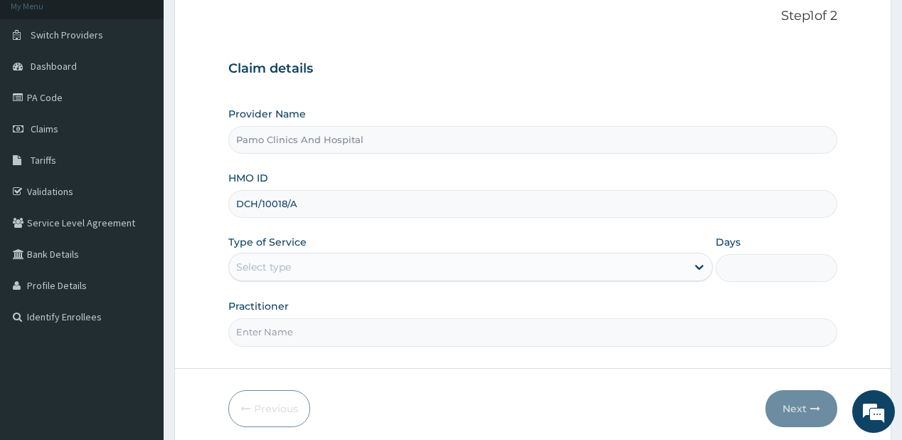
scroll to position [114, 0]
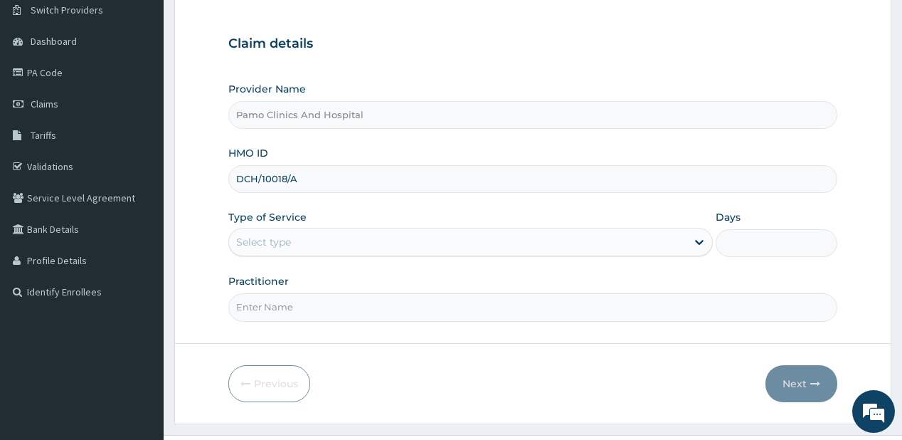
type input "DCH/10018/A"
click at [257, 239] on div "Select type" at bounding box center [263, 242] width 55 height 14
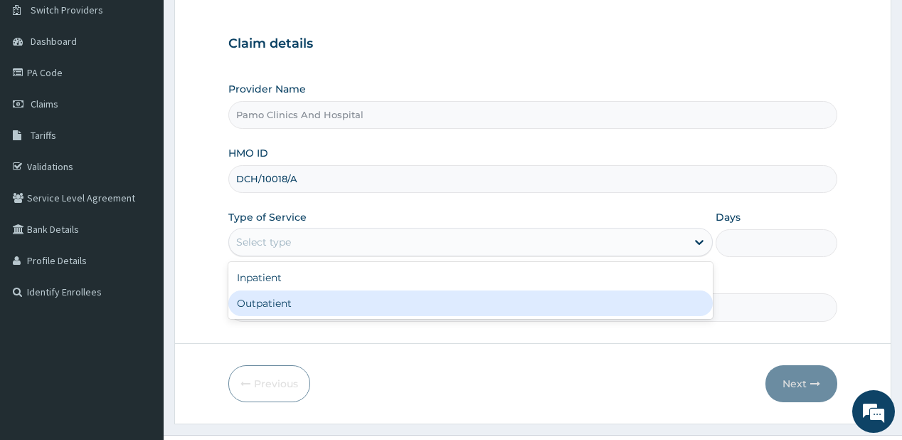
click at [253, 302] on div "Outpatient" at bounding box center [470, 303] width 484 height 26
type input "1"
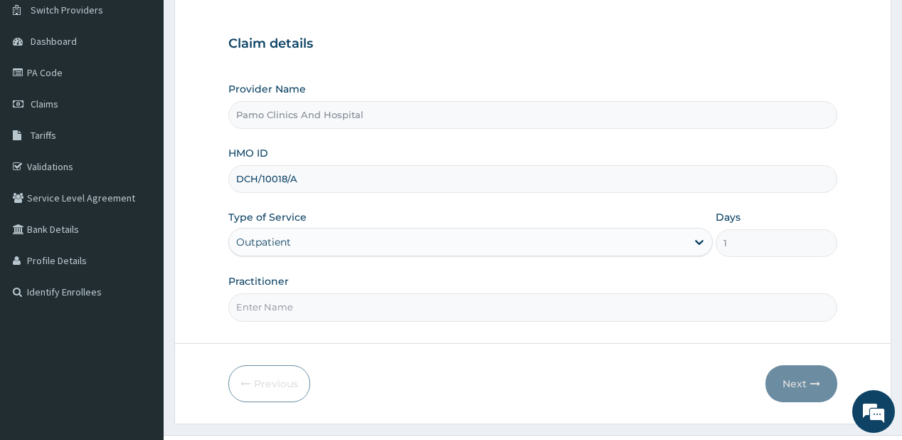
click at [253, 302] on input "Practitioner" at bounding box center [532, 307] width 608 height 28
type input "[PERSON_NAME]"
click at [796, 376] on button "Next" at bounding box center [801, 383] width 72 height 37
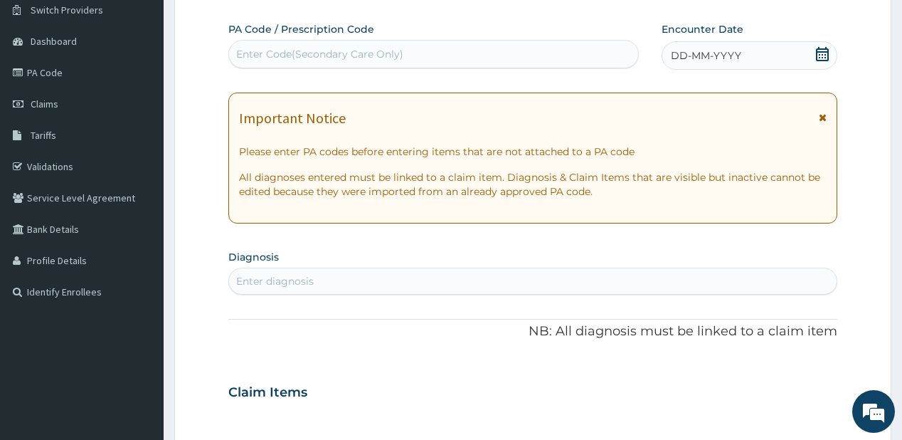
click at [696, 58] on span "DD-MM-YYYY" at bounding box center [706, 55] width 70 height 14
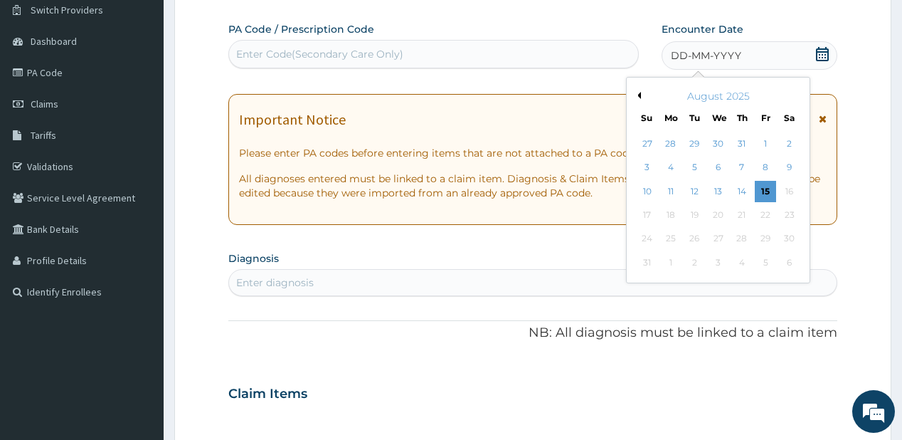
click at [638, 94] on button "Previous Month" at bounding box center [637, 95] width 7 height 7
click at [770, 214] on div "25" at bounding box center [765, 214] width 21 height 21
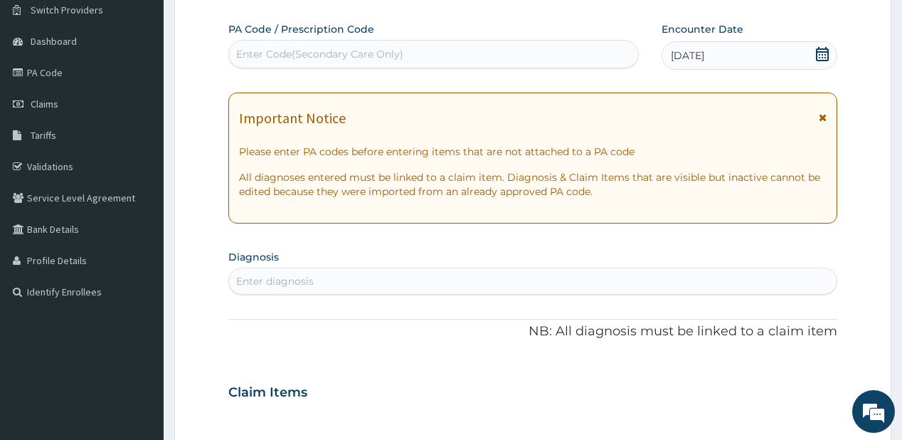
click at [306, 280] on div "Enter diagnosis" at bounding box center [275, 281] width 78 height 14
type input "[MEDICAL_DATA]"
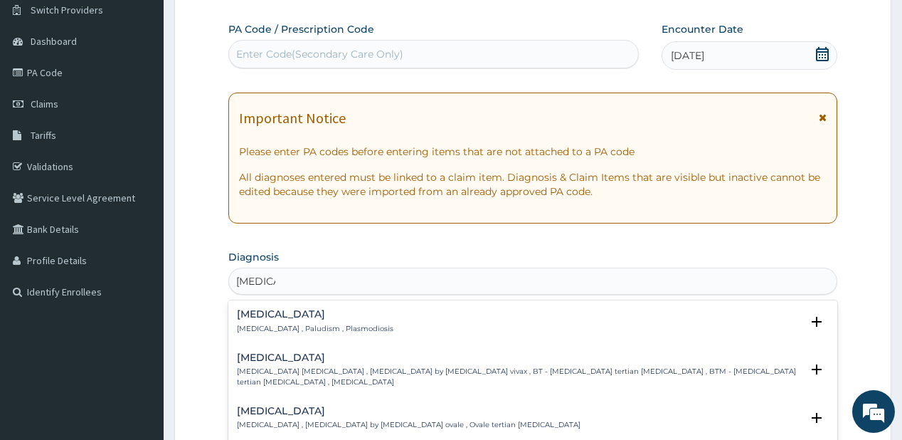
click at [260, 321] on div "[MEDICAL_DATA] [MEDICAL_DATA] , Paludism , Plasmodiosis" at bounding box center [315, 321] width 156 height 25
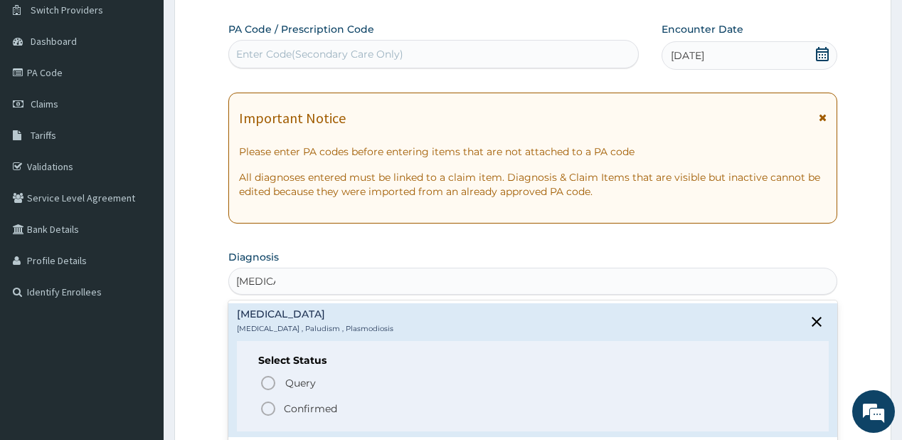
click at [272, 403] on circle "status option filled" at bounding box center [268, 408] width 13 height 13
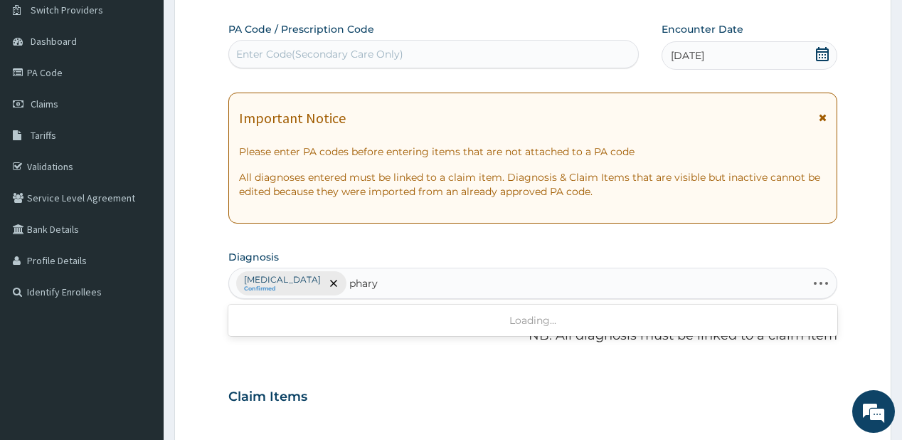
type input "pharyn"
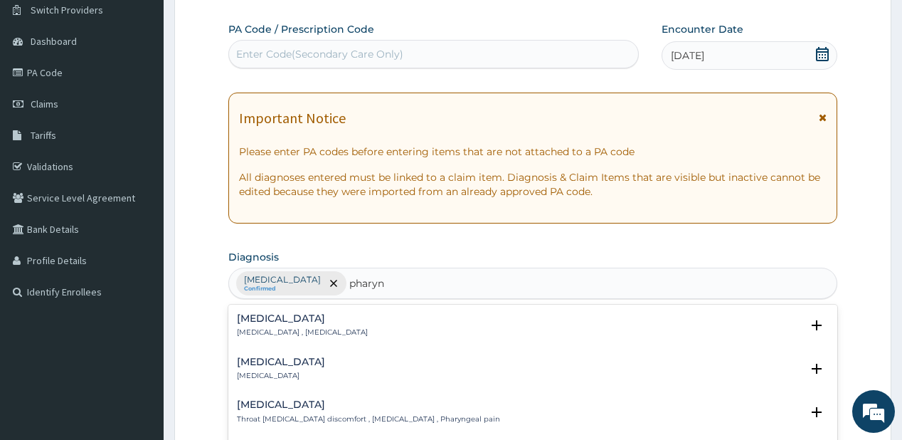
click at [273, 366] on h4 "[MEDICAL_DATA]" at bounding box center [281, 361] width 88 height 11
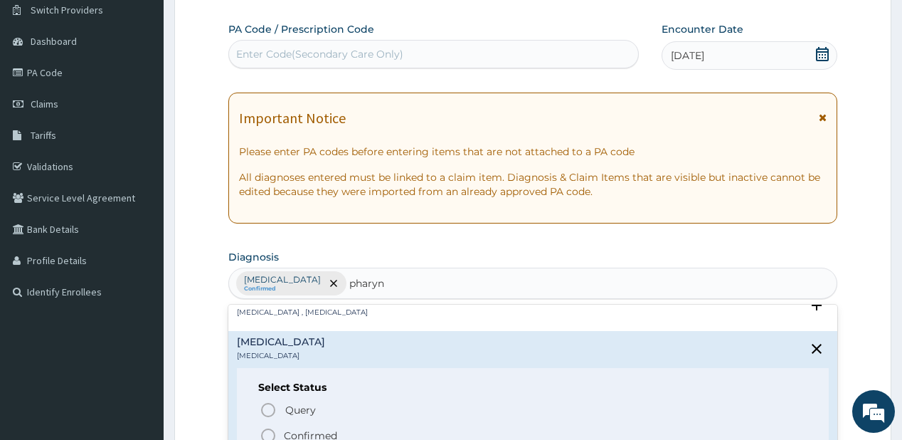
scroll to position [114, 0]
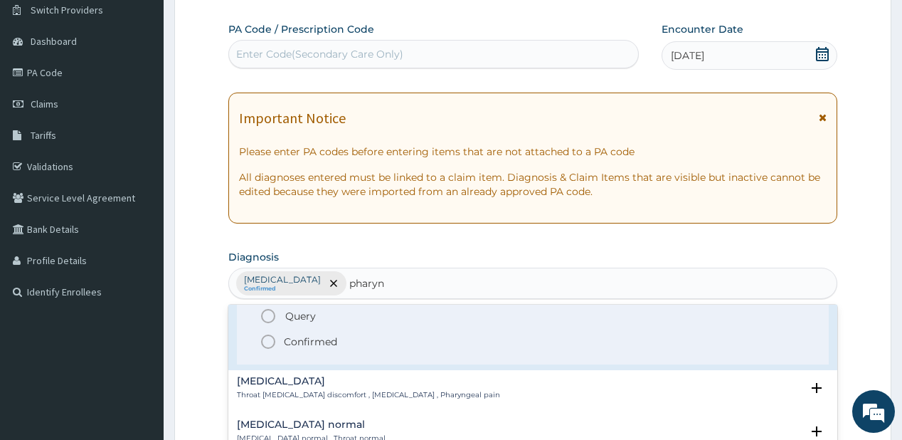
click at [279, 338] on span "Confirmed" at bounding box center [533, 341] width 547 height 17
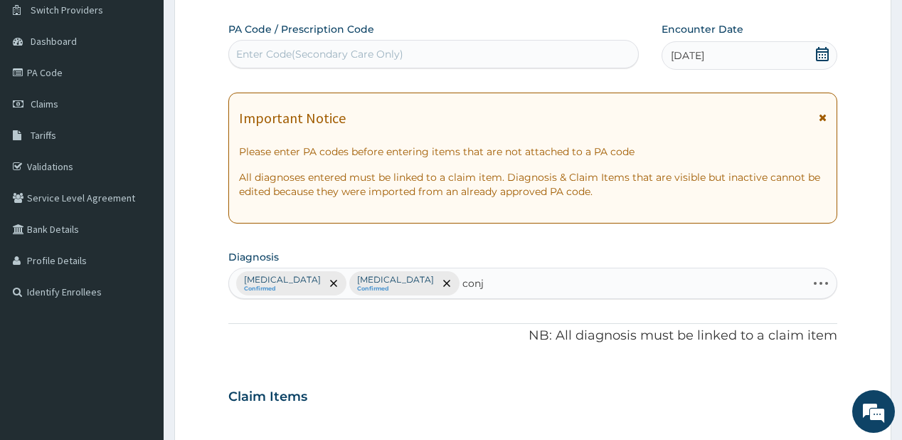
type input "conju"
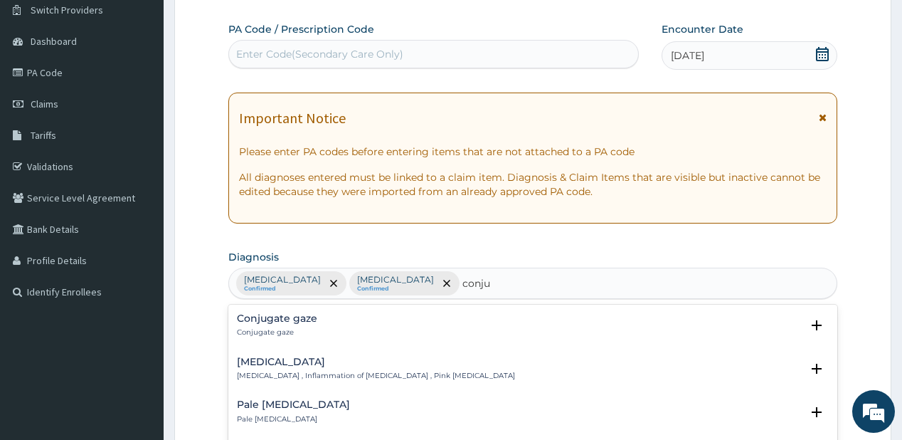
click at [311, 368] on div "[MEDICAL_DATA] [MEDICAL_DATA] , Inflammation of [MEDICAL_DATA] , Pink [MEDICAL_…" at bounding box center [376, 368] width 278 height 25
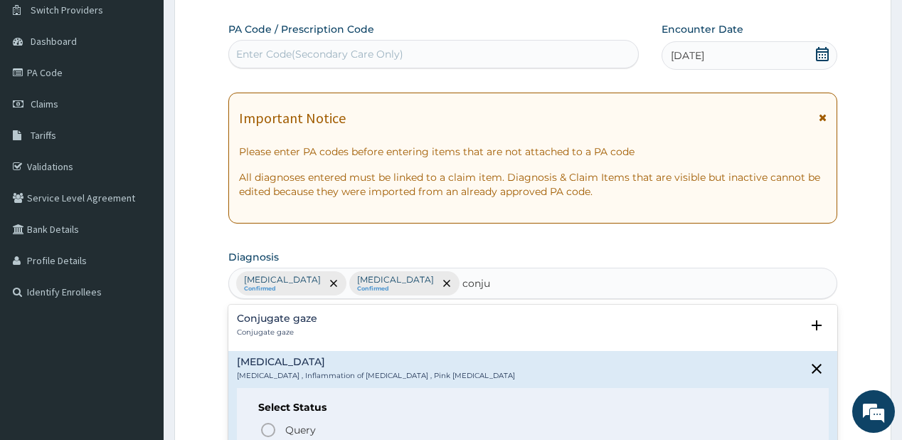
scroll to position [228, 0]
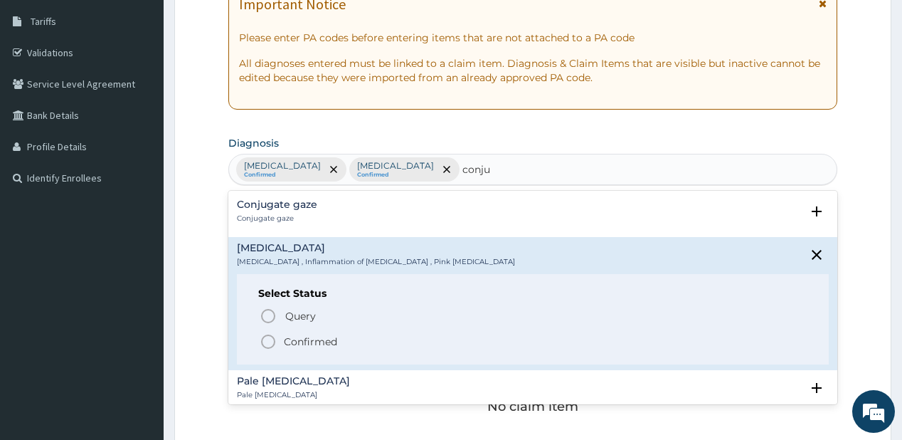
click at [281, 335] on span "Confirmed" at bounding box center [533, 341] width 547 height 17
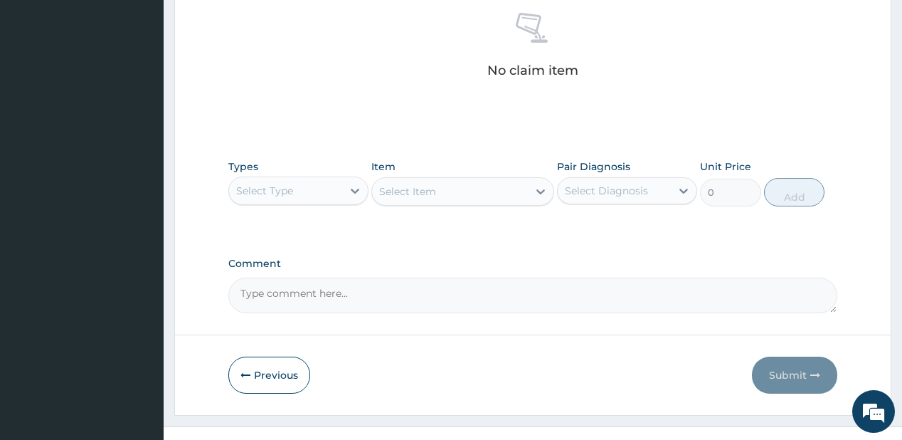
scroll to position [584, 0]
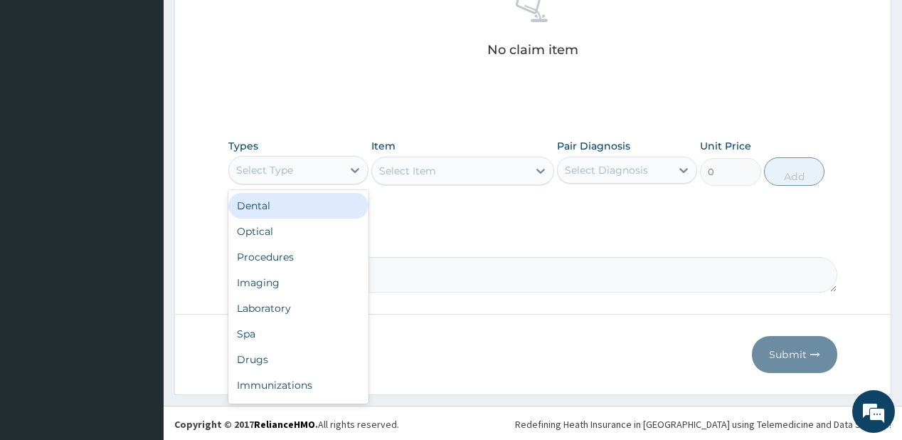
click at [233, 171] on div "Select Type" at bounding box center [285, 170] width 113 height 23
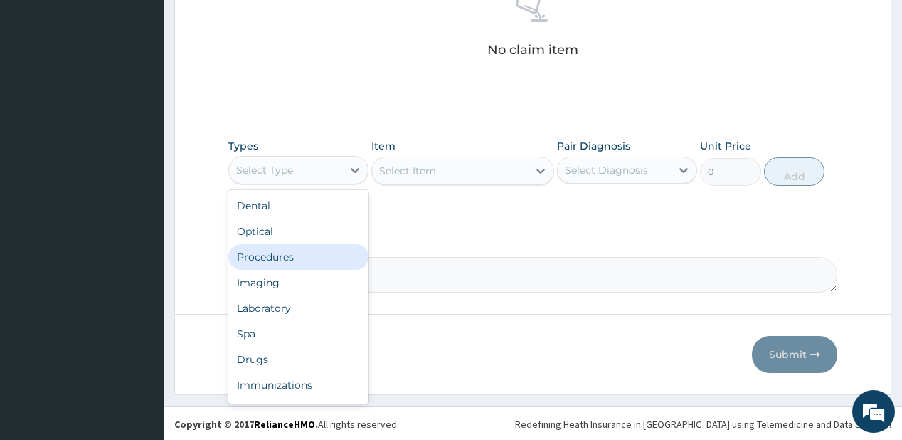
drag, startPoint x: 278, startPoint y: 253, endPoint x: 284, endPoint y: 246, distance: 9.1
click at [279, 250] on div "Procedures" at bounding box center [298, 257] width 140 height 26
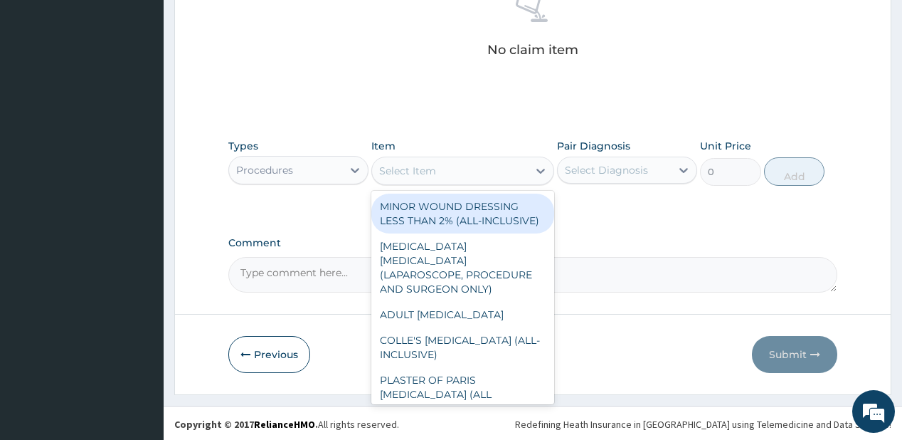
click at [450, 171] on div "Select Item" at bounding box center [450, 170] width 156 height 23
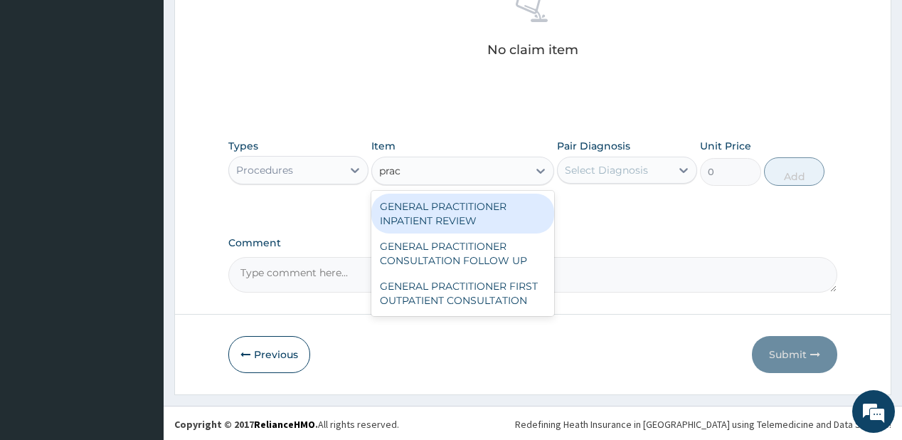
type input "pract"
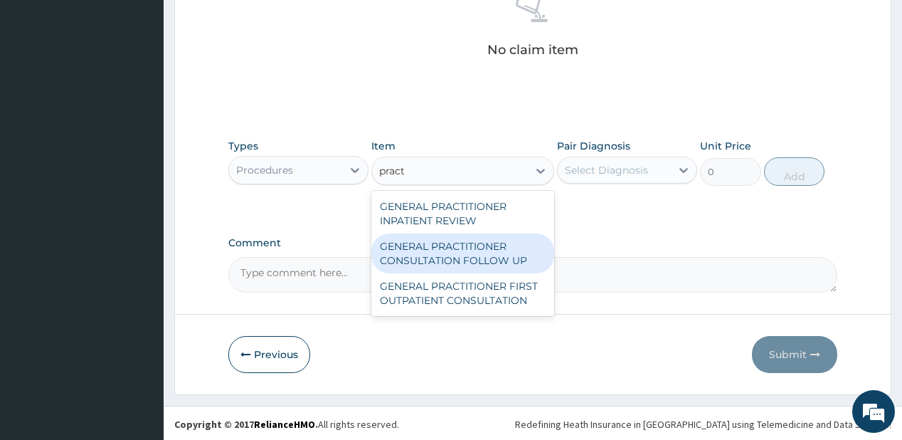
drag, startPoint x: 415, startPoint y: 245, endPoint x: 462, endPoint y: 235, distance: 47.3
click at [415, 245] on div "GENERAL PRACTITIONER CONSULTATION FOLLOW UP" at bounding box center [462, 253] width 183 height 40
type input "1875"
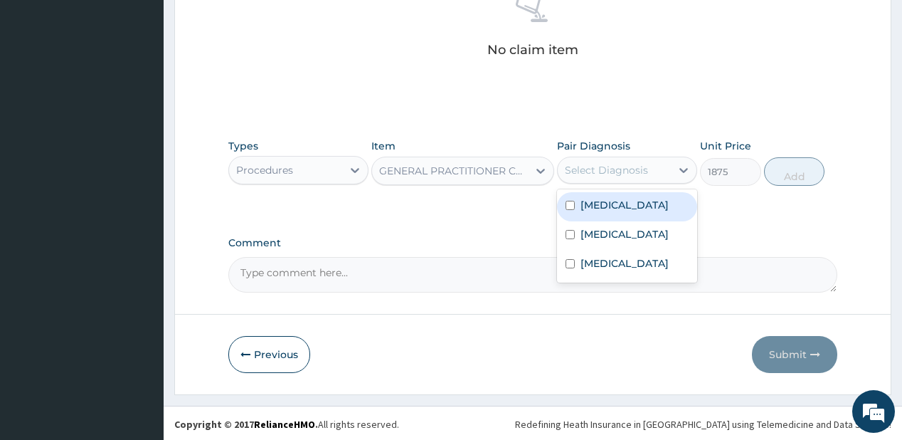
click at [623, 172] on div "Select Diagnosis" at bounding box center [606, 170] width 83 height 14
click at [617, 199] on label "[MEDICAL_DATA]" at bounding box center [624, 205] width 88 height 14
checkbox input "true"
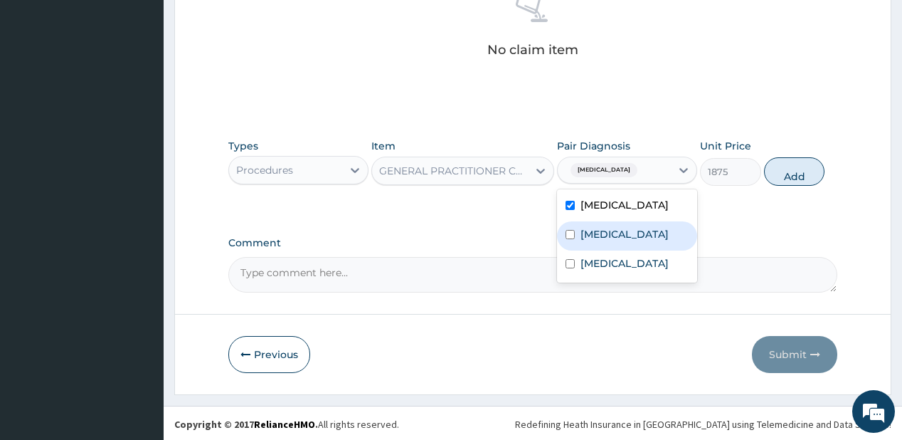
click at [607, 236] on label "[MEDICAL_DATA]" at bounding box center [624, 234] width 88 height 14
checkbox input "true"
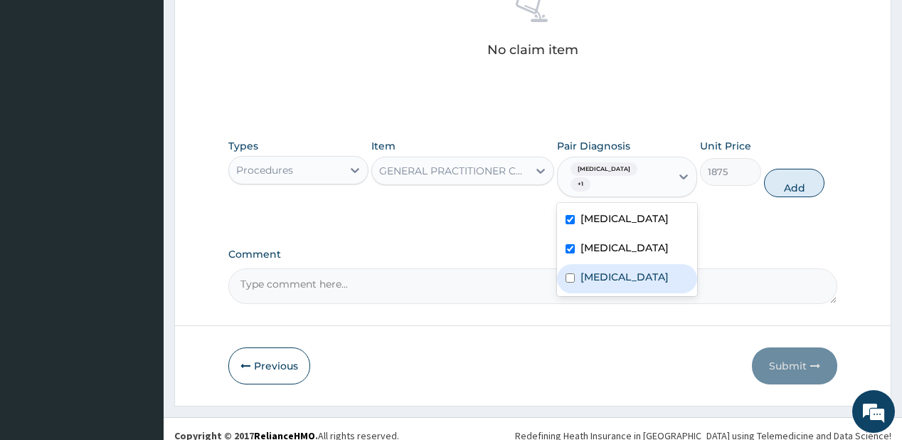
click at [600, 270] on label "[MEDICAL_DATA]" at bounding box center [624, 277] width 88 height 14
checkbox input "true"
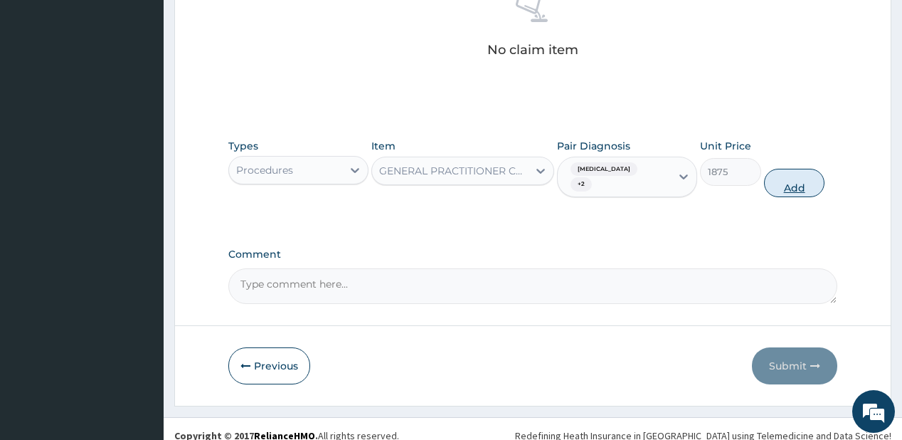
click at [782, 169] on button "Add" at bounding box center [794, 183] width 61 height 28
type input "0"
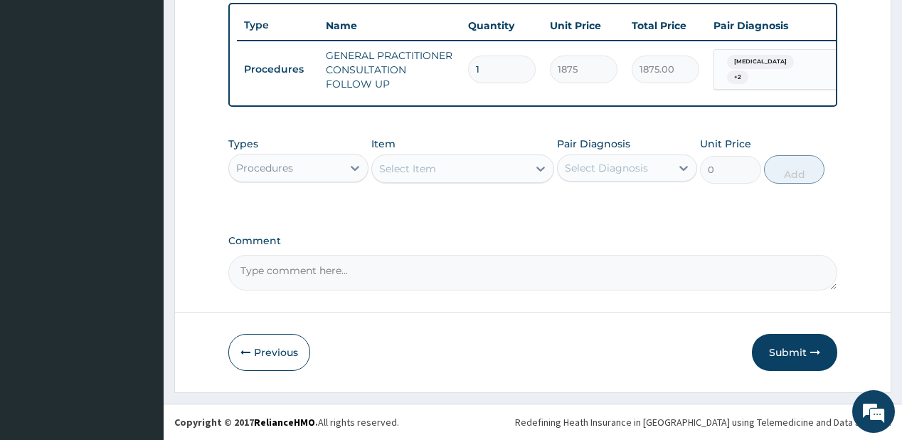
click at [311, 174] on div "Procedures" at bounding box center [285, 167] width 113 height 23
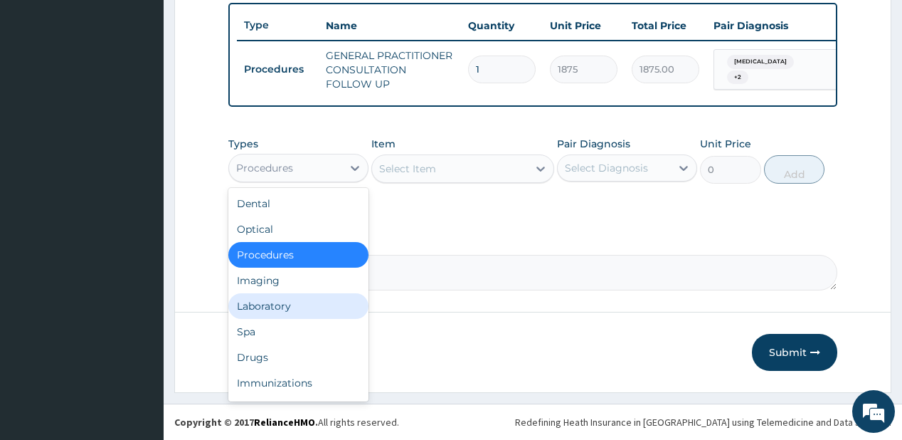
drag, startPoint x: 290, startPoint y: 301, endPoint x: 290, endPoint y: 293, distance: 7.8
click at [290, 300] on div "Laboratory" at bounding box center [298, 306] width 140 height 26
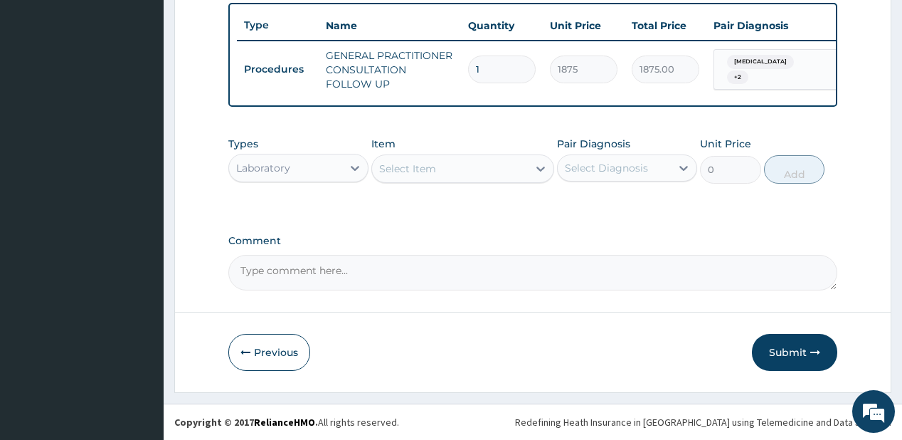
click at [431, 173] on div "Select Item" at bounding box center [407, 168] width 57 height 14
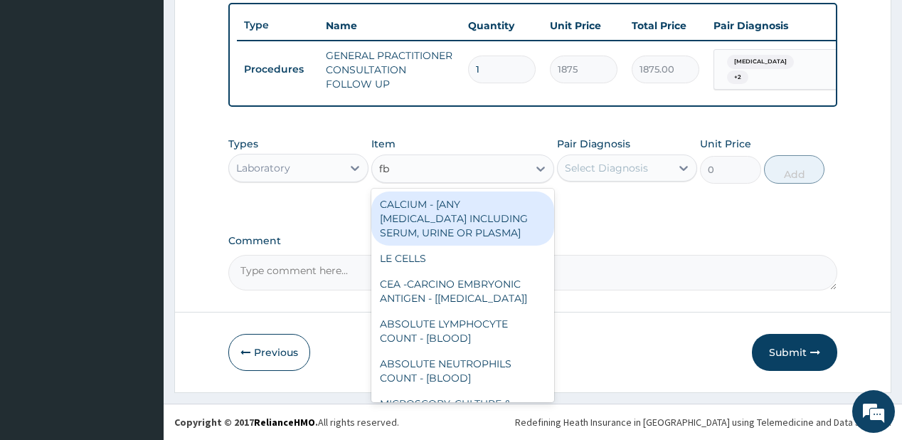
type input "fbc"
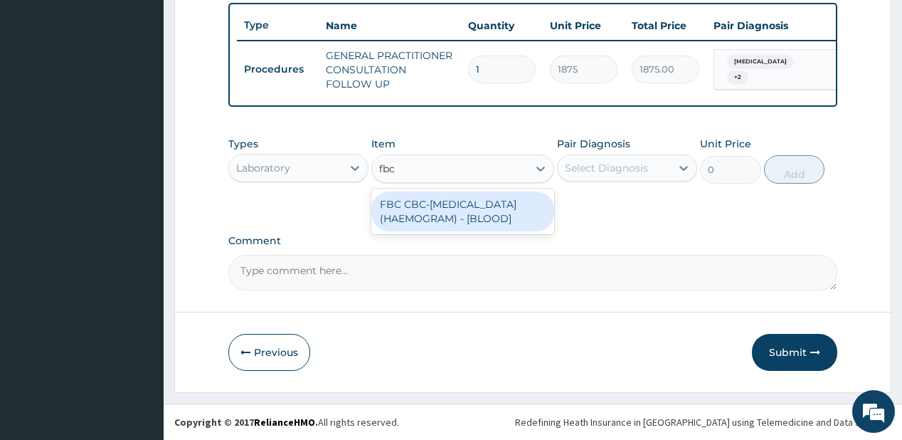
drag, startPoint x: 423, startPoint y: 214, endPoint x: 600, endPoint y: 176, distance: 180.4
click at [428, 213] on div "FBC CBC-[MEDICAL_DATA] (HAEMOGRAM) - [BLOOD]" at bounding box center [462, 211] width 183 height 40
type input "5000"
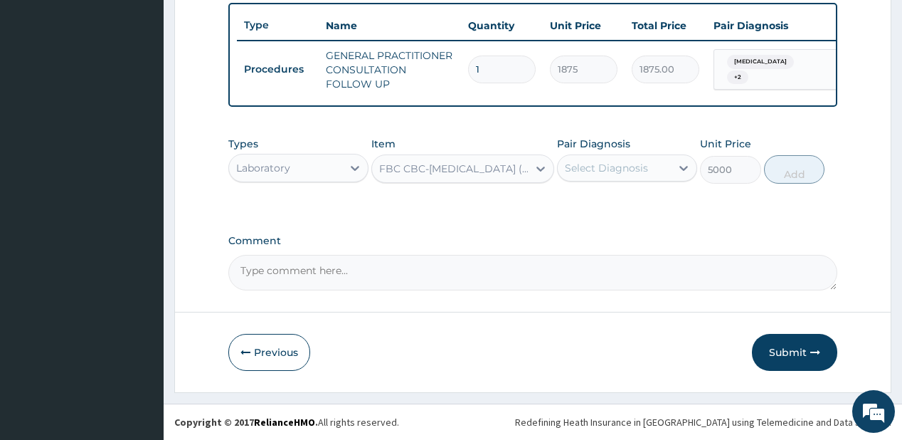
click at [659, 161] on div "Select Diagnosis" at bounding box center [614, 167] width 113 height 23
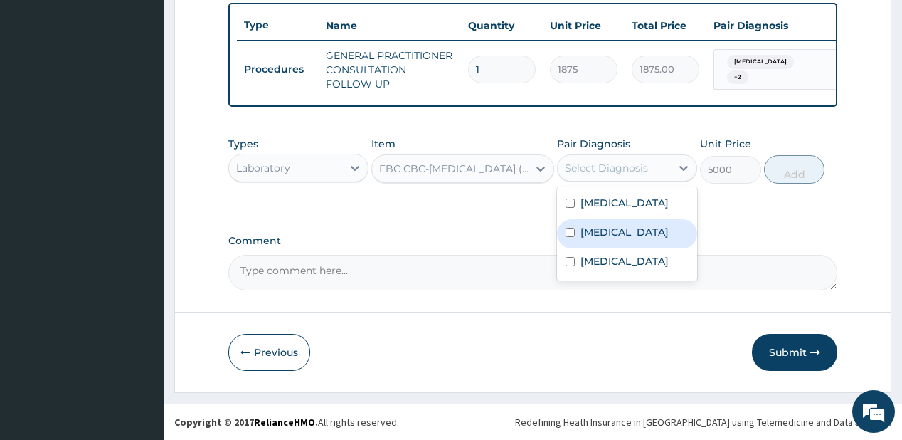
drag, startPoint x: 622, startPoint y: 227, endPoint x: 617, endPoint y: 267, distance: 40.1
click at [619, 243] on div "[MEDICAL_DATA]" at bounding box center [627, 233] width 140 height 29
checkbox input "true"
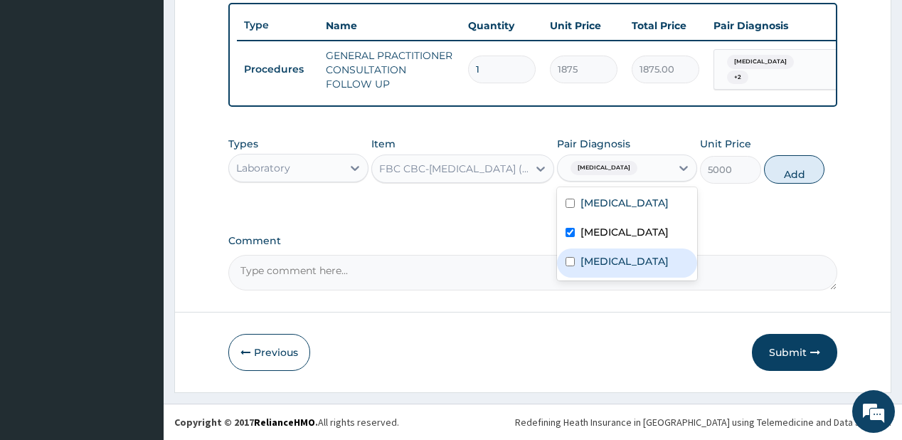
drag, startPoint x: 639, startPoint y: 262, endPoint x: 707, endPoint y: 220, distance: 80.1
click at [649, 253] on div "[MEDICAL_DATA]" at bounding box center [627, 262] width 140 height 29
checkbox input "true"
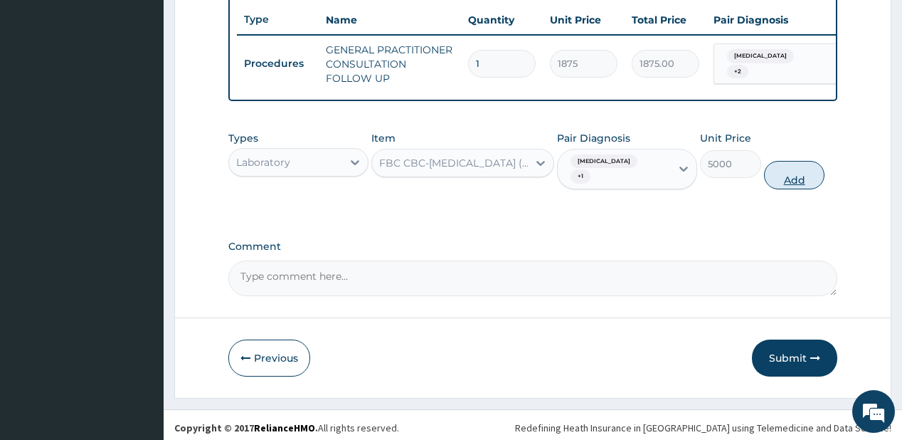
click at [785, 168] on button "Add" at bounding box center [794, 175] width 61 height 28
type input "0"
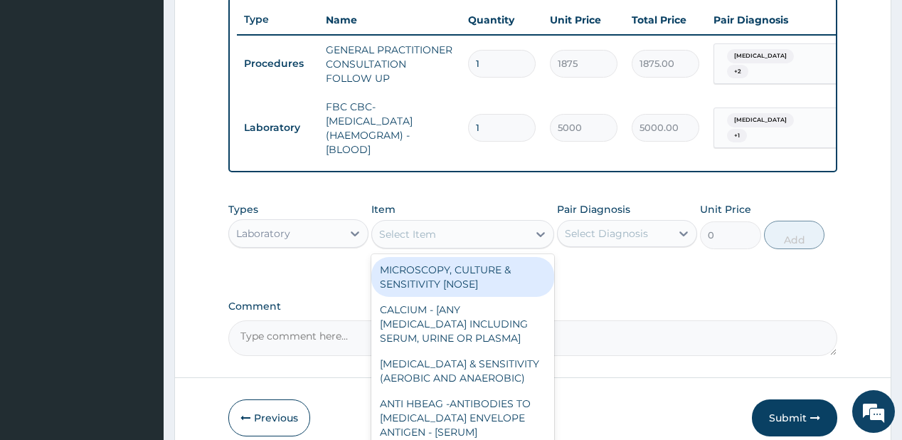
click at [481, 241] on div "Select Item" at bounding box center [450, 234] width 156 height 23
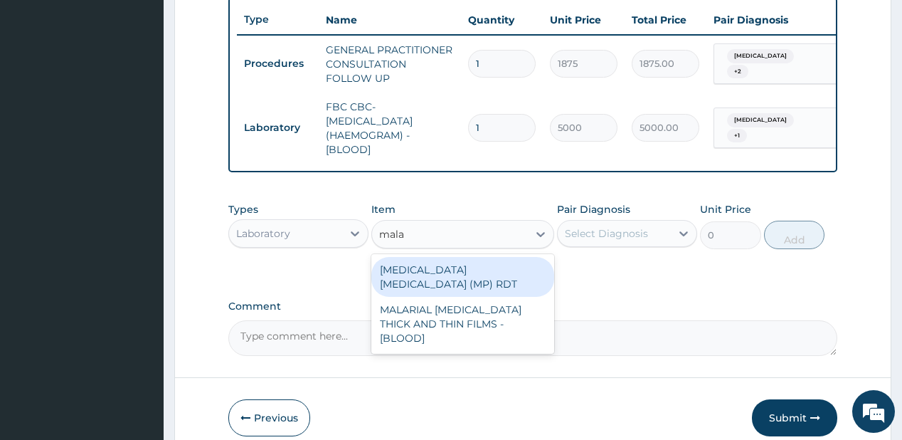
type input "malar"
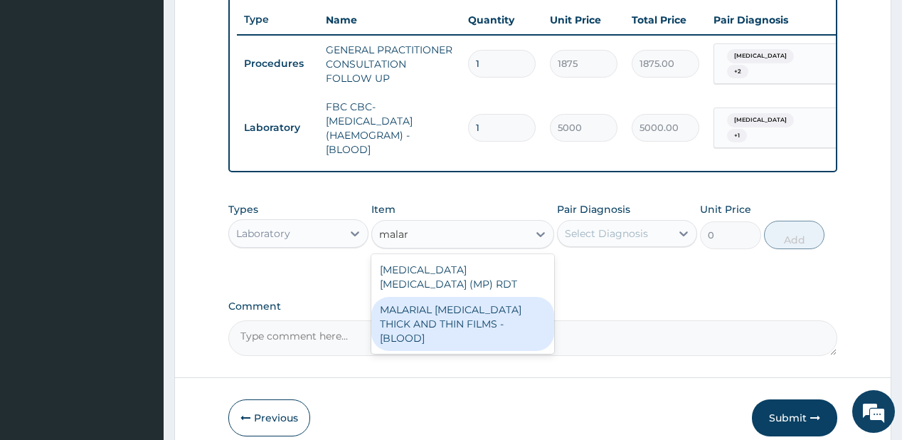
click at [424, 313] on div "MALARIAL [MEDICAL_DATA] THICK AND THIN FILMS - [BLOOD]" at bounding box center [462, 324] width 183 height 54
type input "2187.5"
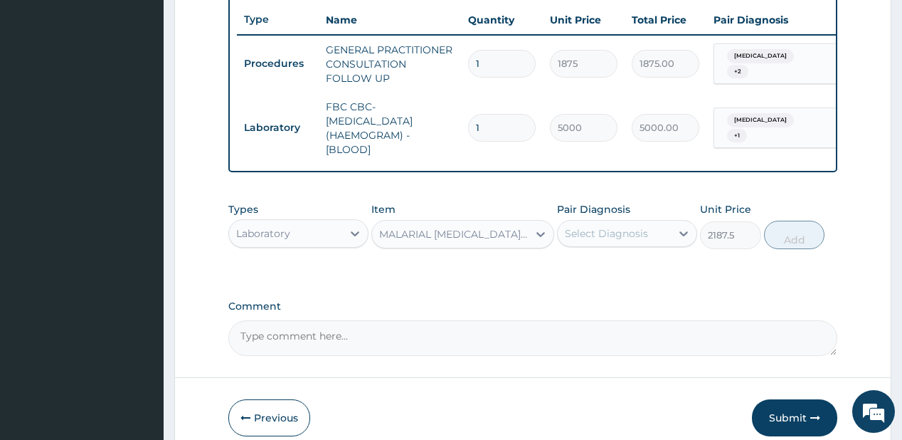
click at [592, 228] on div "Select Diagnosis" at bounding box center [614, 233] width 113 height 23
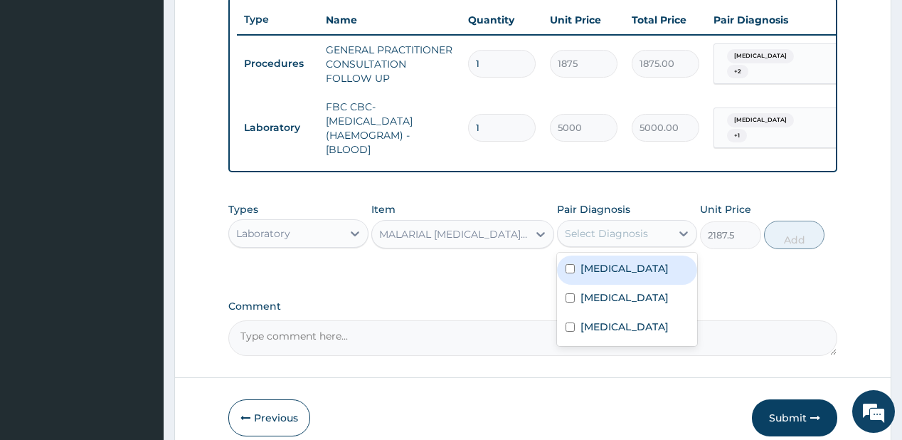
drag, startPoint x: 602, startPoint y: 274, endPoint x: 629, endPoint y: 273, distance: 27.0
click at [603, 275] on label "[MEDICAL_DATA]" at bounding box center [624, 268] width 88 height 14
checkbox input "true"
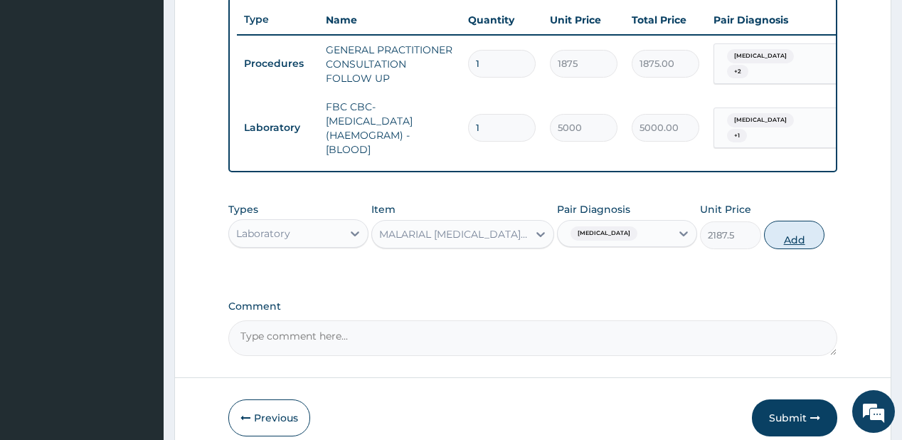
click at [806, 233] on button "Add" at bounding box center [794, 234] width 61 height 28
type input "0"
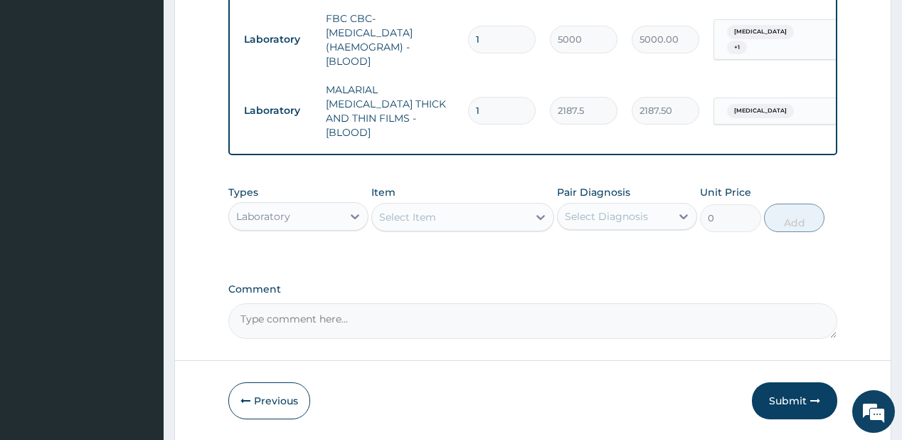
scroll to position [660, 0]
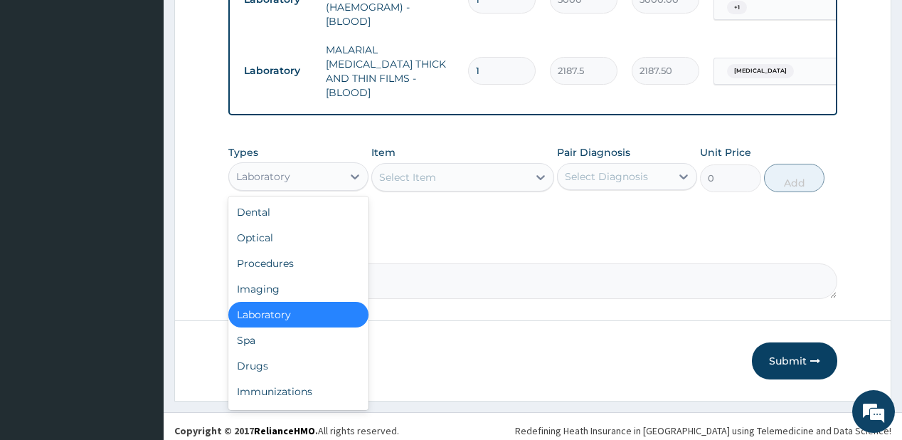
click at [321, 165] on div "Laboratory" at bounding box center [285, 176] width 113 height 23
drag, startPoint x: 264, startPoint y: 358, endPoint x: 267, endPoint y: 270, distance: 88.3
click at [265, 356] on div "Drugs" at bounding box center [298, 366] width 140 height 26
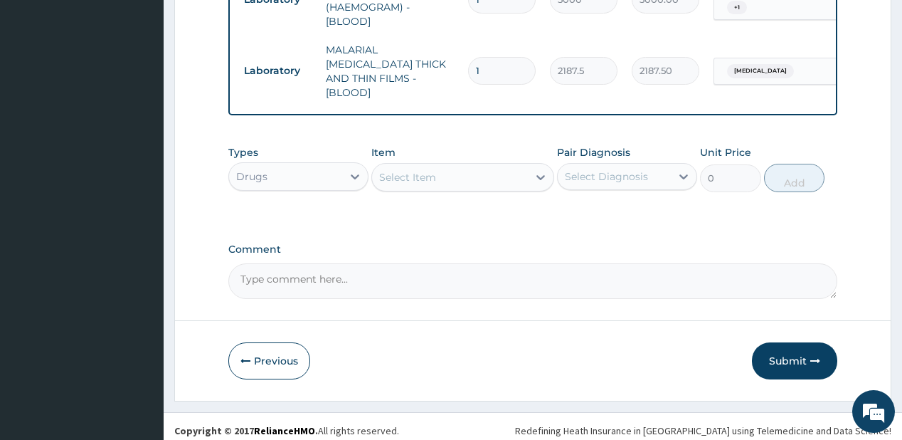
click at [475, 171] on div "Select Item" at bounding box center [450, 177] width 156 height 23
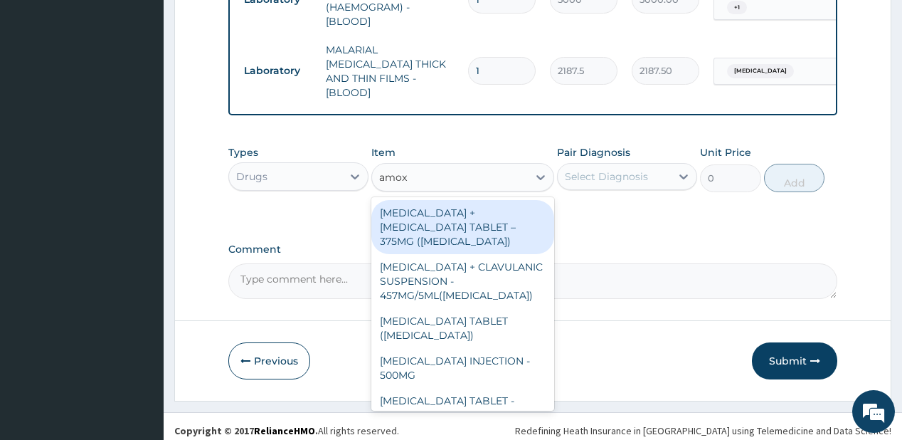
type input "amoxi"
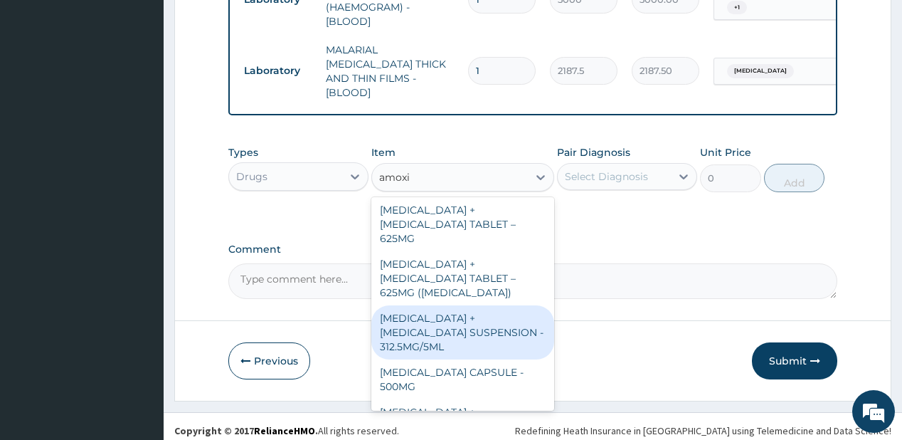
scroll to position [398, 0]
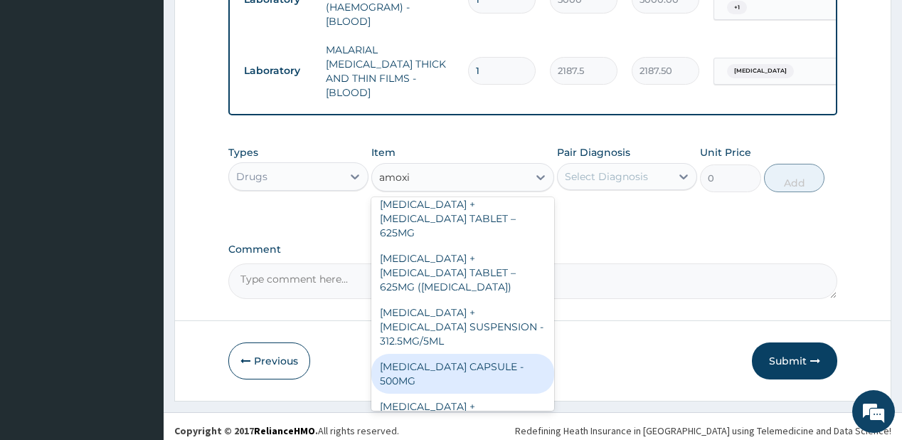
drag, startPoint x: 446, startPoint y: 309, endPoint x: 512, endPoint y: 265, distance: 79.5
click at [450, 353] on div "[MEDICAL_DATA] CAPSULE - 500MG" at bounding box center [462, 373] width 183 height 40
type input "112"
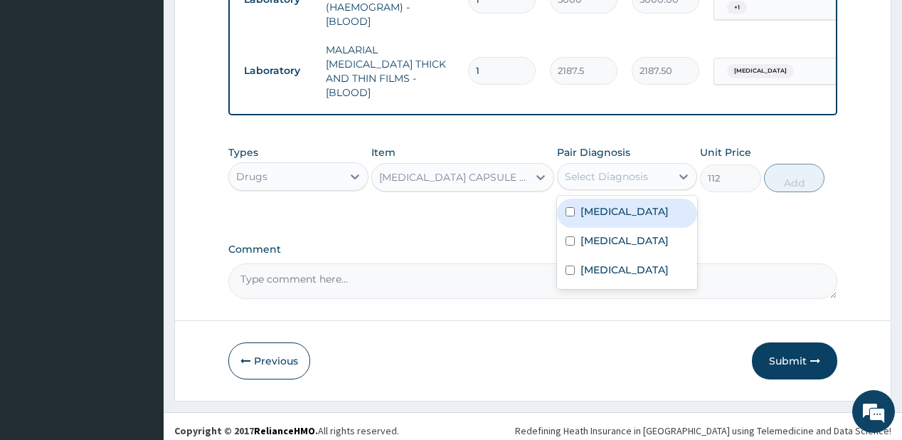
click at [636, 169] on div "Select Diagnosis" at bounding box center [606, 176] width 83 height 14
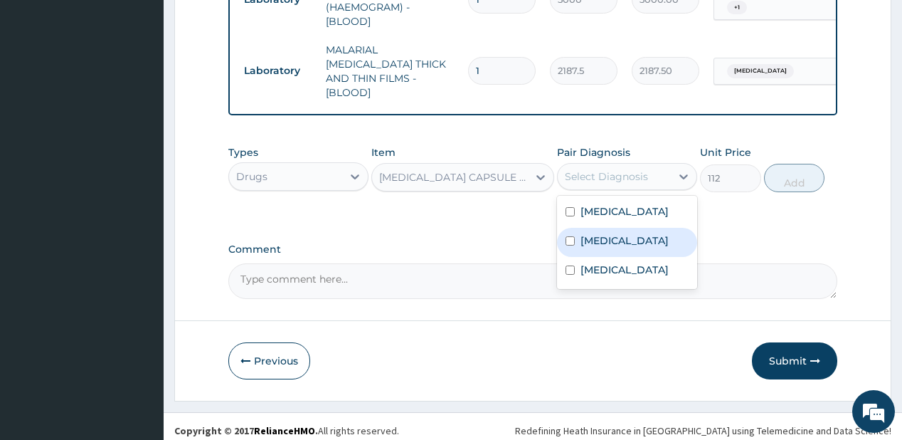
drag, startPoint x: 629, startPoint y: 228, endPoint x: 715, endPoint y: 195, distance: 92.1
click at [629, 233] on label "[MEDICAL_DATA]" at bounding box center [624, 240] width 88 height 14
checkbox input "true"
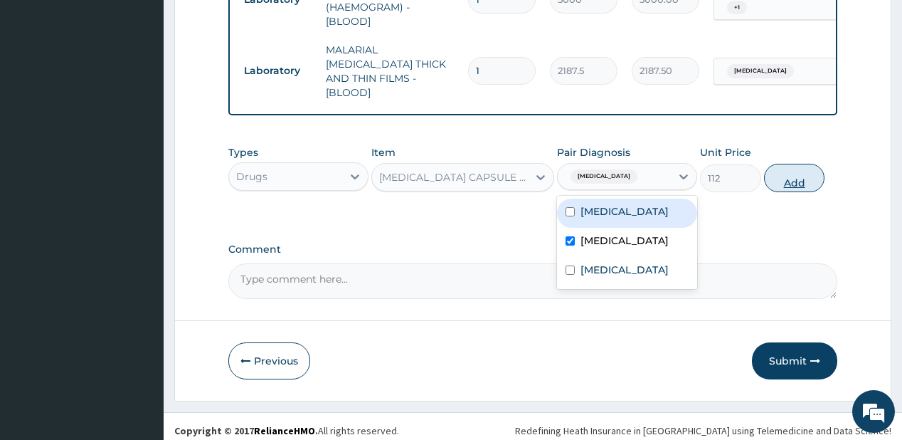
click at [798, 172] on button "Add" at bounding box center [794, 178] width 61 height 28
type input "0"
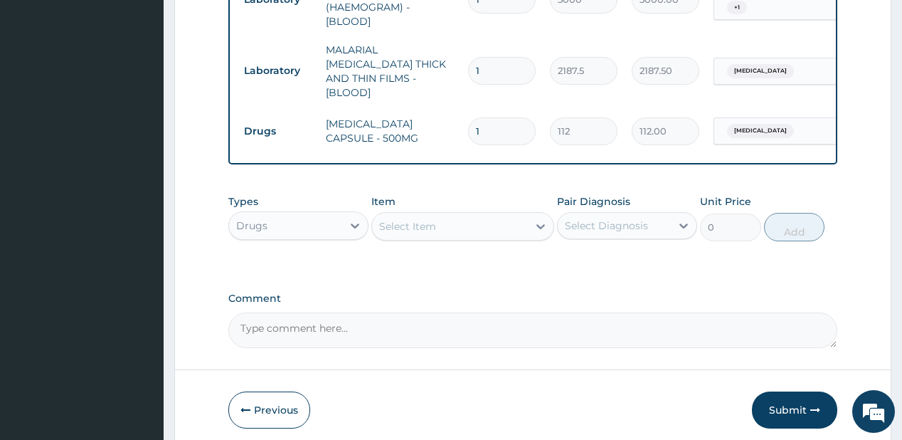
type input "15"
type input "1680.00"
type input "15"
click at [506, 215] on div "Select Item" at bounding box center [450, 226] width 156 height 23
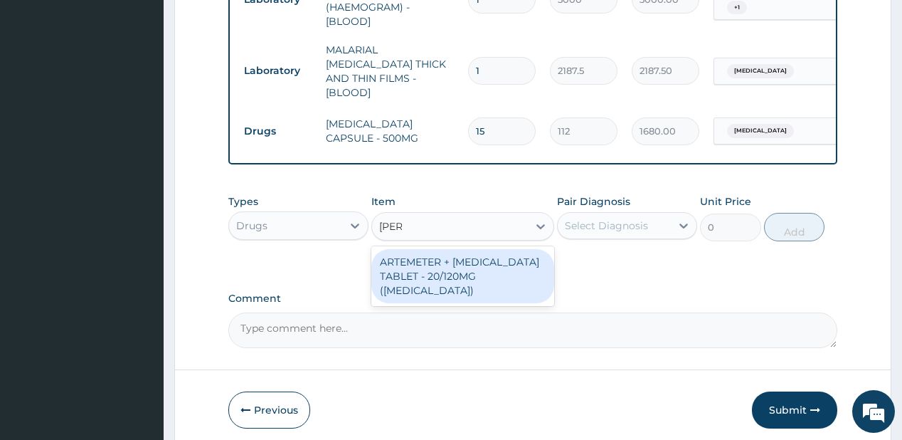
type input "coart"
click at [436, 266] on div "ARTEMETER + [MEDICAL_DATA] TABLET - 20/120MG ([MEDICAL_DATA])" at bounding box center [462, 276] width 183 height 54
type input "210"
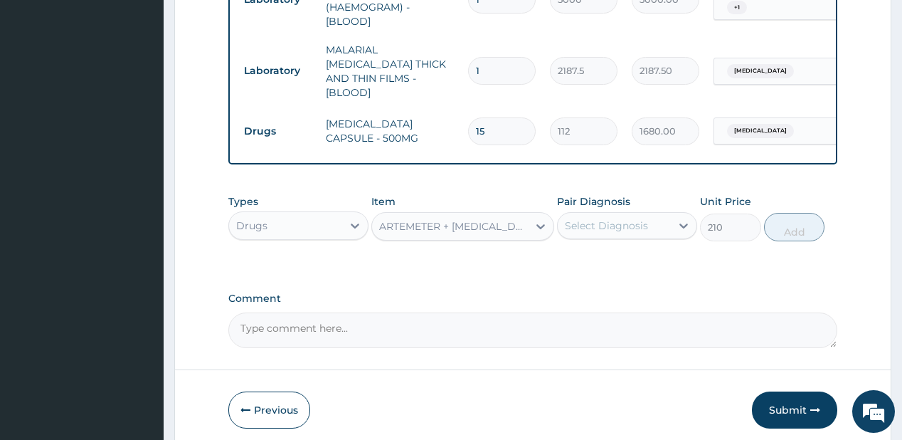
click at [579, 219] on div "Select Diagnosis" at bounding box center [606, 225] width 83 height 14
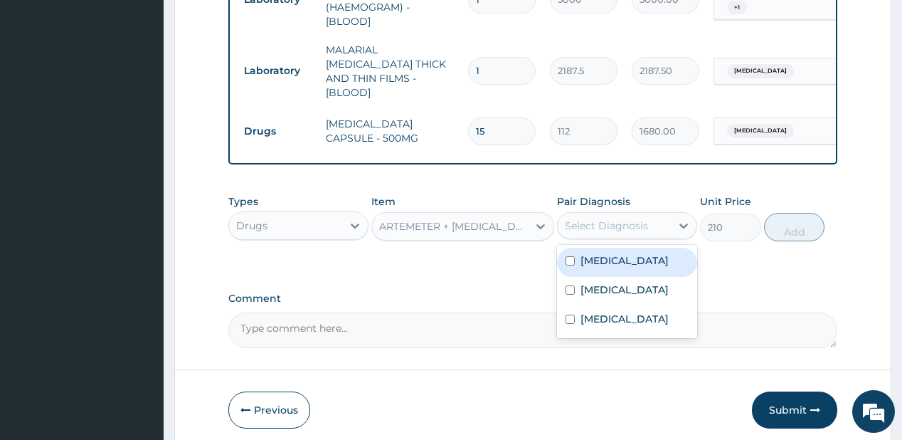
click at [575, 248] on div "[MEDICAL_DATA]" at bounding box center [627, 262] width 140 height 29
checkbox input "true"
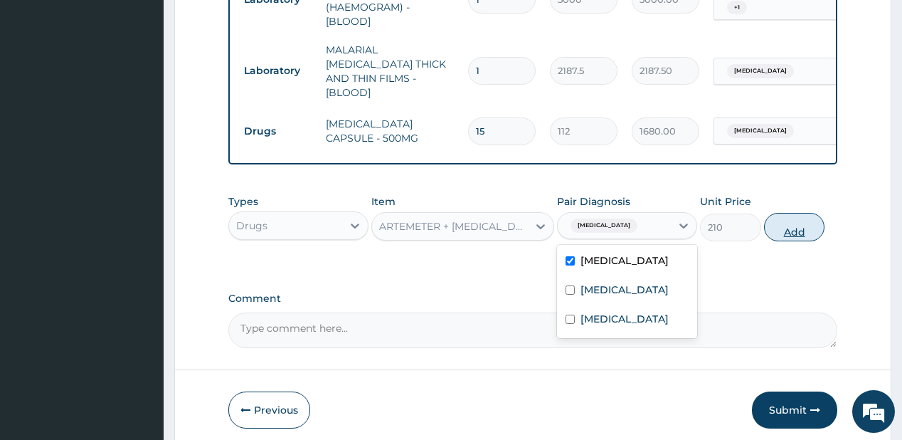
click at [794, 215] on button "Add" at bounding box center [794, 227] width 61 height 28
type input "0"
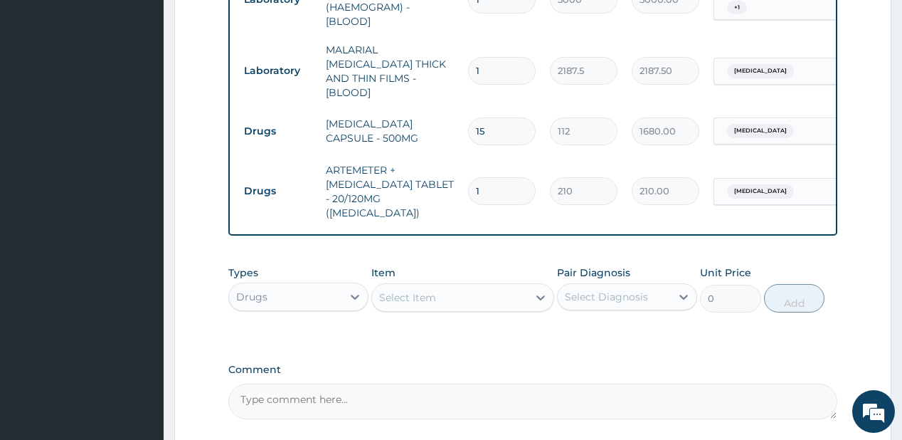
click at [456, 286] on div "Select Item" at bounding box center [450, 297] width 156 height 23
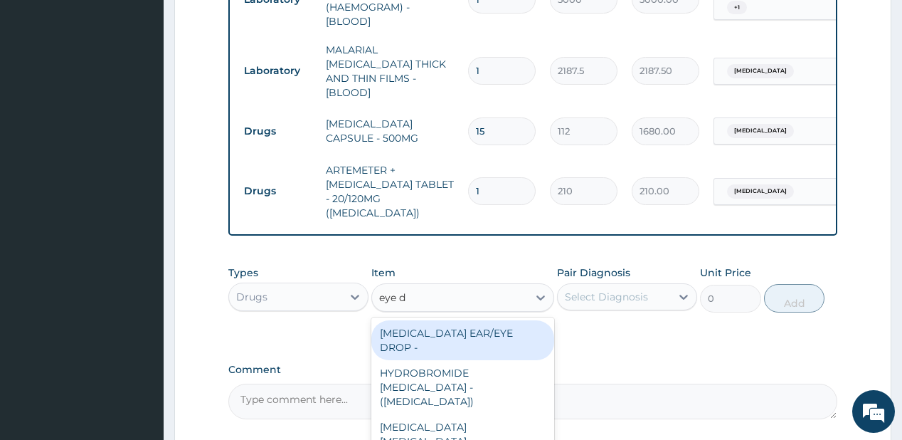
type input "eye dr"
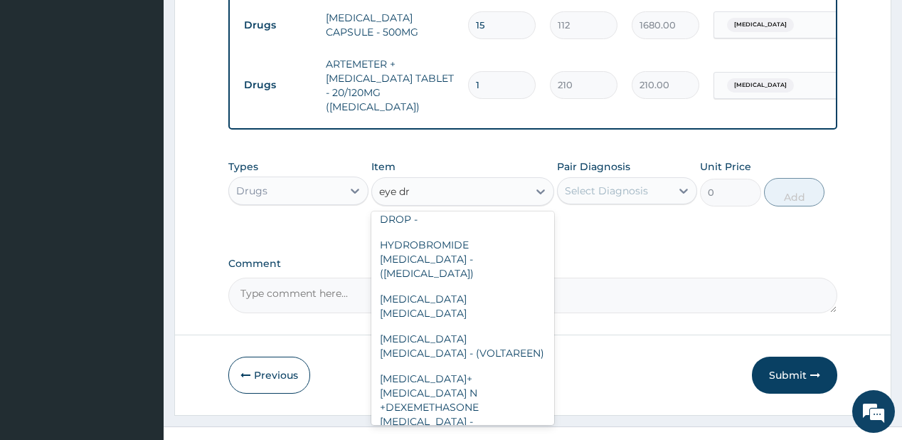
scroll to position [0, 0]
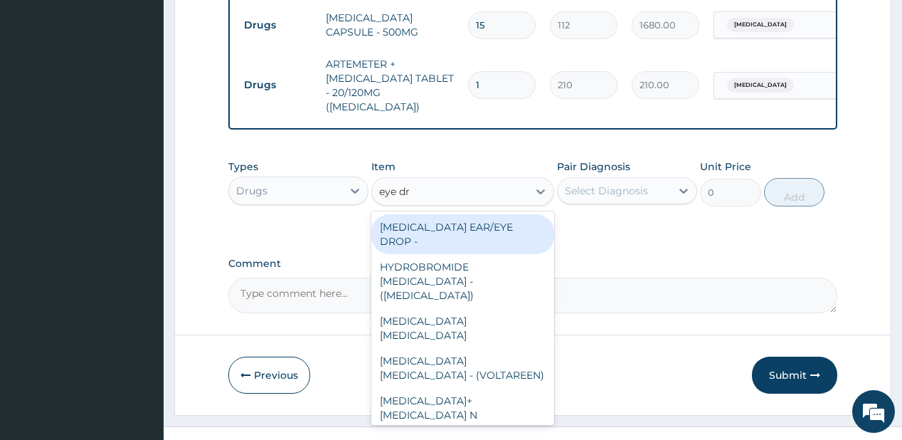
click at [415, 216] on div "[MEDICAL_DATA] EAR/EYE DROP -" at bounding box center [462, 234] width 183 height 40
type input "1680"
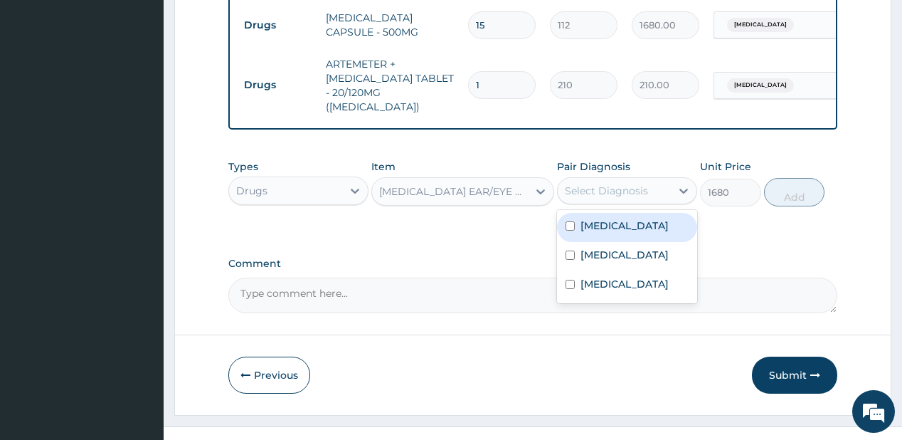
click at [632, 183] on div "Select Diagnosis" at bounding box center [606, 190] width 83 height 14
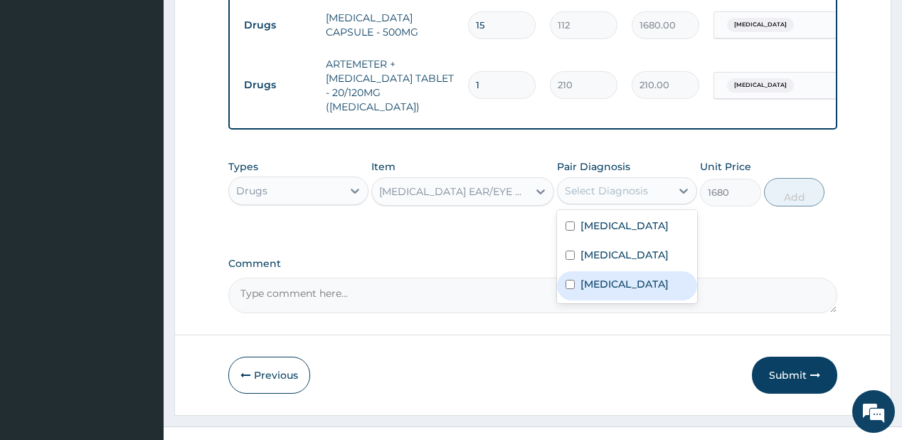
click at [586, 277] on label "[MEDICAL_DATA]" at bounding box center [624, 284] width 88 height 14
checkbox input "true"
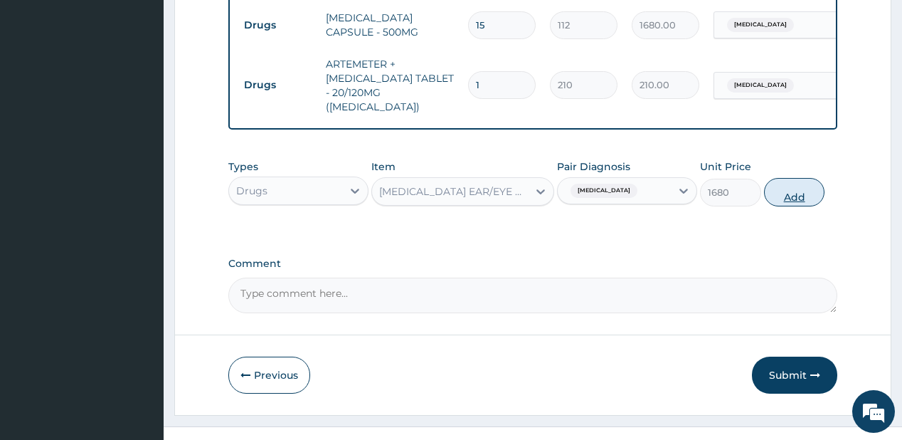
click at [807, 178] on button "Add" at bounding box center [794, 192] width 61 height 28
type input "0"
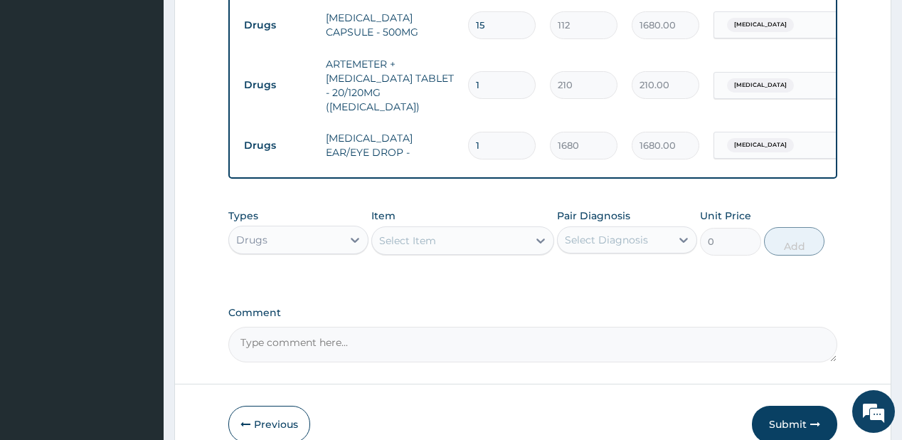
click at [440, 229] on div "Select Item" at bounding box center [450, 240] width 156 height 23
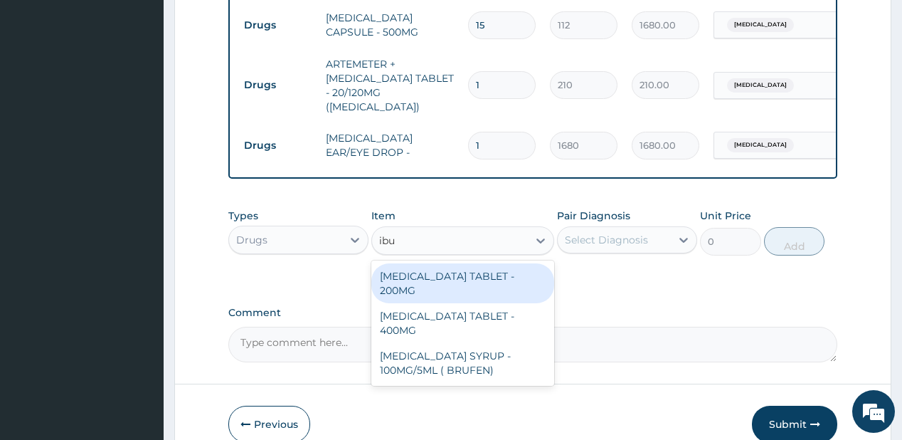
type input "ibup"
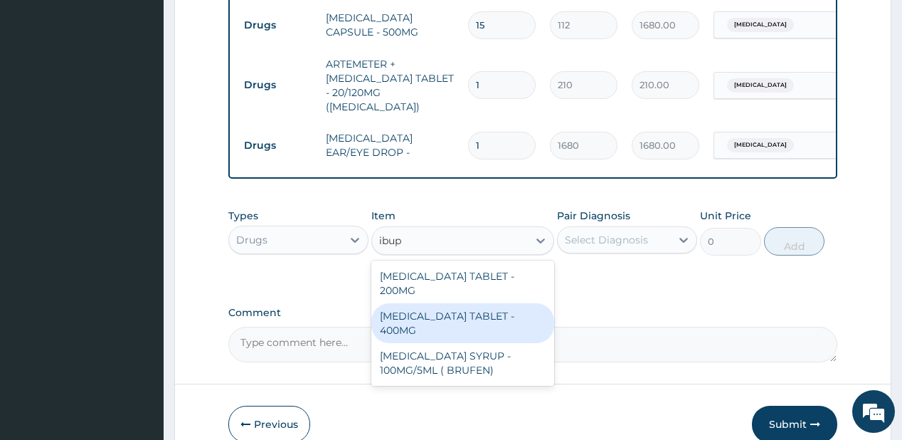
click at [438, 303] on div "[MEDICAL_DATA] TABLET - 400MG" at bounding box center [462, 323] width 183 height 40
type input "560"
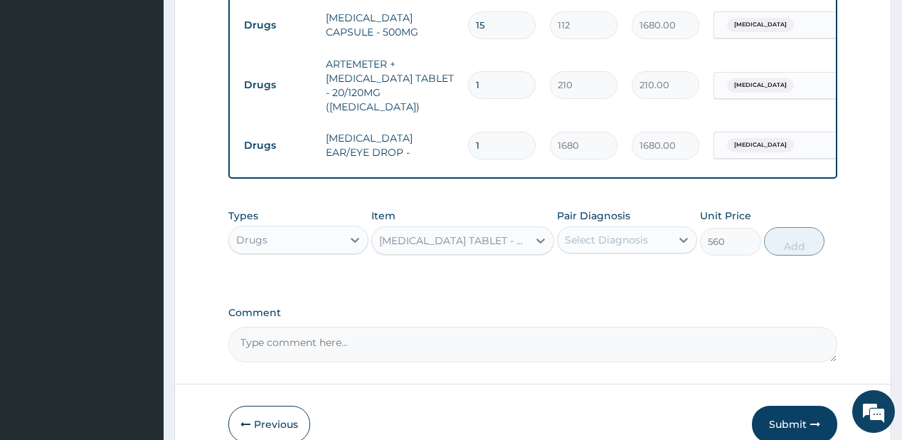
click at [596, 208] on div "Pair Diagnosis Select Diagnosis" at bounding box center [627, 231] width 140 height 47
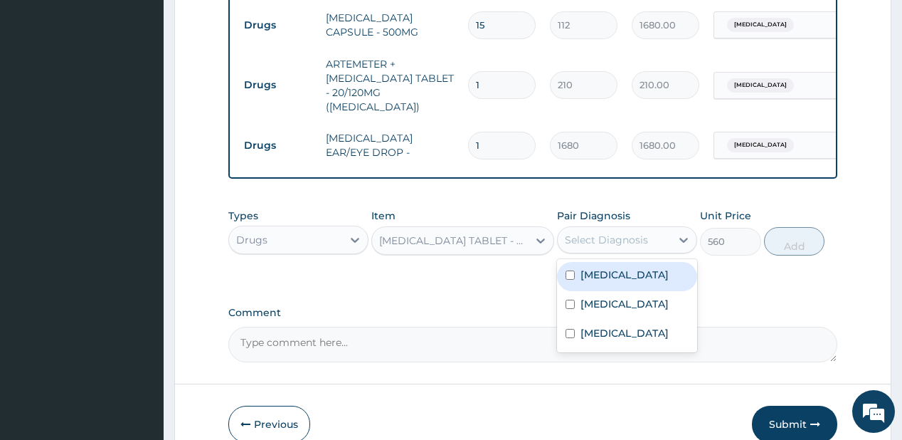
click at [596, 228] on div "Select Diagnosis" at bounding box center [614, 239] width 113 height 23
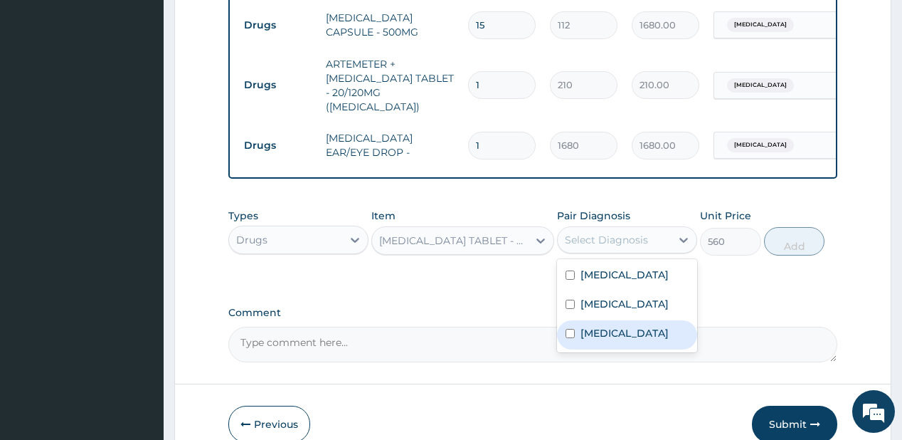
drag, startPoint x: 614, startPoint y: 304, endPoint x: 651, endPoint y: 278, distance: 46.0
click at [617, 326] on label "[MEDICAL_DATA]" at bounding box center [624, 333] width 88 height 14
checkbox input "true"
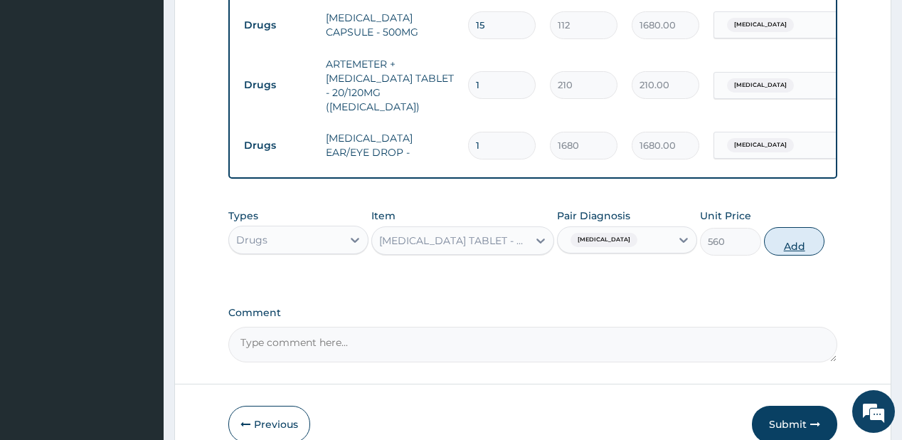
click at [782, 227] on button "Add" at bounding box center [794, 241] width 61 height 28
type input "0"
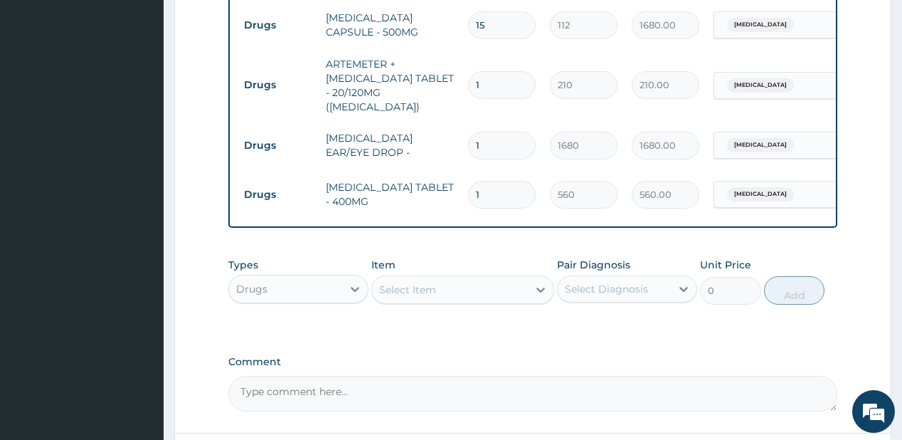
type input "0.00"
type input "9"
type input "5040.00"
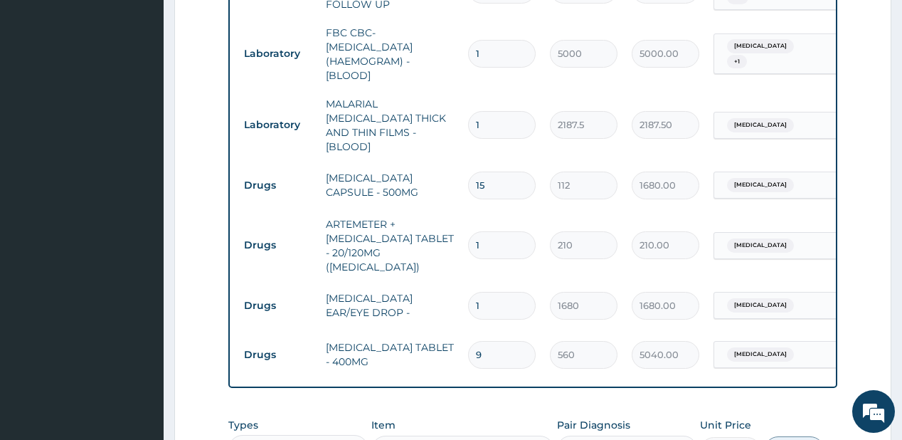
scroll to position [595, 0]
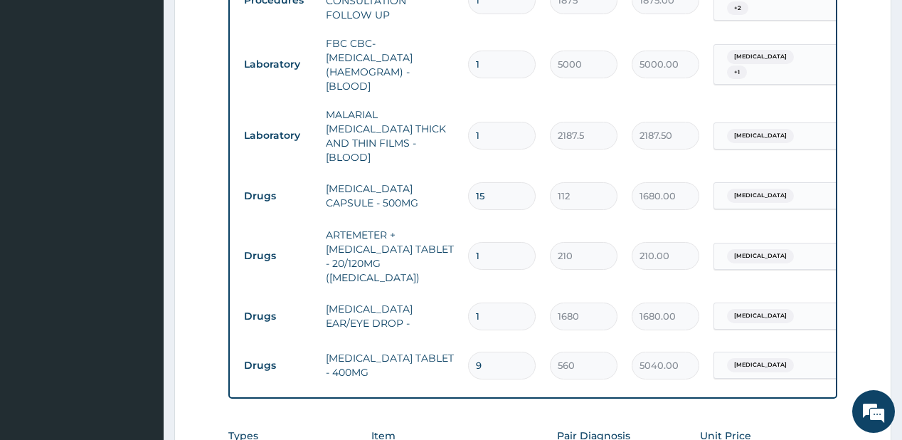
type input "9"
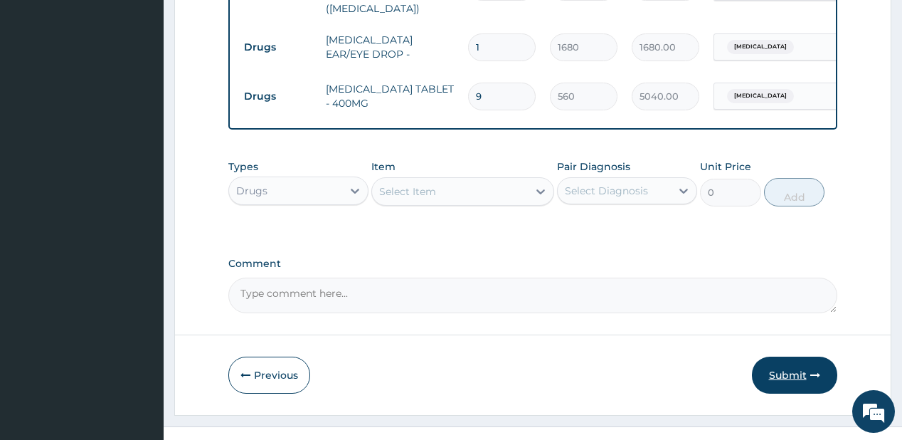
click at [777, 356] on button "Submit" at bounding box center [794, 374] width 85 height 37
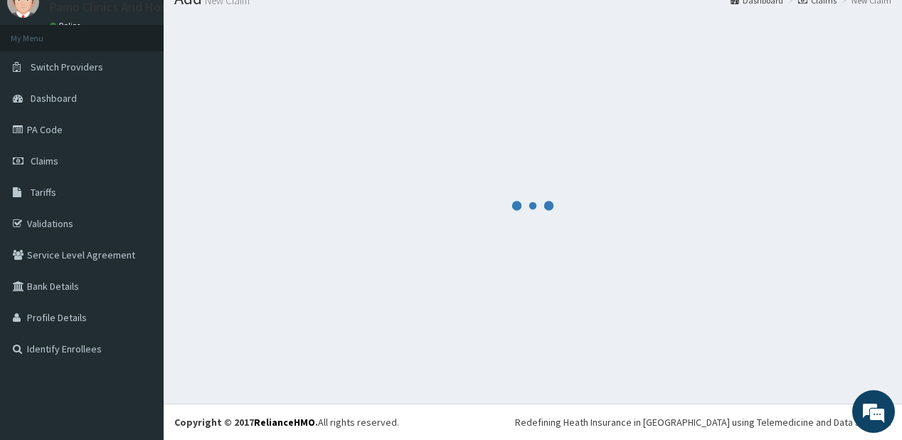
scroll to position [56, 0]
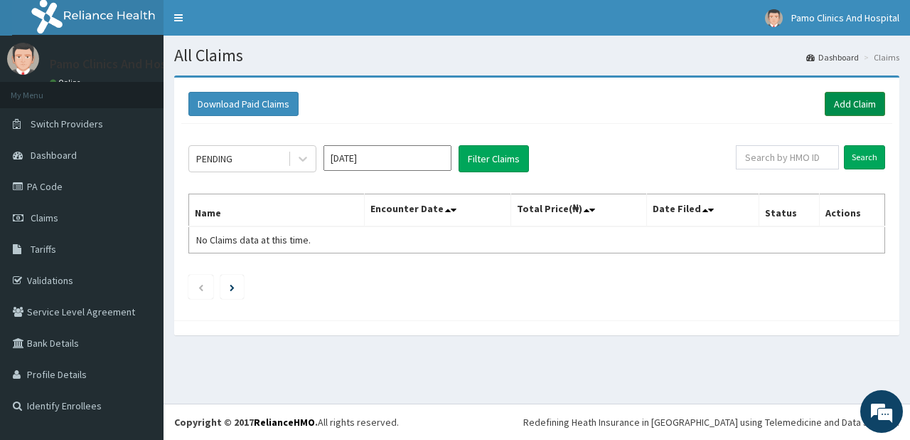
click at [858, 105] on link "Add Claim" at bounding box center [855, 104] width 60 height 24
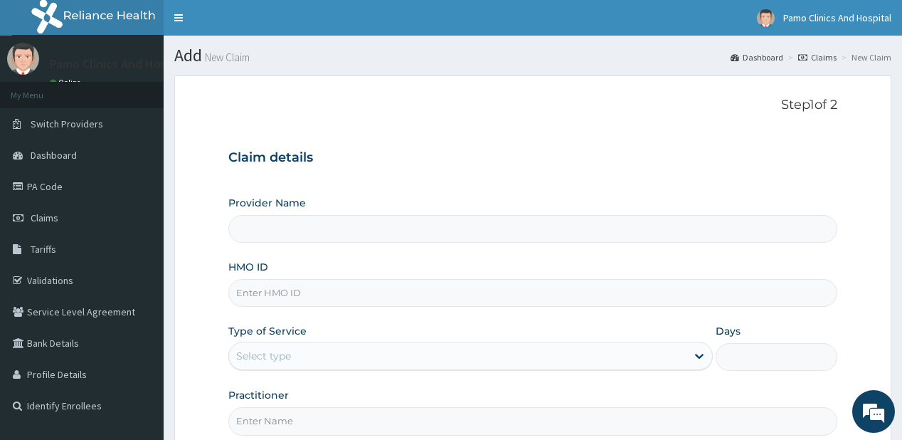
type input "Pamo Clinics And Hospital"
click at [265, 287] on input "HMO ID" at bounding box center [532, 293] width 608 height 28
paste input "ANT/10023/A"
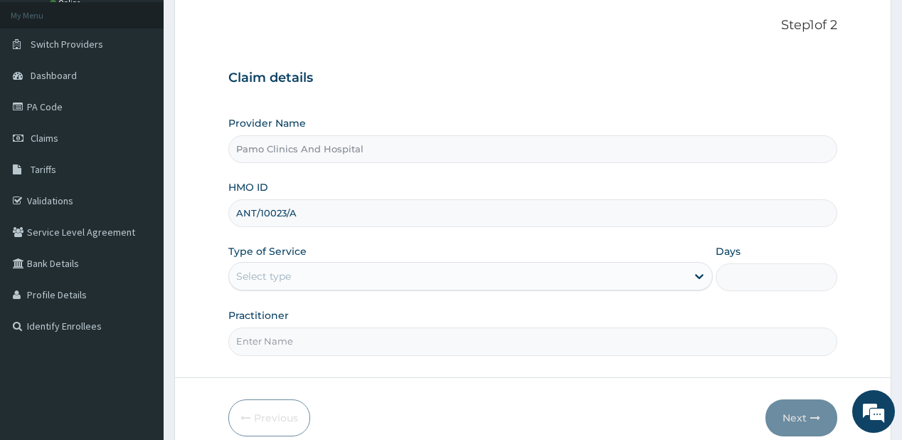
scroll to position [114, 0]
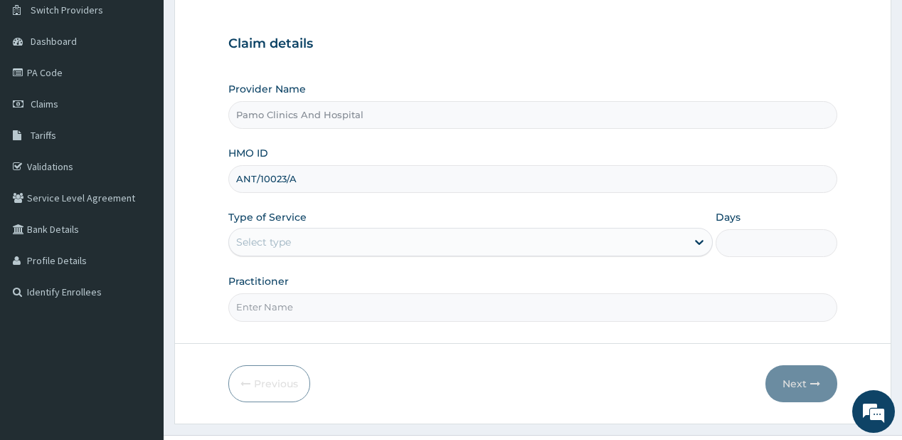
type input "ANT/10023/A"
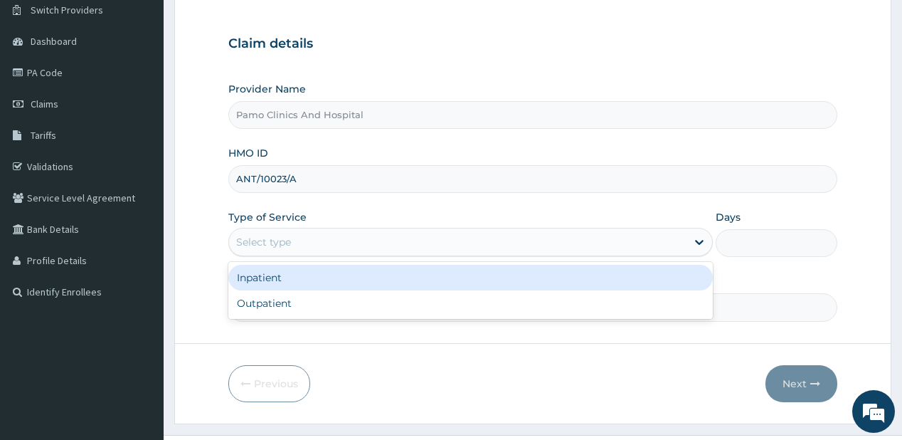
click at [265, 239] on div "Select type" at bounding box center [263, 242] width 55 height 14
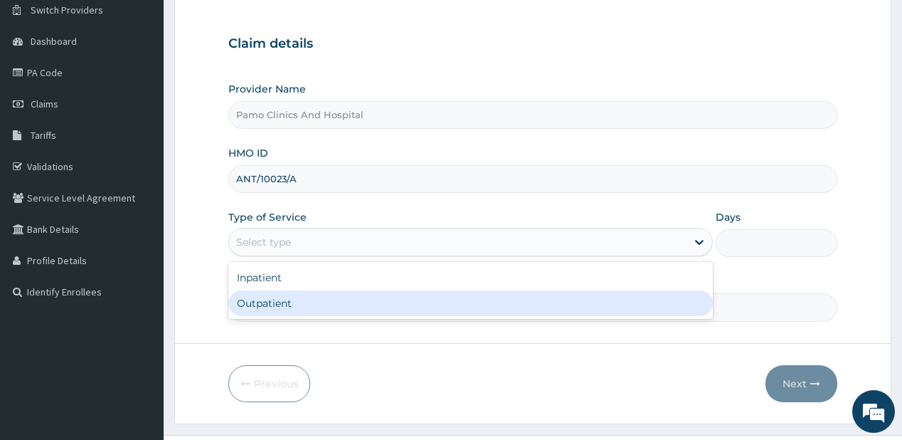
click at [261, 315] on div "Inpatient Outpatient" at bounding box center [470, 290] width 484 height 57
click at [262, 307] on div "Outpatient" at bounding box center [470, 303] width 484 height 26
type input "1"
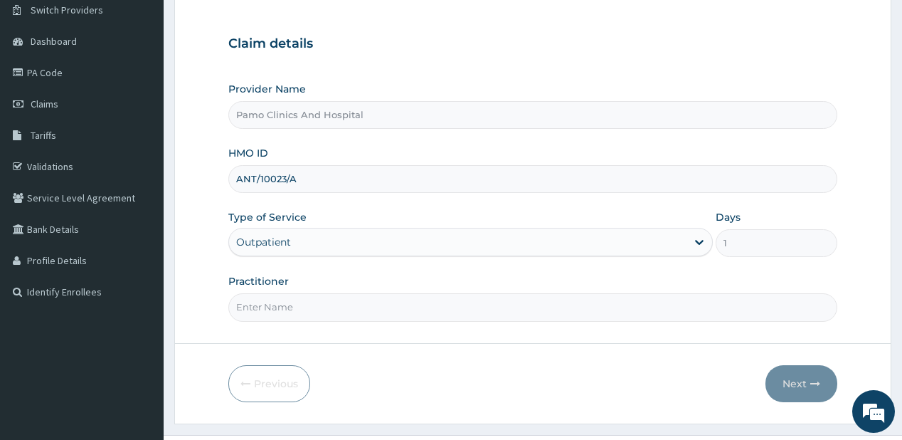
click at [262, 307] on input "Practitioner" at bounding box center [532, 307] width 608 height 28
type input "[PERSON_NAME]"
click at [790, 374] on button "Next" at bounding box center [801, 383] width 72 height 37
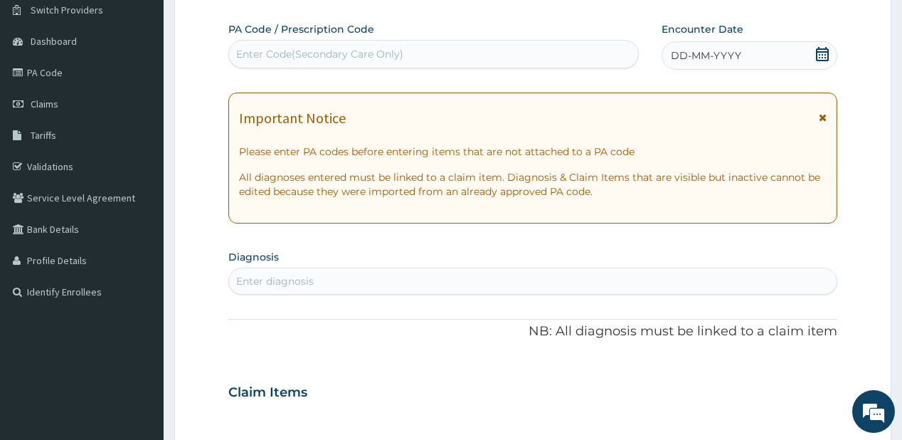
click at [701, 51] on span "DD-MM-YYYY" at bounding box center [706, 55] width 70 height 14
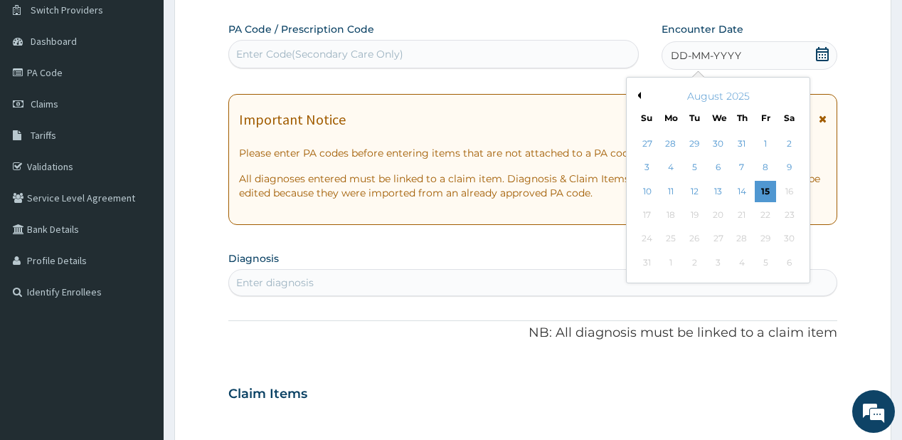
click at [639, 96] on button "Previous Month" at bounding box center [637, 95] width 7 height 7
click at [767, 215] on div "25" at bounding box center [765, 214] width 21 height 21
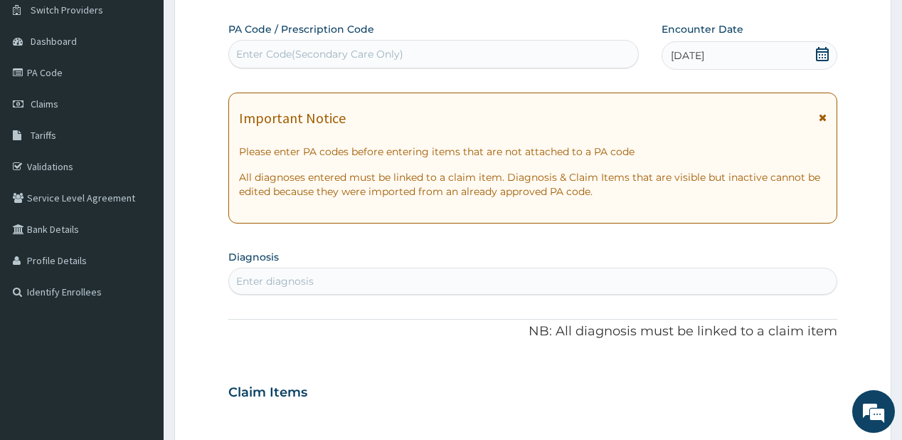
click at [365, 292] on div "Enter diagnosis" at bounding box center [532, 280] width 608 height 27
type input "[MEDICAL_DATA]"
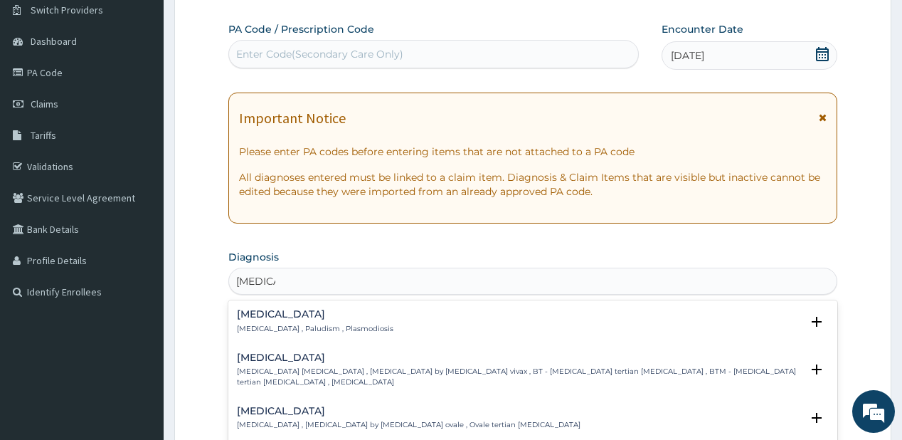
click at [268, 312] on h4 "[MEDICAL_DATA]" at bounding box center [315, 314] width 156 height 11
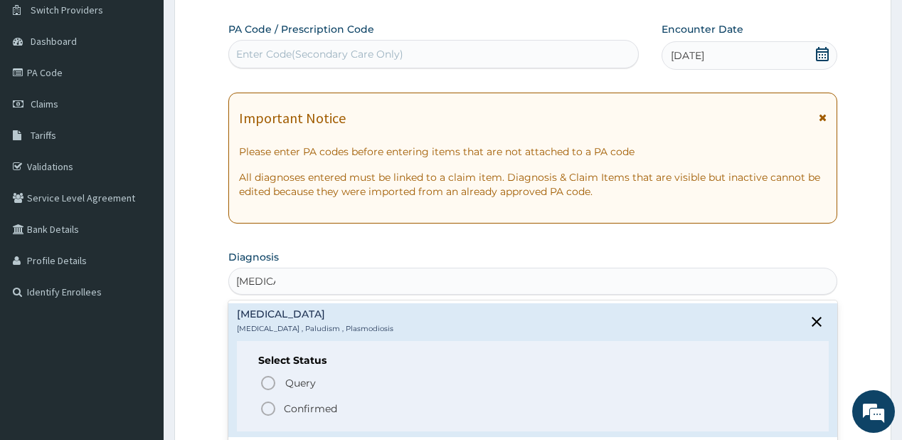
click at [266, 403] on icon "status option filled" at bounding box center [268, 408] width 17 height 17
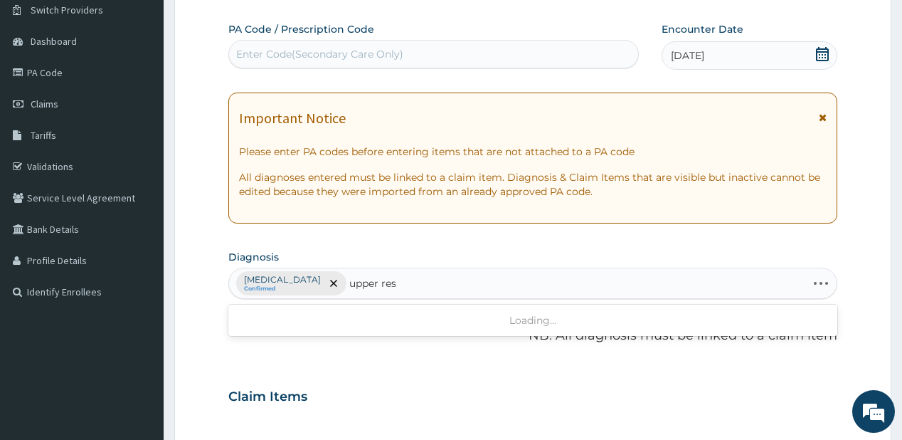
type input "upper resp"
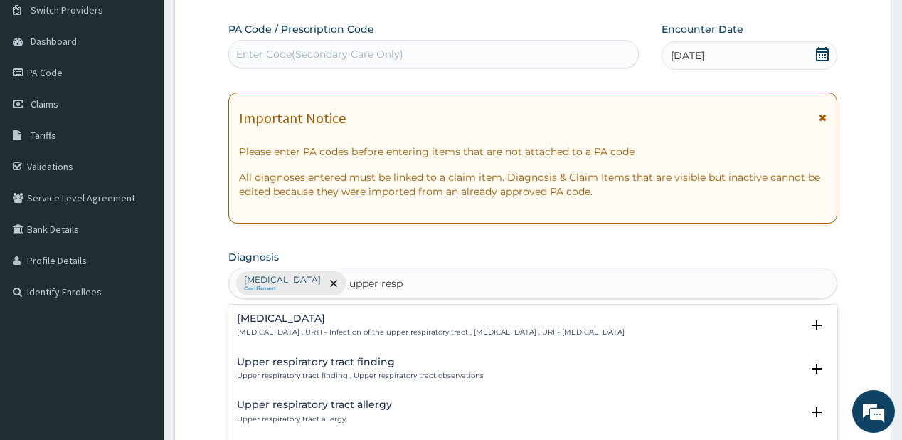
click at [328, 321] on h4 "[MEDICAL_DATA]" at bounding box center [431, 318] width 388 height 11
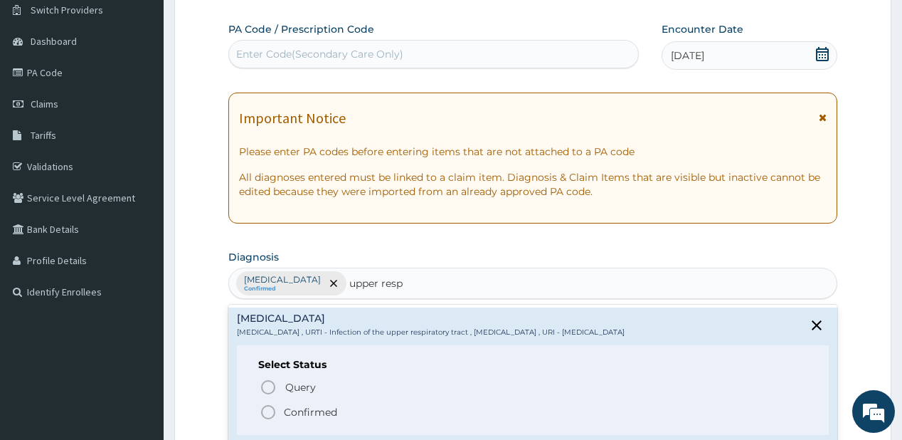
click at [294, 413] on p "Confirmed" at bounding box center [310, 412] width 53 height 14
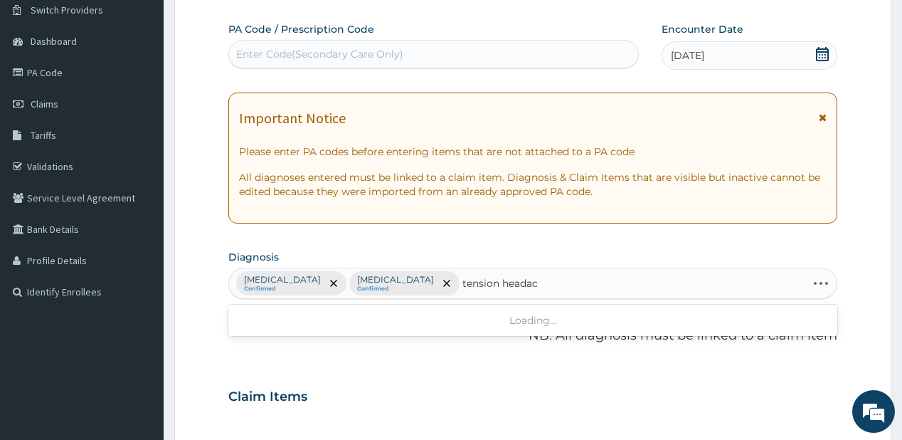
type input "tension headach"
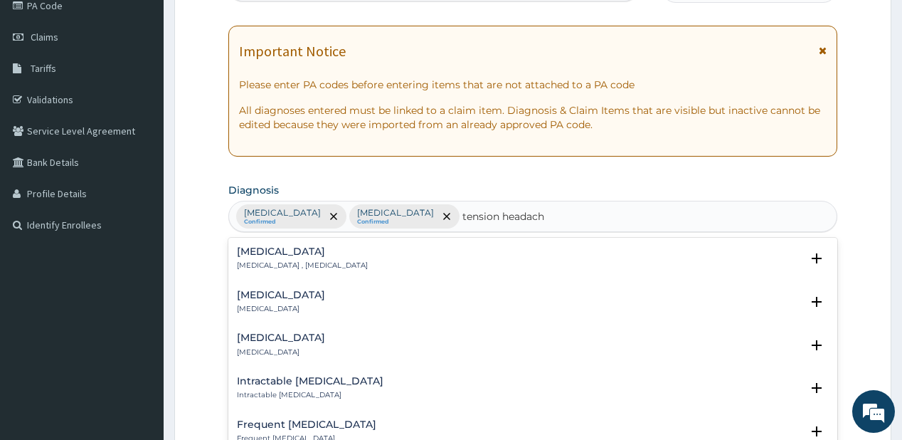
scroll to position [228, 0]
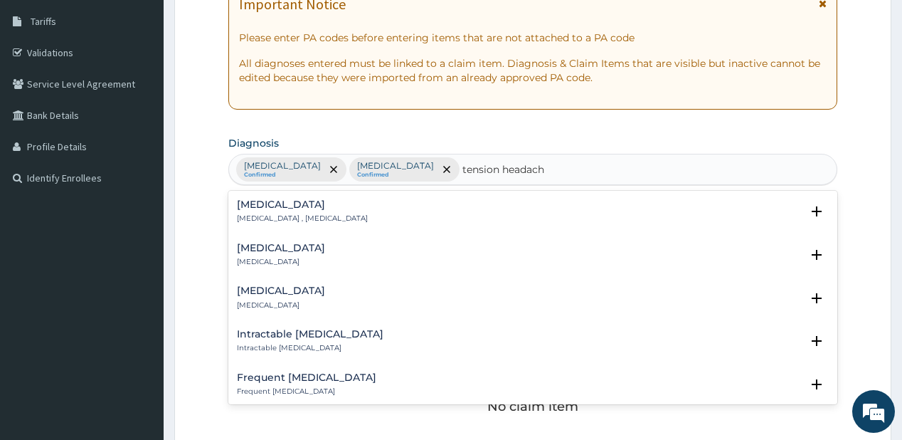
click at [306, 213] on p "[MEDICAL_DATA] , [MEDICAL_DATA]" at bounding box center [302, 218] width 131 height 10
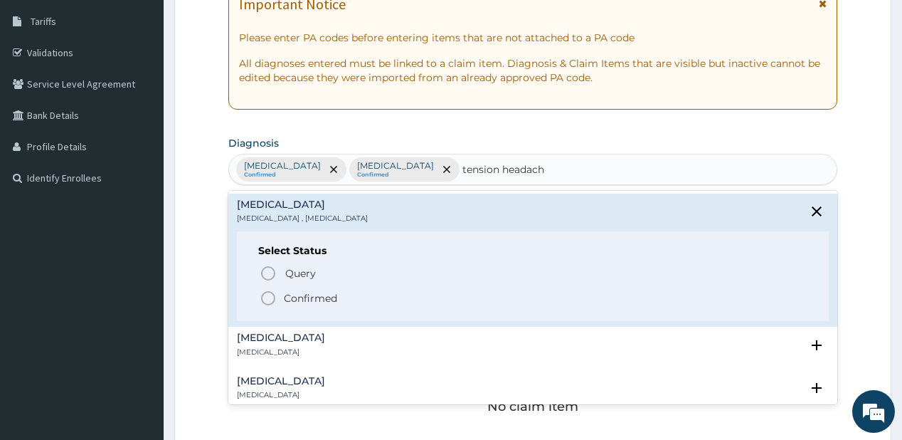
click at [269, 297] on icon "status option filled" at bounding box center [268, 297] width 17 height 17
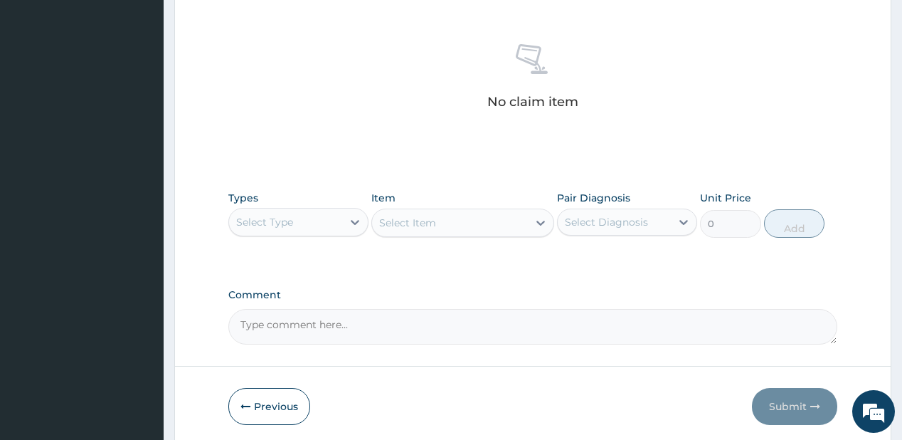
scroll to position [584, 0]
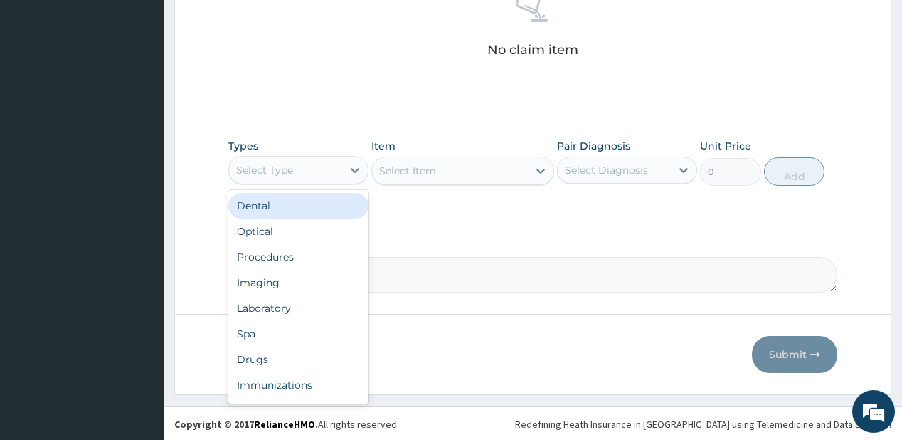
click at [321, 169] on div "Select Type" at bounding box center [285, 170] width 113 height 23
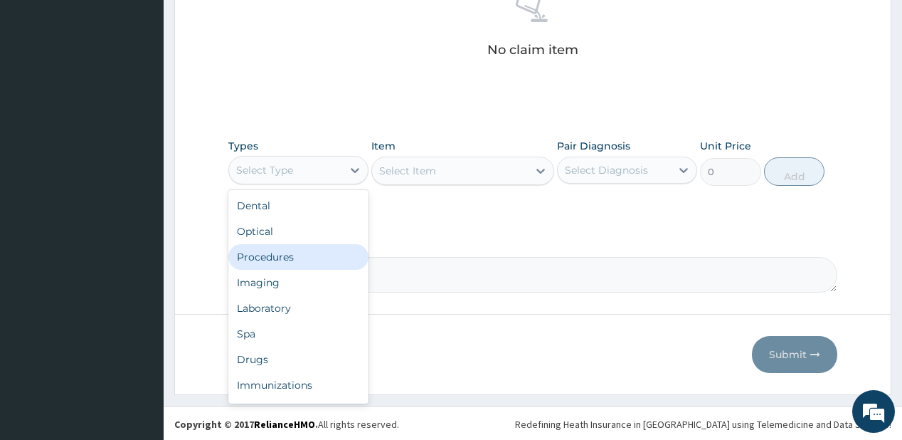
click at [275, 260] on div "Procedures" at bounding box center [298, 257] width 140 height 26
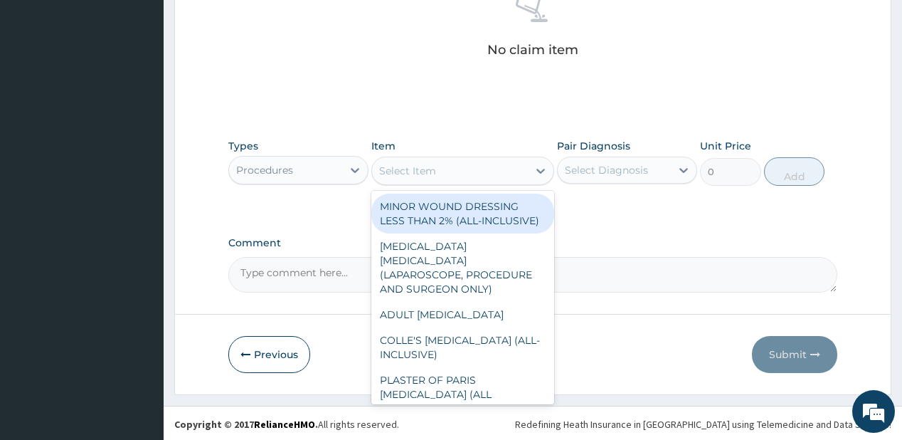
click at [407, 178] on div "Select Item" at bounding box center [450, 170] width 156 height 23
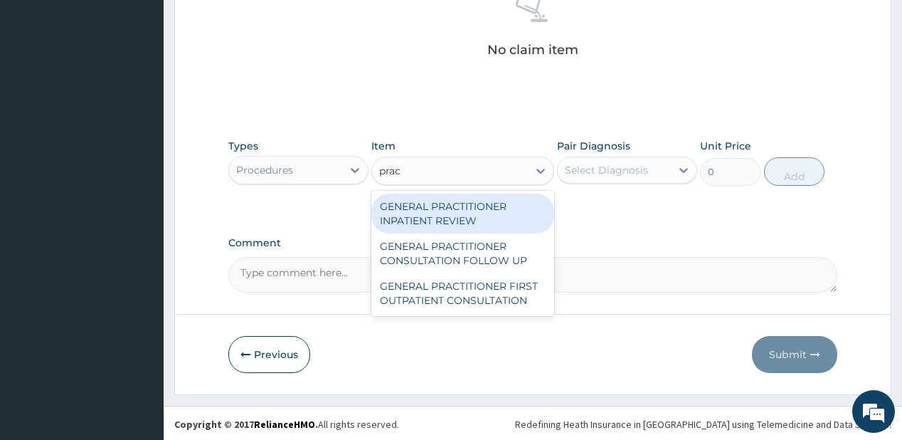
type input "pract"
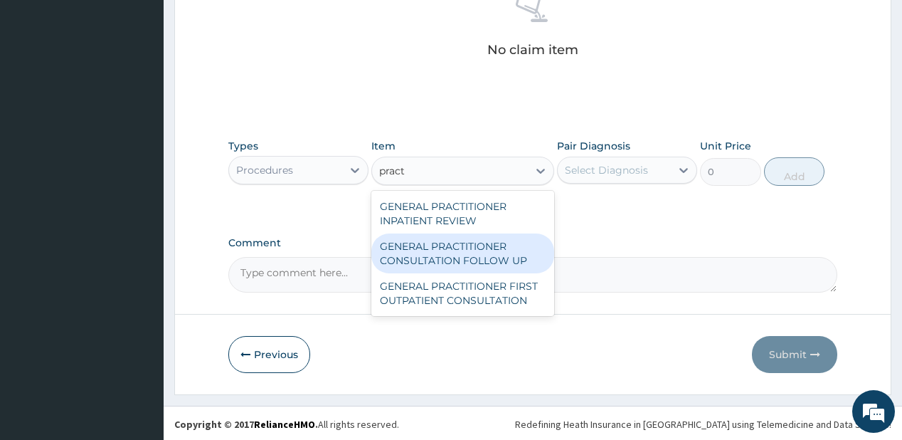
drag, startPoint x: 405, startPoint y: 248, endPoint x: 563, endPoint y: 188, distance: 168.6
click at [410, 245] on div "GENERAL PRACTITIONER CONSULTATION FOLLOW UP" at bounding box center [462, 253] width 183 height 40
type input "1875"
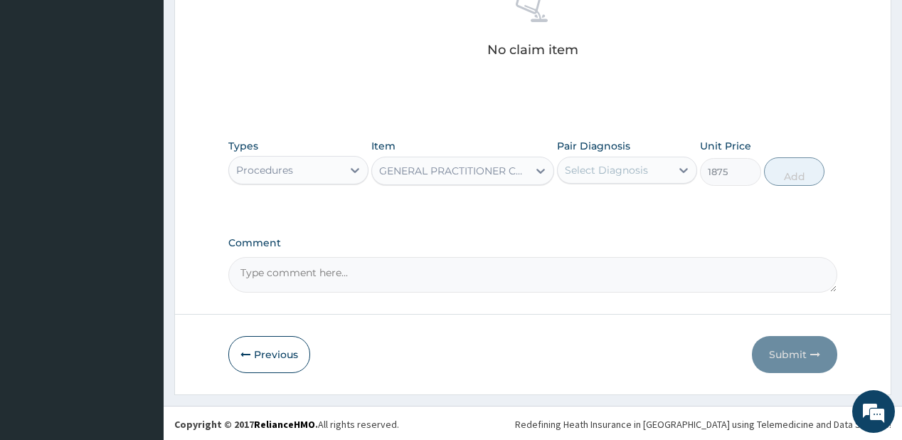
click at [631, 151] on div "Pair Diagnosis Select Diagnosis" at bounding box center [627, 162] width 140 height 47
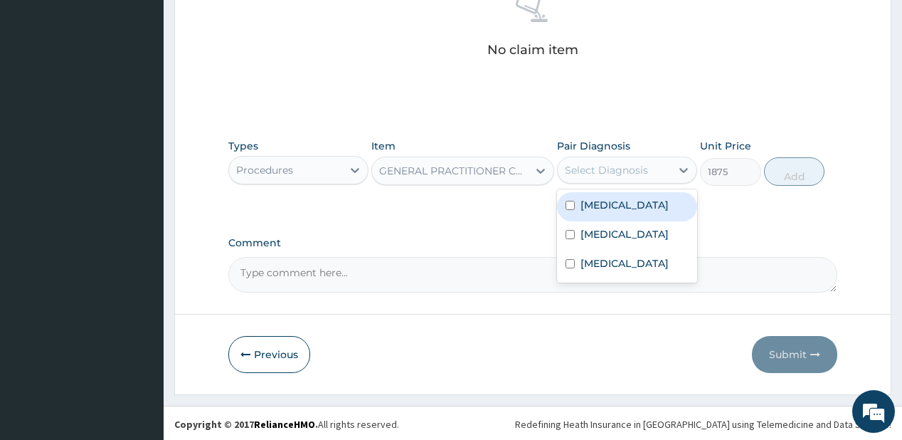
click at [614, 181] on div "Select Diagnosis" at bounding box center [627, 169] width 140 height 27
drag, startPoint x: 611, startPoint y: 208, endPoint x: 612, endPoint y: 216, distance: 8.6
click at [612, 208] on label "[MEDICAL_DATA]" at bounding box center [624, 205] width 88 height 14
checkbox input "true"
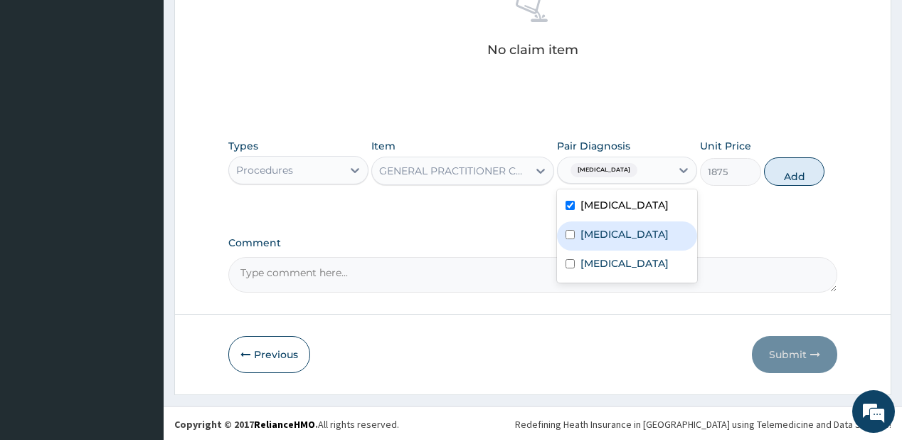
drag, startPoint x: 612, startPoint y: 240, endPoint x: 607, endPoint y: 276, distance: 36.6
click at [611, 241] on label "[MEDICAL_DATA]" at bounding box center [624, 234] width 88 height 14
checkbox input "true"
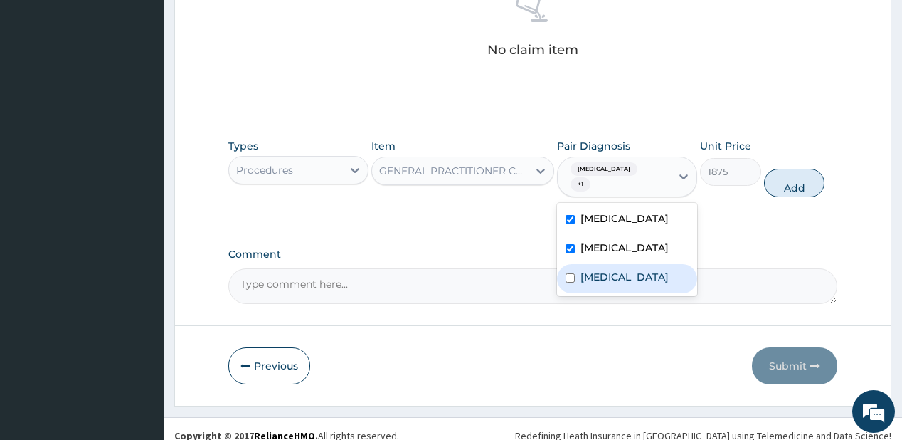
drag, startPoint x: 606, startPoint y: 280, endPoint x: 732, endPoint y: 166, distance: 169.2
click at [609, 279] on label "[MEDICAL_DATA]" at bounding box center [624, 277] width 88 height 14
checkbox input "true"
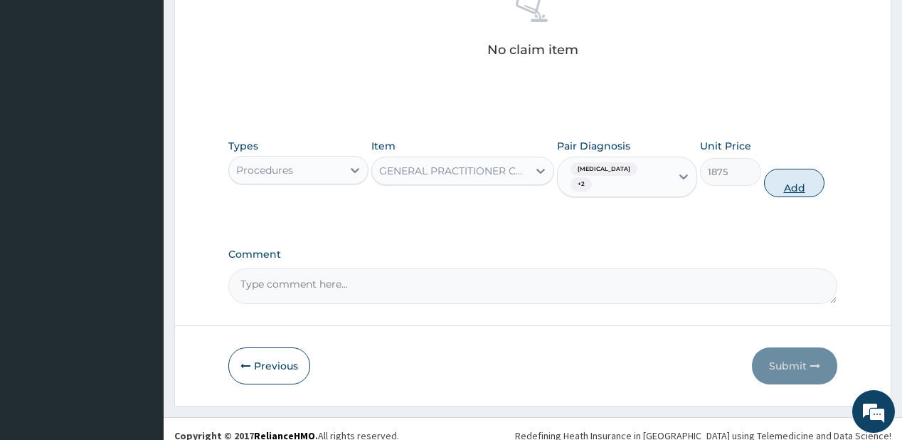
click at [784, 169] on button "Add" at bounding box center [794, 183] width 61 height 28
type input "0"
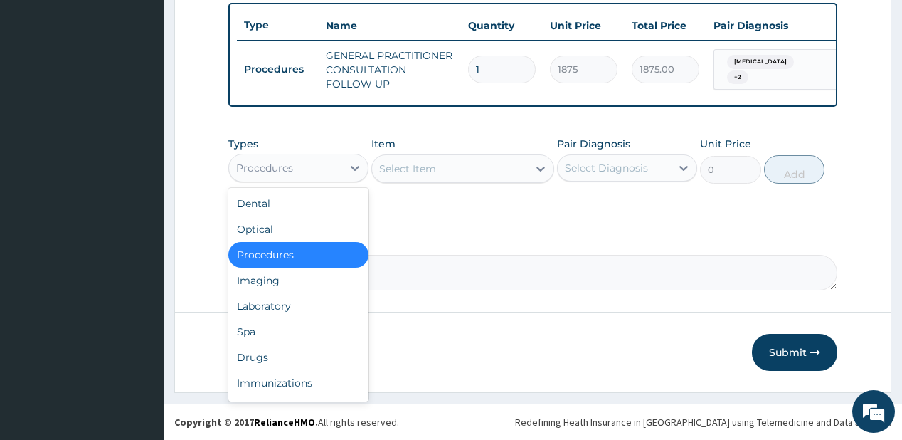
click at [310, 162] on div "Procedures" at bounding box center [285, 167] width 113 height 23
click at [290, 298] on div "Laboratory" at bounding box center [298, 306] width 140 height 26
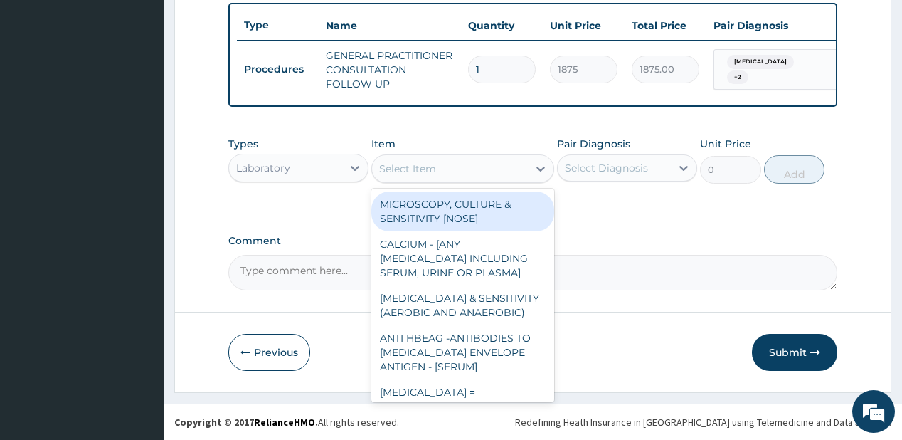
click at [429, 170] on div "Select Item" at bounding box center [407, 168] width 57 height 14
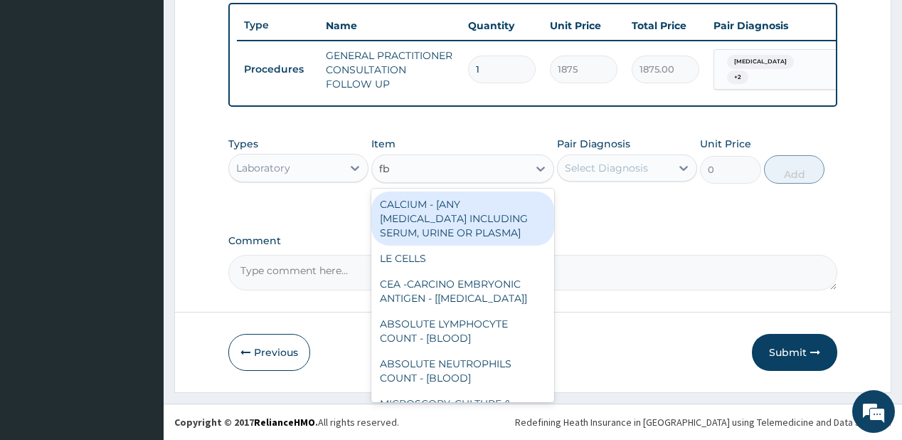
type input "fbc"
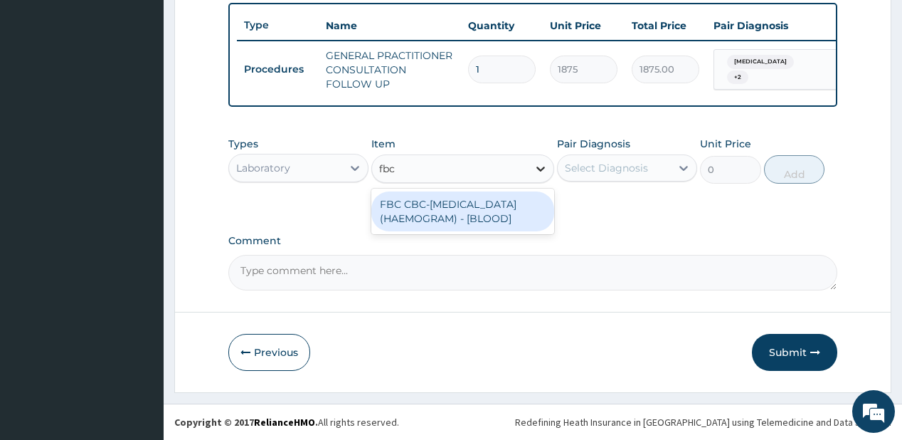
drag, startPoint x: 414, startPoint y: 214, endPoint x: 547, endPoint y: 156, distance: 144.9
click at [422, 209] on div "FBC CBC-[MEDICAL_DATA] (HAEMOGRAM) - [BLOOD]" at bounding box center [462, 211] width 183 height 40
type input "5000"
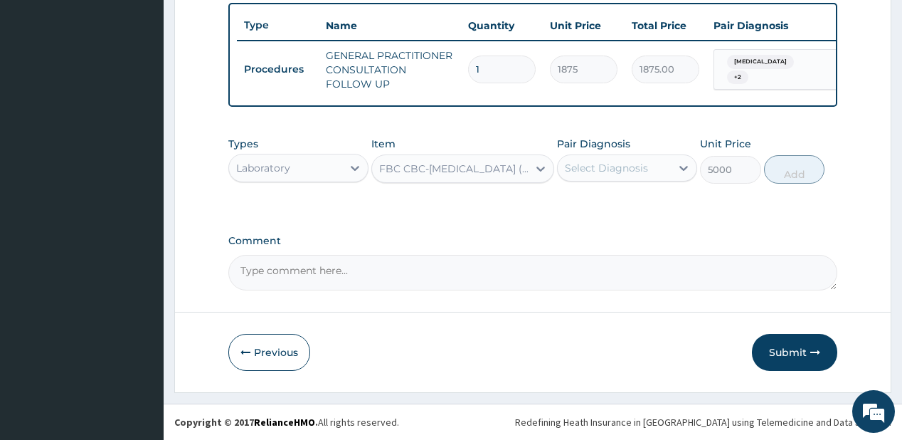
click at [597, 162] on div "Select Diagnosis" at bounding box center [606, 168] width 83 height 14
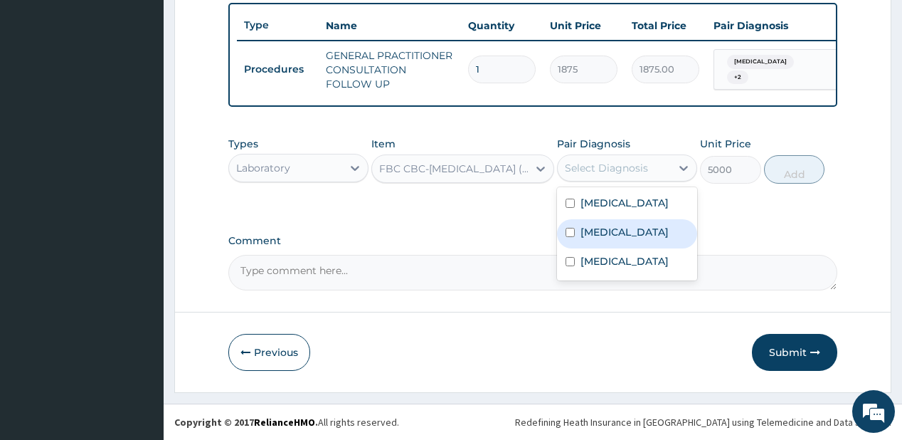
drag, startPoint x: 588, startPoint y: 230, endPoint x: 600, endPoint y: 233, distance: 12.6
click at [591, 230] on label "[MEDICAL_DATA]" at bounding box center [624, 232] width 88 height 14
checkbox input "true"
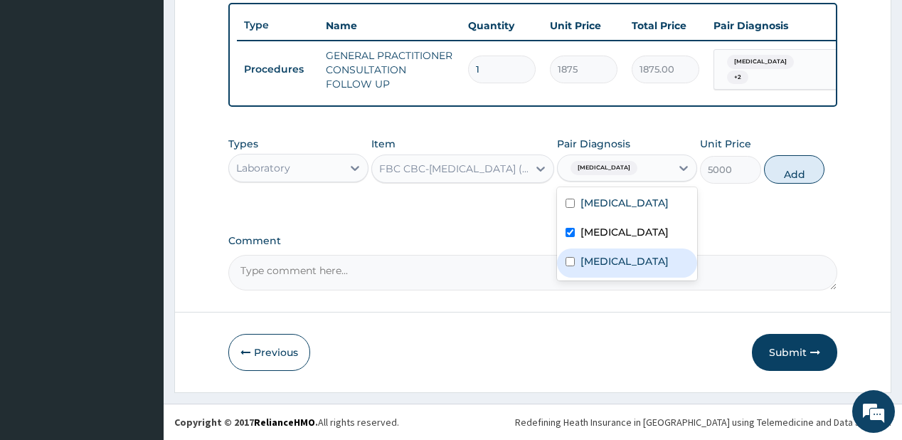
click at [611, 268] on label "[MEDICAL_DATA]" at bounding box center [624, 261] width 88 height 14
checkbox input "true"
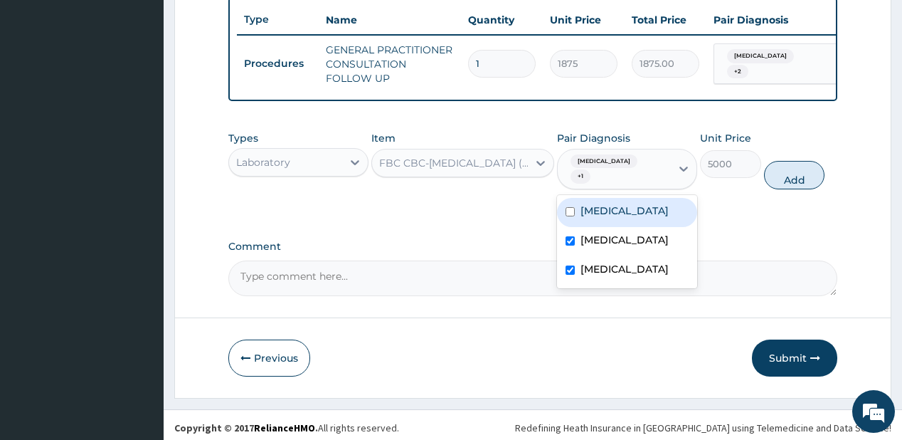
drag, startPoint x: 779, startPoint y: 180, endPoint x: 699, endPoint y: 195, distance: 81.7
click at [779, 181] on button "Add" at bounding box center [794, 175] width 61 height 28
type input "0"
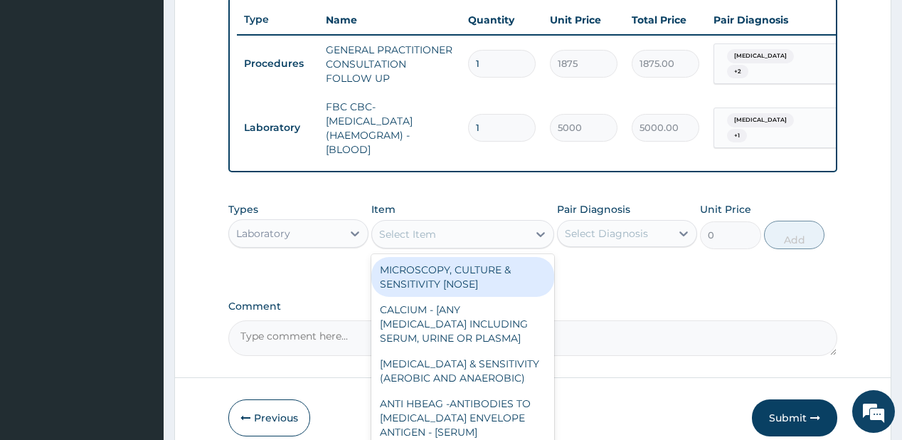
click at [455, 245] on div "Select Item" at bounding box center [450, 234] width 156 height 23
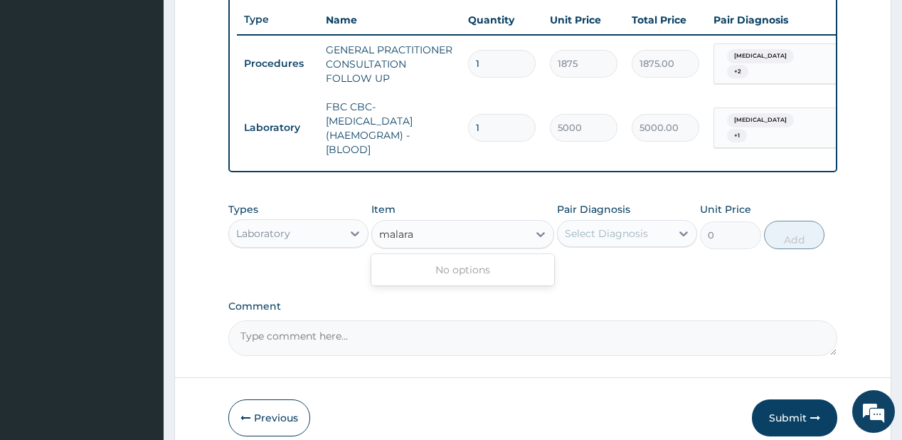
type input "malar"
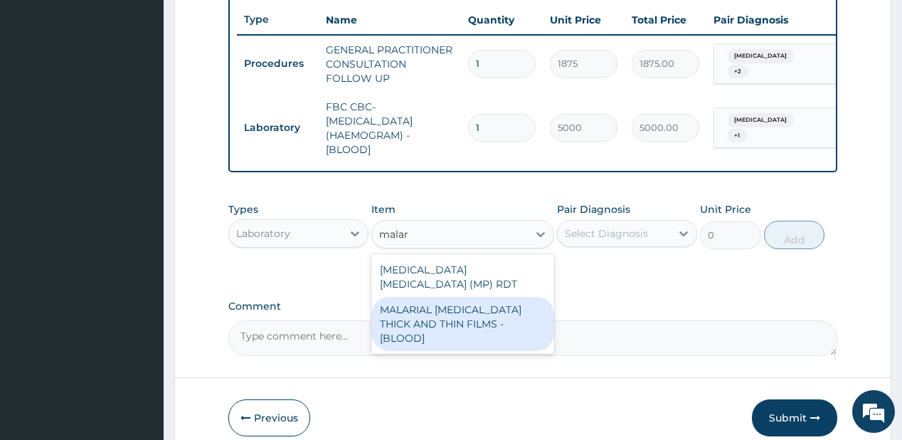
drag, startPoint x: 426, startPoint y: 302, endPoint x: 536, endPoint y: 272, distance: 114.2
click at [445, 299] on div "MALARIAL [MEDICAL_DATA] THICK AND THIN FILMS - [BLOOD]" at bounding box center [462, 324] width 183 height 54
type input "2187.5"
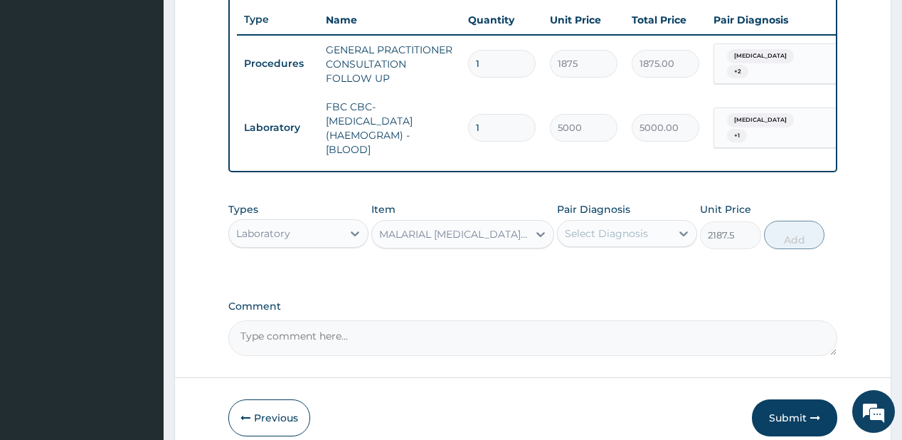
click at [637, 230] on div "Select Diagnosis" at bounding box center [614, 233] width 113 height 23
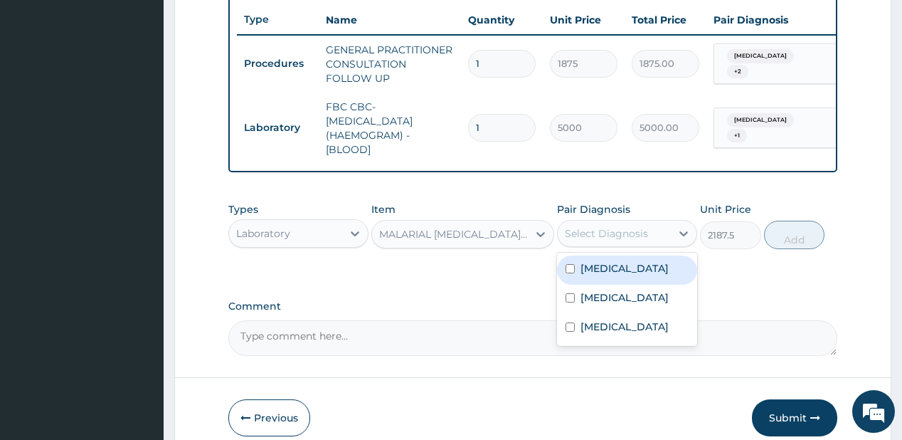
drag, startPoint x: 616, startPoint y: 271, endPoint x: 690, endPoint y: 263, distance: 74.4
click at [636, 272] on div "[MEDICAL_DATA]" at bounding box center [627, 269] width 140 height 29
checkbox input "true"
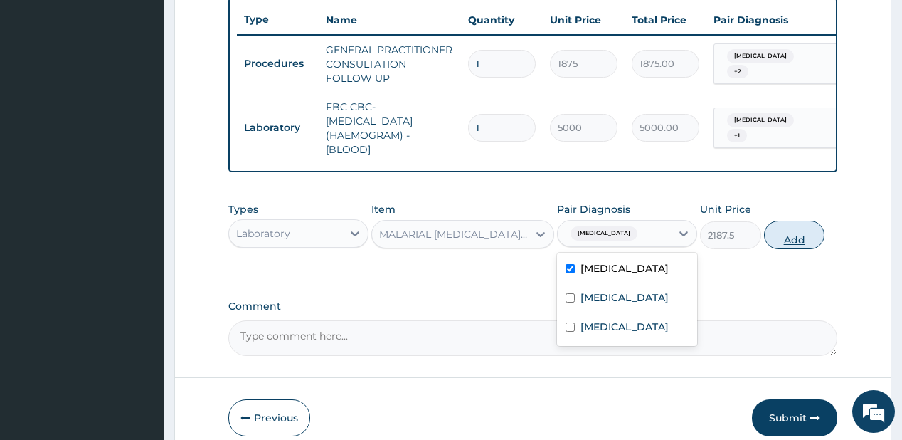
click at [789, 239] on button "Add" at bounding box center [794, 234] width 61 height 28
type input "0"
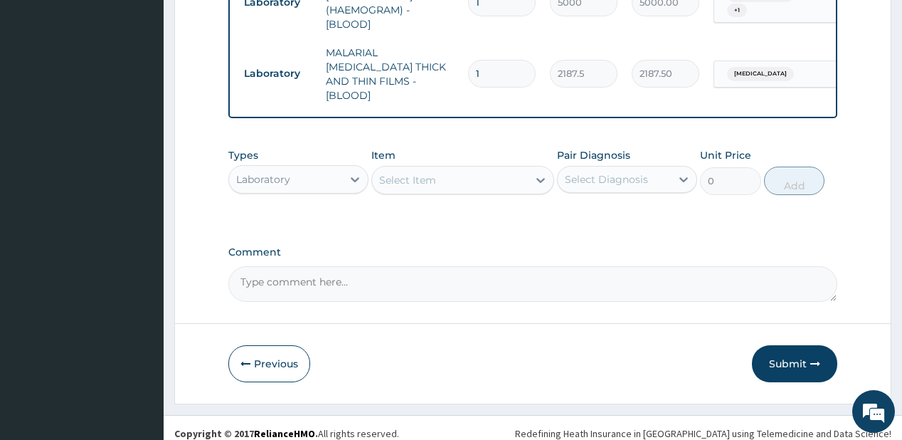
scroll to position [660, 0]
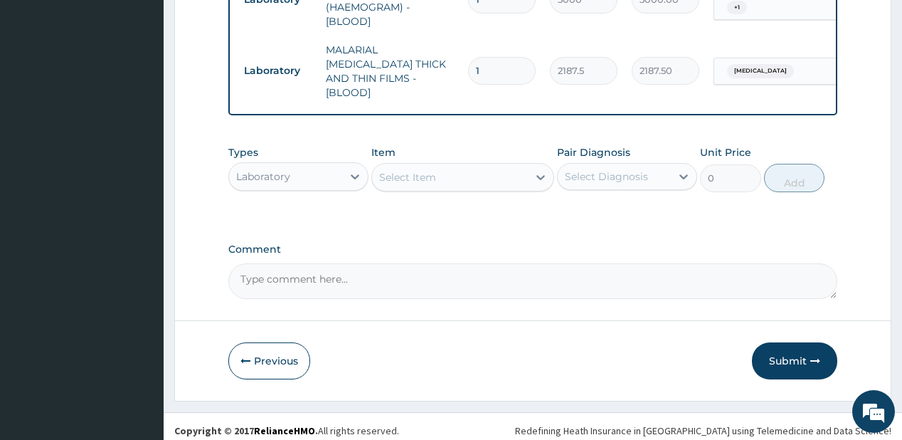
click at [331, 165] on div "Laboratory" at bounding box center [285, 176] width 113 height 23
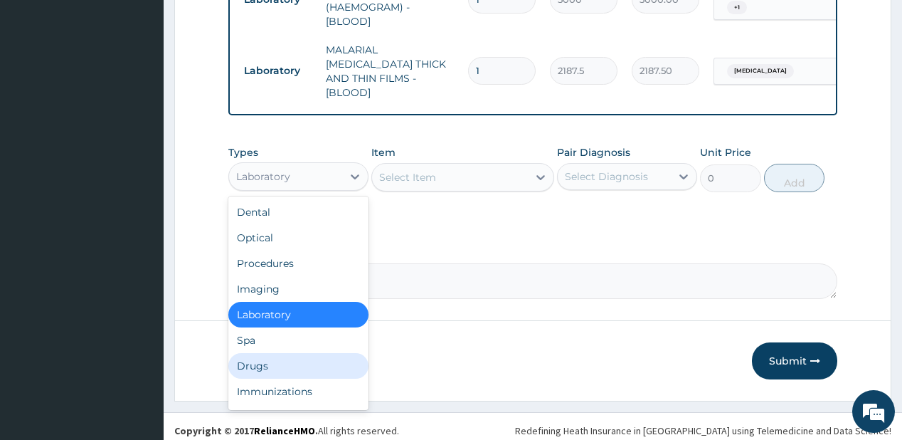
click at [276, 356] on div "Drugs" at bounding box center [298, 366] width 140 height 26
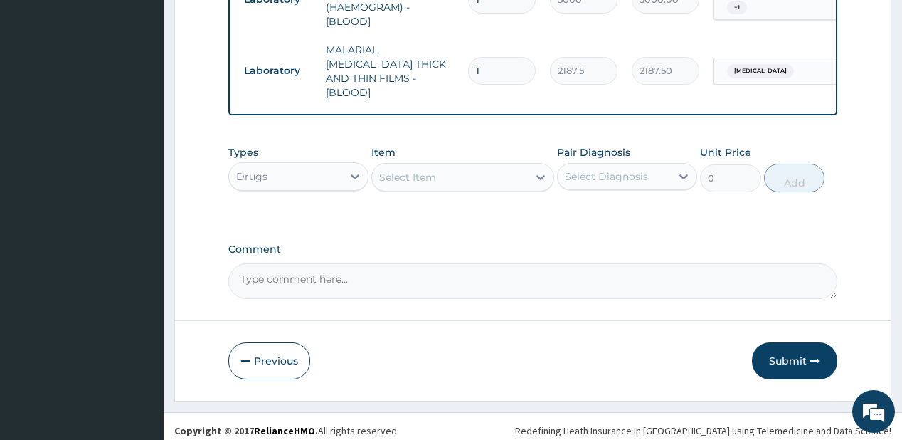
click at [401, 174] on div "Select Item" at bounding box center [407, 177] width 57 height 14
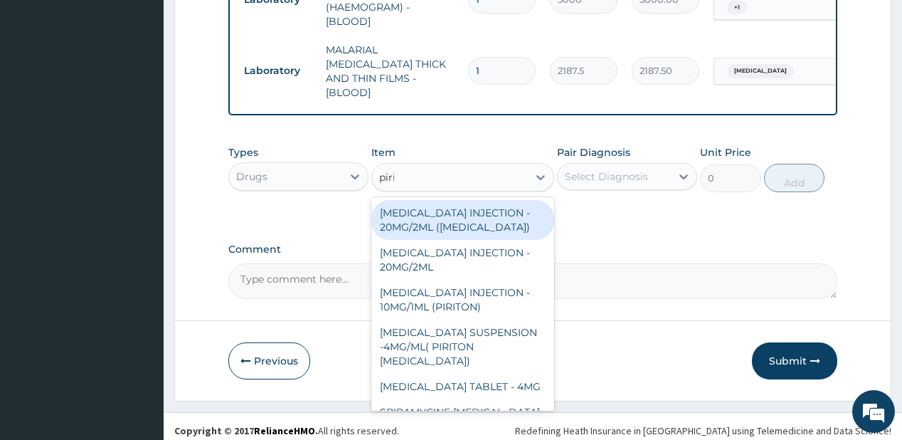
type input "pirit"
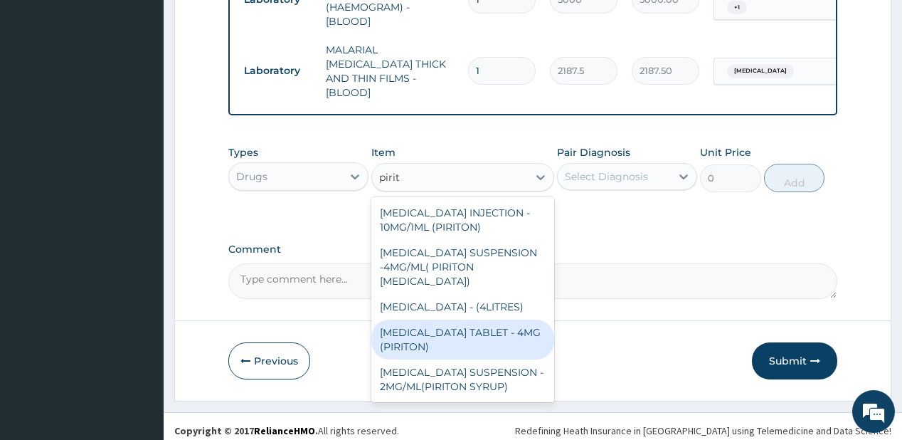
click at [398, 356] on div "[MEDICAL_DATA] TABLET - 4MG (PIRITON)" at bounding box center [462, 339] width 183 height 40
type input "22.4"
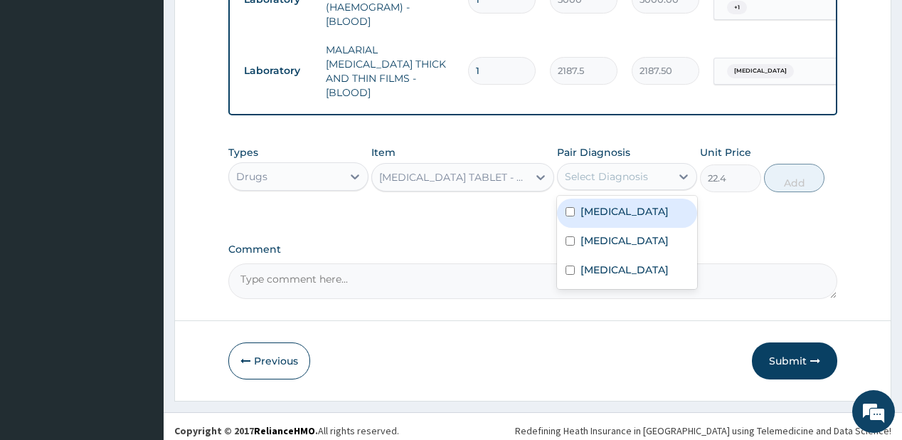
click at [606, 169] on div "Select Diagnosis" at bounding box center [606, 176] width 83 height 14
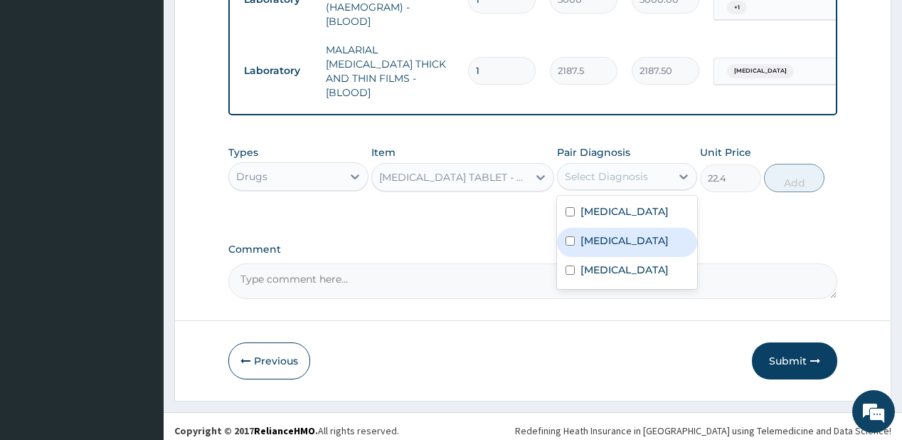
drag, startPoint x: 600, startPoint y: 233, endPoint x: 656, endPoint y: 210, distance: 60.6
click at [604, 233] on label "[MEDICAL_DATA]" at bounding box center [624, 240] width 88 height 14
checkbox input "true"
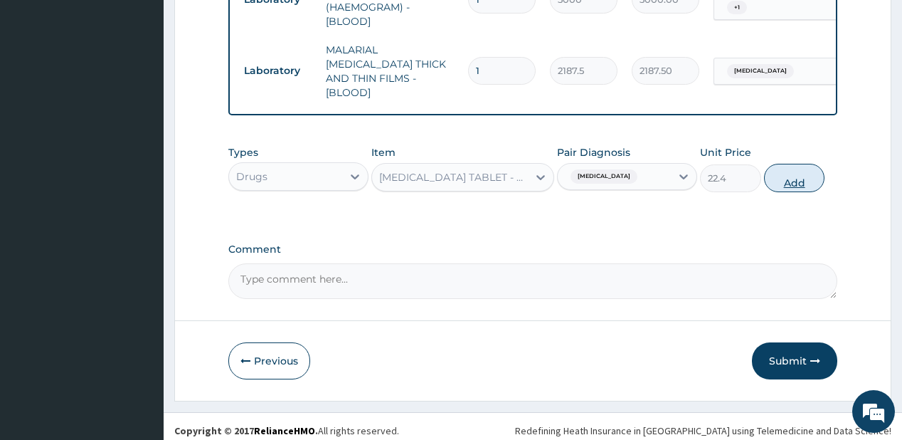
click at [791, 168] on button "Add" at bounding box center [794, 178] width 61 height 28
type input "0"
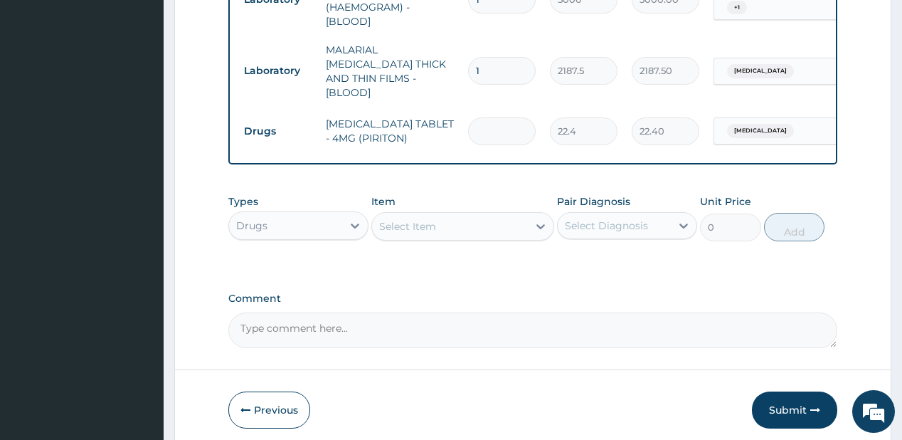
type input "0.00"
type input "6"
type input "134.40"
type input "6"
click at [383, 220] on div "Select Item" at bounding box center [407, 226] width 57 height 14
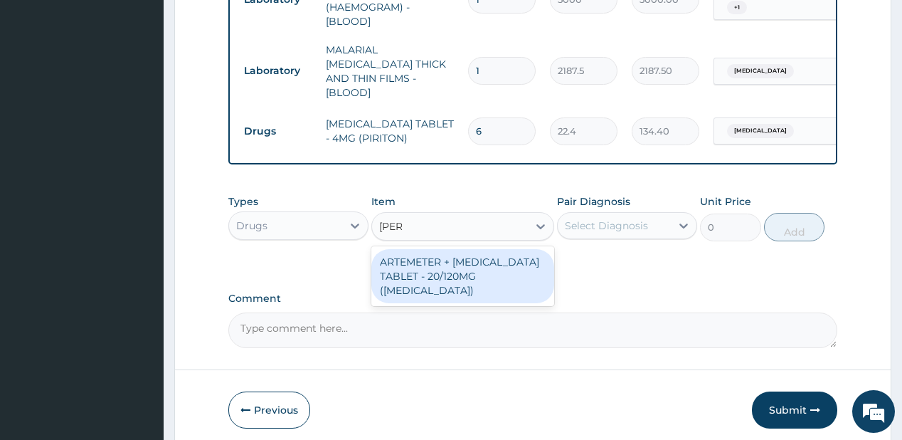
type input "coart"
click at [460, 260] on div "ARTEMETER + [MEDICAL_DATA] TABLET - 20/120MG ([MEDICAL_DATA])" at bounding box center [462, 276] width 183 height 54
type input "210"
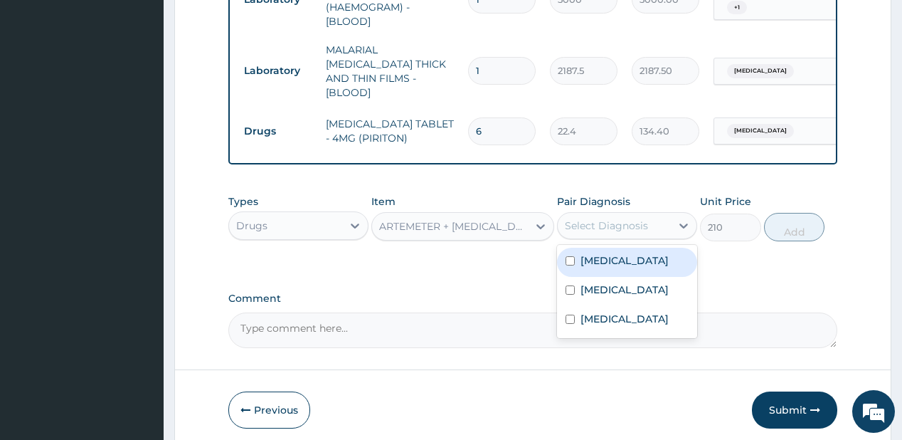
click at [595, 218] on div "Select Diagnosis" at bounding box center [606, 225] width 83 height 14
click at [624, 262] on div "[MEDICAL_DATA]" at bounding box center [627, 262] width 140 height 29
checkbox input "true"
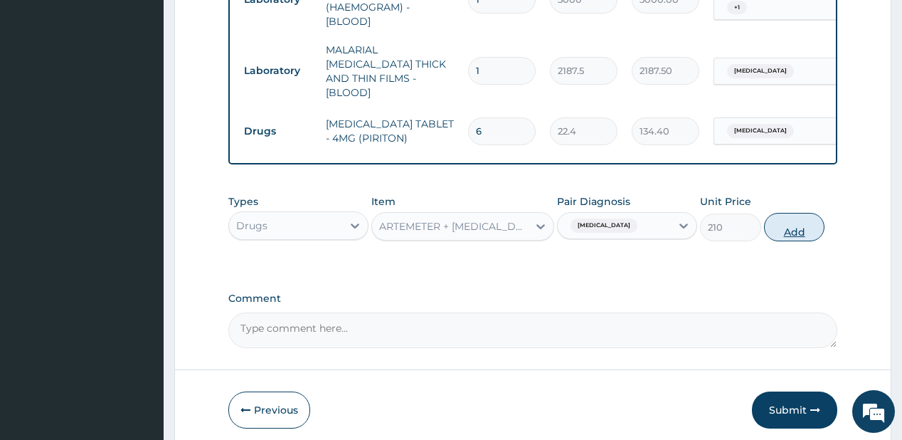
click at [796, 223] on button "Add" at bounding box center [794, 227] width 61 height 28
type input "0"
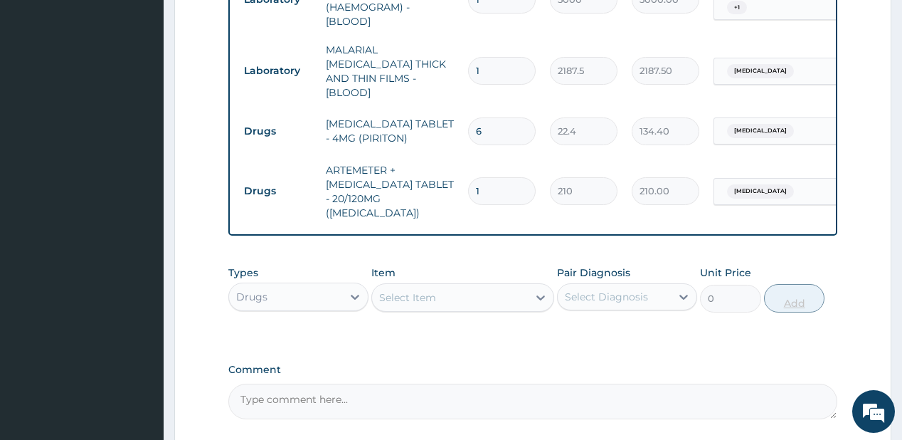
type input "0.00"
type input "2"
type input "420.00"
type input "24"
type input "5040.00"
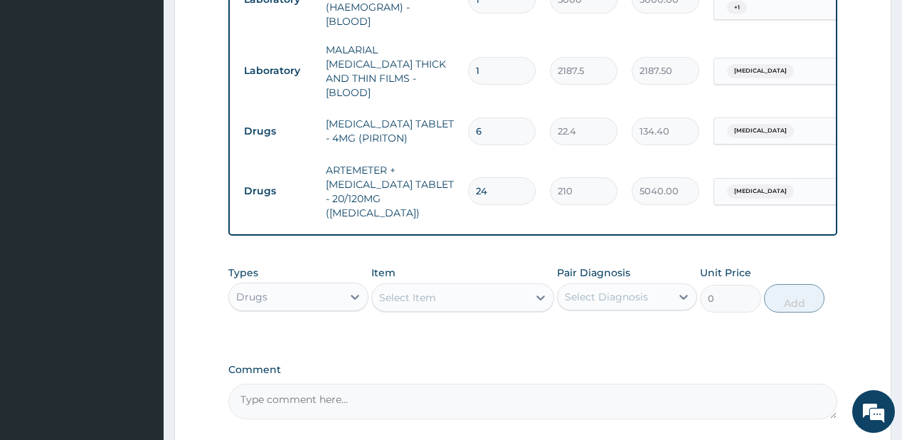
type input "24"
click at [435, 290] on div "Select Item" at bounding box center [407, 297] width 57 height 14
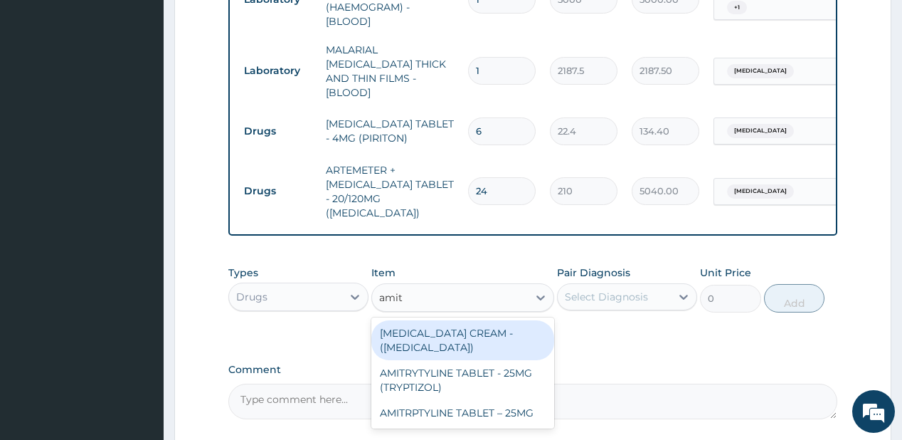
type input "amitry"
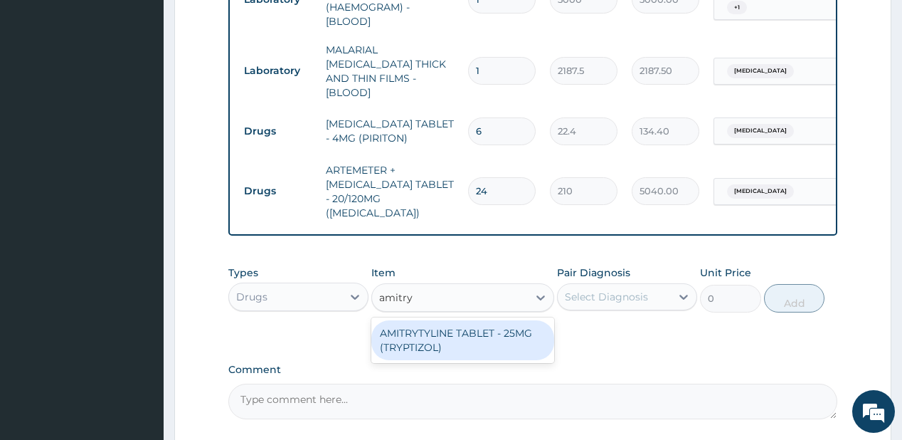
drag, startPoint x: 440, startPoint y: 319, endPoint x: 552, endPoint y: 270, distance: 122.6
click at [441, 320] on div "AMITRYTYLINE TABLET - 25MG (TRYPTIZOL)" at bounding box center [462, 340] width 183 height 40
type input "56"
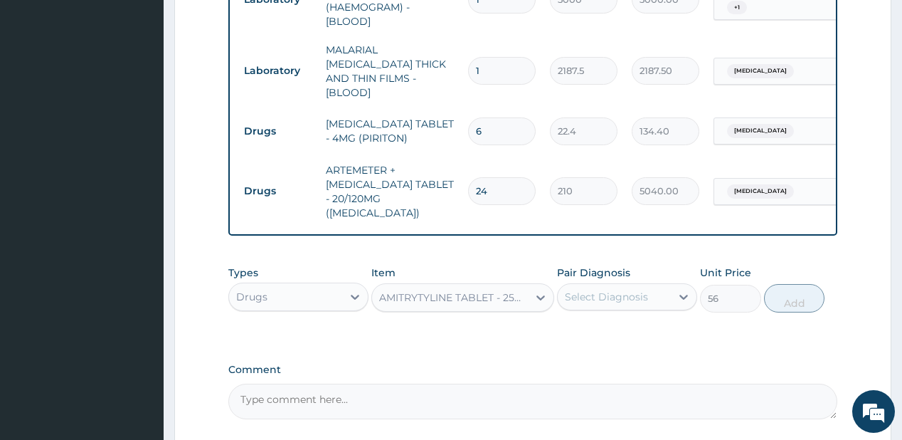
click at [607, 283] on div "Select Diagnosis" at bounding box center [627, 296] width 140 height 27
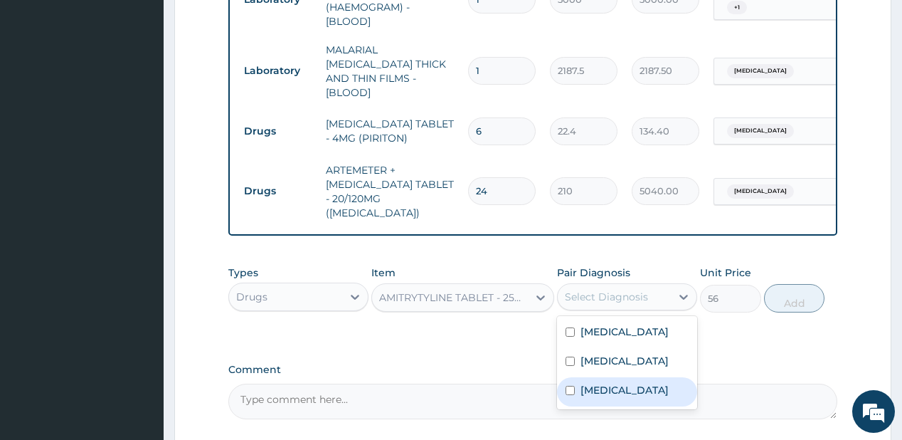
click at [586, 387] on label "[MEDICAL_DATA]" at bounding box center [624, 390] width 88 height 14
checkbox input "true"
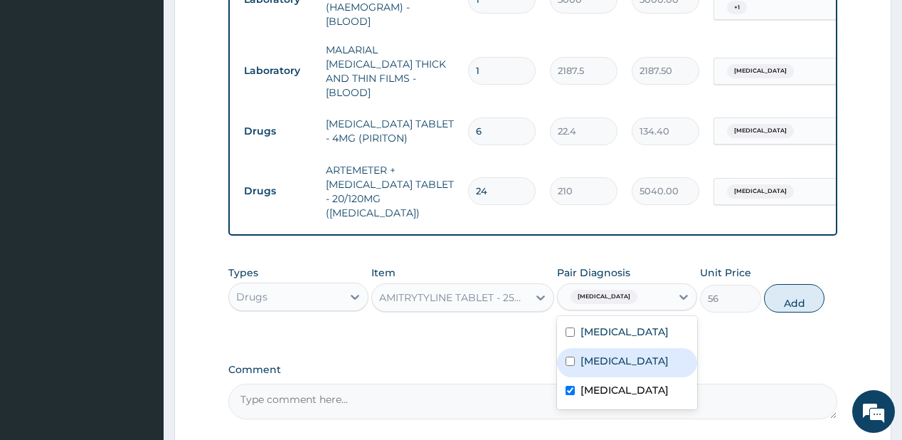
click at [625, 353] on label "[MEDICAL_DATA]" at bounding box center [624, 360] width 88 height 14
checkbox input "true"
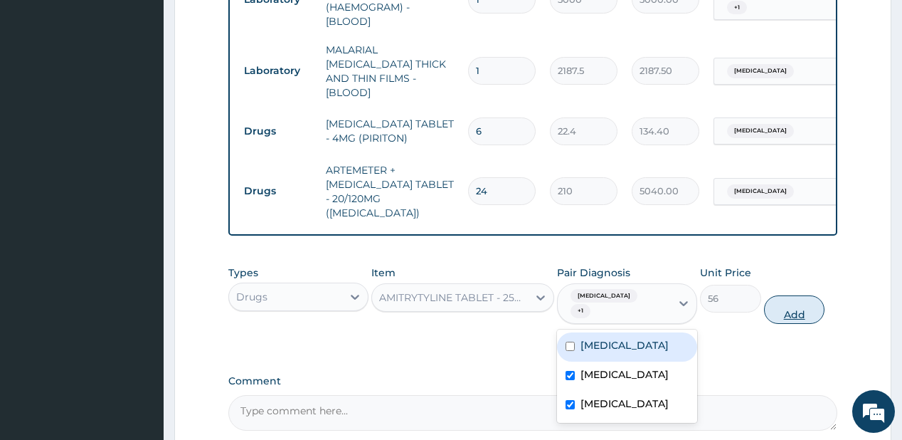
click at [792, 295] on button "Add" at bounding box center [794, 309] width 61 height 28
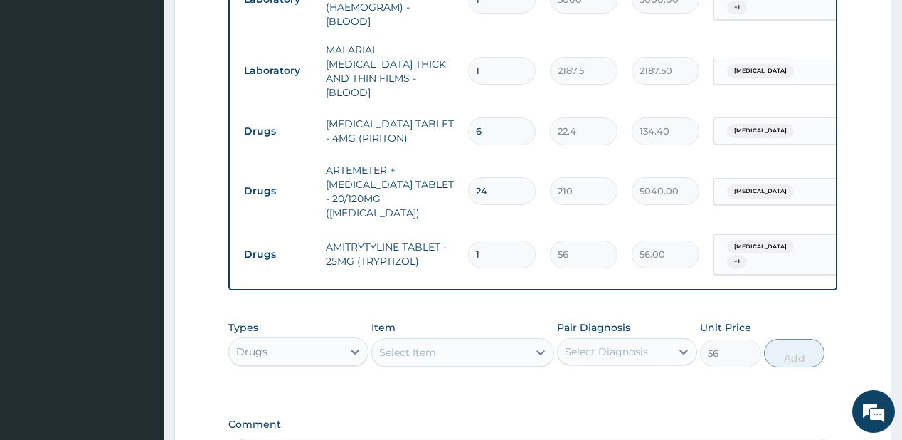
type input "0"
click at [463, 341] on div "Select Item" at bounding box center [450, 352] width 156 height 23
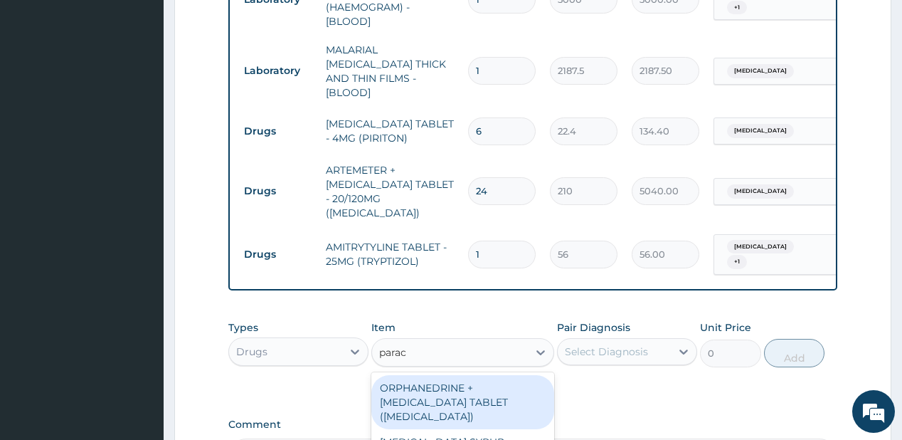
type input "parace"
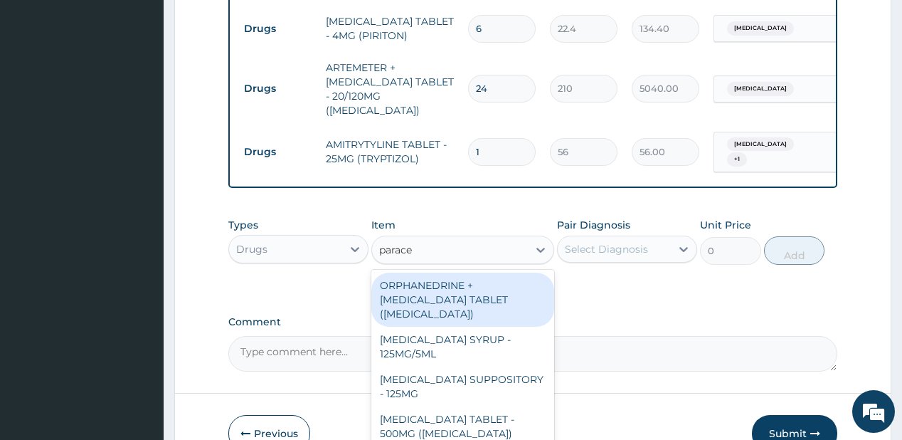
scroll to position [821, 0]
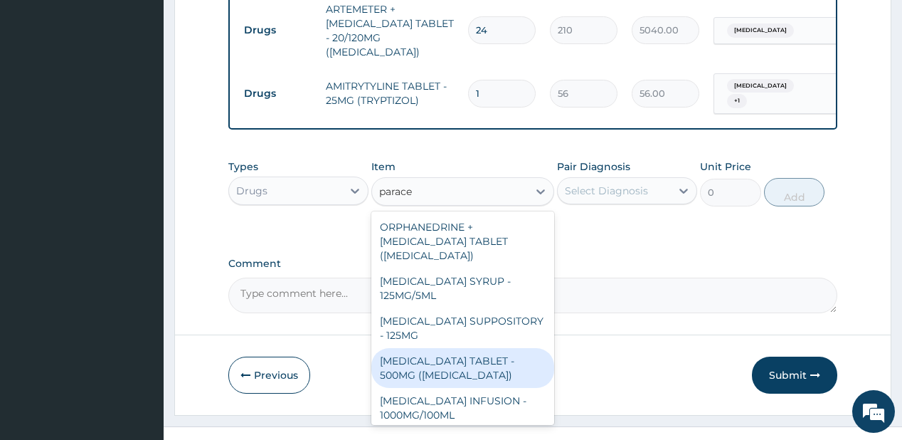
click at [433, 349] on div "[MEDICAL_DATA] TABLET - 500MG ([MEDICAL_DATA])" at bounding box center [462, 368] width 183 height 40
type input "42"
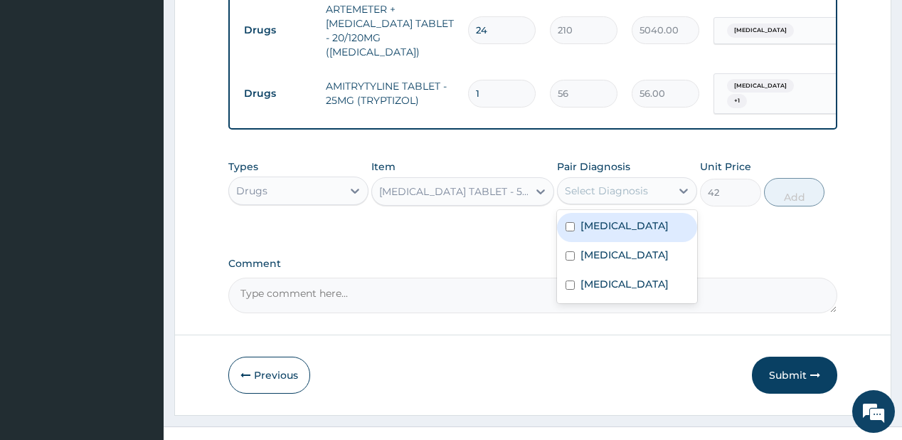
click at [622, 179] on div "Select Diagnosis" at bounding box center [614, 190] width 113 height 23
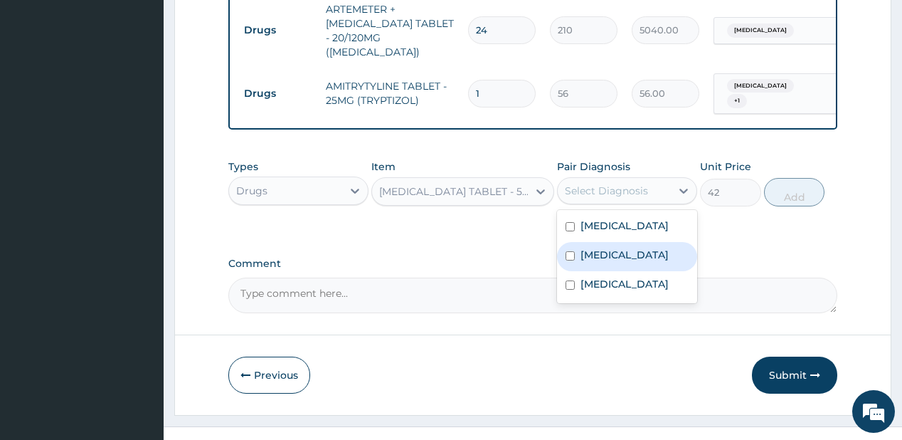
drag, startPoint x: 580, startPoint y: 242, endPoint x: 587, endPoint y: 268, distance: 27.3
click at [581, 248] on label "[MEDICAL_DATA]" at bounding box center [624, 255] width 88 height 14
checkbox input "true"
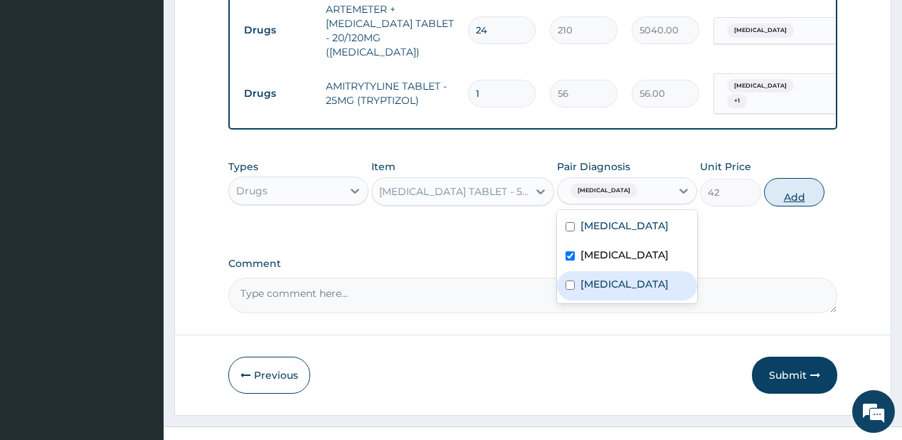
drag, startPoint x: 585, startPoint y: 282, endPoint x: 797, endPoint y: 194, distance: 229.3
click at [605, 277] on label "[MEDICAL_DATA]" at bounding box center [624, 284] width 88 height 14
checkbox input "true"
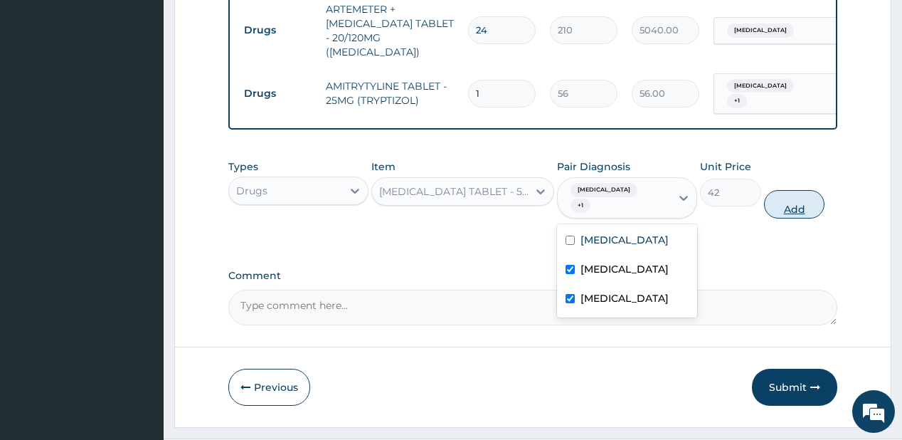
click at [806, 190] on button "Add" at bounding box center [794, 204] width 61 height 28
type input "0"
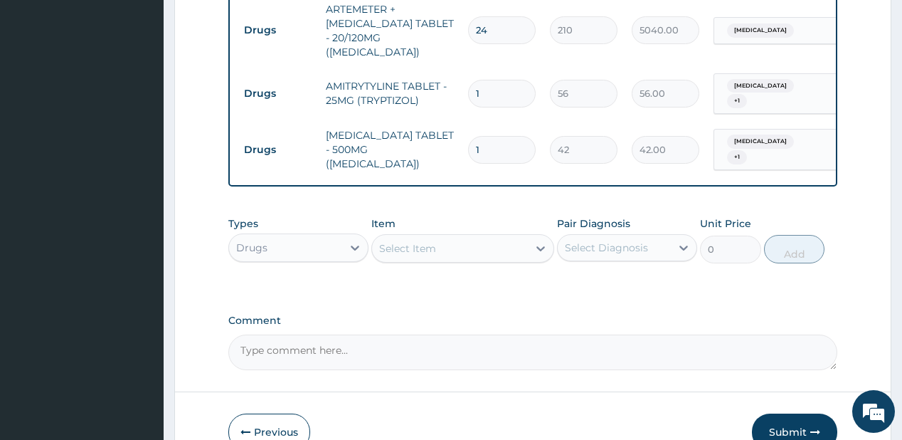
type input "18"
type input "756.00"
type input "18"
click at [486, 80] on input "1" at bounding box center [502, 94] width 68 height 28
type input "0.00"
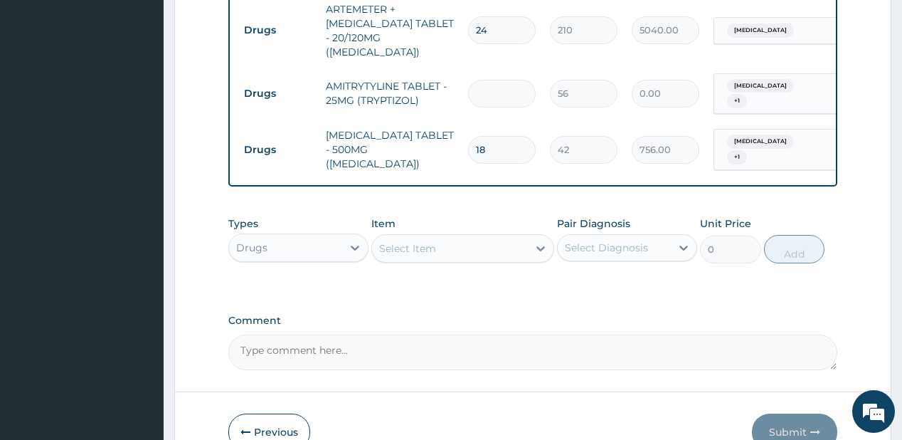
type input "3"
type input "168.00"
type input "3"
click at [416, 241] on div "Select Item" at bounding box center [407, 248] width 57 height 14
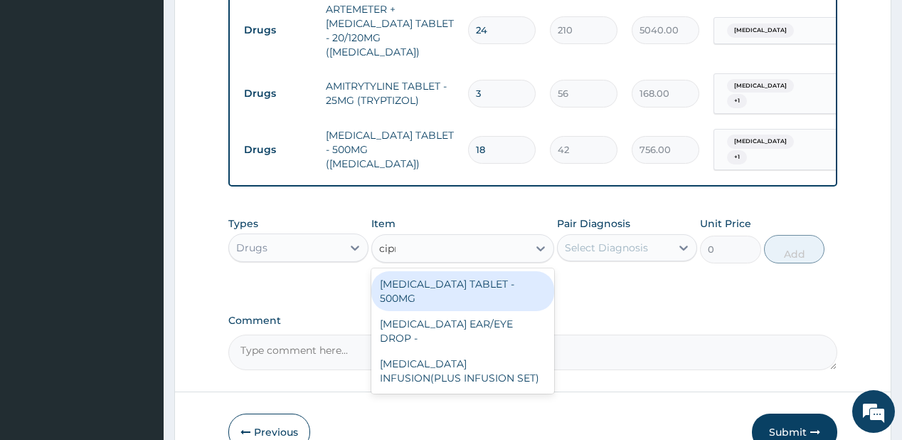
type input "[MEDICAL_DATA]"
click at [424, 271] on div "[MEDICAL_DATA] TABLET - 500MG" at bounding box center [462, 291] width 183 height 40
type input "196"
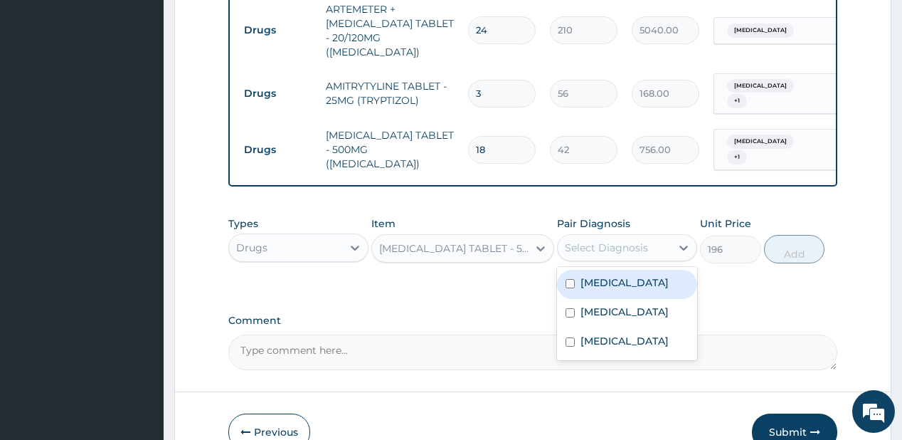
click at [620, 236] on div "Select Diagnosis" at bounding box center [614, 247] width 113 height 23
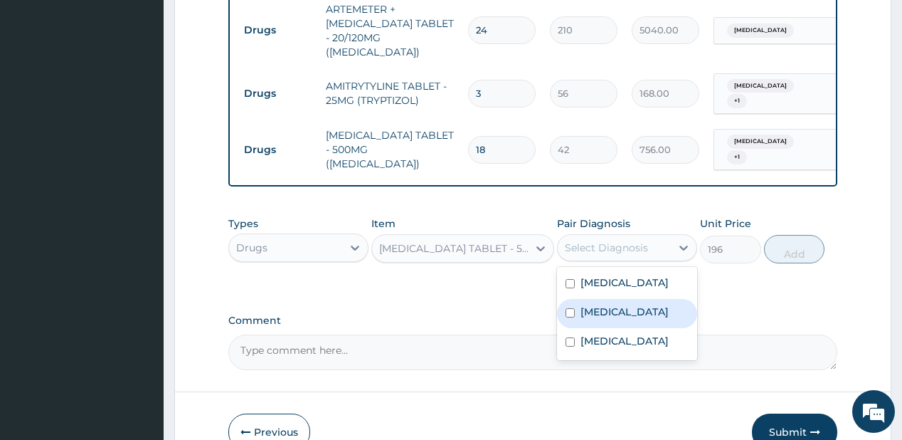
drag, startPoint x: 598, startPoint y: 284, endPoint x: 598, endPoint y: 298, distance: 14.2
click at [598, 304] on label "[MEDICAL_DATA]" at bounding box center [624, 311] width 88 height 14
checkbox input "true"
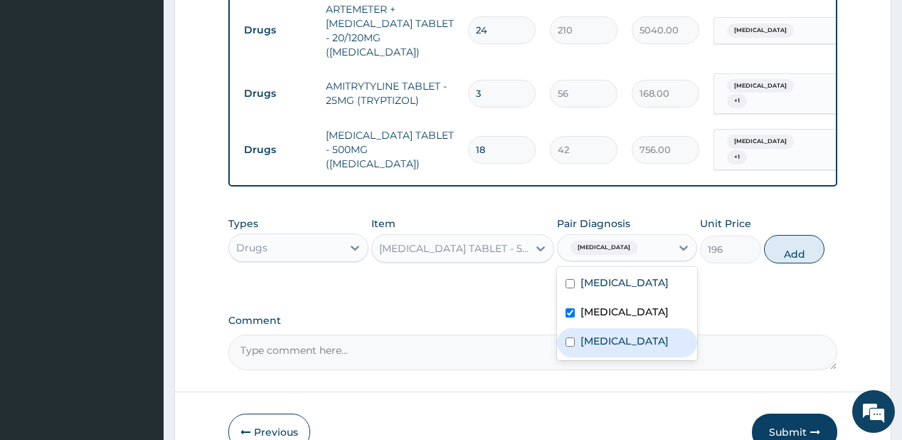
click at [604, 338] on label "[MEDICAL_DATA]" at bounding box center [624, 341] width 88 height 14
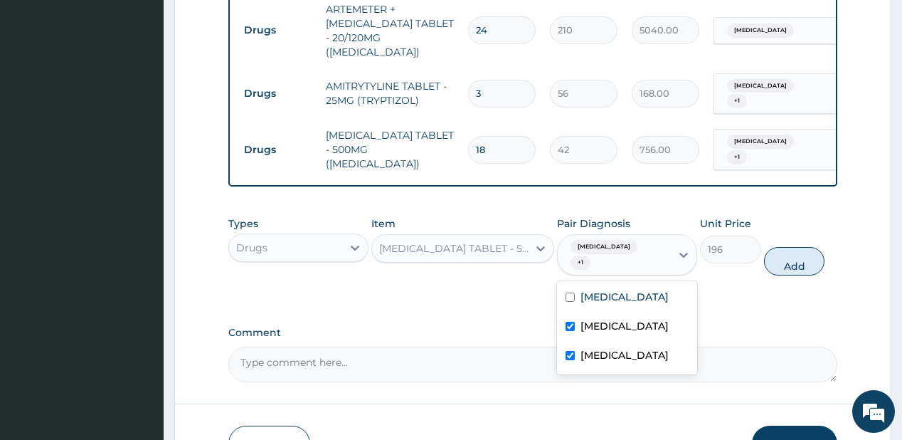
checkbox input "true"
click at [799, 247] on button "Add" at bounding box center [794, 261] width 61 height 28
type input "0"
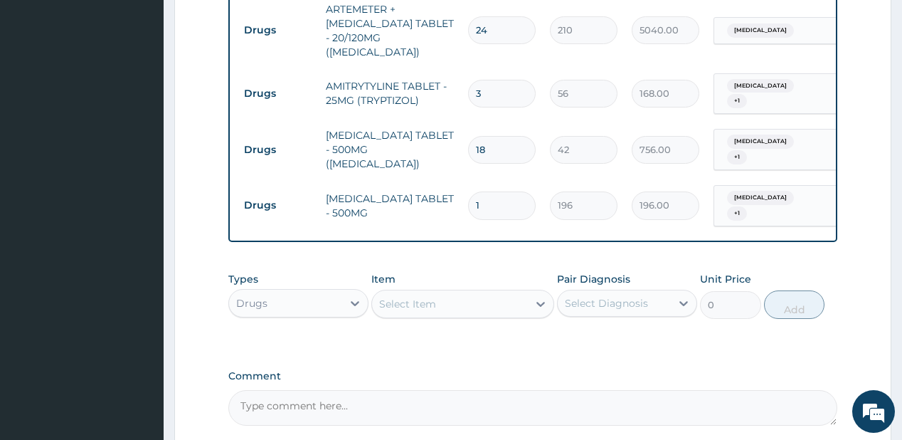
type input "10"
type input "1960.00"
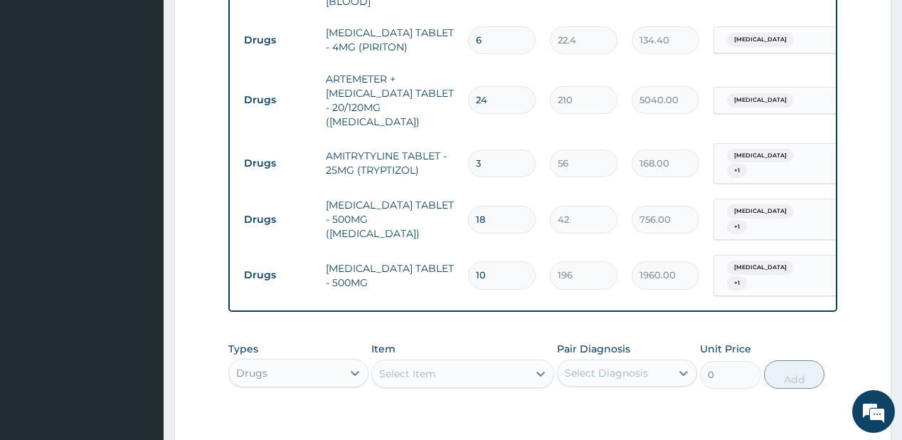
scroll to position [707, 0]
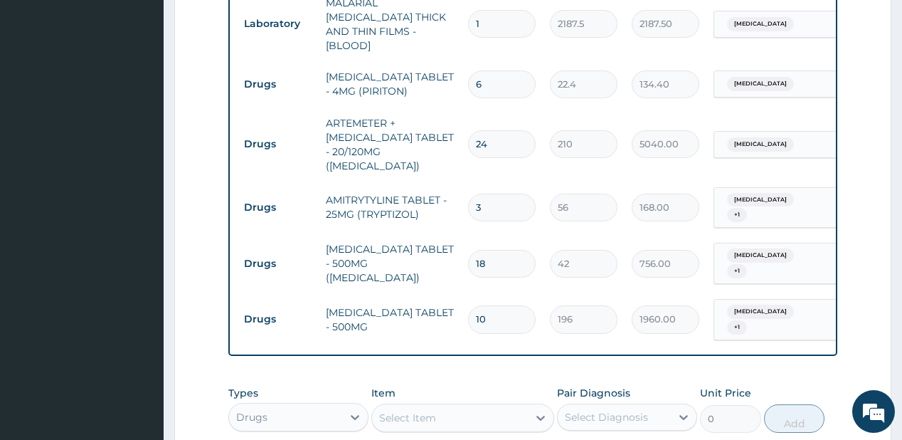
type input "10"
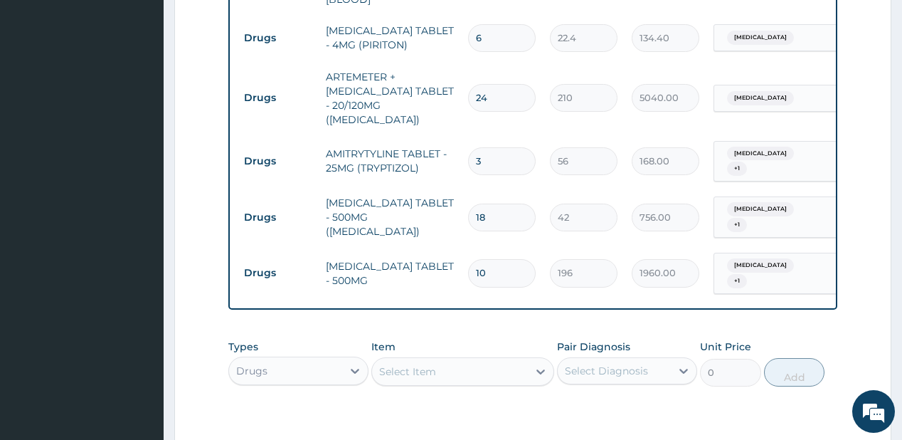
scroll to position [930, 0]
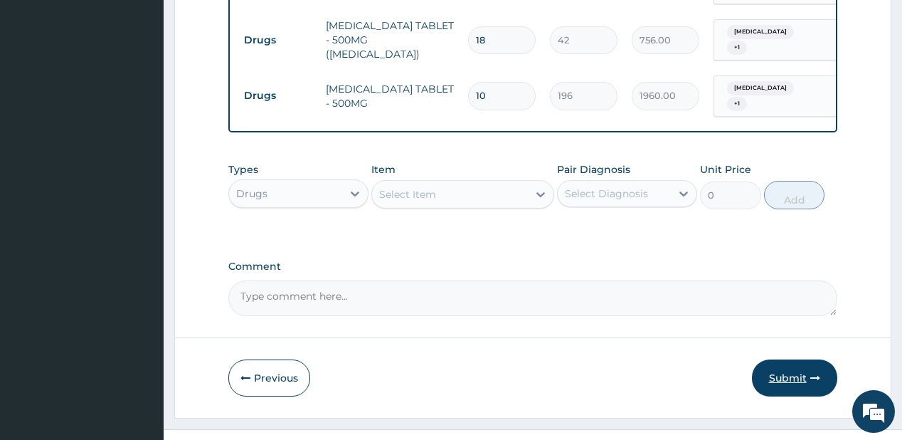
click at [775, 359] on button "Submit" at bounding box center [794, 377] width 85 height 37
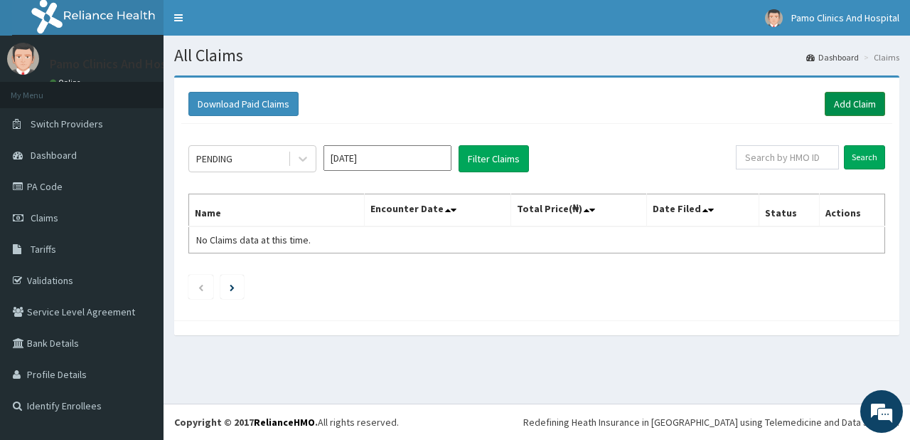
click at [862, 100] on link "Add Claim" at bounding box center [855, 104] width 60 height 24
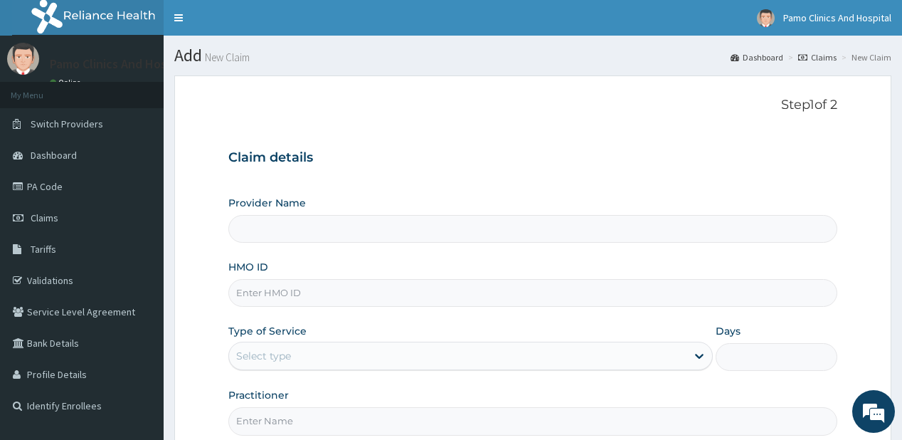
click at [253, 301] on input "HMO ID" at bounding box center [532, 293] width 608 height 28
type input "Pamo Clinics And Hospital"
paste input "ANT/10023/A"
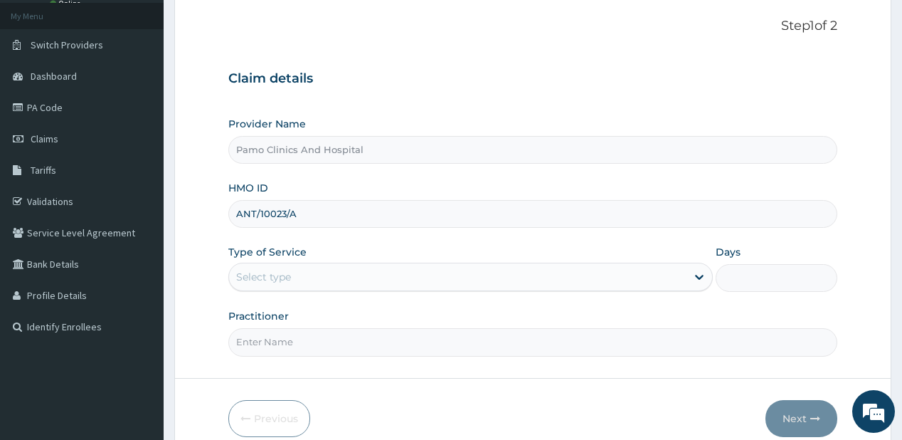
scroll to position [114, 0]
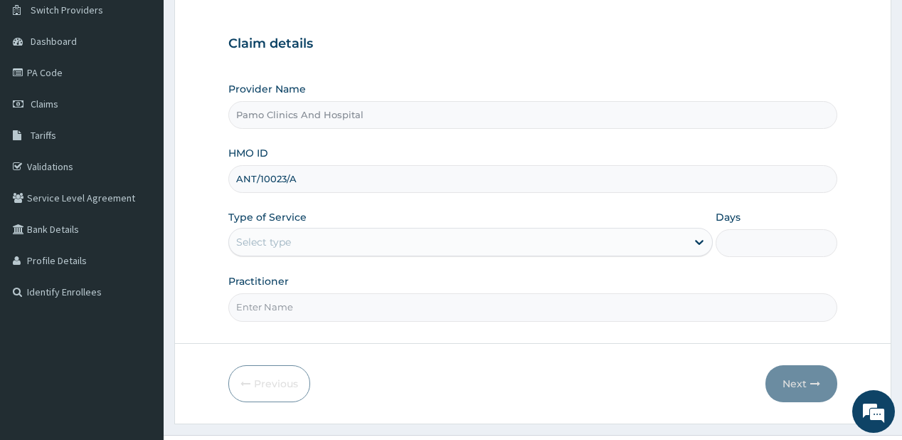
type input "ANT/10023/A"
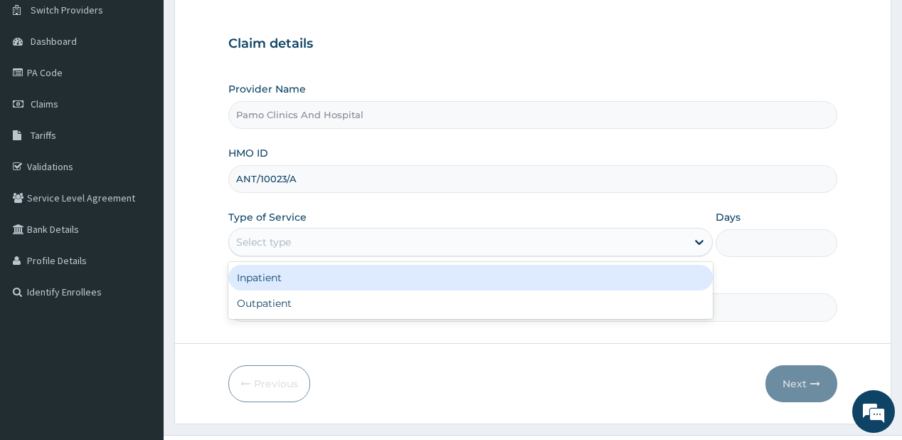
click at [265, 248] on div "Select type" at bounding box center [263, 242] width 55 height 14
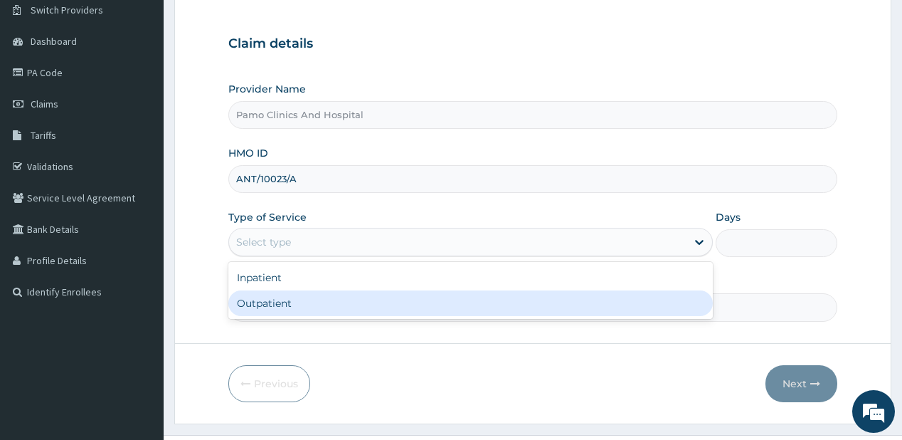
click at [259, 307] on div "Outpatient" at bounding box center [470, 303] width 484 height 26
type input "1"
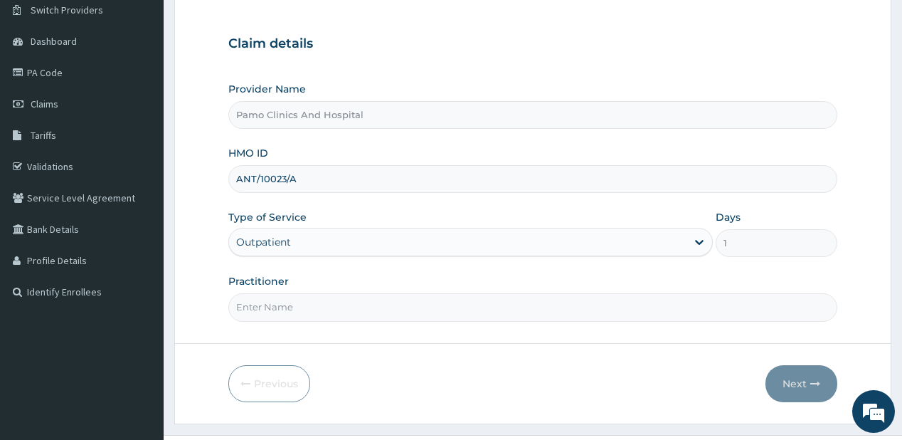
click at [260, 307] on input "Practitioner" at bounding box center [532, 307] width 608 height 28
type input "DR EZECHUKWU TOCHUKWU"
click at [794, 376] on button "Next" at bounding box center [801, 383] width 72 height 37
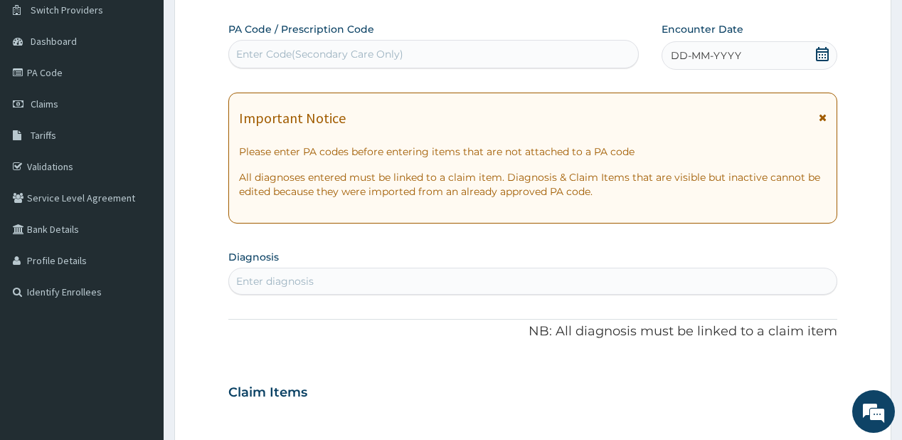
scroll to position [0, 0]
click at [706, 57] on span "DD-MM-YYYY" at bounding box center [706, 55] width 70 height 14
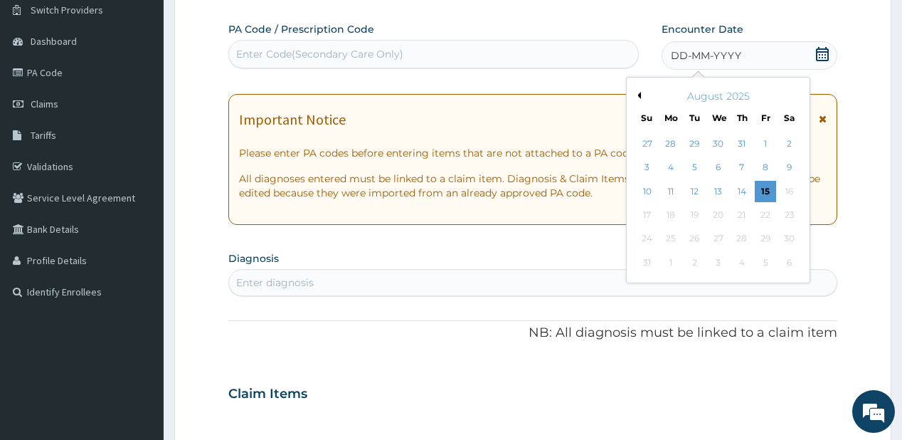
click at [639, 96] on button "Previous Month" at bounding box center [637, 95] width 7 height 7
click at [688, 239] on div "29" at bounding box center [693, 238] width 21 height 21
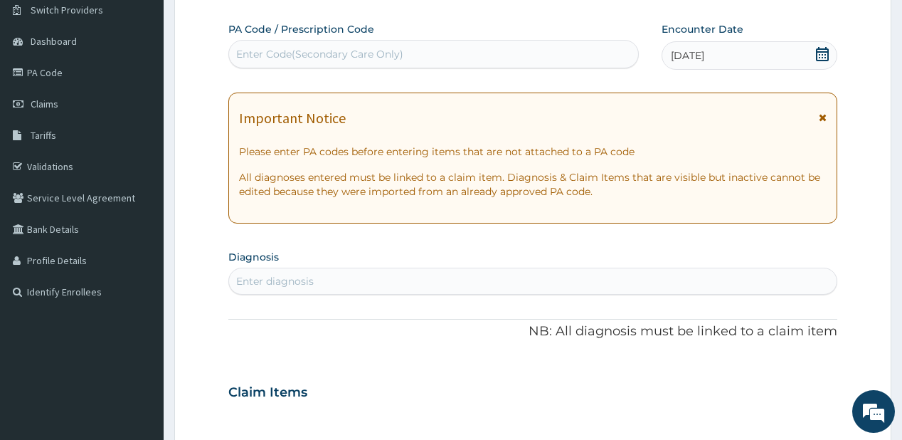
drag, startPoint x: 344, startPoint y: 275, endPoint x: 305, endPoint y: 254, distance: 44.6
click at [344, 275] on div "Enter diagnosis" at bounding box center [532, 281] width 607 height 23
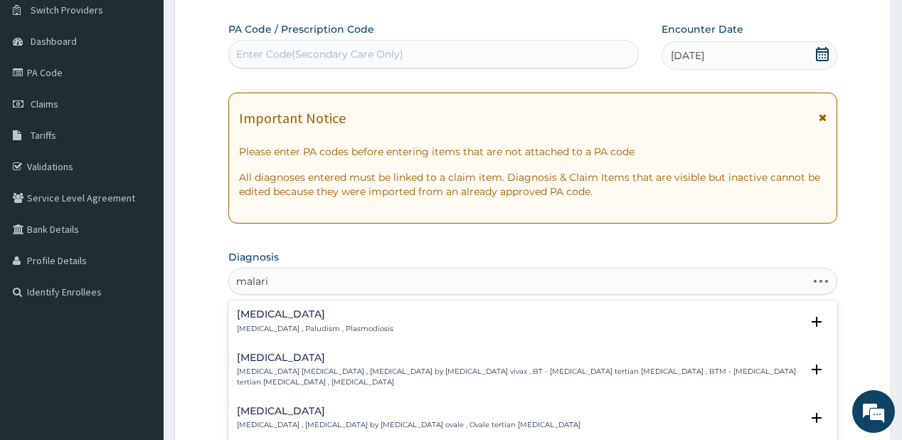
type input "[MEDICAL_DATA]"
click at [250, 324] on p "[MEDICAL_DATA] , Paludism , Plasmodiosis" at bounding box center [315, 329] width 156 height 10
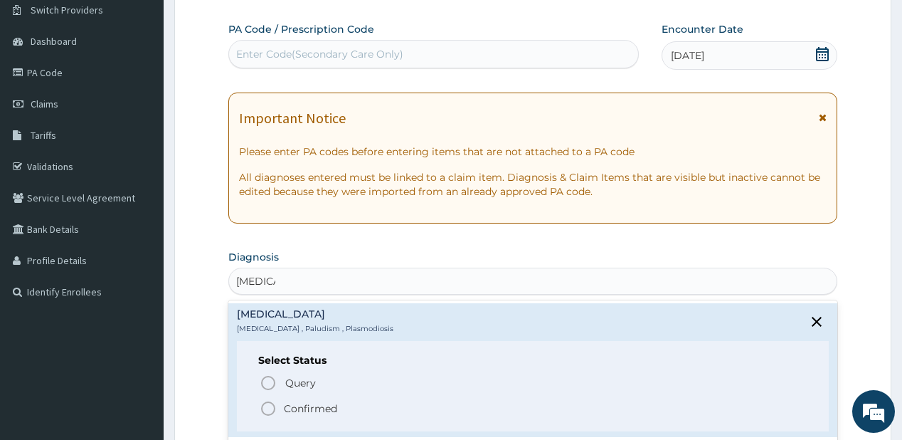
drag, startPoint x: 278, startPoint y: 403, endPoint x: 287, endPoint y: 389, distance: 16.6
click at [280, 403] on span "Confirmed" at bounding box center [533, 408] width 547 height 17
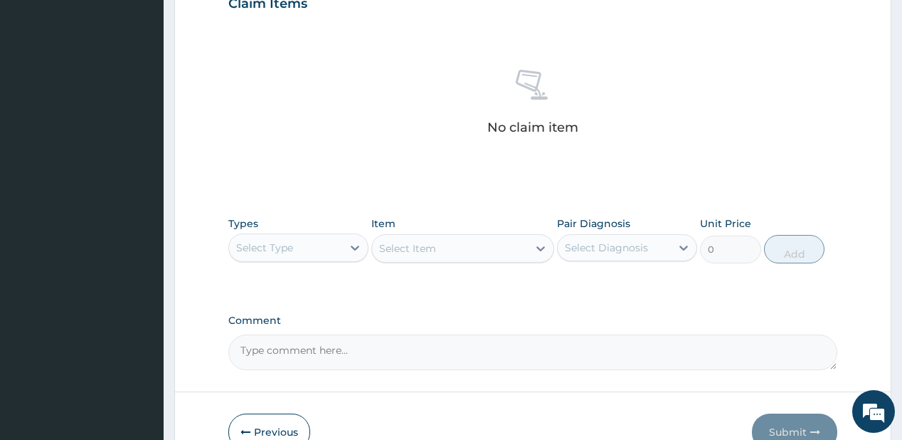
scroll to position [569, 0]
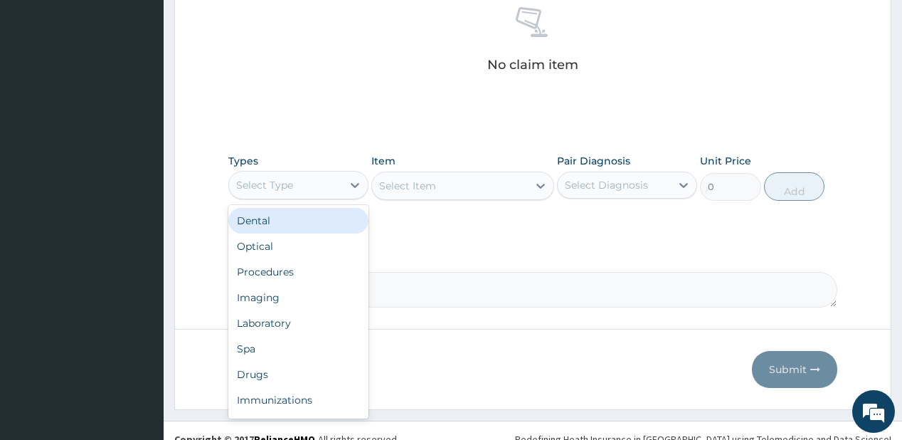
click at [321, 189] on div "Select Type" at bounding box center [285, 185] width 113 height 23
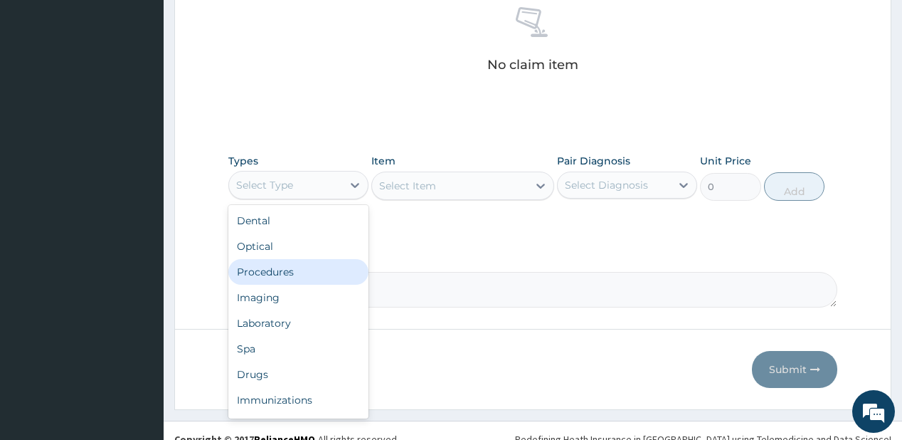
drag, startPoint x: 294, startPoint y: 271, endPoint x: 307, endPoint y: 260, distance: 16.7
click at [296, 270] on div "Procedures" at bounding box center [298, 272] width 140 height 26
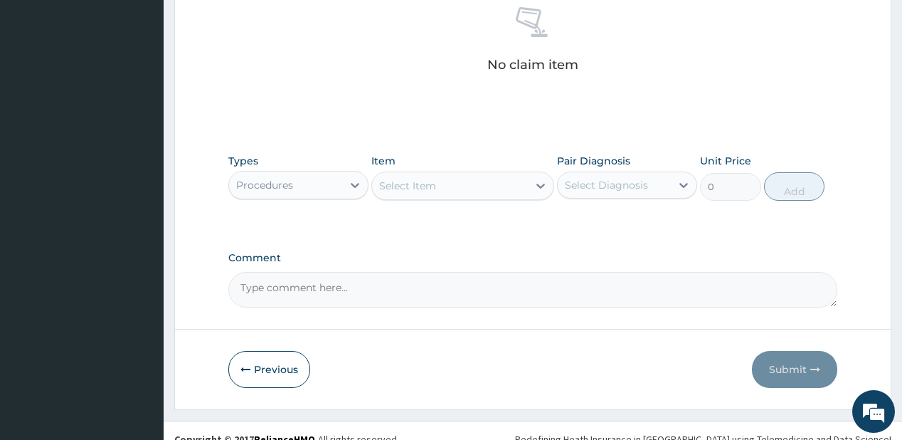
drag, startPoint x: 422, startPoint y: 190, endPoint x: 413, endPoint y: 184, distance: 10.9
click at [418, 190] on div "Select Item" at bounding box center [407, 186] width 57 height 14
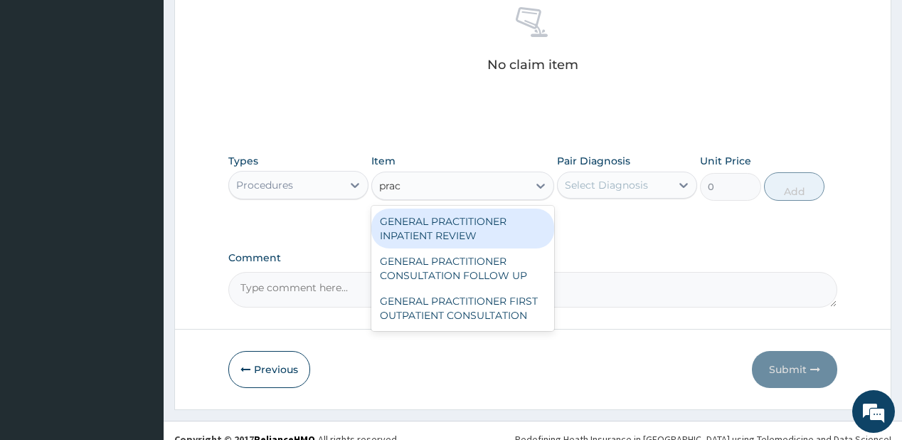
type input "pract"
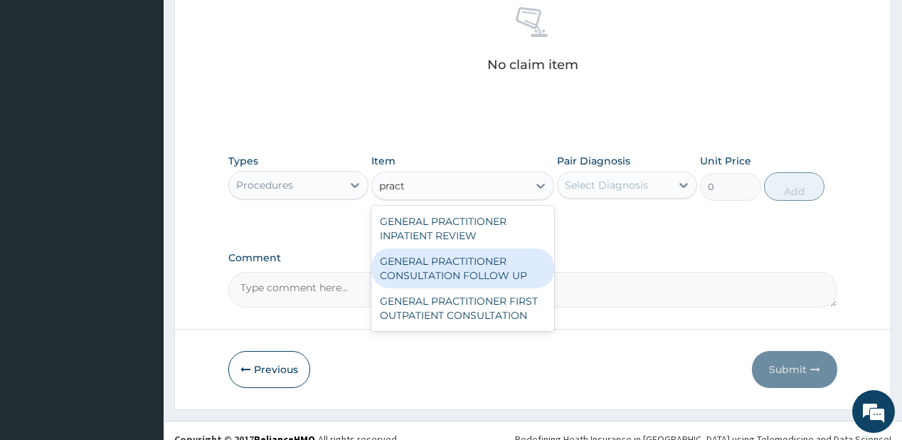
drag, startPoint x: 420, startPoint y: 270, endPoint x: 438, endPoint y: 257, distance: 22.1
click at [421, 269] on div "GENERAL PRACTITIONER CONSULTATION FOLLOW UP" at bounding box center [462, 268] width 183 height 40
type input "1875"
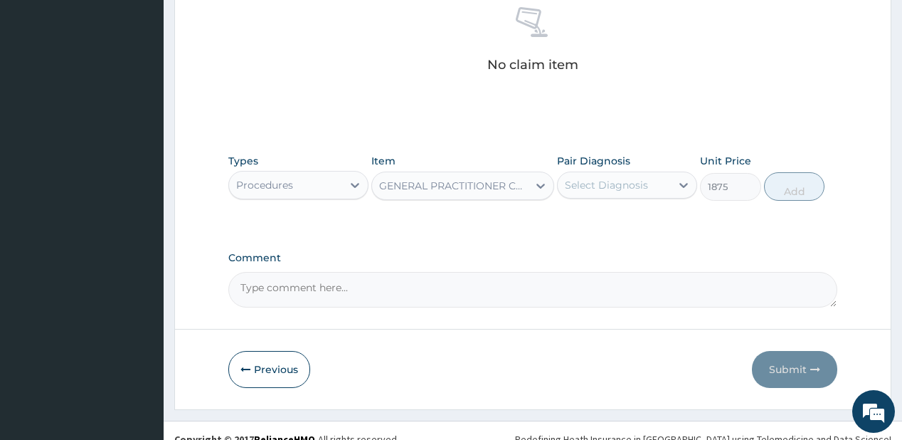
click at [597, 193] on div "Select Diagnosis" at bounding box center [614, 185] width 113 height 23
click at [597, 216] on label "[MEDICAL_DATA]" at bounding box center [624, 220] width 88 height 14
checkbox input "true"
click at [787, 179] on button "Add" at bounding box center [794, 186] width 61 height 28
type input "0"
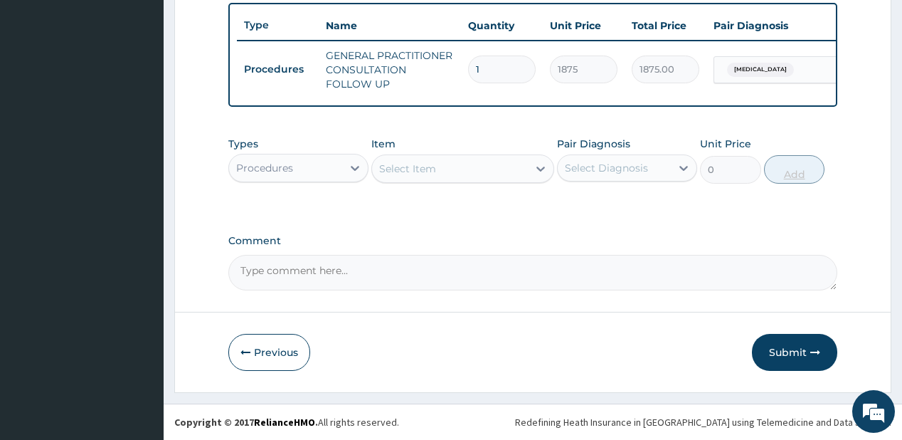
scroll to position [532, 0]
click at [332, 179] on div "Procedures" at bounding box center [298, 168] width 140 height 28
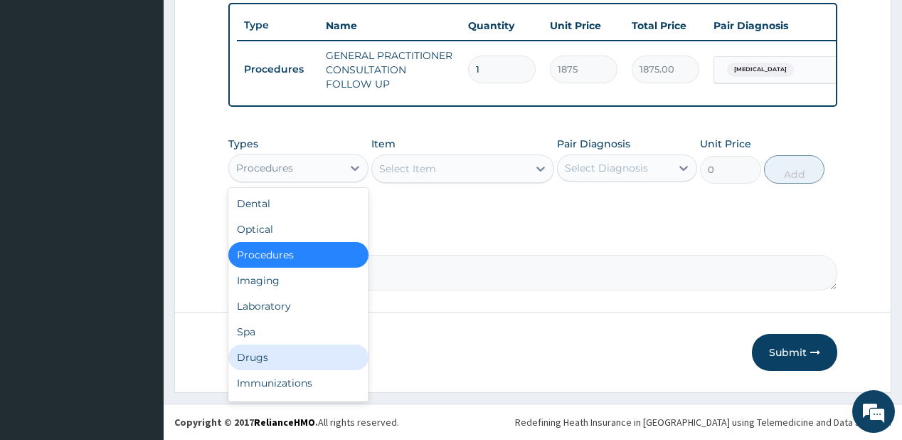
click at [274, 356] on div "Drugs" at bounding box center [298, 357] width 140 height 26
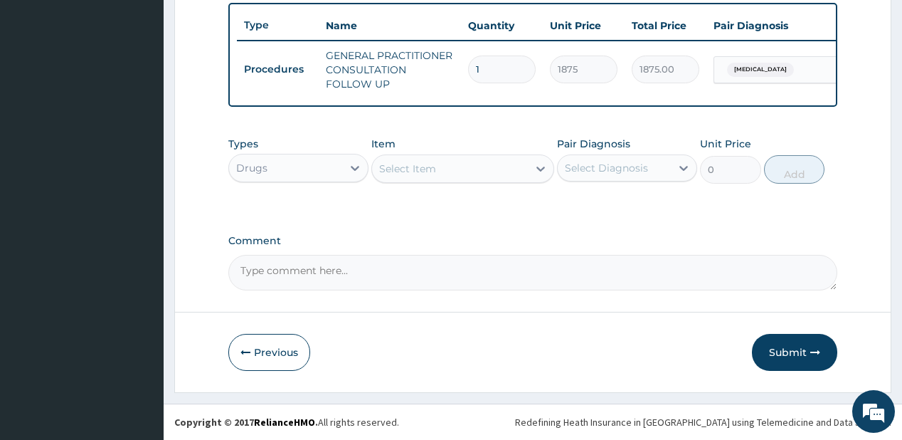
click at [484, 168] on div "Select Item" at bounding box center [450, 168] width 156 height 23
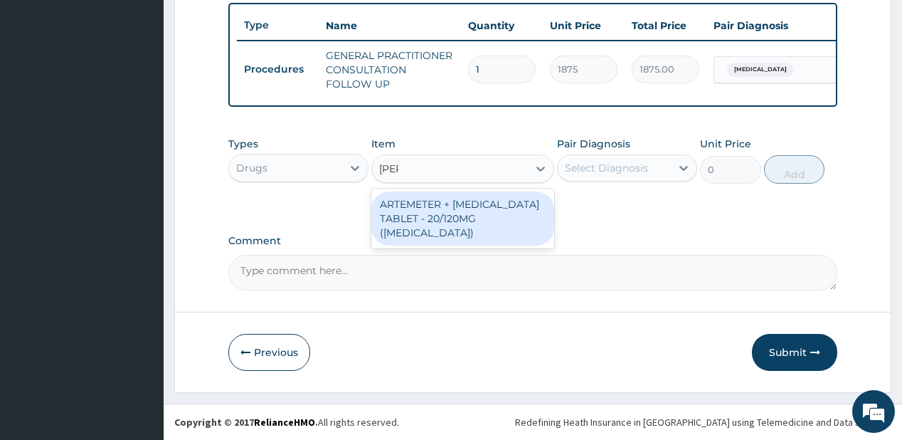
type input "coart"
click at [475, 206] on div "ARTEMETER + [MEDICAL_DATA] TABLET - 20/120MG ([MEDICAL_DATA])" at bounding box center [462, 218] width 183 height 54
type input "210"
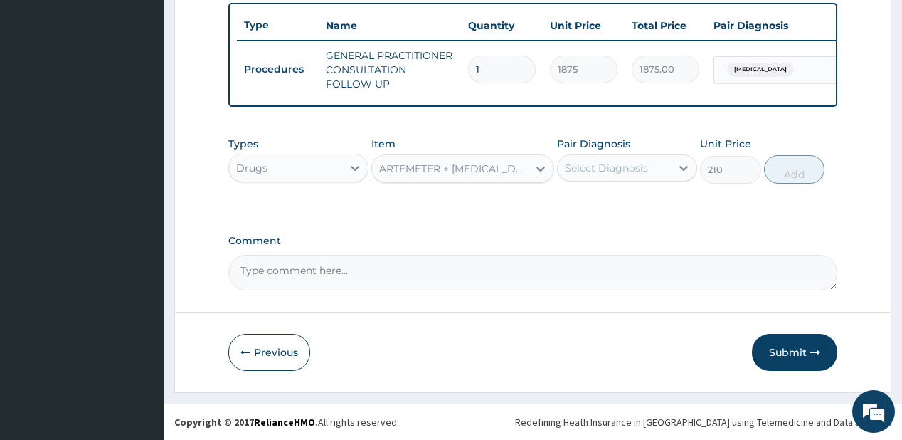
click at [615, 164] on div "Select Diagnosis" at bounding box center [606, 168] width 83 height 14
drag, startPoint x: 604, startPoint y: 209, endPoint x: 771, endPoint y: 154, distance: 176.1
click at [605, 208] on label "[MEDICAL_DATA]" at bounding box center [624, 203] width 88 height 14
checkbox input "true"
click at [788, 172] on button "Add" at bounding box center [794, 169] width 61 height 28
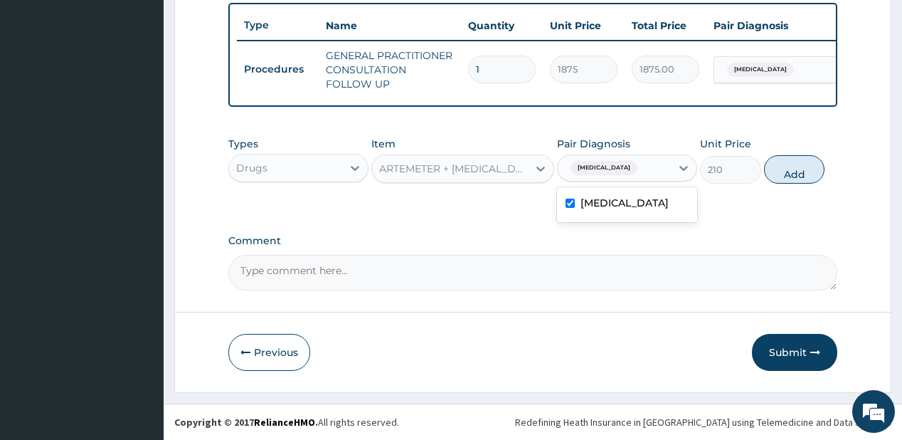
type input "0"
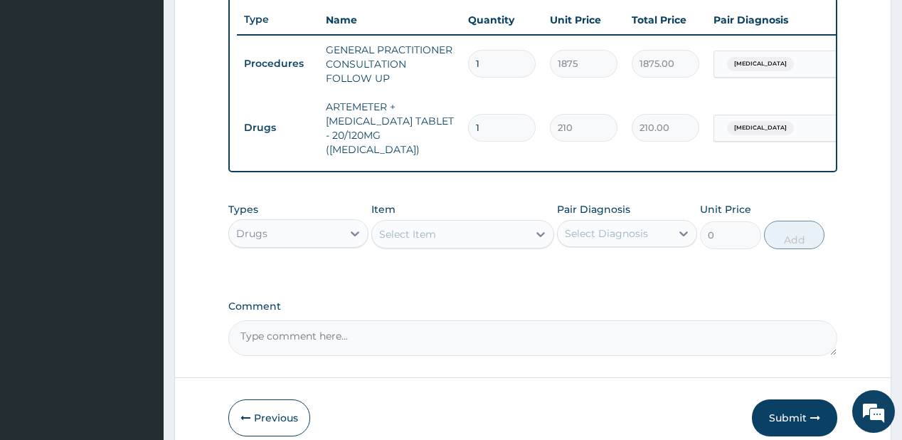
drag, startPoint x: 511, startPoint y: 239, endPoint x: 592, endPoint y: 88, distance: 170.9
click at [519, 202] on div "Item Select Item" at bounding box center [462, 225] width 183 height 47
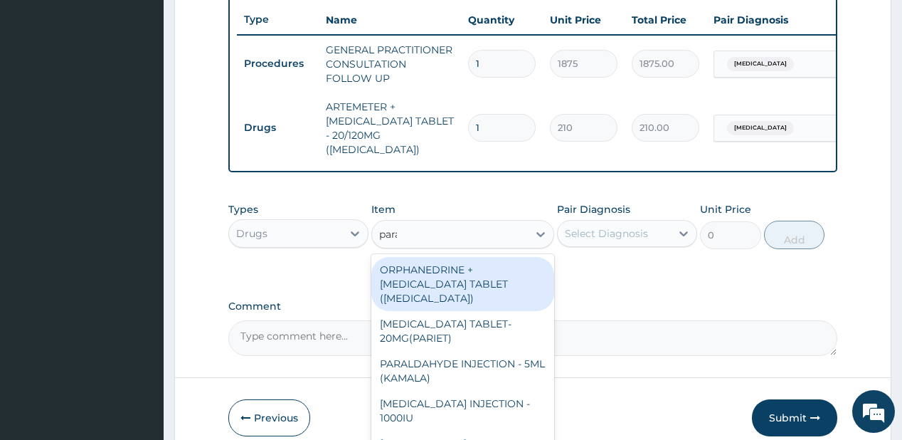
type input "parac"
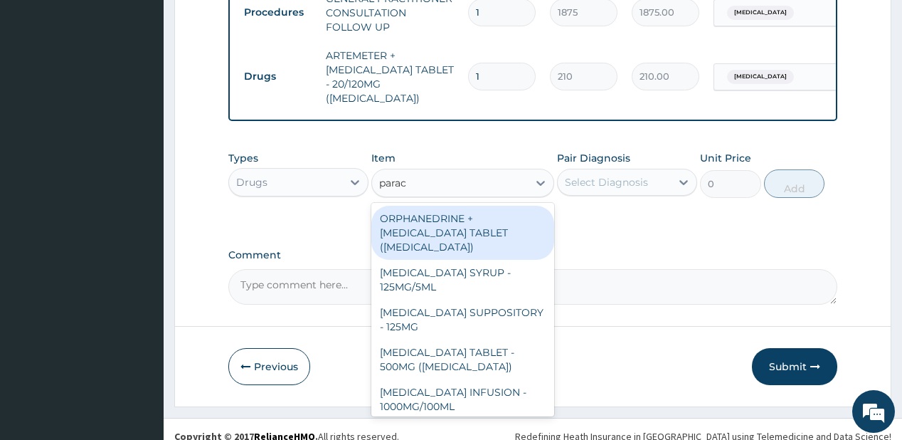
scroll to position [589, 0]
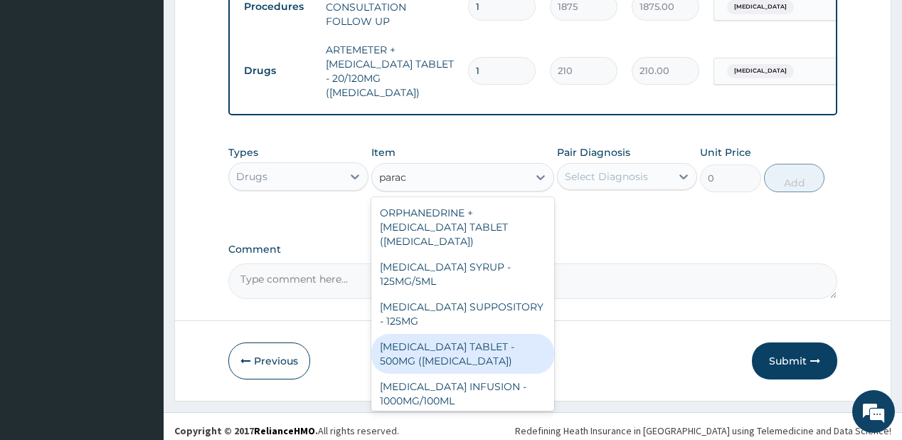
click at [449, 341] on div "[MEDICAL_DATA] TABLET - 500MG ([MEDICAL_DATA])" at bounding box center [462, 354] width 183 height 40
type input "42"
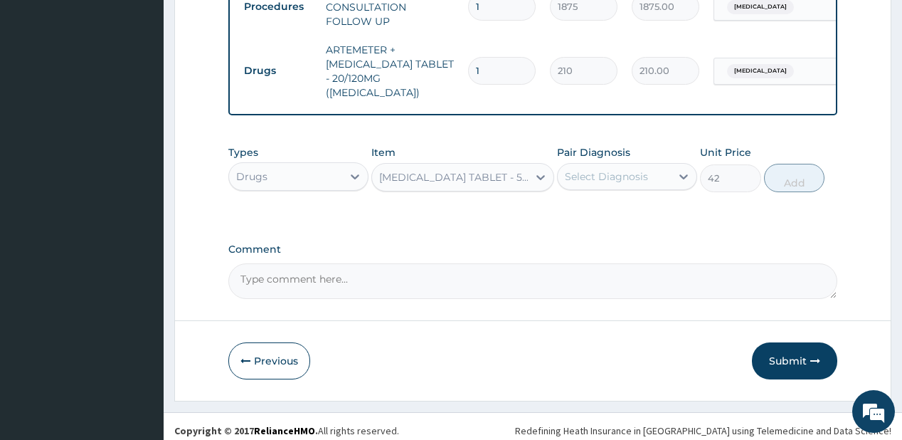
click at [600, 171] on div "Select Diagnosis" at bounding box center [606, 176] width 83 height 14
click at [608, 211] on div "[MEDICAL_DATA]" at bounding box center [627, 212] width 140 height 29
checkbox input "true"
click at [785, 164] on button "Add" at bounding box center [794, 178] width 61 height 28
type input "0"
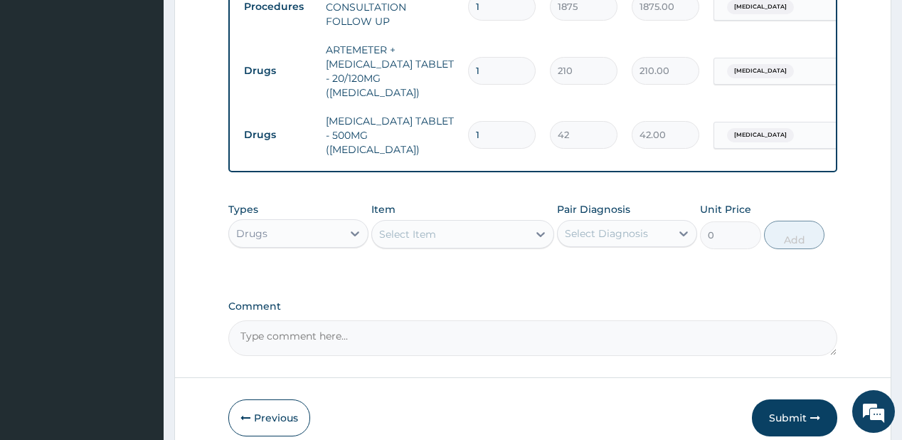
type input "18"
type input "756.00"
type input "18"
click at [499, 65] on input "1" at bounding box center [502, 71] width 68 height 28
type input "0.00"
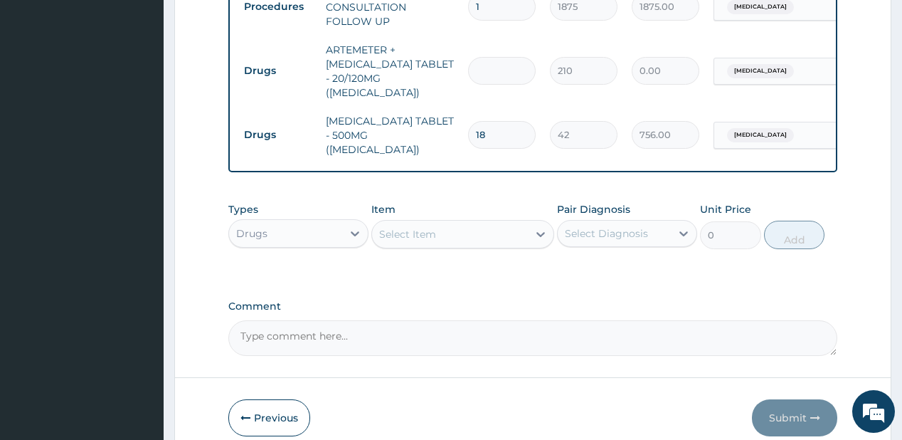
type input "2"
type input "420.00"
type input "24"
type input "5040.00"
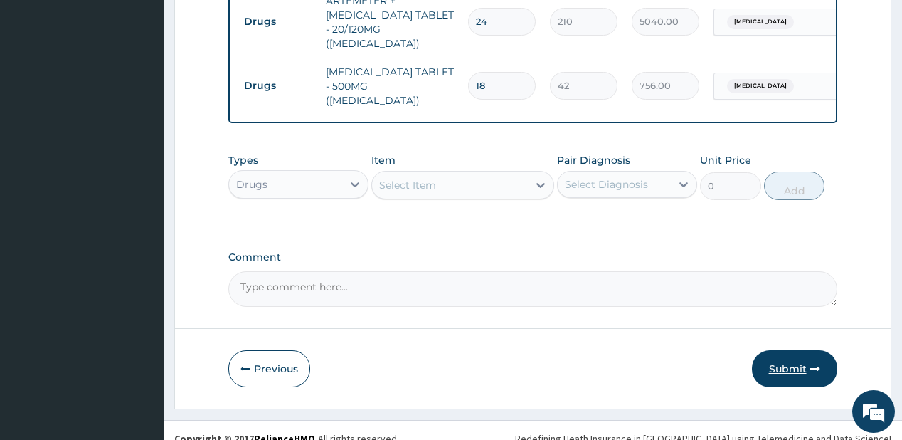
type input "24"
click at [792, 350] on button "Submit" at bounding box center [794, 368] width 85 height 37
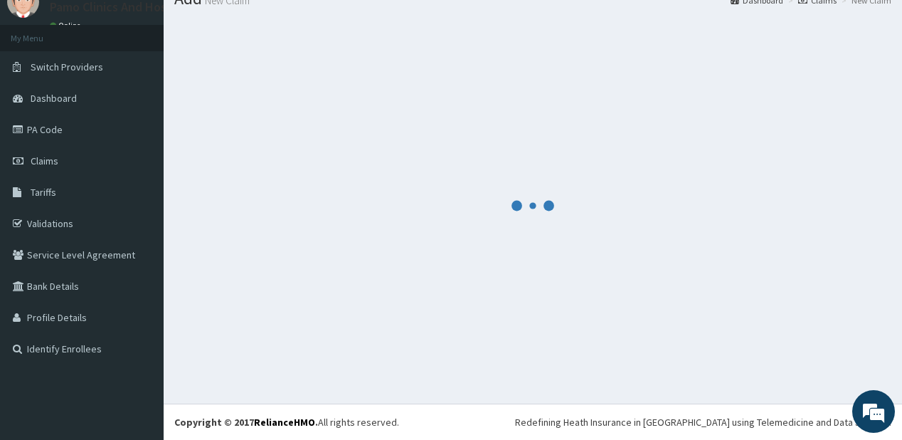
scroll to position [56, 0]
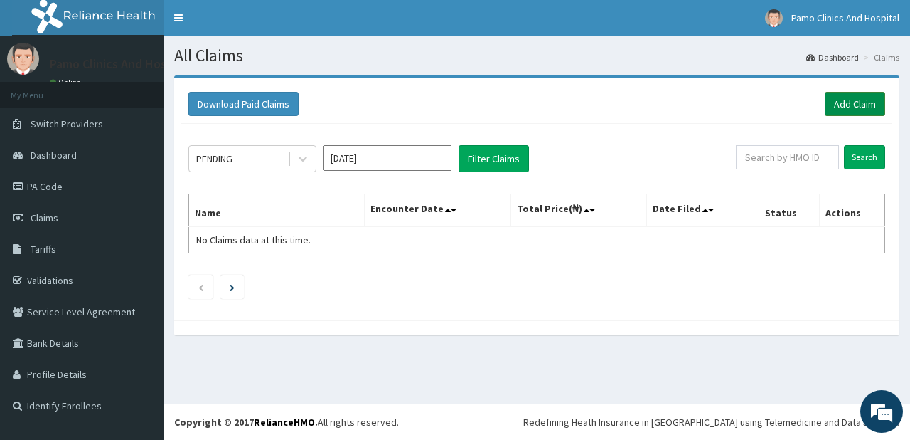
click at [860, 100] on link "Add Claim" at bounding box center [855, 104] width 60 height 24
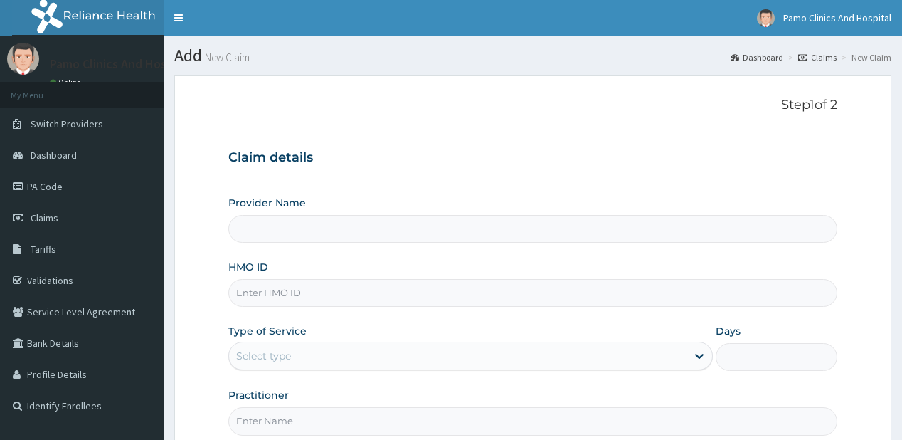
type input "Pamo Clinics And Hospital"
click at [275, 292] on input "HMO ID" at bounding box center [532, 293] width 608 height 28
paste input "SZX/10197/A"
click at [252, 289] on input "SZX/10197/A" at bounding box center [532, 293] width 608 height 28
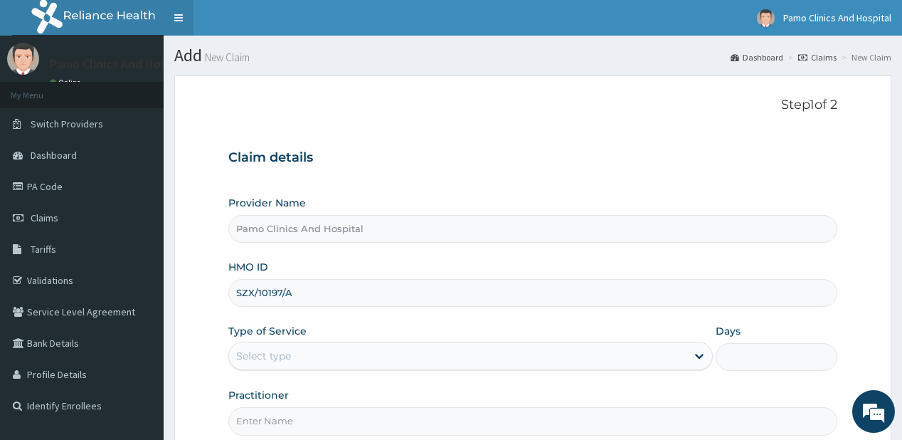
type input "SZX/10197/A"
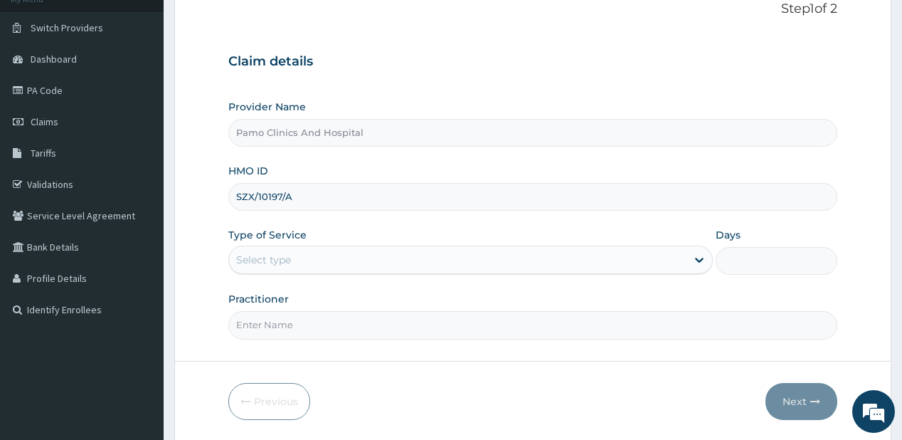
scroll to position [142, 0]
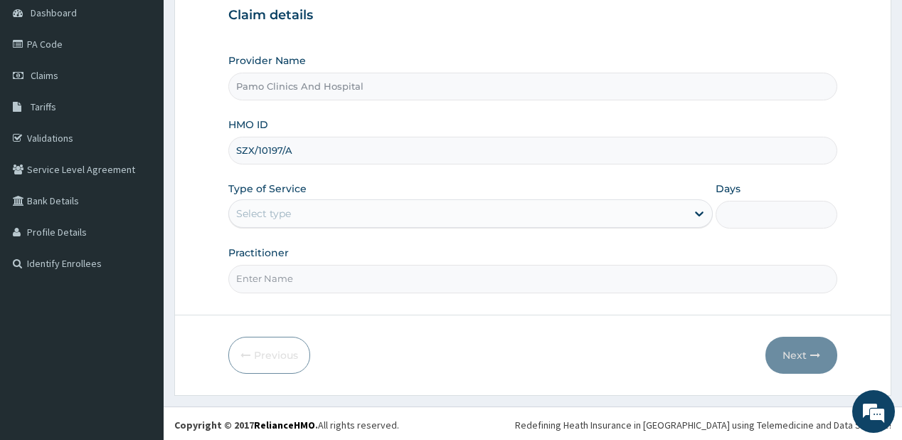
click at [257, 215] on div "Select type" at bounding box center [263, 213] width 55 height 14
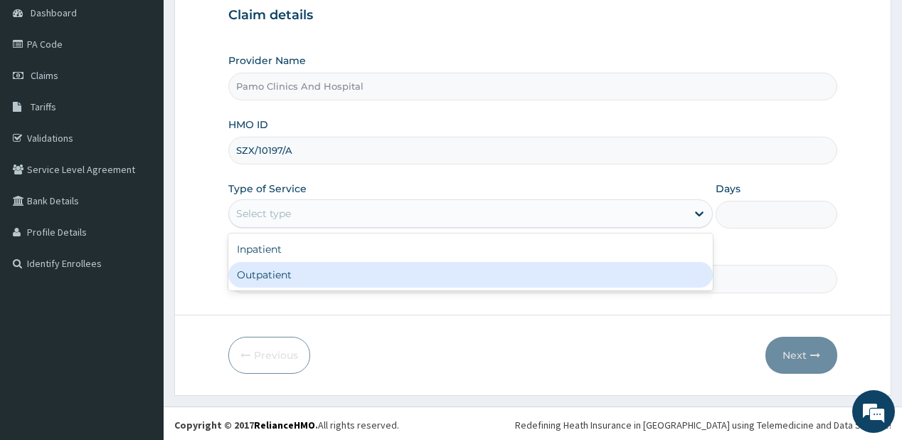
click at [266, 273] on div "Outpatient" at bounding box center [470, 275] width 484 height 26
type input "1"
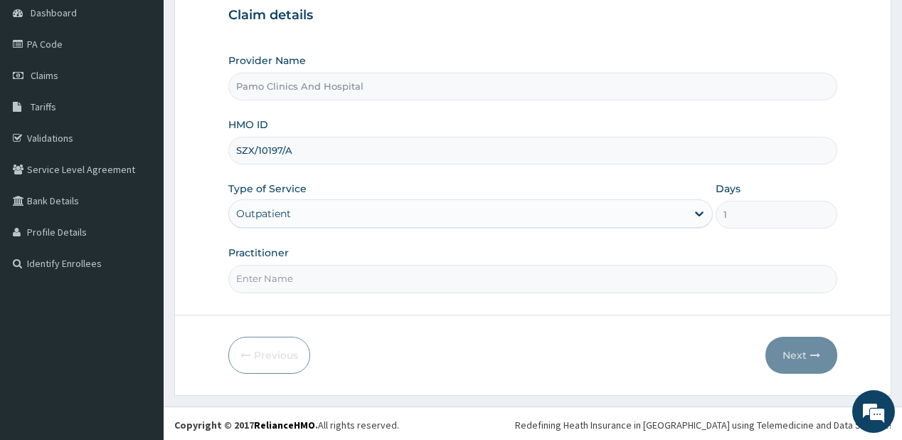
click at [266, 278] on input "Practitioner" at bounding box center [532, 279] width 608 height 28
type input "[PERSON_NAME]"
click at [789, 358] on button "Next" at bounding box center [801, 354] width 72 height 37
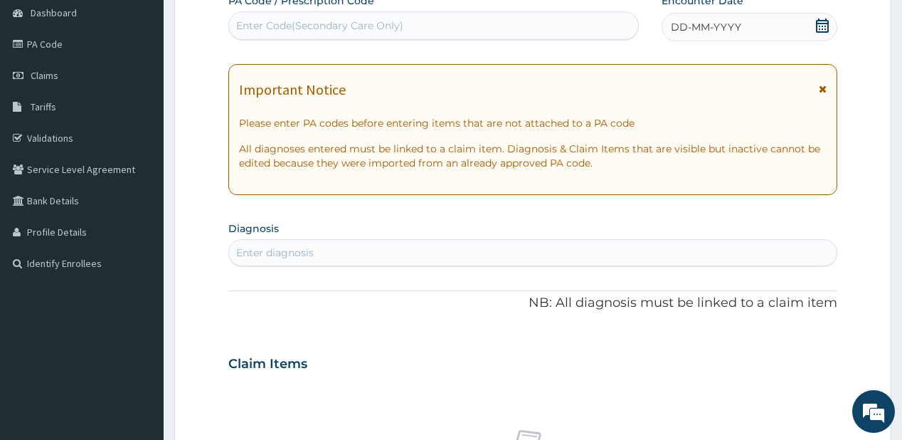
click at [273, 27] on div "Enter Code(Secondary Care Only)" at bounding box center [319, 25] width 167 height 14
paste input "PA/7DA929"
type input "PA/7DA929"
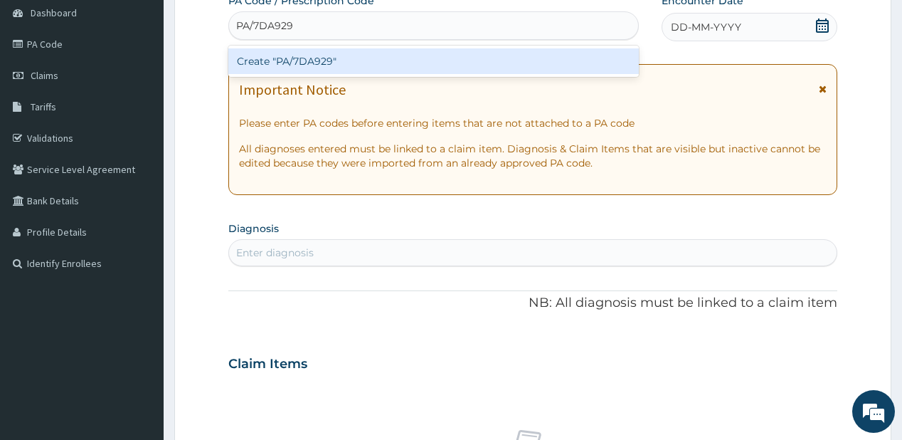
click at [265, 65] on div "Create "PA/7DA929"" at bounding box center [433, 61] width 410 height 26
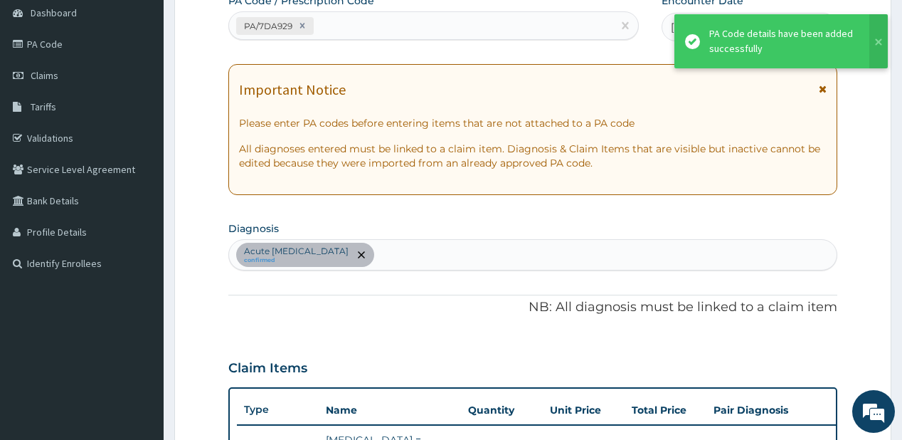
scroll to position [427, 0]
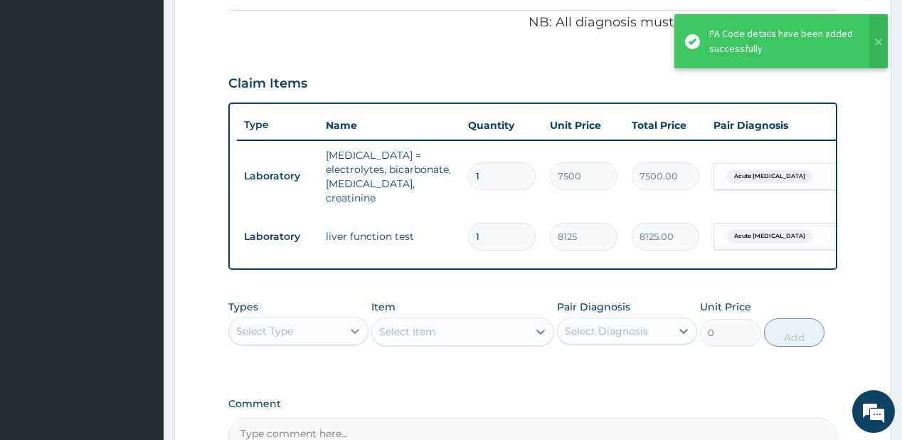
click at [351, 326] on icon at bounding box center [355, 331] width 14 height 14
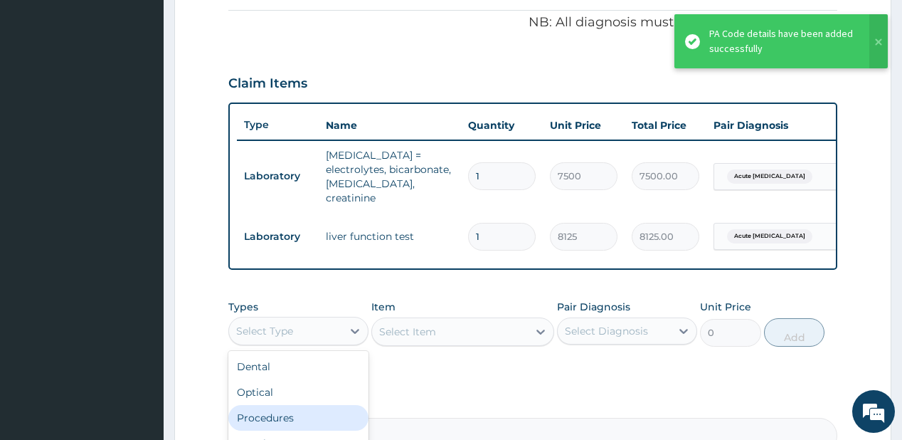
click at [286, 408] on div "Procedures" at bounding box center [298, 418] width 140 height 26
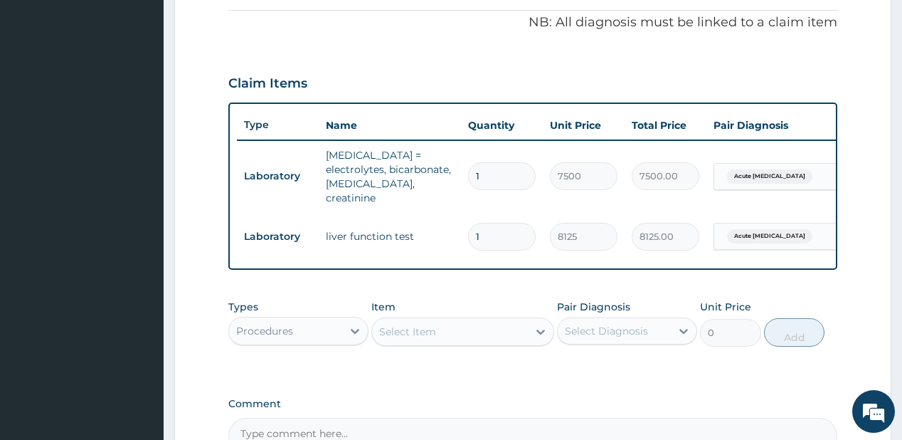
click at [474, 320] on div "Select Item" at bounding box center [450, 331] width 156 height 23
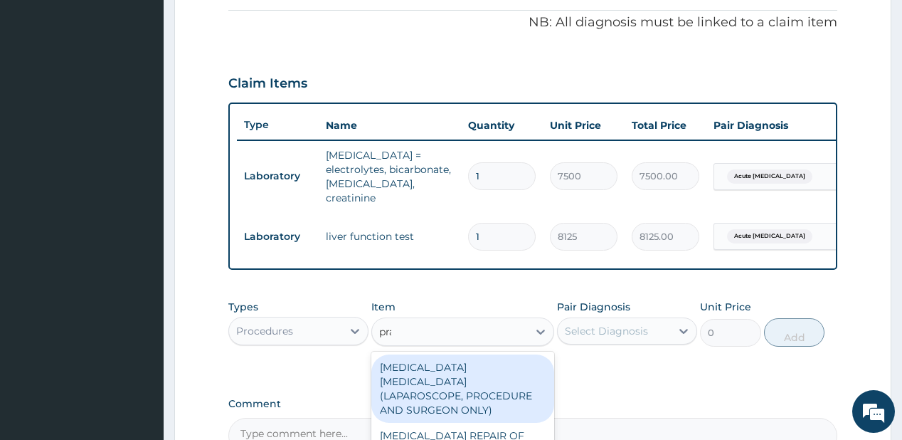
type input "prac"
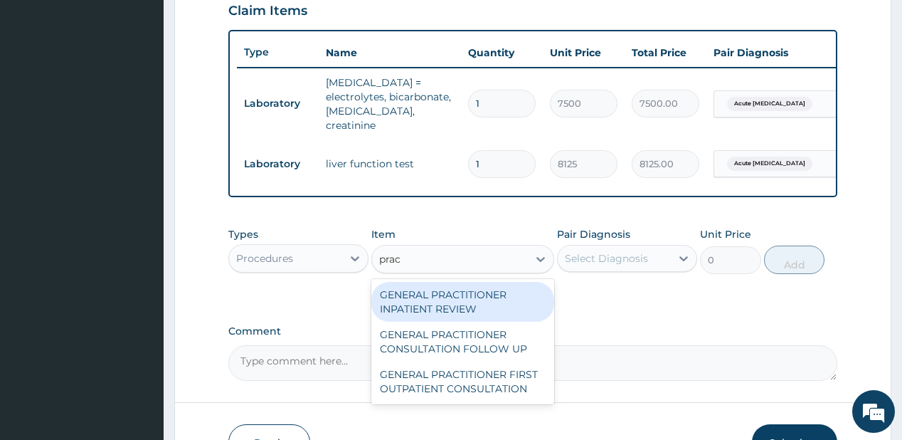
scroll to position [541, 0]
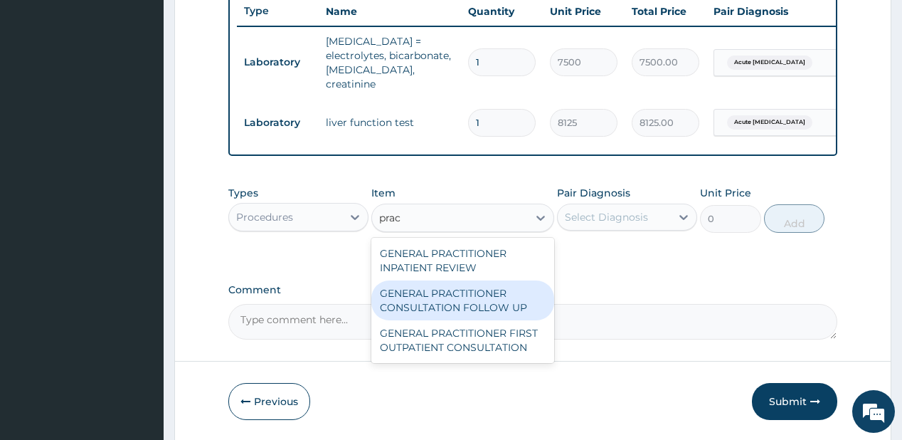
click at [420, 292] on div "GENERAL PRACTITIONER CONSULTATION FOLLOW UP" at bounding box center [462, 300] width 183 height 40
type input "1875"
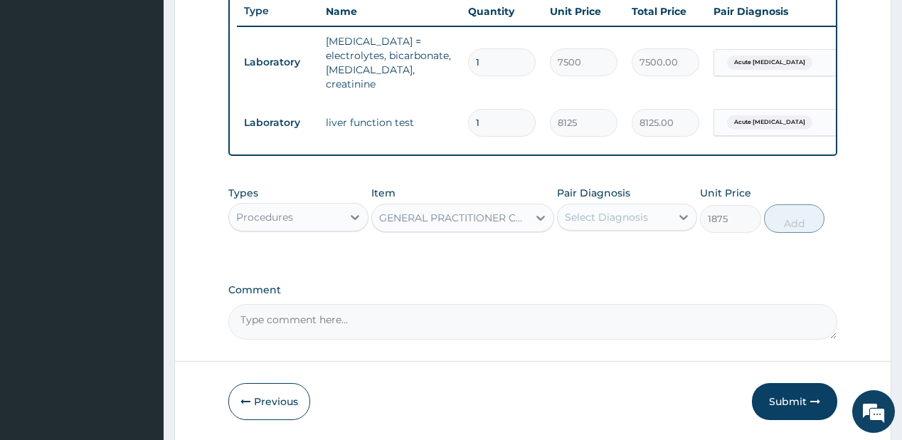
click at [607, 210] on div "Select Diagnosis" at bounding box center [606, 217] width 83 height 14
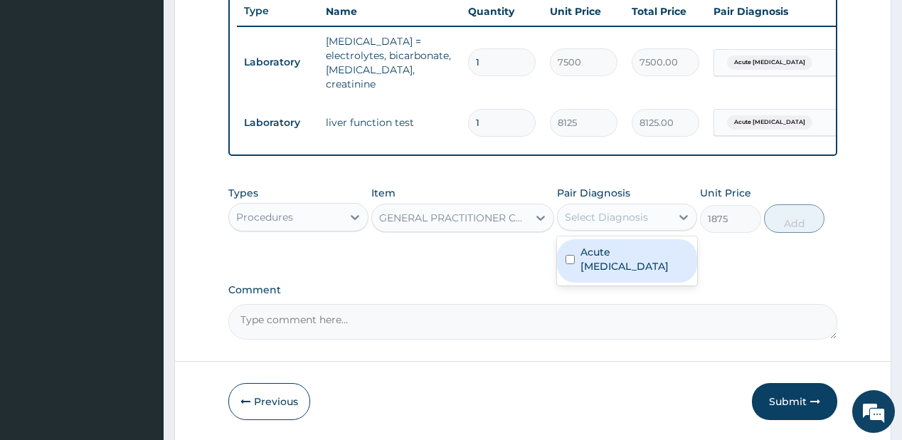
click at [606, 245] on label "Acute [MEDICAL_DATA]" at bounding box center [634, 259] width 108 height 28
checkbox input "true"
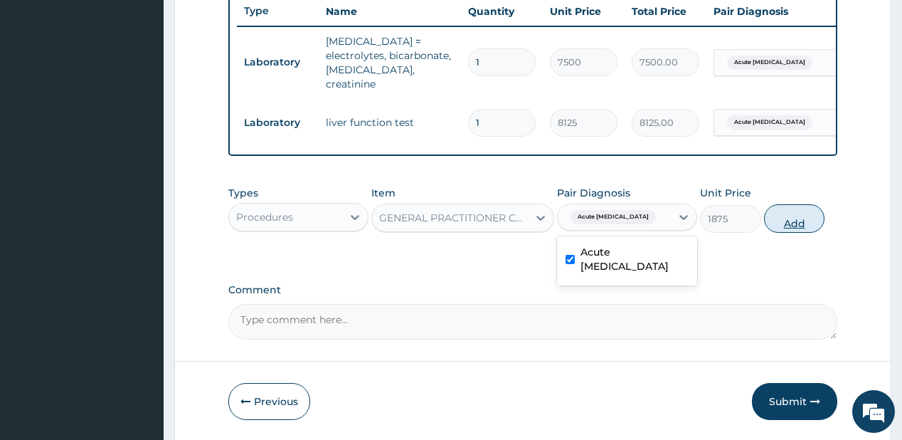
click at [786, 207] on button "Add" at bounding box center [794, 218] width 61 height 28
type input "0"
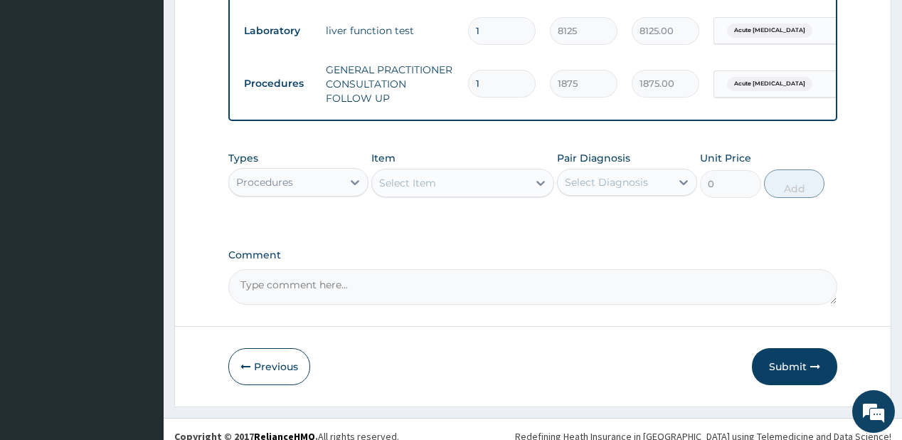
scroll to position [638, 0]
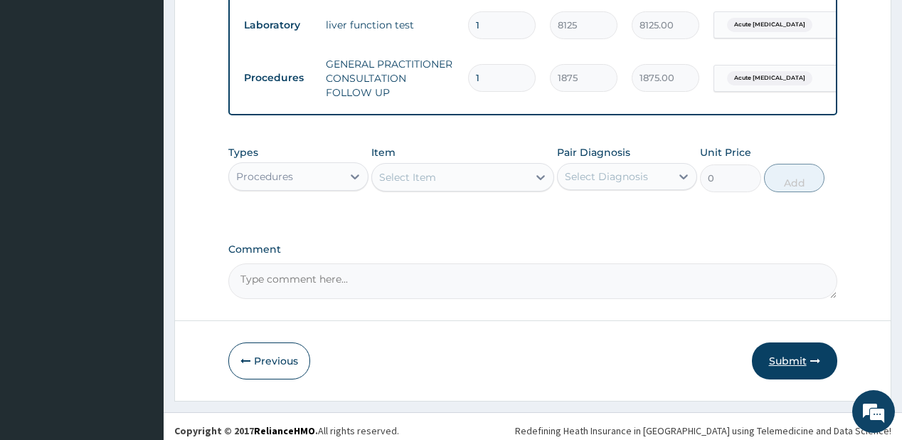
click at [780, 346] on button "Submit" at bounding box center [794, 360] width 85 height 37
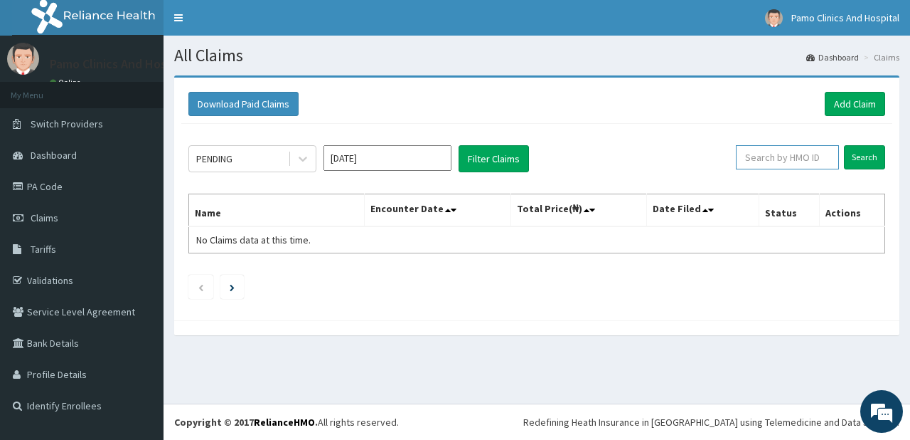
click at [765, 161] on input "text" at bounding box center [787, 157] width 103 height 24
paste input "SZX/10197/A"
type input "SZX/10197/A"
click at [862, 154] on input "Search" at bounding box center [864, 157] width 41 height 24
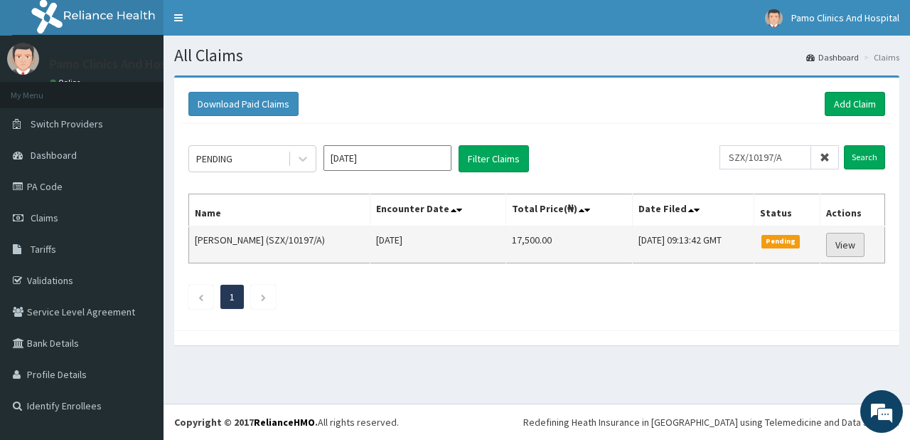
click at [853, 248] on link "View" at bounding box center [845, 245] width 38 height 24
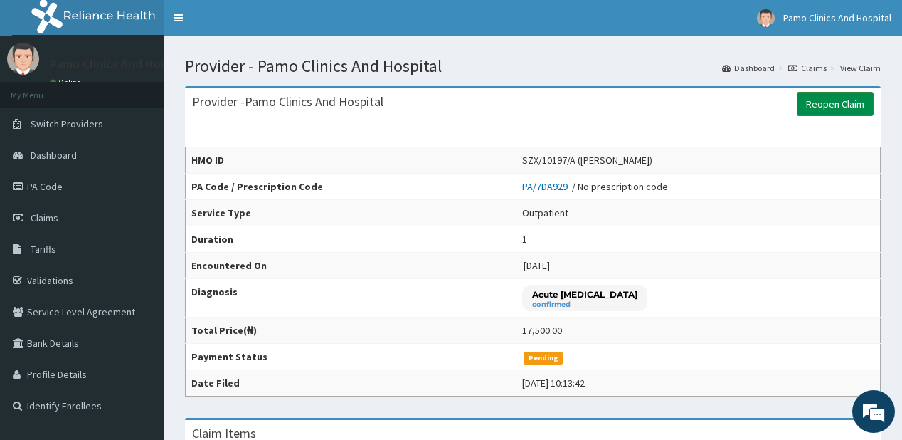
click at [814, 105] on link "Reopen Claim" at bounding box center [835, 104] width 77 height 24
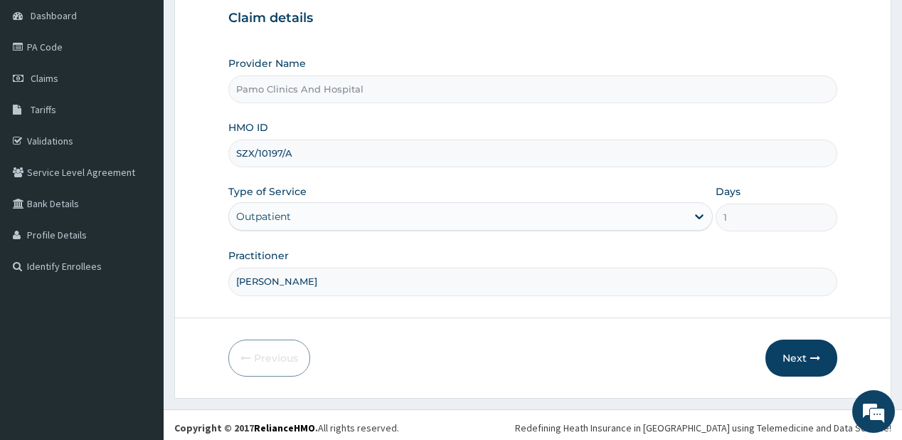
scroll to position [142, 0]
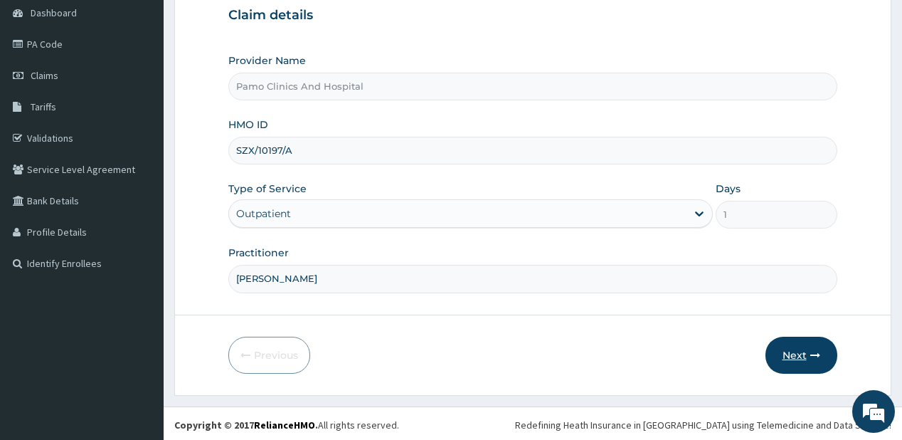
click at [794, 351] on button "Next" at bounding box center [801, 354] width 72 height 37
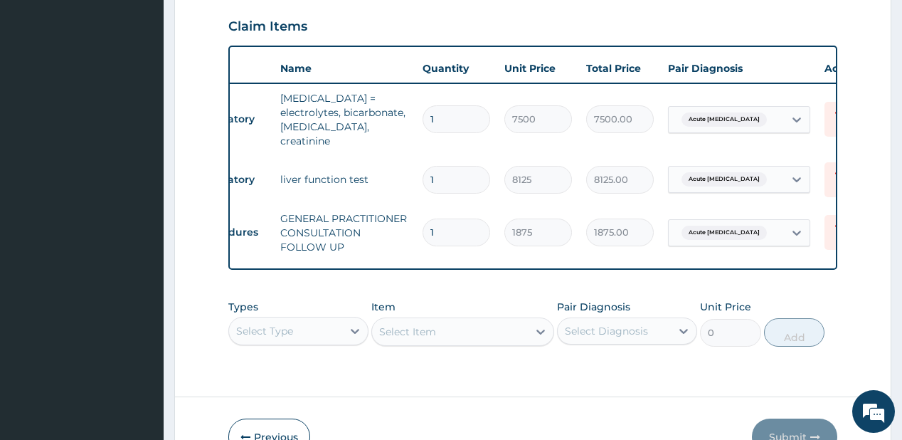
scroll to position [0, 68]
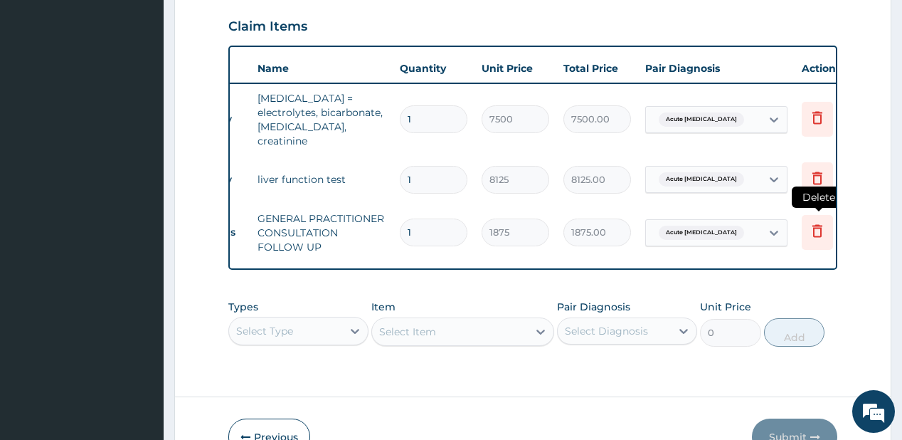
click at [816, 225] on icon at bounding box center [817, 231] width 10 height 13
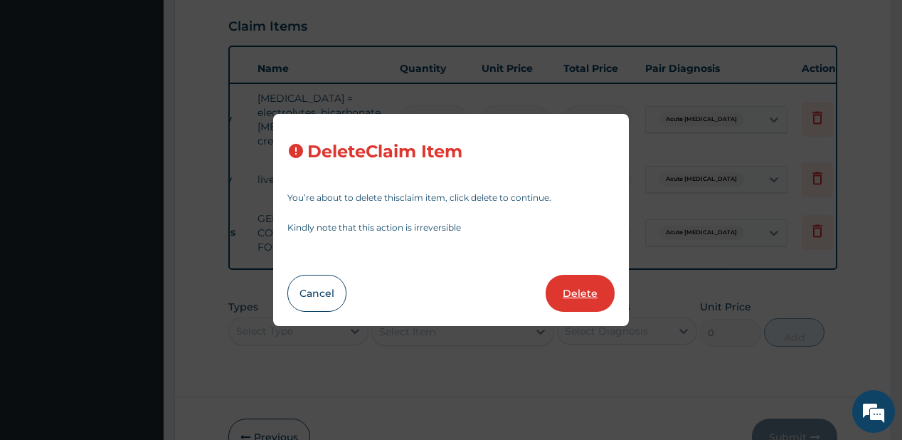
click at [586, 281] on button "Delete" at bounding box center [580, 293] width 69 height 37
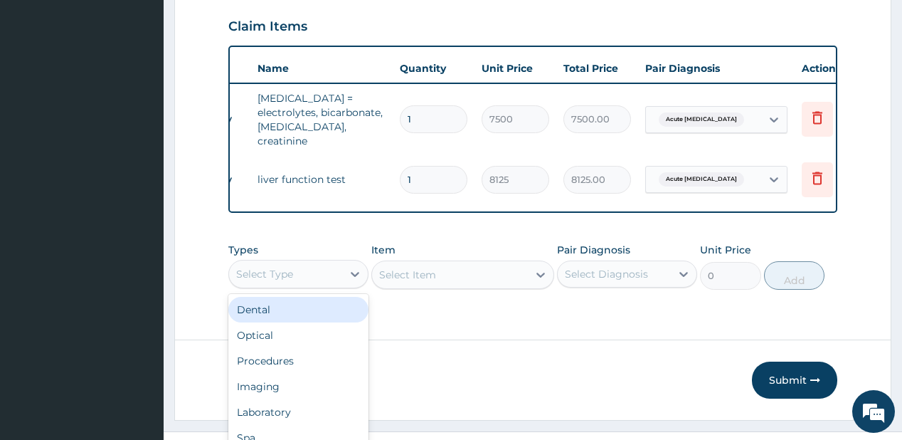
drag, startPoint x: 263, startPoint y: 271, endPoint x: 269, endPoint y: 302, distance: 31.1
click at [264, 270] on div "option Dental focused, 1 of 10. 10 results available. Use Up and Down to choose…" at bounding box center [298, 274] width 140 height 28
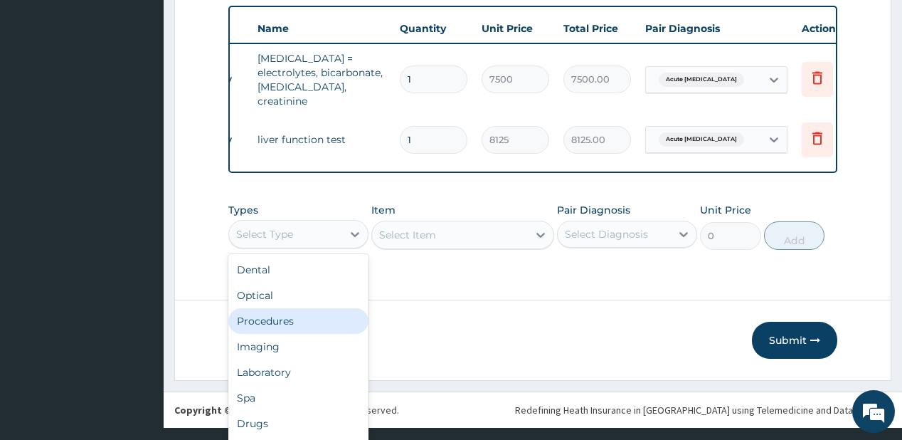
click at [282, 308] on div "Procedures" at bounding box center [298, 321] width 140 height 26
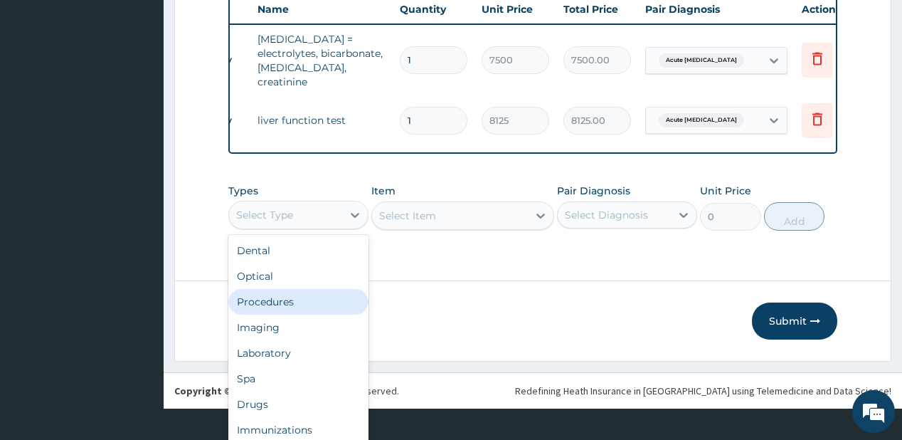
scroll to position [0, 0]
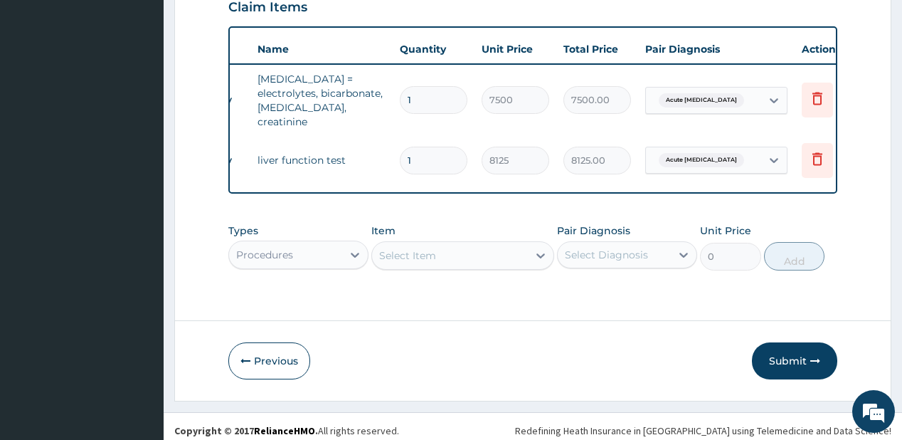
drag, startPoint x: 454, startPoint y: 250, endPoint x: 470, endPoint y: 247, distance: 16.7
click at [454, 249] on div "Select Item" at bounding box center [450, 255] width 156 height 23
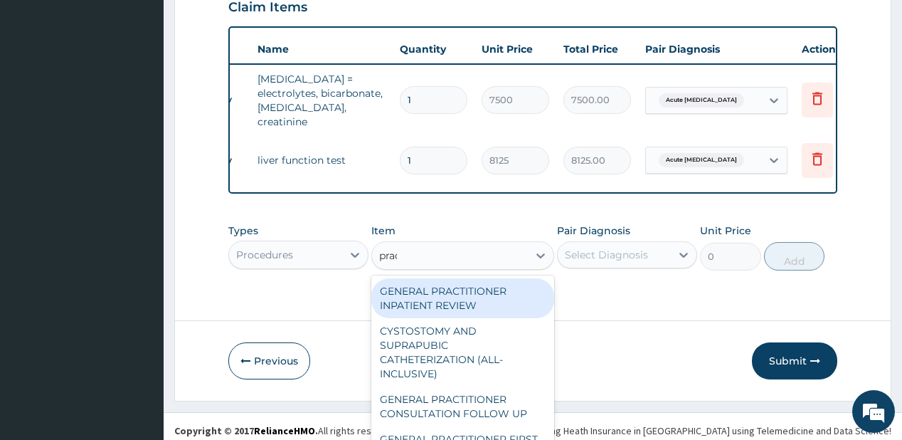
type input "pract"
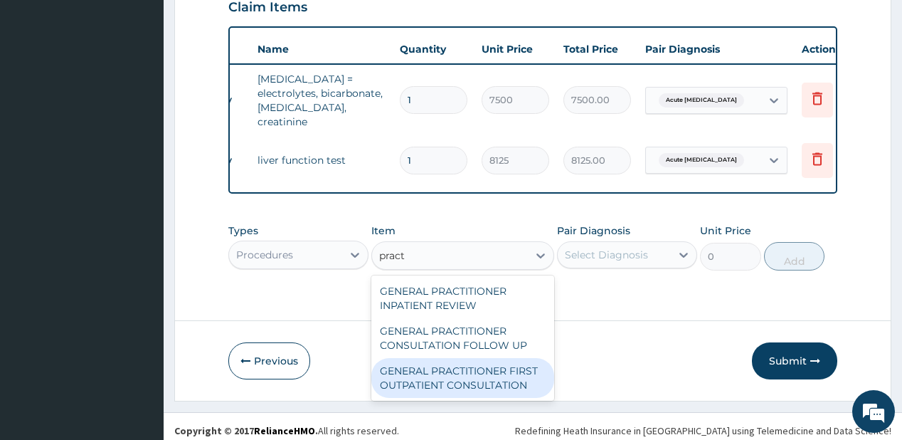
drag, startPoint x: 454, startPoint y: 361, endPoint x: 509, endPoint y: 344, distance: 58.3
click at [465, 361] on div "GENERAL PRACTITIONER FIRST OUTPATIENT CONSULTATION" at bounding box center [462, 378] width 183 height 40
type input "3750"
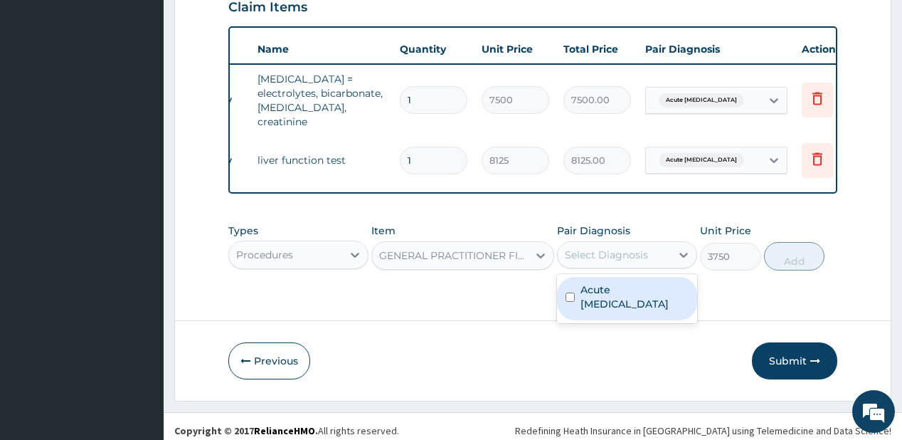
click at [625, 248] on div "Select Diagnosis" at bounding box center [606, 255] width 83 height 14
click at [617, 282] on label "Acute [MEDICAL_DATA]" at bounding box center [634, 296] width 108 height 28
checkbox input "true"
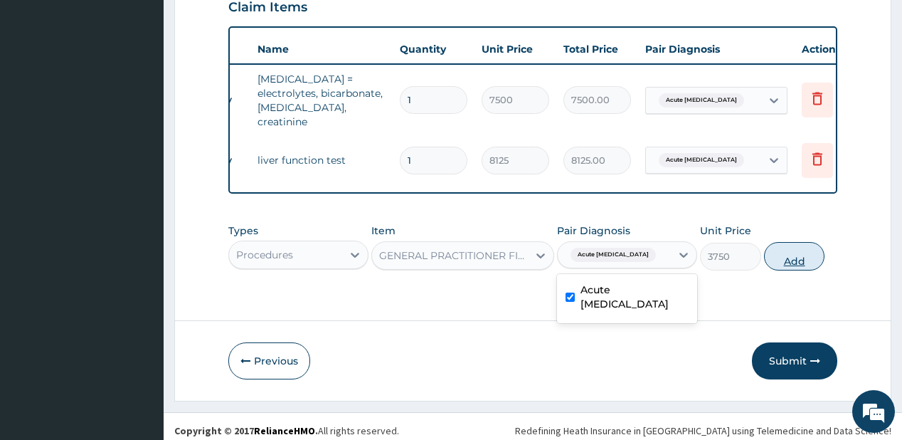
click at [790, 252] on button "Add" at bounding box center [794, 256] width 61 height 28
type input "0"
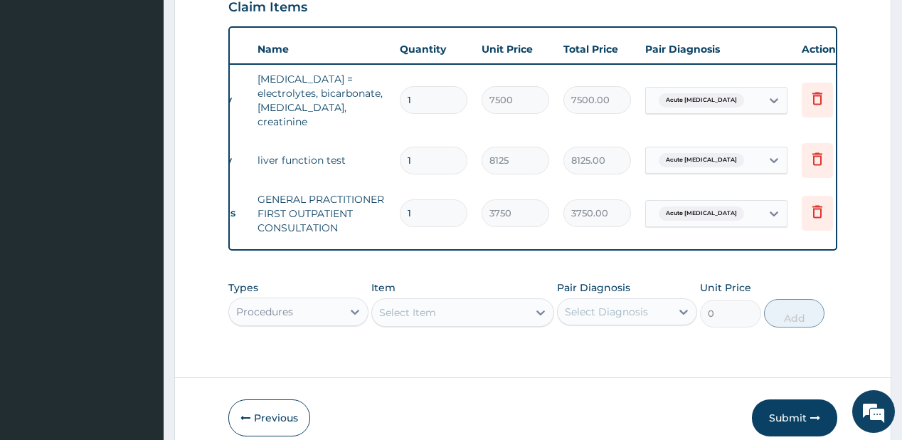
click at [430, 309] on div "Select Item" at bounding box center [462, 312] width 183 height 28
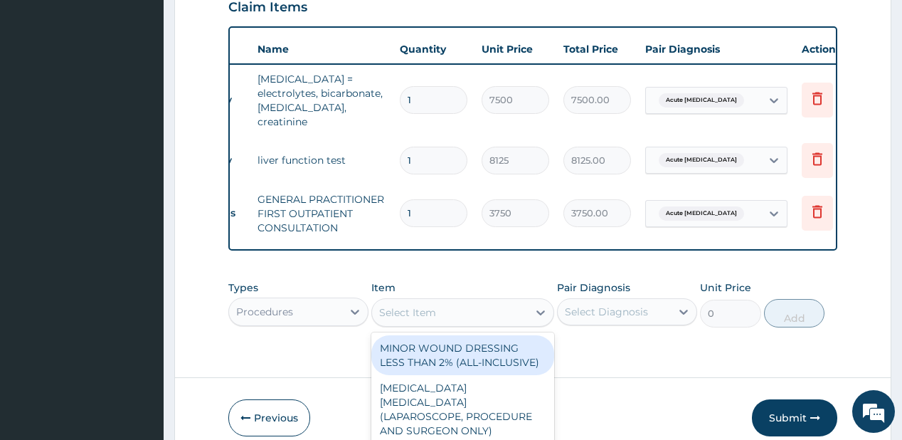
scroll to position [41, 0]
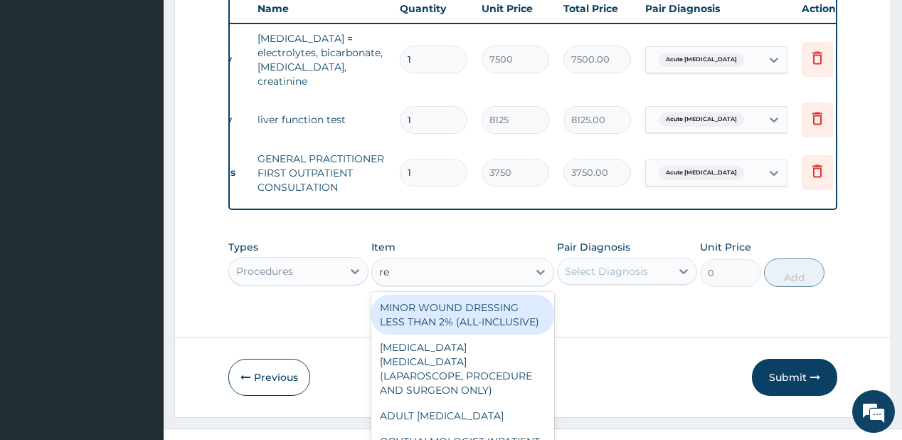
type input "reg"
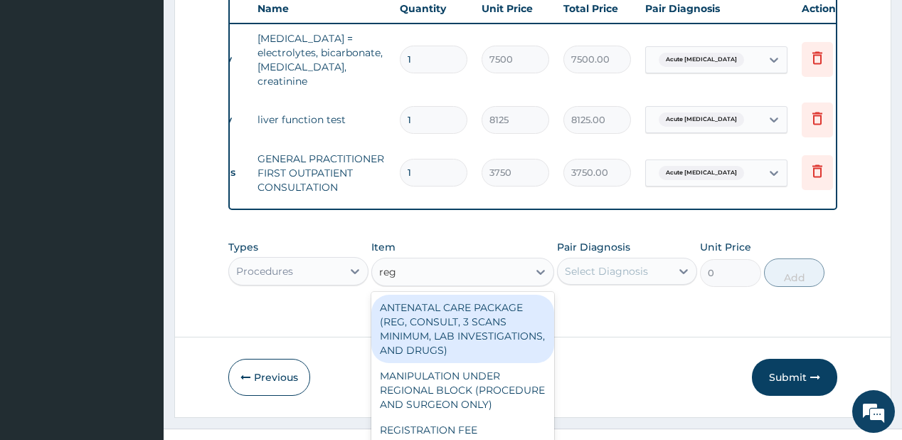
scroll to position [0, 0]
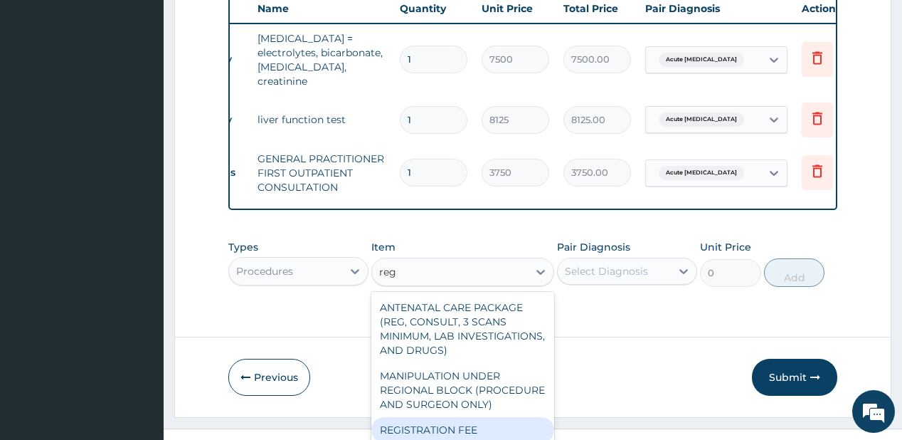
drag, startPoint x: 401, startPoint y: 416, endPoint x: 442, endPoint y: 380, distance: 54.9
click at [405, 417] on div "REGISTRATION FEE" at bounding box center [462, 430] width 183 height 26
type input "2500"
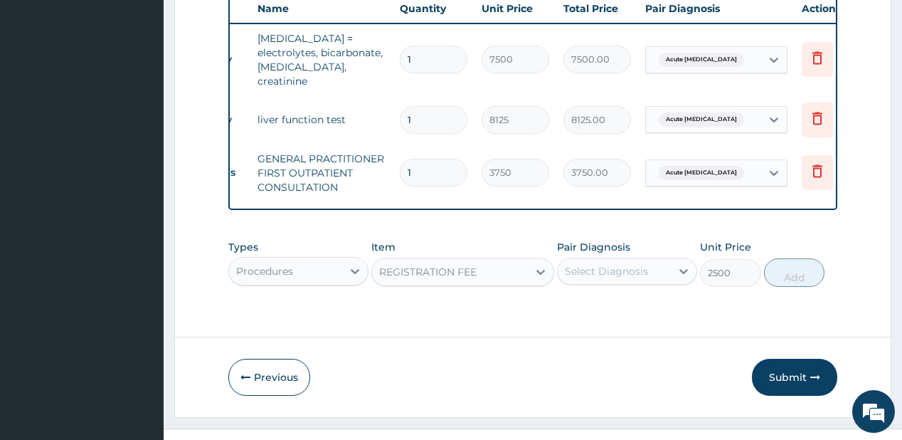
click at [639, 270] on div "Select Diagnosis" at bounding box center [614, 271] width 113 height 23
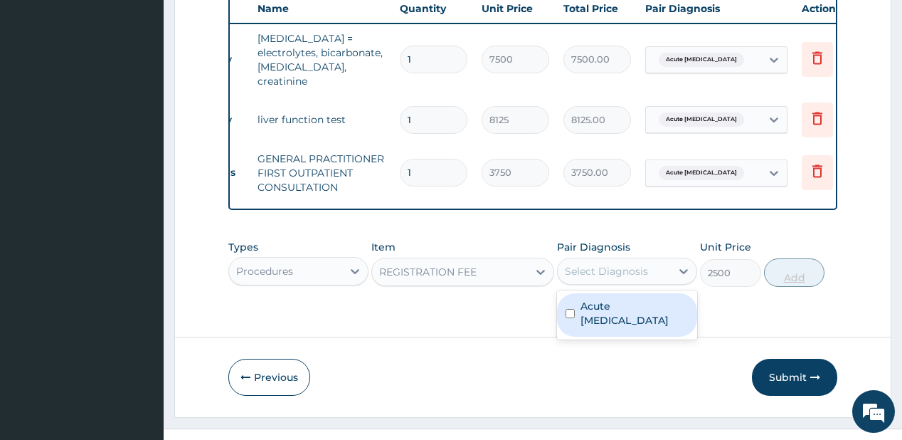
drag, startPoint x: 619, startPoint y: 299, endPoint x: 801, endPoint y: 265, distance: 184.4
click at [622, 299] on label "Acute nephropathy" at bounding box center [634, 313] width 108 height 28
checkbox input "true"
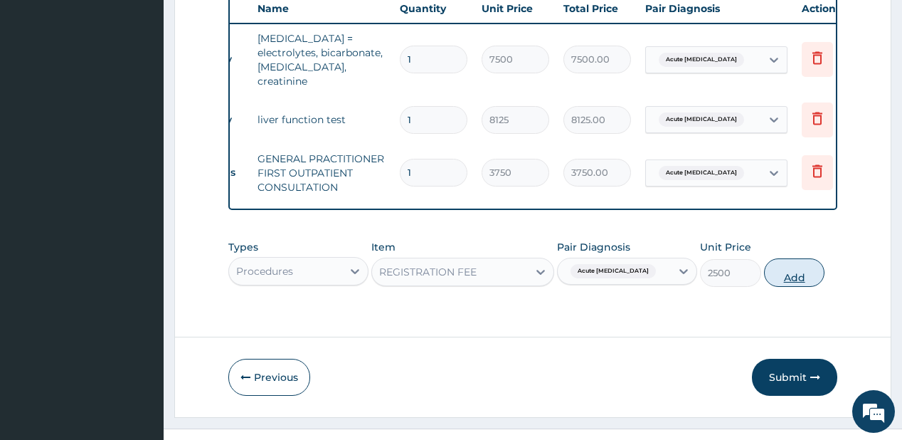
click at [802, 265] on button "Add" at bounding box center [794, 272] width 61 height 28
type input "0"
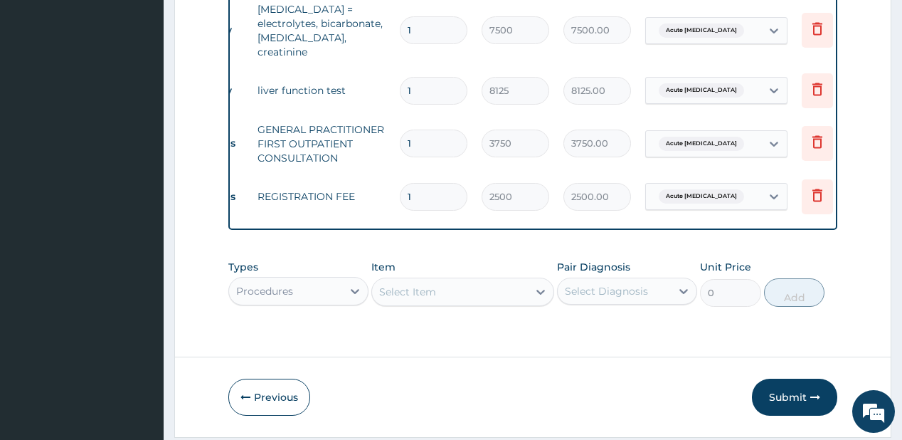
scroll to position [609, 0]
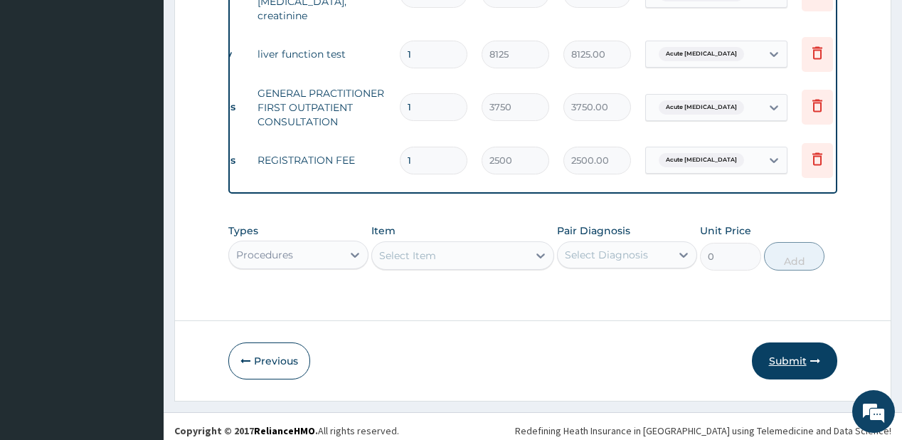
click at [779, 350] on button "Submit" at bounding box center [794, 360] width 85 height 37
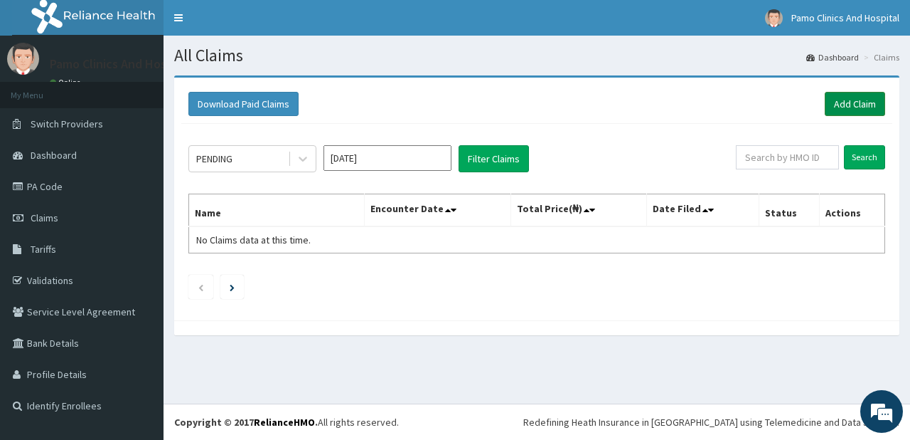
click at [842, 105] on link "Add Claim" at bounding box center [855, 104] width 60 height 24
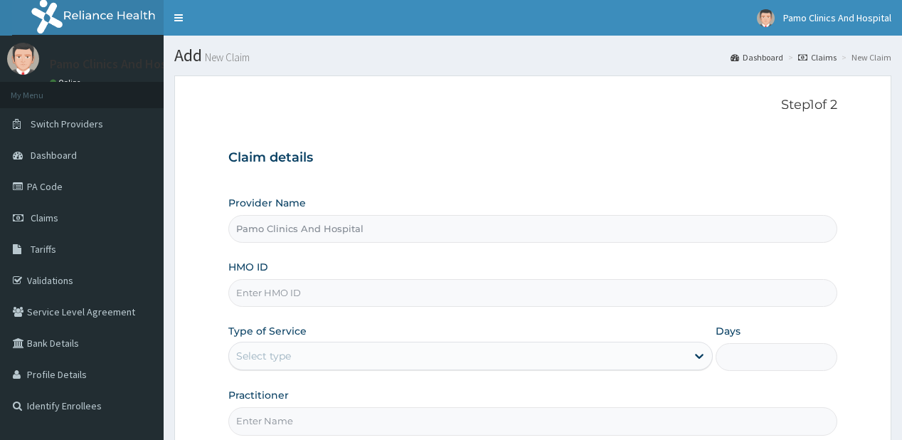
type input "Pamo Clinics And Hospital"
click at [271, 295] on input "HMO ID" at bounding box center [532, 293] width 608 height 28
paste input "EIA/10126/A"
click at [255, 286] on input "EIA/10126/A" at bounding box center [532, 293] width 608 height 28
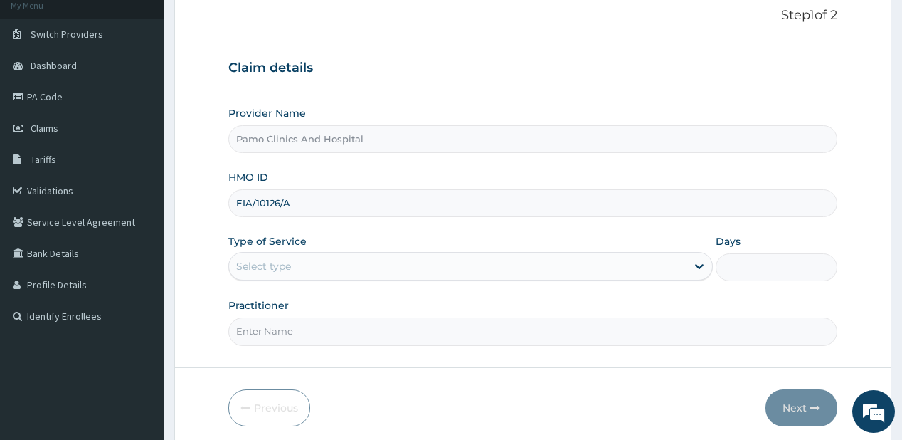
scroll to position [142, 0]
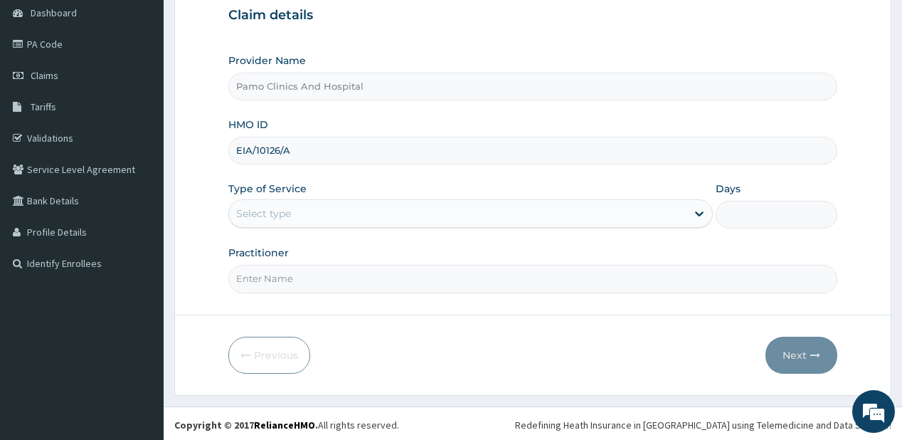
type input "EIA/10126/A"
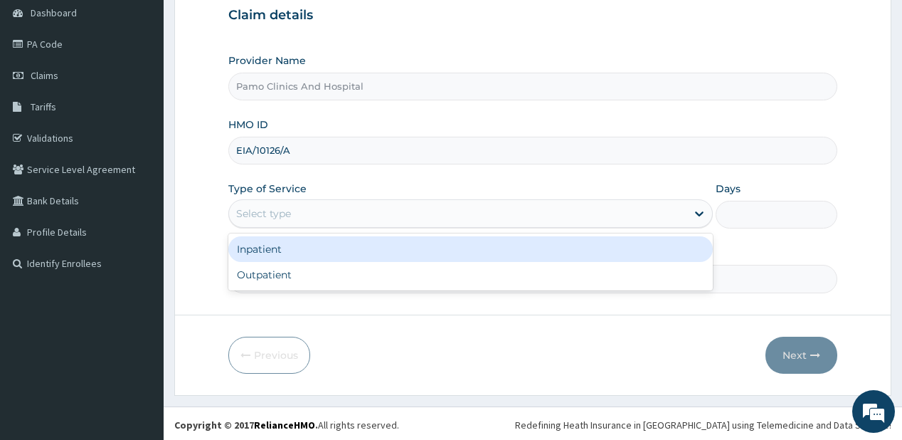
click at [283, 209] on div "Select type" at bounding box center [263, 213] width 55 height 14
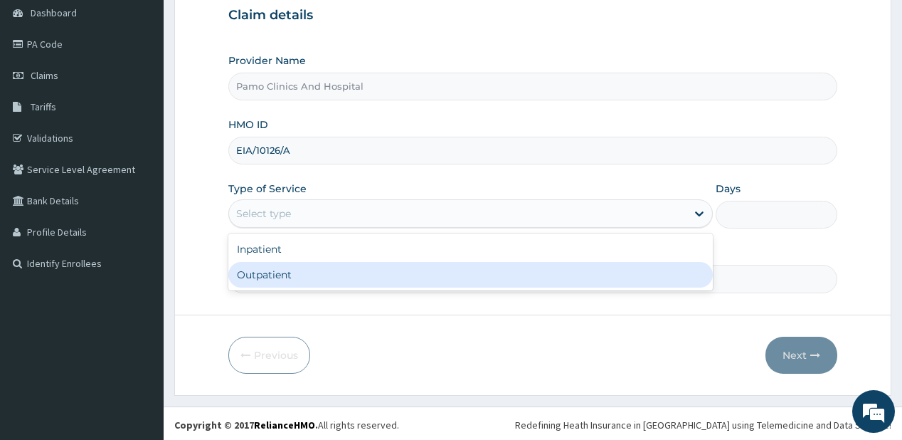
click at [262, 267] on div "Outpatient" at bounding box center [470, 275] width 484 height 26
type input "1"
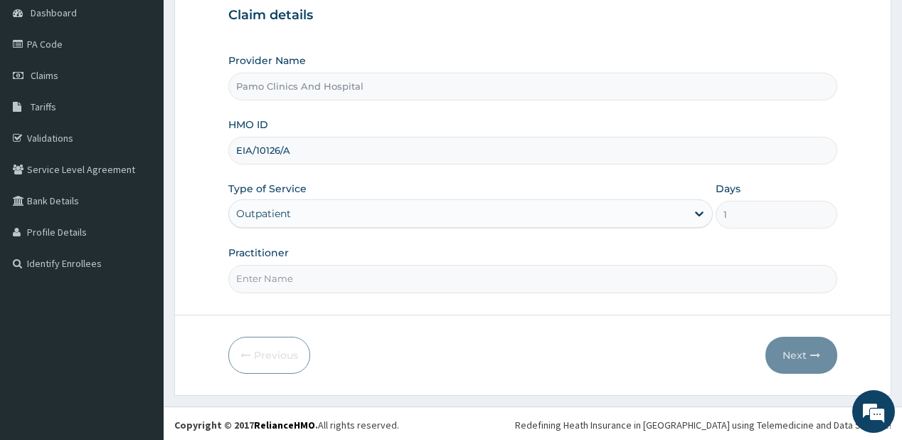
click at [267, 276] on input "Practitioner" at bounding box center [532, 279] width 608 height 28
type input "DR CYNTHIA AMAEFULE"
click at [813, 350] on icon "button" at bounding box center [815, 355] width 10 height 10
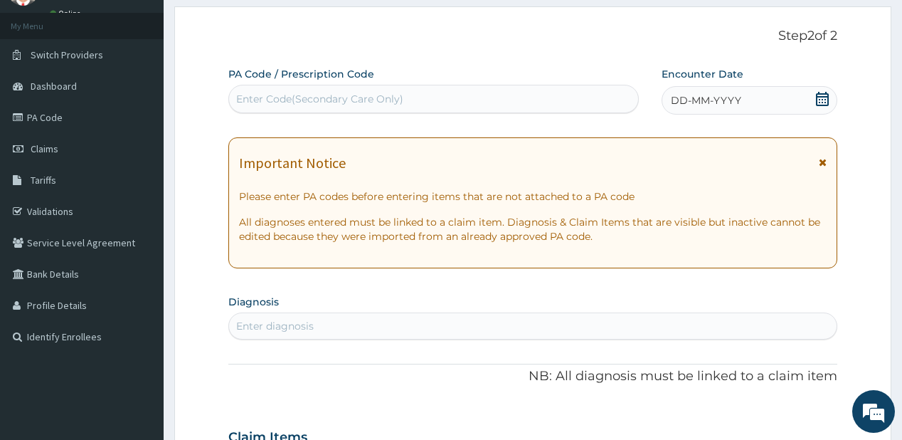
scroll to position [0, 0]
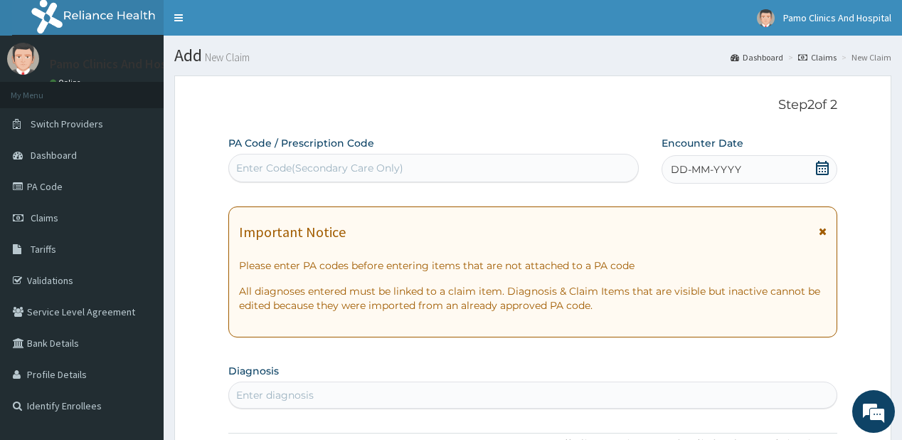
click at [334, 164] on div "Enter Code(Secondary Care Only)" at bounding box center [319, 168] width 167 height 14
paste input "PA/E69ABB"
type input "PA/E69ABB"
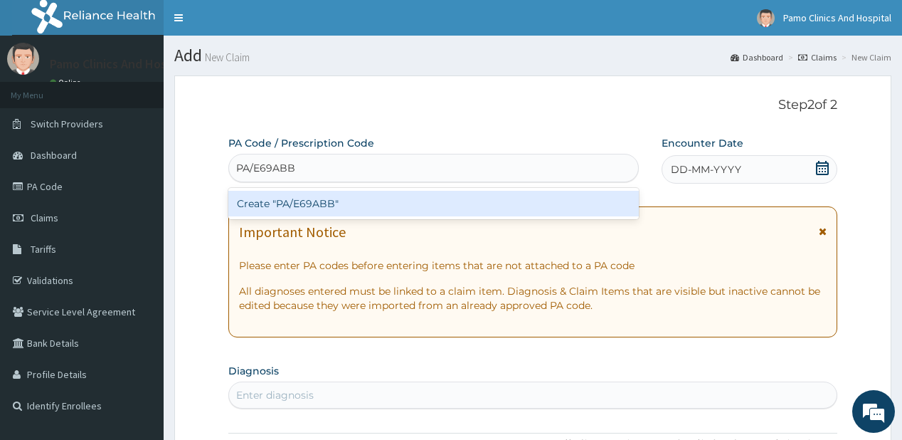
click at [270, 204] on div "Create "PA/E69ABB"" at bounding box center [433, 204] width 410 height 26
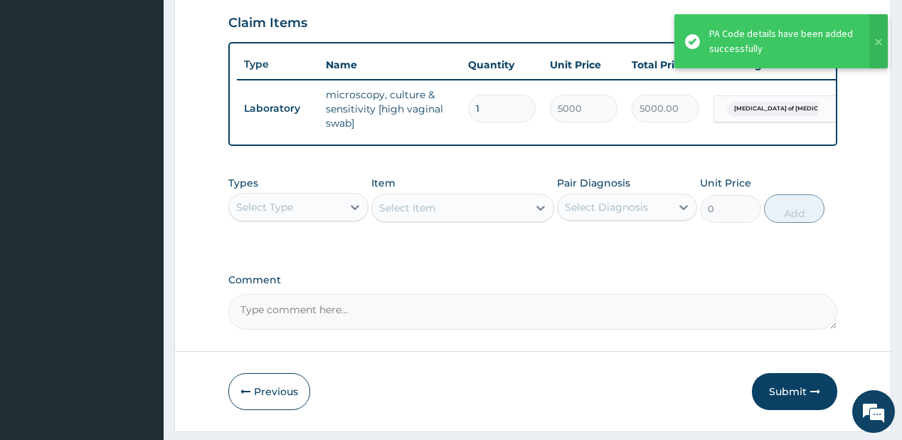
scroll to position [488, 0]
click at [324, 211] on div "Select Type" at bounding box center [285, 206] width 113 height 23
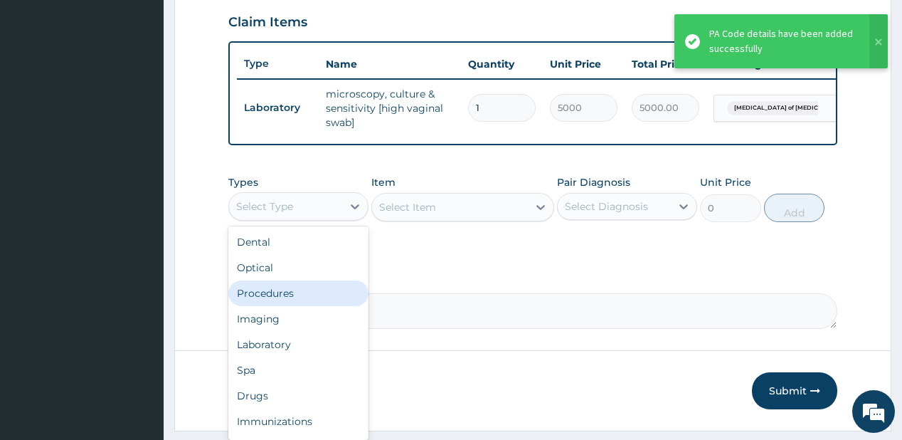
click at [298, 299] on div "Procedures" at bounding box center [298, 293] width 140 height 26
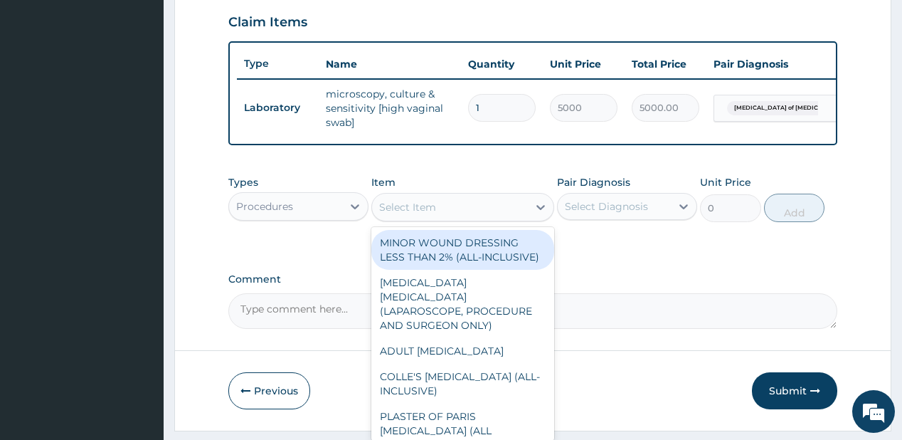
click at [451, 221] on div "Select Item" at bounding box center [462, 207] width 183 height 28
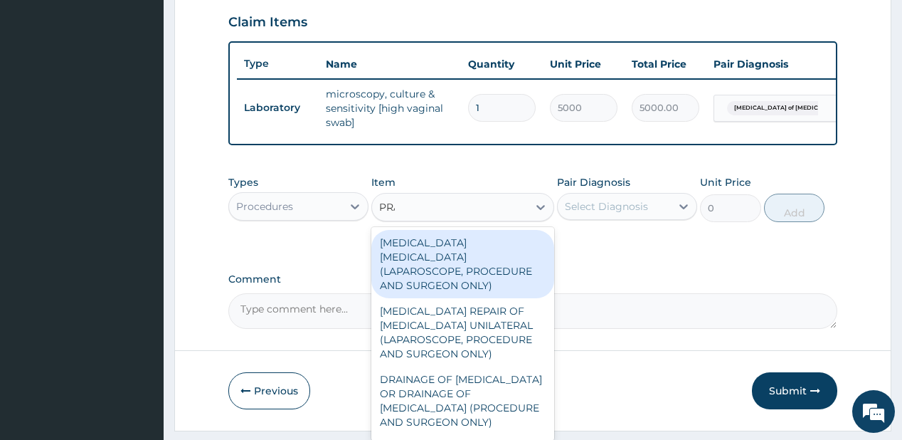
type input "PRAC"
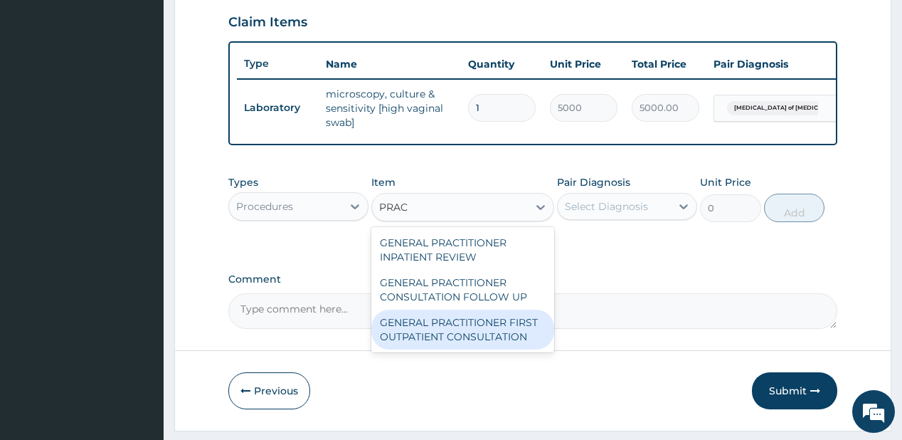
drag, startPoint x: 462, startPoint y: 346, endPoint x: 505, endPoint y: 307, distance: 58.4
click at [462, 344] on div "GENERAL PRACTITIONER FIRST OUTPATIENT CONSULTATION" at bounding box center [462, 329] width 183 height 40
type input "3750"
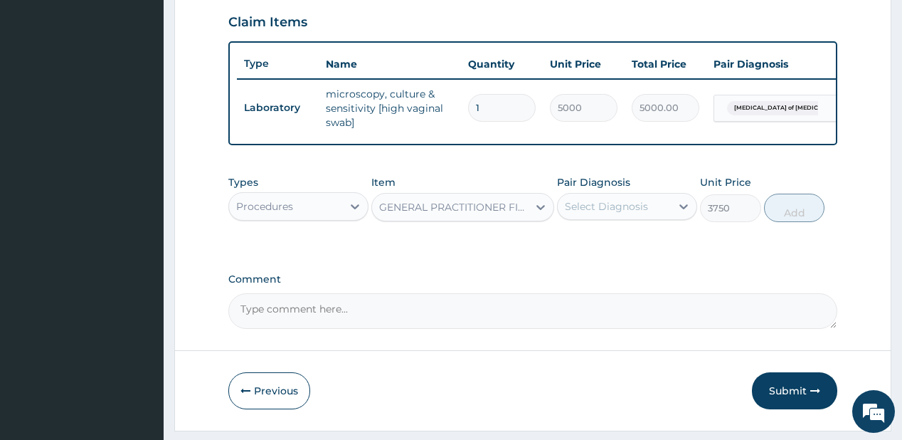
click at [597, 213] on div "Select Diagnosis" at bounding box center [606, 206] width 83 height 14
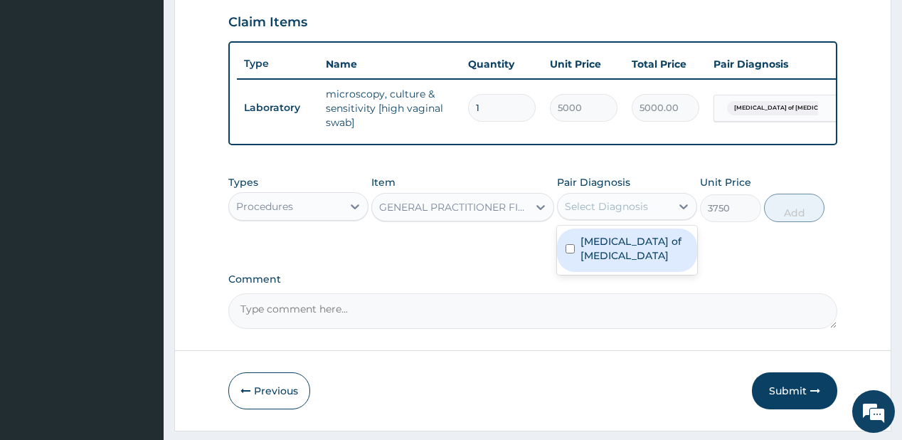
drag, startPoint x: 612, startPoint y: 259, endPoint x: 720, endPoint y: 228, distance: 113.2
click at [612, 259] on div "Candidiasis of vulva" at bounding box center [627, 249] width 140 height 43
checkbox input "true"
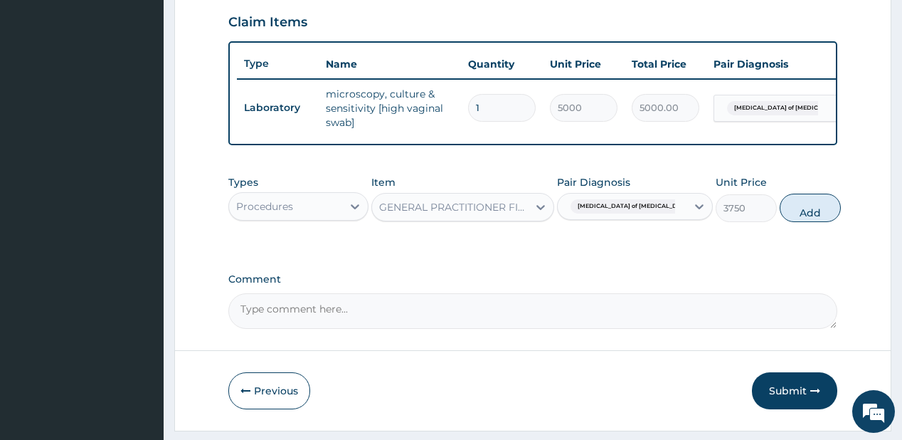
drag, startPoint x: 795, startPoint y: 218, endPoint x: 410, endPoint y: 81, distance: 408.3
click at [793, 218] on button "Add" at bounding box center [809, 207] width 61 height 28
type input "0"
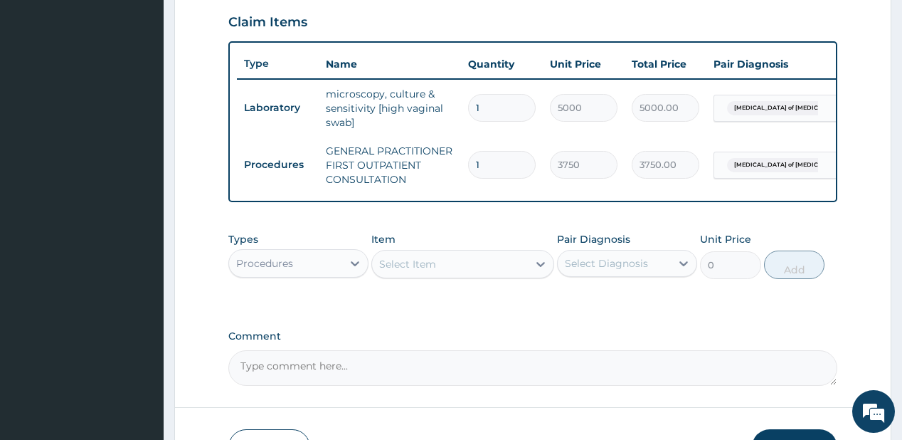
type input "2"
type input "7500.00"
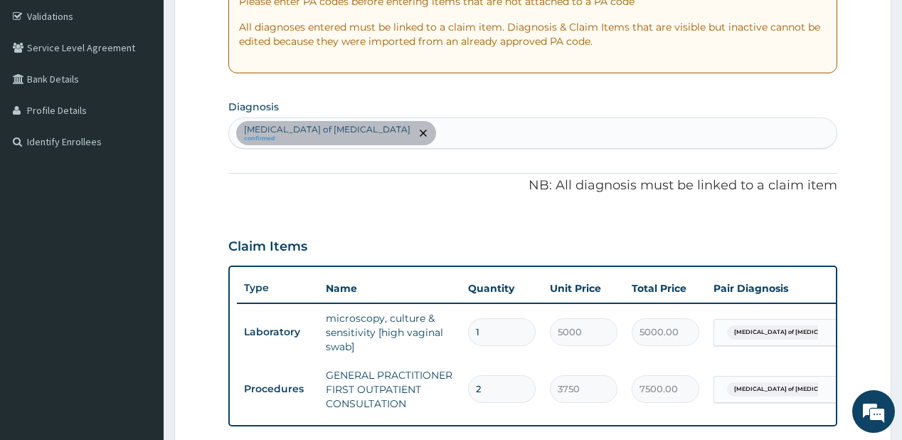
scroll to position [260, 0]
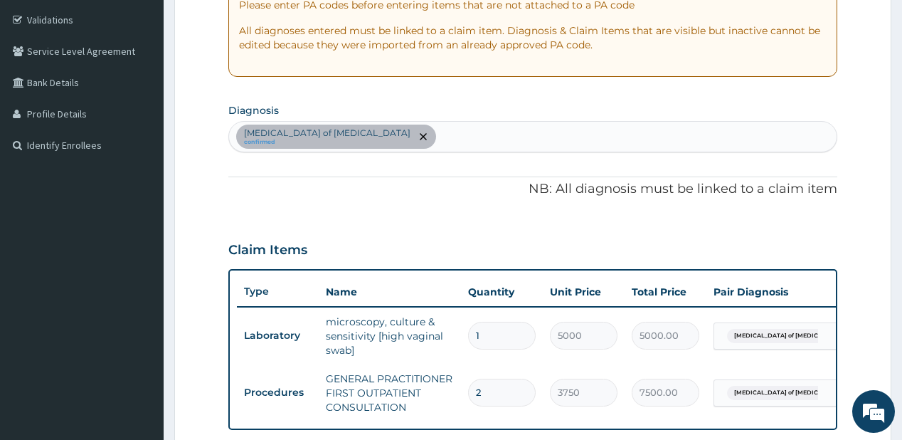
type input "2"
click at [390, 136] on div "Candidiasis of vulva confirmed" at bounding box center [532, 137] width 607 height 30
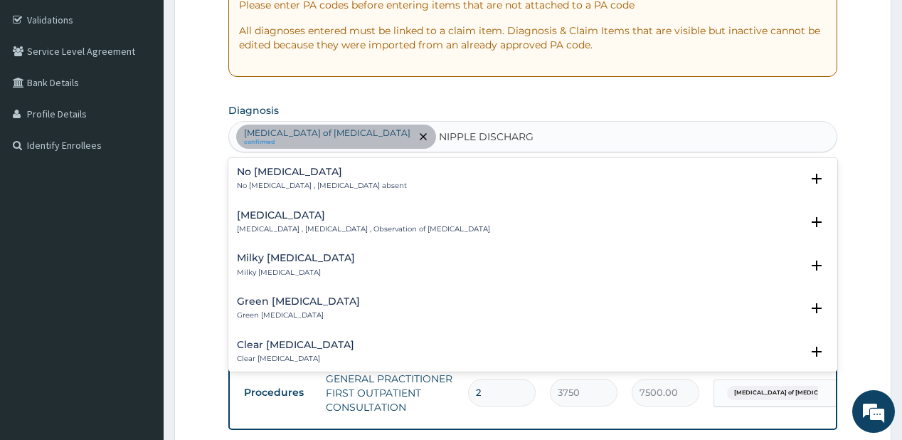
type input "NIPPLE DISCHAR"
click at [290, 225] on p "Breast discharge , Discharge from nipple , Observation of nipple discharge" at bounding box center [363, 229] width 253 height 10
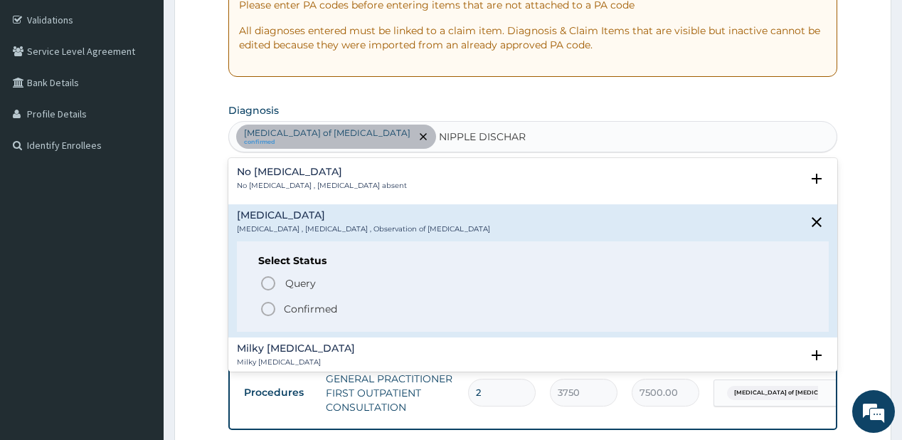
click at [297, 306] on p "Confirmed" at bounding box center [310, 309] width 53 height 14
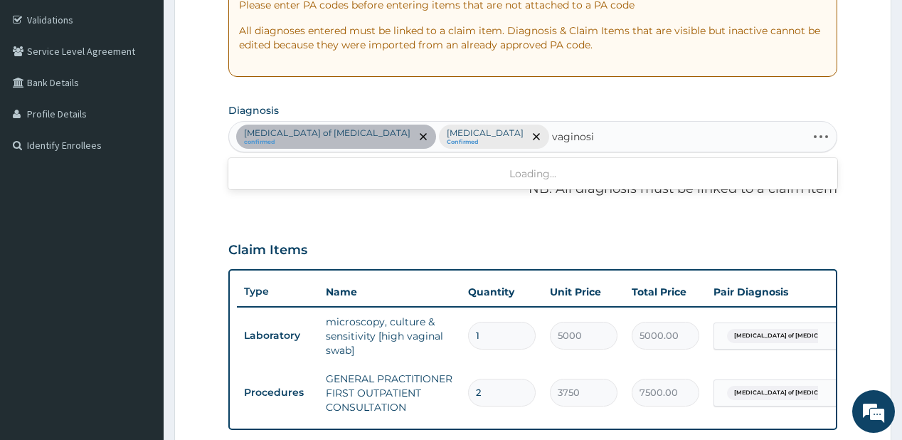
type input "vaginosis"
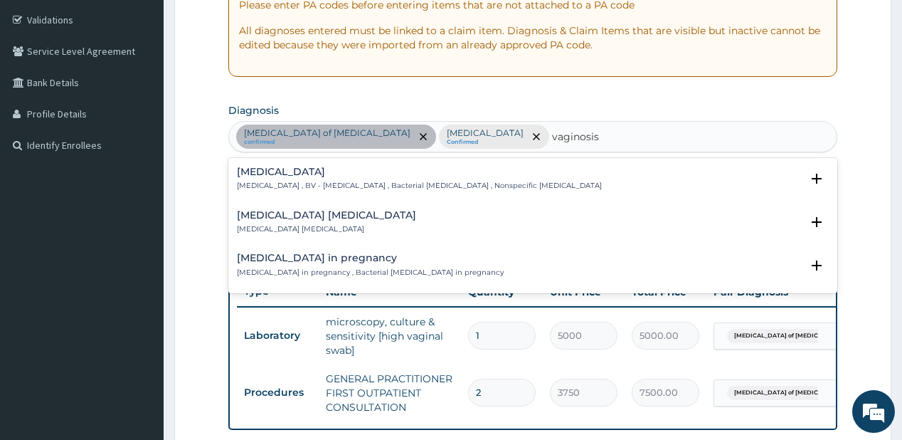
click at [384, 174] on h4 "Bacterial vaginosis" at bounding box center [419, 171] width 365 height 11
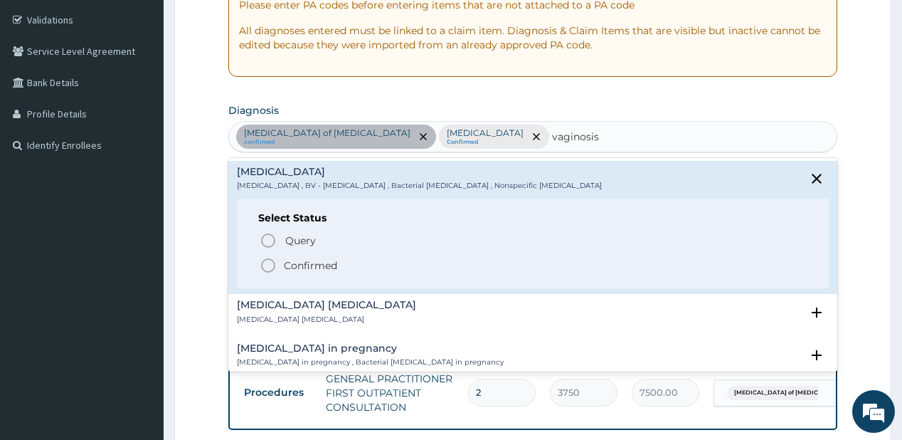
click at [300, 265] on p "Confirmed" at bounding box center [310, 265] width 53 height 14
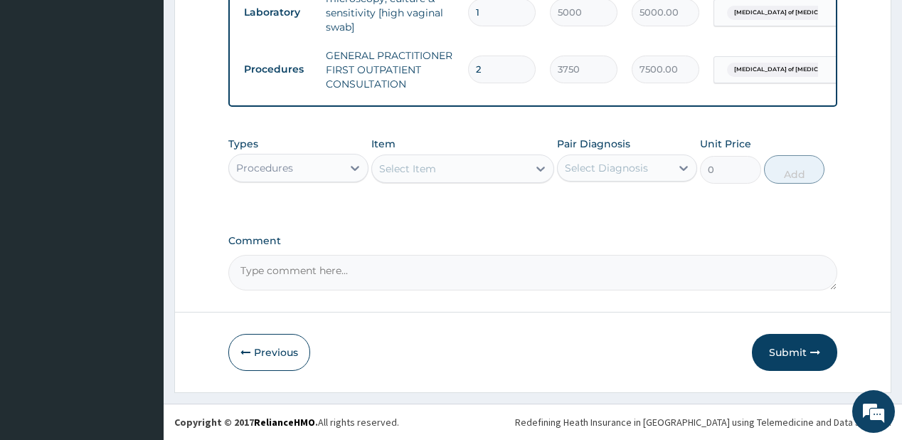
scroll to position [589, 0]
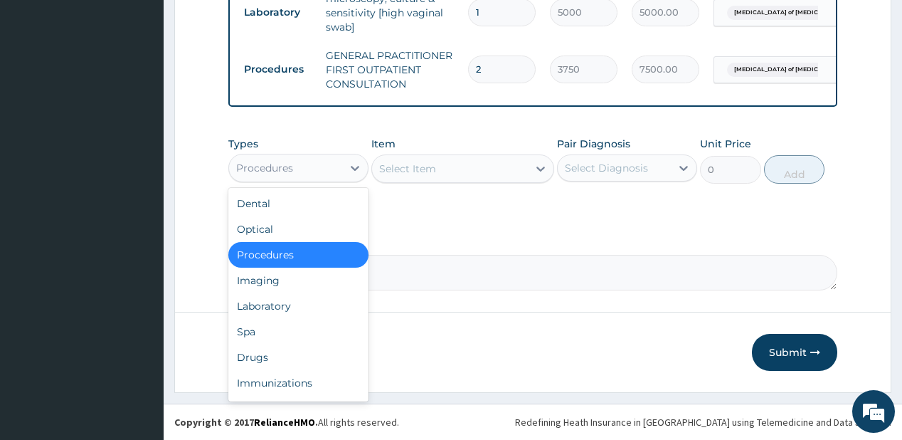
click at [253, 171] on div "Procedures" at bounding box center [264, 168] width 57 height 14
click at [262, 304] on div "Laboratory" at bounding box center [298, 306] width 140 height 26
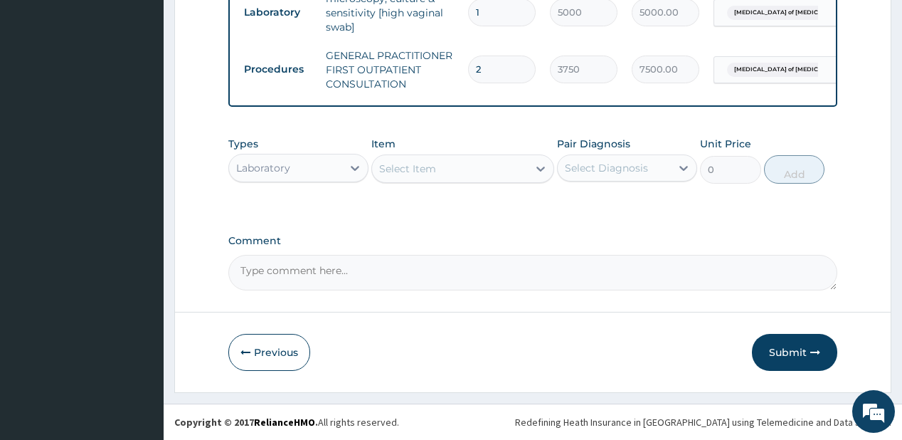
click at [481, 172] on div "Select Item" at bounding box center [450, 168] width 156 height 23
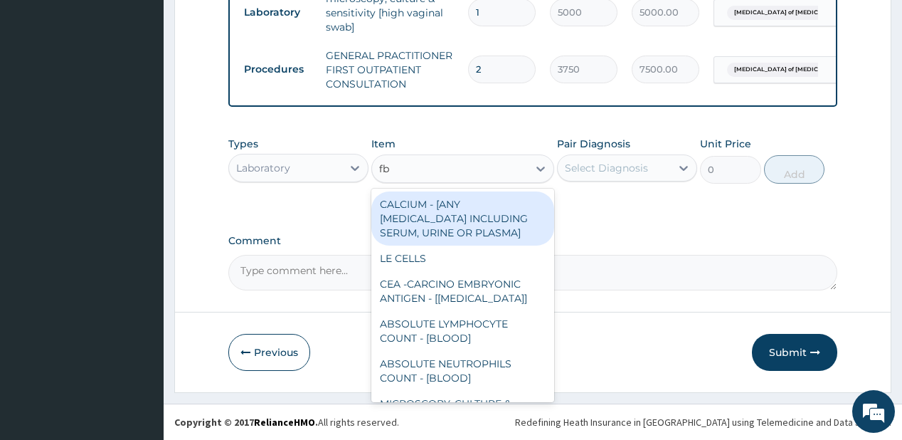
type input "fbc"
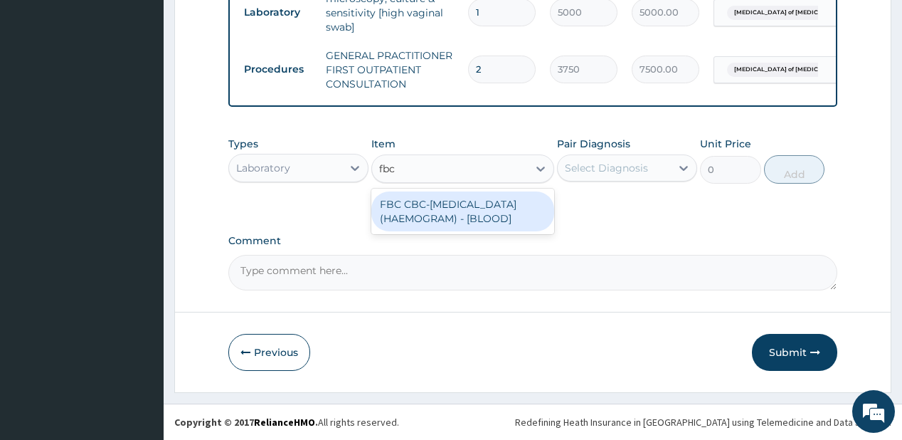
click at [461, 206] on div "FBC CBC-[MEDICAL_DATA] (HAEMOGRAM) - [BLOOD]" at bounding box center [462, 211] width 183 height 40
type input "5000"
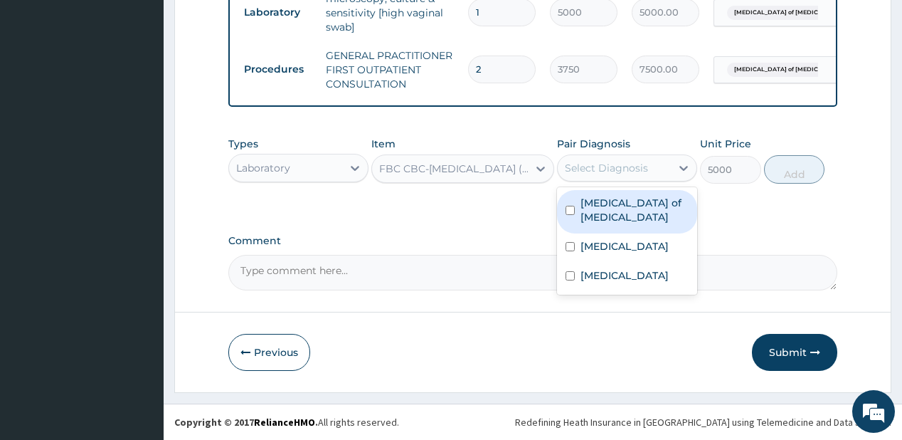
click at [647, 159] on div "Select Diagnosis" at bounding box center [614, 167] width 113 height 23
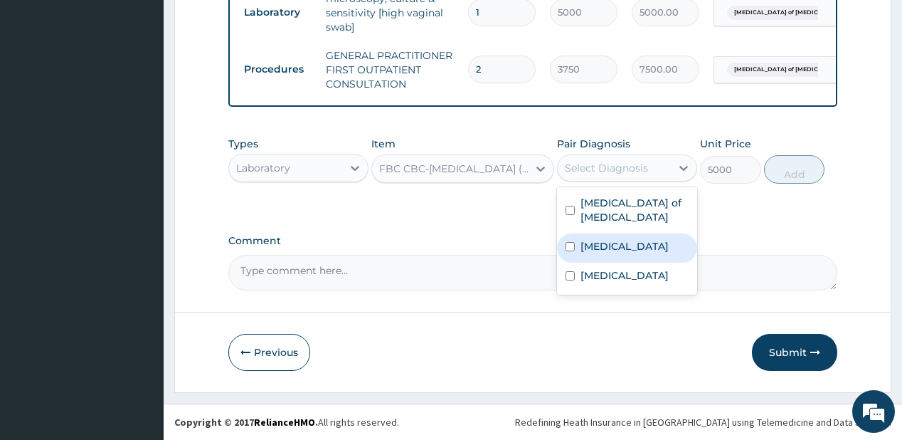
drag, startPoint x: 629, startPoint y: 232, endPoint x: 609, endPoint y: 267, distance: 41.1
click at [616, 257] on div "Discharge from nipple" at bounding box center [627, 247] width 140 height 29
checkbox input "true"
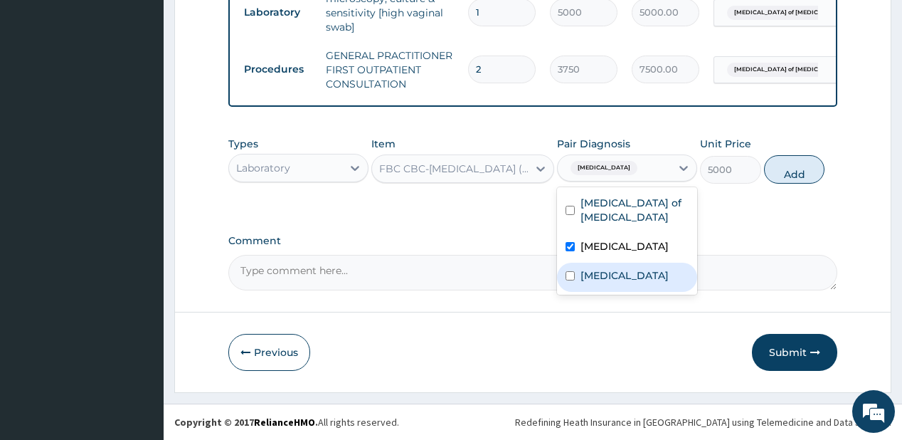
drag, startPoint x: 590, startPoint y: 280, endPoint x: 596, endPoint y: 267, distance: 13.4
click at [589, 281] on label "Bacterial vaginosis" at bounding box center [624, 275] width 88 height 14
checkbox input "true"
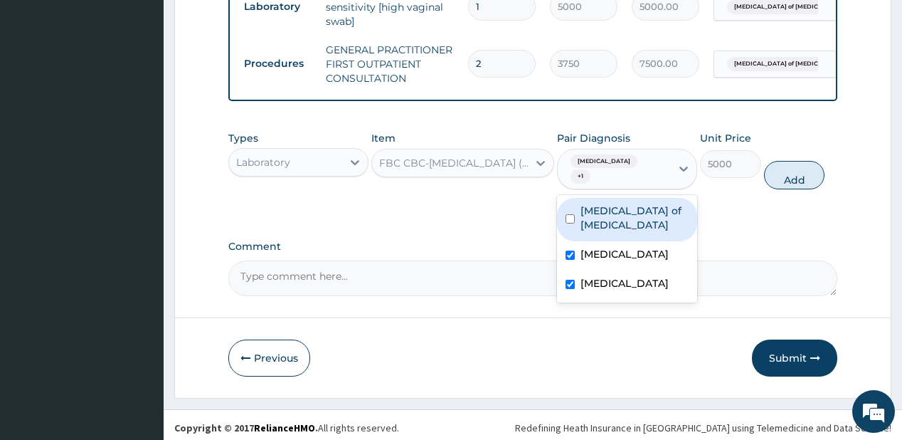
click at [644, 206] on div "Candidiasis of vulva" at bounding box center [627, 219] width 140 height 43
checkbox input "true"
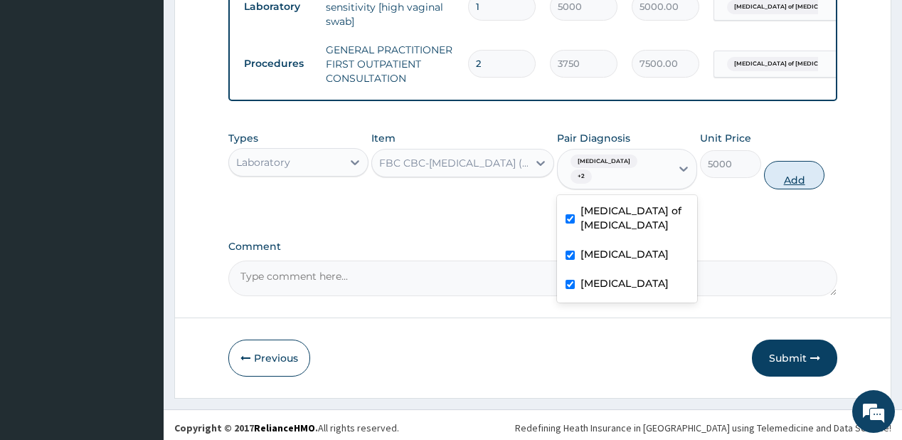
click at [802, 181] on button "Add" at bounding box center [794, 175] width 61 height 28
type input "0"
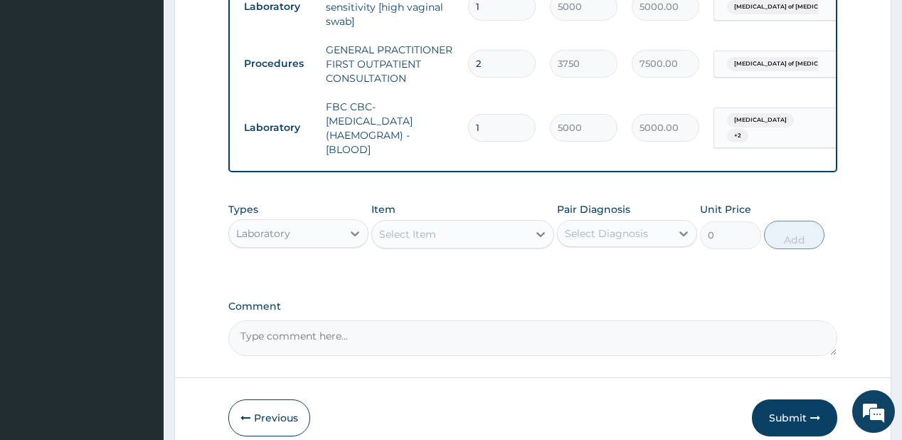
click at [313, 239] on div "Laboratory" at bounding box center [285, 233] width 113 height 23
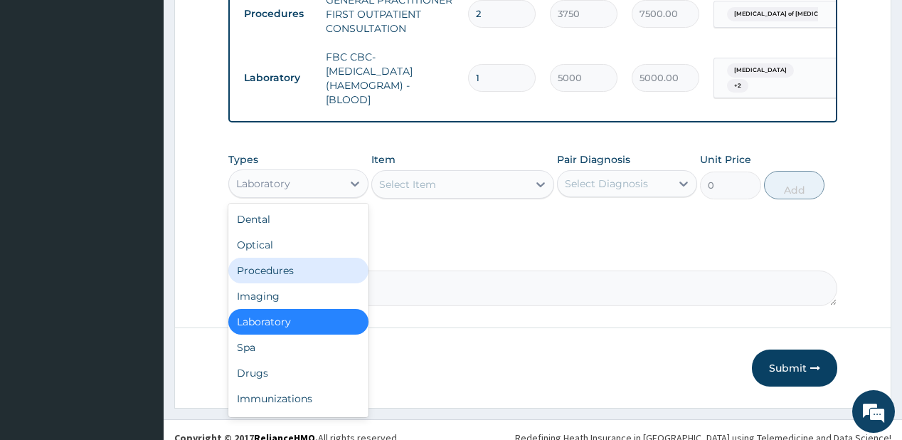
scroll to position [660, 0]
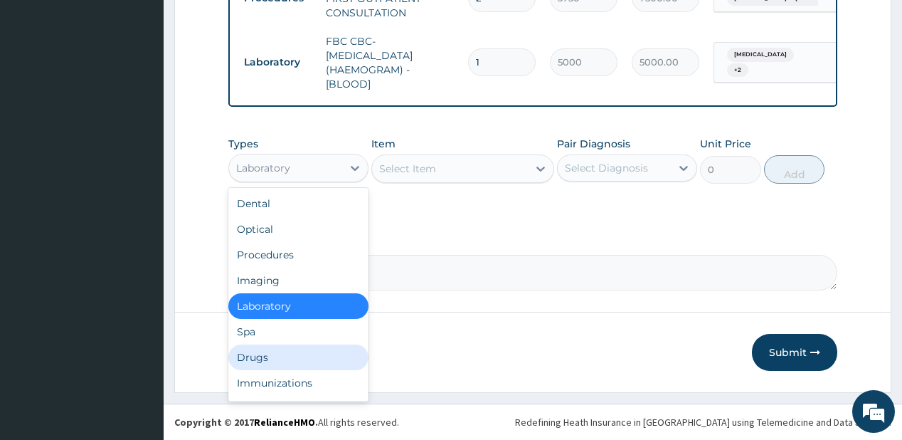
click at [260, 353] on div "Drugs" at bounding box center [298, 357] width 140 height 26
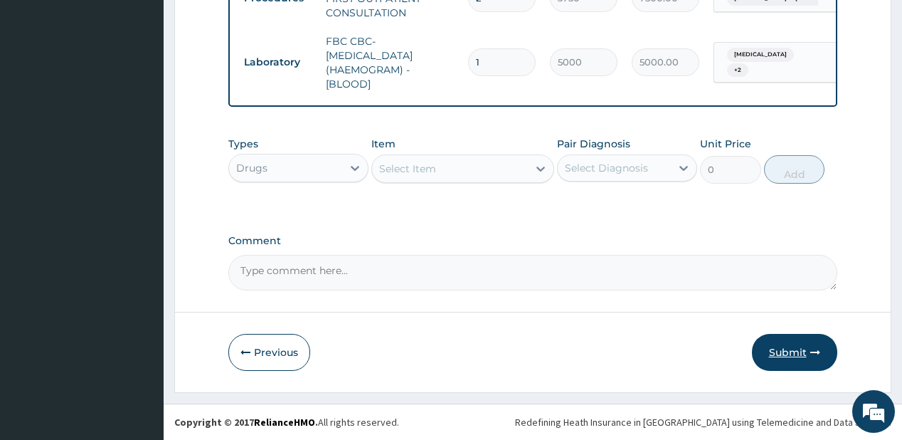
click at [782, 352] on button "Submit" at bounding box center [794, 352] width 85 height 37
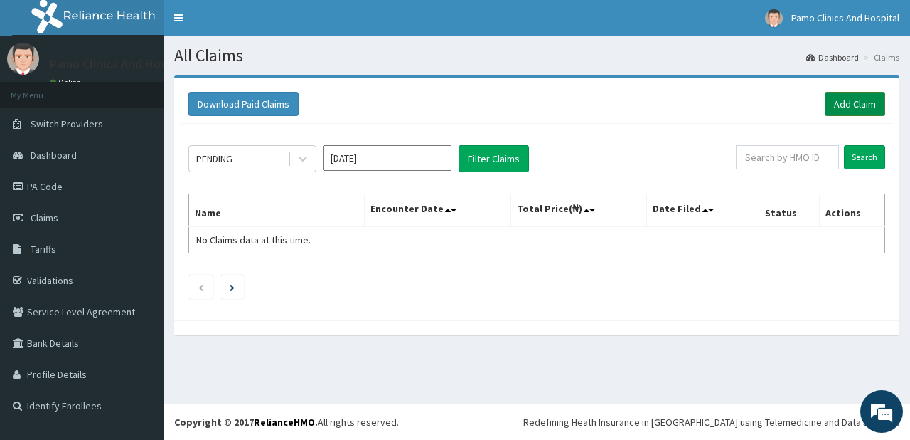
click at [842, 105] on link "Add Claim" at bounding box center [855, 104] width 60 height 24
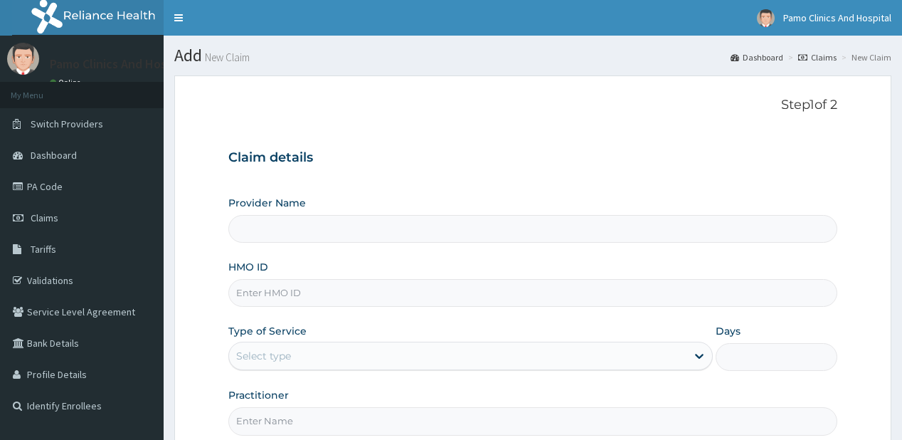
click at [332, 302] on input "HMO ID" at bounding box center [532, 293] width 608 height 28
paste input "RLD/10063/B"
type input "RLD/10063/B"
type input "Pamo Clinics And Hospital"
click at [253, 299] on input "RLD/10063/B" at bounding box center [532, 293] width 608 height 28
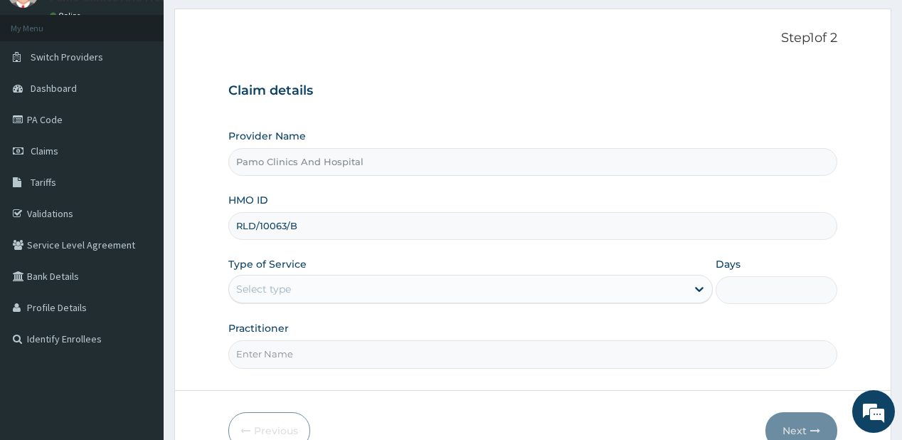
scroll to position [114, 0]
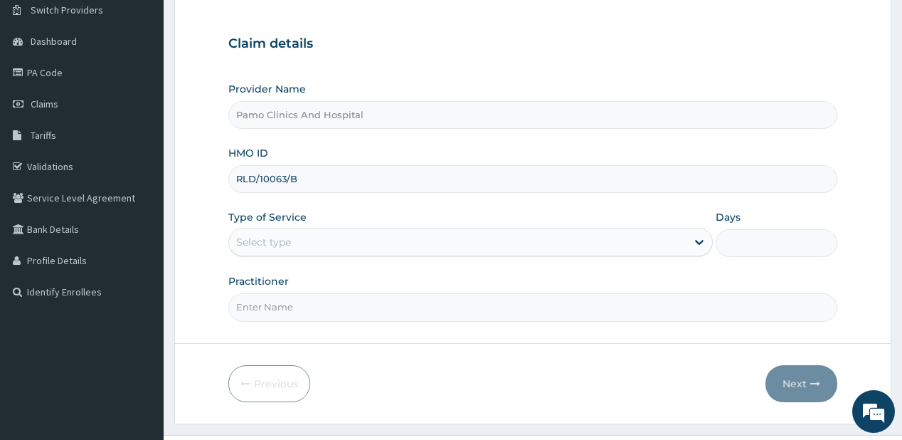
type input "RLD/10063/B"
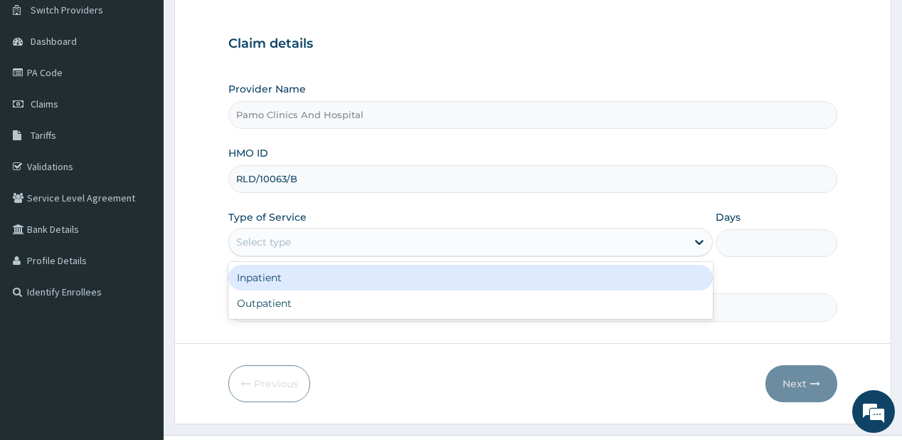
click at [256, 235] on div "Select type" at bounding box center [263, 242] width 55 height 14
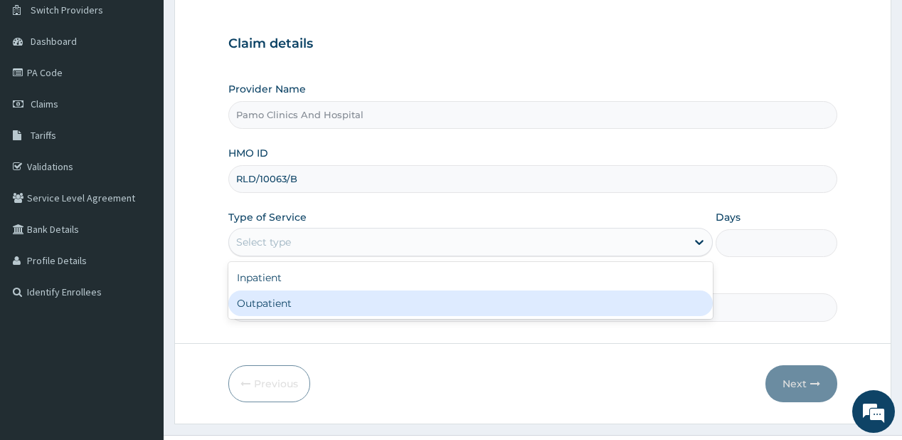
click at [250, 307] on div "Outpatient" at bounding box center [470, 303] width 484 height 26
type input "1"
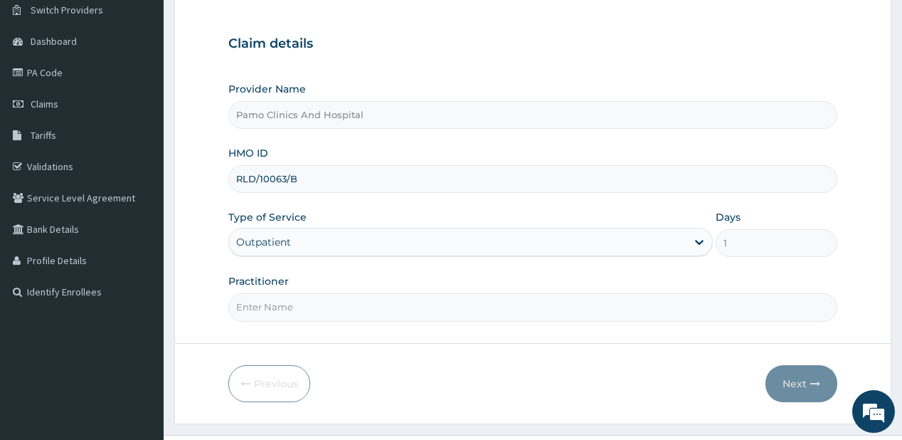
click at [251, 307] on input "Practitioner" at bounding box center [532, 307] width 608 height 28
type input "DR EZECHUKWU TOCHUKWU"
click at [795, 385] on button "Next" at bounding box center [801, 383] width 72 height 37
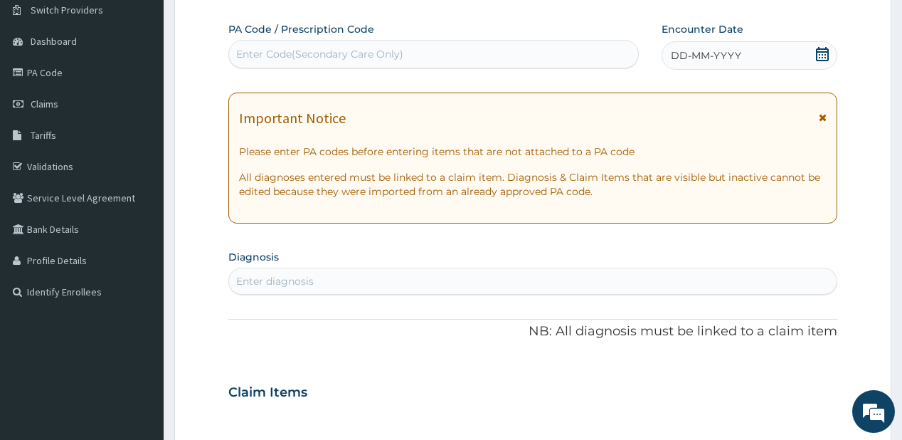
click at [819, 48] on icon at bounding box center [822, 54] width 13 height 14
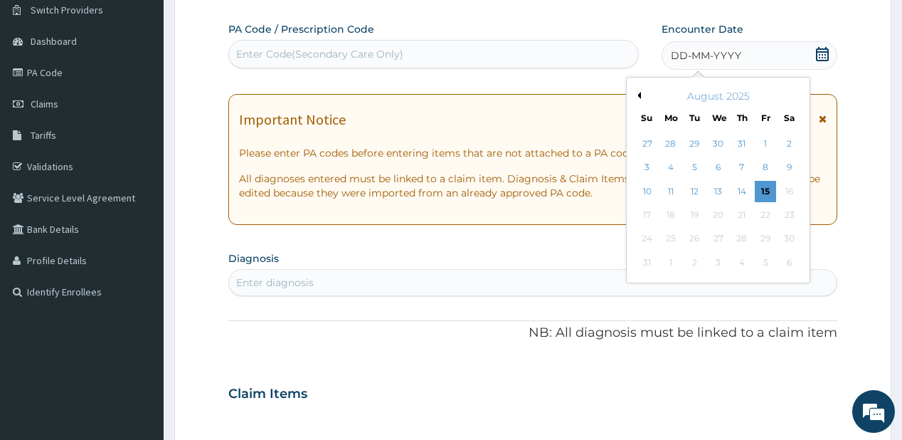
click at [635, 95] on button "Previous Month" at bounding box center [637, 95] width 7 height 7
click at [765, 213] on div "25" at bounding box center [765, 214] width 21 height 21
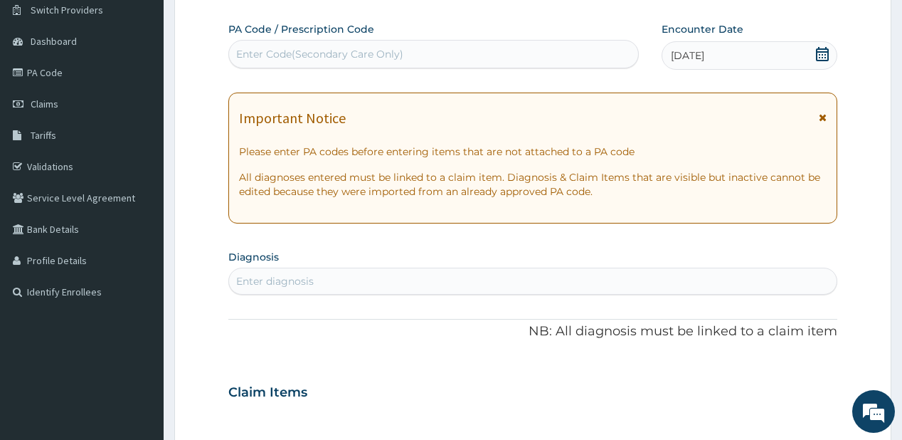
drag, startPoint x: 318, startPoint y: 279, endPoint x: 310, endPoint y: 259, distance: 21.4
click at [319, 279] on div "Enter diagnosis" at bounding box center [532, 281] width 607 height 23
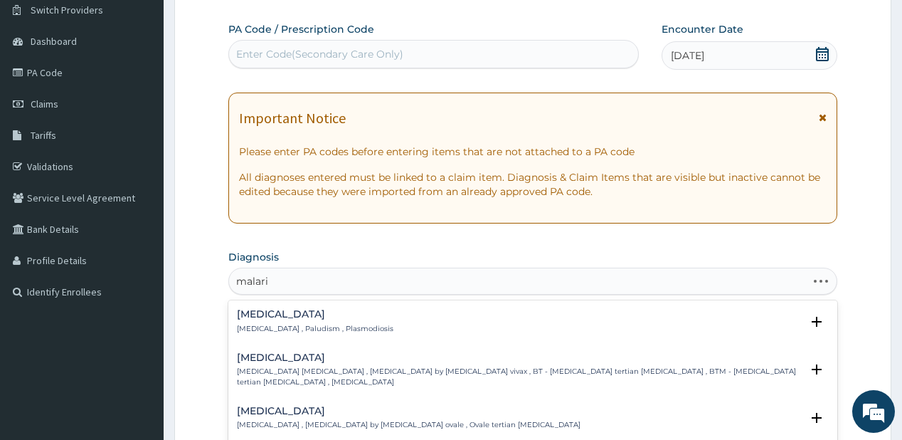
type input "[MEDICAL_DATA]"
click at [293, 326] on p "[MEDICAL_DATA] , Paludism , Plasmodiosis" at bounding box center [315, 329] width 156 height 10
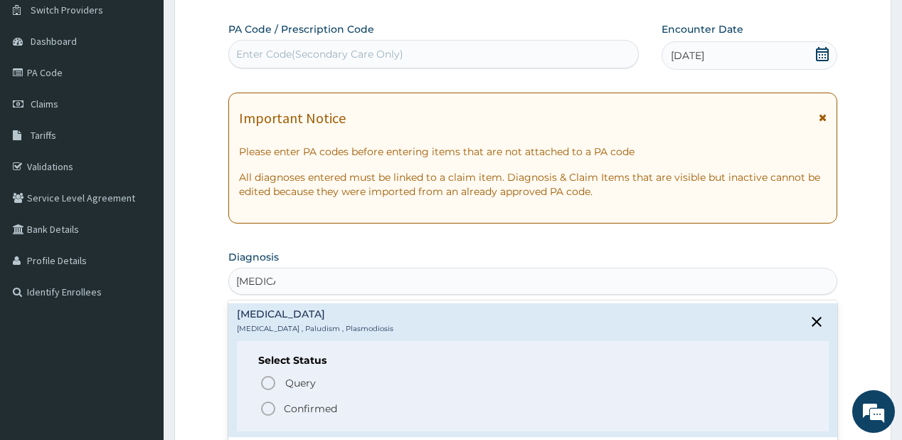
click at [265, 403] on icon "status option filled" at bounding box center [268, 408] width 17 height 17
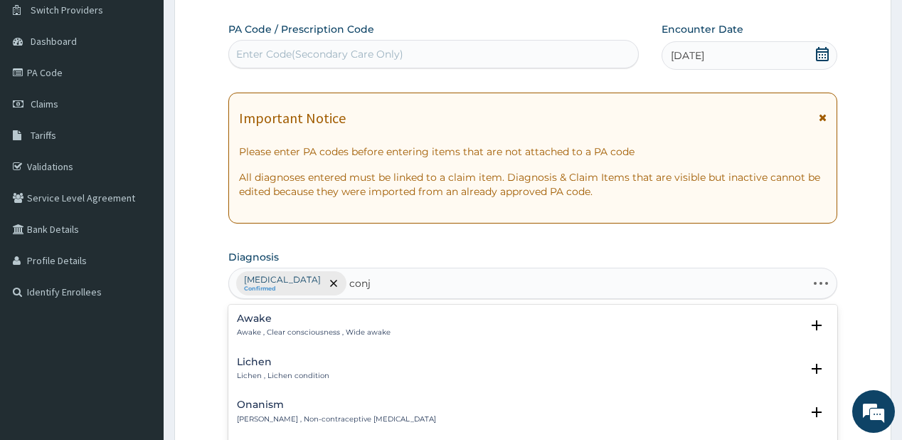
type input "conju"
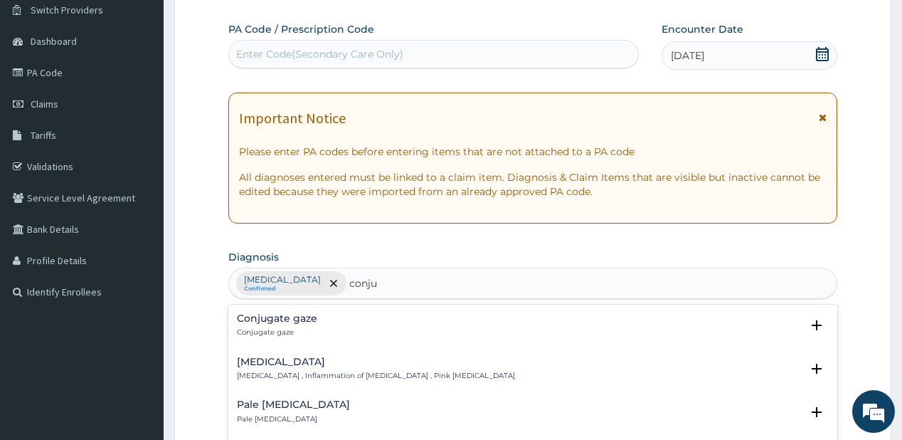
click at [275, 368] on div "Conjunctivitis Conjunctivitis , Inflammation of conjunctiva , Pink eye disease" at bounding box center [376, 368] width 278 height 25
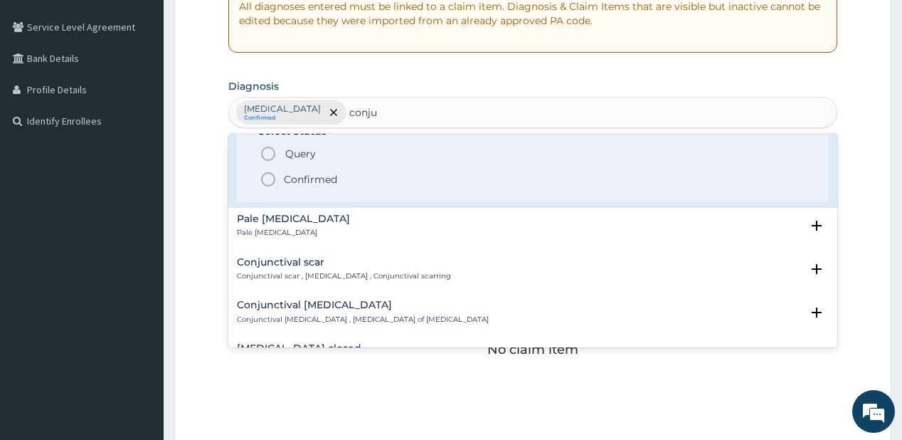
scroll to position [48, 0]
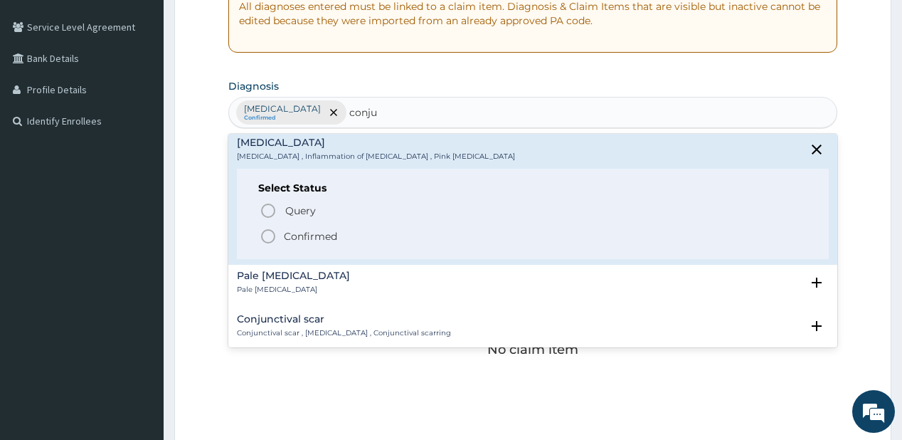
click at [300, 238] on p "Confirmed" at bounding box center [310, 236] width 53 height 14
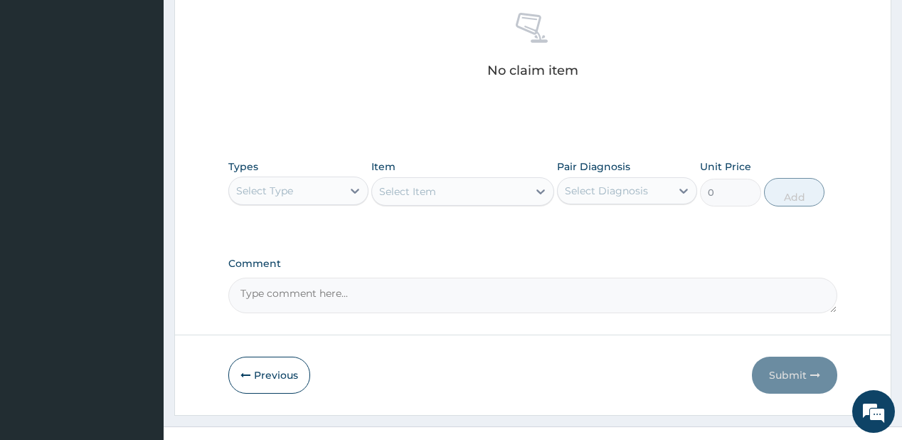
scroll to position [584, 0]
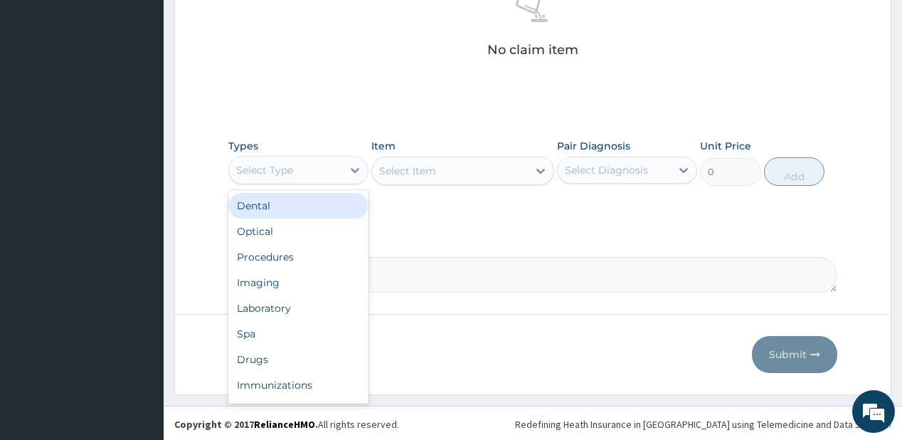
click at [305, 174] on div "Select Type" at bounding box center [285, 170] width 113 height 23
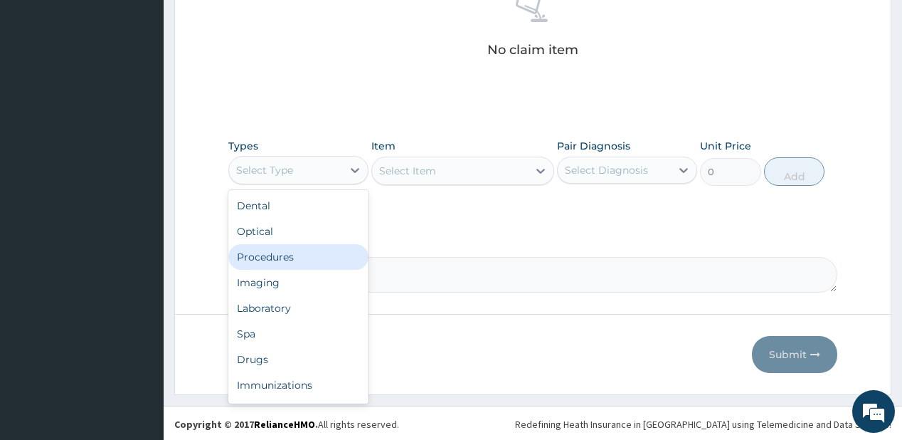
click at [267, 251] on div "Procedures" at bounding box center [298, 257] width 140 height 26
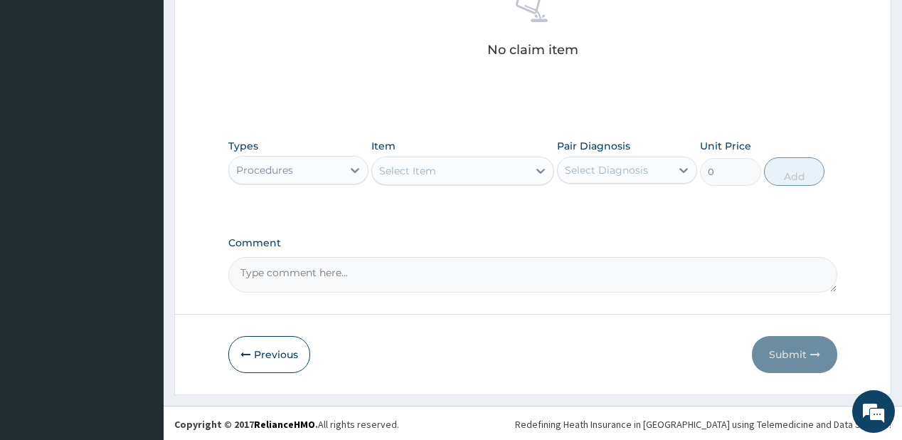
click at [415, 175] on div "Select Item" at bounding box center [407, 171] width 57 height 14
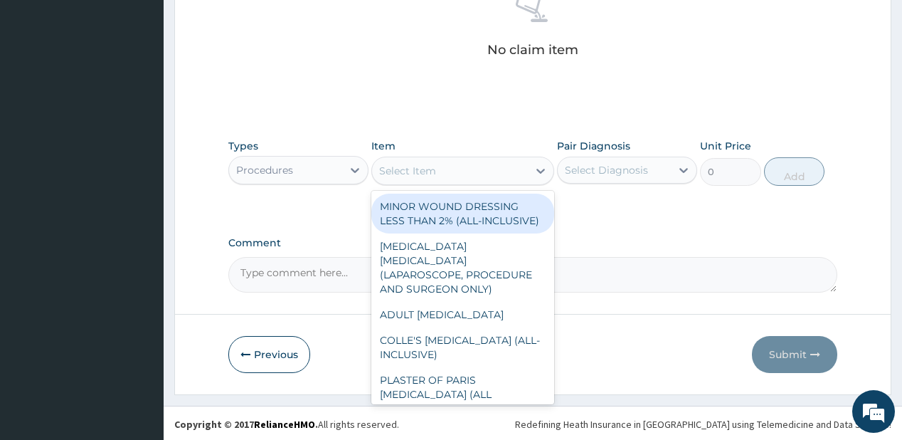
click at [424, 172] on div "Select Item" at bounding box center [407, 171] width 57 height 14
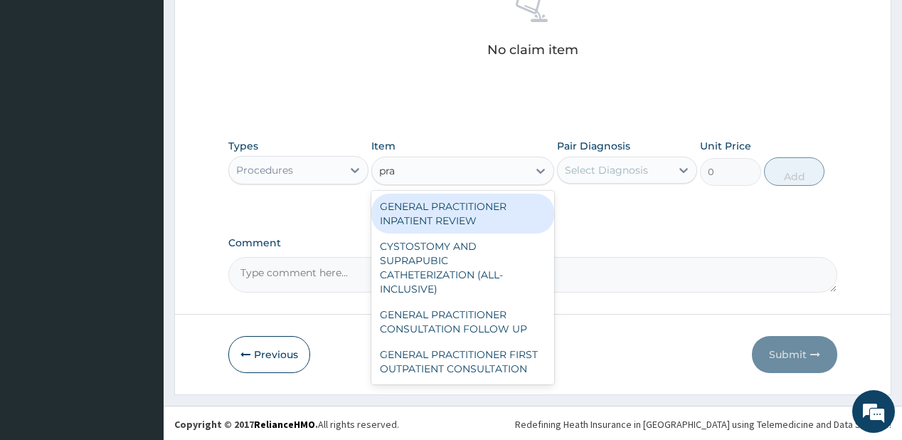
type input "prac"
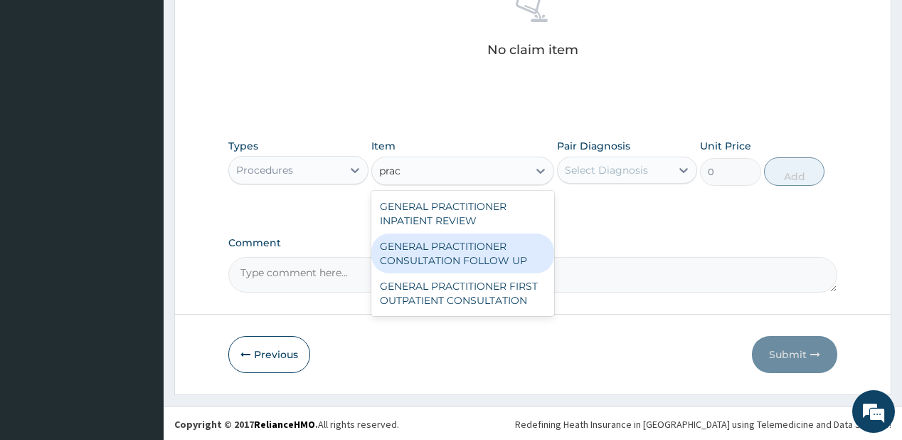
click at [449, 253] on div "GENERAL PRACTITIONER CONSULTATION FOLLOW UP" at bounding box center [462, 253] width 183 height 40
type input "1875"
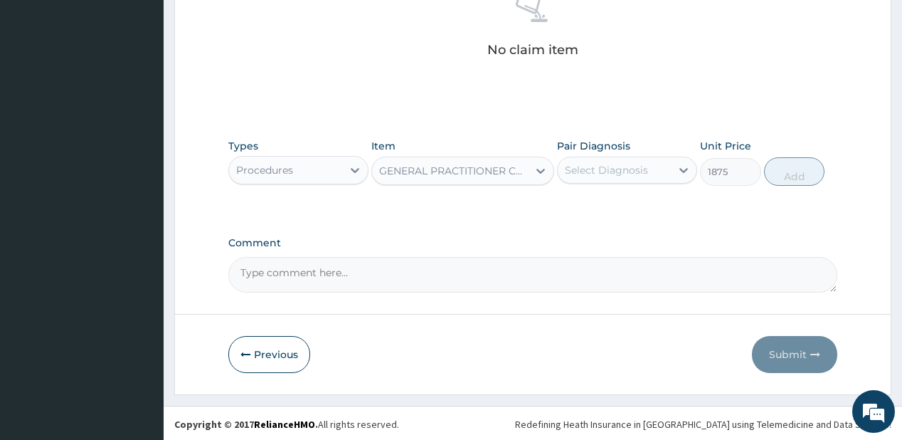
click at [605, 166] on div "Select Diagnosis" at bounding box center [606, 170] width 83 height 14
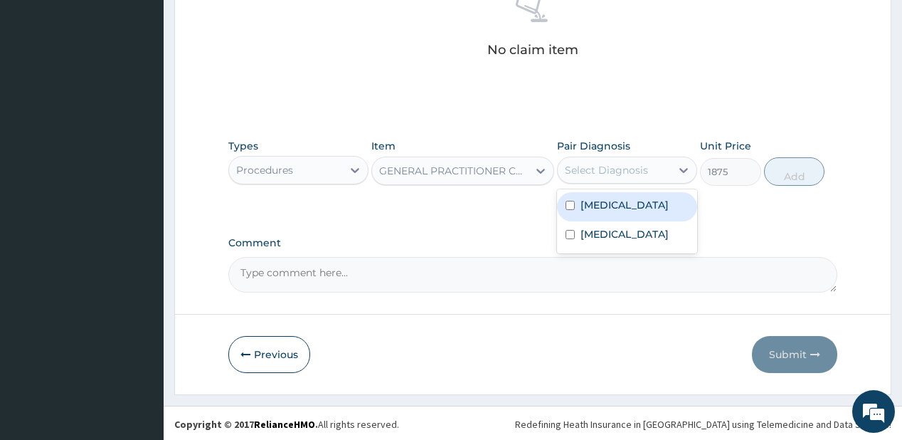
drag, startPoint x: 595, startPoint y: 201, endPoint x: 592, endPoint y: 233, distance: 32.1
click at [596, 201] on label "[MEDICAL_DATA]" at bounding box center [624, 205] width 88 height 14
checkbox input "true"
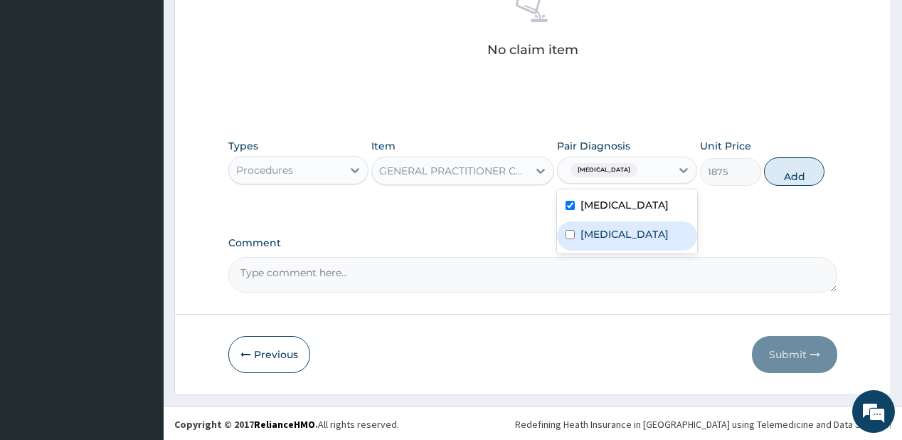
click at [590, 237] on label "Conjunctivitis" at bounding box center [624, 234] width 88 height 14
checkbox input "true"
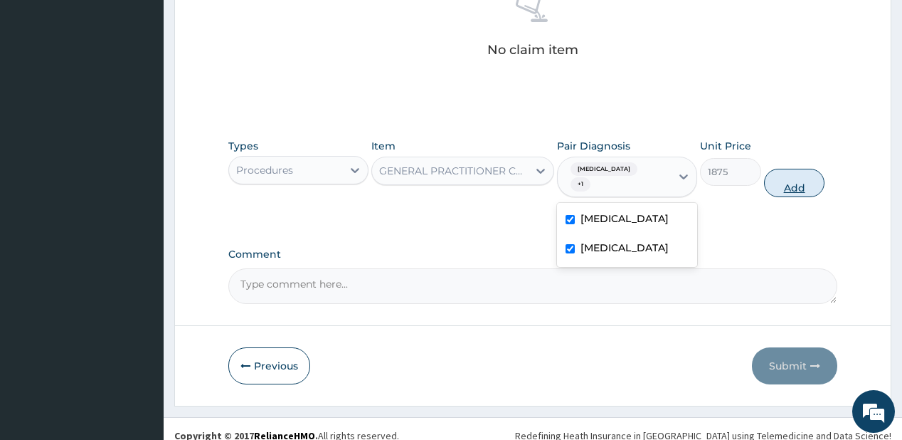
click at [777, 171] on button "Add" at bounding box center [794, 183] width 61 height 28
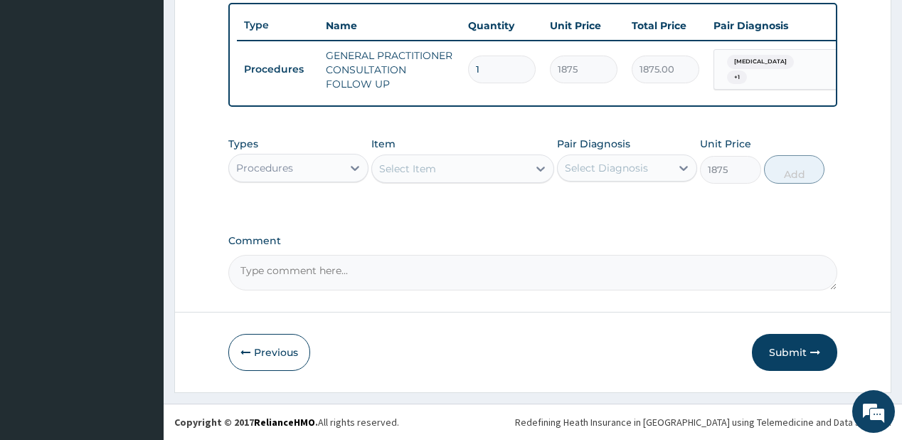
type input "0"
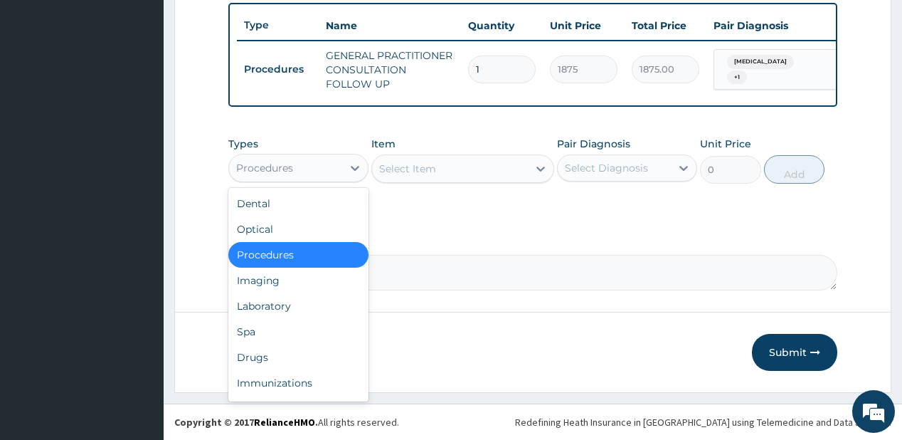
click at [290, 171] on div "Procedures" at bounding box center [264, 168] width 57 height 14
click at [255, 307] on div "Laboratory" at bounding box center [298, 306] width 140 height 26
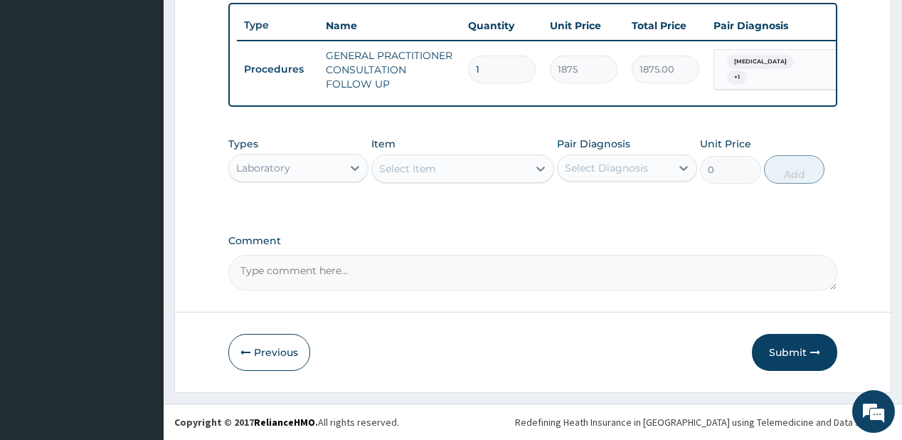
click at [421, 168] on div "Select Item" at bounding box center [407, 168] width 57 height 14
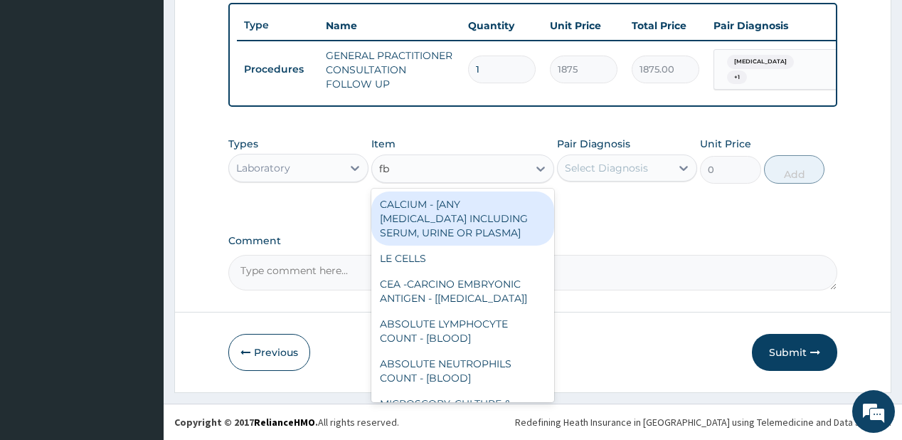
type input "fbc"
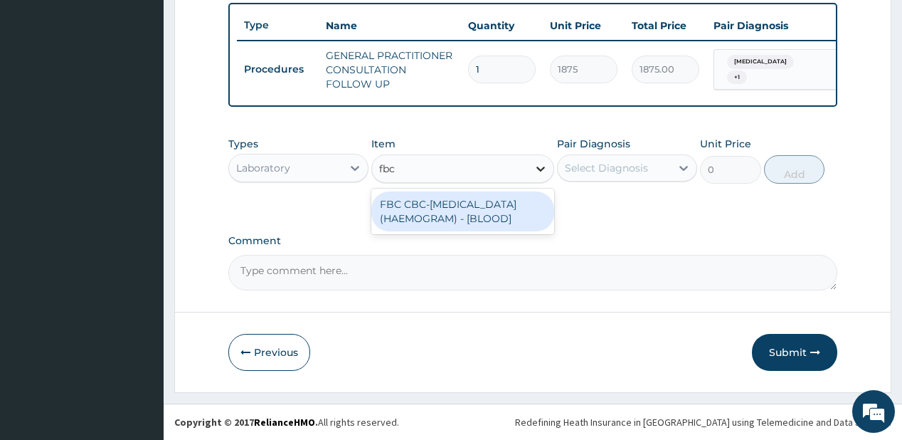
drag, startPoint x: 431, startPoint y: 201, endPoint x: 551, endPoint y: 179, distance: 122.2
click at [431, 201] on div "FBC CBC-COMPLETE BLOOD COUNT (HAEMOGRAM) - [BLOOD]" at bounding box center [462, 211] width 183 height 40
type input "5000"
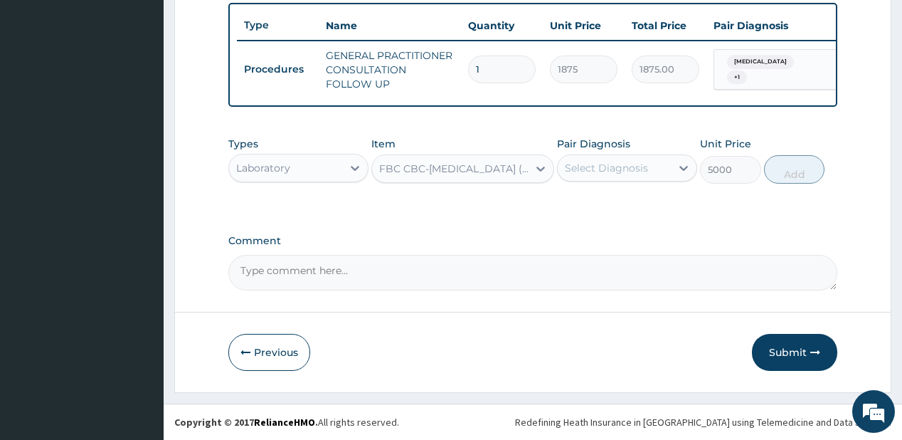
click at [636, 162] on div "Select Diagnosis" at bounding box center [606, 168] width 83 height 14
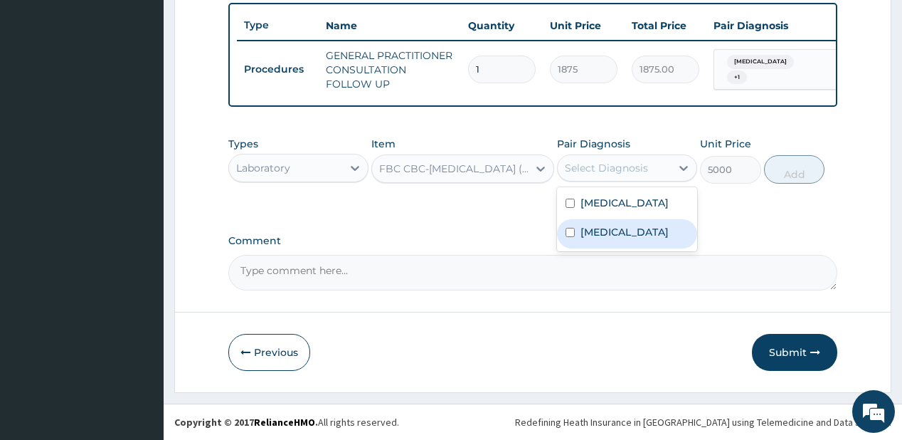
click at [581, 227] on label "Conjunctivitis" at bounding box center [624, 232] width 88 height 14
checkbox input "true"
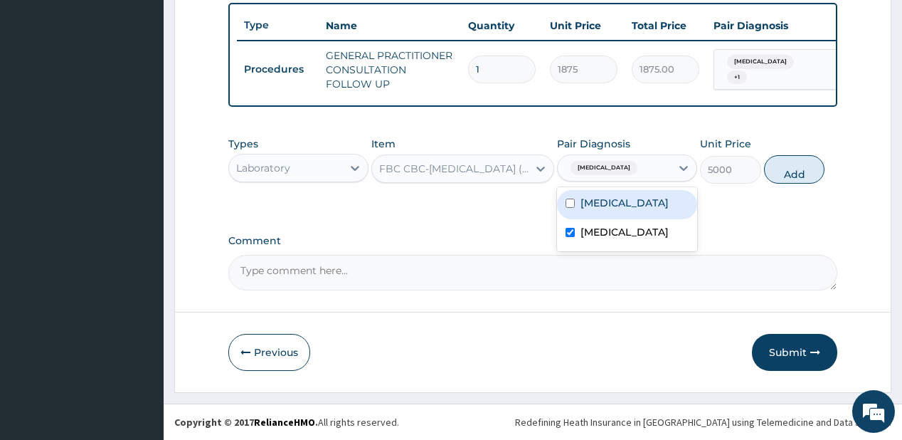
click at [782, 174] on button "Add" at bounding box center [794, 169] width 61 height 28
type input "0"
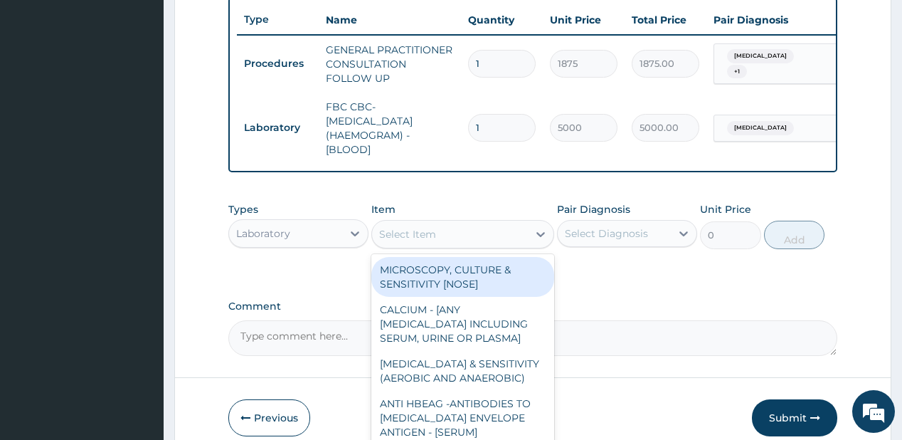
click at [416, 230] on div "Select Item" at bounding box center [450, 234] width 156 height 23
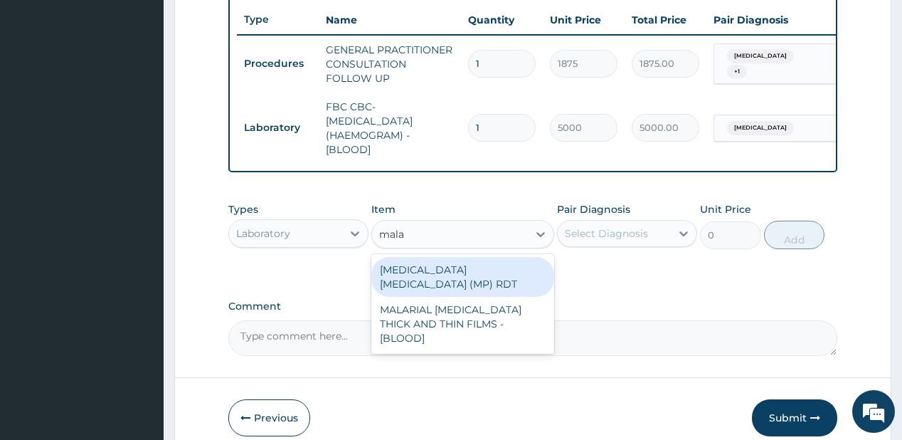
type input "malar"
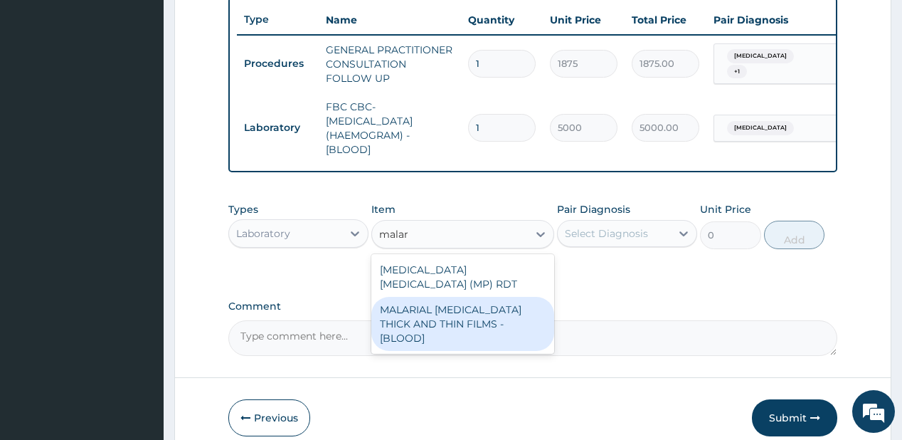
click at [416, 314] on div "MALARIAL PARASITE THICK AND THIN FILMS - [BLOOD]" at bounding box center [462, 324] width 183 height 54
type input "2187.5"
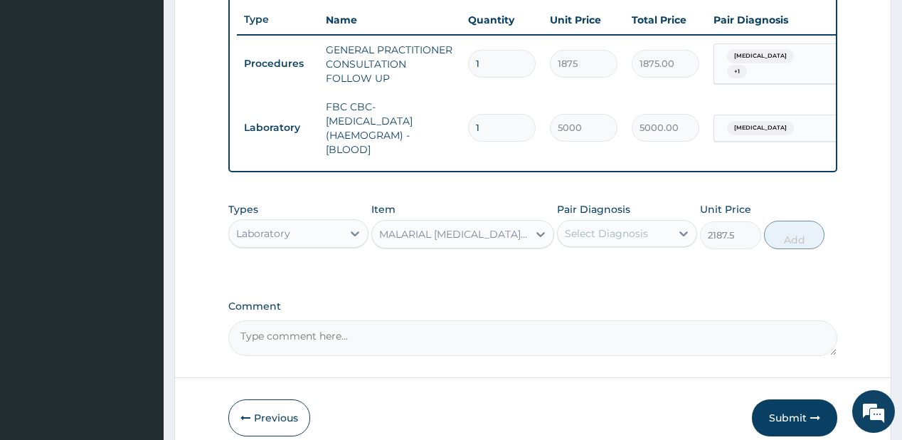
click at [643, 230] on div "Select Diagnosis" at bounding box center [614, 233] width 113 height 23
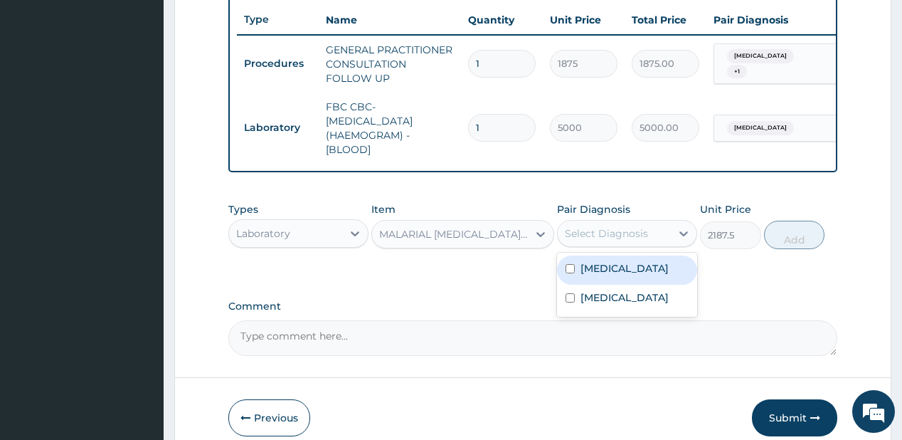
click at [614, 267] on label "Malaria" at bounding box center [624, 268] width 88 height 14
checkbox input "true"
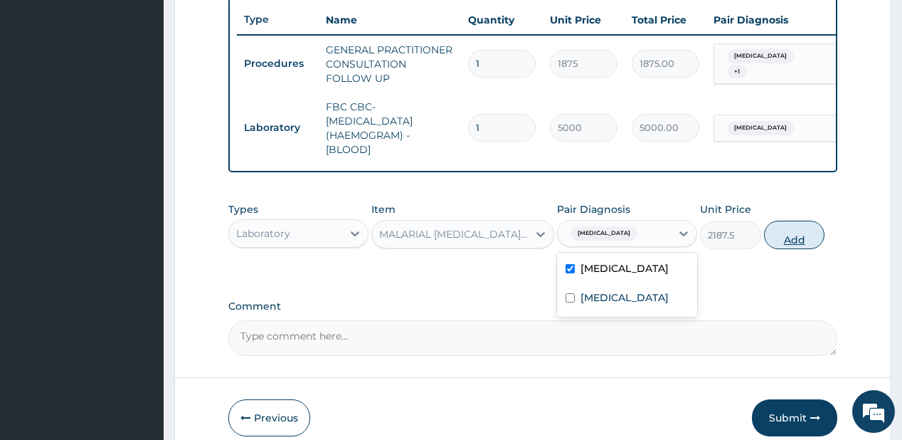
click at [784, 243] on button "Add" at bounding box center [794, 234] width 61 height 28
type input "0"
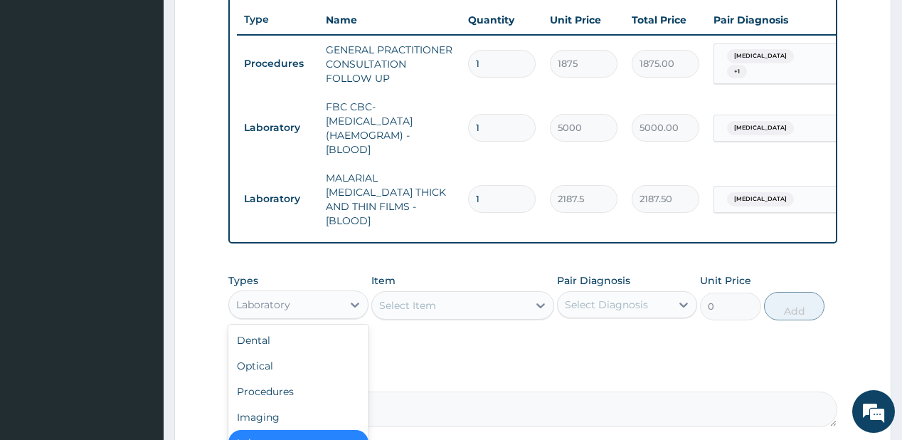
click at [304, 302] on div "Laboratory" at bounding box center [285, 304] width 113 height 23
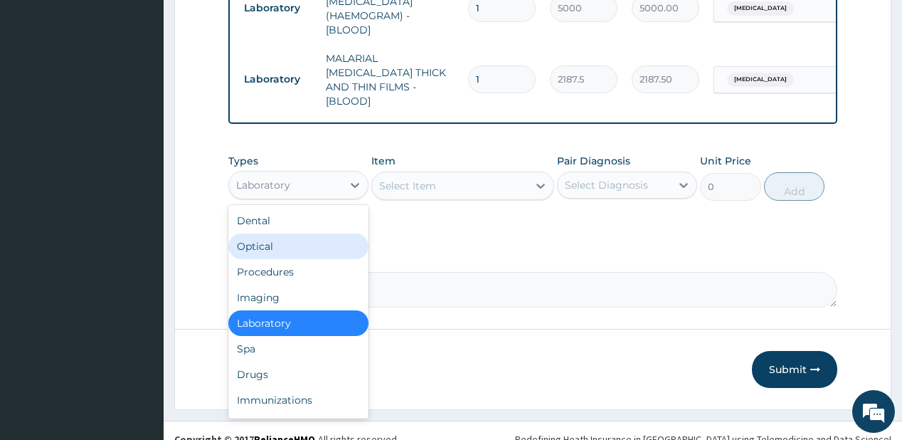
scroll to position [660, 0]
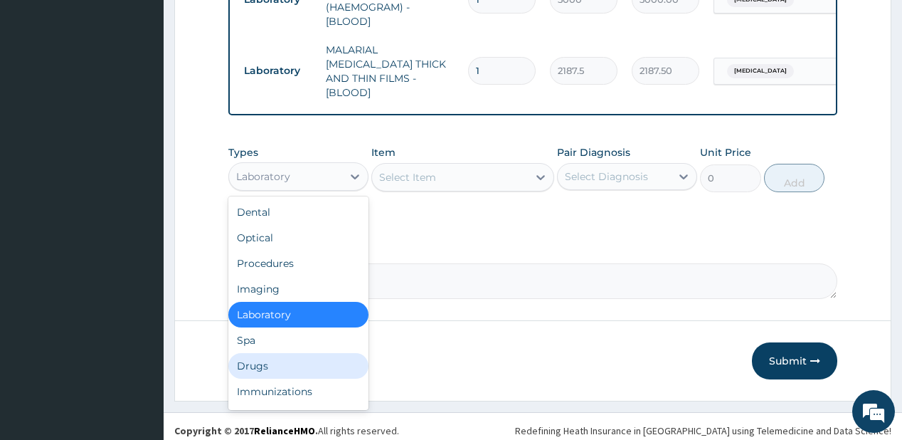
click at [260, 357] on div "Drugs" at bounding box center [298, 366] width 140 height 26
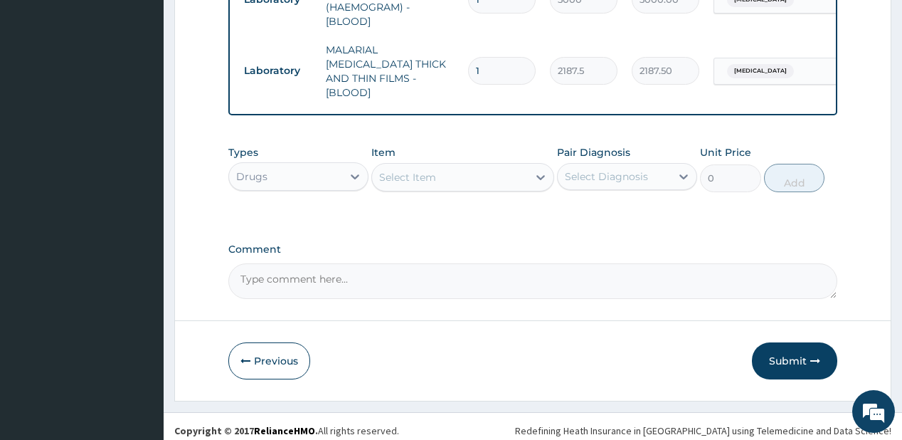
click at [448, 166] on div "Select Item" at bounding box center [450, 177] width 156 height 23
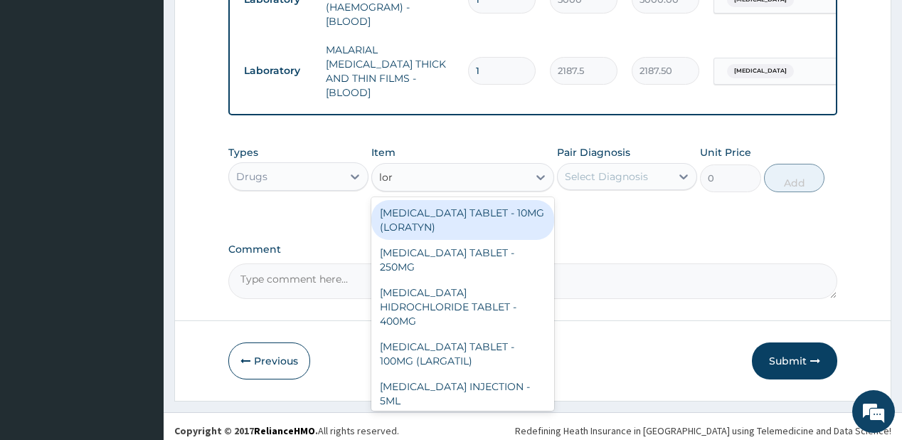
type input "lora"
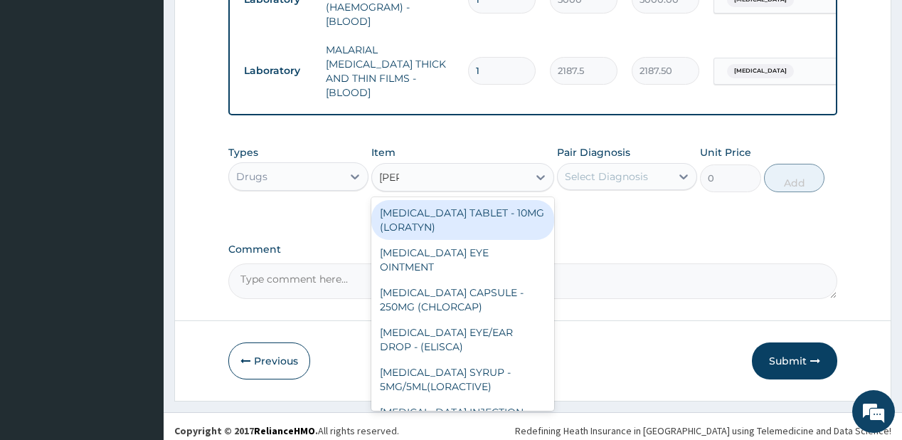
drag, startPoint x: 457, startPoint y: 206, endPoint x: 555, endPoint y: 181, distance: 101.8
click at [456, 206] on div "LORATADINE TABLET - 10MG (LORATYN)" at bounding box center [462, 220] width 183 height 40
type input "98"
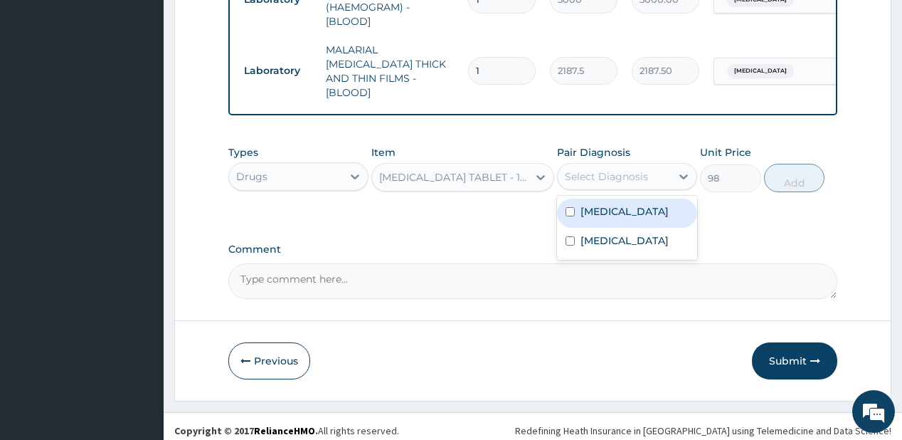
click at [612, 169] on div "Select Diagnosis" at bounding box center [606, 176] width 83 height 14
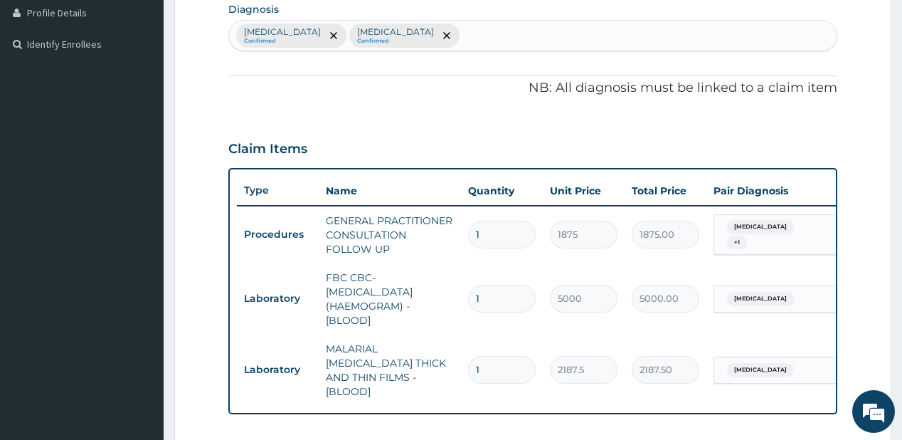
scroll to position [262, 0]
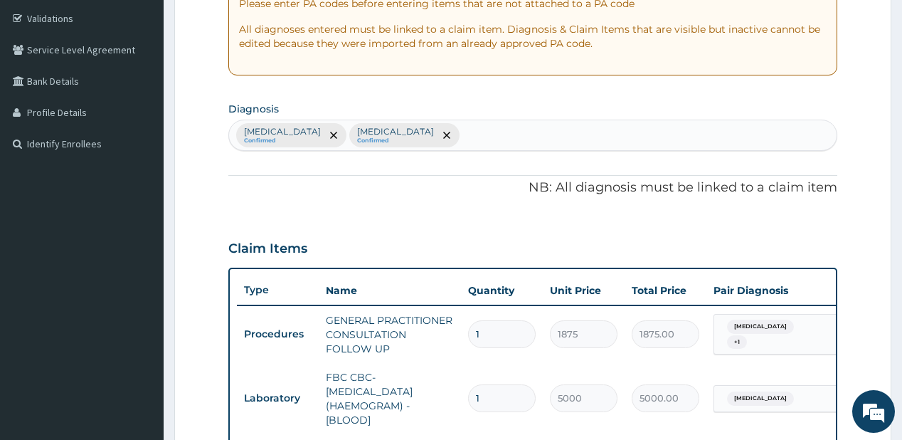
click at [467, 122] on div "Malaria Confirmed Conjunctivitis Confirmed" at bounding box center [532, 135] width 607 height 30
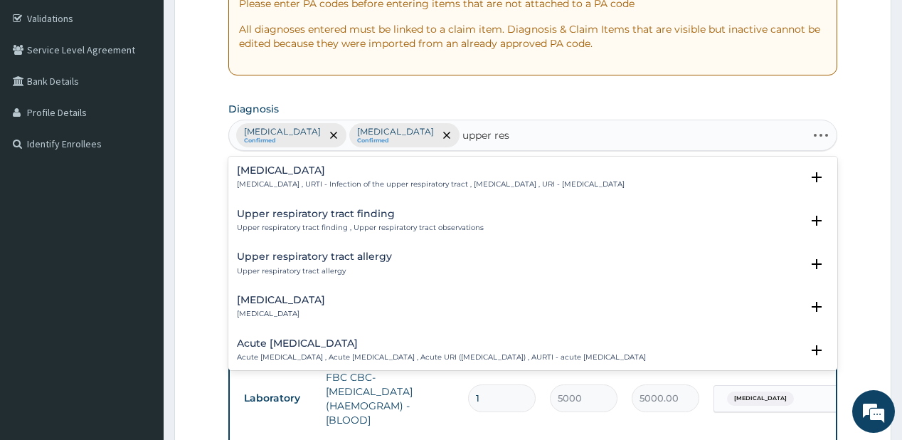
type input "upper resp"
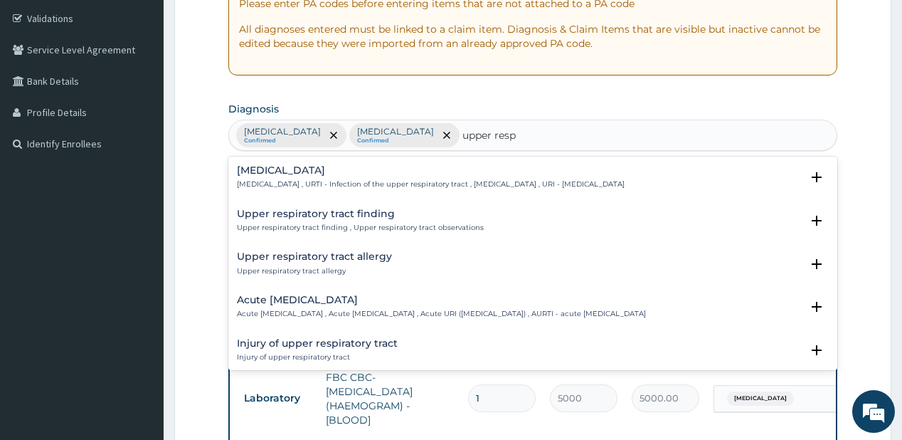
click at [299, 179] on p "Upper respiratory infection , URTI - Infection of the upper respiratory tract ,…" at bounding box center [431, 184] width 388 height 10
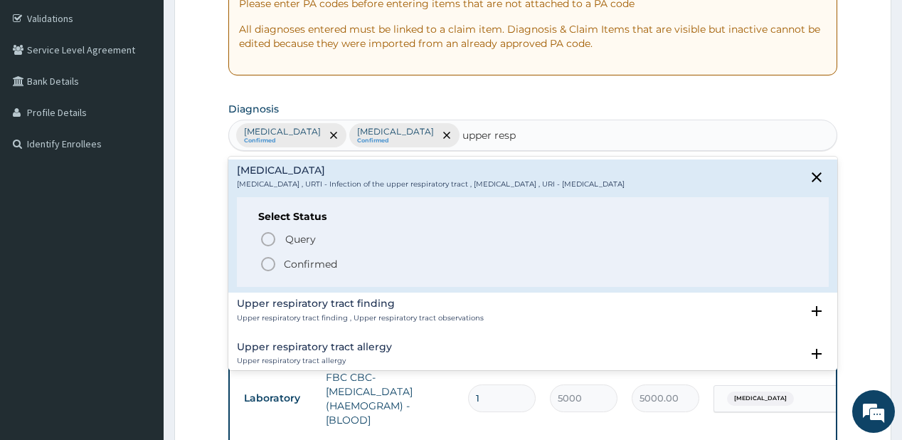
click at [299, 264] on p "Confirmed" at bounding box center [310, 264] width 53 height 14
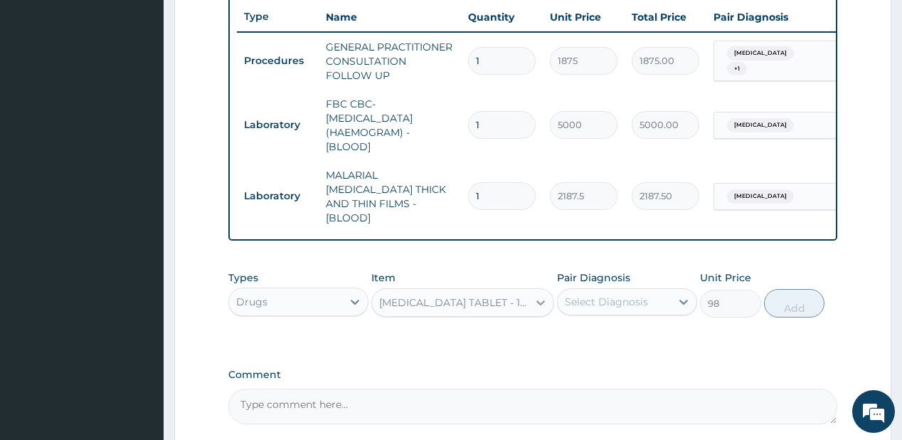
scroll to position [546, 0]
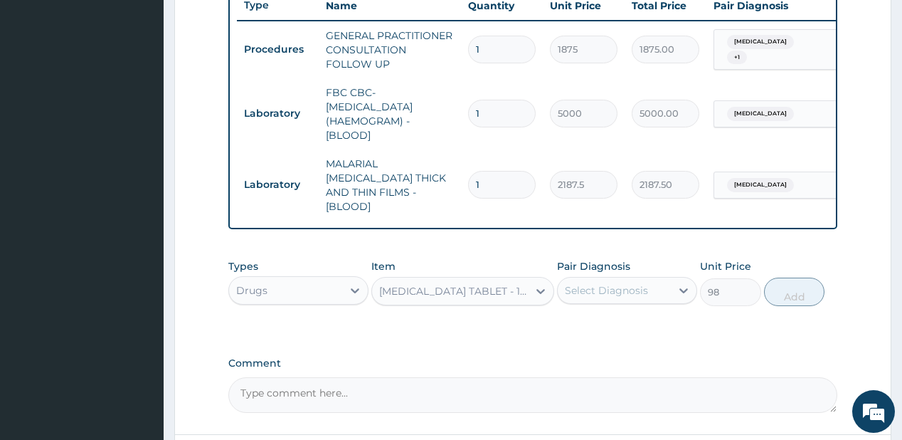
click at [611, 283] on div "Select Diagnosis" at bounding box center [606, 290] width 83 height 14
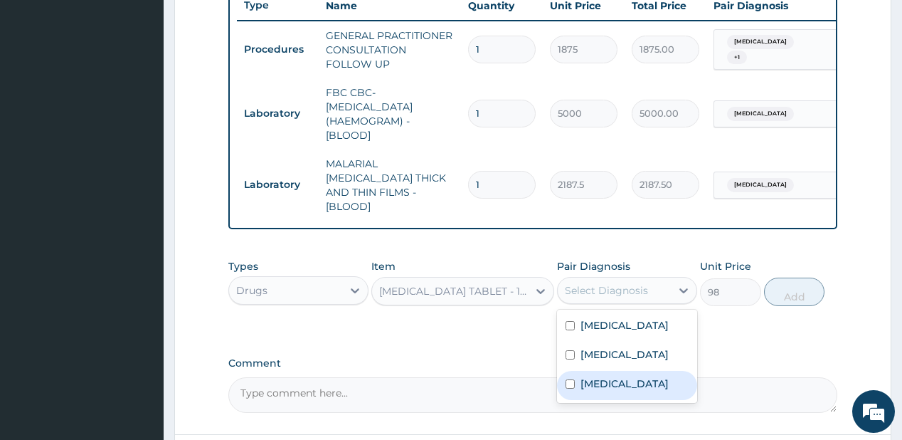
click at [599, 376] on label "Upper respiratory infection" at bounding box center [624, 383] width 88 height 14
checkbox input "true"
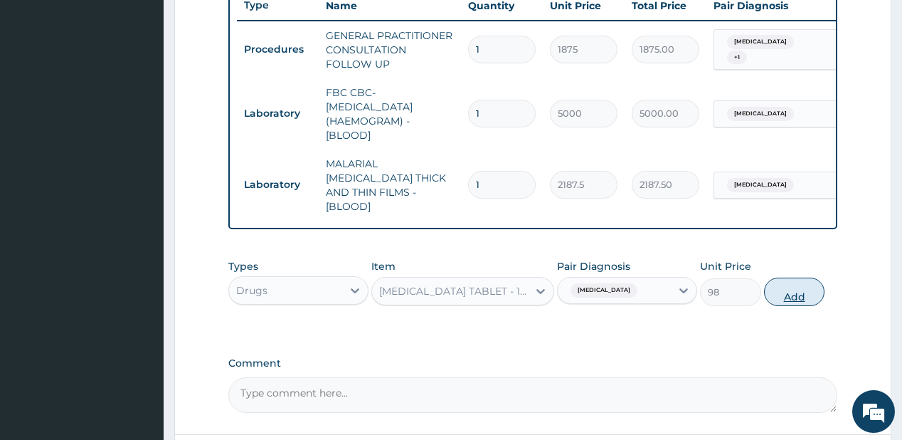
click at [797, 287] on button "Add" at bounding box center [794, 291] width 61 height 28
type input "0"
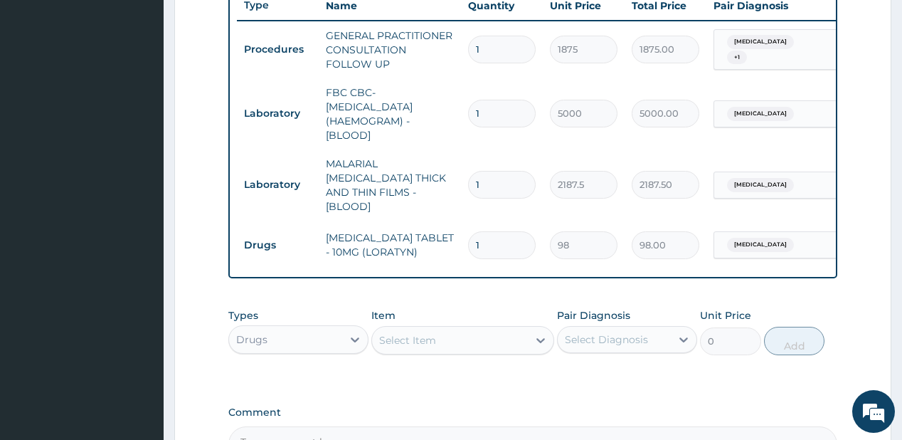
type input "0.00"
type input "5"
type input "490.00"
type input "5"
click at [442, 329] on div "Select Item" at bounding box center [450, 340] width 156 height 23
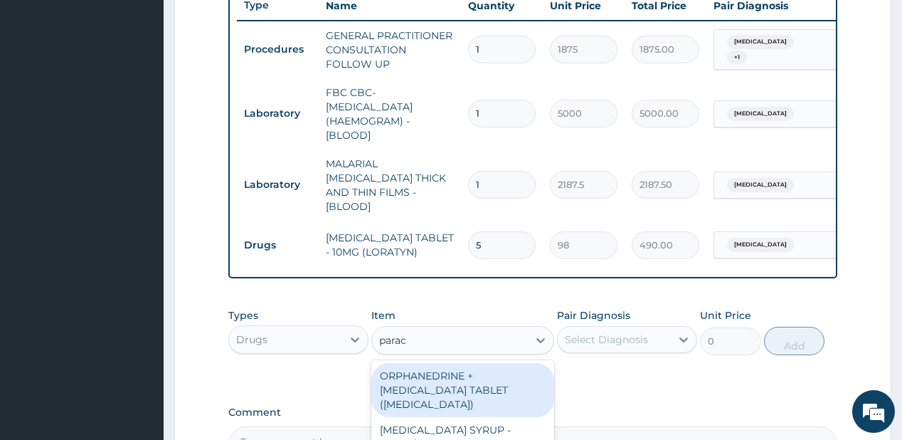
type input "parace"
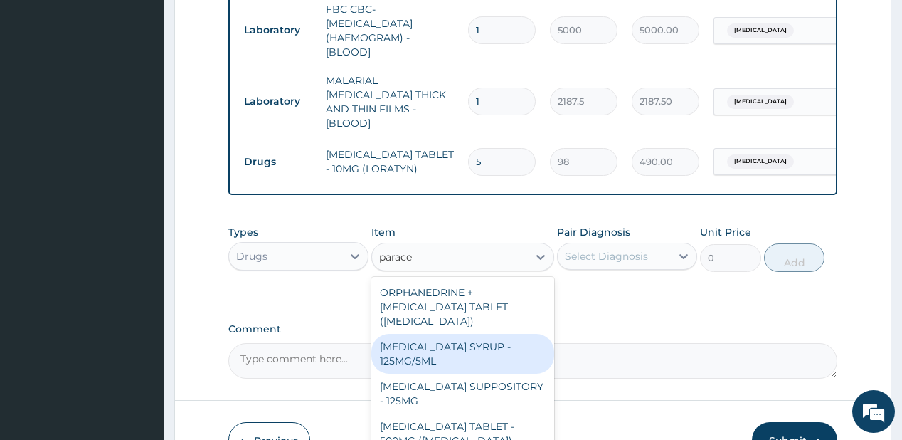
scroll to position [709, 0]
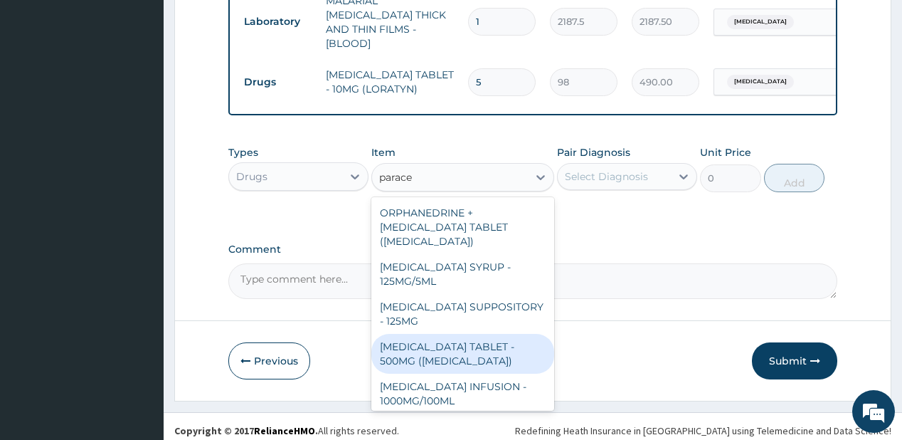
click at [440, 350] on div "PARACETAMOL TABLET - 500MG (PANADOL)" at bounding box center [462, 354] width 183 height 40
type input "42"
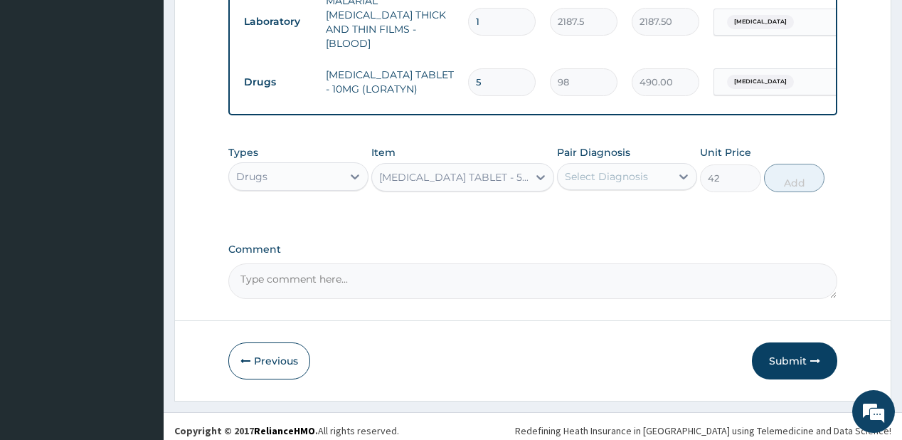
click at [605, 169] on div "Select Diagnosis" at bounding box center [606, 176] width 83 height 14
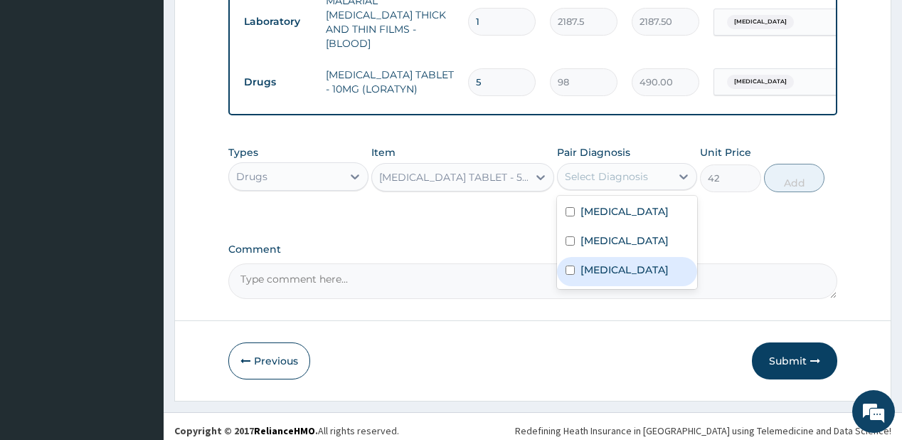
click at [583, 269] on label "Upper respiratory infection" at bounding box center [624, 269] width 88 height 14
checkbox input "true"
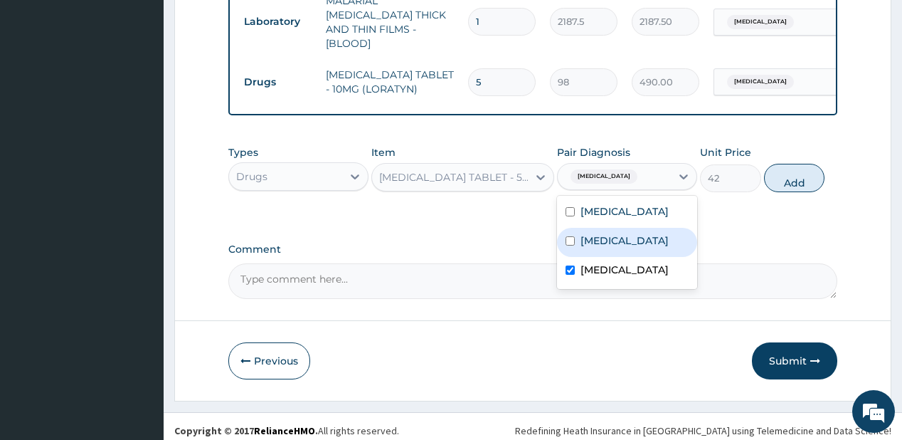
click at [612, 233] on label "Conjunctivitis" at bounding box center [624, 240] width 88 height 14
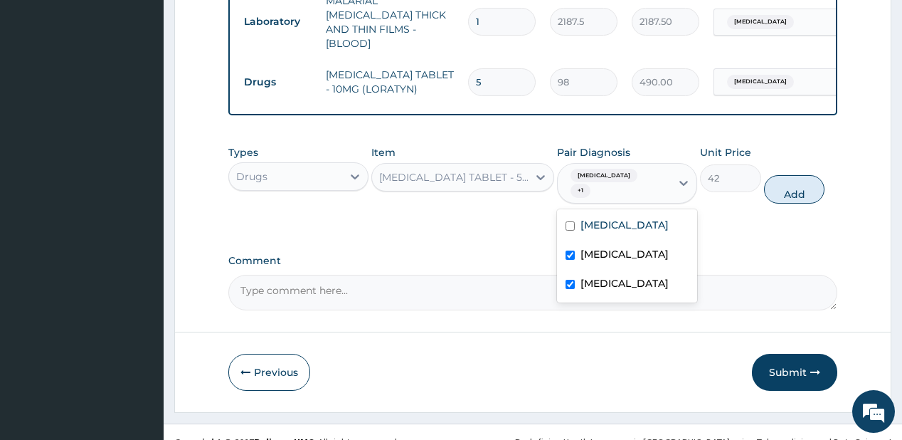
drag, startPoint x: 640, startPoint y: 247, endPoint x: 772, endPoint y: 206, distance: 137.7
click at [682, 241] on div "Conjunctivitis" at bounding box center [627, 255] width 140 height 29
checkbox input "false"
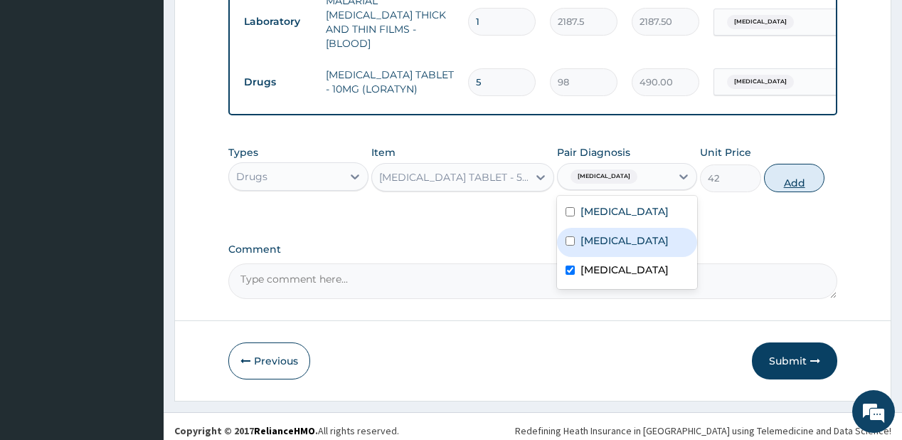
click at [795, 174] on button "Add" at bounding box center [794, 178] width 61 height 28
type input "0"
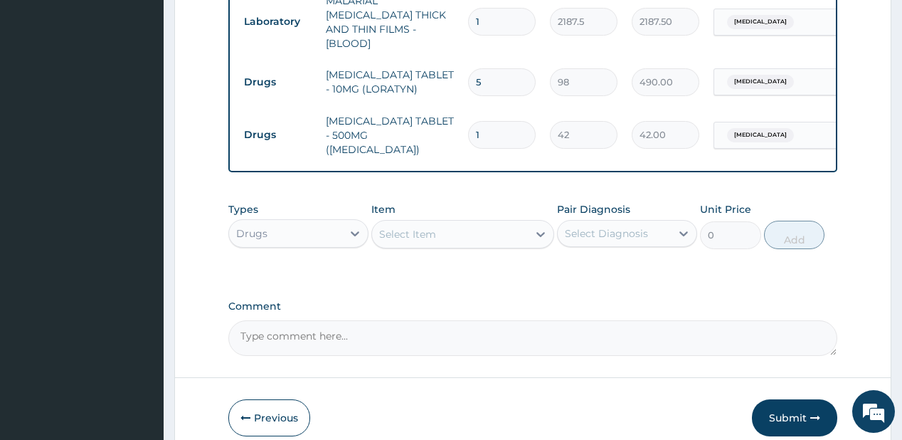
type input "18"
type input "756.00"
type input "18"
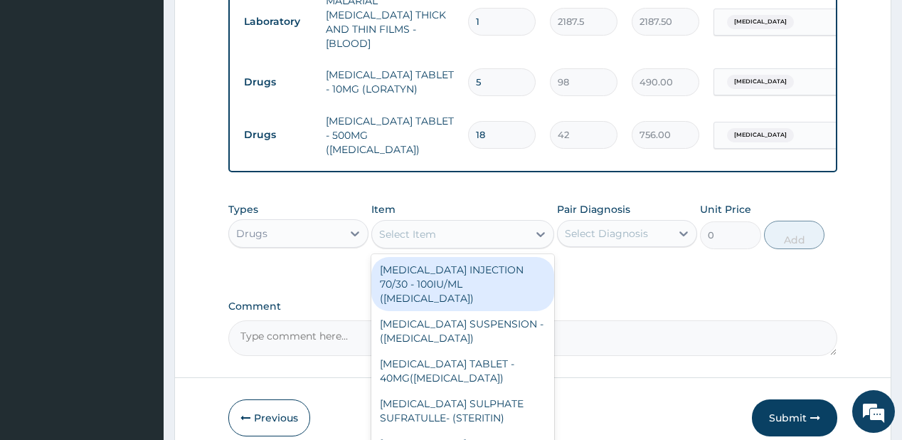
click at [459, 223] on div "Select Item" at bounding box center [450, 234] width 156 height 23
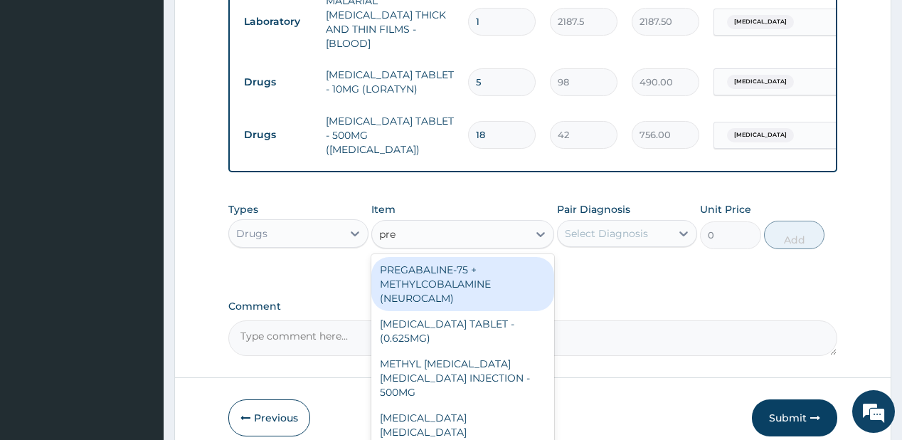
type input "pred"
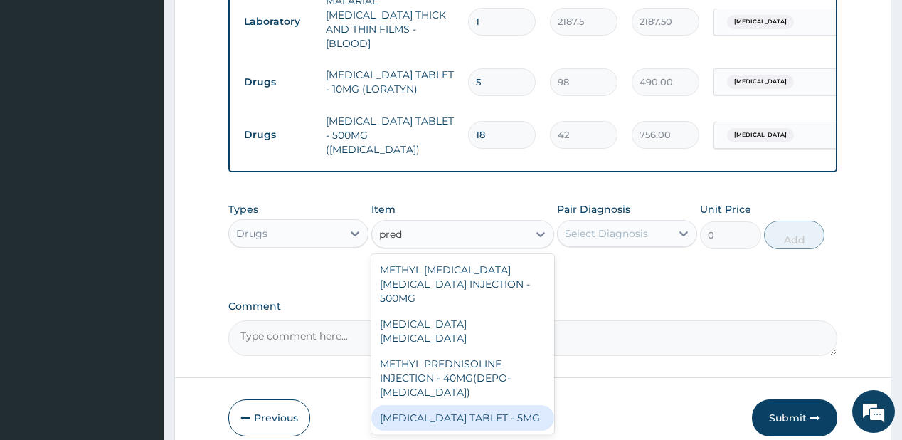
drag, startPoint x: 445, startPoint y: 386, endPoint x: 595, endPoint y: 272, distance: 188.2
click at [447, 405] on div "PREDNISOLONE TABLET - 5MG" at bounding box center [462, 418] width 183 height 26
type input "42"
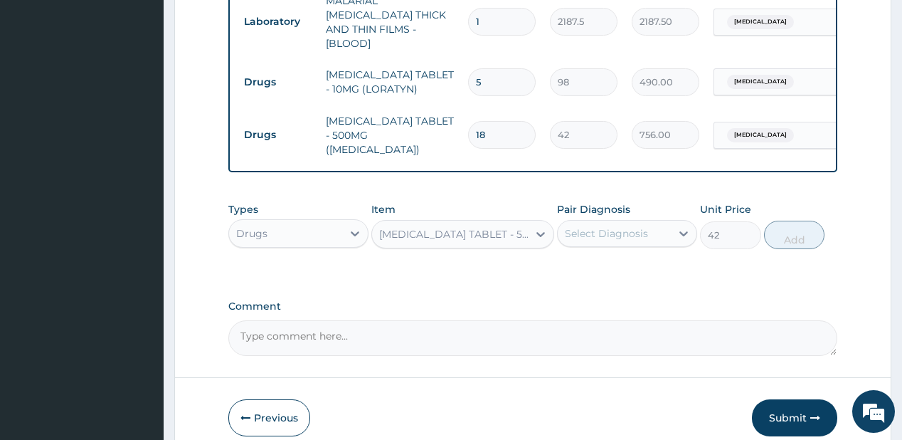
click at [610, 226] on div "Select Diagnosis" at bounding box center [606, 233] width 83 height 14
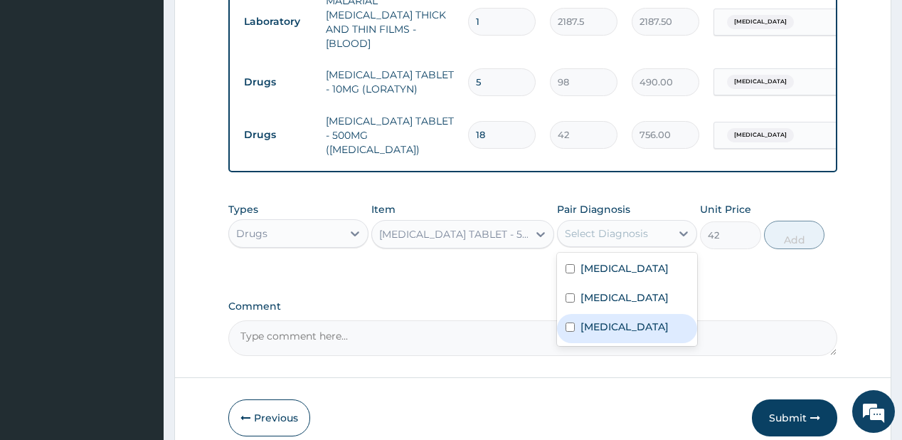
click at [602, 319] on label "Upper respiratory infection" at bounding box center [624, 326] width 88 height 14
checkbox input "true"
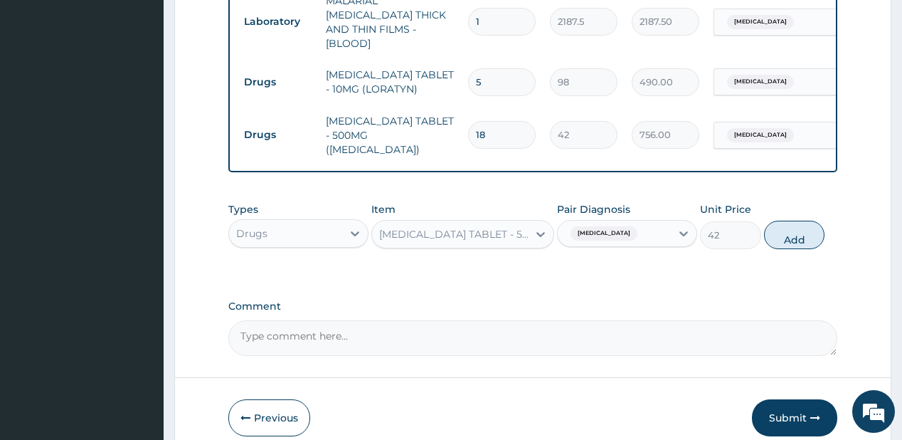
drag, startPoint x: 790, startPoint y: 218, endPoint x: 758, endPoint y: 188, distance: 43.8
click at [792, 220] on button "Add" at bounding box center [794, 234] width 61 height 28
type input "0"
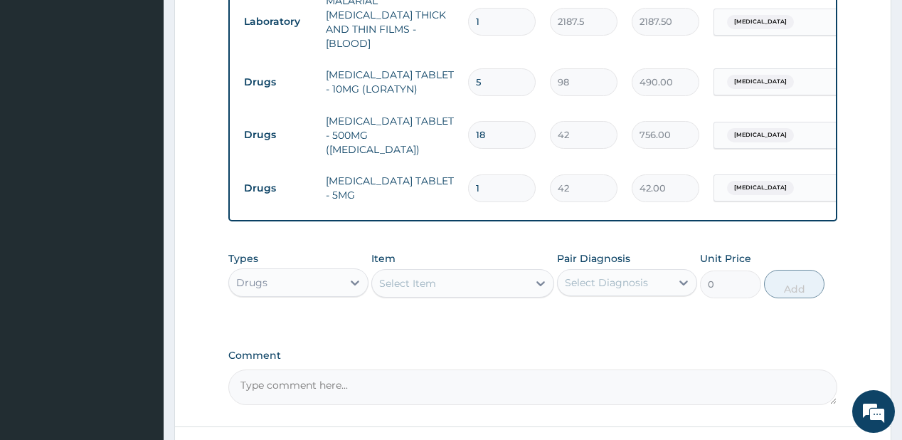
type input "16"
type input "672.00"
type input "16"
click at [416, 276] on div "Select Item" at bounding box center [407, 283] width 57 height 14
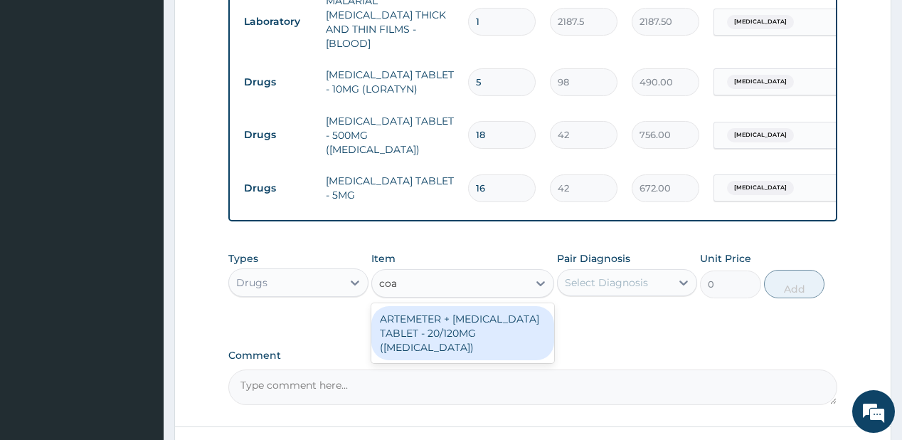
type input "coar"
click at [454, 306] on div "ARTEMETER + LUMEFANTRINE TABLET - 20/120MG (COARTEM)" at bounding box center [462, 333] width 183 height 54
type input "210"
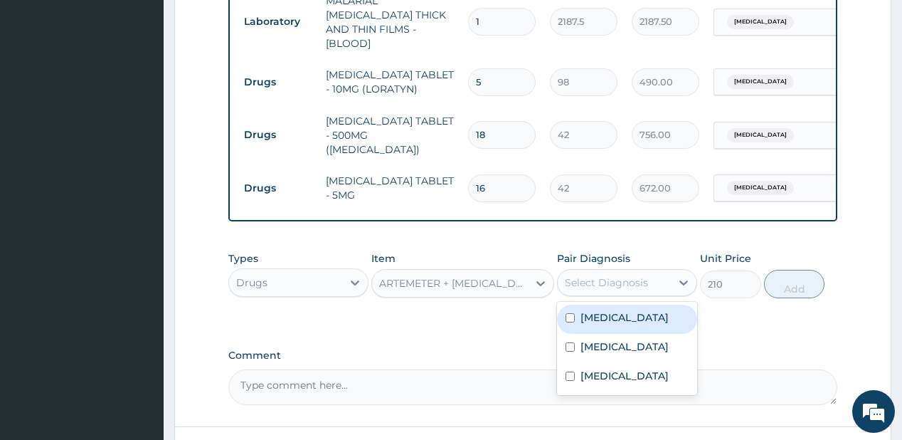
click at [595, 271] on div "Select Diagnosis" at bounding box center [614, 282] width 113 height 23
drag, startPoint x: 592, startPoint y: 302, endPoint x: 737, endPoint y: 267, distance: 149.2
click at [594, 310] on label "Malaria" at bounding box center [624, 317] width 88 height 14
checkbox input "true"
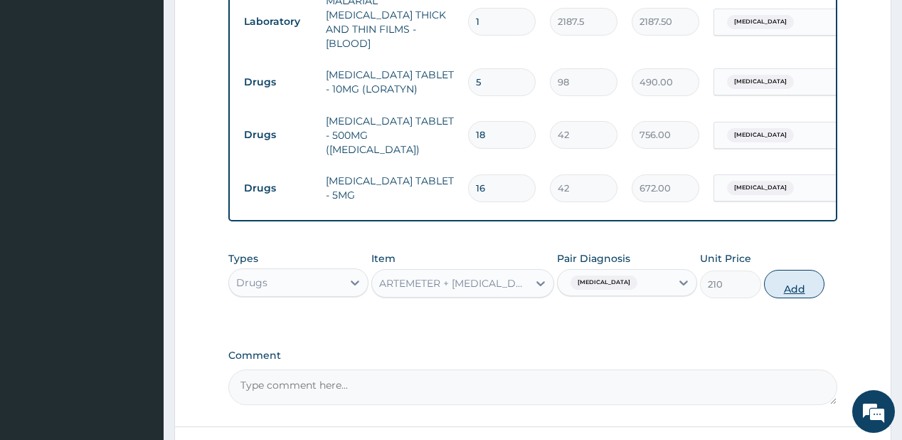
click at [806, 270] on button "Add" at bounding box center [794, 284] width 61 height 28
type input "0"
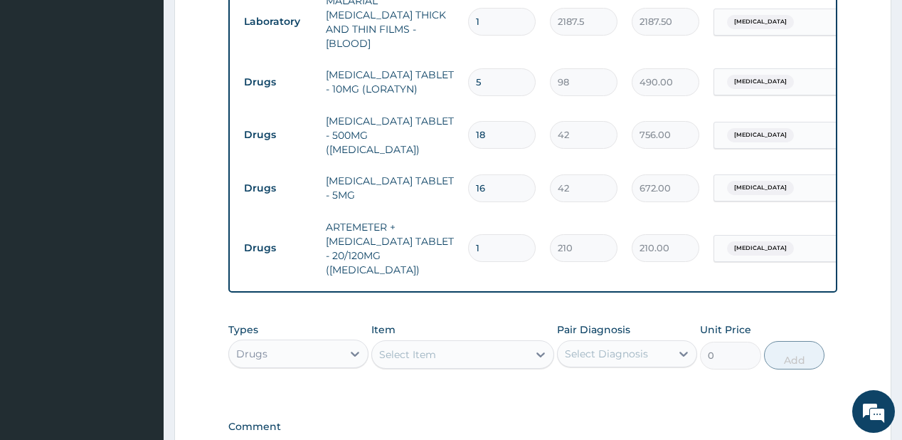
type input "0.00"
type input "2"
type input "420.00"
type input "24"
type input "5040.00"
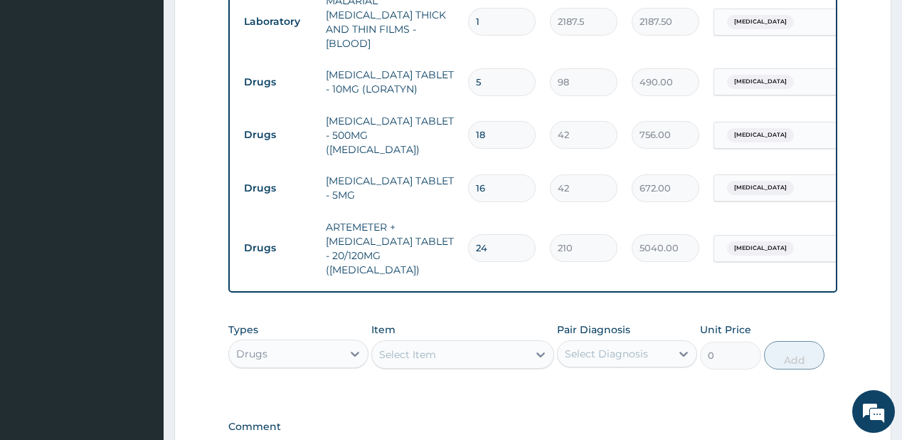
type input "24"
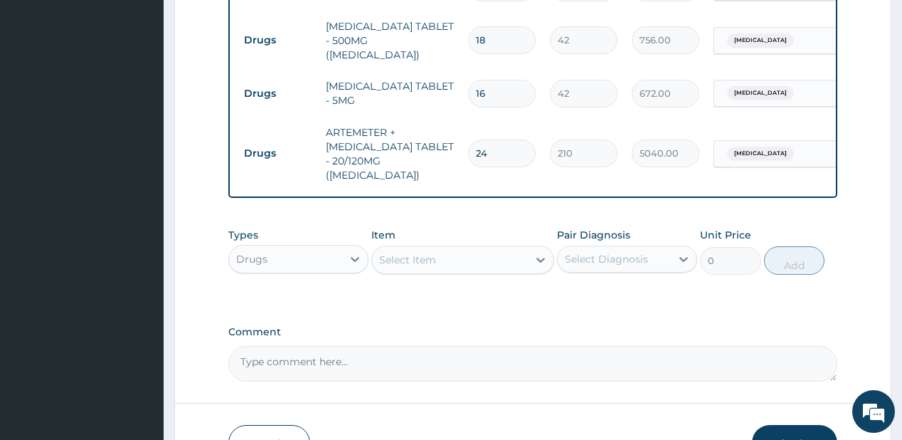
scroll to position [823, 0]
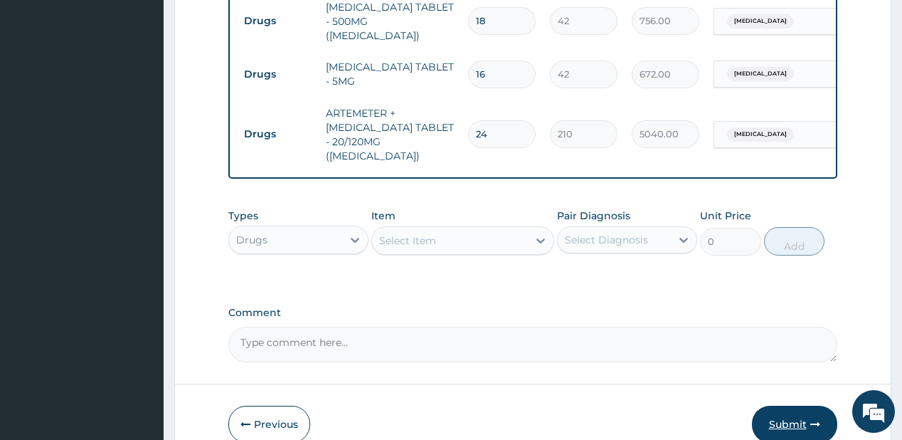
click at [778, 405] on button "Submit" at bounding box center [794, 423] width 85 height 37
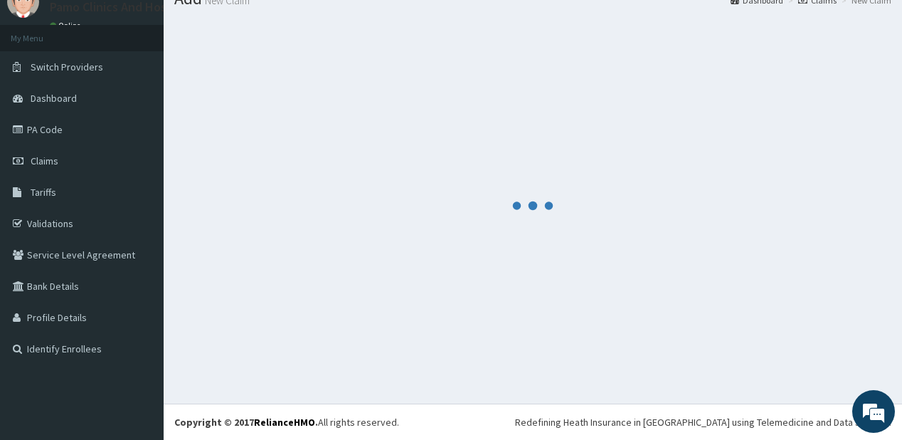
scroll to position [56, 0]
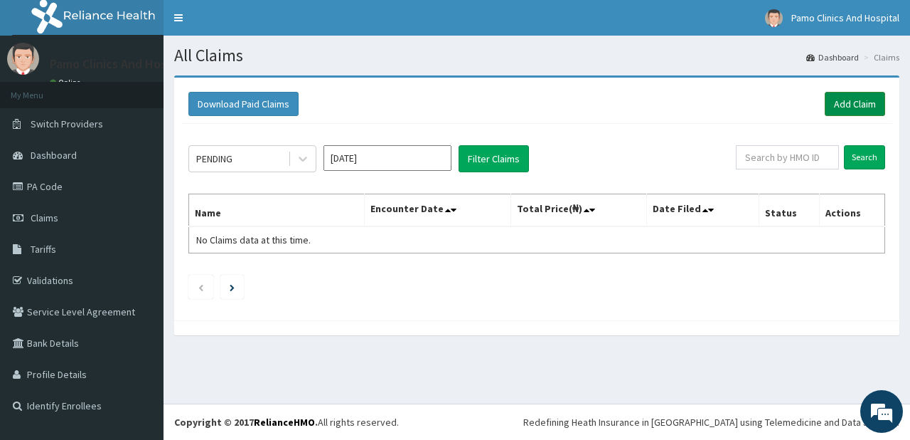
click at [839, 103] on link "Add Claim" at bounding box center [855, 104] width 60 height 24
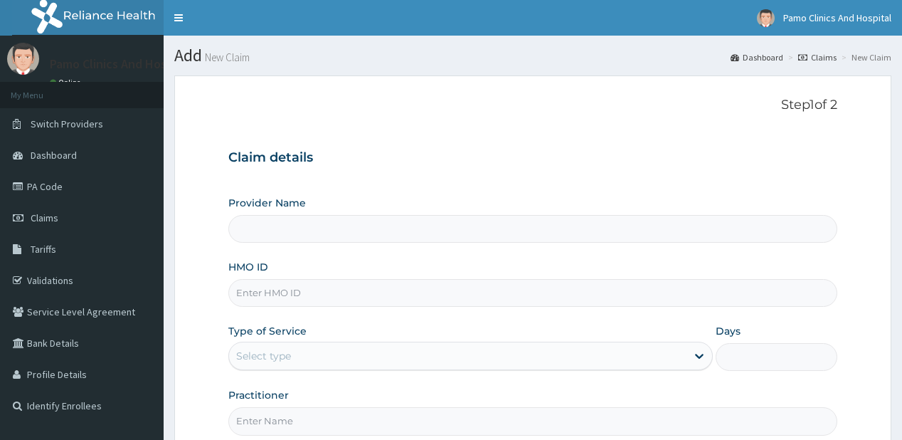
click at [262, 299] on input "HMO ID" at bounding box center [532, 293] width 608 height 28
paste input "ZEI/10095/F"
type input "ZEI/10095/F"
type input "Pamo Clinics And Hospital"
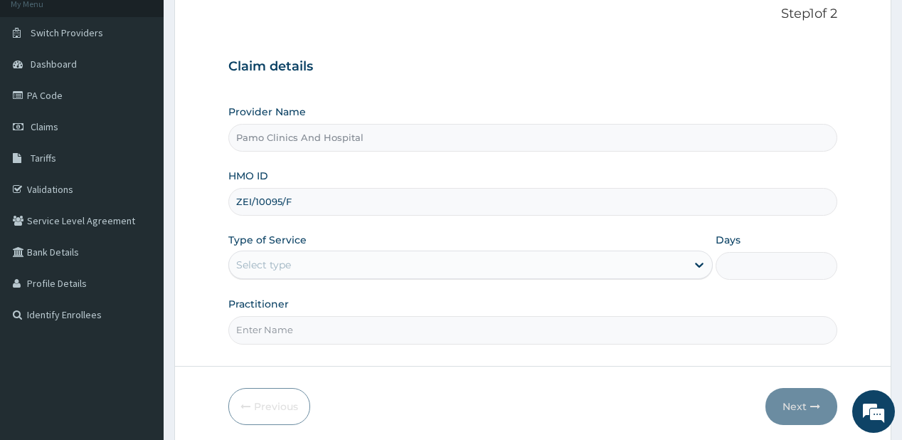
scroll to position [114, 0]
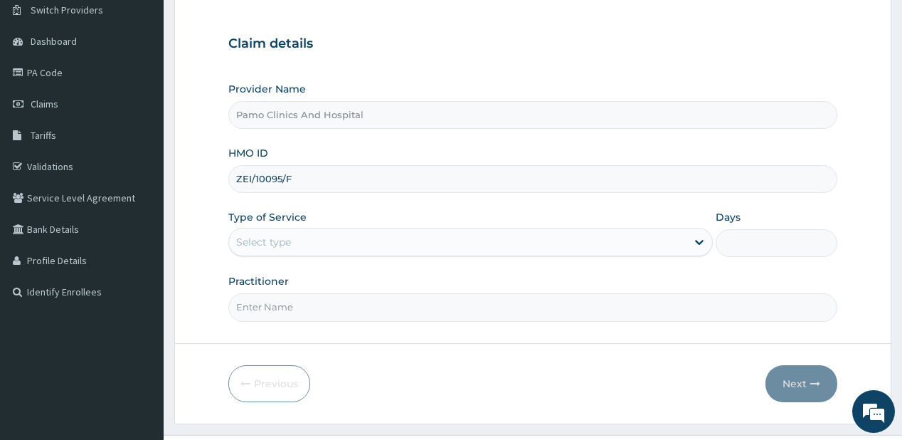
type input "ZEI/10095/F"
click at [274, 235] on div "Select type" at bounding box center [263, 242] width 55 height 14
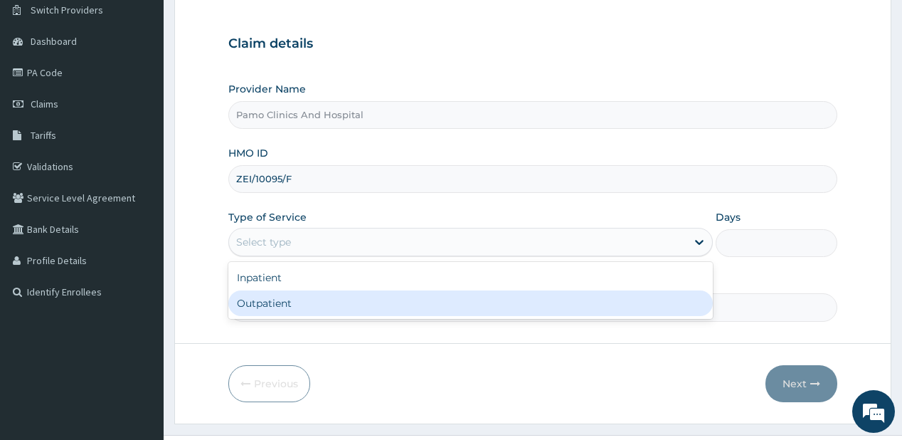
click at [246, 297] on div "Outpatient" at bounding box center [470, 303] width 484 height 26
type input "1"
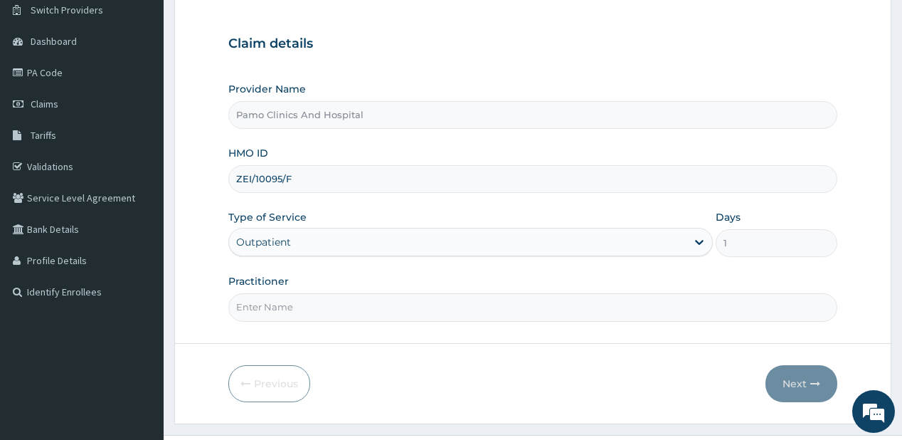
click at [276, 304] on input "Practitioner" at bounding box center [532, 307] width 608 height 28
type input "[PERSON_NAME]"
click at [785, 375] on button "Next" at bounding box center [801, 383] width 72 height 37
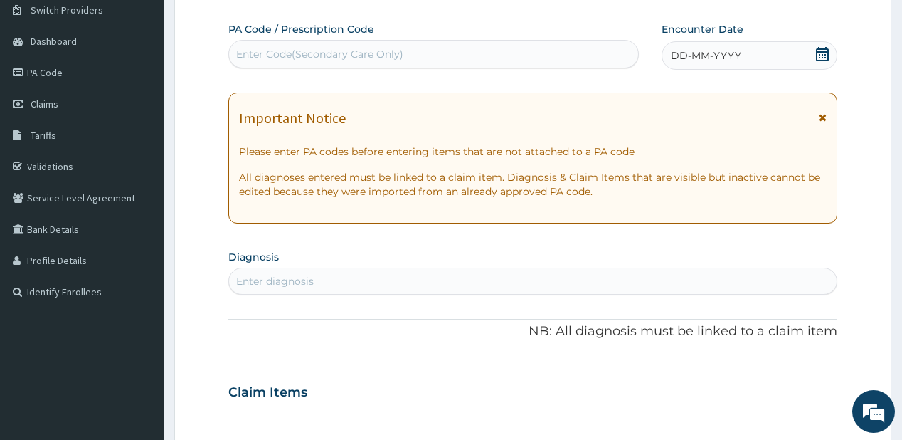
scroll to position [0, 0]
click at [705, 52] on span "DD-MM-YYYY" at bounding box center [706, 55] width 70 height 14
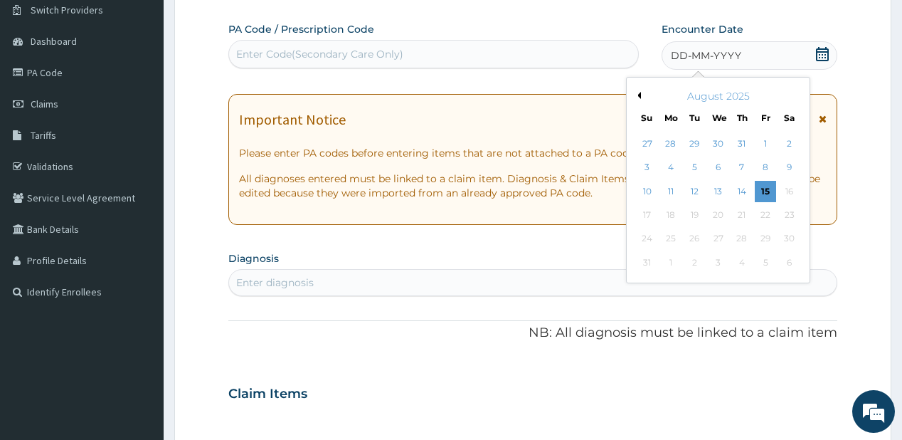
click at [639, 97] on button "Previous Month" at bounding box center [637, 95] width 7 height 7
click at [767, 209] on div "25" at bounding box center [765, 214] width 21 height 21
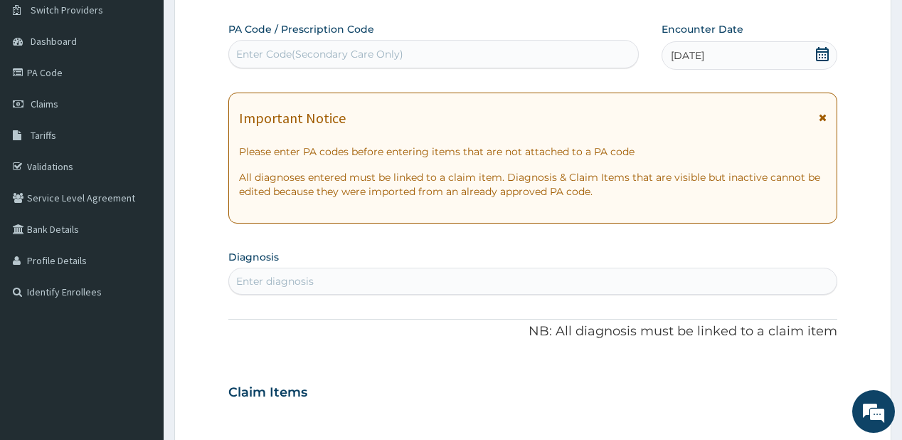
click at [254, 275] on div "Enter diagnosis" at bounding box center [275, 281] width 78 height 14
type input "[MEDICAL_DATA]"
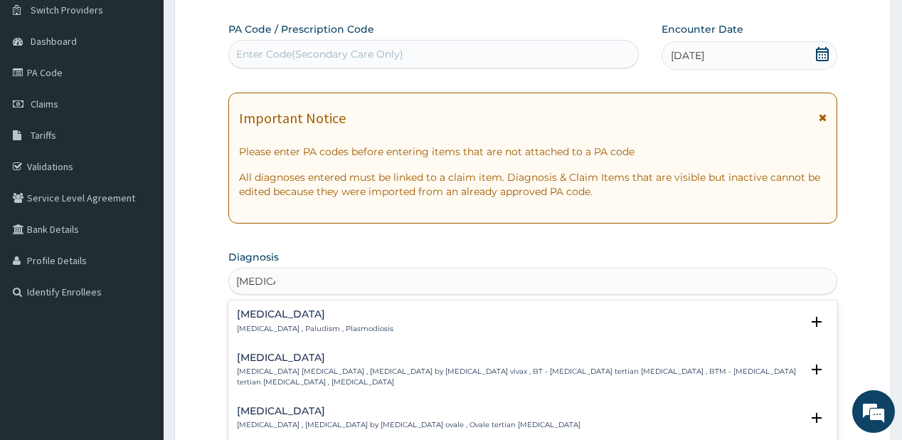
click at [282, 319] on h4 "[MEDICAL_DATA]" at bounding box center [315, 314] width 156 height 11
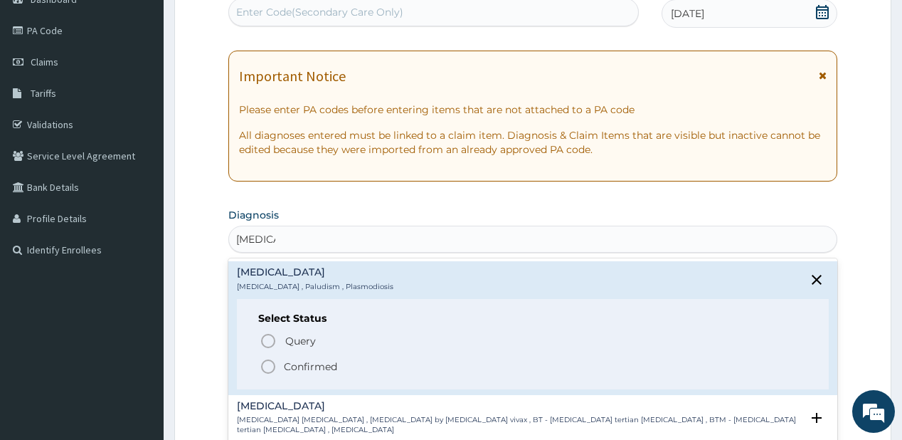
scroll to position [171, 0]
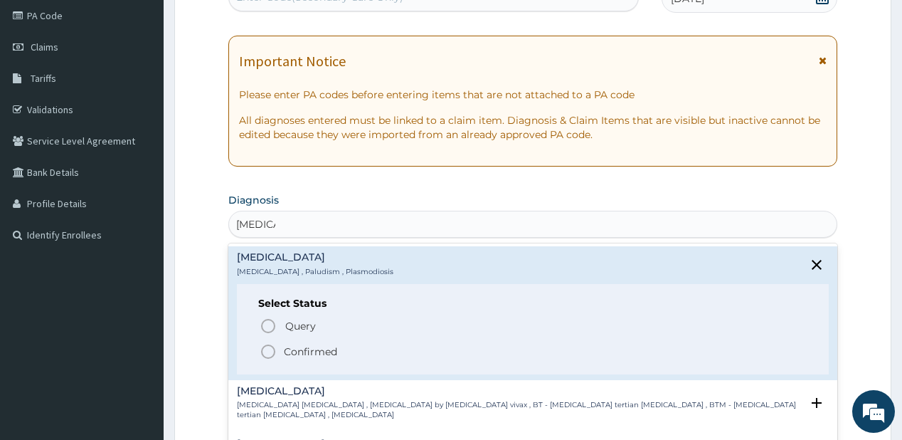
click at [267, 355] on icon "status option filled" at bounding box center [268, 351] width 17 height 17
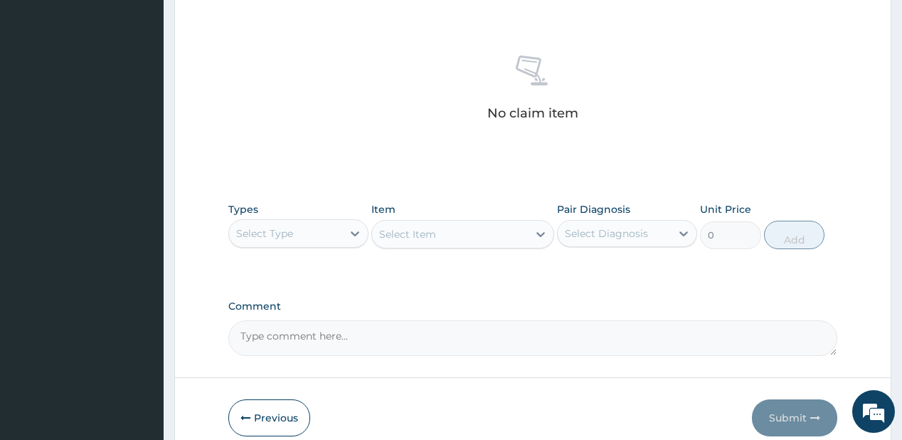
scroll to position [569, 0]
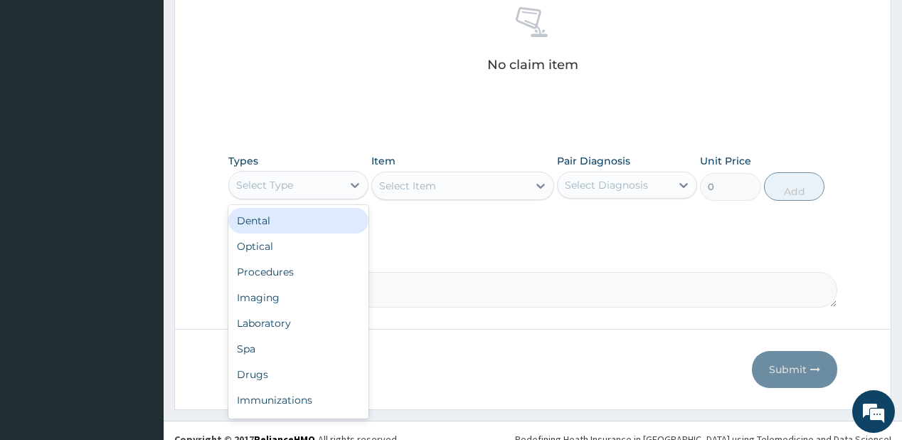
click at [308, 191] on div "Select Type" at bounding box center [285, 185] width 113 height 23
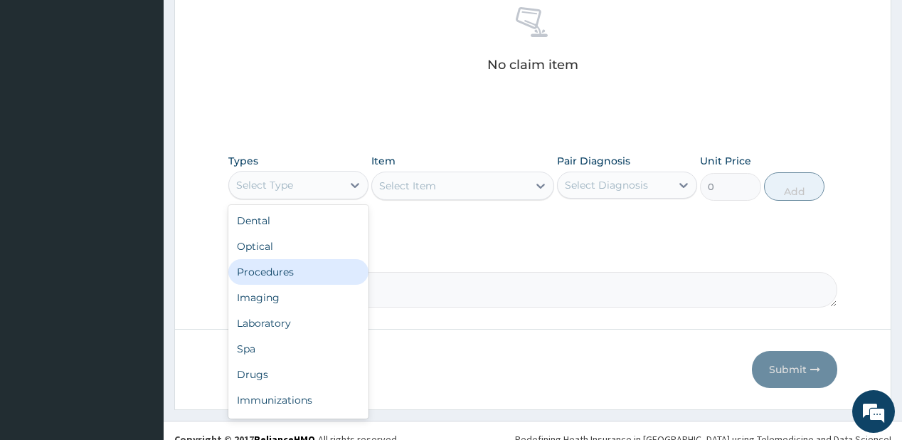
click at [287, 270] on div "Procedures" at bounding box center [298, 272] width 140 height 26
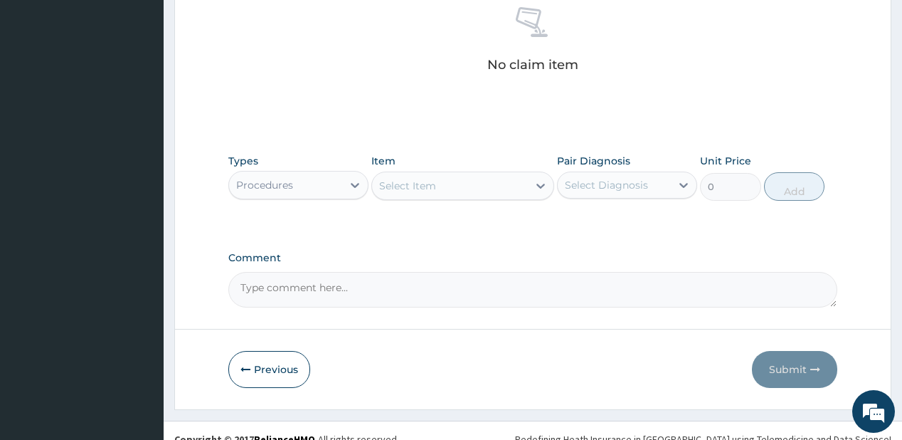
click at [420, 183] on div "Select Item" at bounding box center [407, 186] width 57 height 14
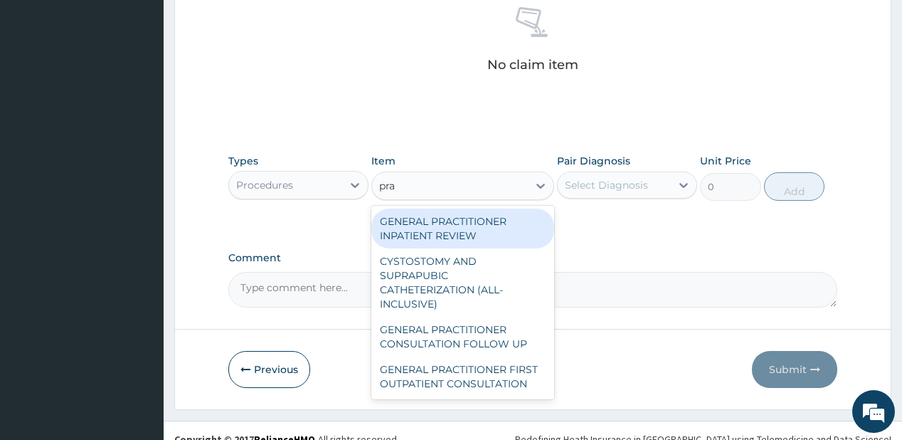
type input "prac"
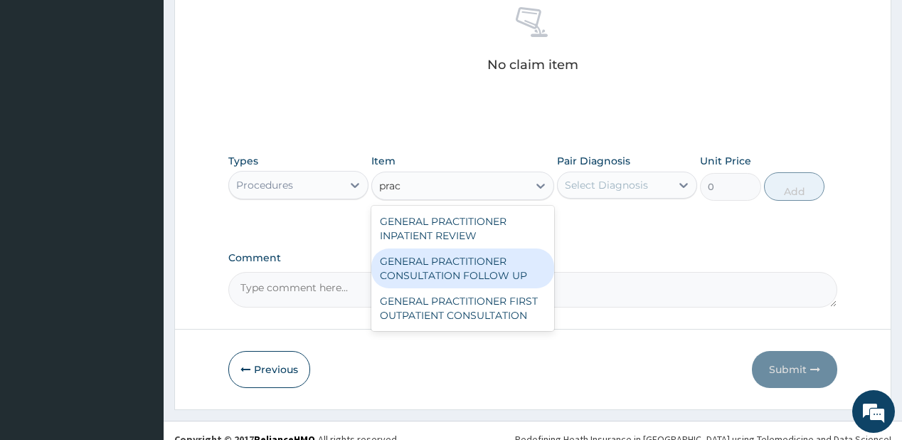
drag, startPoint x: 420, startPoint y: 267, endPoint x: 538, endPoint y: 233, distance: 123.8
click at [420, 266] on div "GENERAL PRACTITIONER CONSULTATION FOLLOW UP" at bounding box center [462, 268] width 183 height 40
type input "1875"
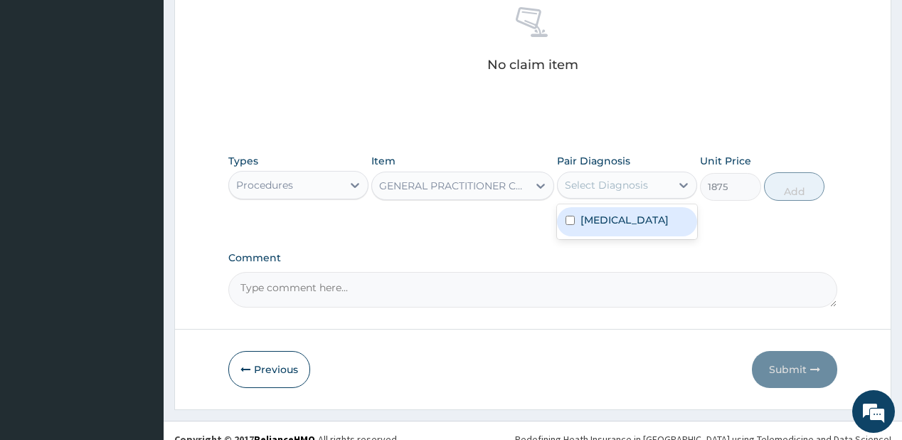
click at [606, 183] on div "Select Diagnosis" at bounding box center [606, 185] width 83 height 14
click at [634, 227] on div "[MEDICAL_DATA]" at bounding box center [627, 221] width 140 height 29
checkbox input "true"
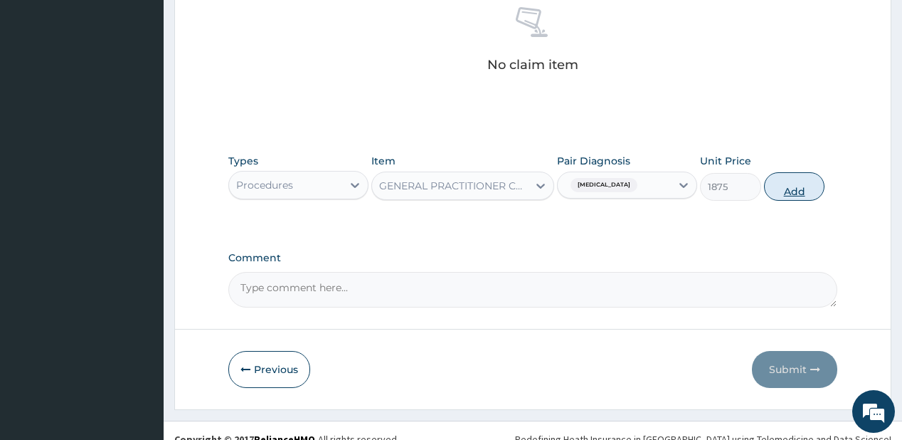
click at [795, 182] on button "Add" at bounding box center [794, 186] width 61 height 28
type input "0"
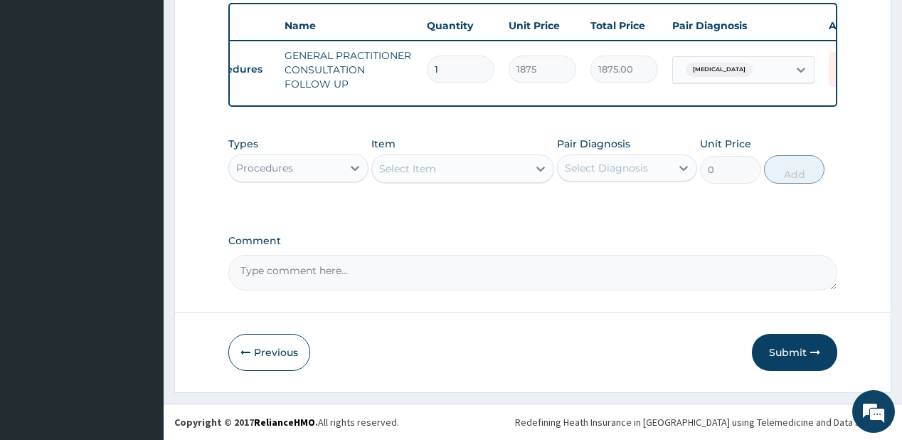
scroll to position [0, 46]
click at [830, 54] on icon at bounding box center [839, 69] width 31 height 35
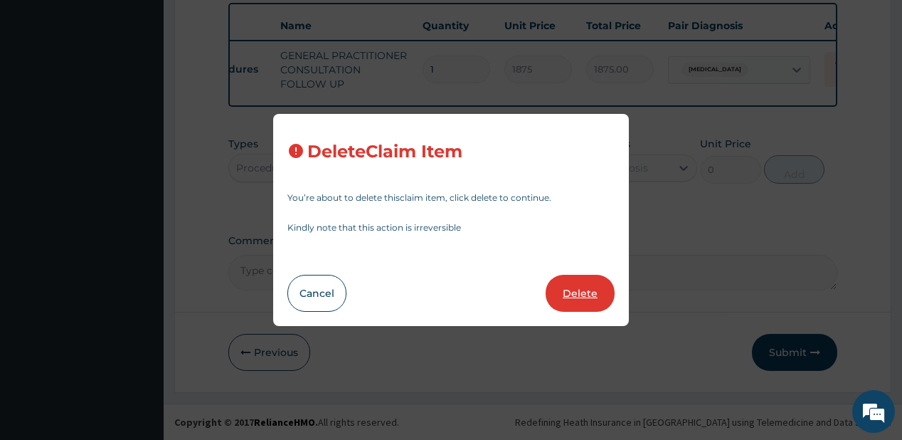
click at [576, 296] on button "Delete" at bounding box center [580, 293] width 69 height 37
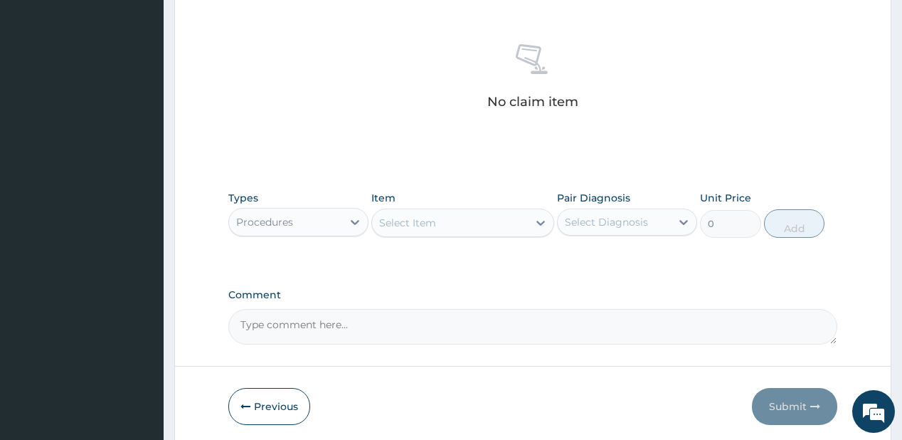
click at [457, 217] on div "Select Item" at bounding box center [450, 222] width 156 height 23
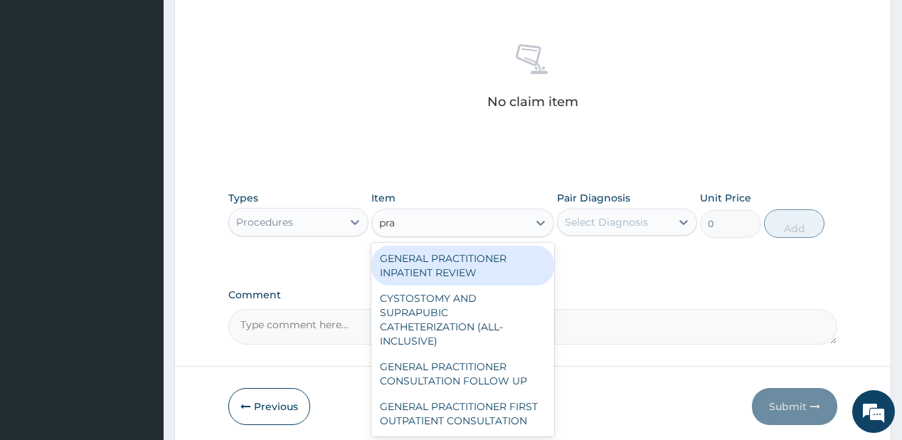
type input "prac"
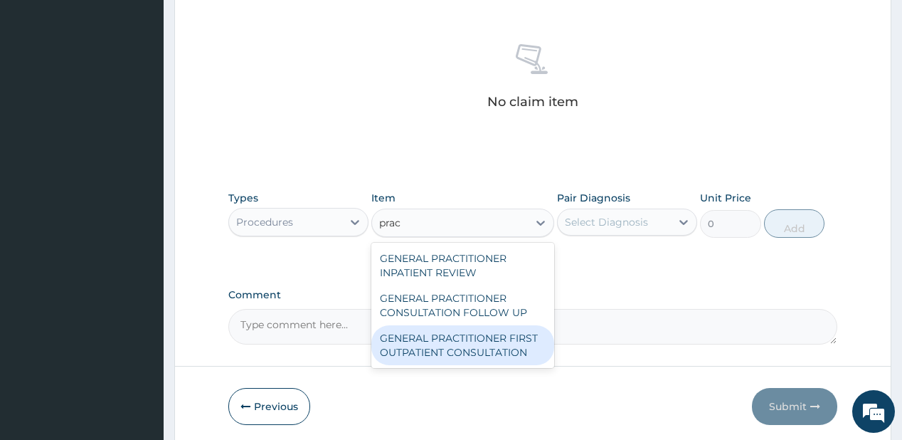
click at [416, 339] on div "GENERAL PRACTITIONER FIRST OUTPATIENT CONSULTATION" at bounding box center [462, 345] width 183 height 40
type input "3750"
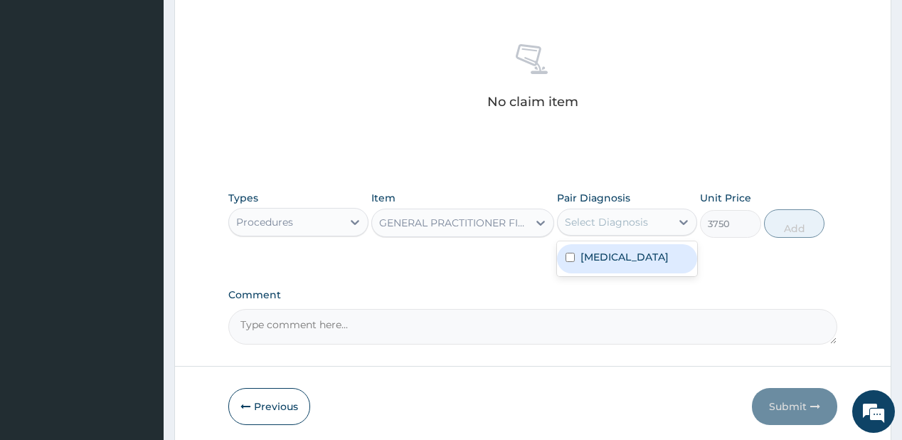
click at [596, 222] on div "Select Diagnosis" at bounding box center [606, 222] width 83 height 14
click at [589, 256] on label "[MEDICAL_DATA]" at bounding box center [624, 257] width 88 height 14
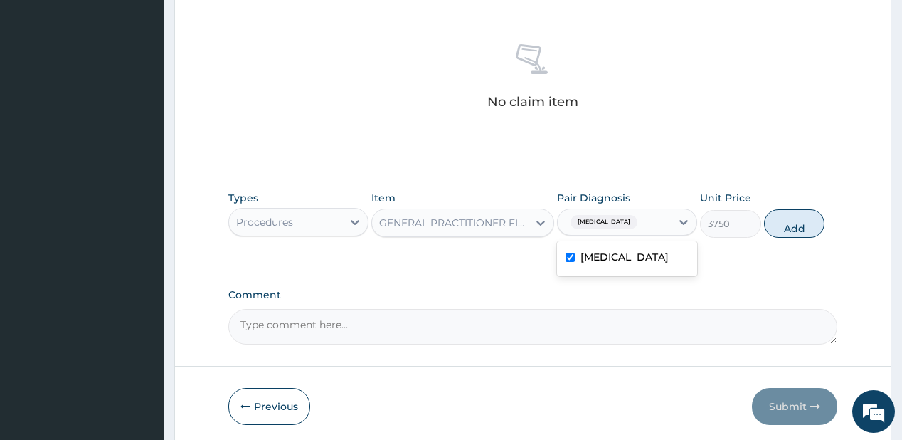
checkbox input "true"
click at [783, 222] on button "Add" at bounding box center [794, 223] width 61 height 28
type input "0"
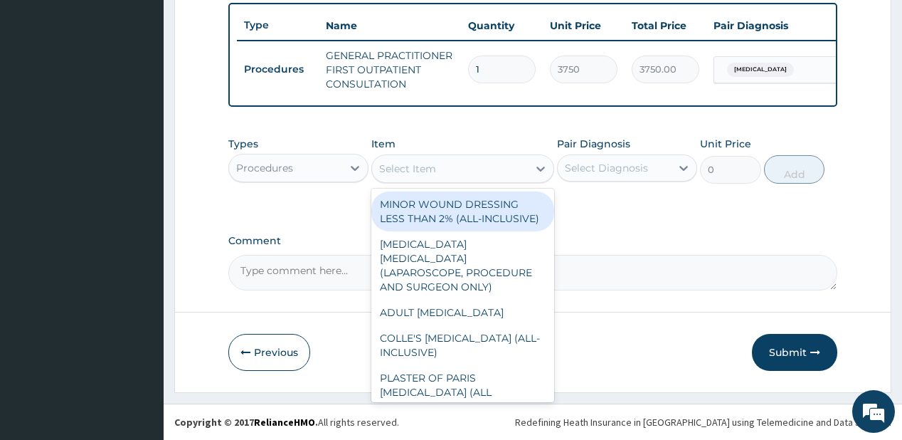
click at [420, 175] on div "Select Item" at bounding box center [407, 168] width 57 height 14
type input "reg"
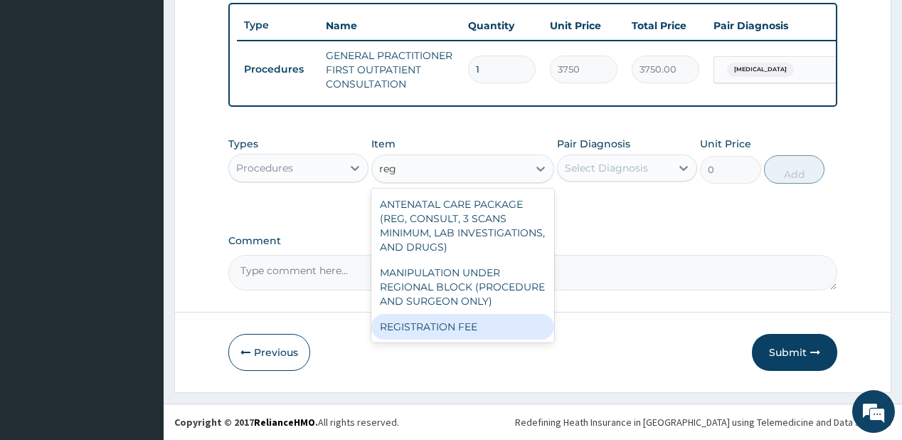
click at [413, 322] on div "REGISTRATION FEE" at bounding box center [462, 327] width 183 height 26
type input "2500"
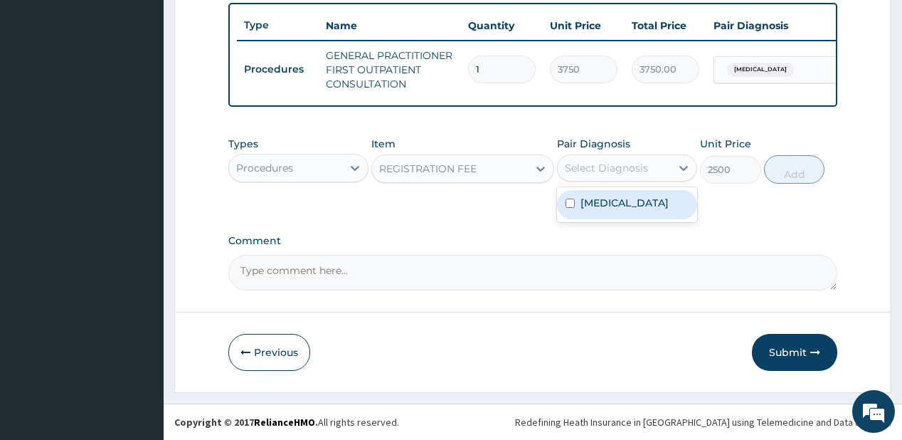
click at [603, 170] on div "Select Diagnosis" at bounding box center [606, 168] width 83 height 14
click at [592, 205] on label "[MEDICAL_DATA]" at bounding box center [624, 203] width 88 height 14
checkbox input "true"
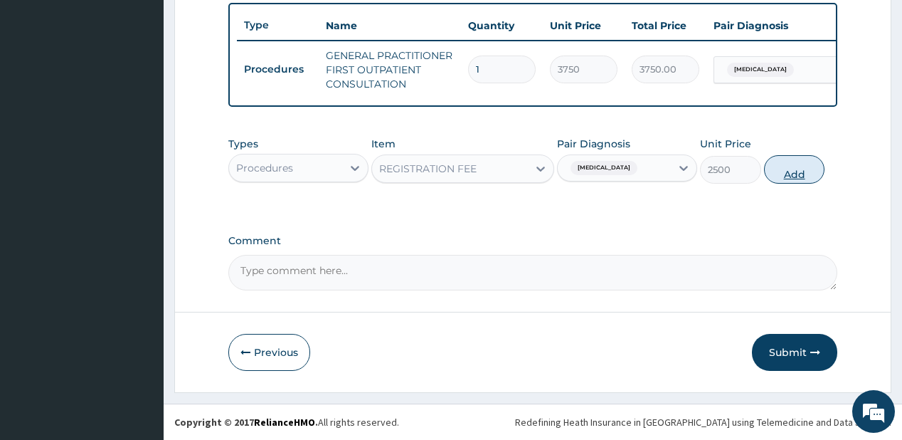
click at [797, 169] on button "Add" at bounding box center [794, 169] width 61 height 28
type input "0"
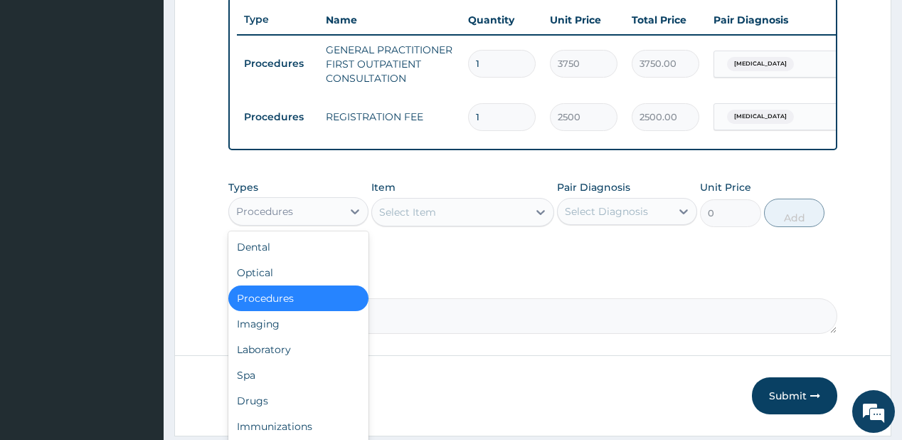
click at [284, 223] on div "Procedures" at bounding box center [285, 211] width 113 height 23
drag, startPoint x: 270, startPoint y: 359, endPoint x: 284, endPoint y: 7, distance: 352.3
click at [270, 356] on div "Laboratory" at bounding box center [298, 349] width 140 height 26
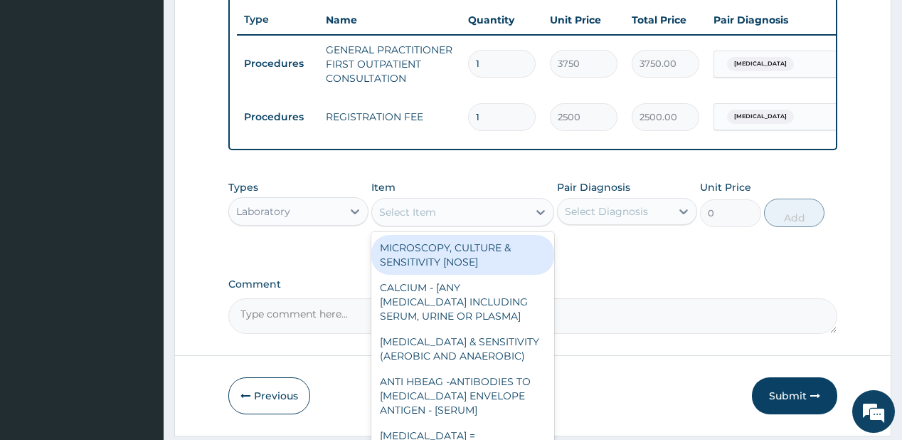
click at [472, 218] on div "Select Item" at bounding box center [450, 212] width 156 height 23
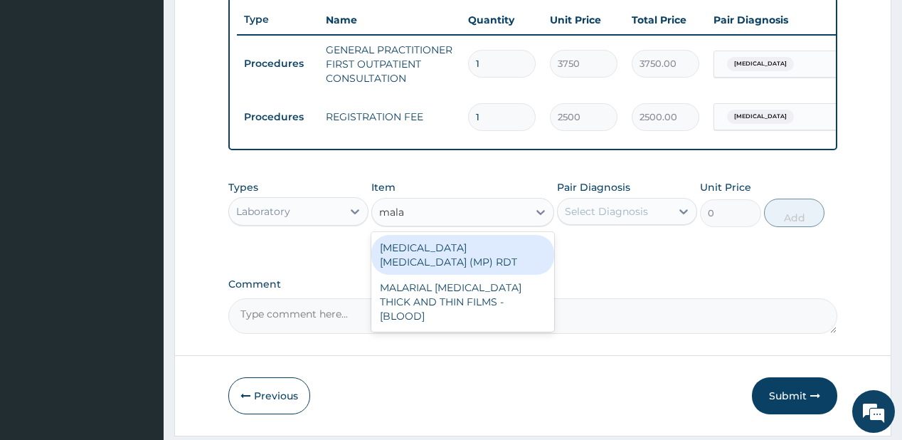
type input "malar"
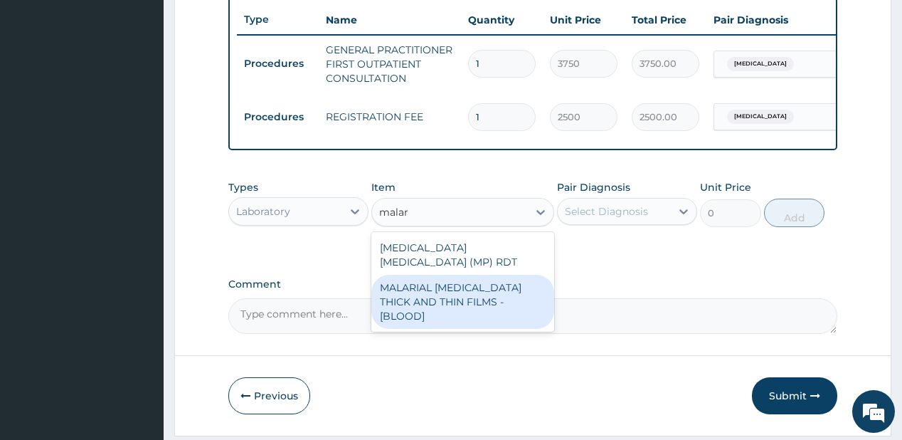
drag, startPoint x: 385, startPoint y: 299, endPoint x: 385, endPoint y: 290, distance: 8.5
click at [385, 299] on div "MALARIAL [MEDICAL_DATA] THICK AND THIN FILMS - [BLOOD]" at bounding box center [462, 302] width 183 height 54
type input "2187.5"
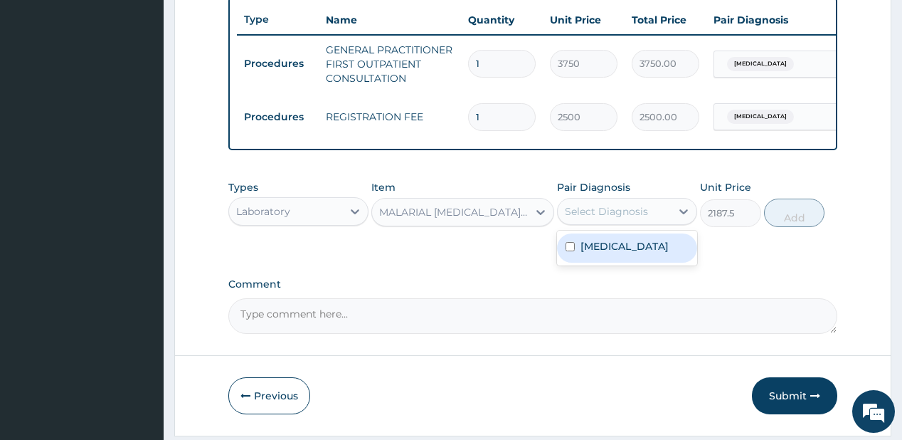
click at [600, 213] on div "Select Diagnosis" at bounding box center [606, 211] width 83 height 14
drag, startPoint x: 592, startPoint y: 253, endPoint x: 711, endPoint y: 233, distance: 121.1
click at [597, 251] on label "[MEDICAL_DATA]" at bounding box center [624, 246] width 88 height 14
checkbox input "true"
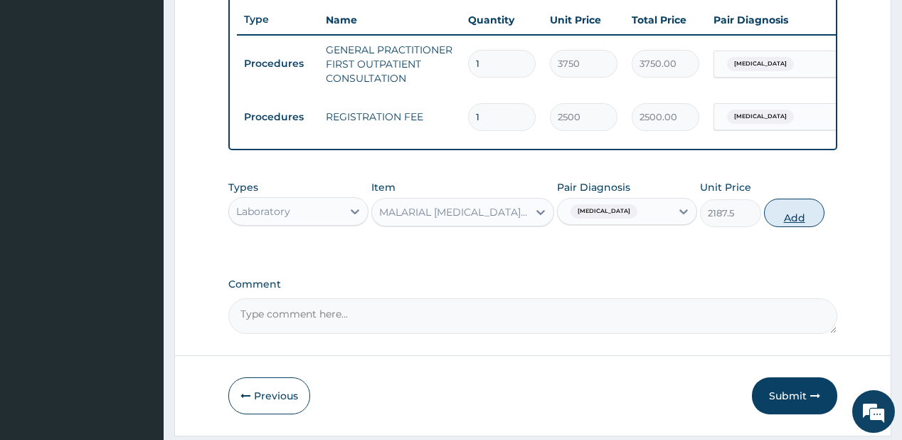
click at [782, 218] on button "Add" at bounding box center [794, 212] width 61 height 28
type input "0"
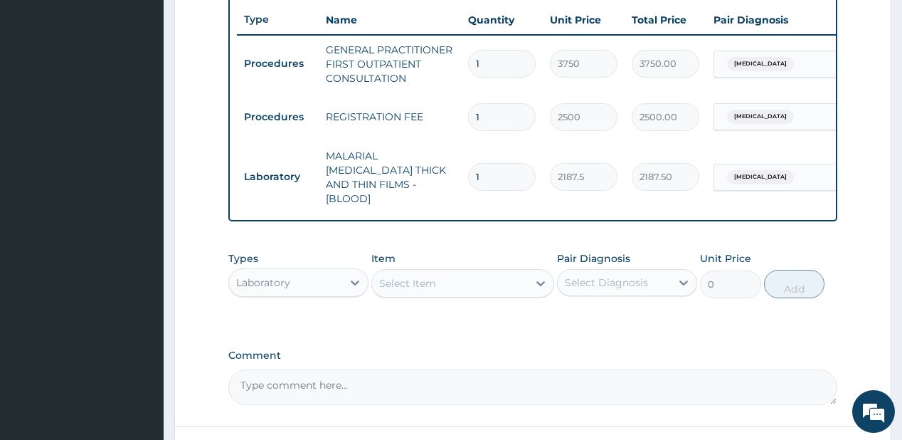
drag, startPoint x: 282, startPoint y: 283, endPoint x: 287, endPoint y: 272, distance: 11.8
click at [282, 282] on div "Laboratory" at bounding box center [285, 282] width 113 height 23
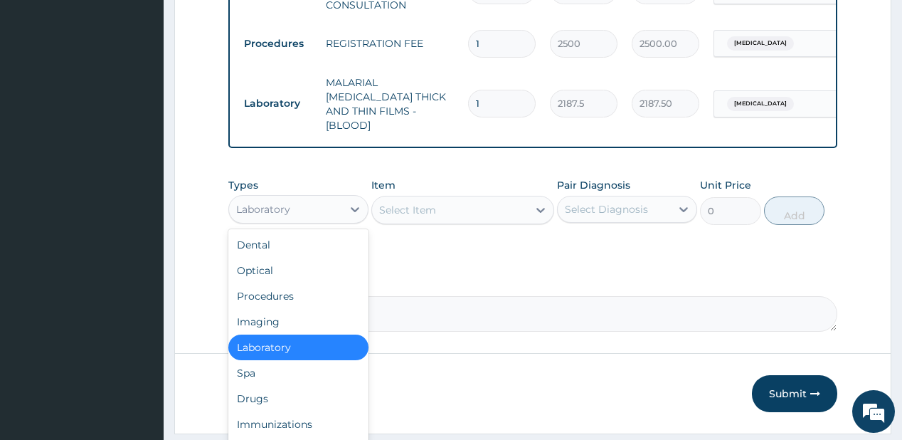
scroll to position [638, 0]
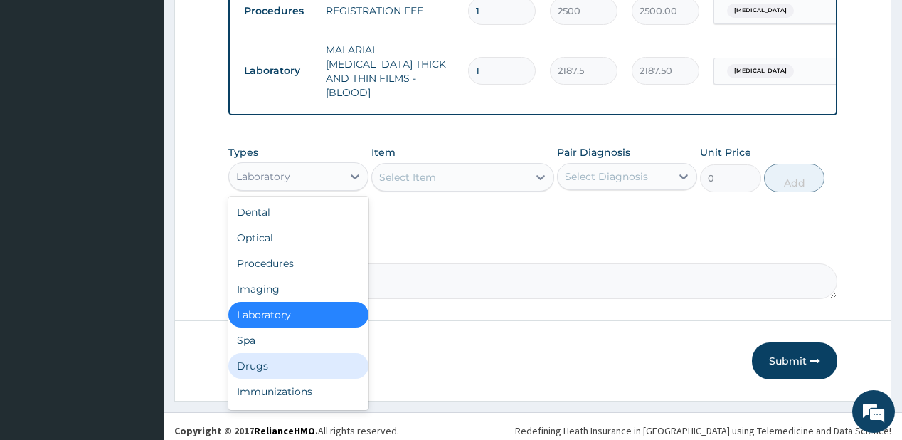
click at [257, 357] on div "Drugs" at bounding box center [298, 366] width 140 height 26
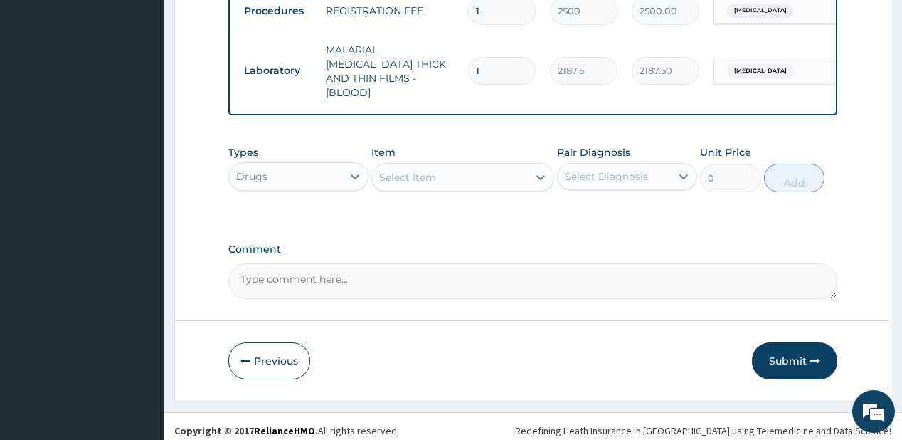
click at [432, 174] on div "Select Item" at bounding box center [407, 177] width 57 height 14
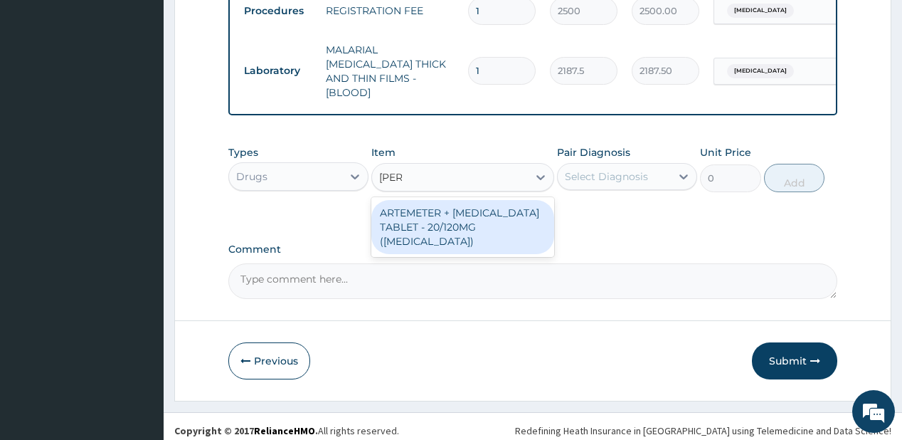
type input "coart"
drag, startPoint x: 439, startPoint y: 219, endPoint x: 533, endPoint y: 194, distance: 97.1
click at [441, 217] on div "ARTEMETER + [MEDICAL_DATA] TABLET - 20/120MG ([MEDICAL_DATA])" at bounding box center [462, 227] width 183 height 54
type input "210"
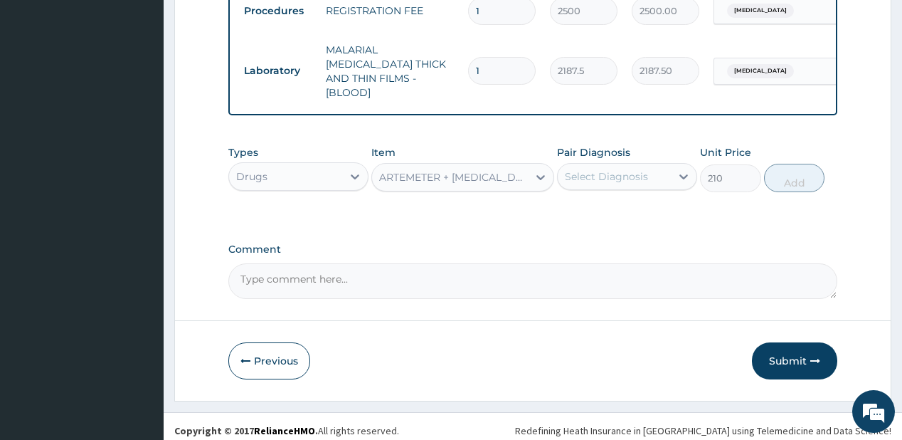
click at [651, 171] on div "Select Diagnosis" at bounding box center [614, 176] width 113 height 23
drag, startPoint x: 612, startPoint y: 214, endPoint x: 745, endPoint y: 177, distance: 138.7
click at [617, 211] on div "[MEDICAL_DATA]" at bounding box center [627, 212] width 140 height 29
checkbox input "true"
click at [803, 176] on button "Add" at bounding box center [794, 178] width 61 height 28
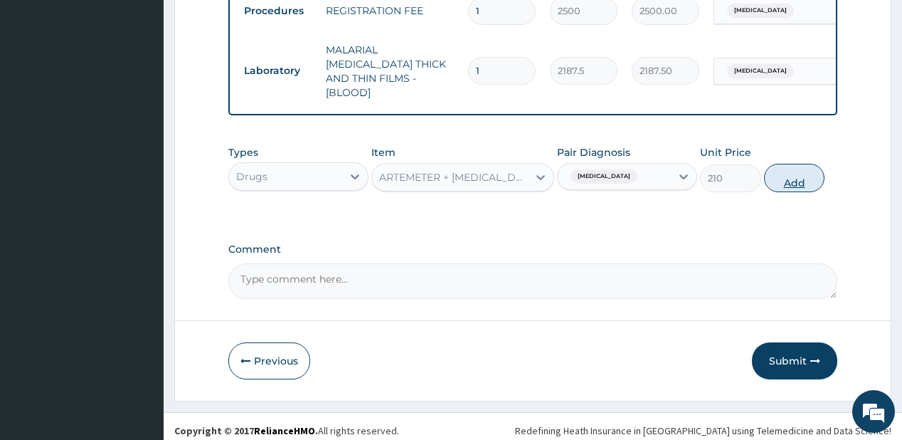
type input "0"
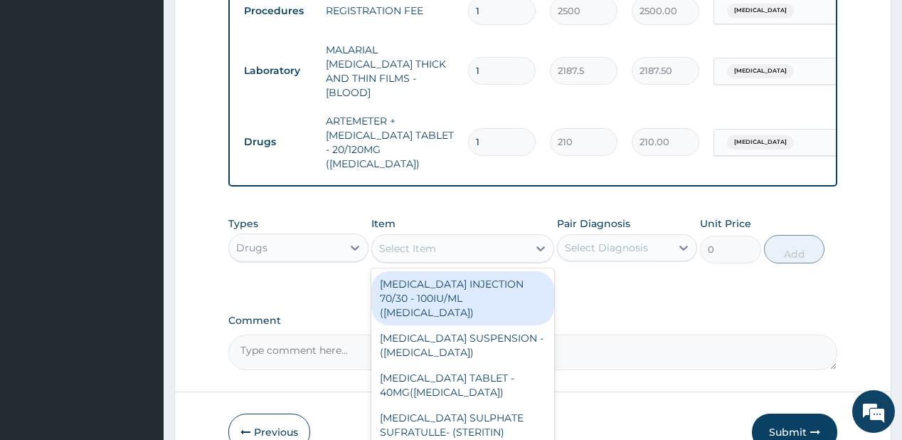
click at [427, 241] on div "Select Item" at bounding box center [407, 248] width 57 height 14
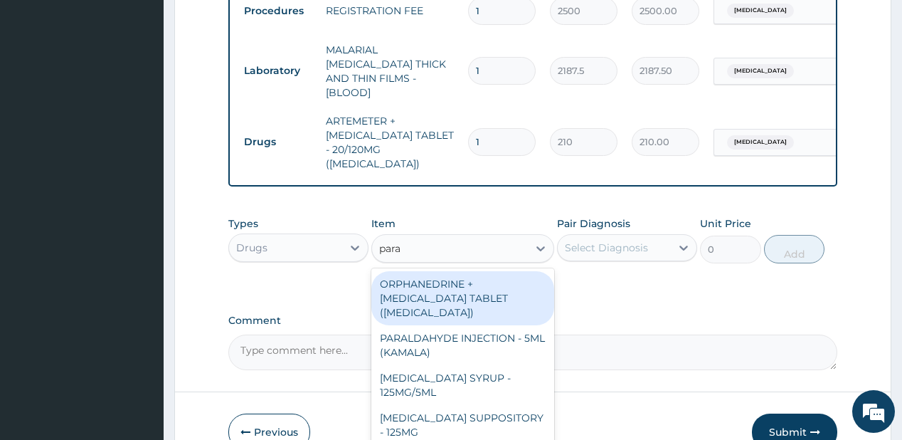
type input "parac"
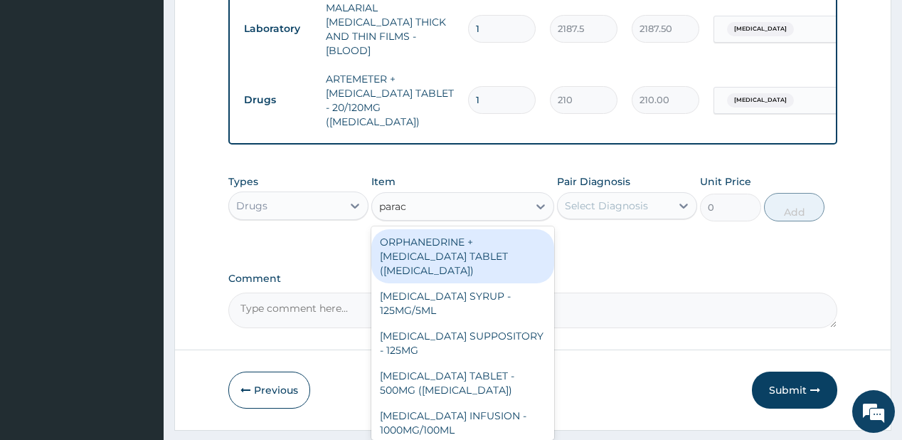
scroll to position [695, 0]
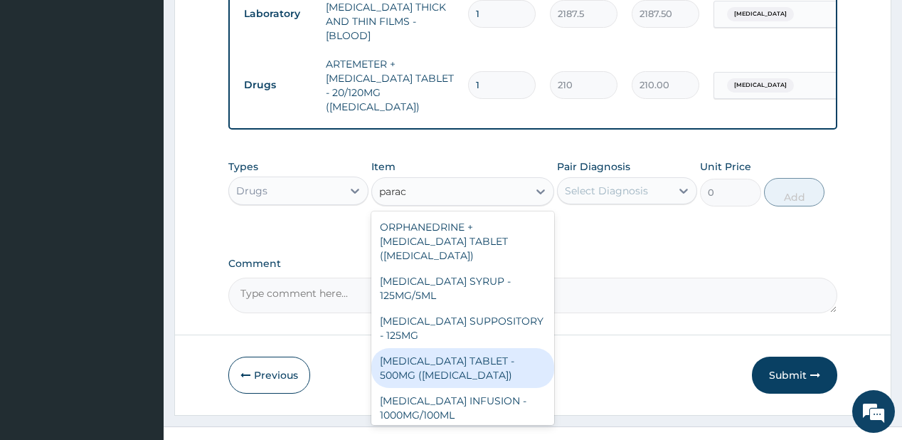
drag, startPoint x: 415, startPoint y: 358, endPoint x: 491, endPoint y: 270, distance: 116.0
click at [420, 354] on div "[MEDICAL_DATA] TABLET - 500MG ([MEDICAL_DATA])" at bounding box center [462, 368] width 183 height 40
type input "42"
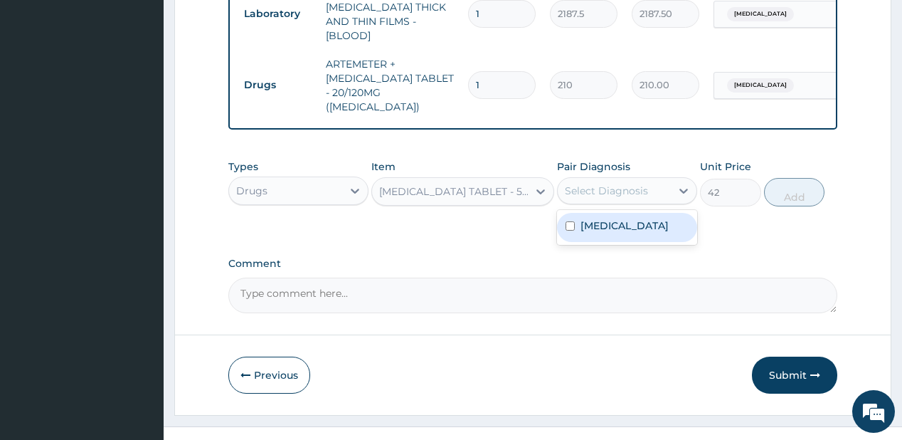
click at [603, 183] on div "Select Diagnosis" at bounding box center [606, 190] width 83 height 14
drag, startPoint x: 606, startPoint y: 211, endPoint x: 703, endPoint y: 202, distance: 97.1
click at [615, 213] on div "[MEDICAL_DATA]" at bounding box center [627, 227] width 140 height 29
checkbox input "true"
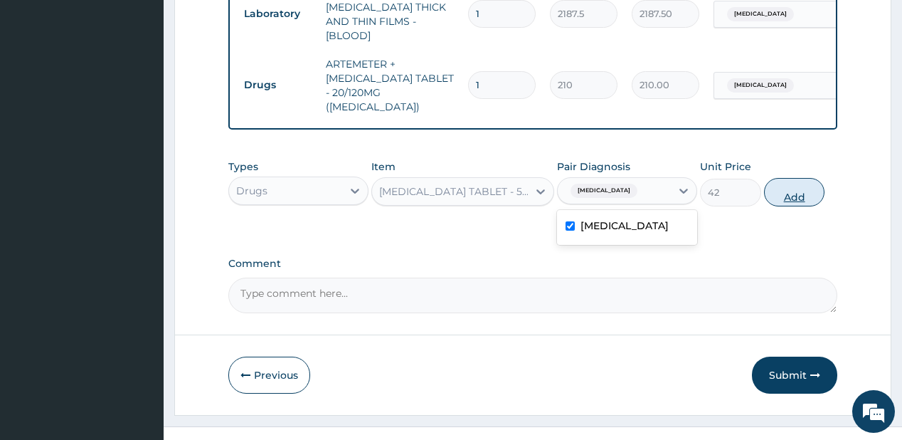
click at [792, 178] on button "Add" at bounding box center [794, 192] width 61 height 28
type input "0"
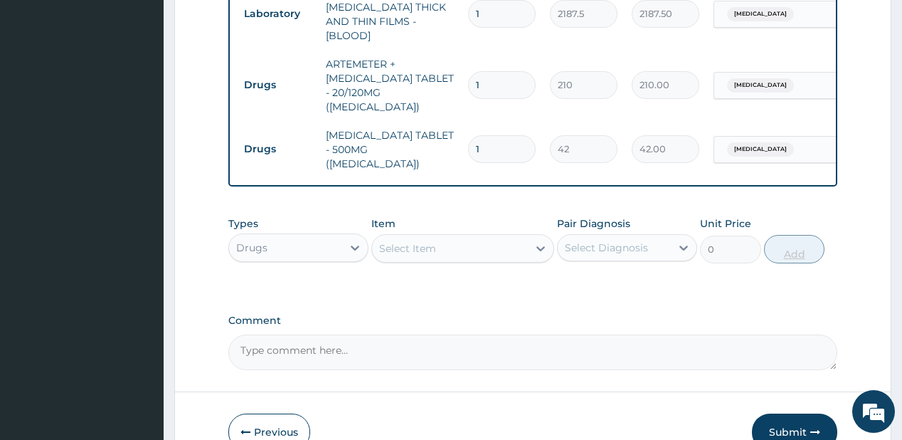
type input "18"
type input "756.00"
type input "18"
click at [491, 71] on input "1" at bounding box center [502, 85] width 68 height 28
type input "18"
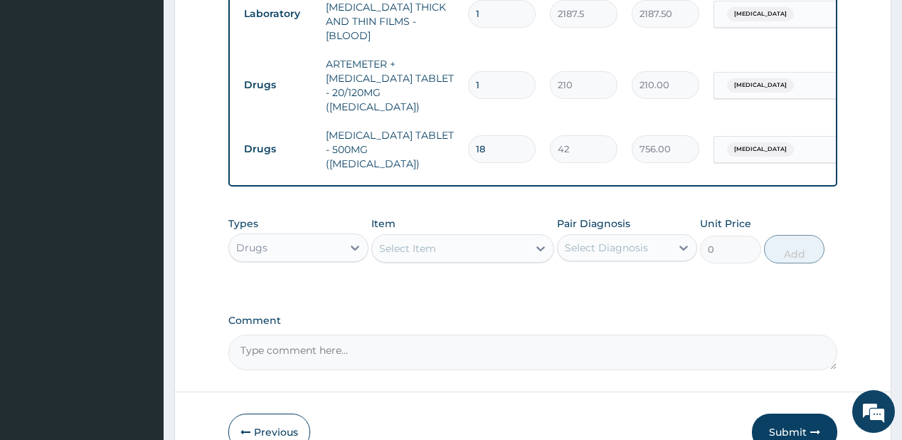
type input "3780.00"
type input "18"
click at [489, 135] on input "18" at bounding box center [502, 149] width 68 height 28
type input "1"
type input "42.00"
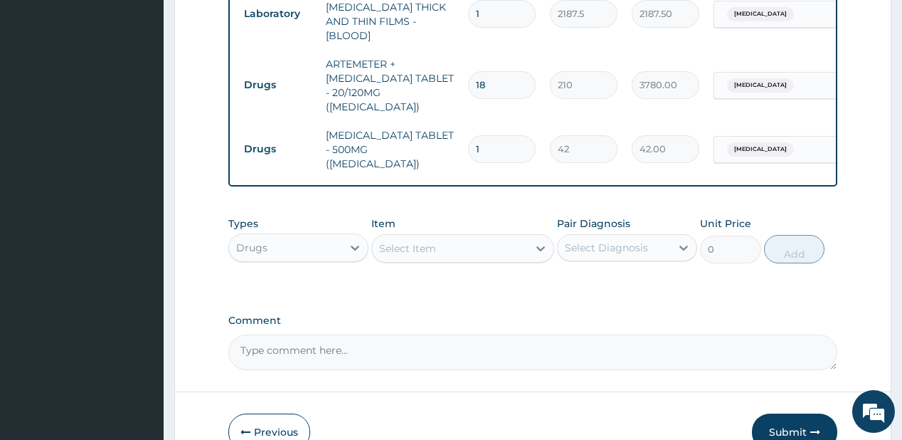
type input "0.00"
type input "9"
type input "378.00"
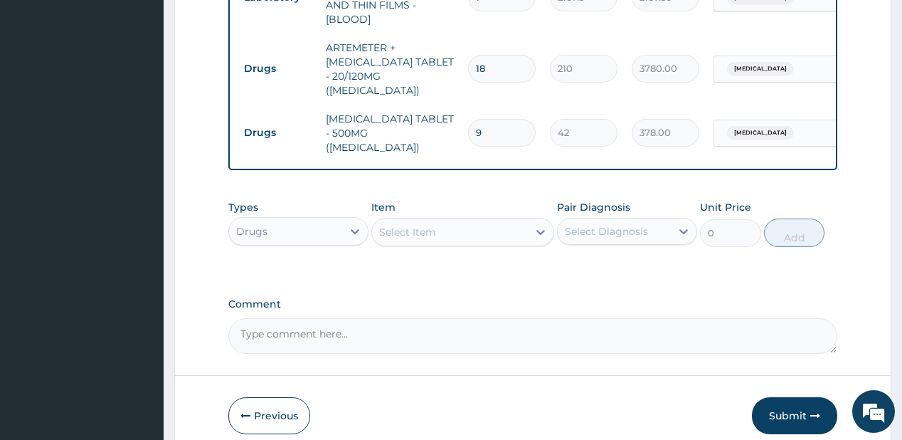
scroll to position [744, 0]
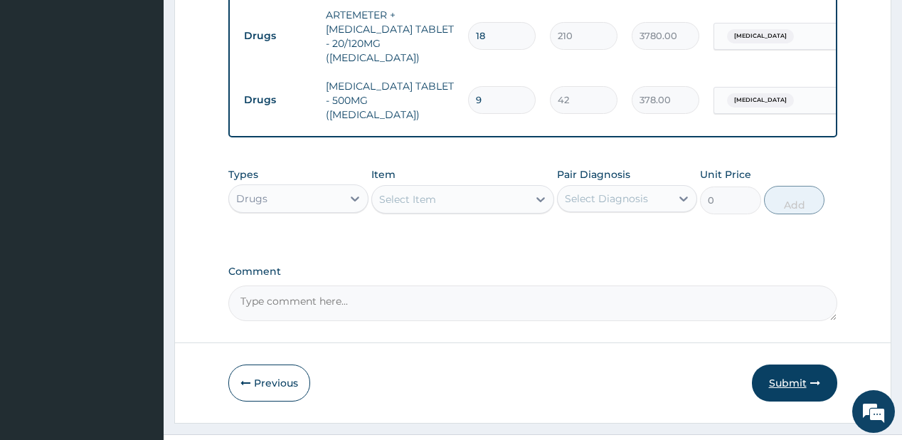
type input "9"
click at [774, 364] on button "Submit" at bounding box center [794, 382] width 85 height 37
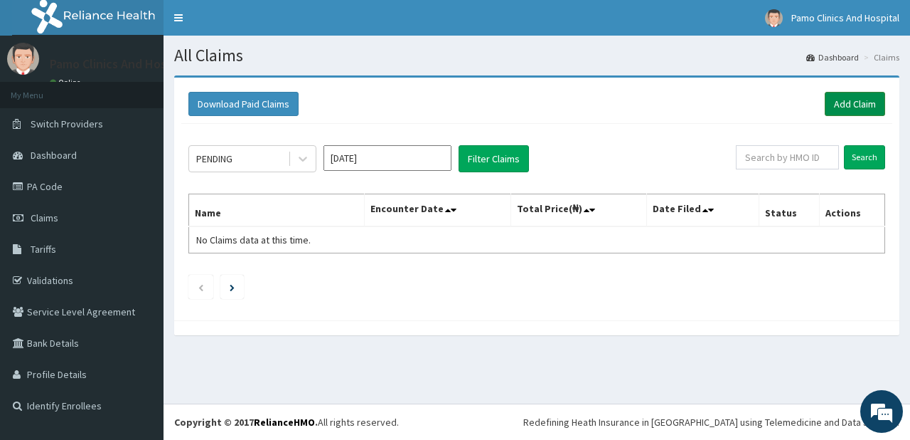
click at [848, 102] on link "Add Claim" at bounding box center [855, 104] width 60 height 24
click at [853, 93] on link "Add Claim" at bounding box center [855, 104] width 60 height 24
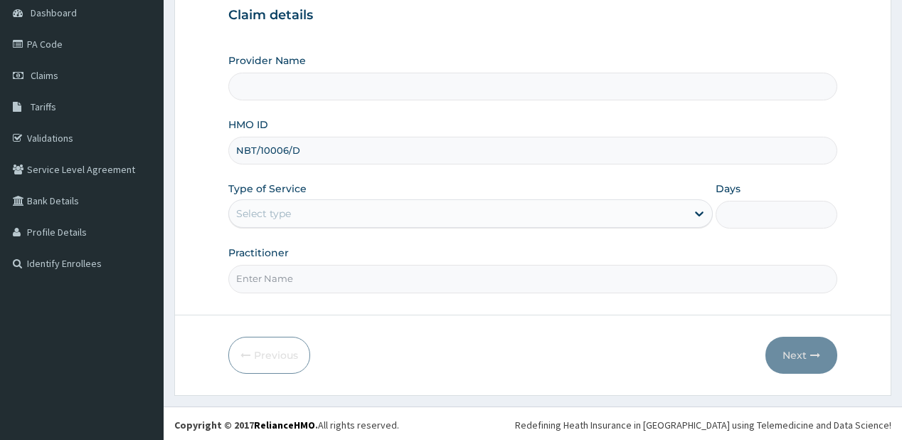
type input "NBT/10006/D"
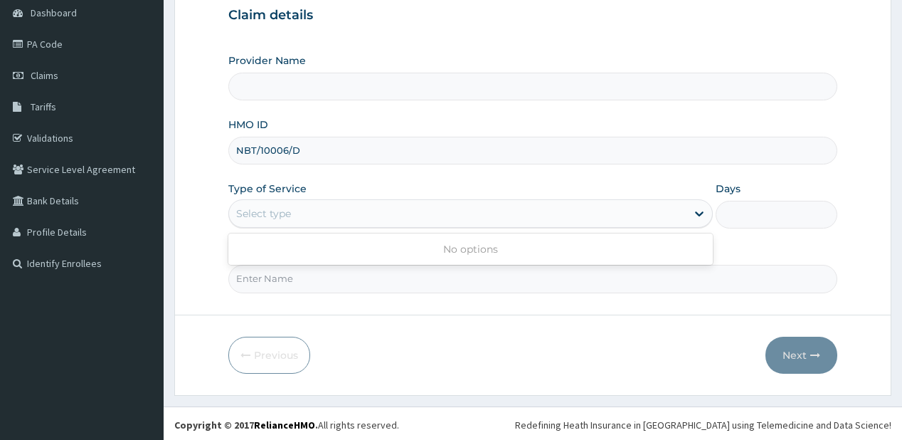
click at [273, 211] on div "Select type" at bounding box center [263, 213] width 55 height 14
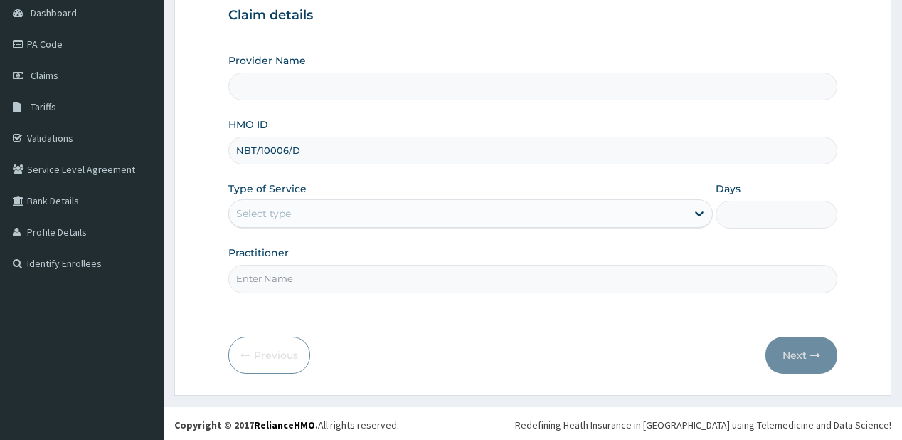
click at [282, 208] on div "Select type" at bounding box center [263, 213] width 55 height 14
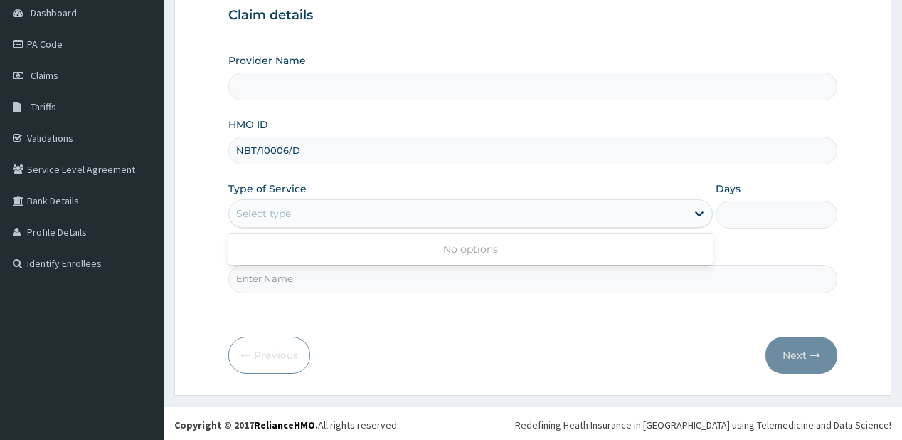
click at [282, 208] on div "Select type" at bounding box center [263, 213] width 55 height 14
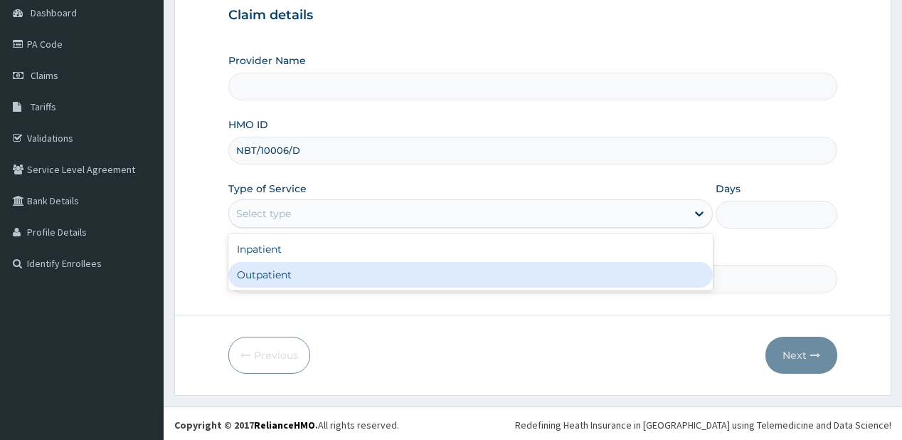
click at [256, 275] on div "Outpatient" at bounding box center [470, 275] width 484 height 26
type input "1"
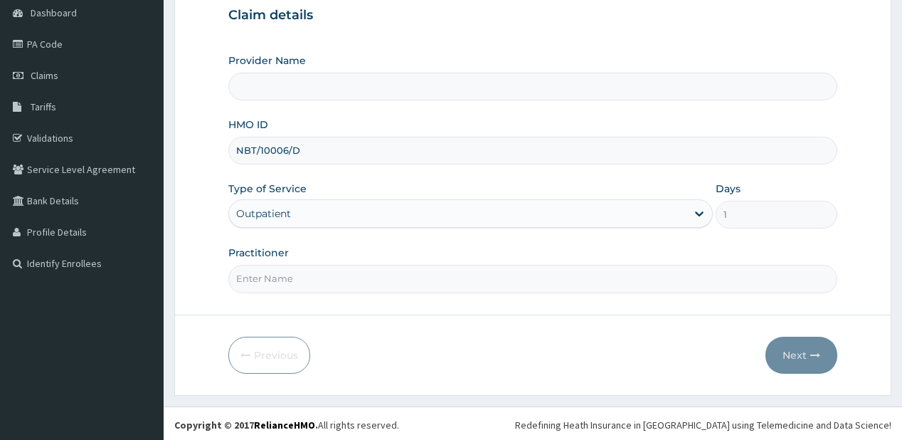
click at [282, 287] on input "Practitioner" at bounding box center [532, 279] width 608 height 28
type input "[PERSON_NAME]"
click at [809, 351] on button "Next" at bounding box center [801, 354] width 72 height 37
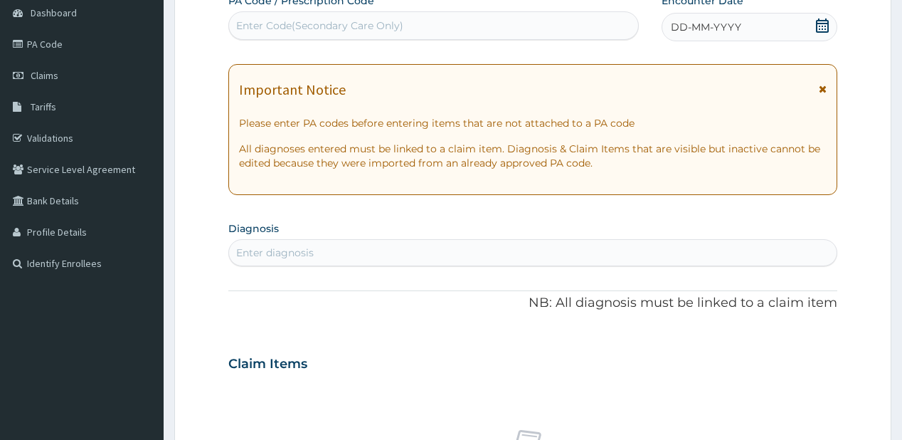
click at [715, 26] on span "DD-MM-YYYY" at bounding box center [706, 27] width 70 height 14
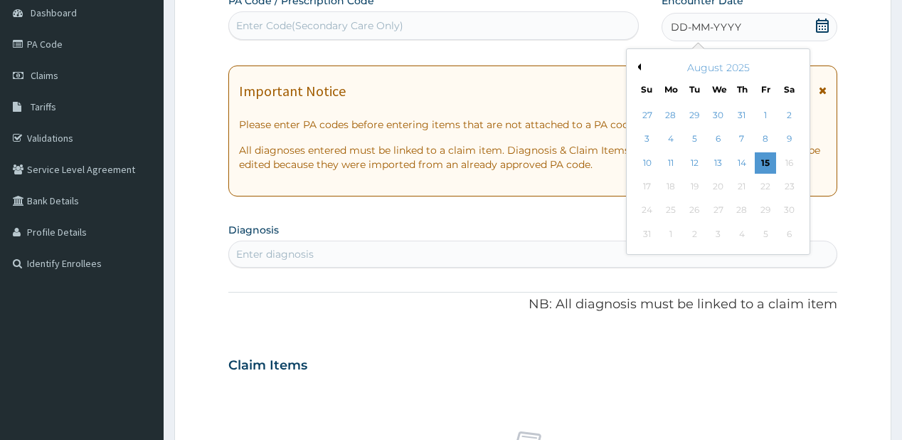
click at [639, 65] on button "Previous Month" at bounding box center [637, 66] width 7 height 7
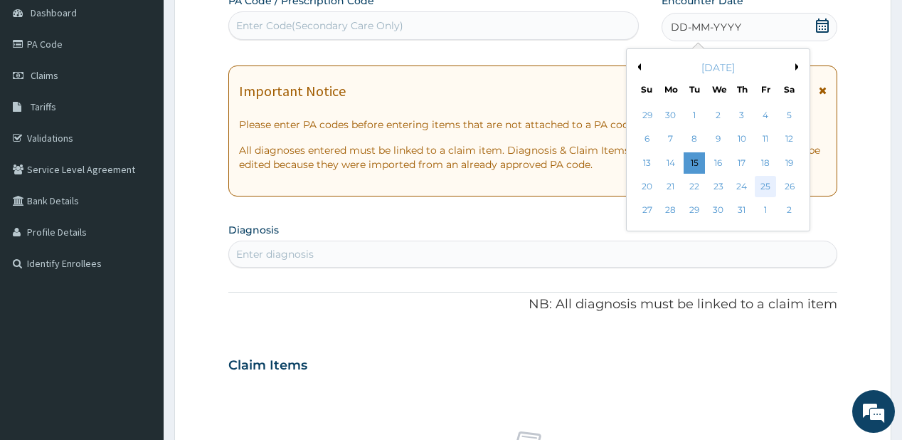
click at [765, 183] on div "25" at bounding box center [765, 186] width 21 height 21
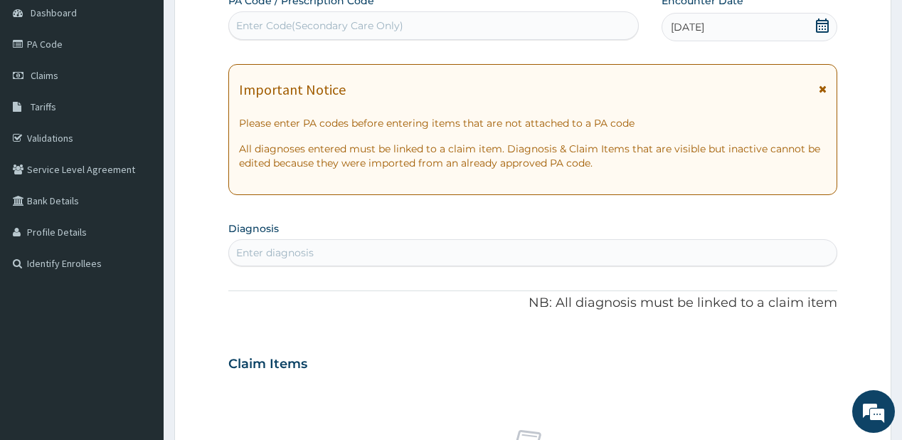
click at [302, 251] on div "Enter diagnosis" at bounding box center [275, 252] width 78 height 14
type input "[MEDICAL_DATA]"
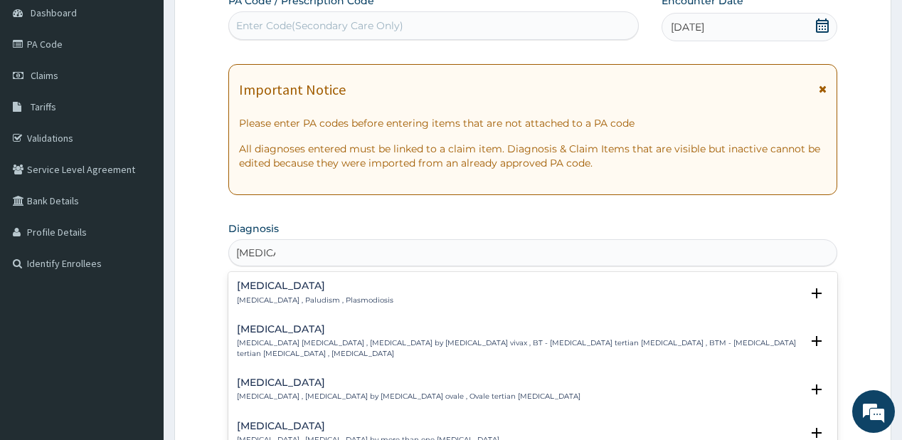
click at [252, 290] on h4 "[MEDICAL_DATA]" at bounding box center [315, 285] width 156 height 11
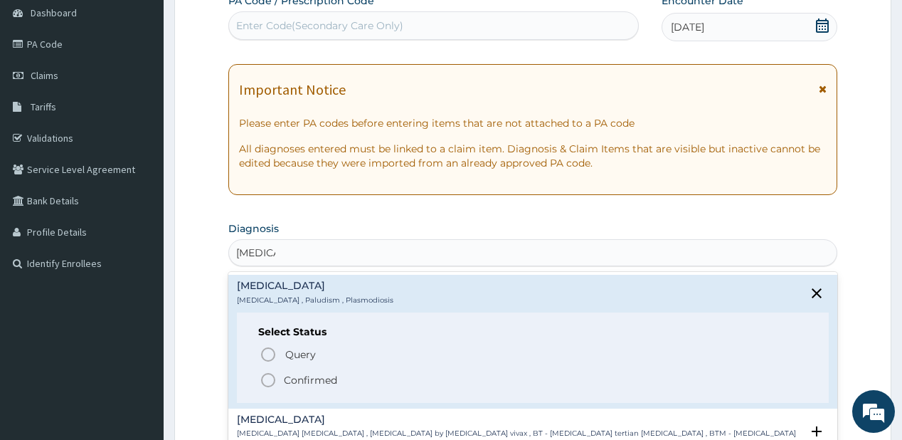
drag, startPoint x: 282, startPoint y: 379, endPoint x: 275, endPoint y: 375, distance: 8.3
click at [282, 378] on span "Confirmed" at bounding box center [533, 379] width 547 height 17
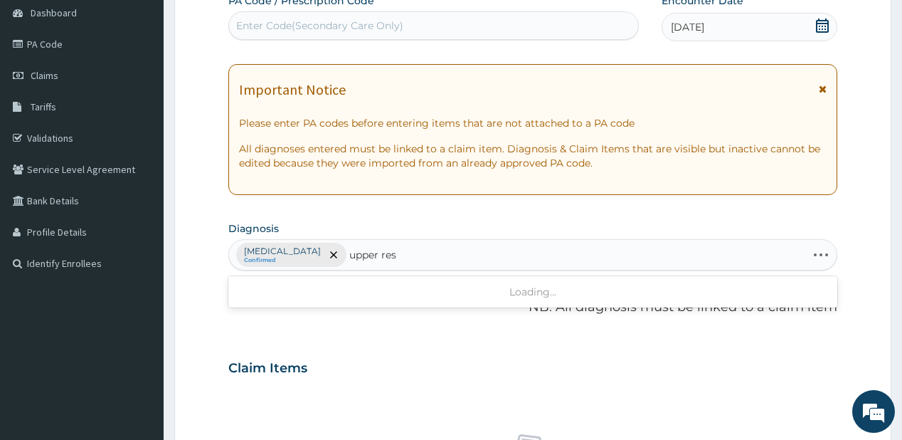
type input "upper resp"
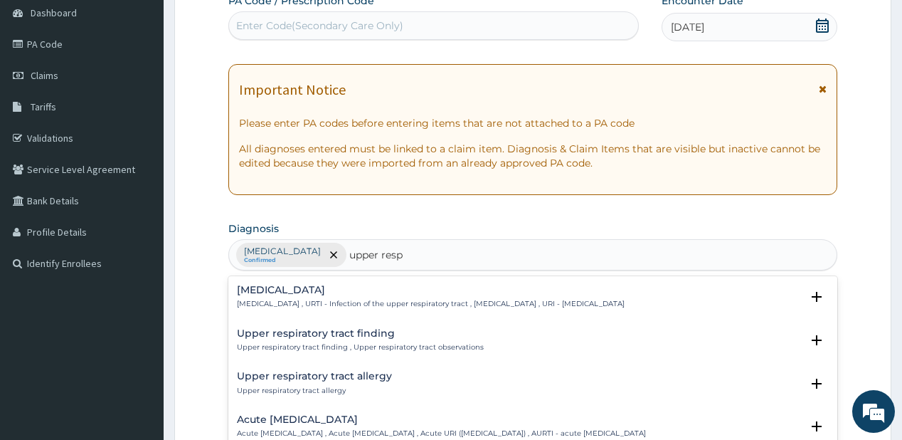
click at [299, 287] on h4 "[MEDICAL_DATA]" at bounding box center [431, 289] width 388 height 11
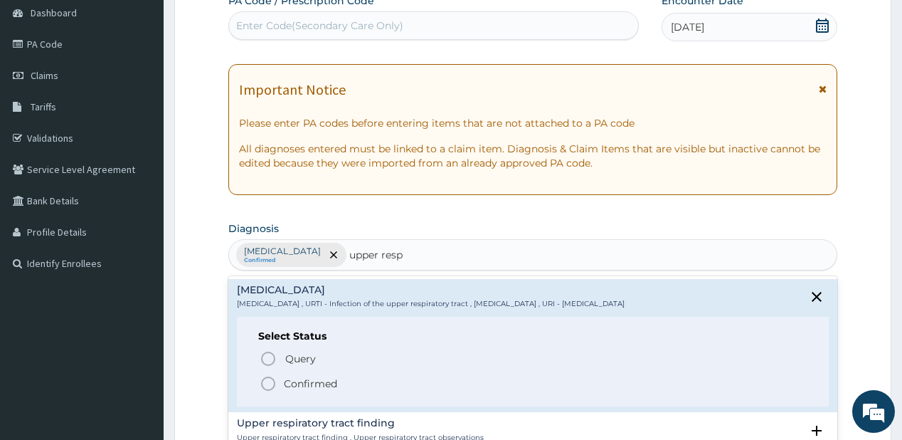
click at [272, 379] on icon "status option filled" at bounding box center [268, 383] width 17 height 17
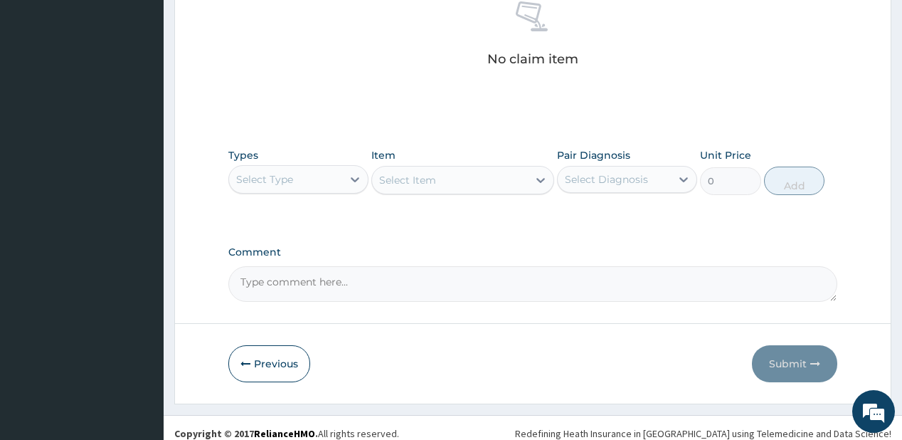
scroll to position [584, 0]
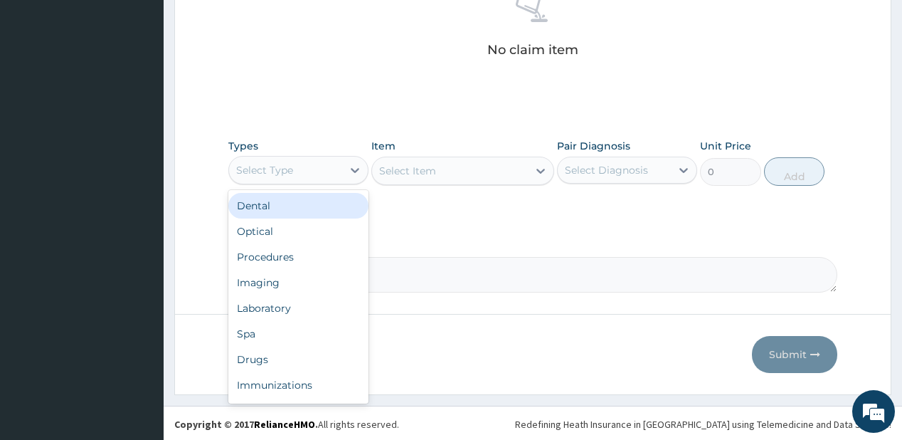
click at [321, 159] on div "Select Type" at bounding box center [285, 170] width 113 height 23
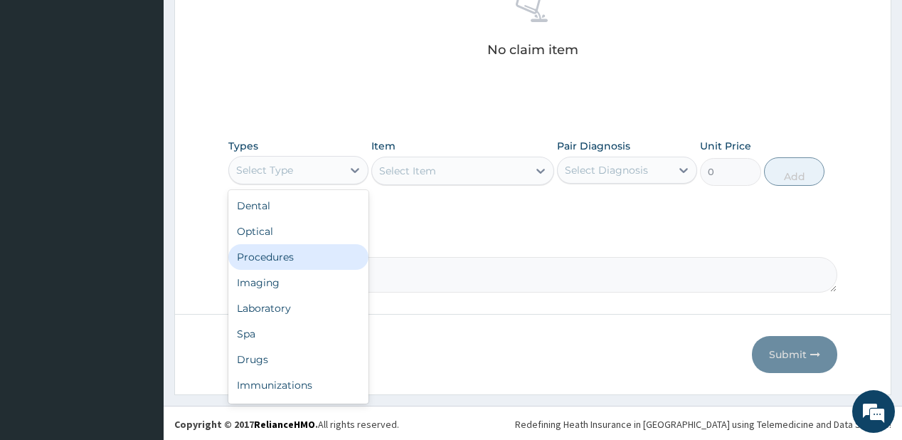
click at [284, 251] on div "Procedures" at bounding box center [298, 257] width 140 height 26
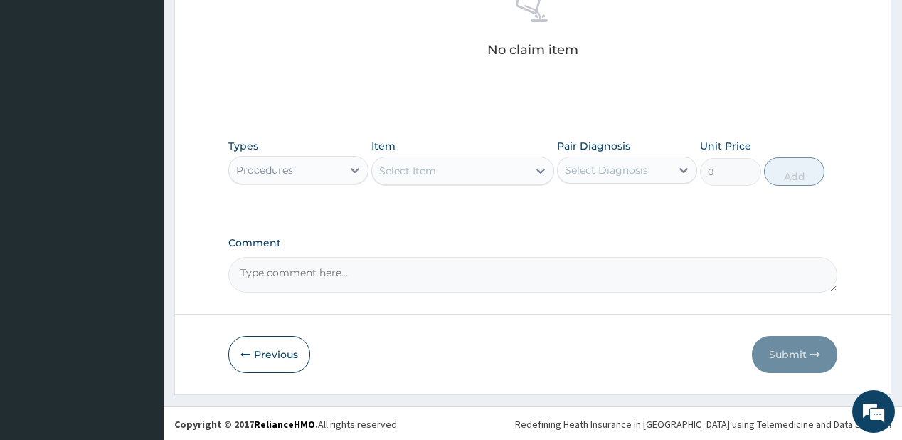
click at [444, 174] on div "Select Item" at bounding box center [450, 170] width 156 height 23
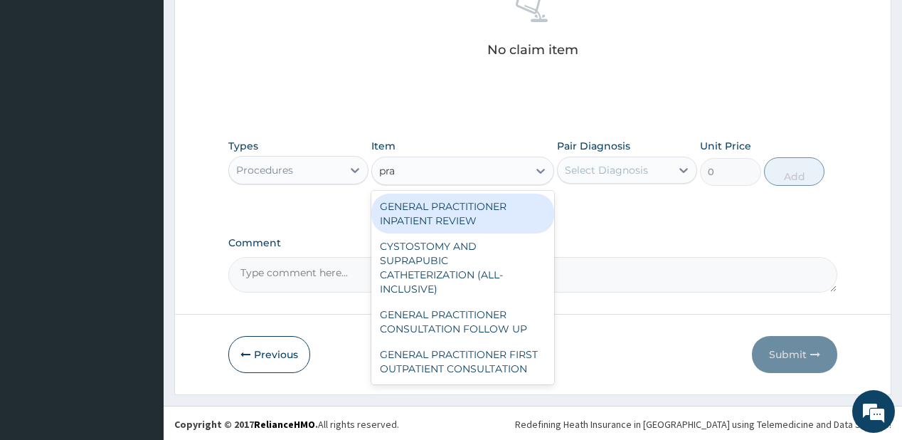
type input "prac"
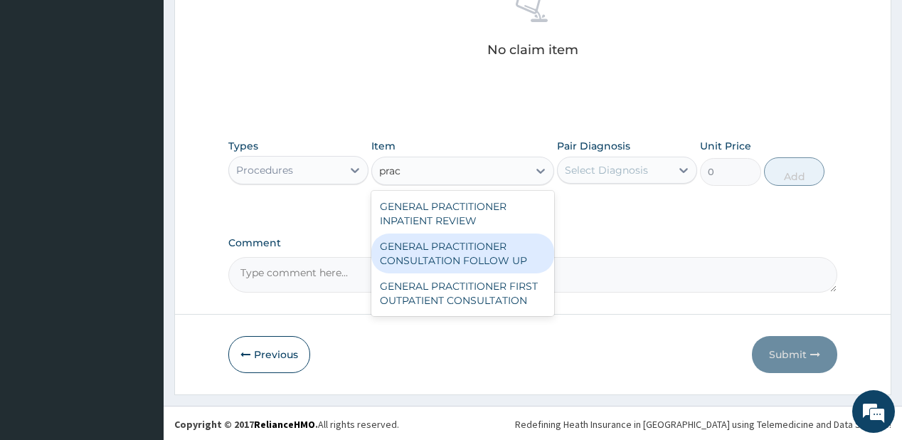
click at [427, 254] on div "GENERAL PRACTITIONER CONSULTATION FOLLOW UP" at bounding box center [462, 253] width 183 height 40
type input "1875"
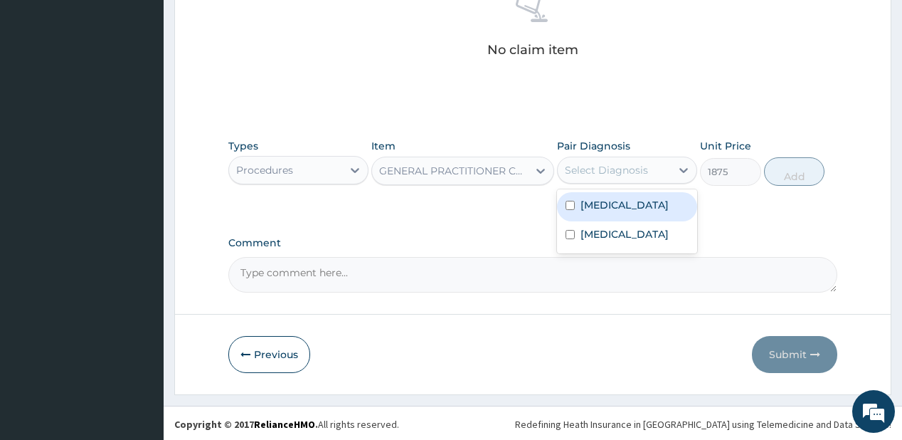
click at [587, 171] on div "Select Diagnosis" at bounding box center [606, 170] width 83 height 14
drag, startPoint x: 589, startPoint y: 199, endPoint x: 583, endPoint y: 228, distance: 29.0
click at [588, 203] on label "[MEDICAL_DATA]" at bounding box center [624, 205] width 88 height 14
checkbox input "true"
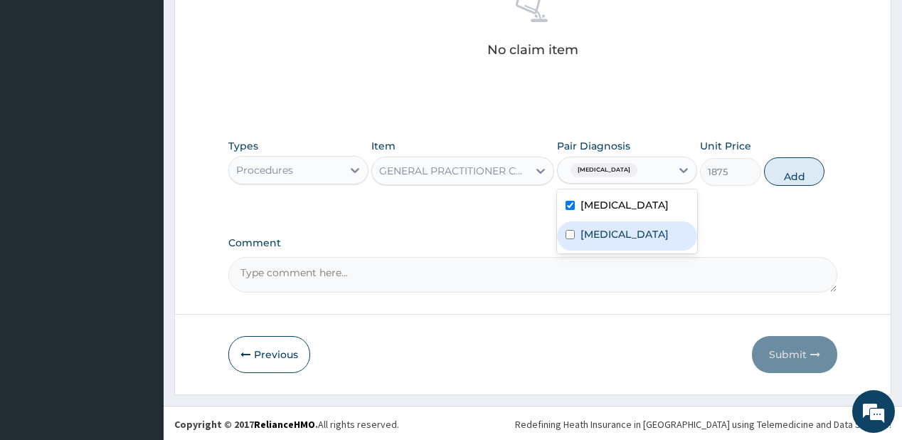
drag, startPoint x: 578, startPoint y: 234, endPoint x: 762, endPoint y: 198, distance: 187.6
click at [578, 233] on div "[MEDICAL_DATA]" at bounding box center [627, 235] width 140 height 29
checkbox input "true"
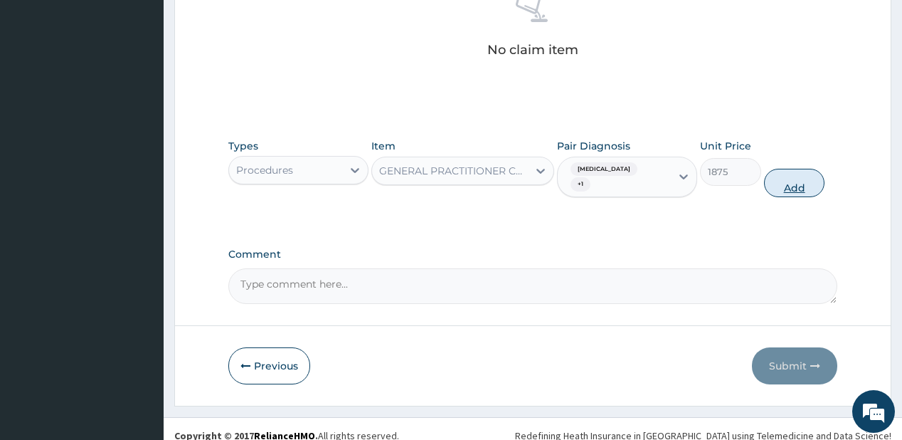
click at [788, 175] on button "Add" at bounding box center [794, 183] width 61 height 28
type input "0"
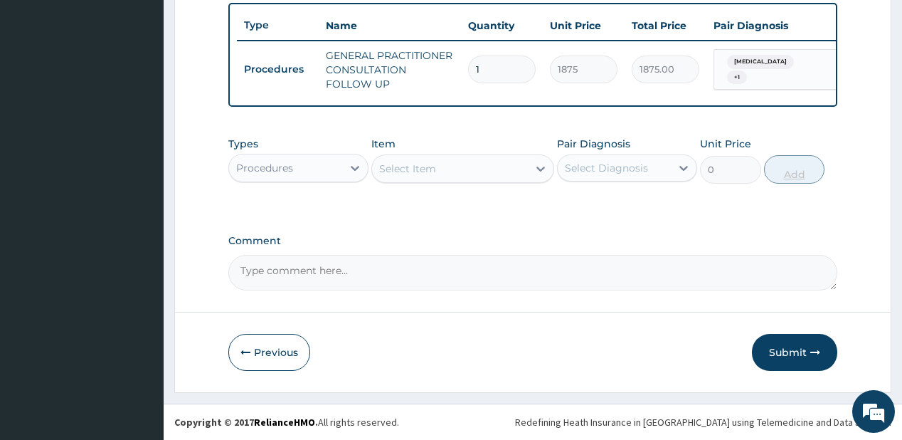
scroll to position [532, 0]
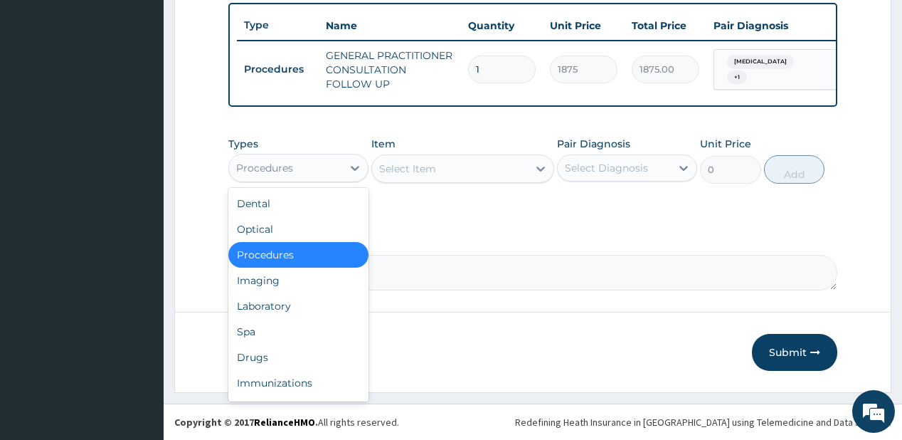
click at [331, 164] on div "Procedures" at bounding box center [285, 167] width 113 height 23
drag, startPoint x: 284, startPoint y: 307, endPoint x: 264, endPoint y: 0, distance: 307.9
click at [284, 307] on div "Laboratory" at bounding box center [298, 306] width 140 height 26
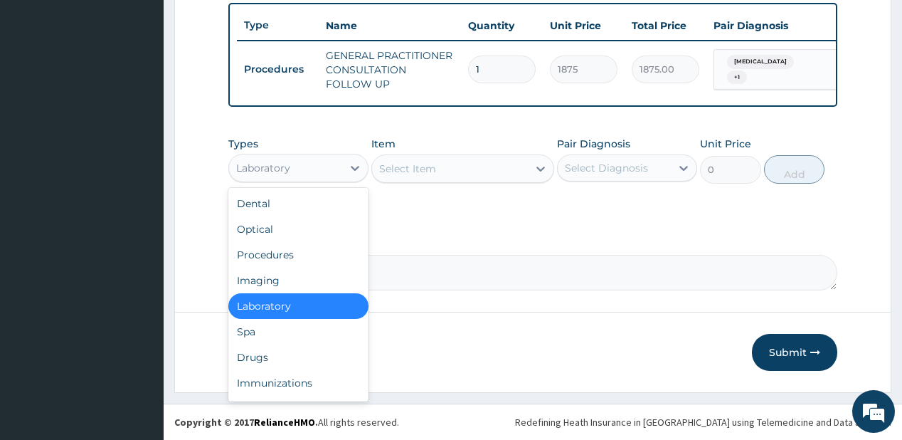
click at [331, 174] on div "Laboratory" at bounding box center [285, 167] width 113 height 23
click at [270, 348] on div "Drugs" at bounding box center [298, 357] width 140 height 26
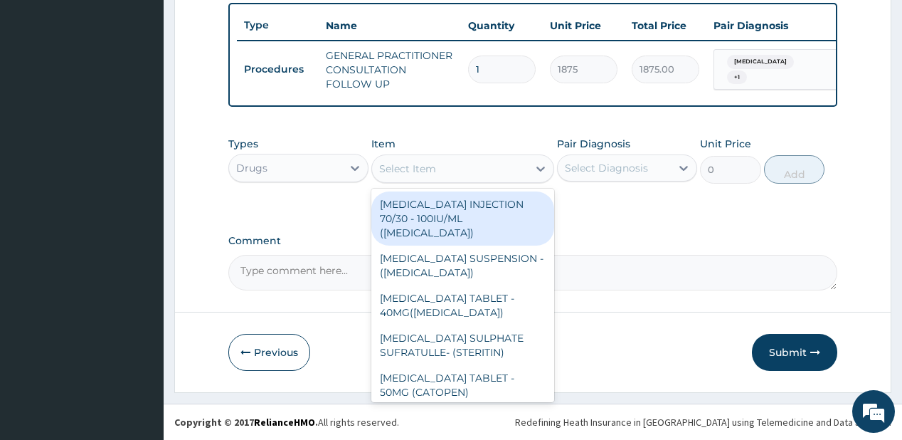
click at [448, 174] on div "Select Item" at bounding box center [450, 168] width 156 height 23
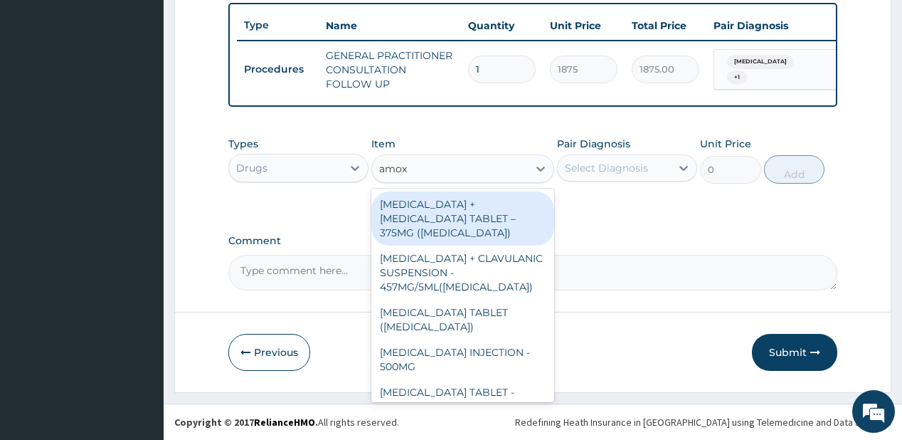
type input "amoxi"
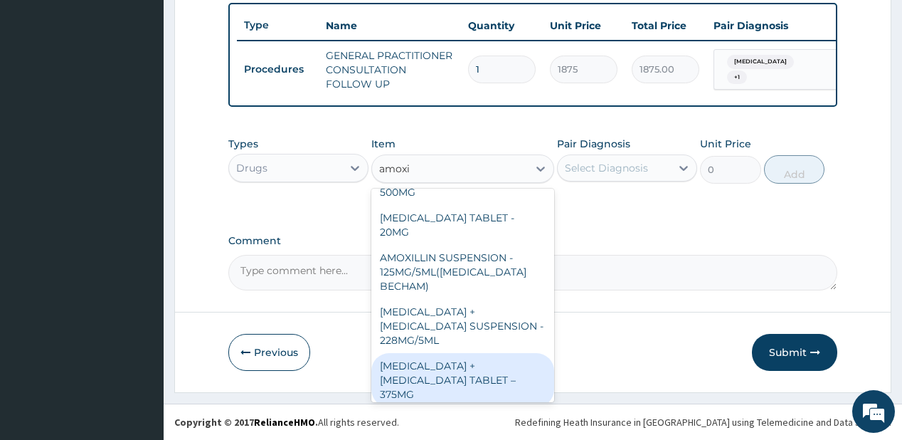
scroll to position [228, 0]
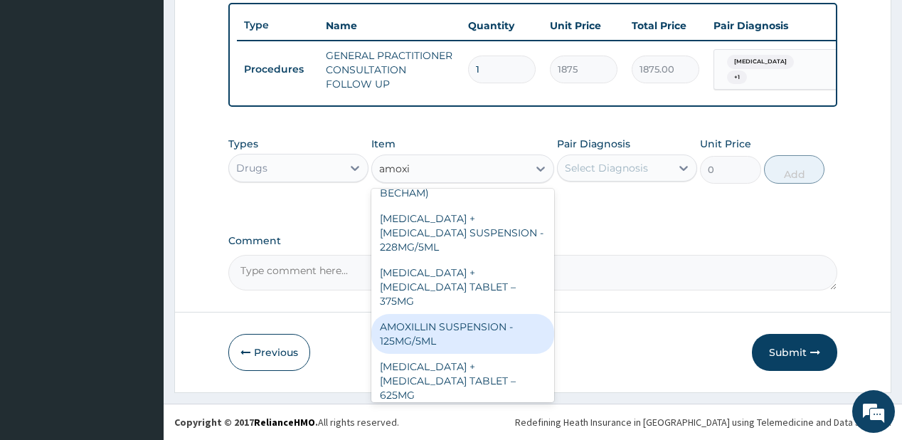
click at [481, 314] on div "AMOXILLIN SUSPENSION - 125MG/5ML" at bounding box center [462, 334] width 183 height 40
type input "840"
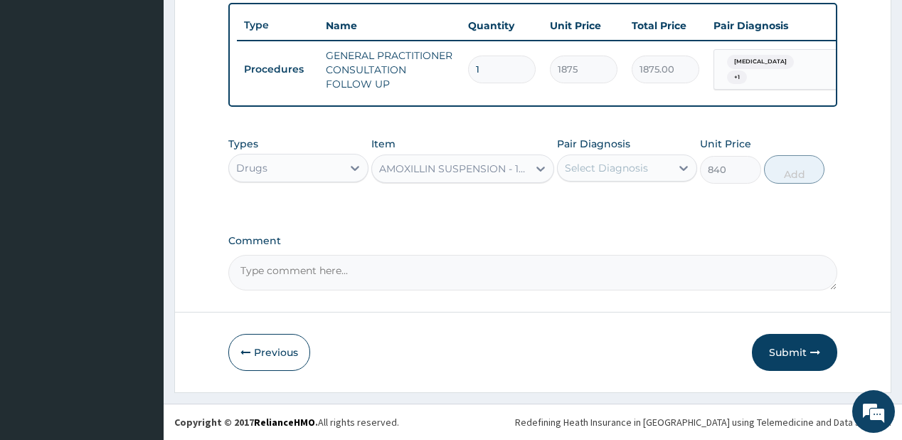
click at [602, 151] on label "Pair Diagnosis" at bounding box center [593, 144] width 73 height 14
click at [600, 184] on div "Types Drugs Item AMOXILLIN SUSPENSION - 125MG/5ML Pair Diagnosis Select Diagnos…" at bounding box center [532, 159] width 608 height 61
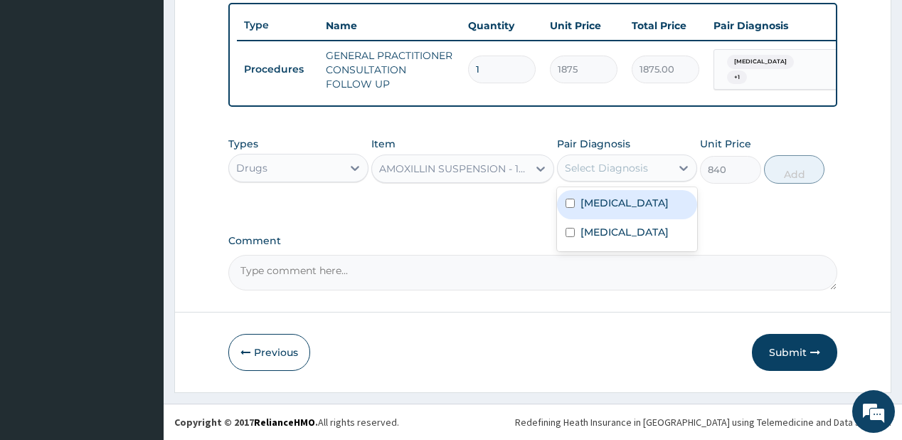
click at [610, 174] on div "Select Diagnosis" at bounding box center [606, 168] width 83 height 14
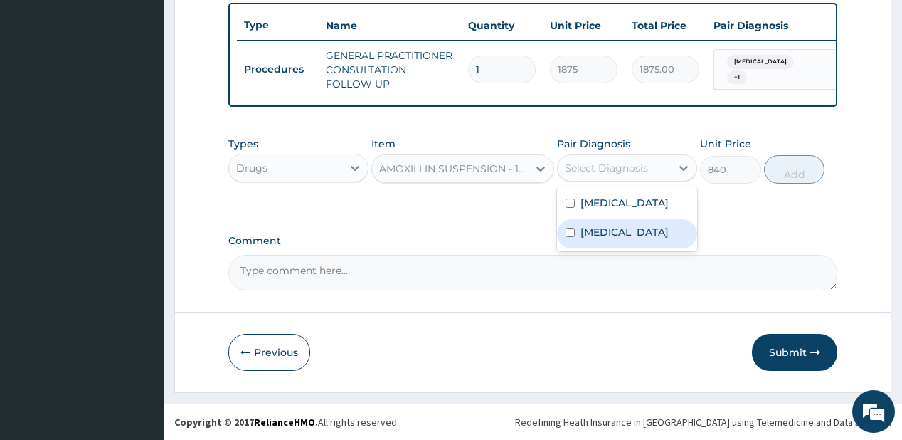
drag, startPoint x: 612, startPoint y: 243, endPoint x: 641, endPoint y: 196, distance: 55.3
click at [620, 228] on label "[MEDICAL_DATA]" at bounding box center [624, 232] width 88 height 14
checkbox input "true"
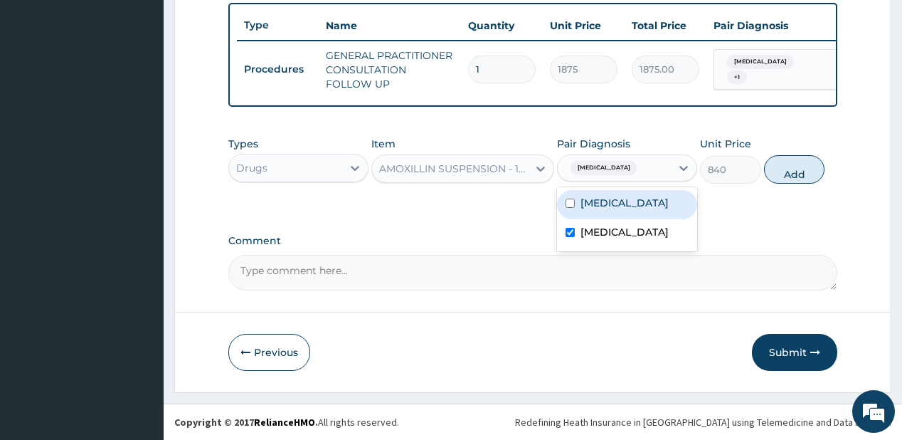
click at [642, 196] on div "[MEDICAL_DATA]" at bounding box center [627, 204] width 140 height 29
checkbox input "true"
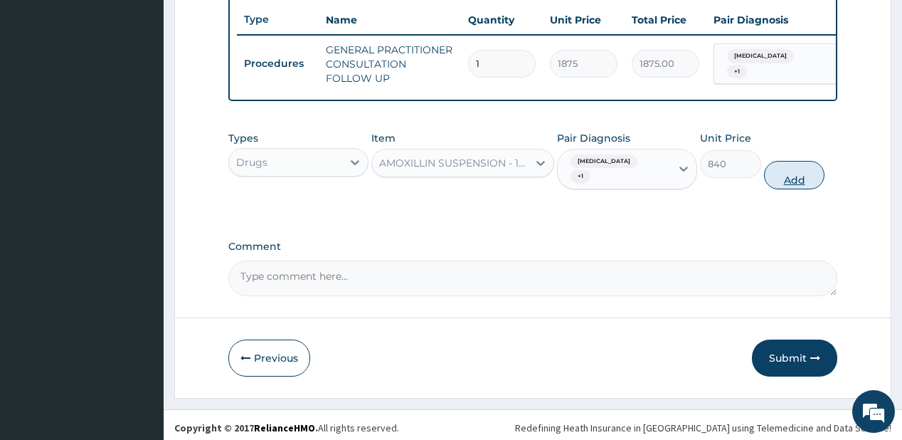
click at [787, 176] on button "Add" at bounding box center [794, 175] width 61 height 28
type input "0"
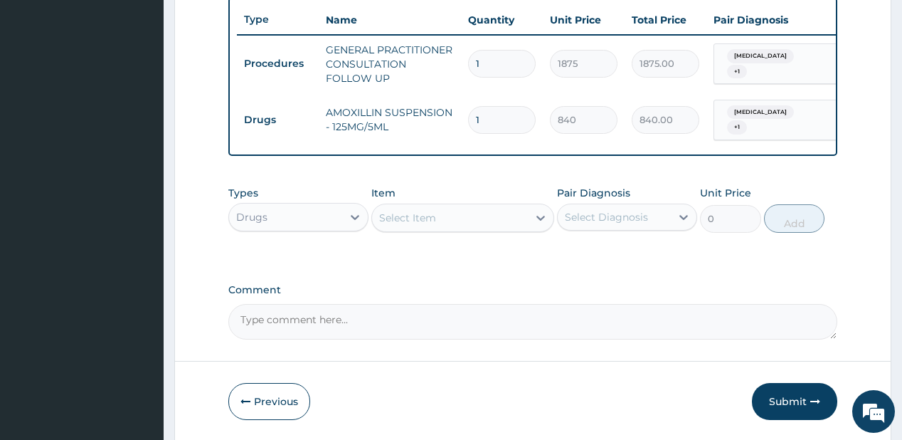
click at [404, 229] on div "Select Item" at bounding box center [450, 217] width 156 height 23
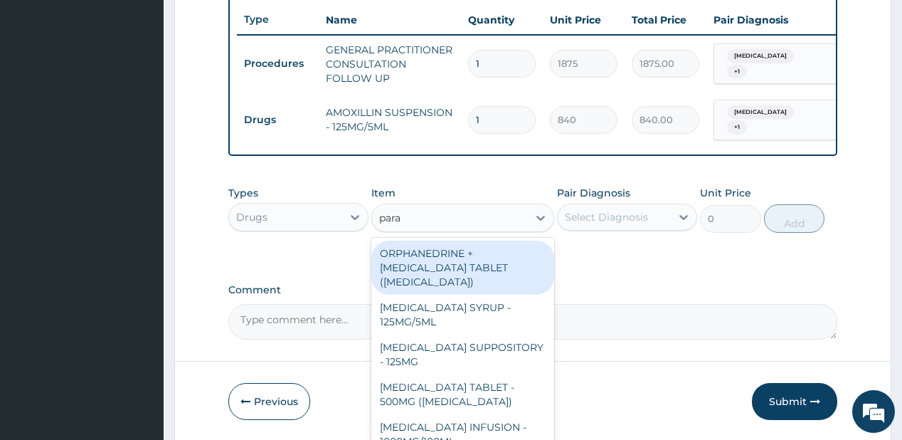
type input "parac"
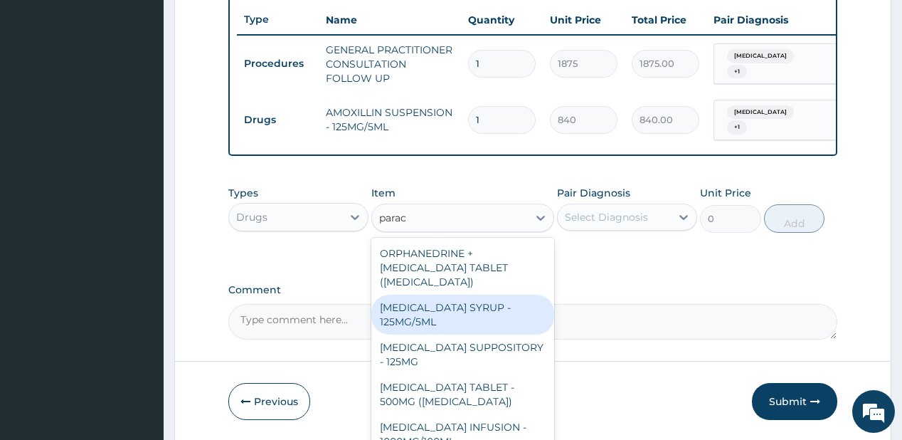
drag, startPoint x: 413, startPoint y: 320, endPoint x: 608, endPoint y: 260, distance: 204.7
click at [414, 319] on div "[MEDICAL_DATA] SYRUP - 125MG/5ML" at bounding box center [462, 314] width 183 height 40
type input "840"
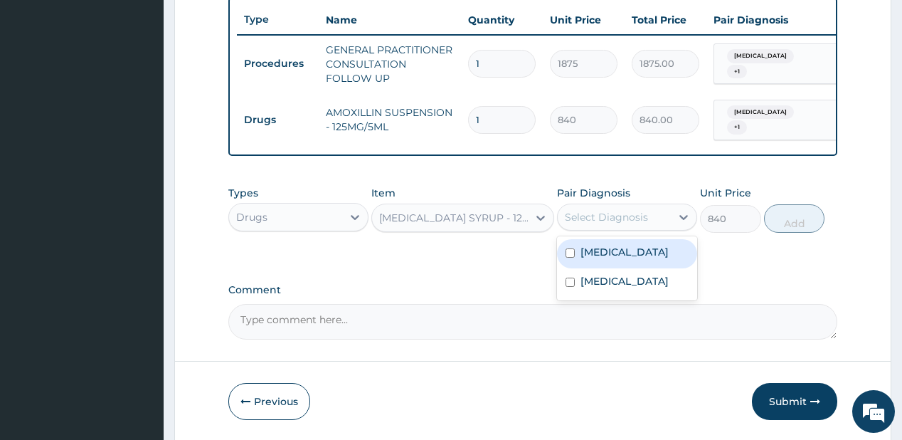
click at [621, 224] on div "Select Diagnosis" at bounding box center [606, 217] width 83 height 14
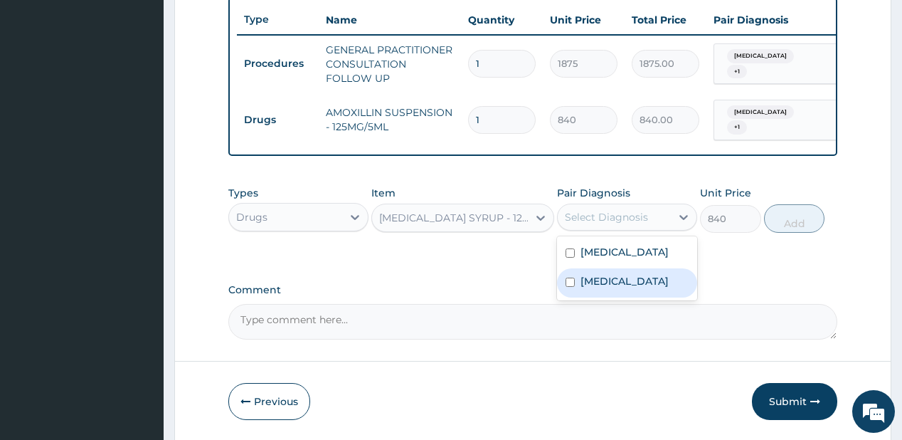
click at [597, 288] on label "[MEDICAL_DATA]" at bounding box center [624, 281] width 88 height 14
checkbox input "true"
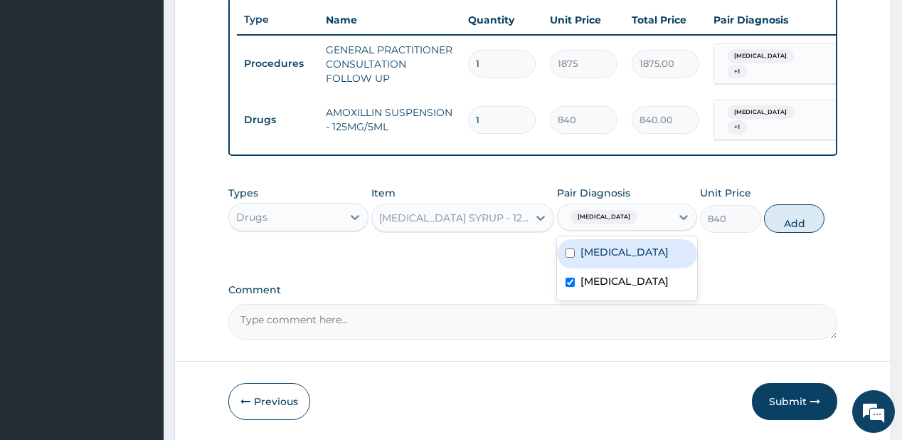
click at [623, 268] on div "[MEDICAL_DATA]" at bounding box center [627, 253] width 140 height 29
checkbox input "true"
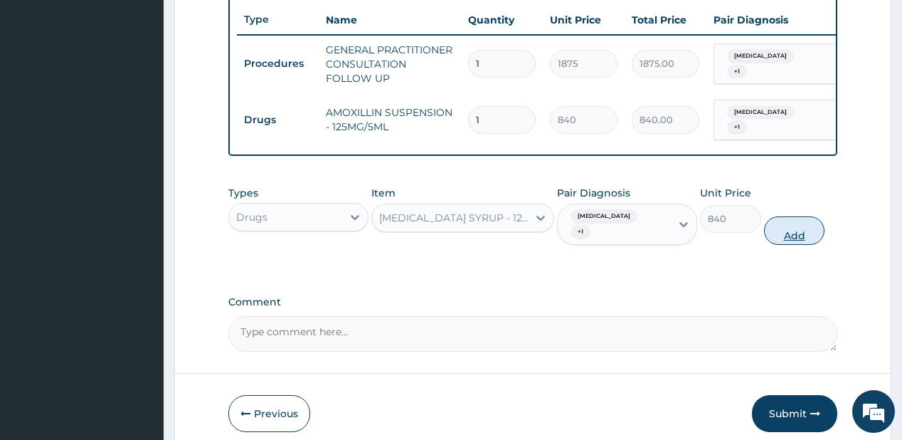
click at [795, 235] on button "Add" at bounding box center [794, 230] width 61 height 28
type input "0"
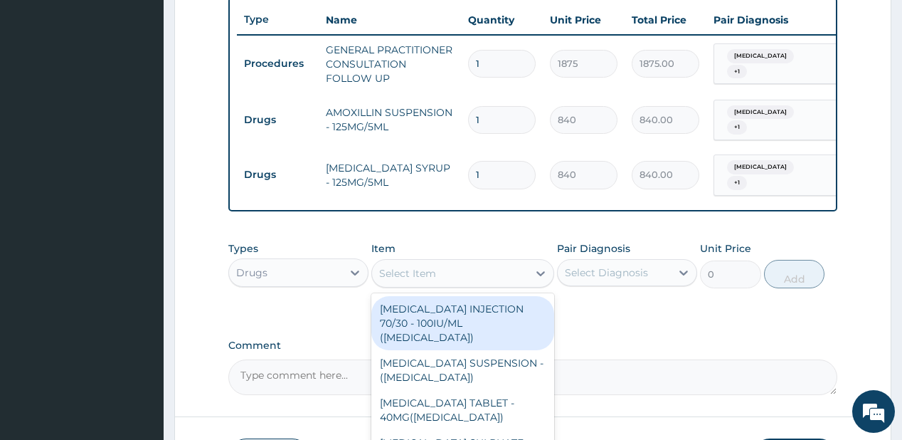
click at [423, 278] on div "Select Item" at bounding box center [407, 273] width 57 height 14
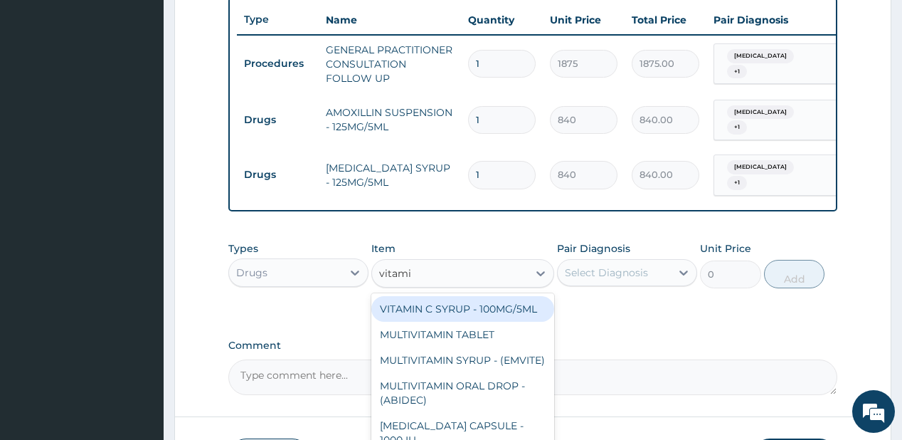
type input "vitamin"
click at [427, 314] on div "VITAMIN C SYRUP - 100MG/5ML" at bounding box center [462, 309] width 183 height 26
type input "672"
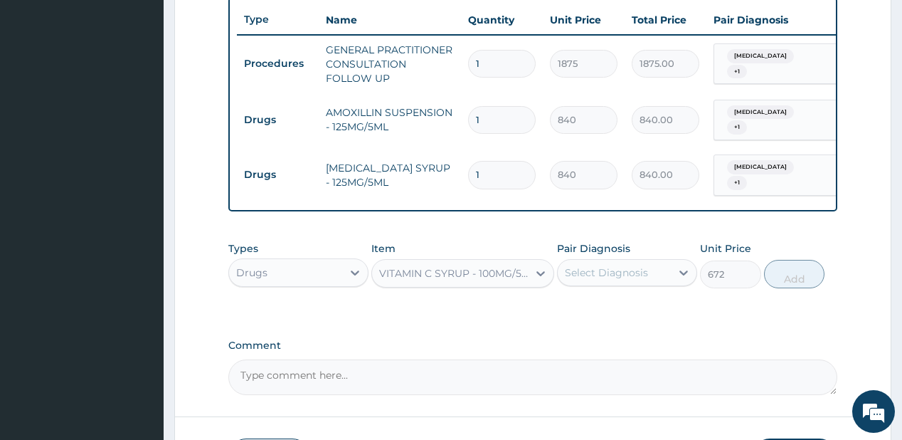
click at [590, 284] on div "Select Diagnosis" at bounding box center [614, 272] width 113 height 23
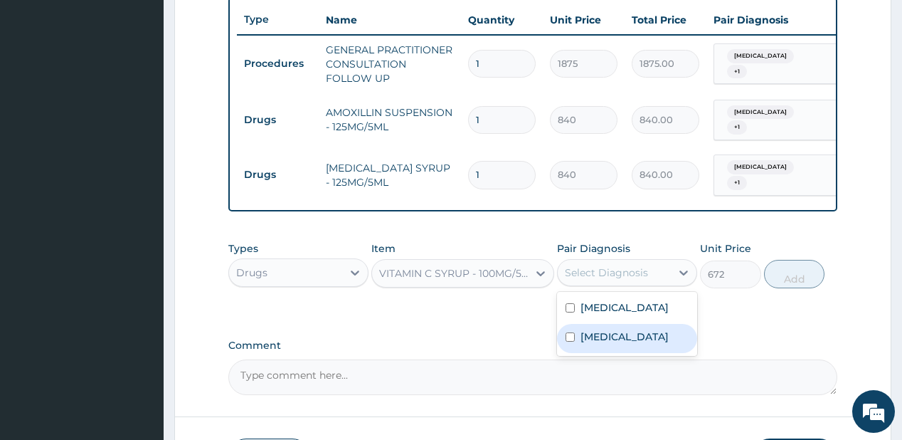
click at [592, 344] on label "[MEDICAL_DATA]" at bounding box center [624, 336] width 88 height 14
checkbox input "true"
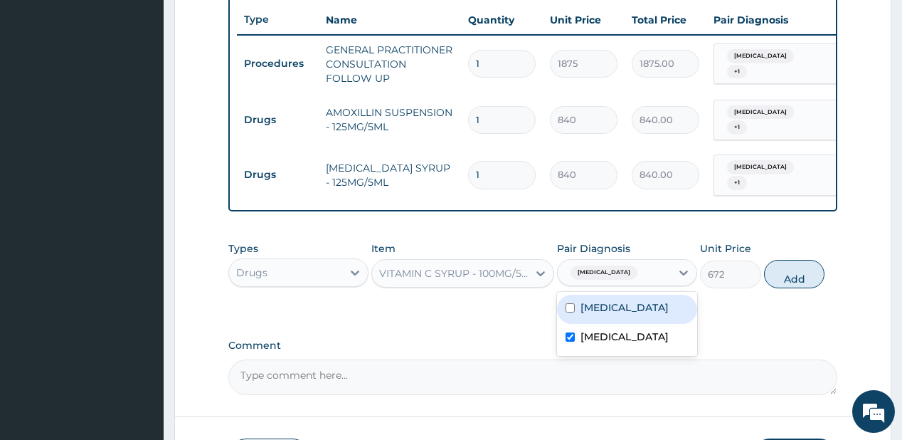
click at [617, 314] on div "[MEDICAL_DATA]" at bounding box center [627, 308] width 140 height 29
checkbox input "true"
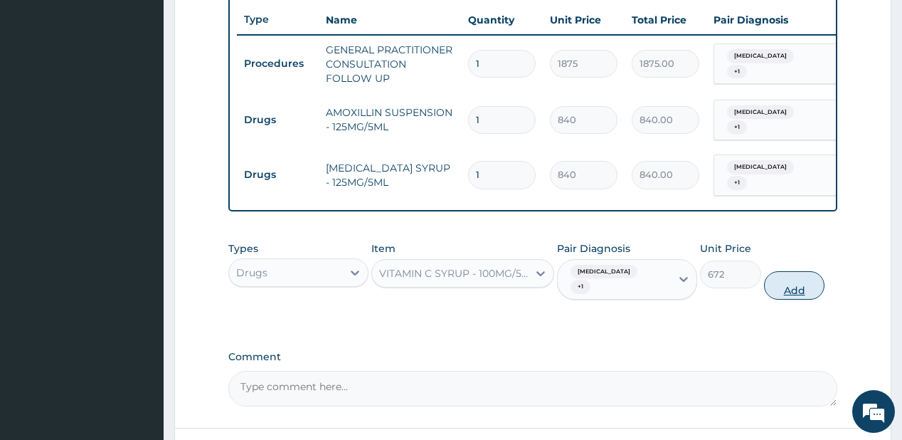
click at [795, 289] on button "Add" at bounding box center [794, 285] width 61 height 28
type input "0"
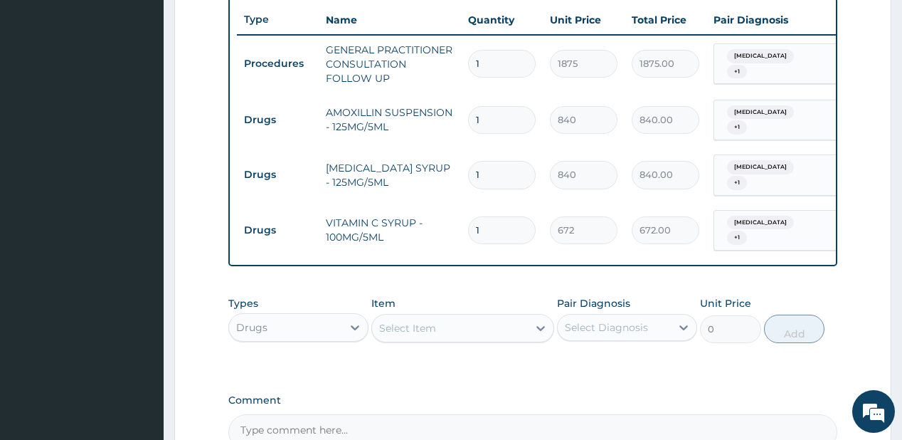
click at [452, 336] on div "Select Item" at bounding box center [450, 327] width 156 height 23
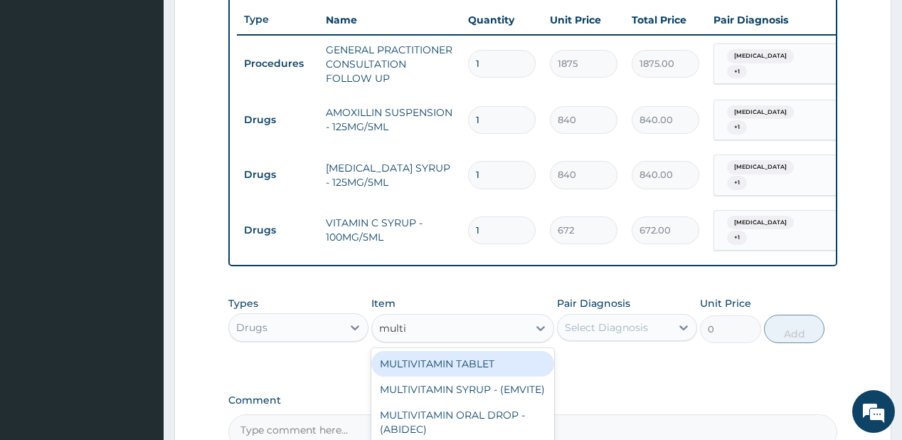
type input "multiv"
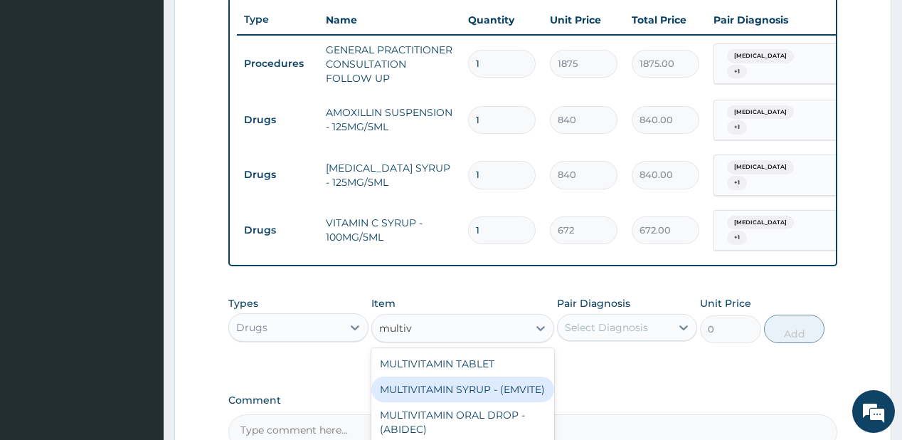
click at [415, 402] on div "MULTIVITAMIN SYRUP - (EMVITE)" at bounding box center [462, 389] width 183 height 26
type input "840"
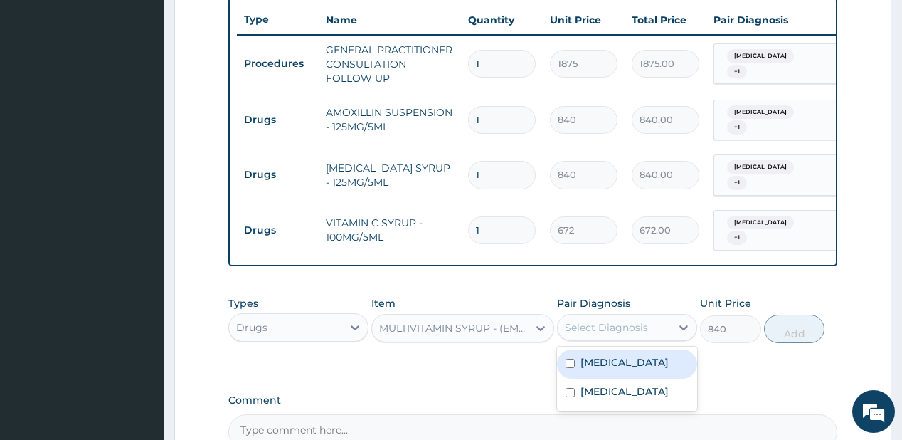
click at [663, 334] on div "Select Diagnosis" at bounding box center [614, 327] width 113 height 23
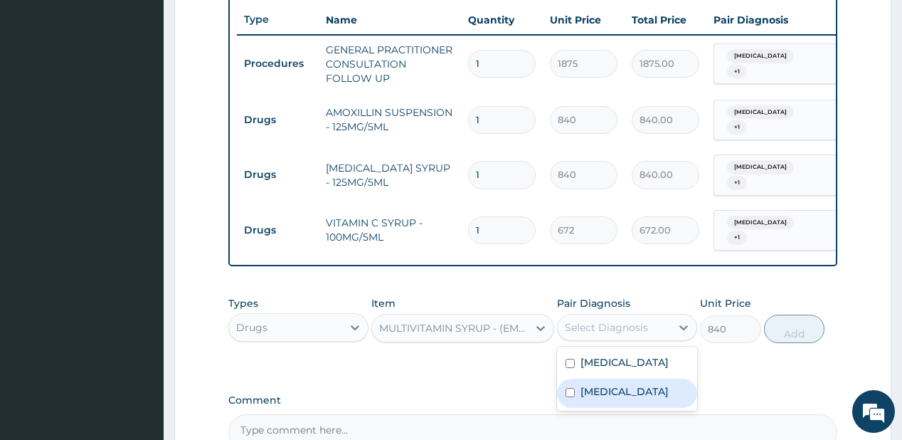
drag, startPoint x: 605, startPoint y: 401, endPoint x: 824, endPoint y: 331, distance: 230.8
click at [619, 398] on label "[MEDICAL_DATA]" at bounding box center [624, 391] width 88 height 14
checkbox input "true"
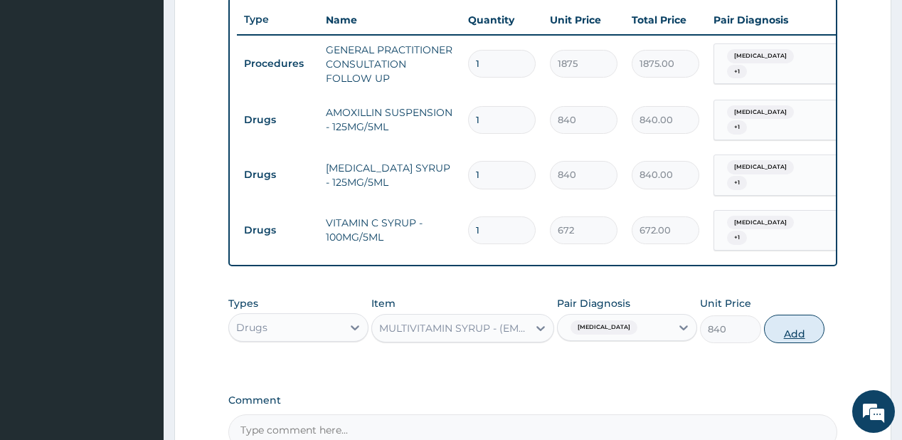
click at [800, 330] on button "Add" at bounding box center [794, 328] width 61 height 28
type input "0"
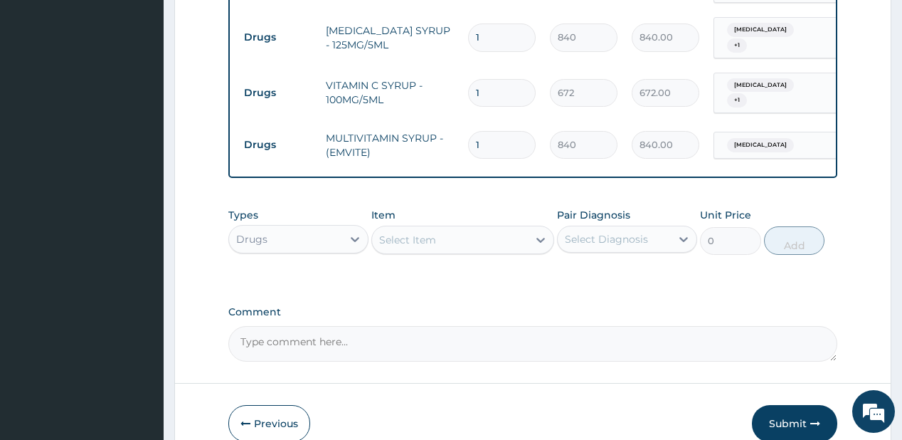
scroll to position [703, 0]
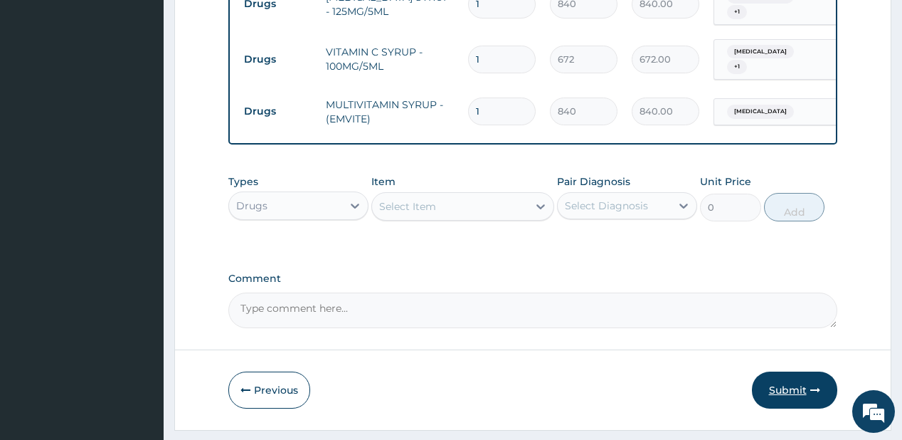
click at [797, 397] on button "Submit" at bounding box center [794, 389] width 85 height 37
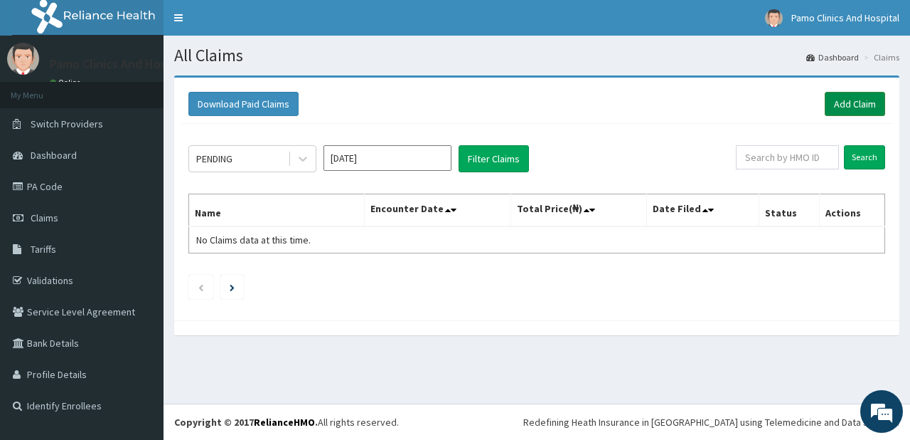
click at [845, 97] on link "Add Claim" at bounding box center [855, 104] width 60 height 24
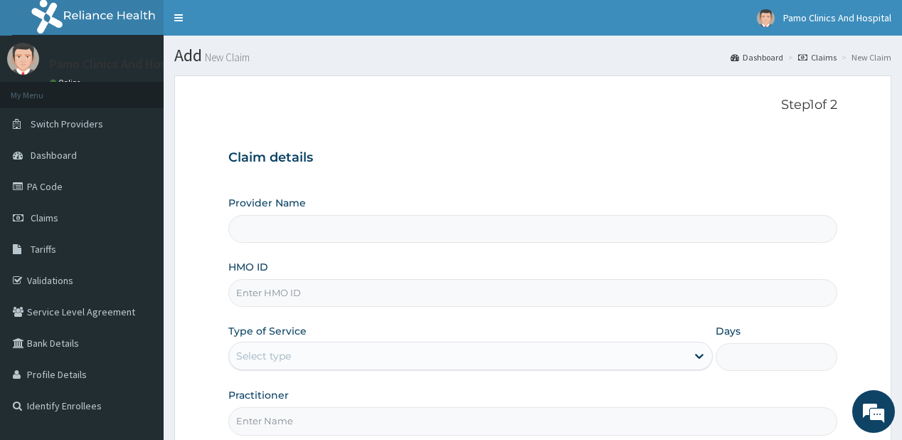
type input "Pamo Clinics And Hospital"
click at [28, 221] on link "Claims" at bounding box center [82, 217] width 164 height 31
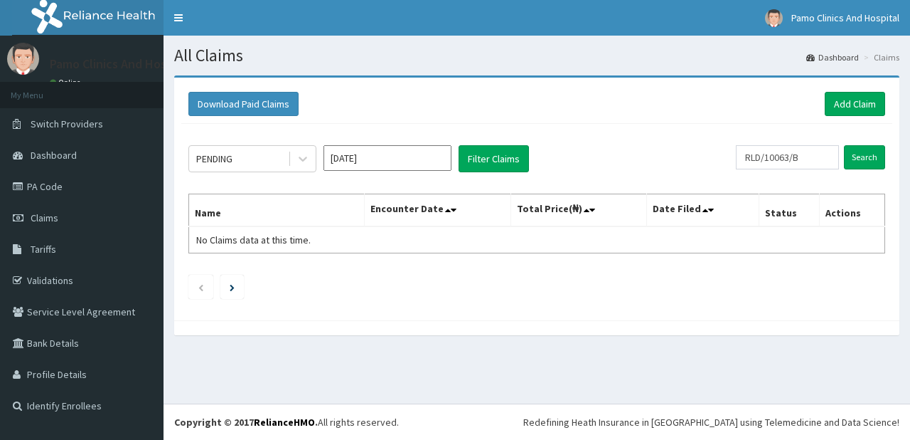
scroll to position [0, 3]
type input "RLD/10063/B"
click at [861, 155] on input "Search" at bounding box center [864, 157] width 41 height 24
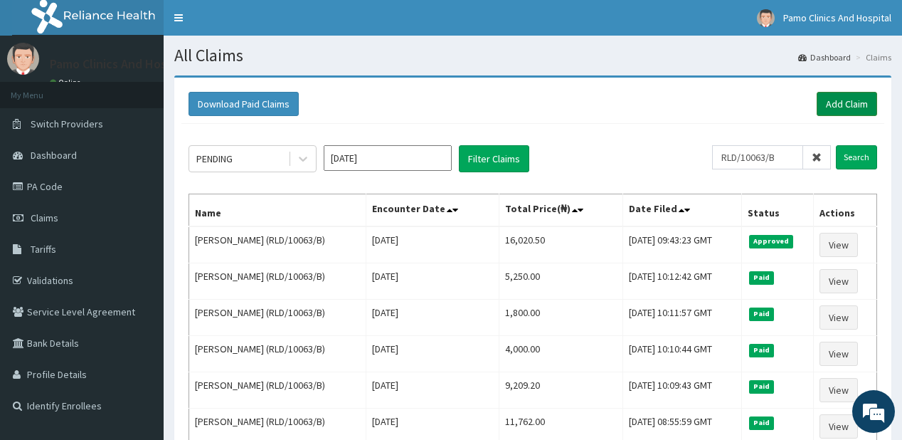
click at [829, 101] on link "Add Claim" at bounding box center [846, 104] width 60 height 24
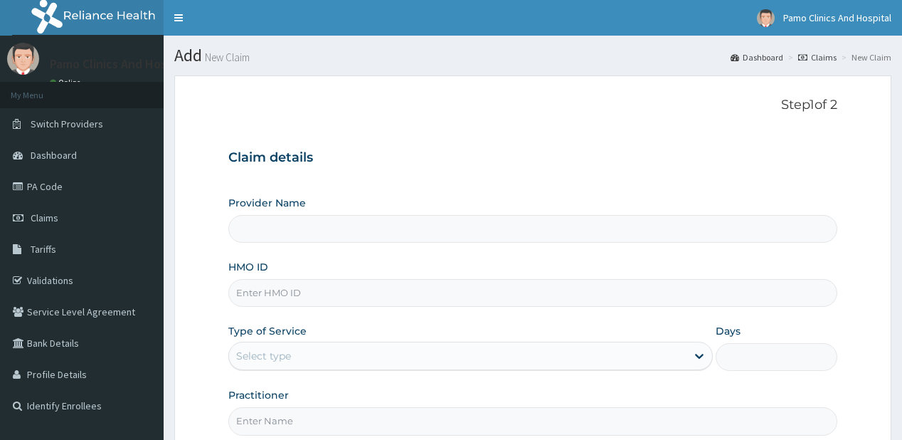
drag, startPoint x: 280, startPoint y: 297, endPoint x: 279, endPoint y: 290, distance: 7.3
click at [279, 297] on input "HMO ID" at bounding box center [532, 293] width 608 height 28
paste input "ZEI/10022/A"
type input "ZEI/10022/A"
type input "Pamo Clinics And Hospital"
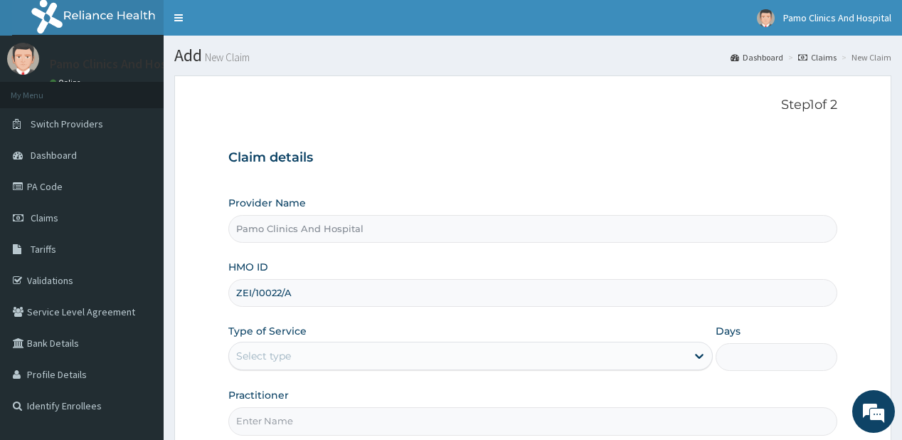
drag, startPoint x: 248, startPoint y: 289, endPoint x: 248, endPoint y: 279, distance: 10.0
click at [248, 288] on input "ZEI/10022/A" at bounding box center [532, 293] width 608 height 28
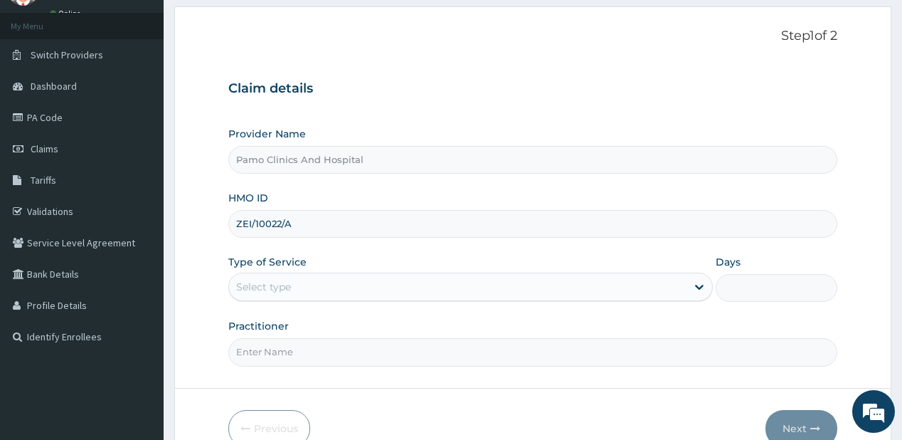
scroll to position [114, 0]
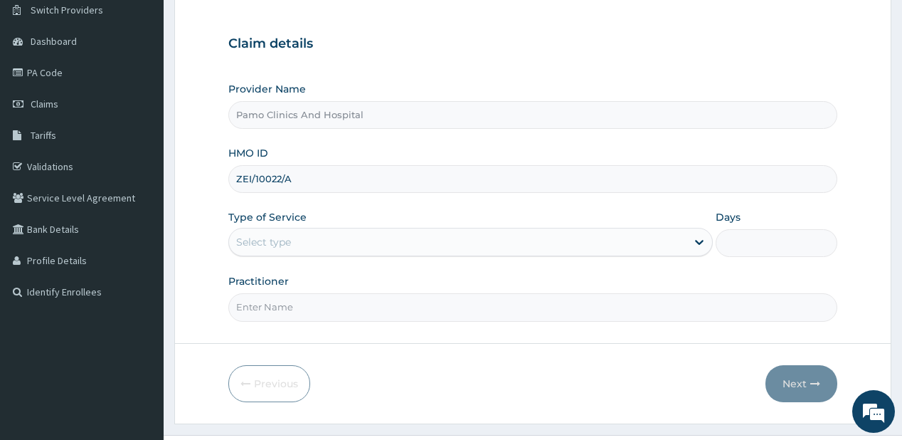
type input "ZEI/10022/A"
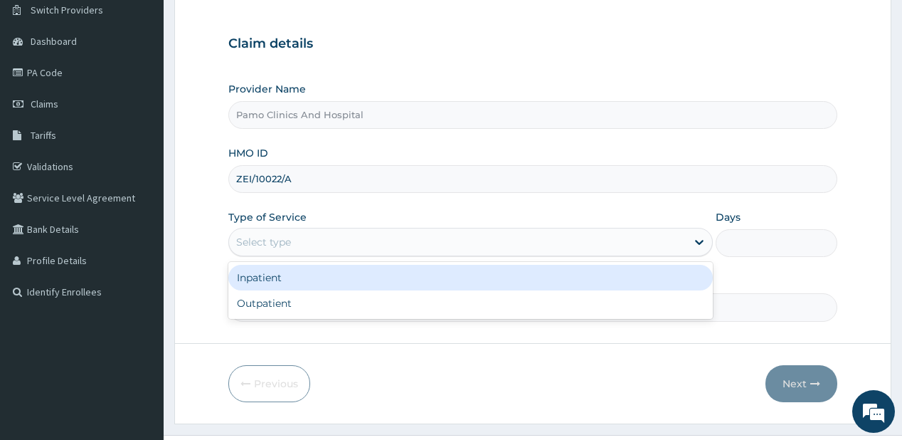
click at [265, 245] on div "Select type" at bounding box center [263, 242] width 55 height 14
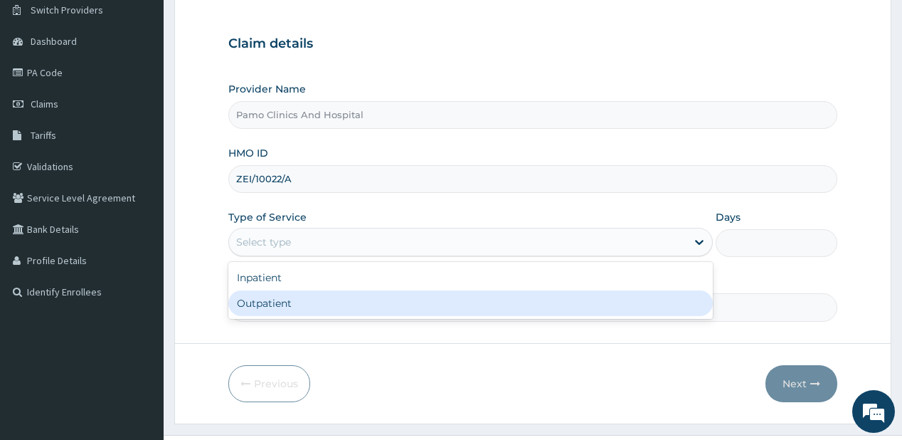
click at [248, 297] on div "Outpatient" at bounding box center [470, 303] width 484 height 26
type input "1"
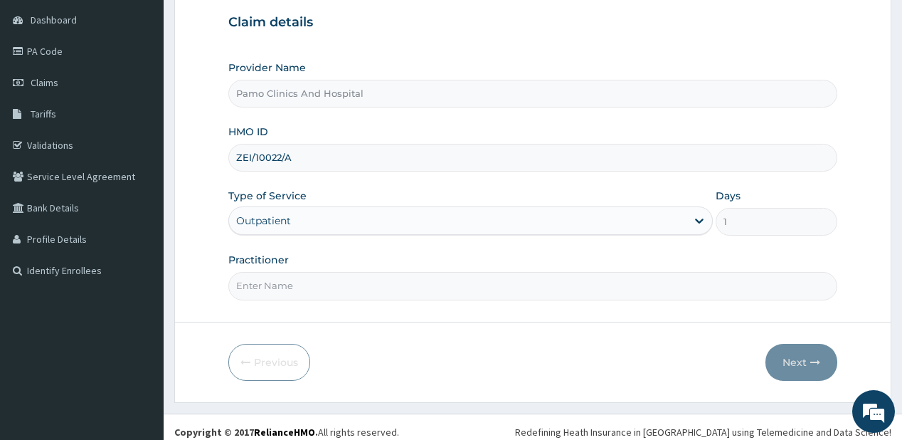
scroll to position [142, 0]
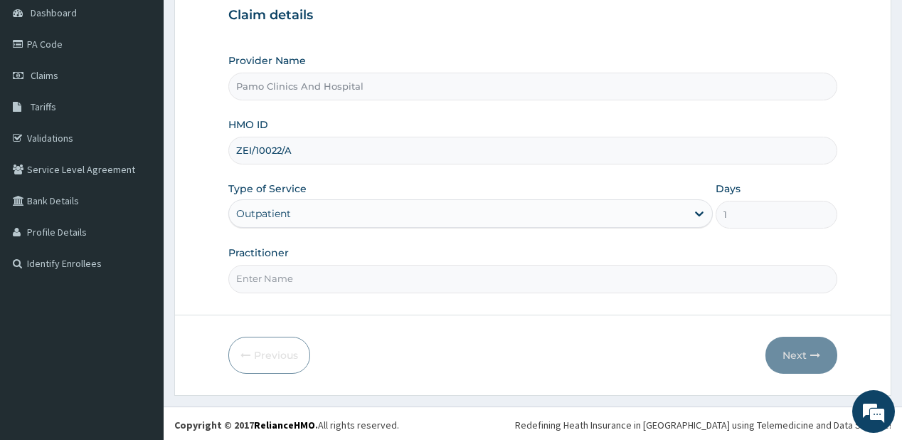
click at [262, 282] on input "Practitioner" at bounding box center [532, 279] width 608 height 28
type input "[PERSON_NAME]"
click at [807, 353] on button "Next" at bounding box center [801, 354] width 72 height 37
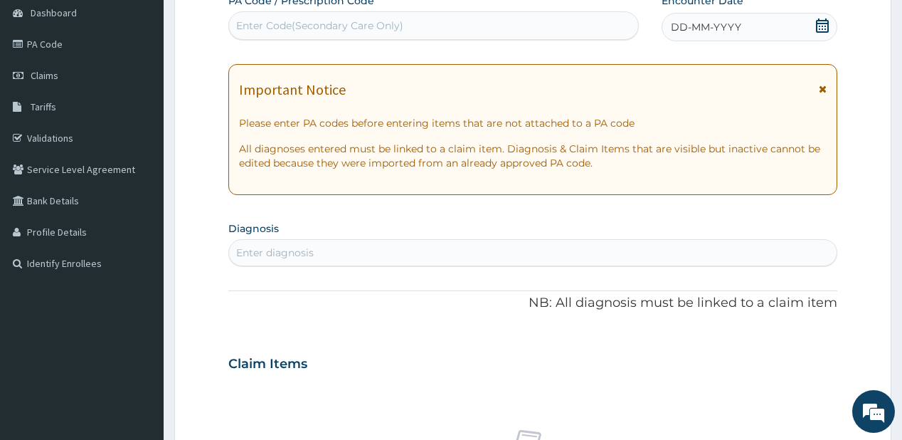
scroll to position [0, 0]
click at [366, 25] on div "Enter Code(Secondary Care Only)" at bounding box center [319, 25] width 167 height 14
paste input "PA/E768D1"
type input "PA/E768D1"
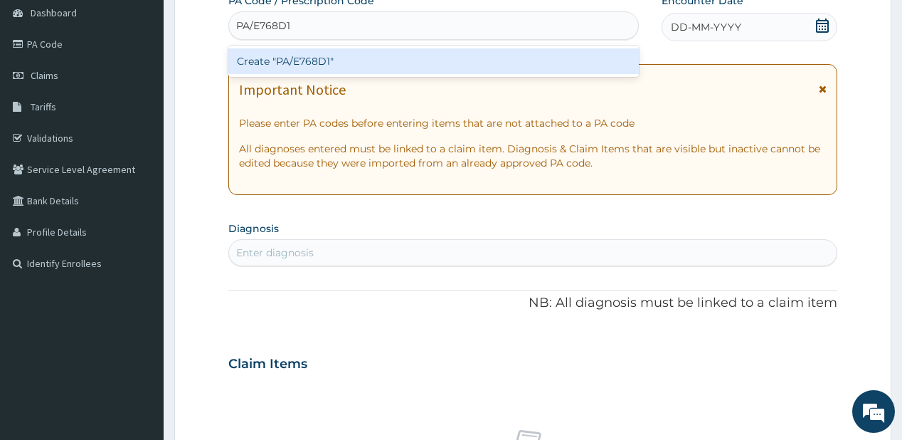
click at [321, 63] on div "Create "PA/E768D1"" at bounding box center [433, 61] width 410 height 26
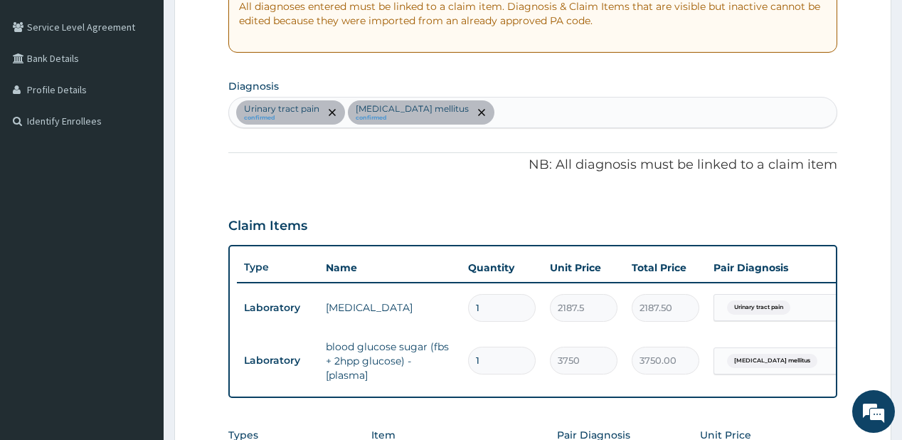
scroll to position [252, 0]
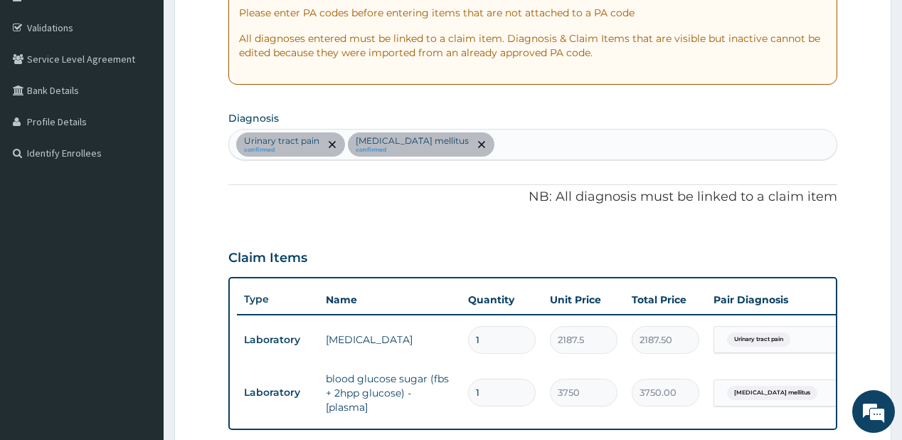
click at [489, 137] on div "Urinary tract pain confirmed [MEDICAL_DATA] mellitus confirmed" at bounding box center [532, 144] width 607 height 30
type input "[MEDICAL_DATA]"
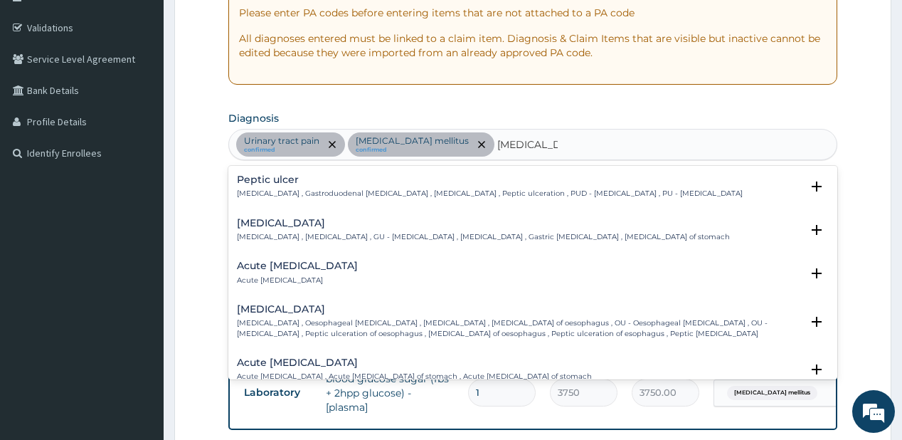
click at [288, 188] on p "[MEDICAL_DATA] , Gastroduodenal [MEDICAL_DATA] , [MEDICAL_DATA] , Peptic ulcera…" at bounding box center [490, 193] width 506 height 10
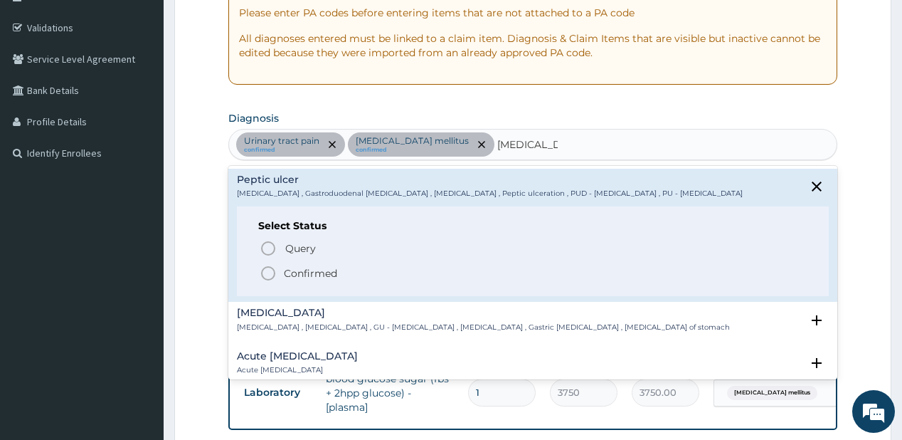
click at [308, 269] on p "Confirmed" at bounding box center [310, 273] width 53 height 14
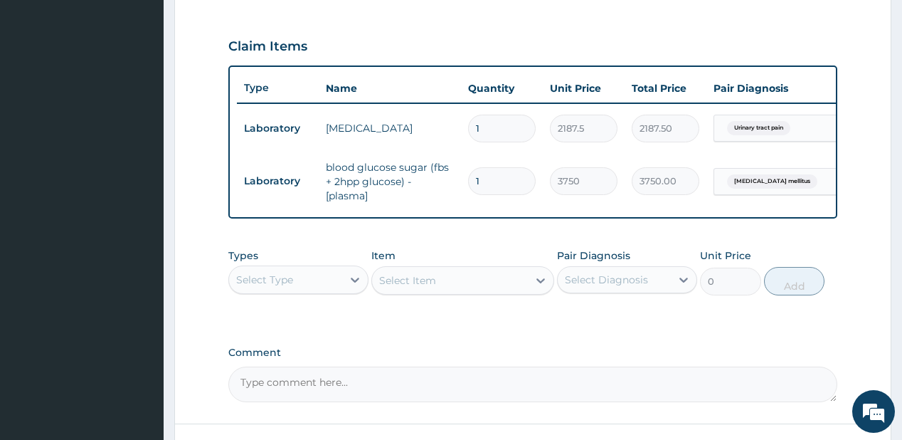
scroll to position [480, 0]
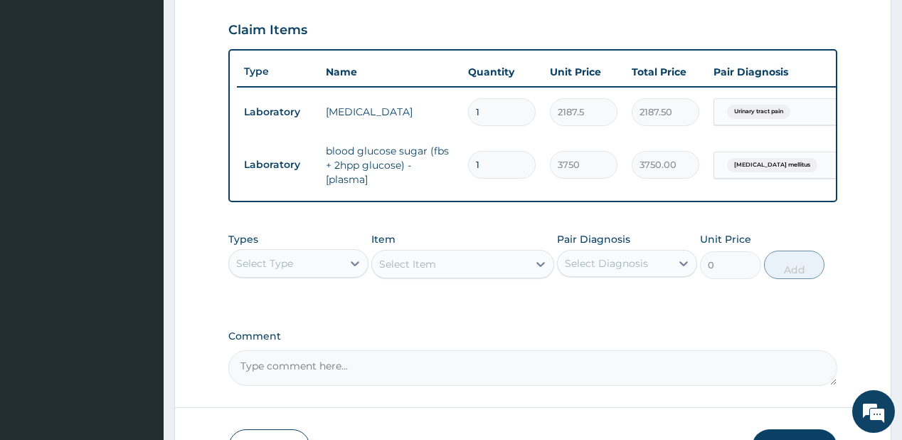
click at [304, 275] on div "Select Type" at bounding box center [285, 263] width 113 height 23
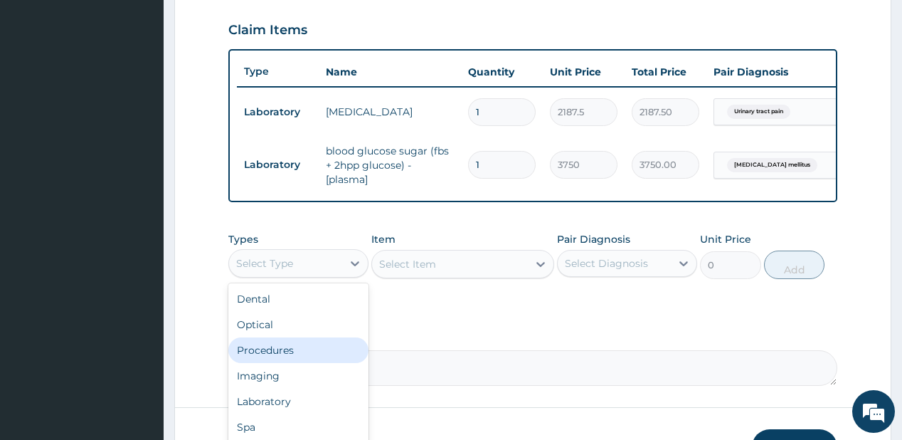
click at [280, 352] on div "Procedures" at bounding box center [298, 350] width 140 height 26
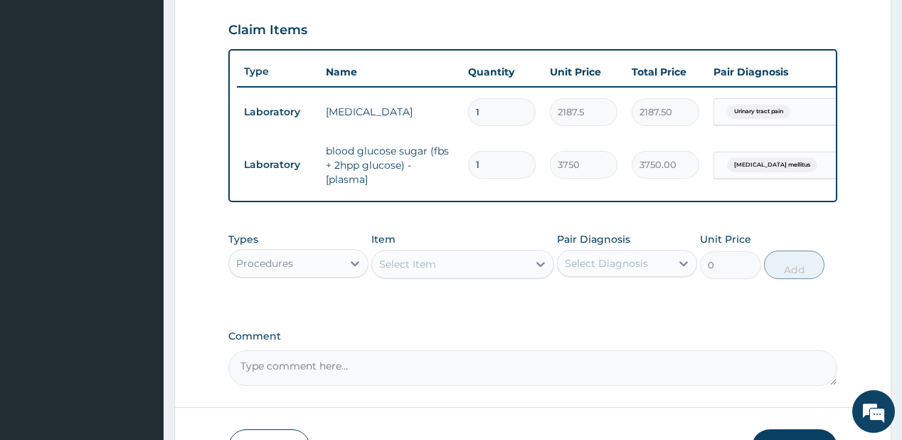
click at [432, 271] on div "Select Item" at bounding box center [407, 264] width 57 height 14
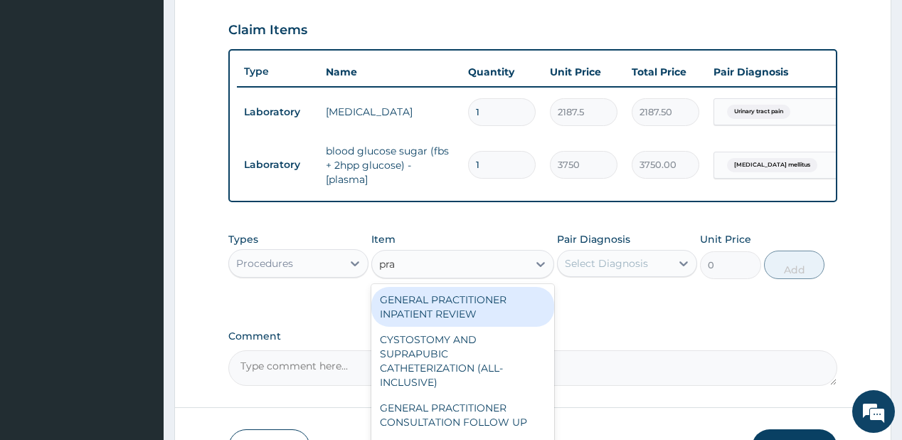
type input "prac"
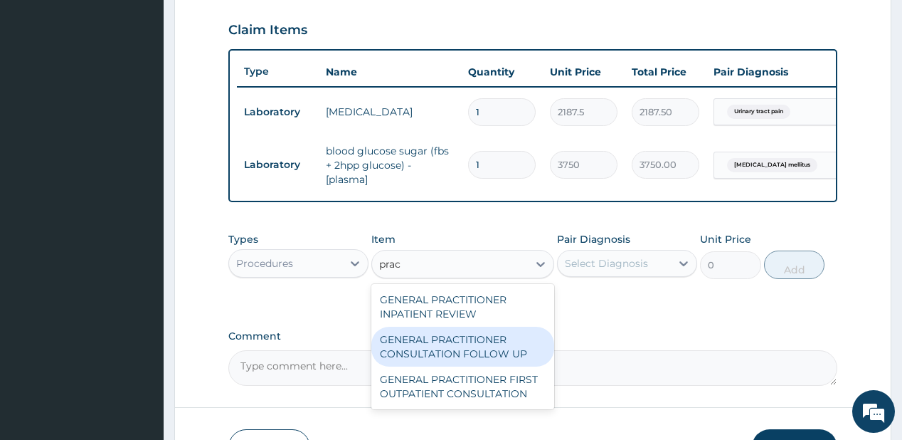
click at [437, 350] on div "GENERAL PRACTITIONER CONSULTATION FOLLOW UP" at bounding box center [462, 346] width 183 height 40
type input "1875"
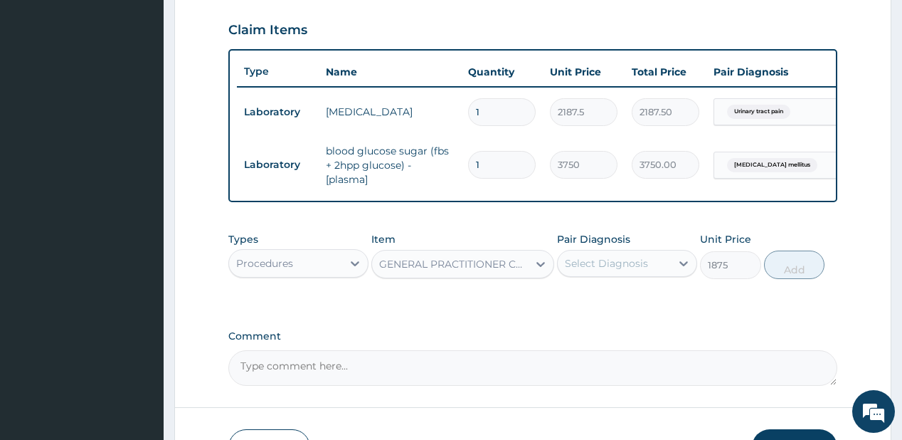
click at [612, 270] on div "Select Diagnosis" at bounding box center [606, 263] width 83 height 14
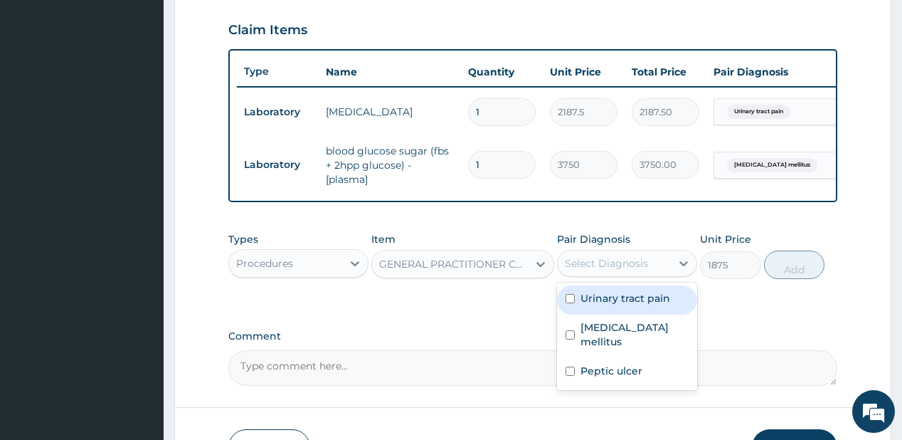
drag, startPoint x: 610, startPoint y: 307, endPoint x: 611, endPoint y: 316, distance: 9.4
click at [610, 312] on div "Urinary tract pain" at bounding box center [627, 299] width 140 height 29
checkbox input "true"
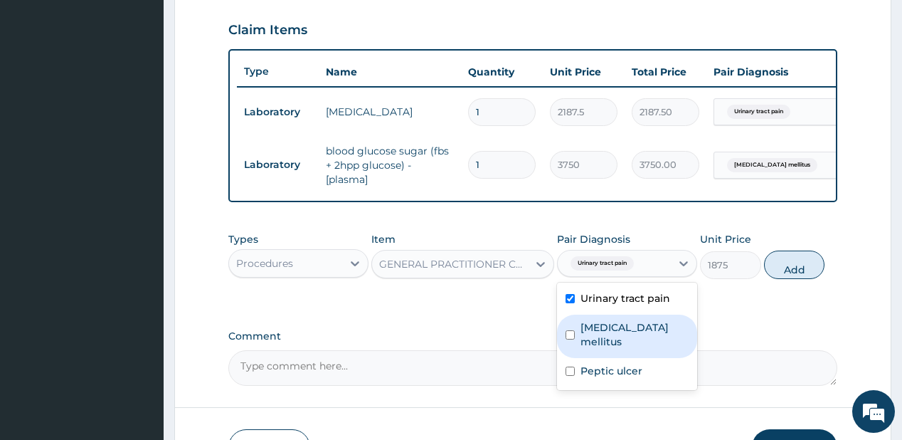
click at [610, 326] on label "Diabetes mellitus" at bounding box center [634, 334] width 108 height 28
checkbox input "true"
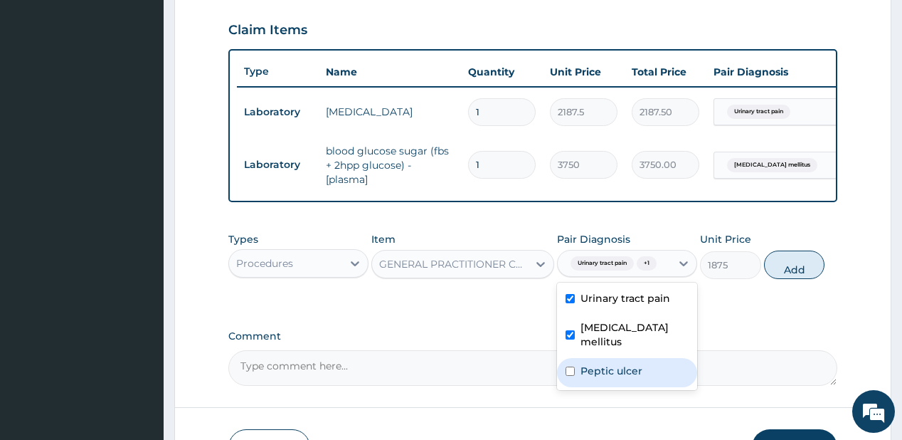
drag, startPoint x: 580, startPoint y: 373, endPoint x: 694, endPoint y: 302, distance: 134.6
click at [580, 373] on label "Peptic ulcer" at bounding box center [611, 370] width 62 height 14
checkbox input "true"
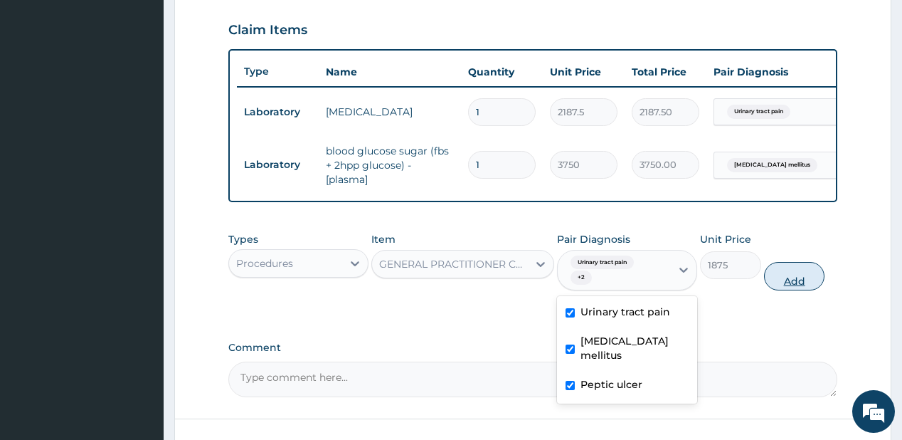
click at [794, 287] on button "Add" at bounding box center [794, 276] width 61 height 28
type input "0"
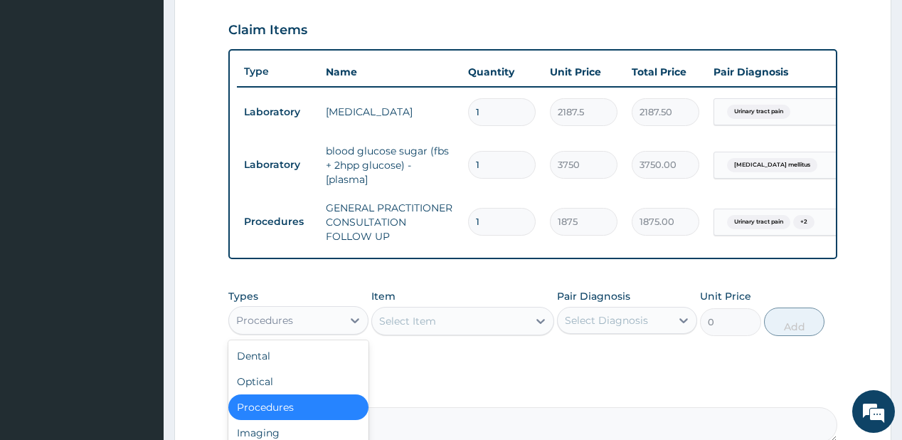
click at [280, 324] on div "Procedures" at bounding box center [264, 320] width 57 height 14
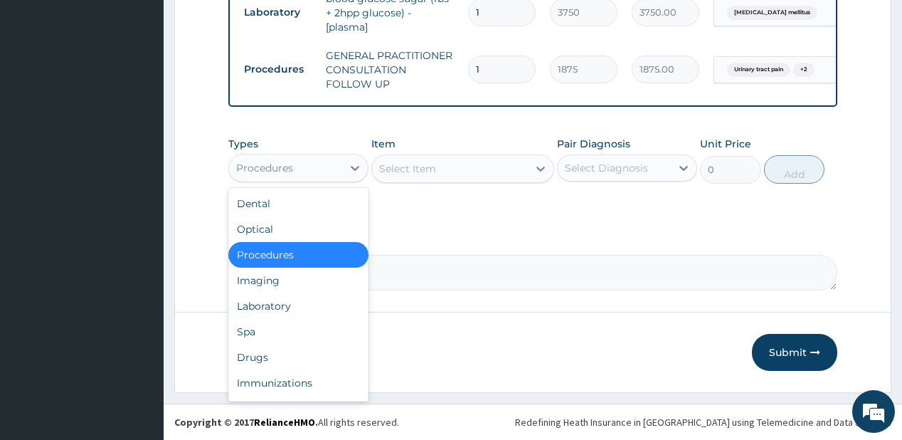
scroll to position [638, 0]
click at [239, 351] on div "Drugs" at bounding box center [298, 357] width 140 height 26
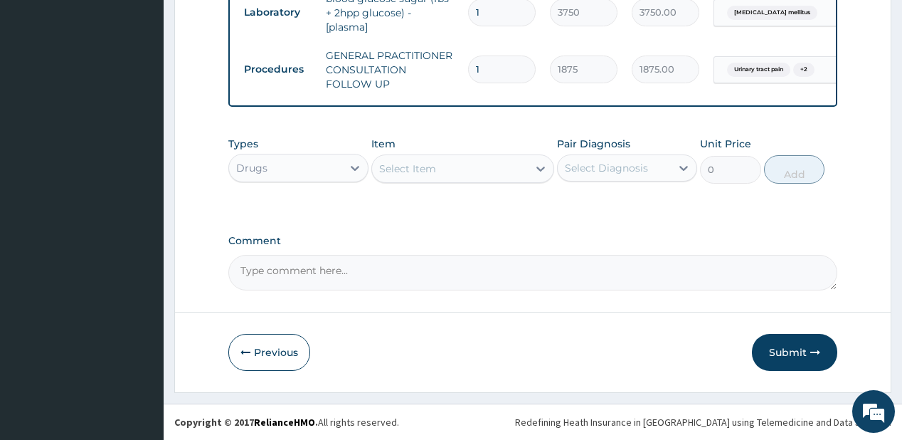
drag, startPoint x: 393, startPoint y: 165, endPoint x: 394, endPoint y: 136, distance: 29.2
click at [393, 162] on div "Select Item" at bounding box center [407, 168] width 57 height 14
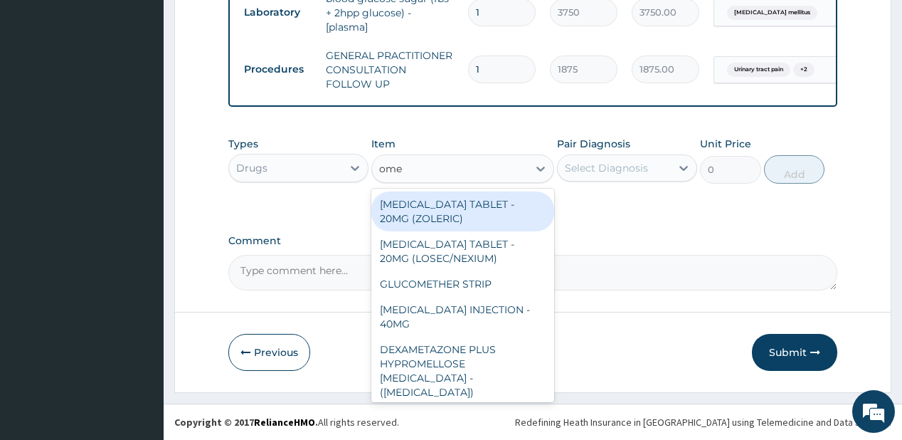
type input "omep"
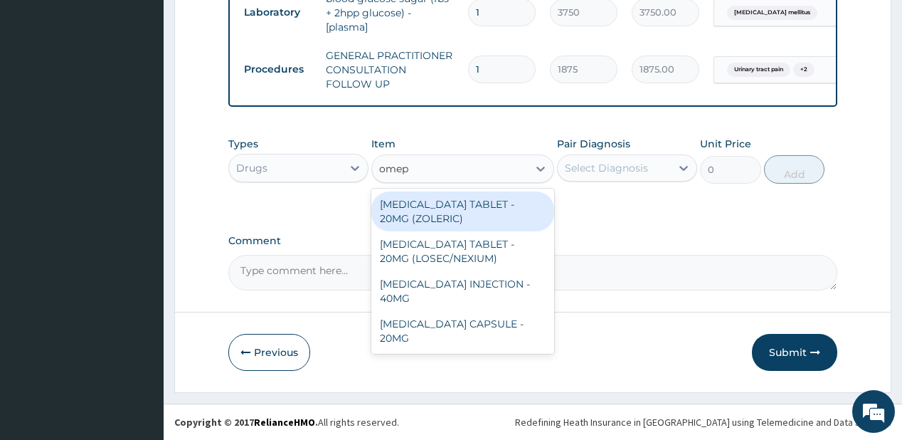
click at [432, 206] on div "ESOMEPRAZOLE TABLET - 20MG (ZOLERIC)" at bounding box center [462, 211] width 183 height 40
type input "109.19999999999999"
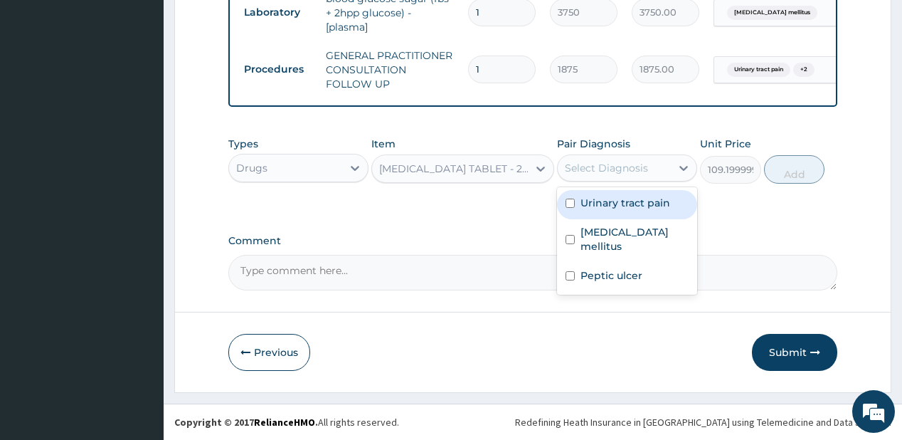
click at [597, 162] on div "Select Diagnosis" at bounding box center [606, 168] width 83 height 14
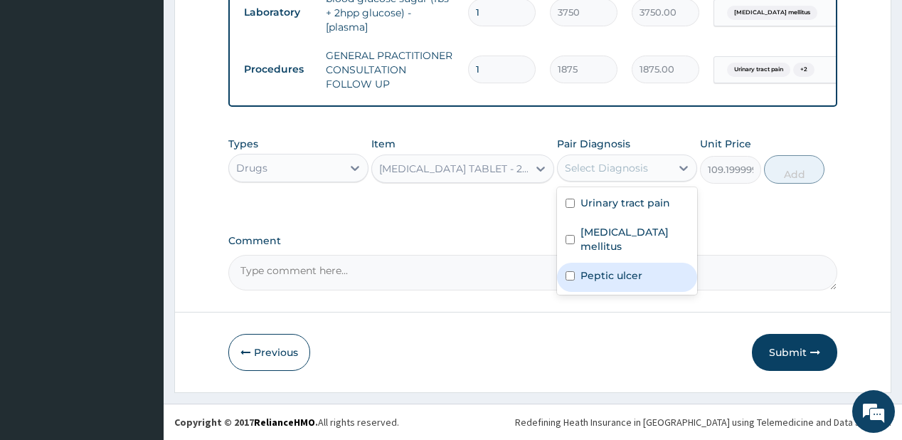
click at [592, 268] on label "Peptic ulcer" at bounding box center [611, 275] width 62 height 14
checkbox input "true"
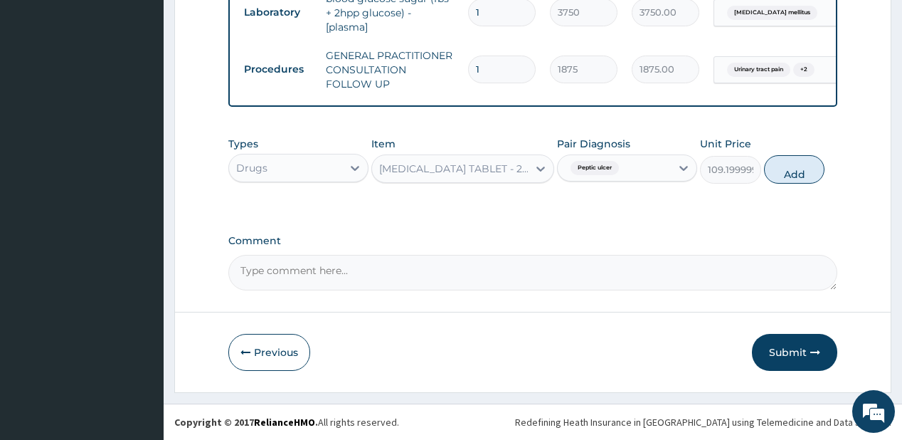
click at [785, 171] on button "Add" at bounding box center [794, 169] width 61 height 28
type input "0"
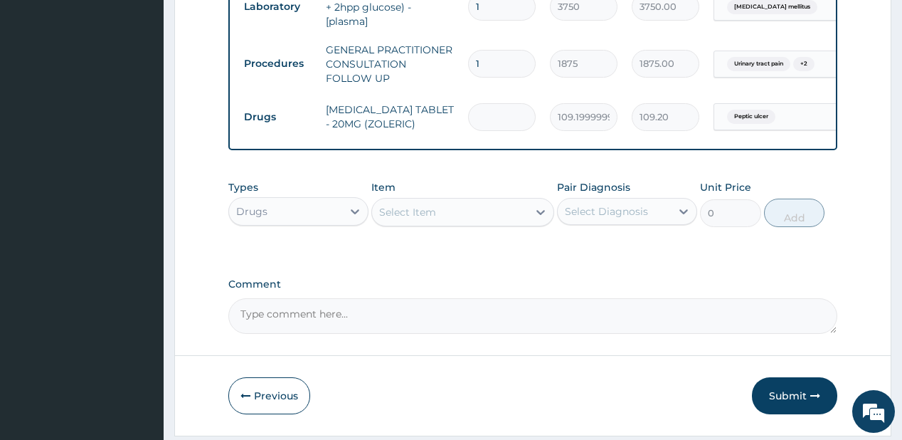
type input "0.00"
type input "6"
type input "655.20"
type input "6"
click at [395, 186] on div "Item Select Item" at bounding box center [462, 203] width 183 height 47
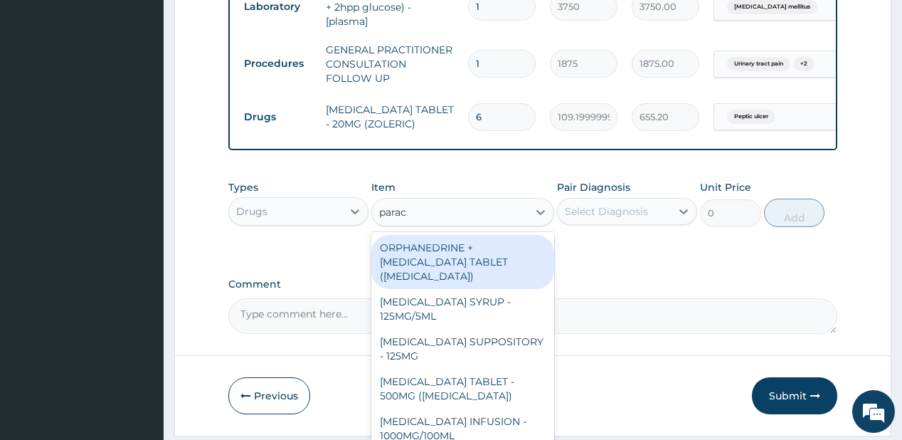
type input "parace"
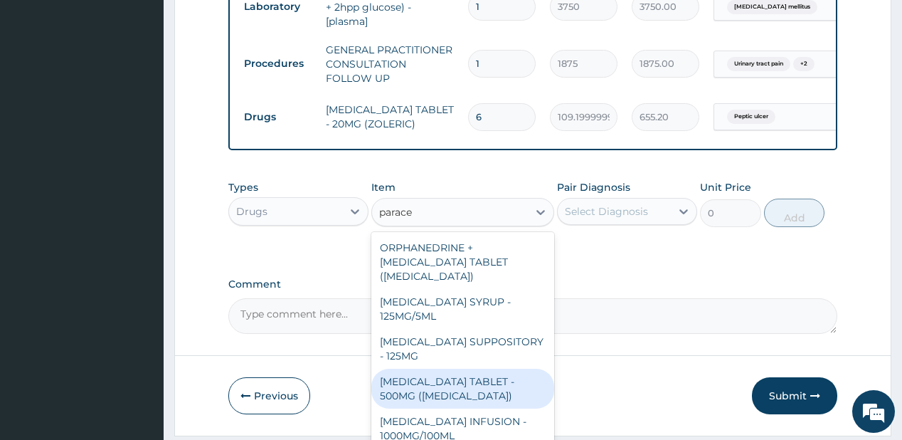
click at [404, 388] on div "PARACETAMOL TABLET - 500MG (PANADOL)" at bounding box center [462, 388] width 183 height 40
type input "42"
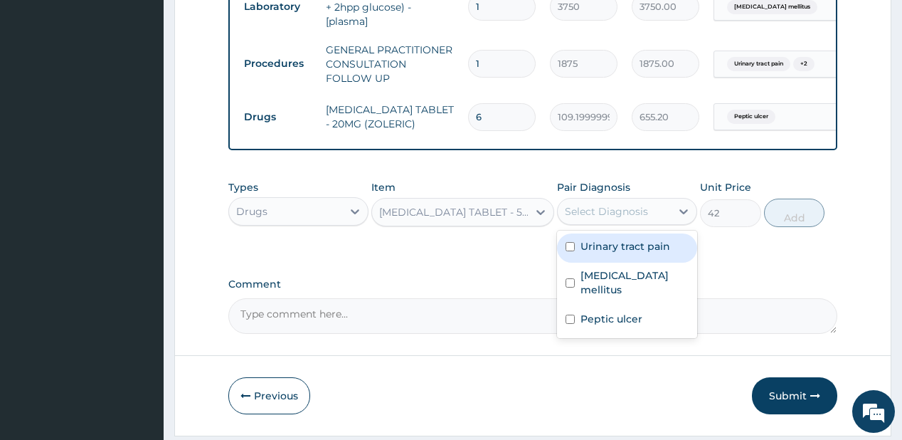
click at [611, 213] on div "Select Diagnosis" at bounding box center [606, 211] width 83 height 14
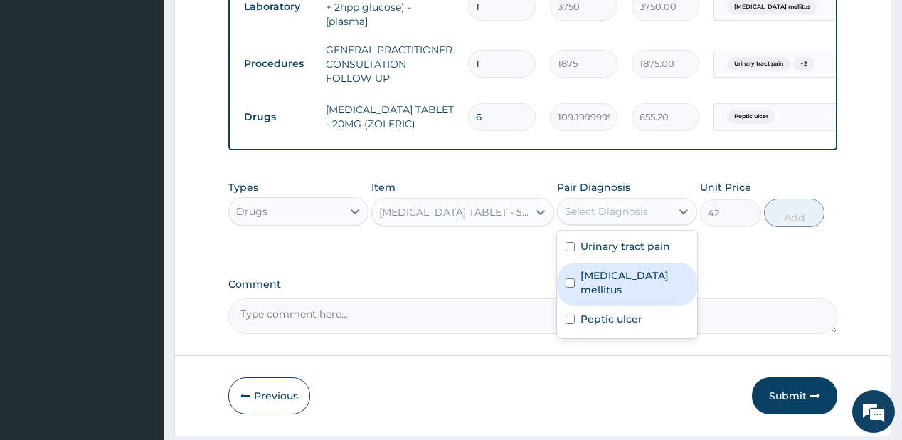
drag, startPoint x: 599, startPoint y: 296, endPoint x: 600, endPoint y: 279, distance: 17.1
click at [600, 296] on div "Diabetes mellitus" at bounding box center [627, 283] width 140 height 43
checkbox input "true"
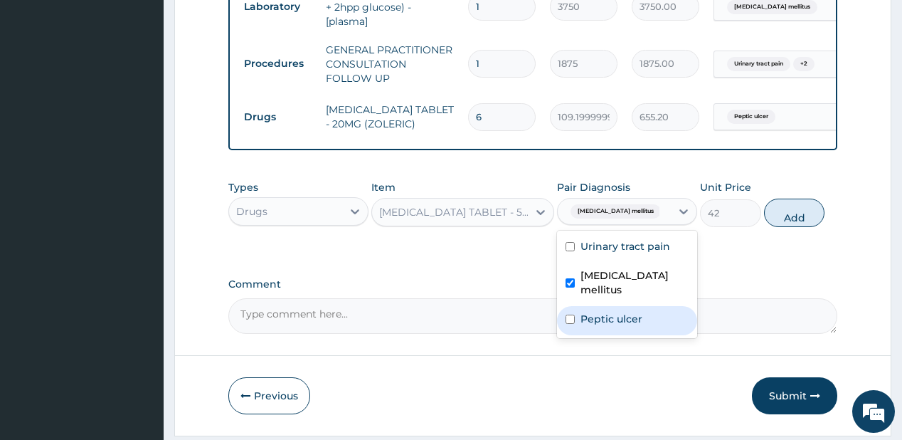
drag, startPoint x: 595, startPoint y: 319, endPoint x: 651, endPoint y: 295, distance: 61.8
click at [622, 309] on div "Peptic ulcer" at bounding box center [627, 320] width 140 height 29
checkbox input "true"
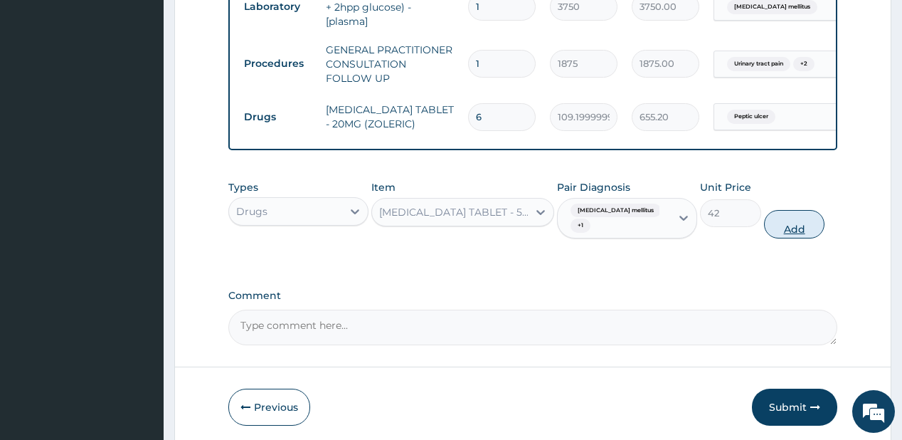
click at [813, 238] on button "Add" at bounding box center [794, 224] width 61 height 28
type input "0"
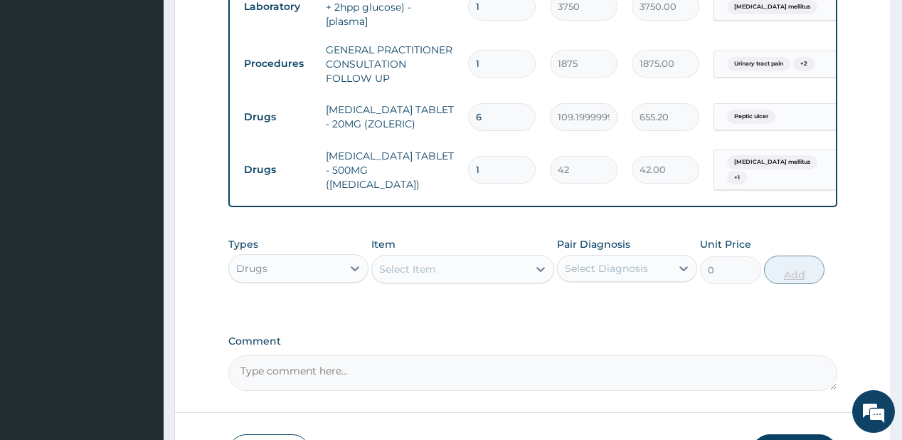
type input "18"
type input "756.00"
type input "18"
click at [418, 258] on div "Select Item" at bounding box center [450, 268] width 156 height 23
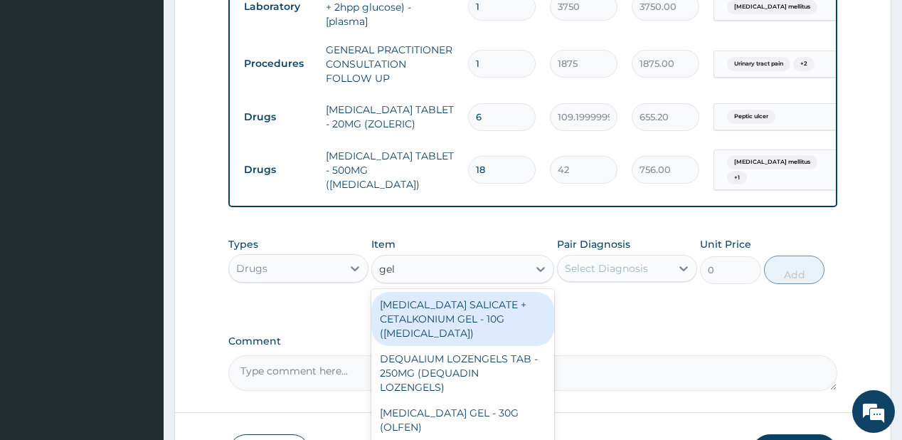
type input "gelu"
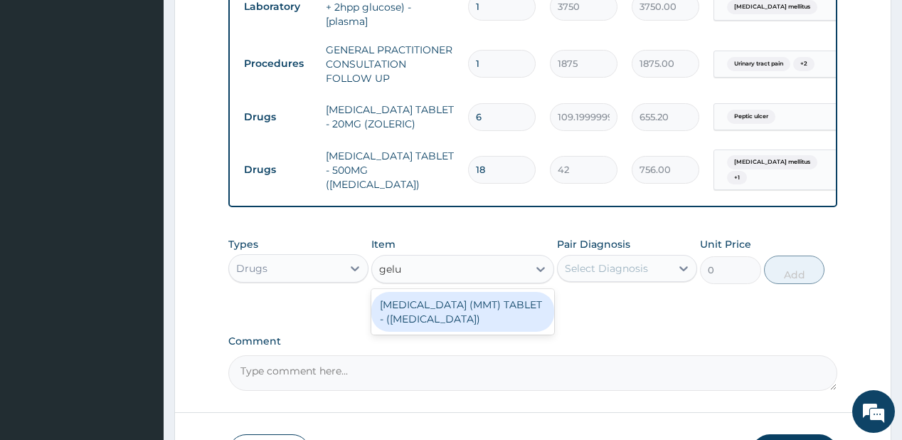
click at [418, 317] on div "ANTACID (MMT) TABLET - (GELUSIL)" at bounding box center [462, 312] width 183 height 40
type input "28"
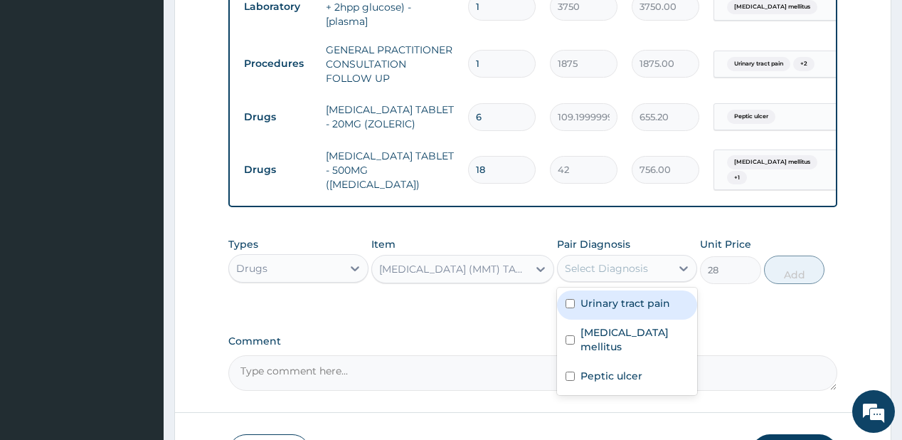
click at [593, 268] on div "Select Diagnosis" at bounding box center [606, 268] width 83 height 14
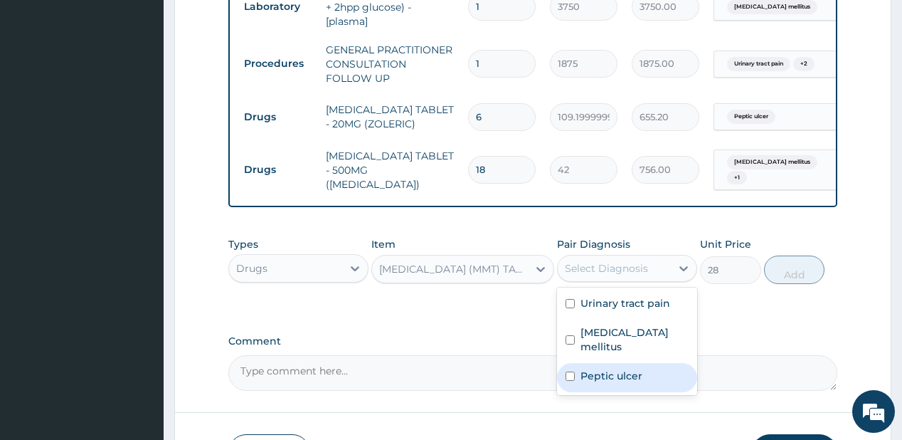
click at [596, 368] on label "Peptic ulcer" at bounding box center [611, 375] width 62 height 14
checkbox input "true"
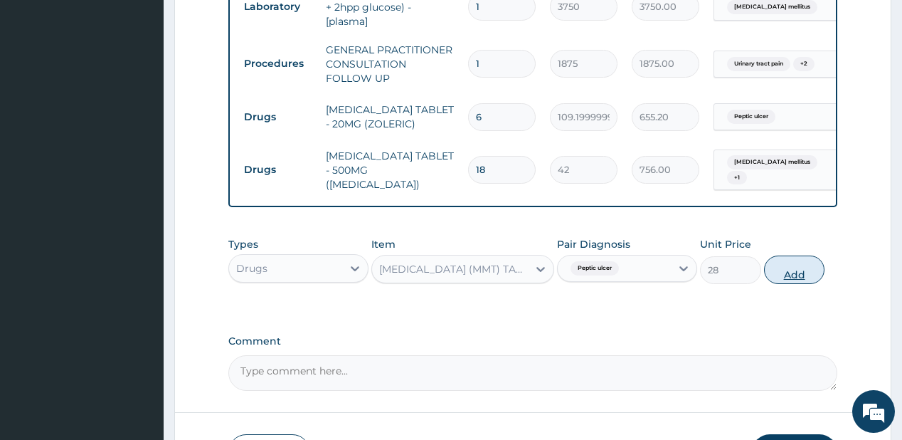
click at [799, 268] on button "Add" at bounding box center [794, 269] width 61 height 28
type input "0"
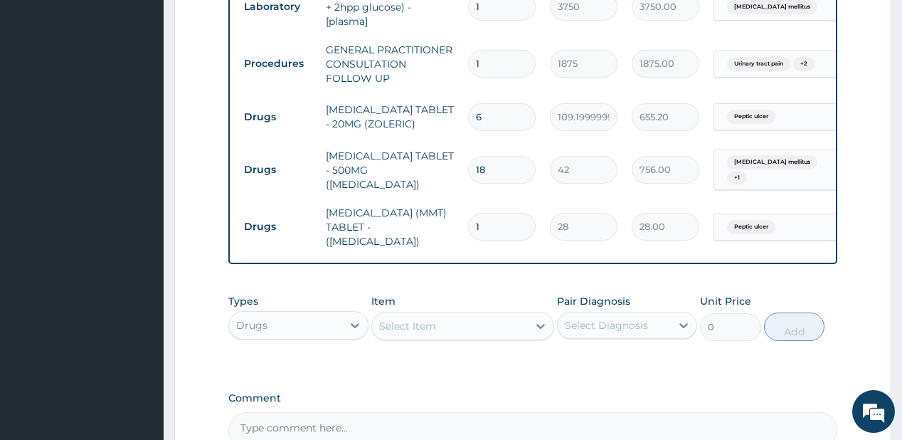
type input "16"
type input "448.00"
type input "15"
type input "420.00"
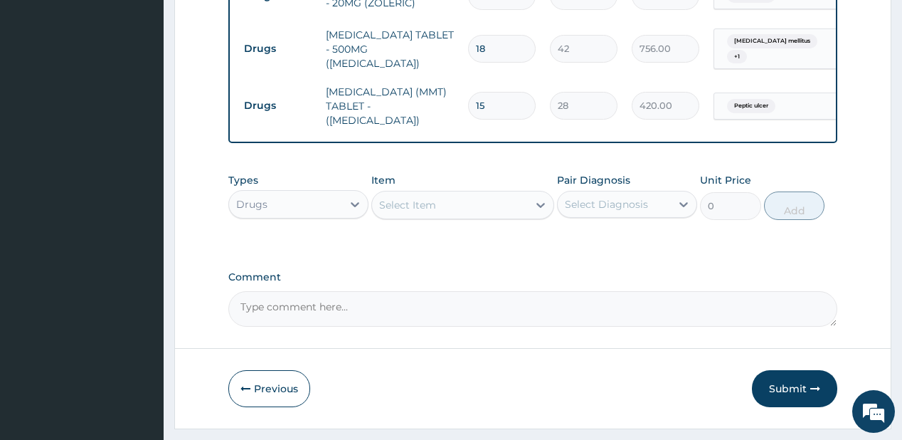
scroll to position [785, 0]
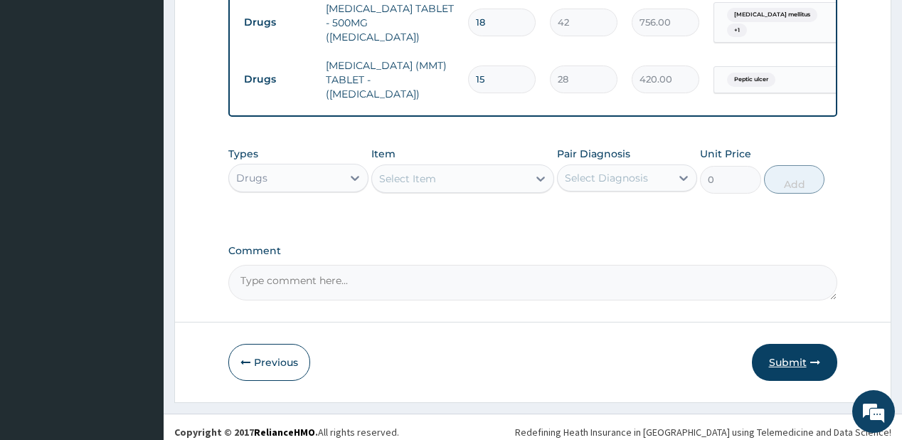
type input "15"
click at [785, 353] on button "Submit" at bounding box center [794, 362] width 85 height 37
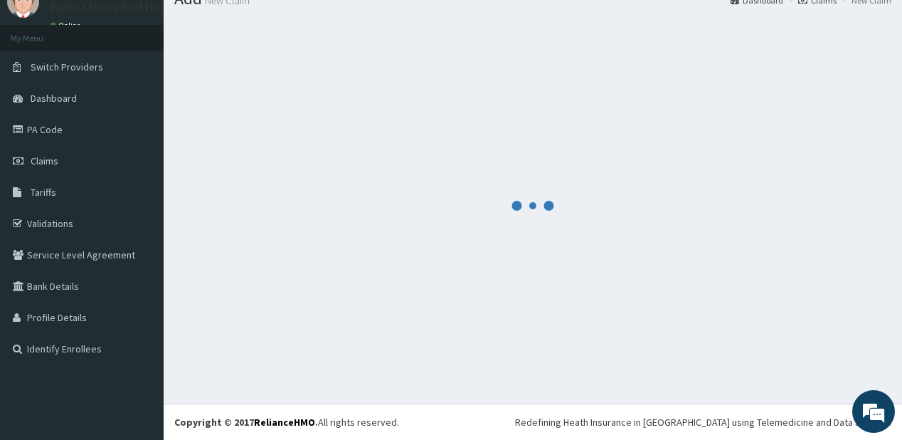
scroll to position [56, 0]
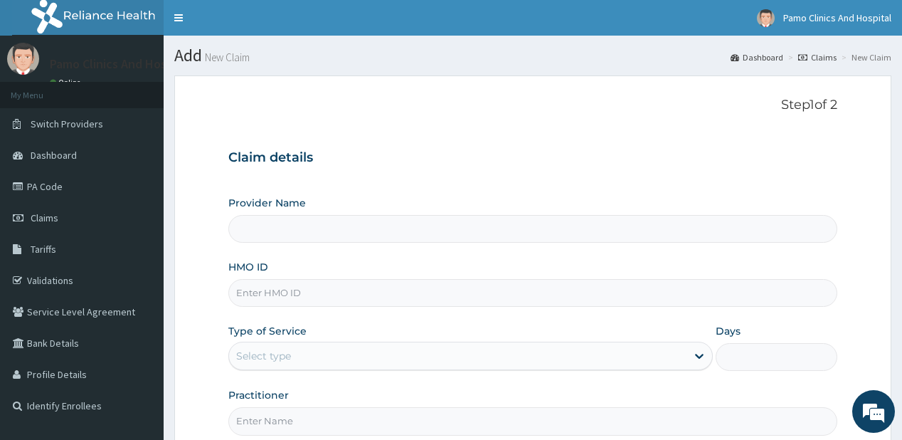
type input "Pamo Clinics And Hospital"
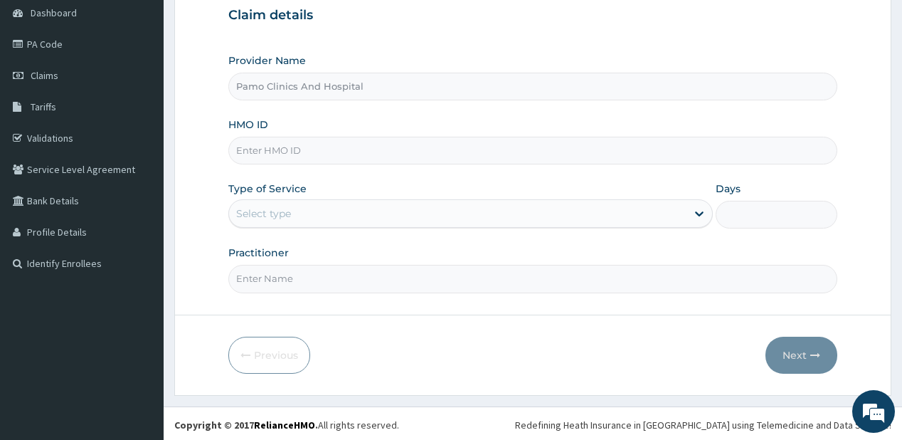
click at [274, 149] on input "HMO ID" at bounding box center [532, 151] width 608 height 28
paste input "ZEI/10022/A"
click at [253, 144] on input "ZEI/10022/A" at bounding box center [532, 151] width 608 height 28
type input "ZEI/10022/A"
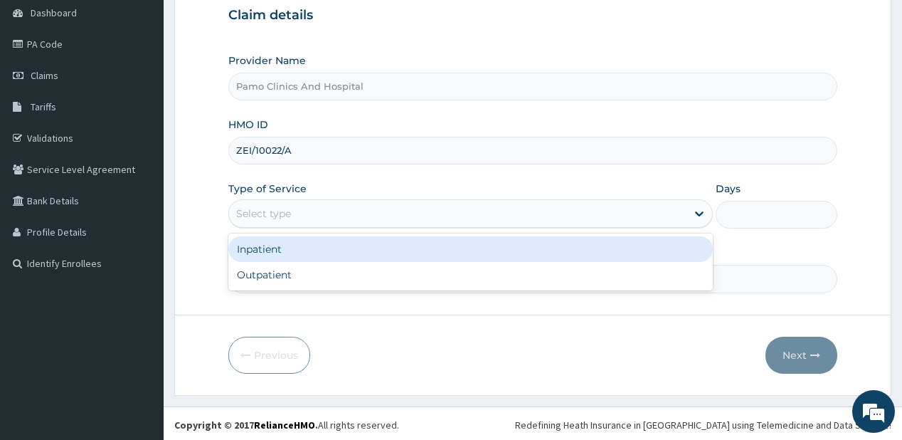
click at [250, 206] on div "Select type" at bounding box center [263, 213] width 55 height 14
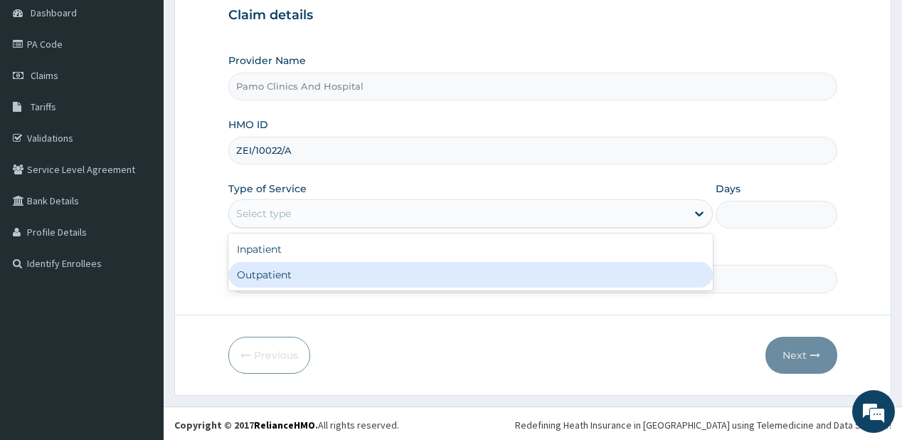
click at [267, 269] on div "Outpatient" at bounding box center [470, 275] width 484 height 26
type input "1"
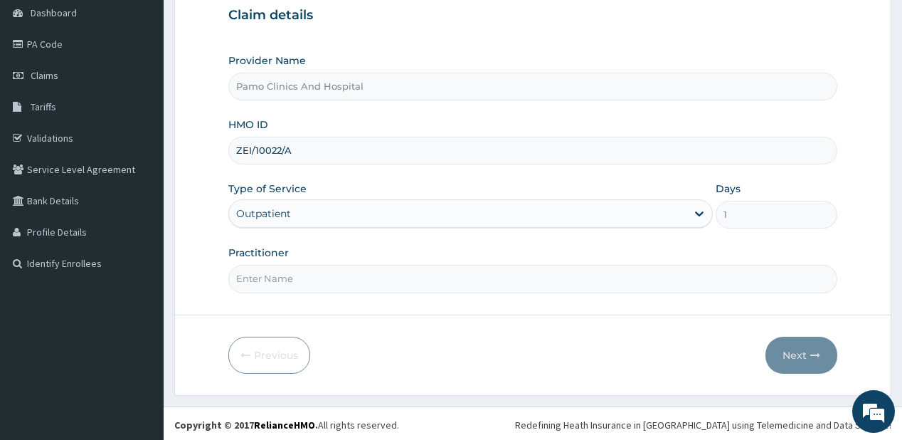
click at [267, 278] on input "Practitioner" at bounding box center [532, 279] width 608 height 28
type input "[PERSON_NAME]"
click at [783, 353] on button "Next" at bounding box center [801, 354] width 72 height 37
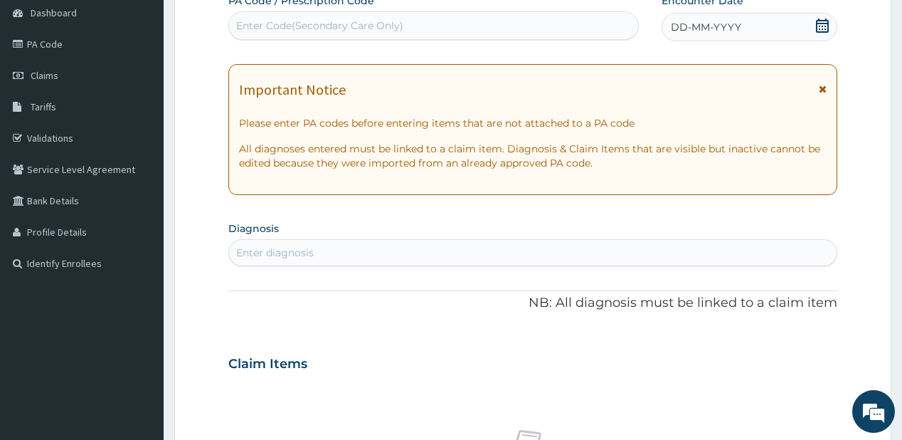
click at [308, 18] on div "Enter Code(Secondary Care Only)" at bounding box center [319, 25] width 167 height 14
paste input "PA/3914BE"
type input "PA/3914BE"
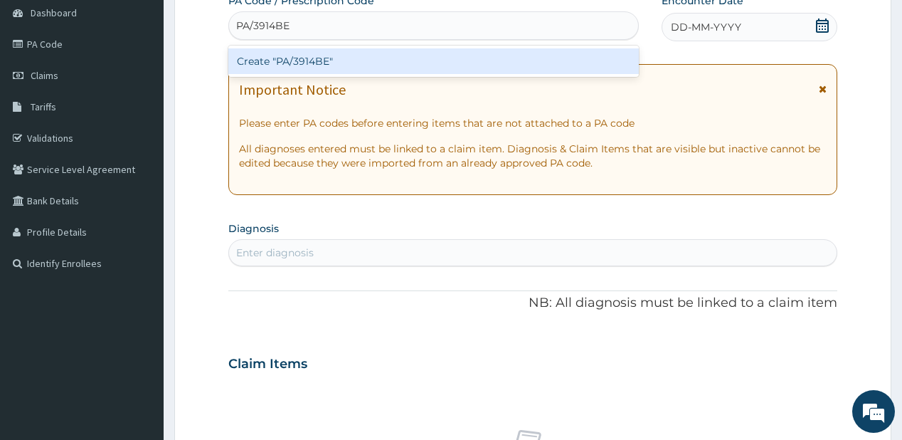
click at [298, 65] on div "Create "PA/3914BE"" at bounding box center [433, 61] width 410 height 26
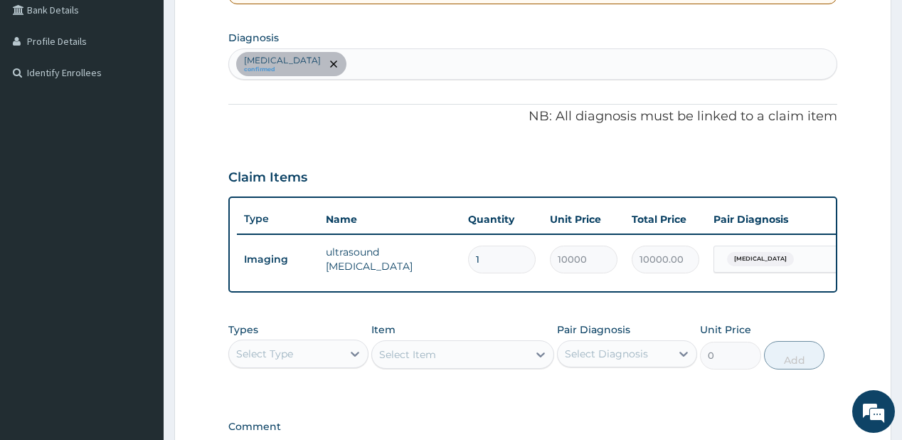
scroll to position [335, 0]
